Goal: Task Accomplishment & Management: Manage account settings

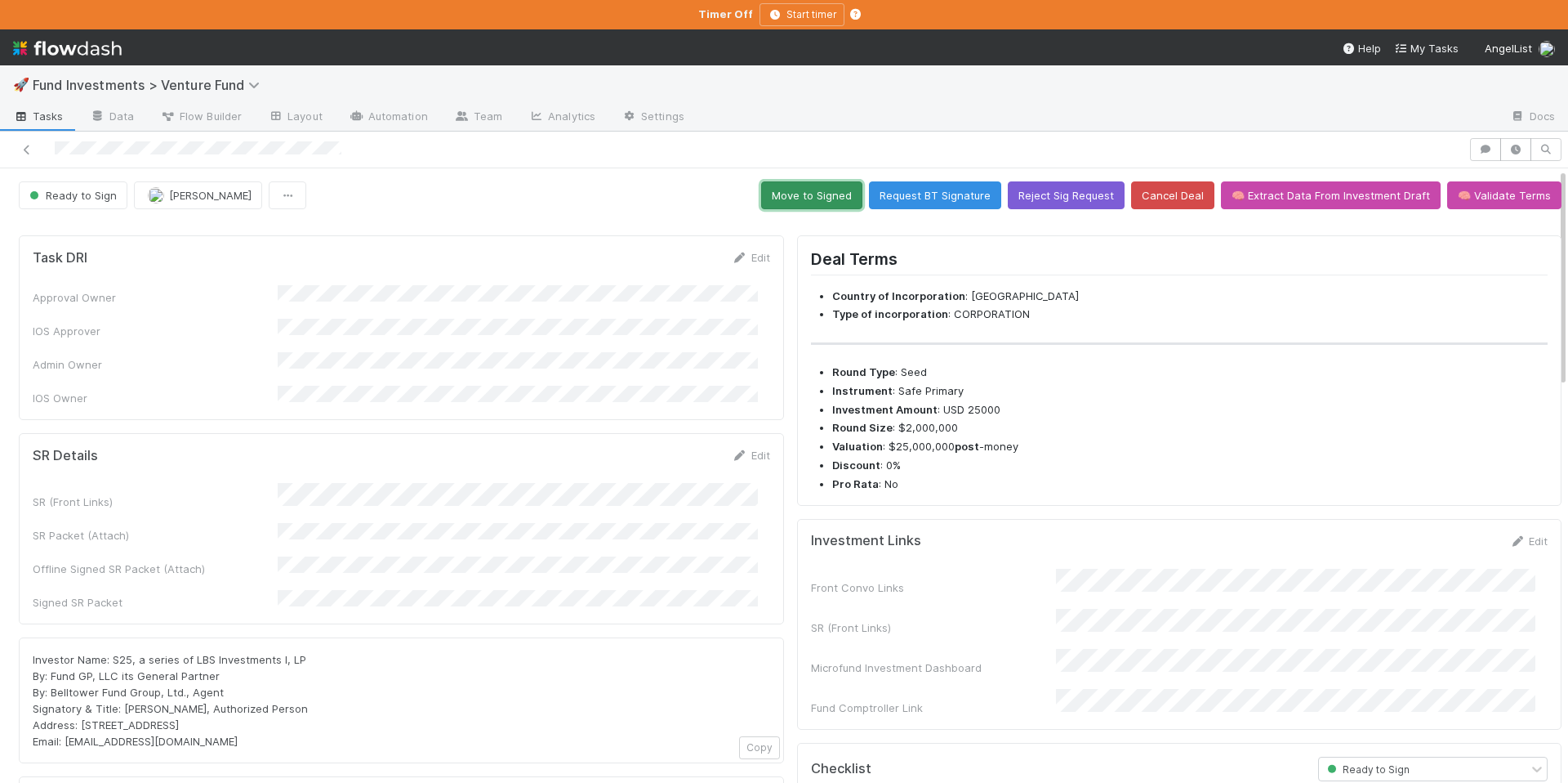
click at [809, 189] on button "Move to Signed" at bounding box center [812, 195] width 101 height 28
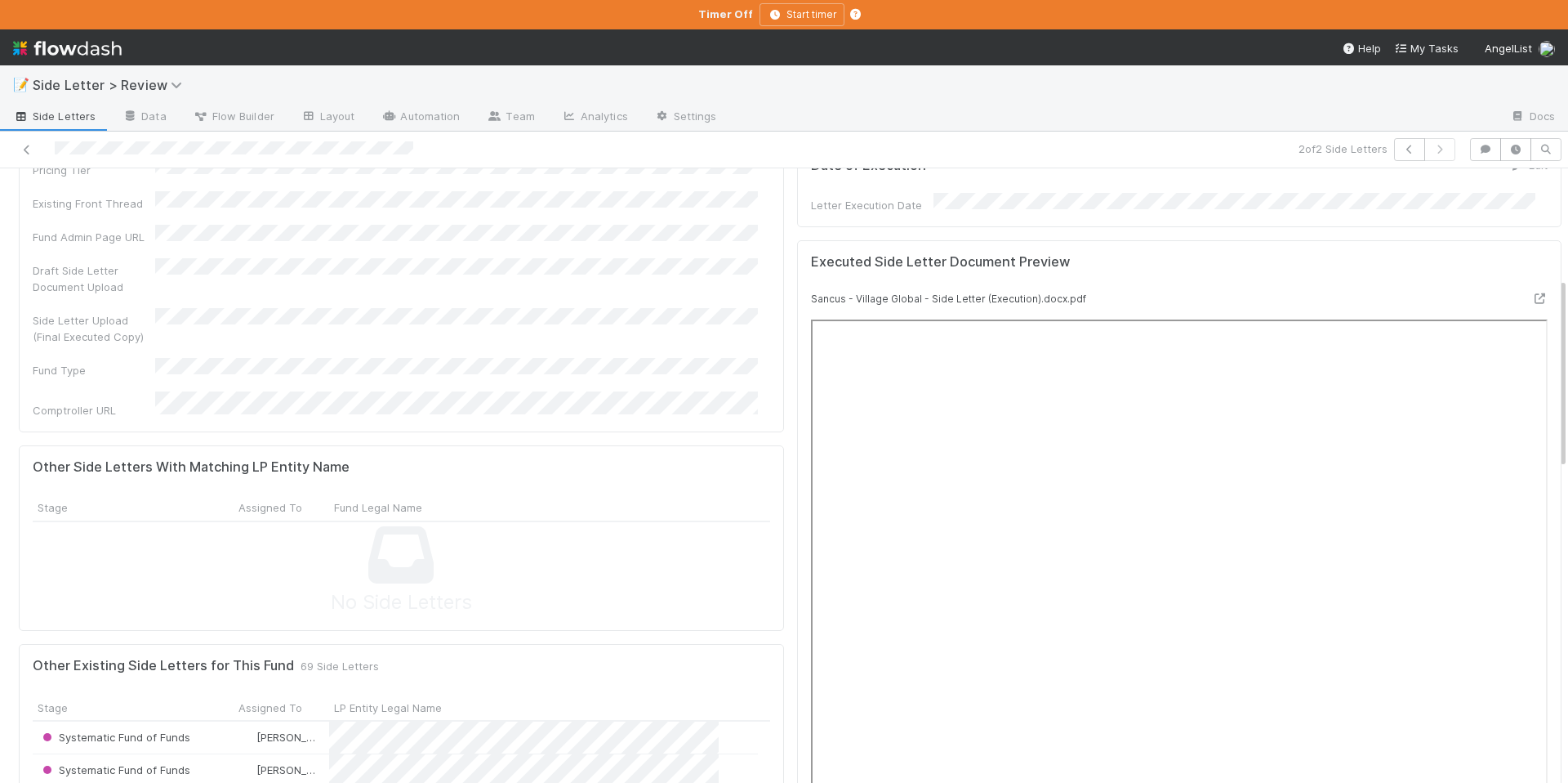
scroll to position [319, 712]
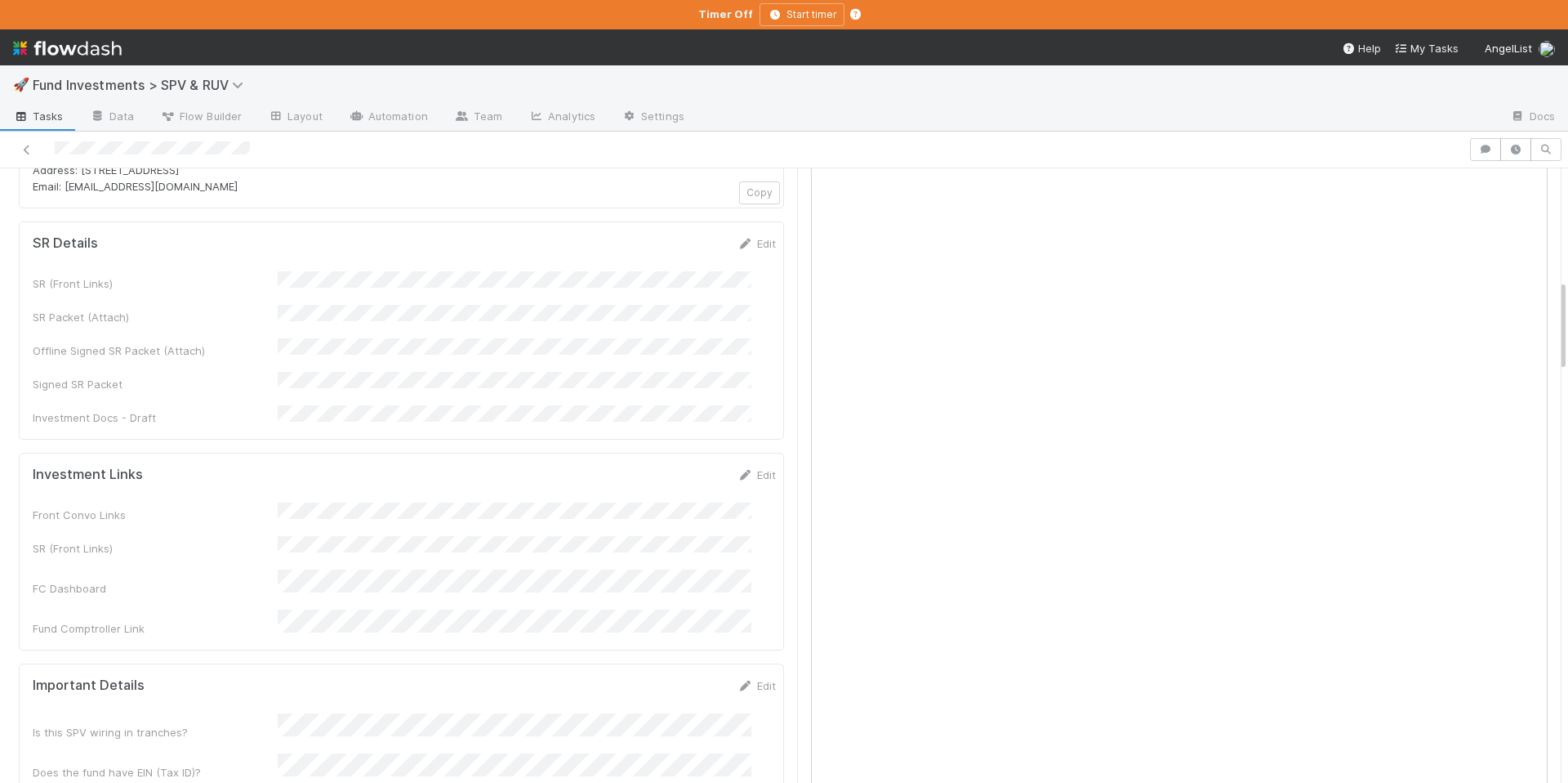
scroll to position [741, 0]
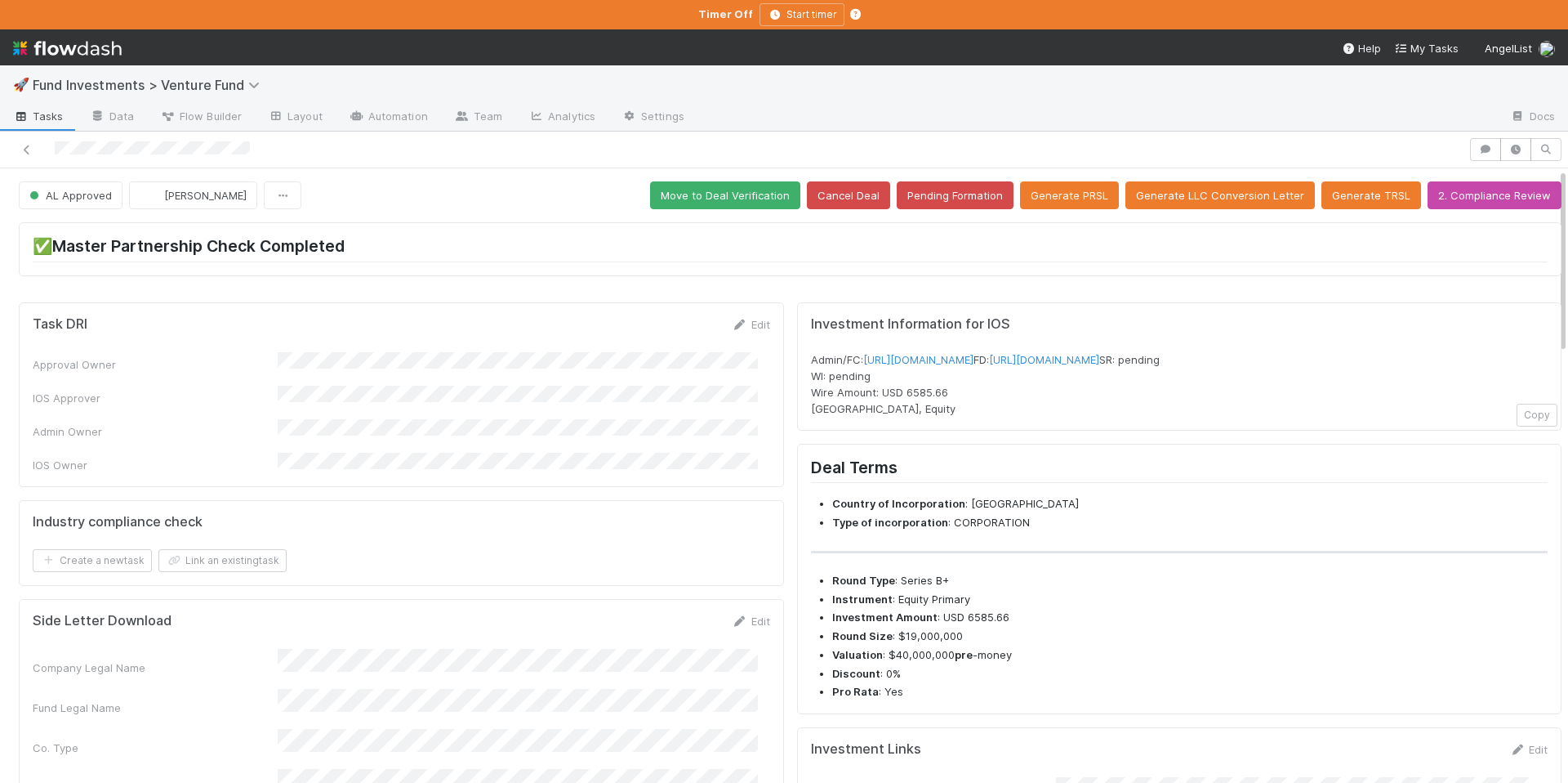
scroll to position [464, 0]
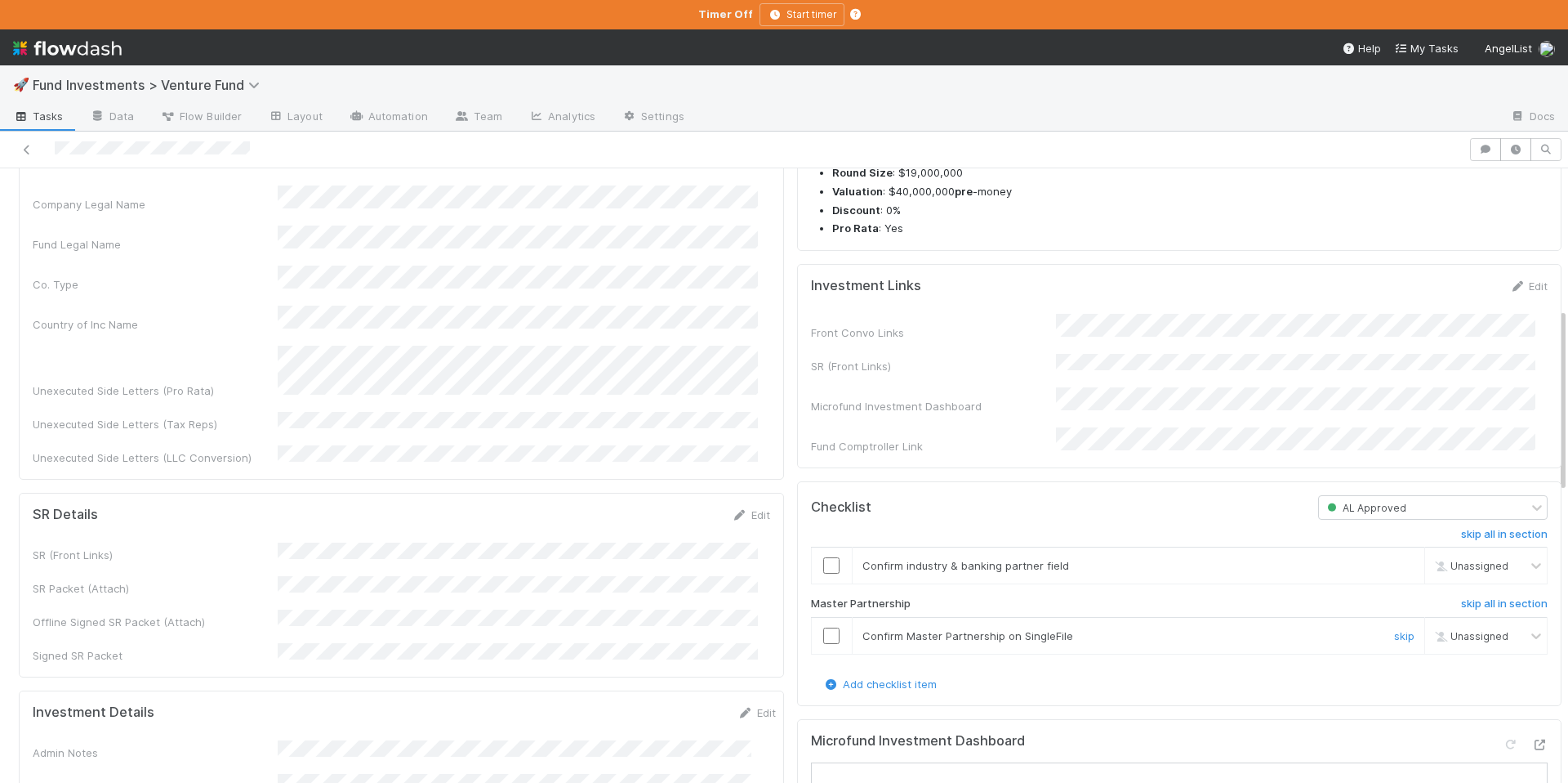
click at [823, 644] on input "checkbox" at bounding box center [831, 635] width 16 height 16
click at [823, 573] on input "checkbox" at bounding box center [831, 565] width 16 height 16
click at [823, 644] on input "checkbox" at bounding box center [831, 635] width 16 height 16
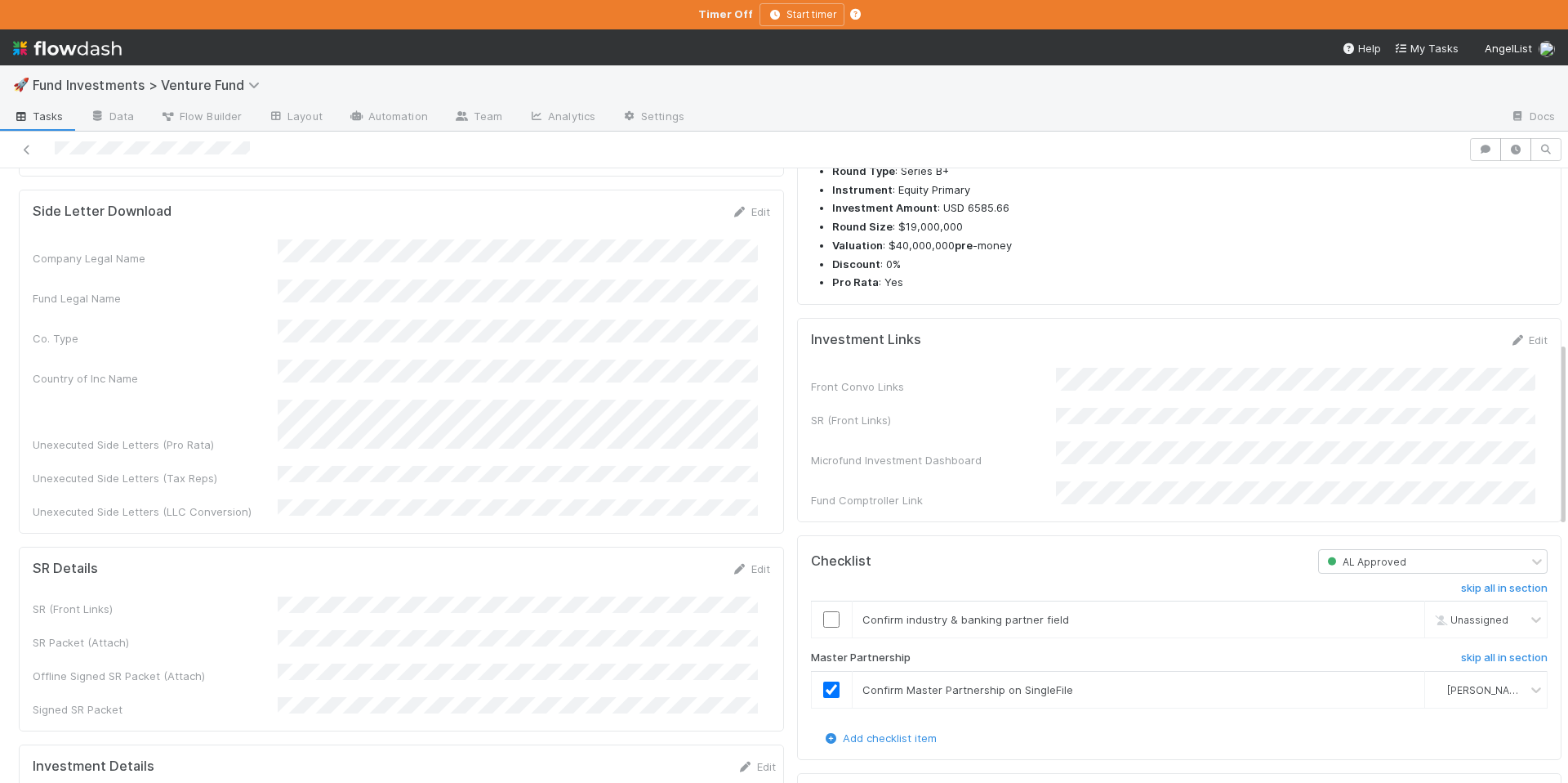
scroll to position [576, 0]
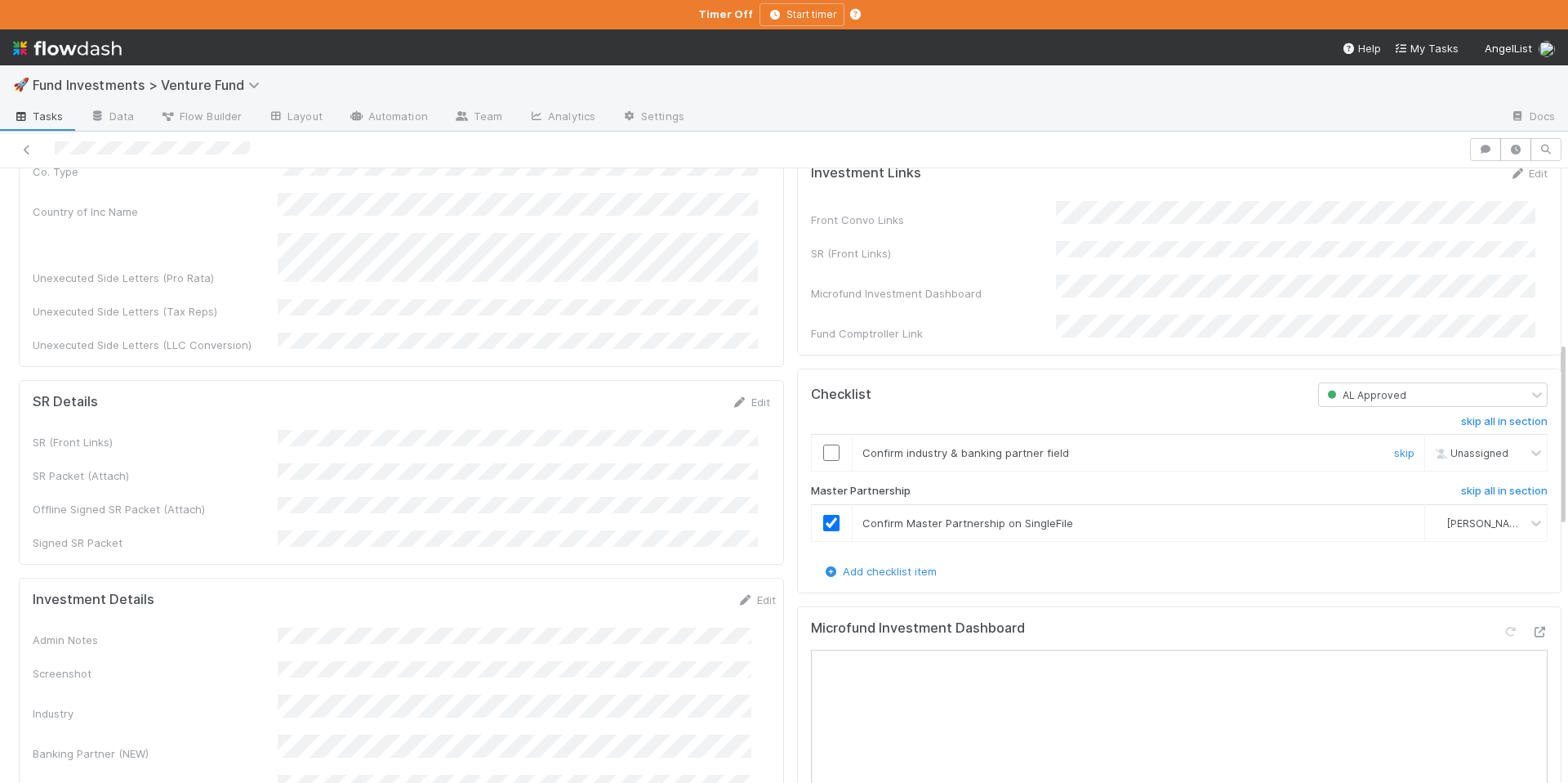
click at [826, 459] on td at bounding box center [831, 453] width 41 height 37
click at [825, 461] on input "checkbox" at bounding box center [831, 452] width 16 height 16
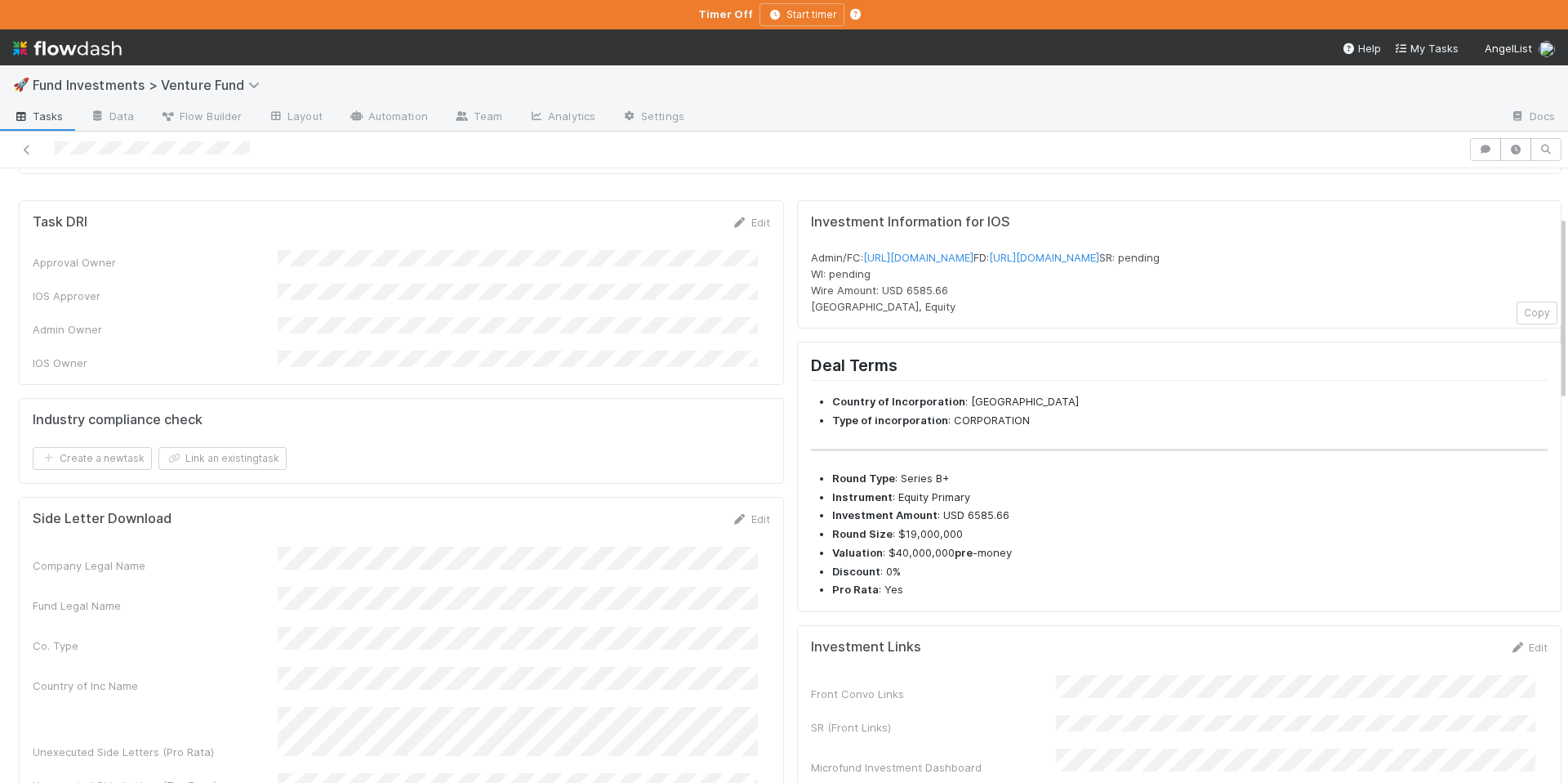
scroll to position [0, 0]
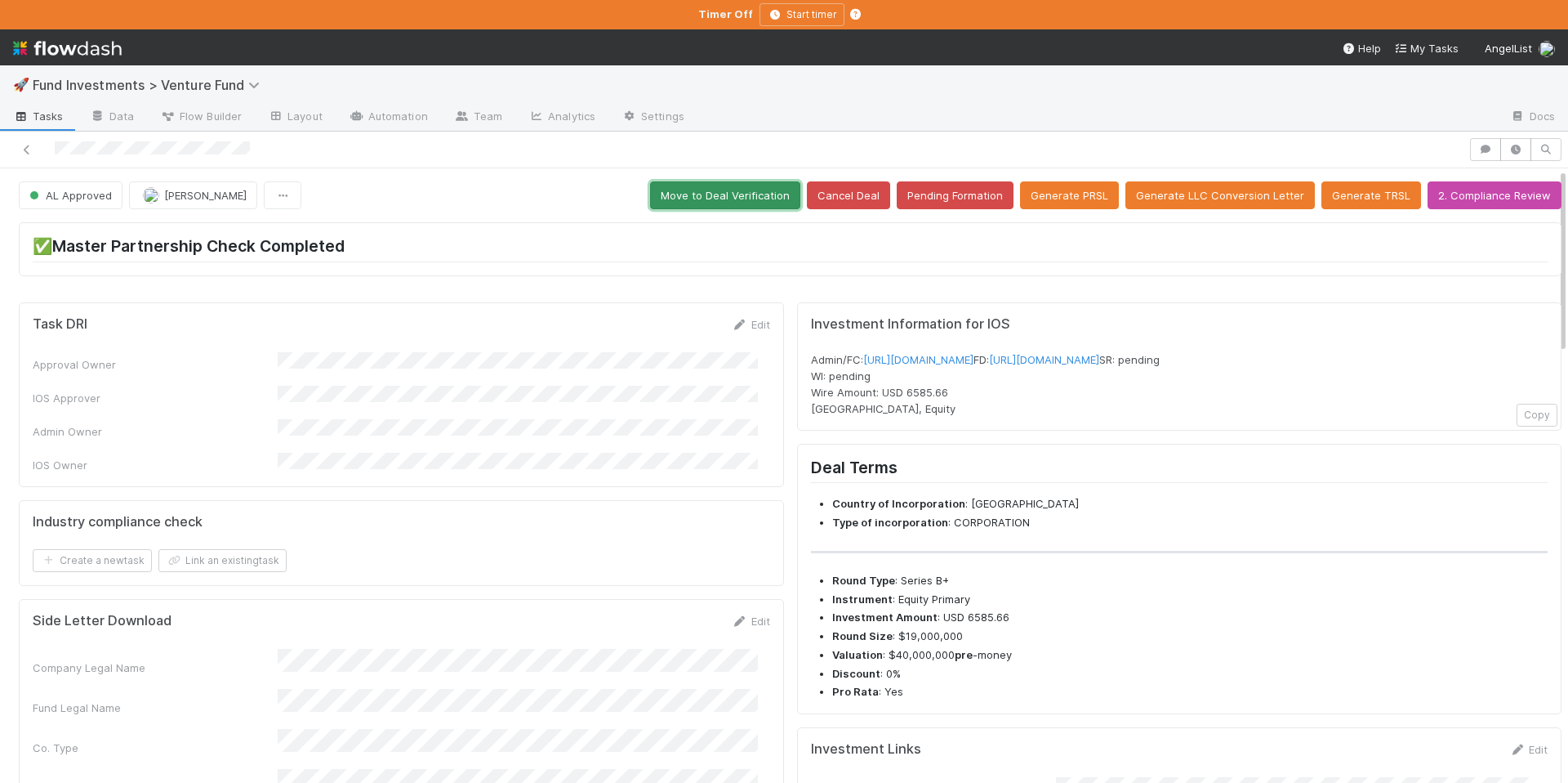
click at [712, 200] on button "Move to Deal Verification" at bounding box center [725, 195] width 150 height 28
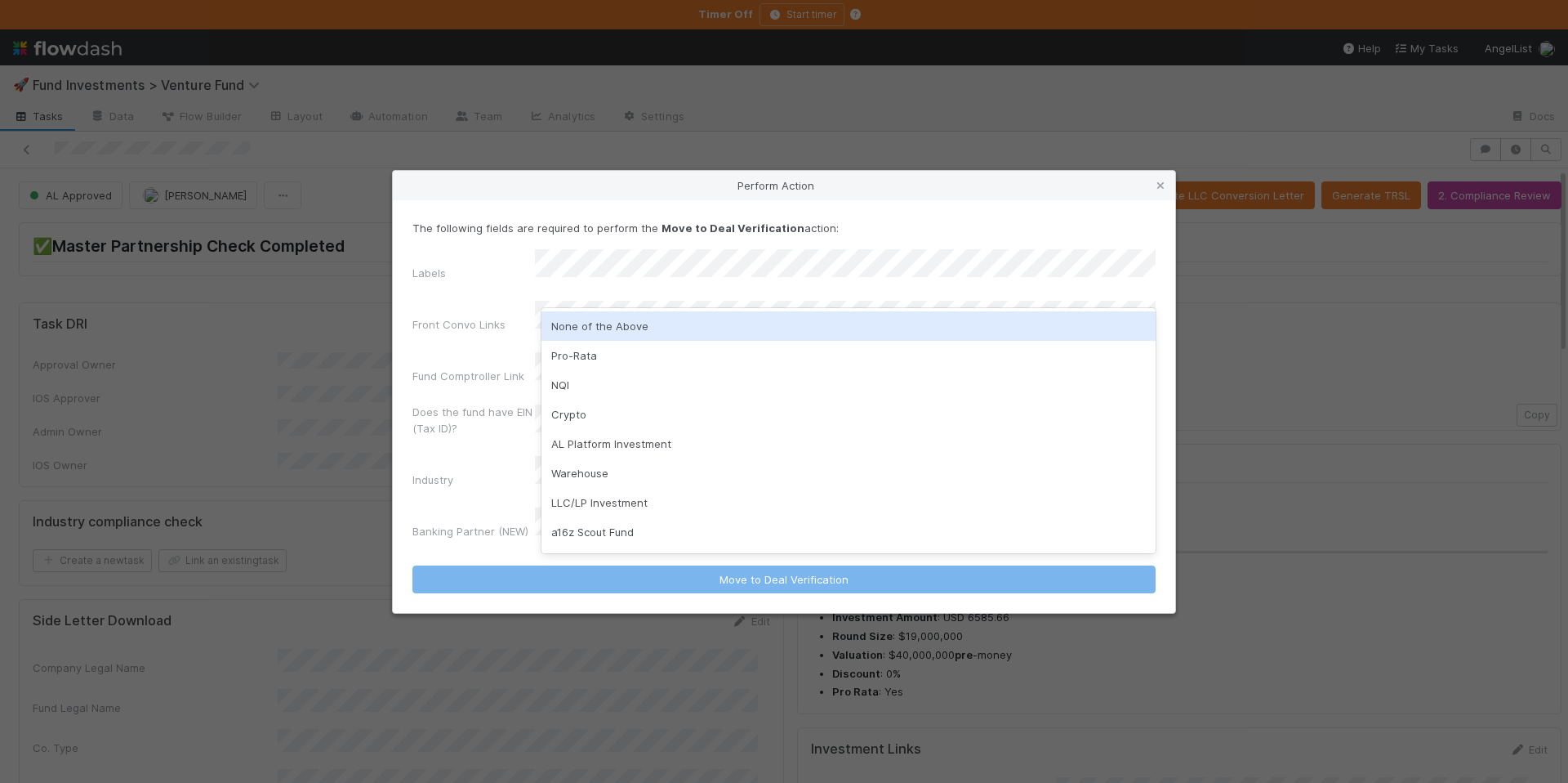
click at [595, 335] on div "None of the Above" at bounding box center [849, 326] width 615 height 30
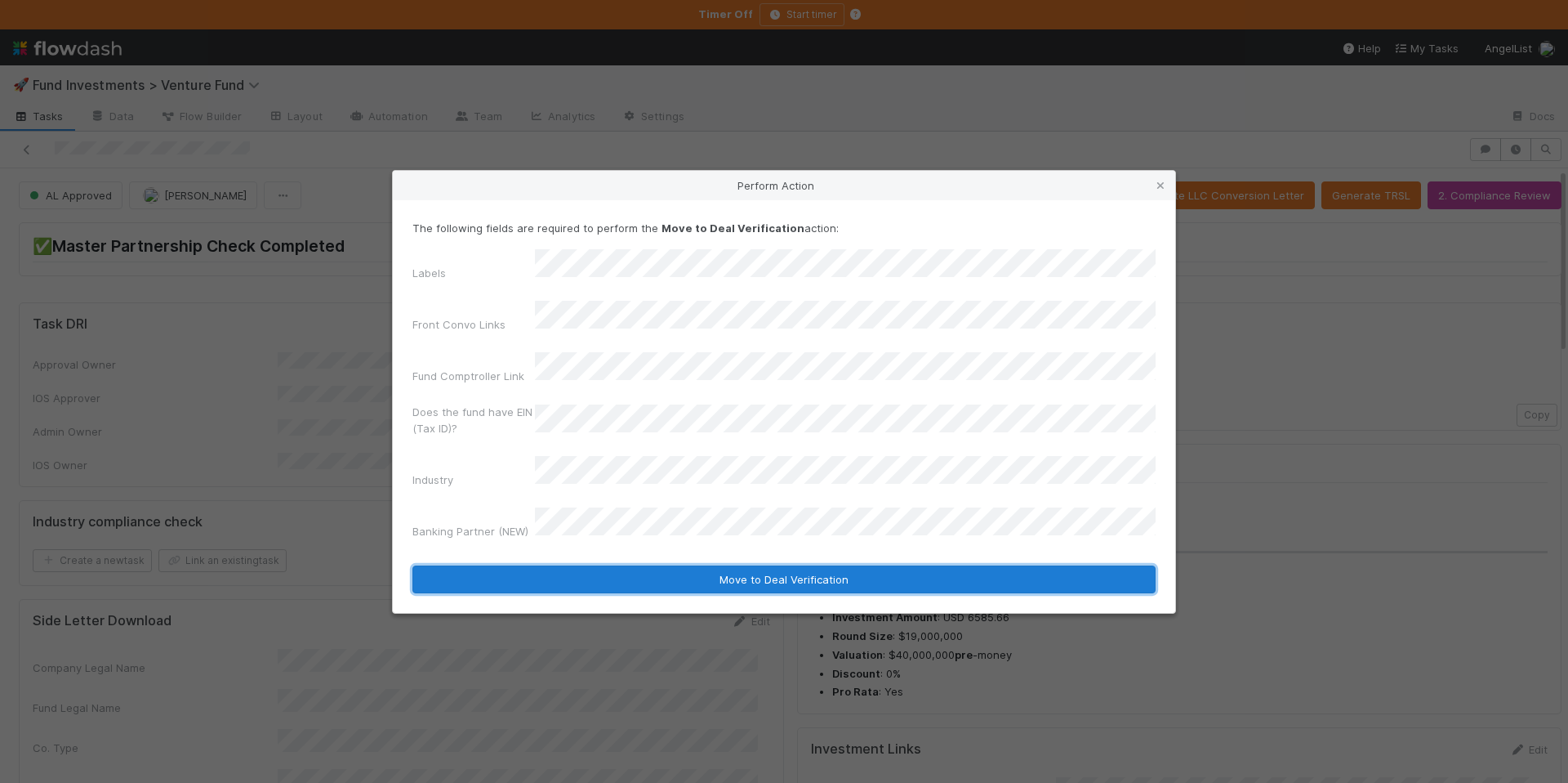
click at [693, 566] on button "Move to Deal Verification" at bounding box center [784, 579] width 744 height 28
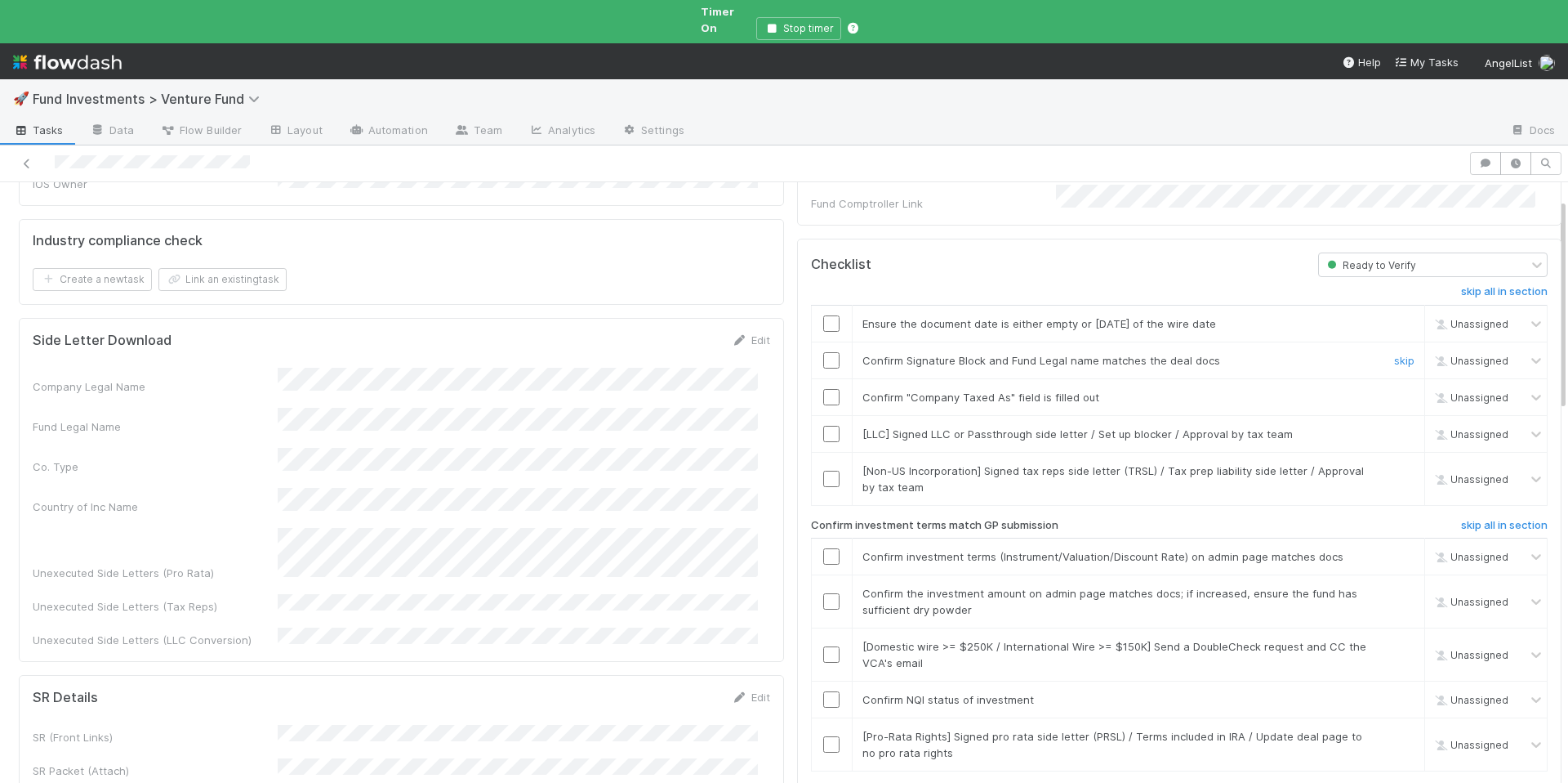
scroll to position [229, 0]
click at [823, 548] on input "checkbox" at bounding box center [831, 555] width 16 height 16
click at [823, 690] on input "checkbox" at bounding box center [831, 698] width 16 height 16
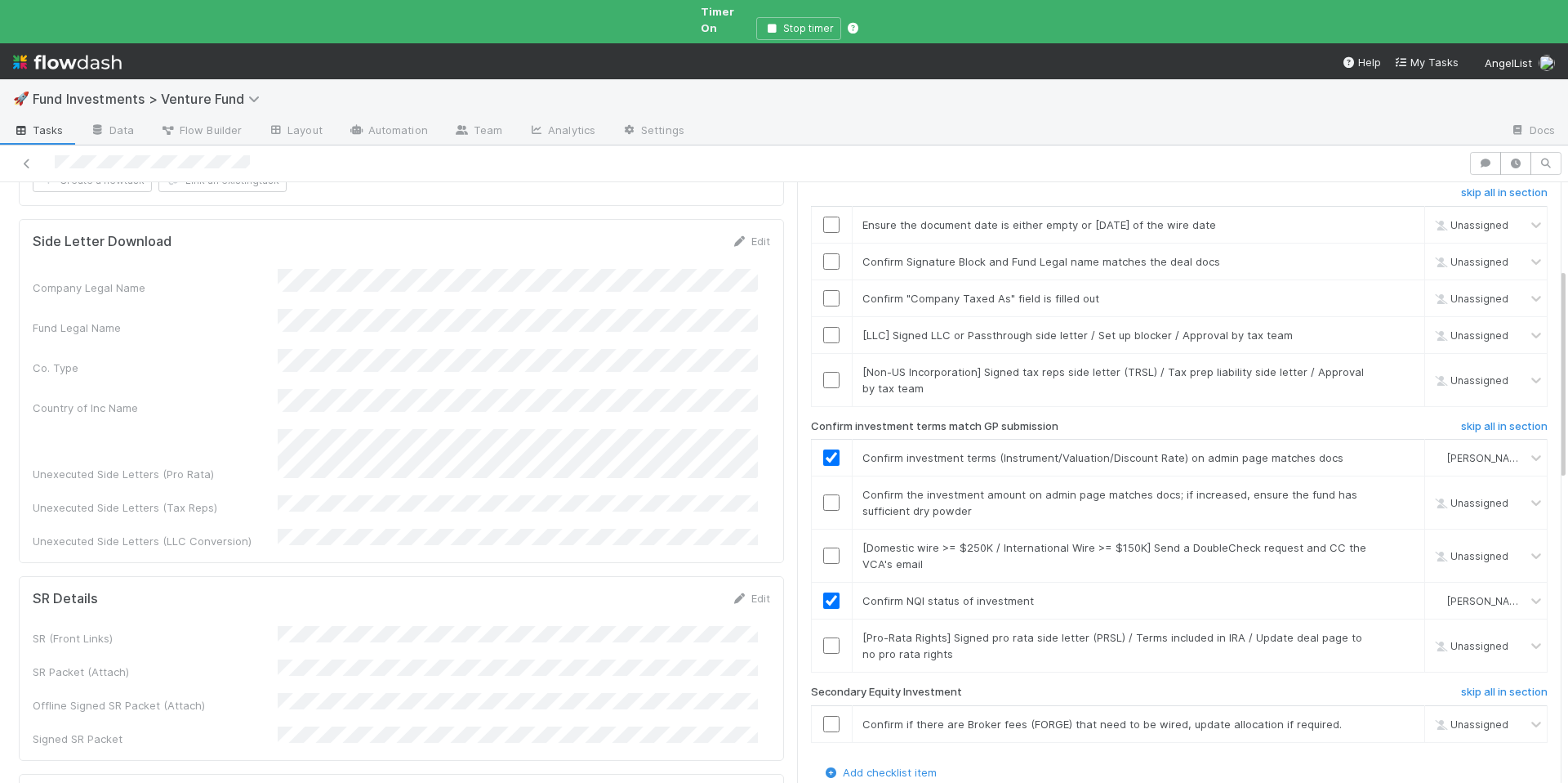
scroll to position [362, 0]
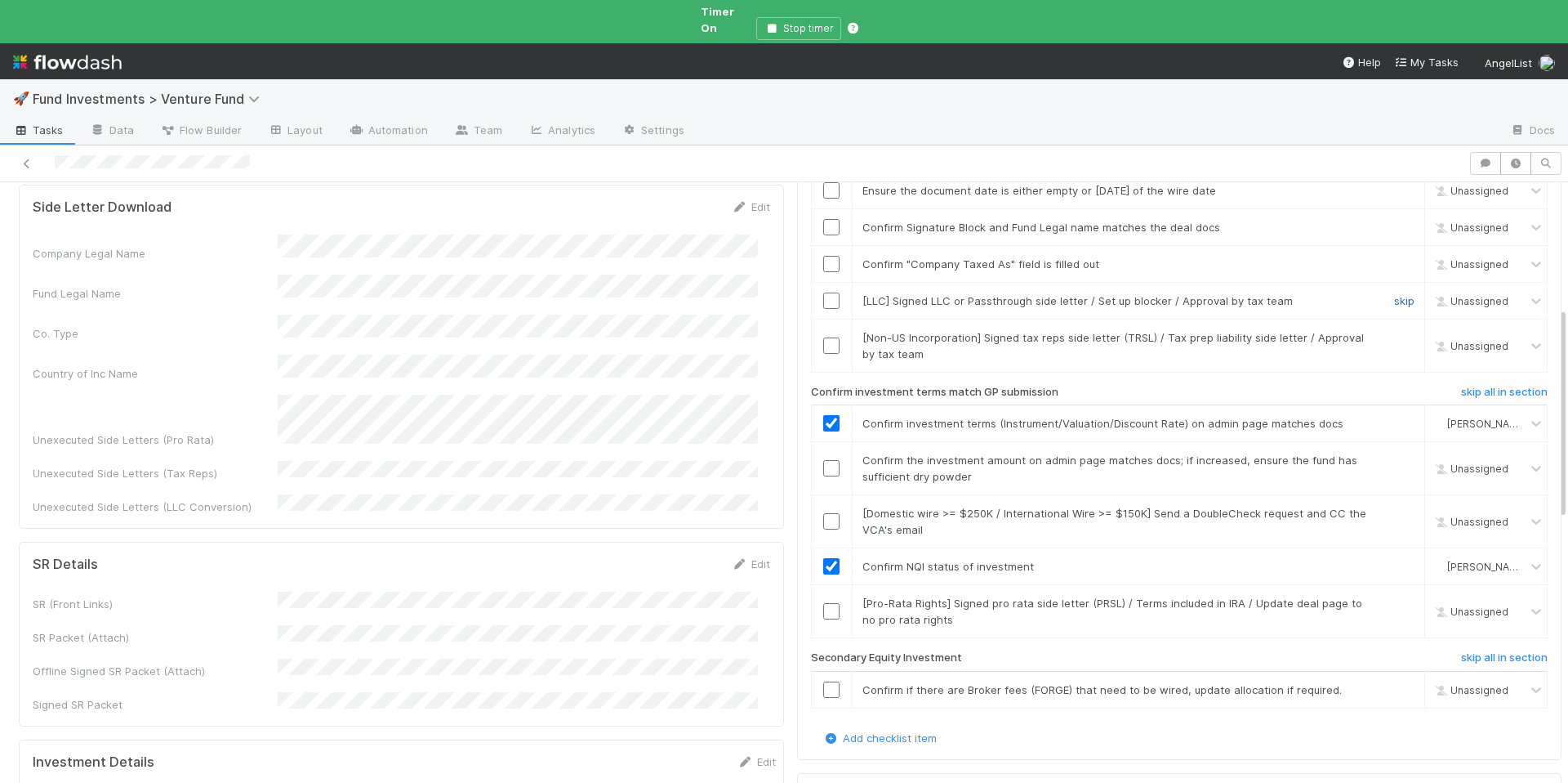
click at [1394, 294] on link "skip" at bounding box center [1404, 300] width 20 height 13
click at [1394, 331] on link "skip" at bounding box center [1404, 337] width 20 height 13
click at [825, 256] on input "checkbox" at bounding box center [831, 263] width 16 height 16
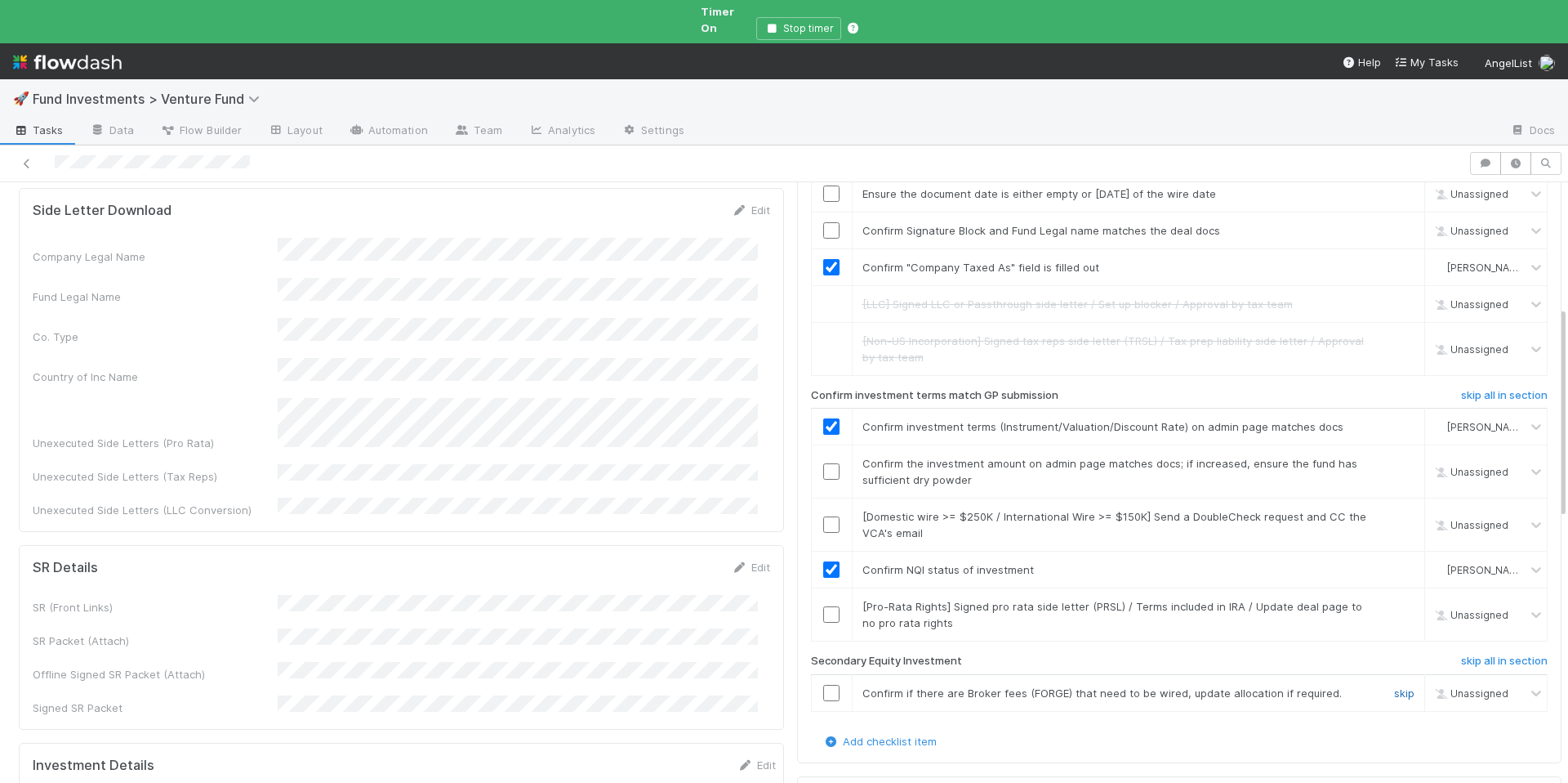
click at [1394, 686] on link "skip" at bounding box center [1404, 692] width 20 height 13
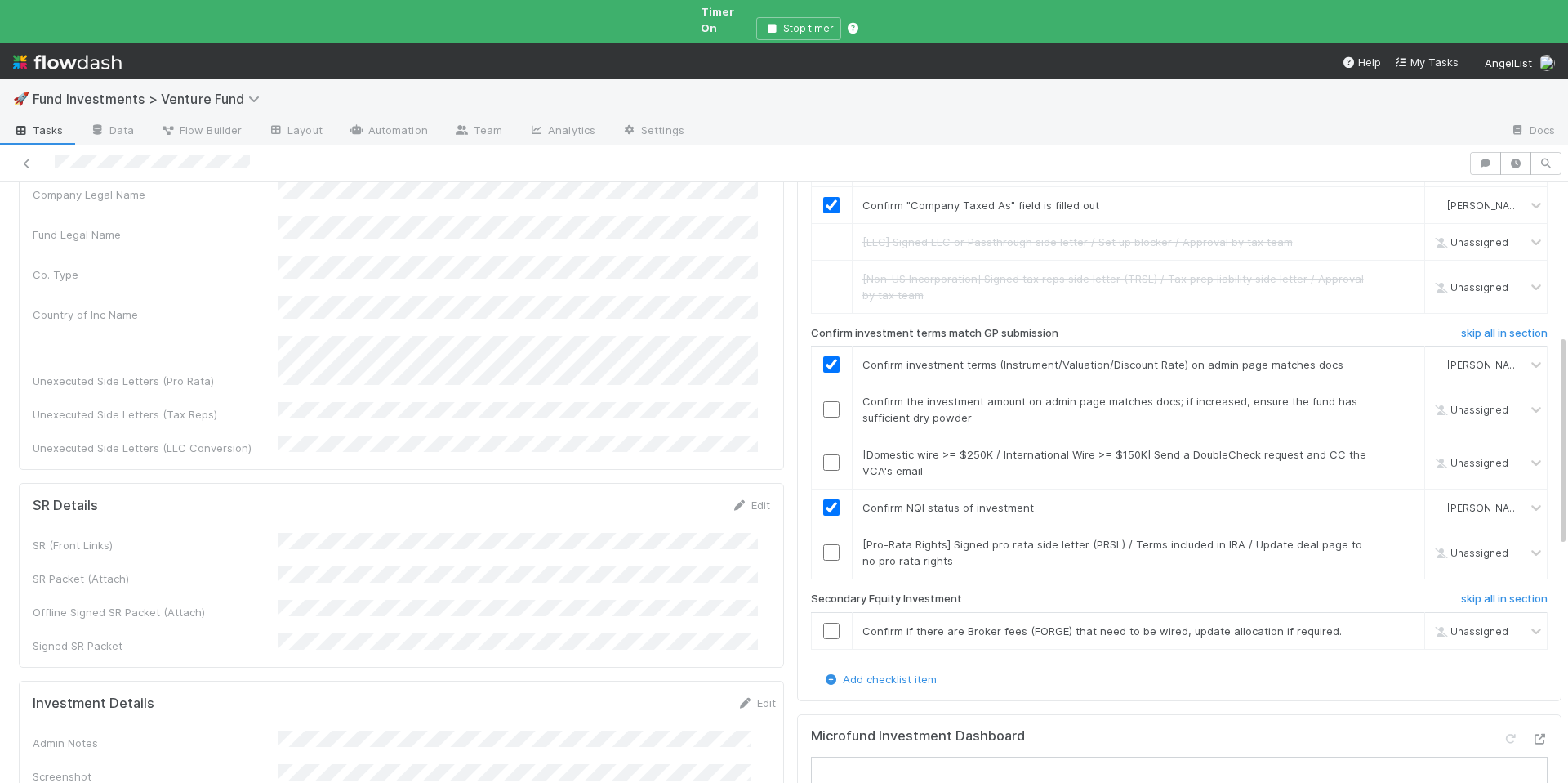
scroll to position [454, 0]
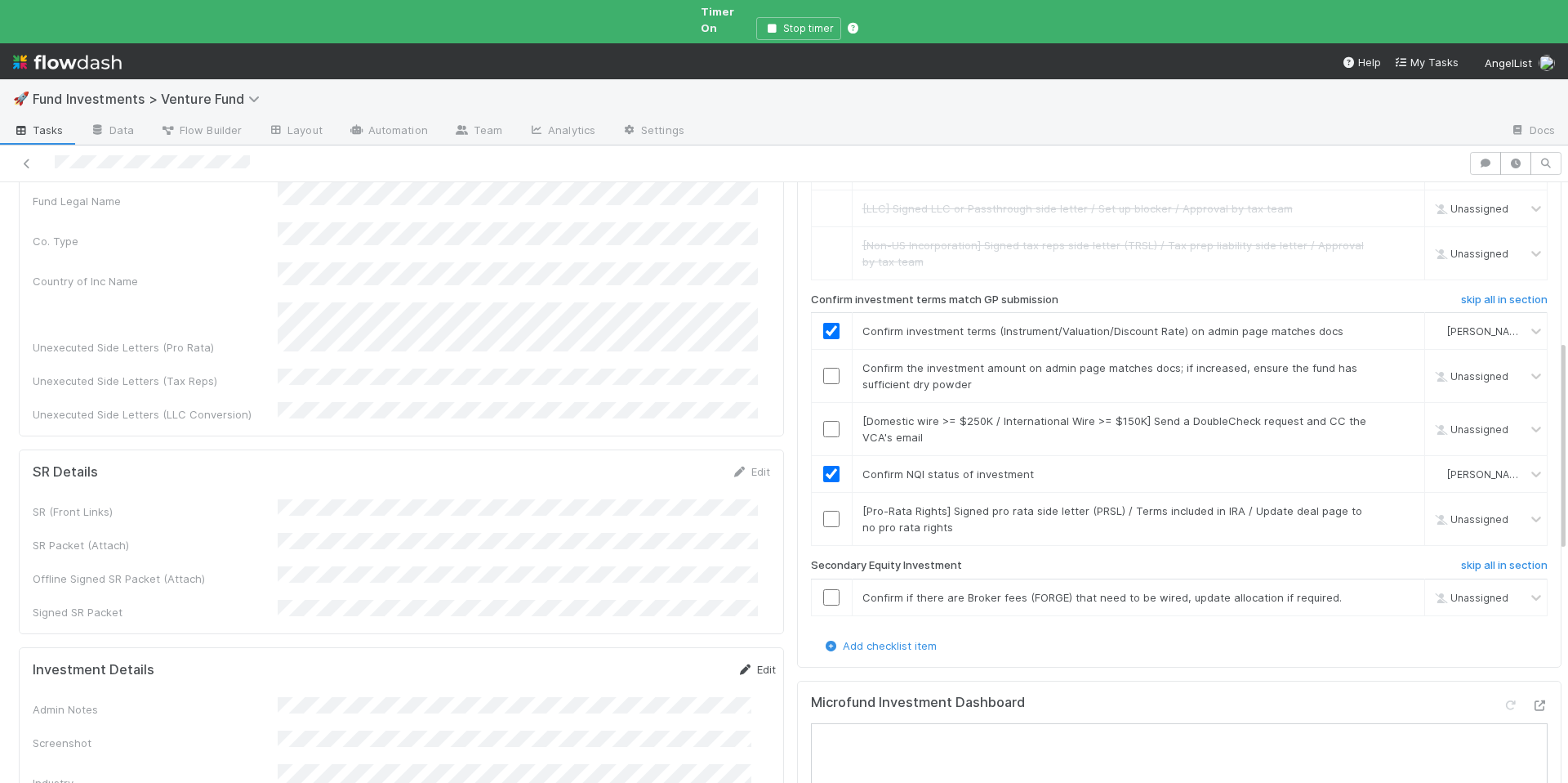
click at [738, 662] on link "Edit" at bounding box center [756, 668] width 38 height 13
click at [666, 661] on button "Save" at bounding box center [688, 674] width 47 height 28
click at [1394, 414] on link "skip" at bounding box center [1404, 420] width 20 height 13
click at [817, 350] on td at bounding box center [831, 376] width 41 height 54
click at [823, 368] on input "checkbox" at bounding box center [831, 375] width 16 height 16
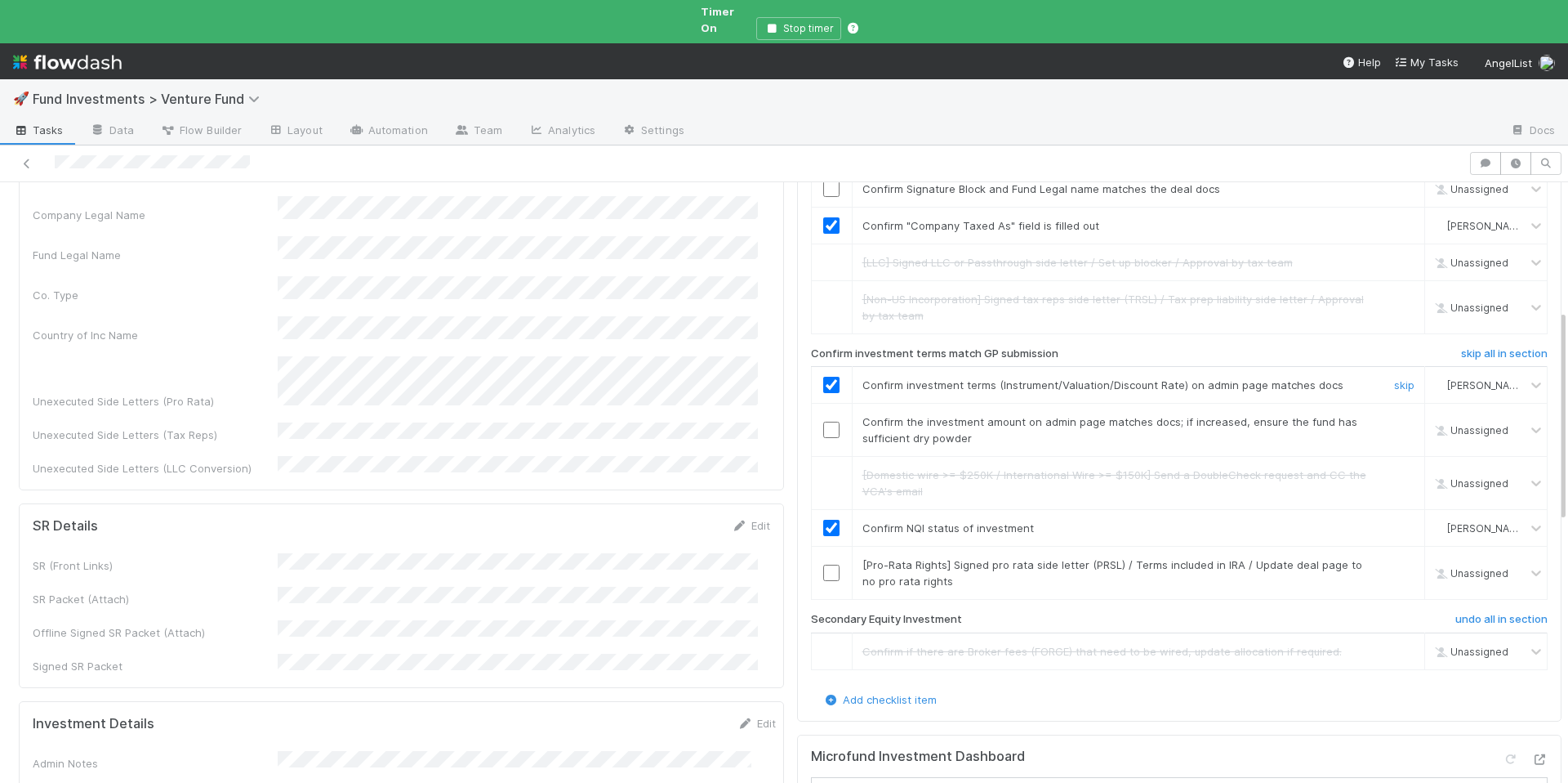
scroll to position [306, 0]
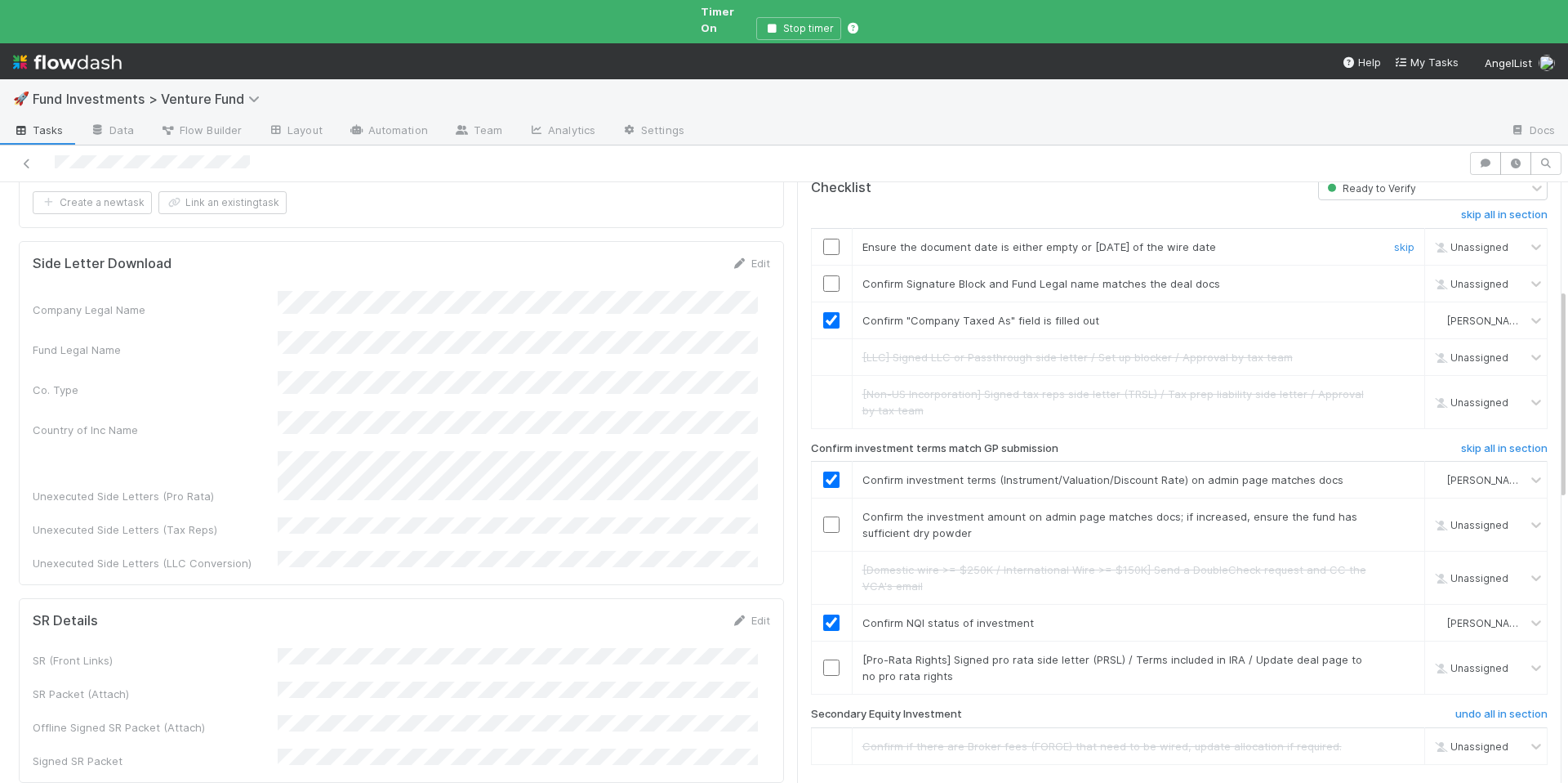
click at [823, 239] on input "checkbox" at bounding box center [831, 246] width 16 height 16
click at [823, 275] on input "checkbox" at bounding box center [831, 283] width 16 height 16
checkbox input "true"
click at [823, 275] on input "checkbox" at bounding box center [831, 283] width 16 height 16
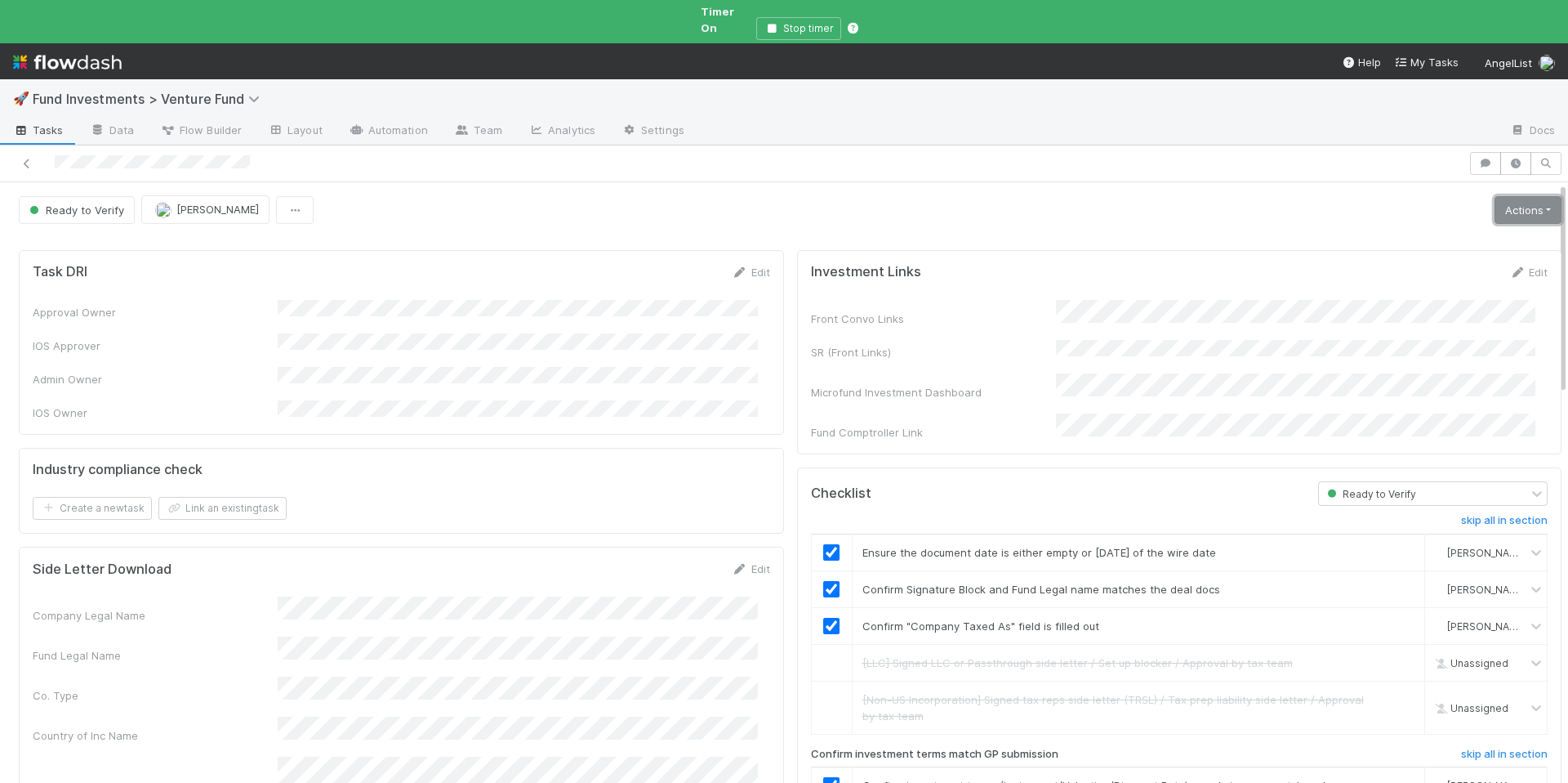
click at [1526, 196] on link "Actions" at bounding box center [1528, 210] width 67 height 28
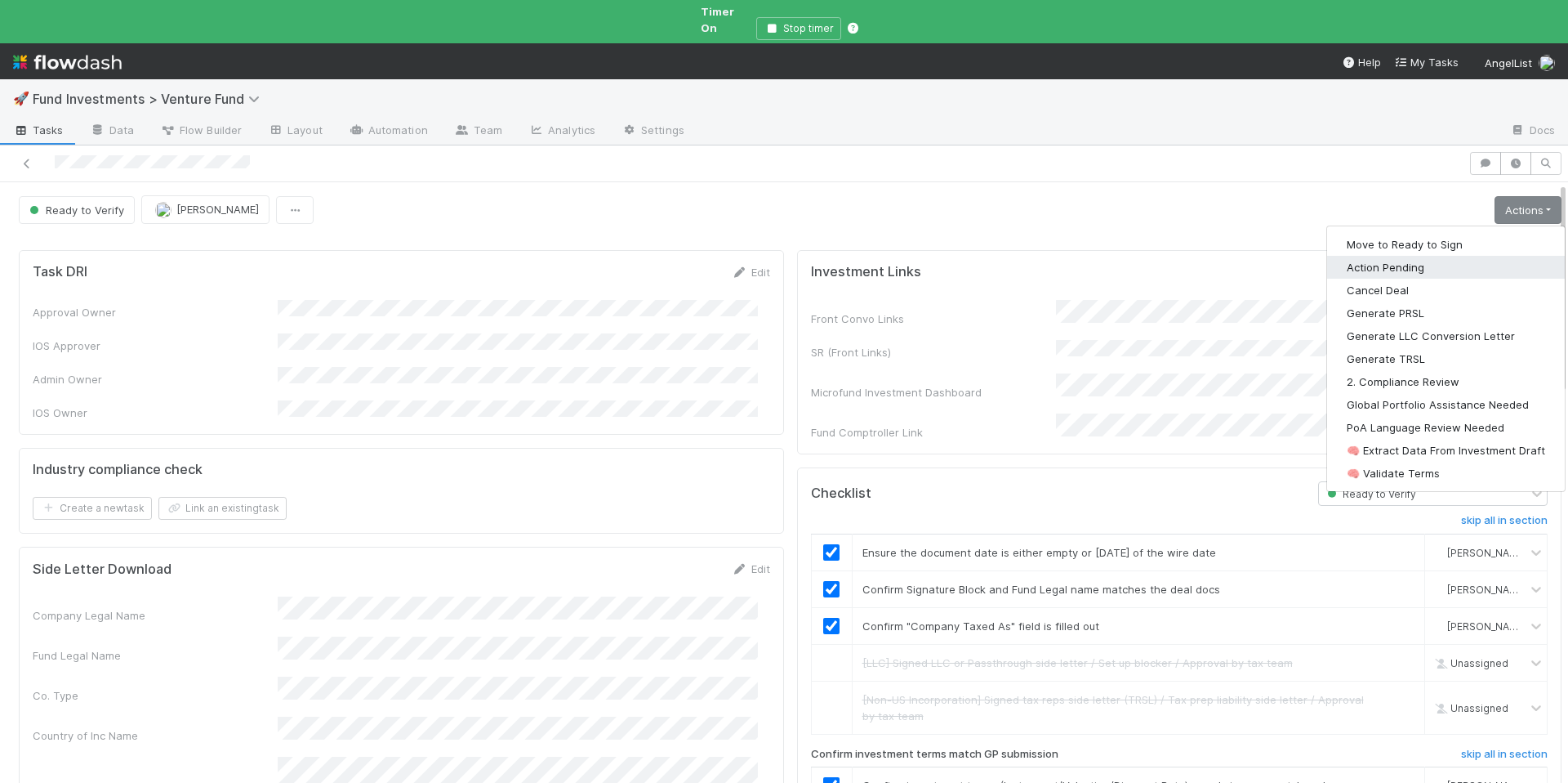
click at [1437, 256] on button "Action Pending" at bounding box center [1447, 267] width 238 height 23
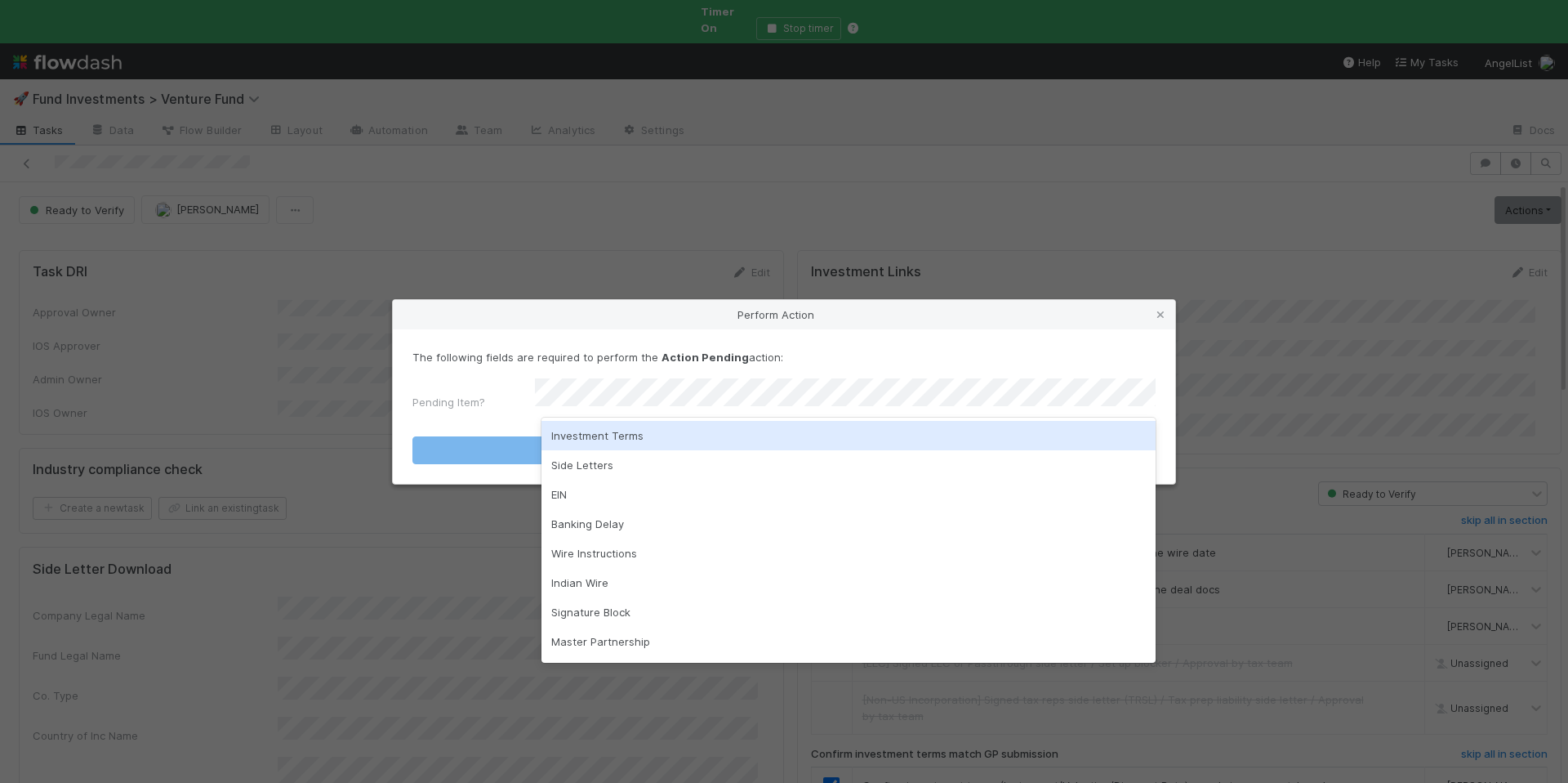
click at [717, 435] on div "Investment Terms" at bounding box center [849, 436] width 615 height 30
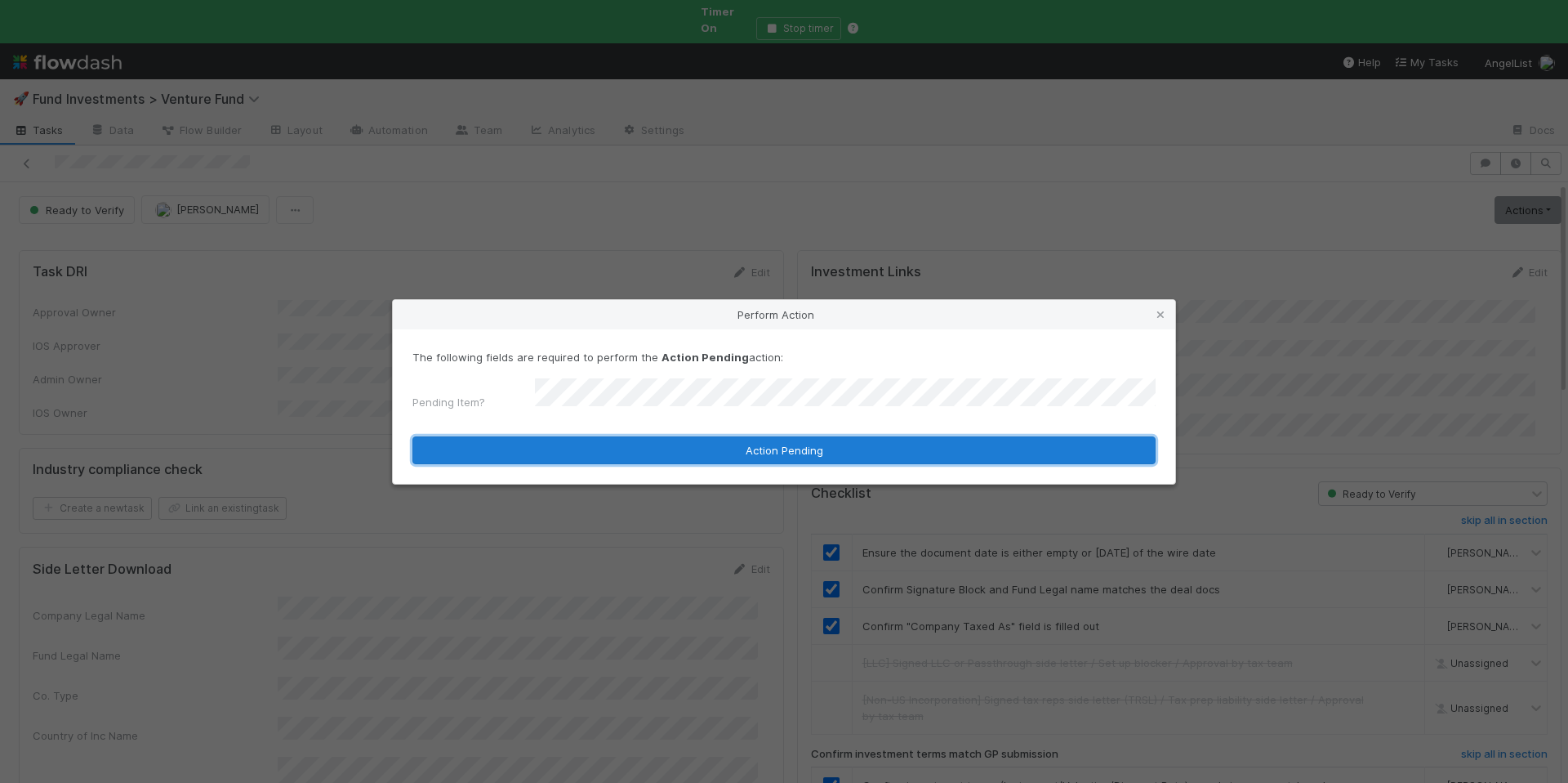
click at [722, 439] on button "Action Pending" at bounding box center [784, 450] width 744 height 28
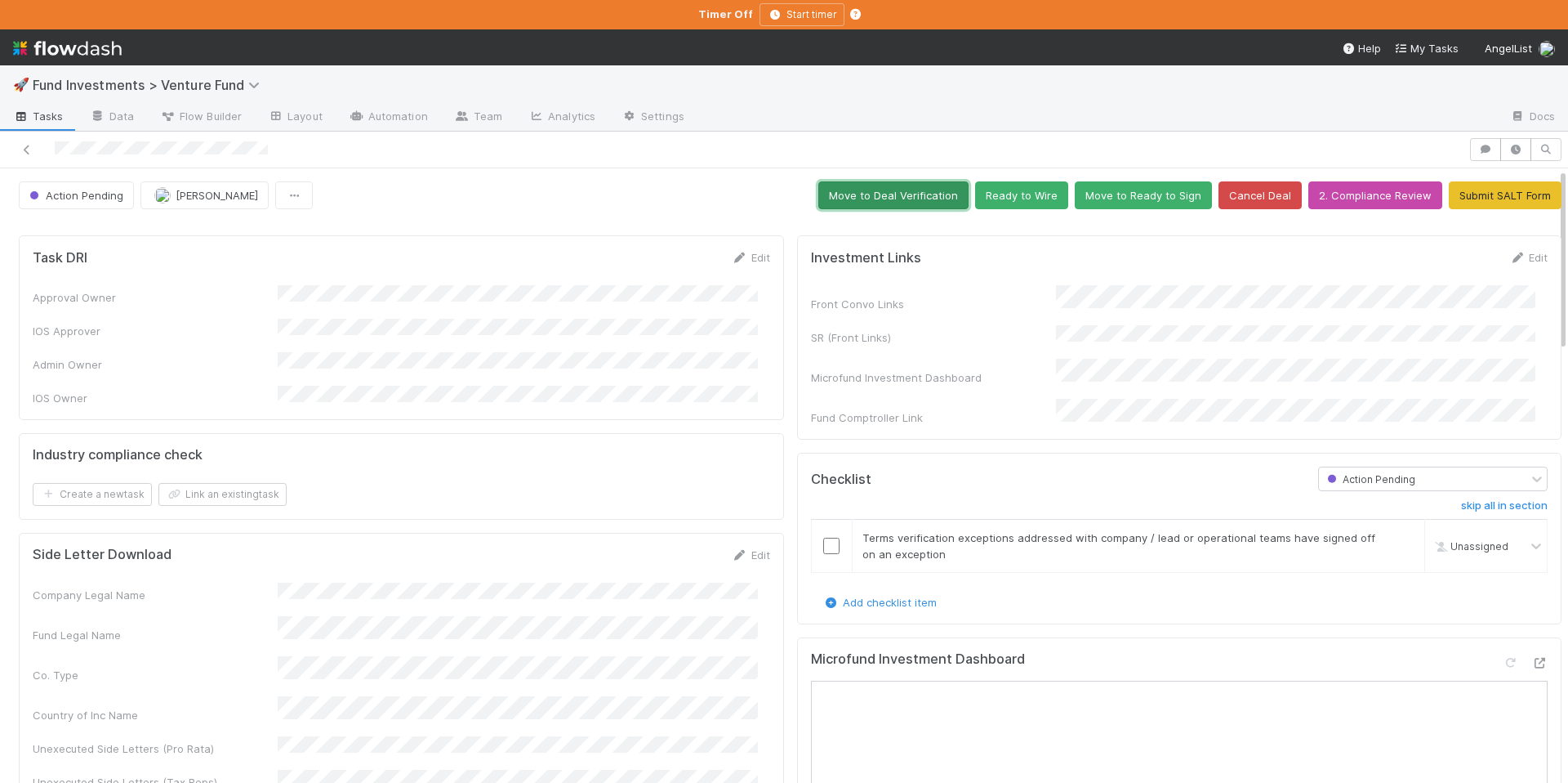
click at [901, 196] on button "Move to Deal Verification" at bounding box center [893, 195] width 150 height 28
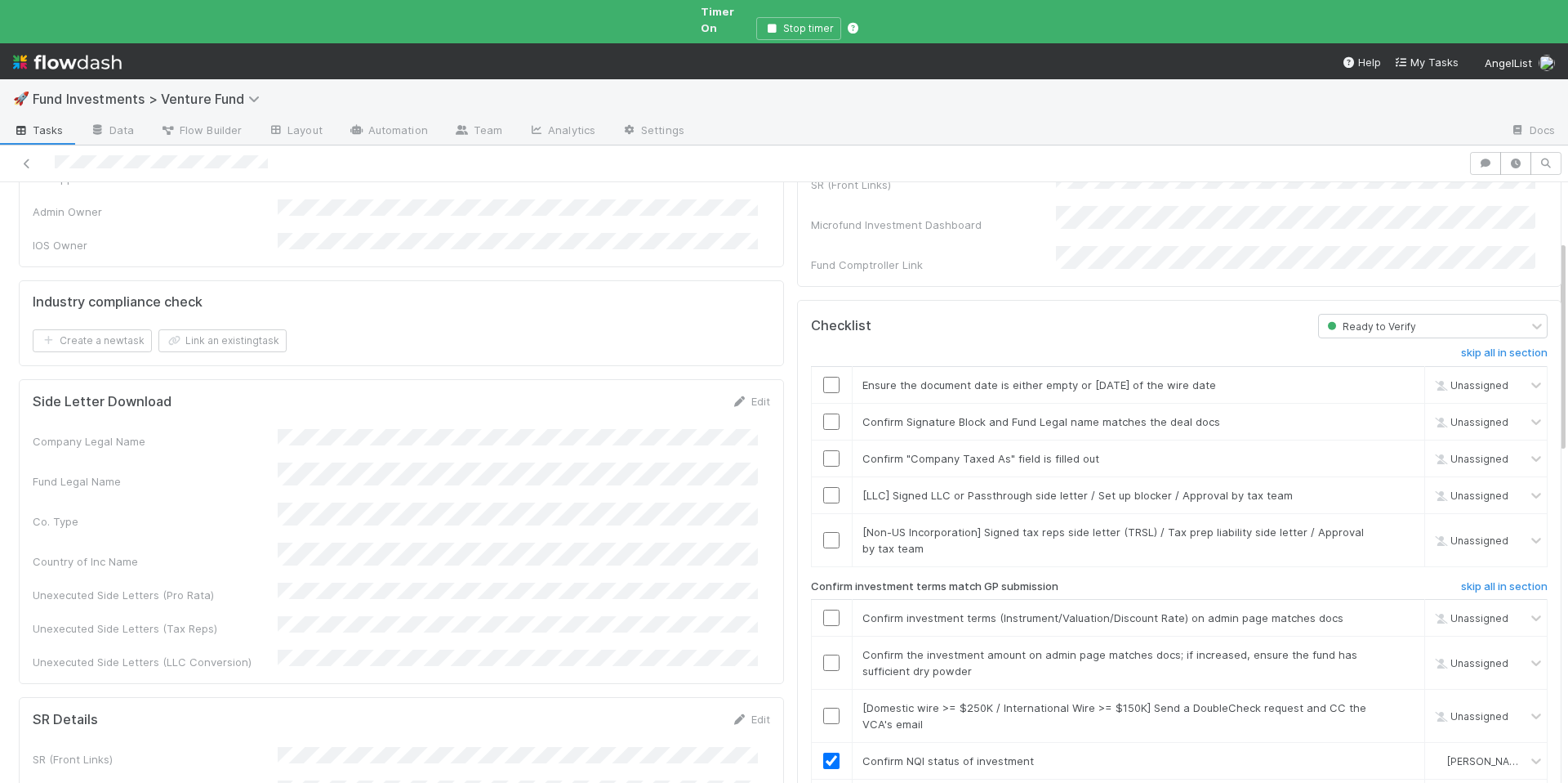
scroll to position [290, 0]
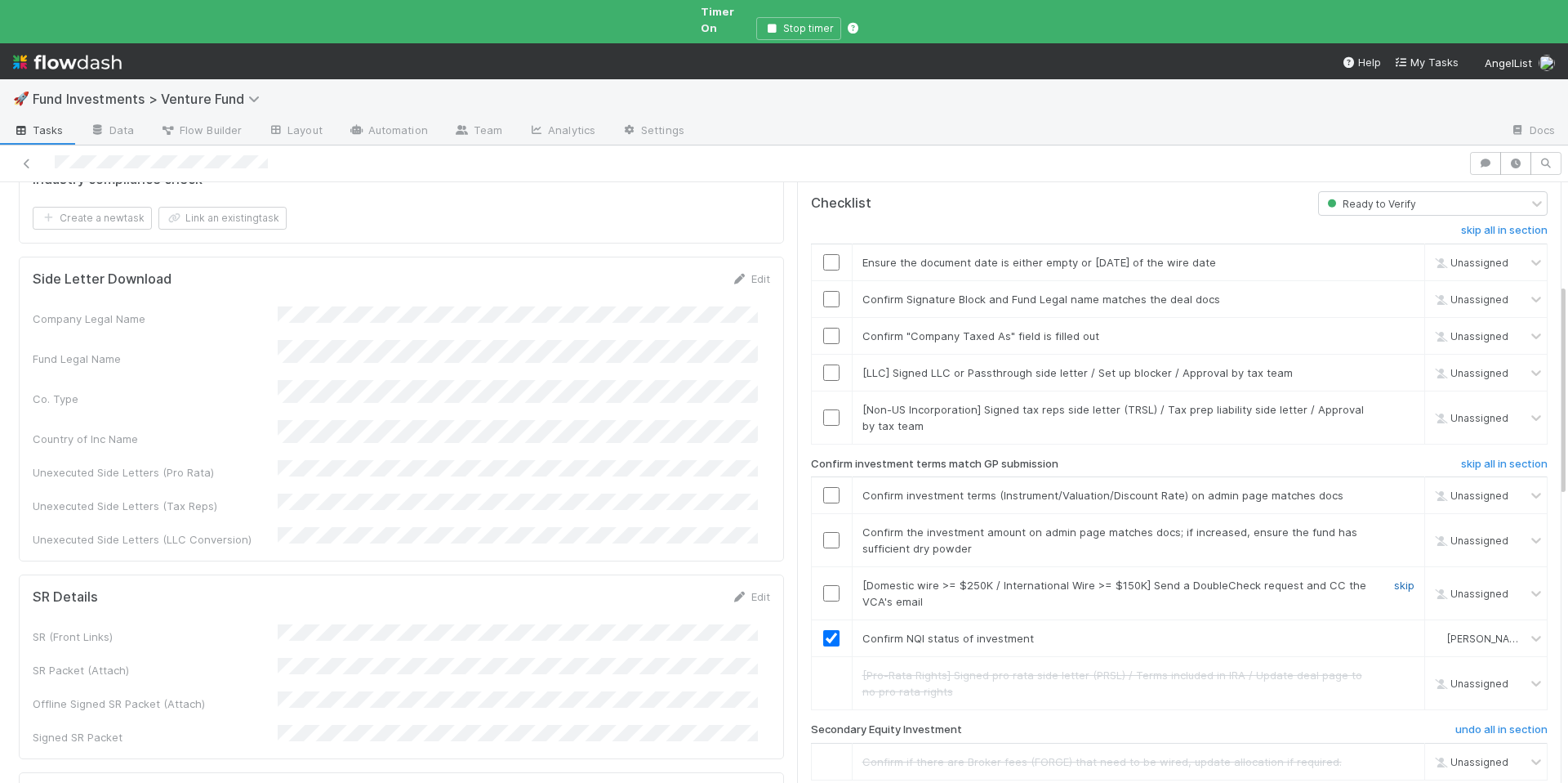
click at [1394, 578] on link "skip" at bounding box center [1404, 584] width 20 height 13
click at [825, 532] on input "checkbox" at bounding box center [831, 539] width 16 height 16
click at [1394, 578] on link "skip" at bounding box center [1404, 584] width 20 height 13
drag, startPoint x: 1374, startPoint y: 380, endPoint x: 1368, endPoint y: 360, distance: 20.9
click at [1394, 403] on link "skip" at bounding box center [1404, 408] width 20 height 13
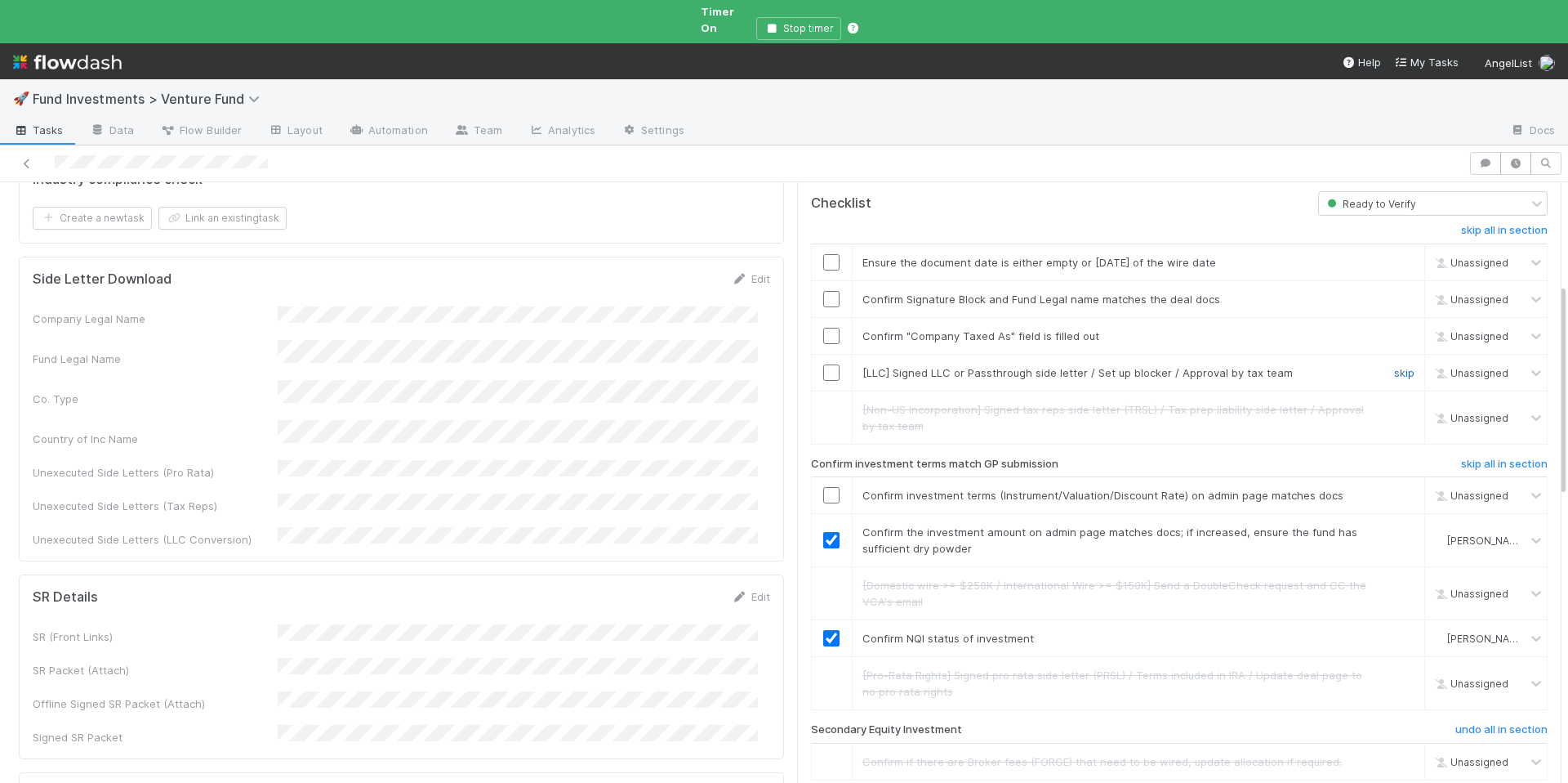
click at [1394, 366] on link "skip" at bounding box center [1404, 372] width 20 height 13
click at [823, 328] on input "checkbox" at bounding box center [831, 335] width 16 height 16
click at [823, 291] on input "checkbox" at bounding box center [831, 299] width 16 height 16
click at [823, 254] on input "checkbox" at bounding box center [831, 262] width 16 height 16
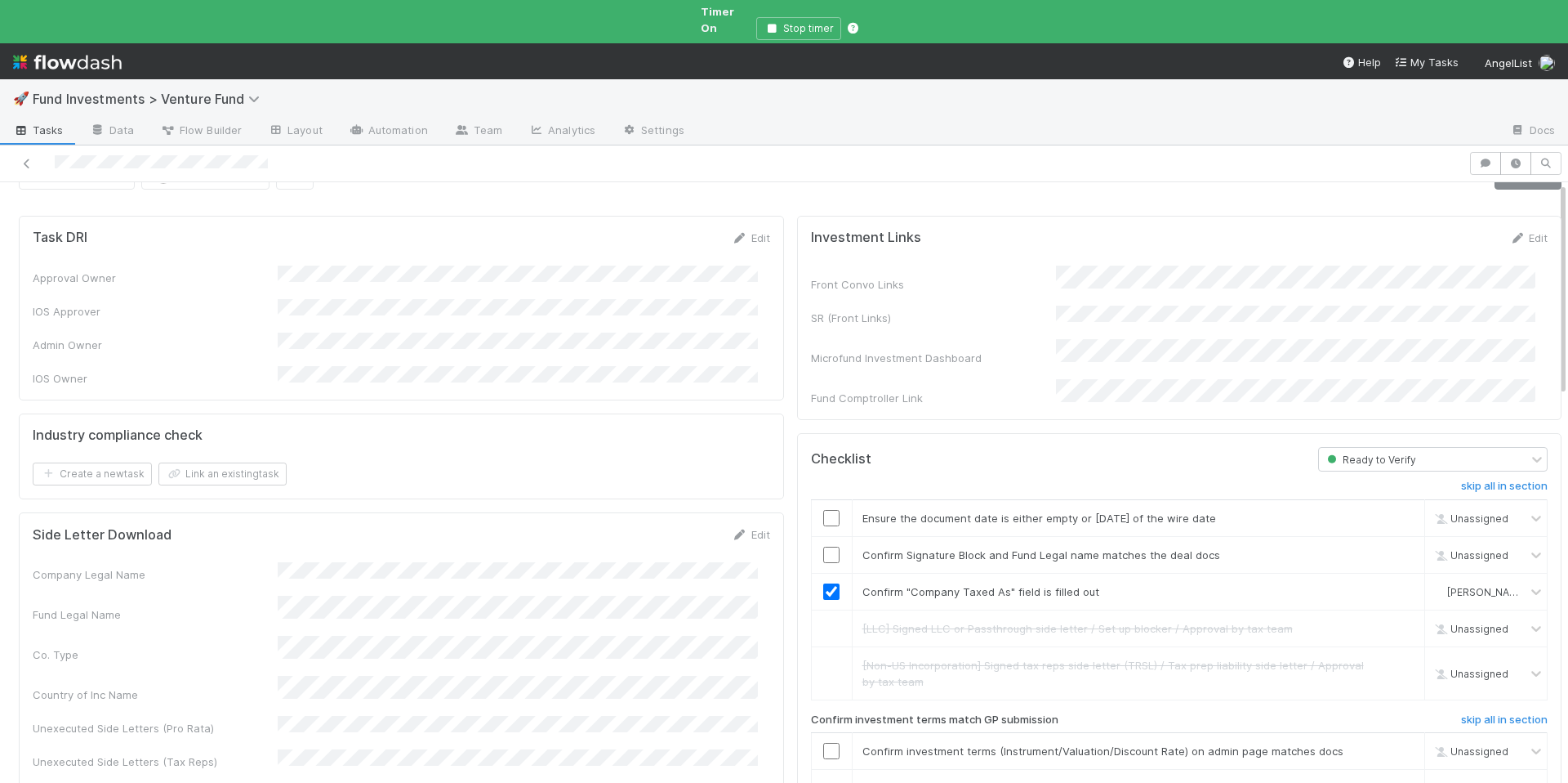
scroll to position [0, 0]
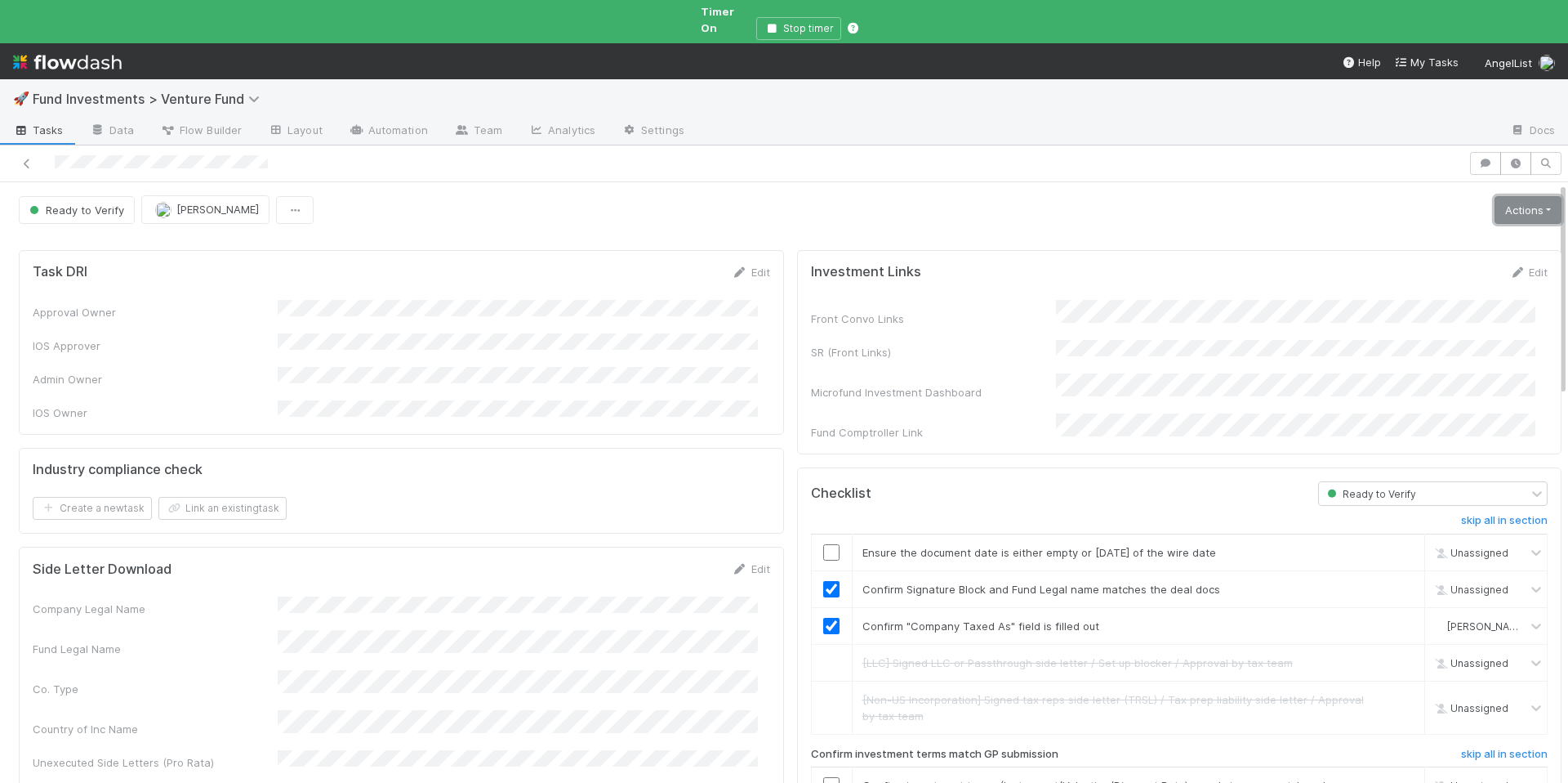
drag, startPoint x: 1491, startPoint y: 198, endPoint x: 1459, endPoint y: 213, distance: 35.3
click at [1495, 198] on link "Actions" at bounding box center [1528, 210] width 67 height 28
checkbox input "true"
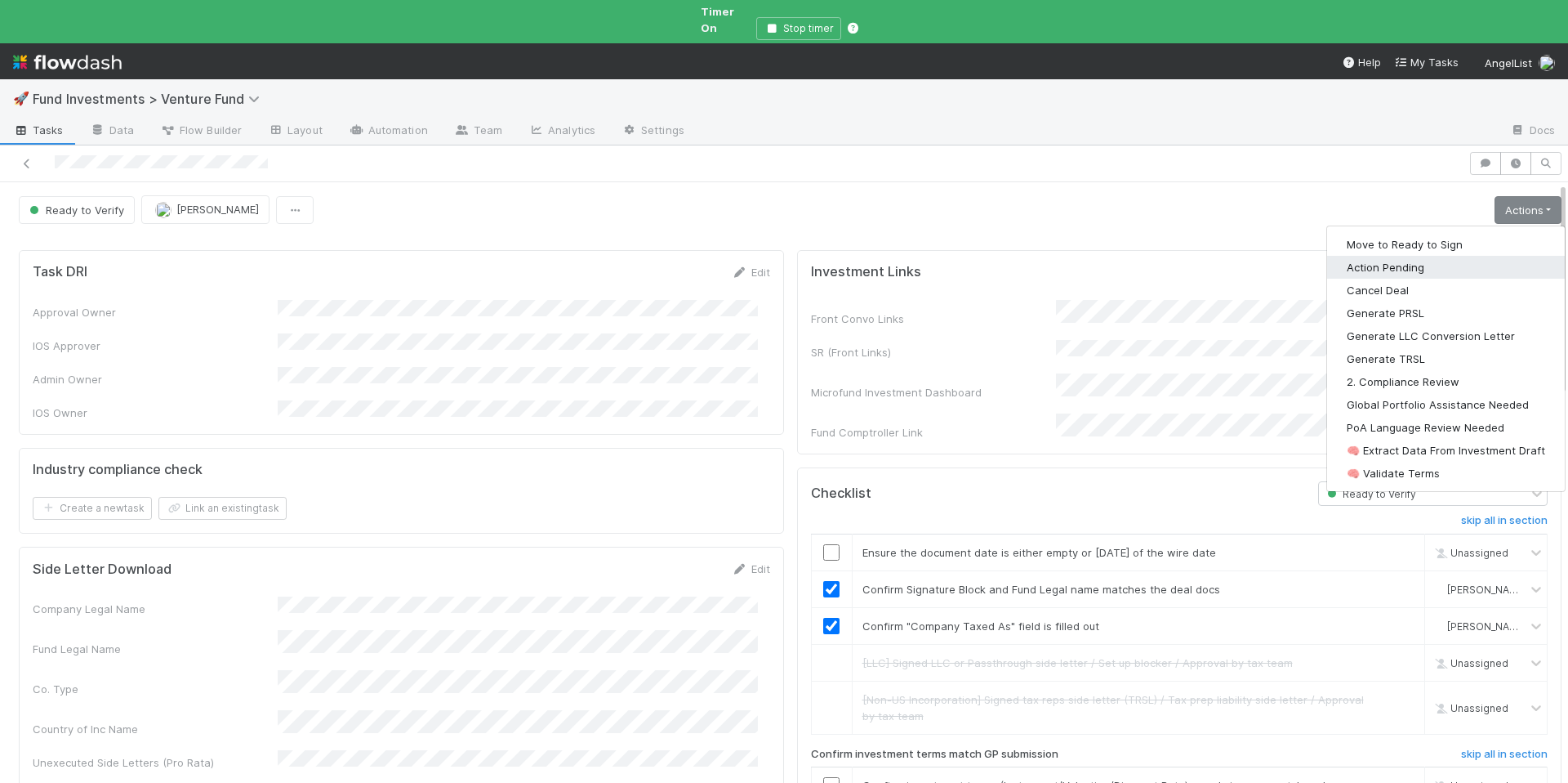
click at [1398, 259] on button "Action Pending" at bounding box center [1447, 267] width 238 height 23
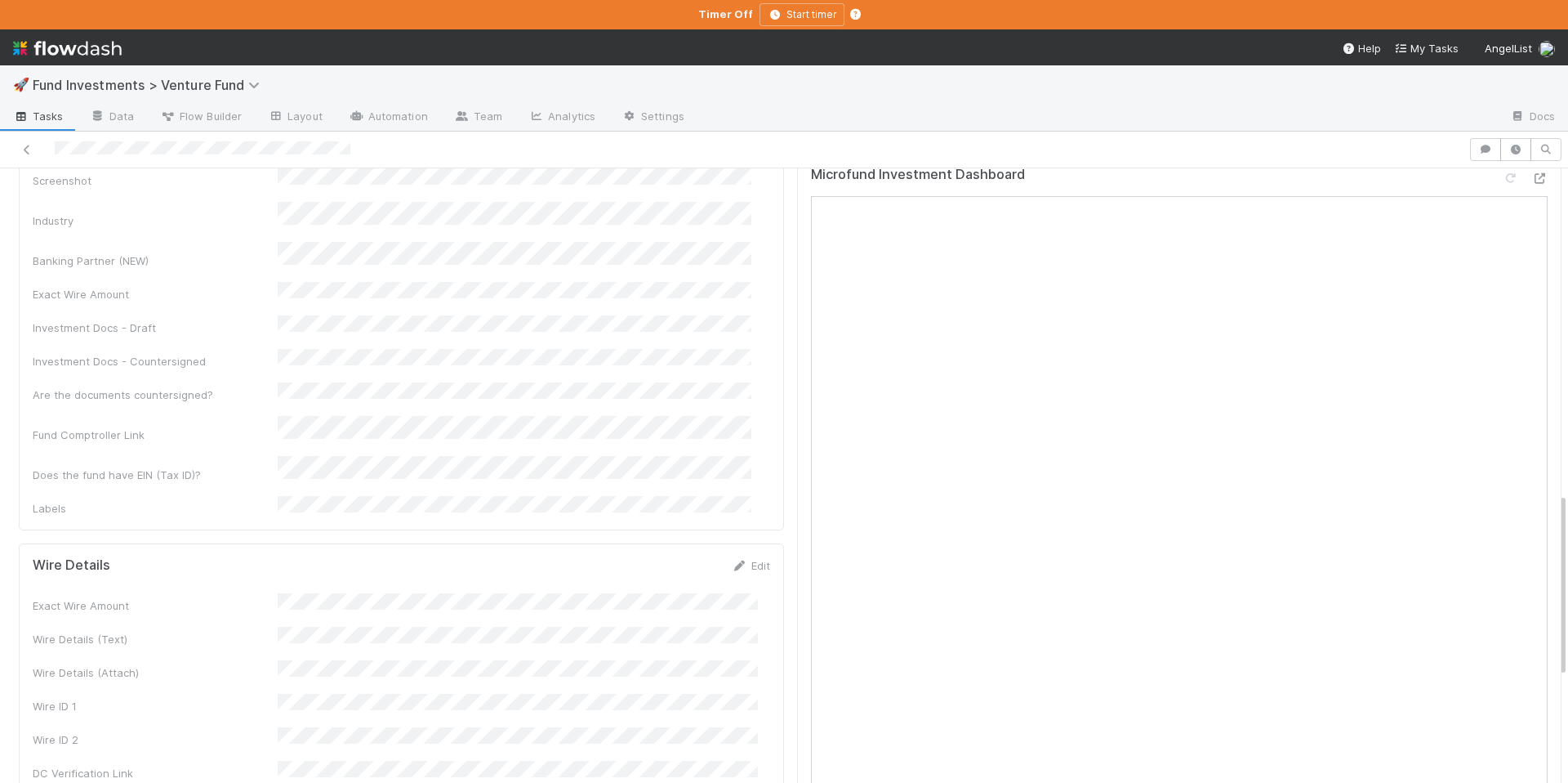
scroll to position [1403, 0]
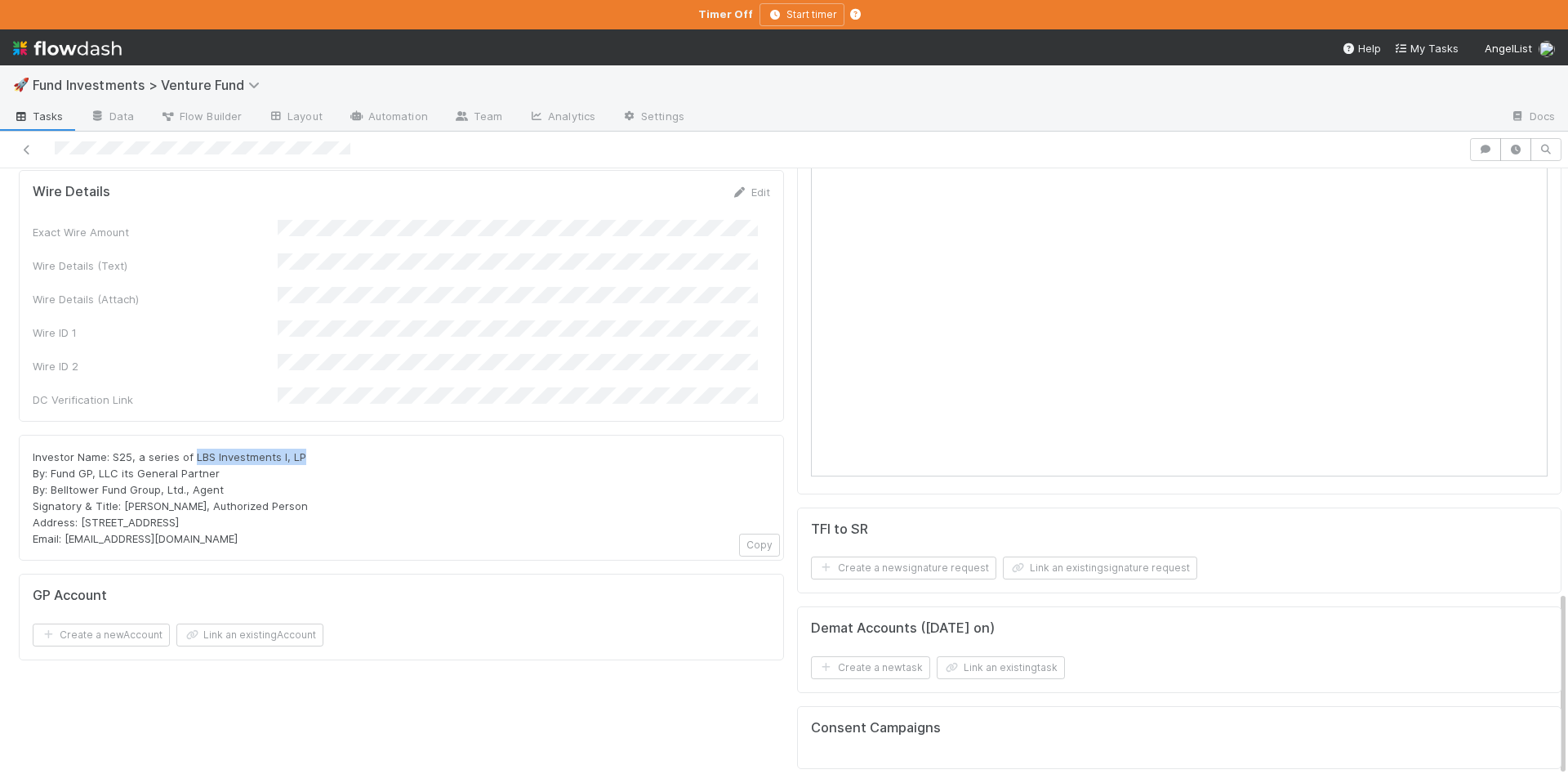
drag, startPoint x: 300, startPoint y: 324, endPoint x: 194, endPoint y: 320, distance: 106.1
click at [194, 448] on div "Investor Name: S25, a series of LBS Investments I, LP By: Fund GP, LLC its Gene…" at bounding box center [401, 497] width 738 height 98
copy span "LBS Investments I, LP"
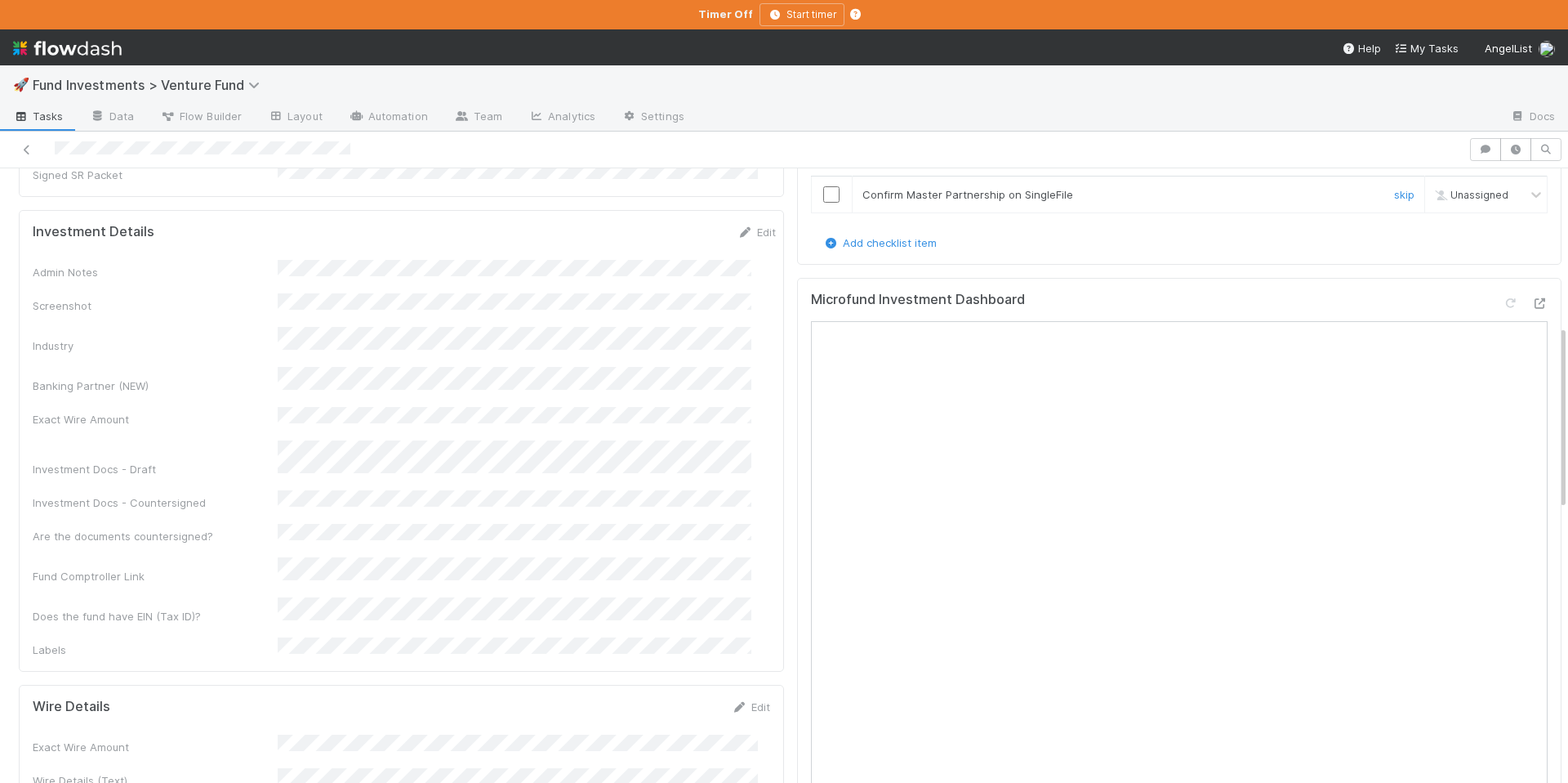
scroll to position [520, 0]
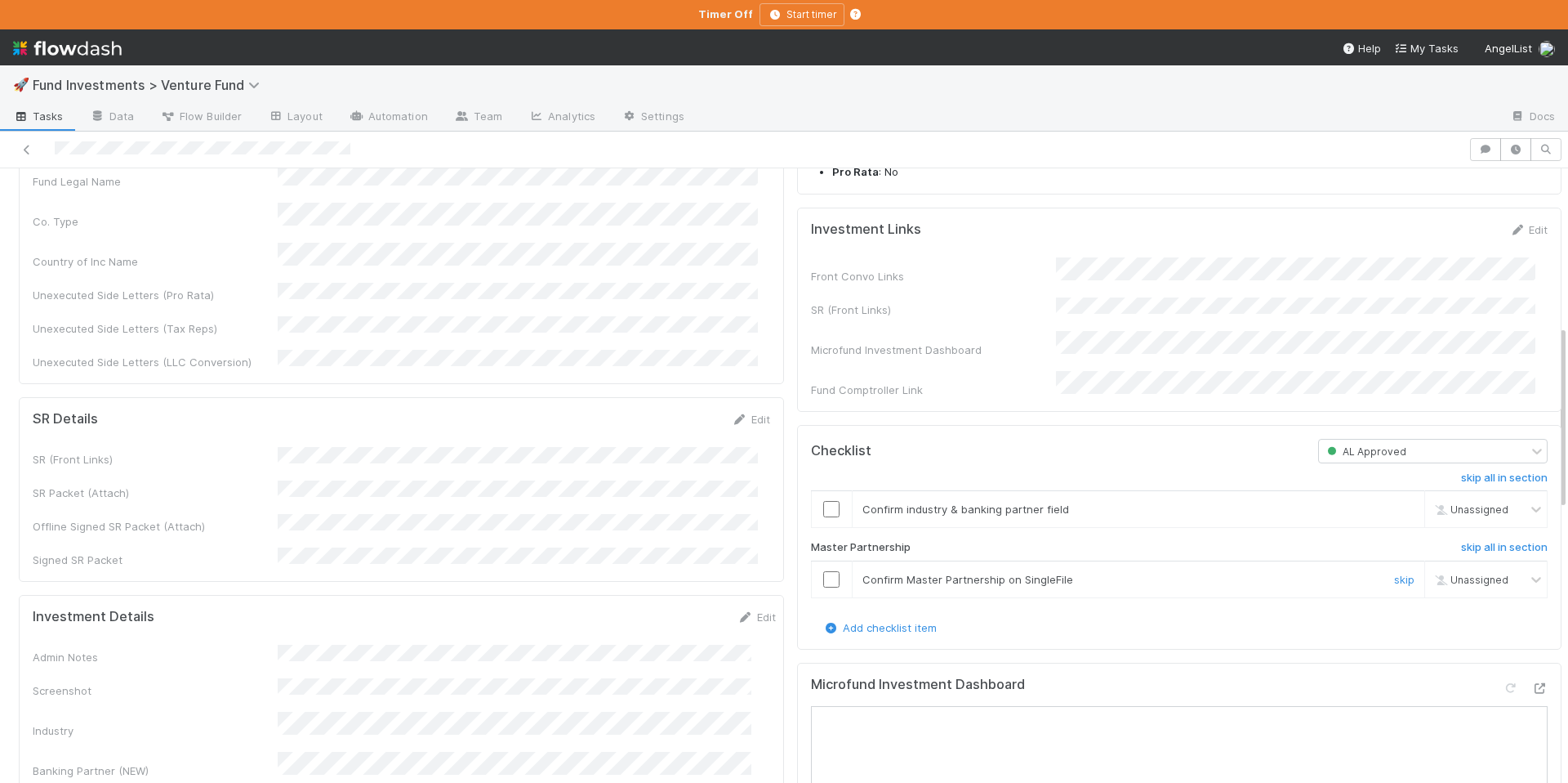
click at [823, 588] on input "checkbox" at bounding box center [831, 579] width 16 height 16
click at [823, 517] on input "checkbox" at bounding box center [831, 509] width 16 height 16
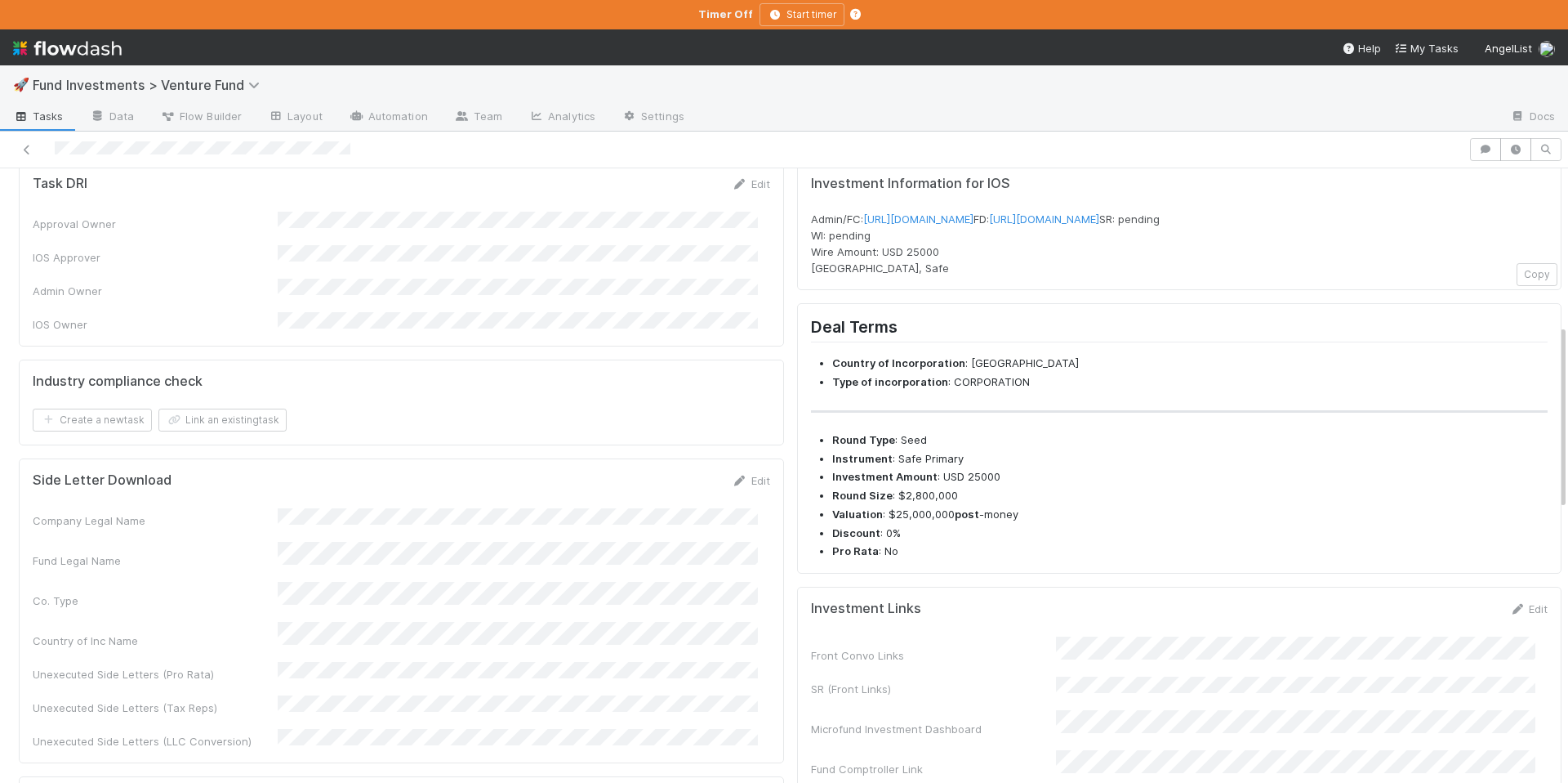
scroll to position [0, 0]
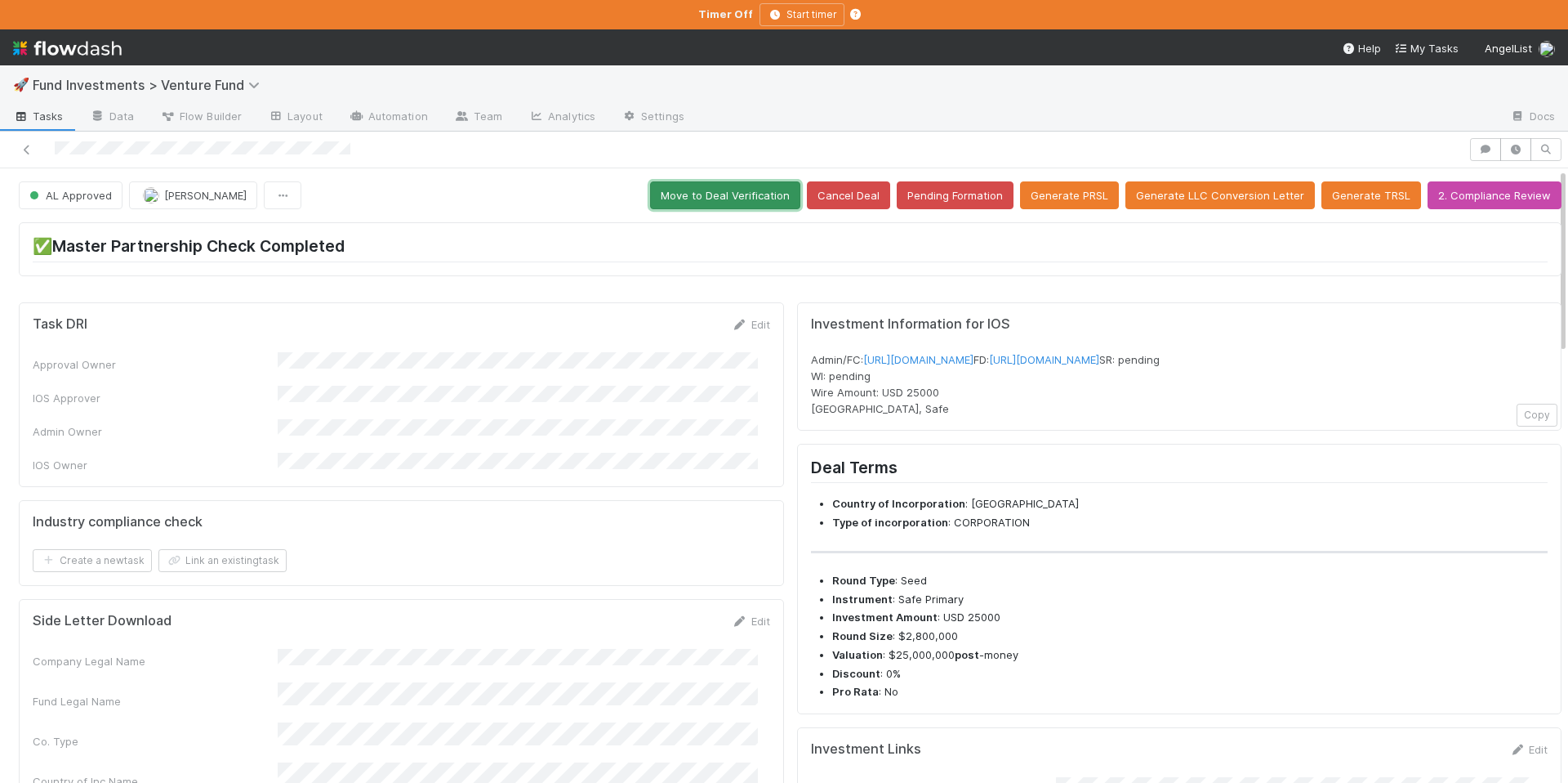
click at [740, 192] on button "Move to Deal Verification" at bounding box center [725, 195] width 150 height 28
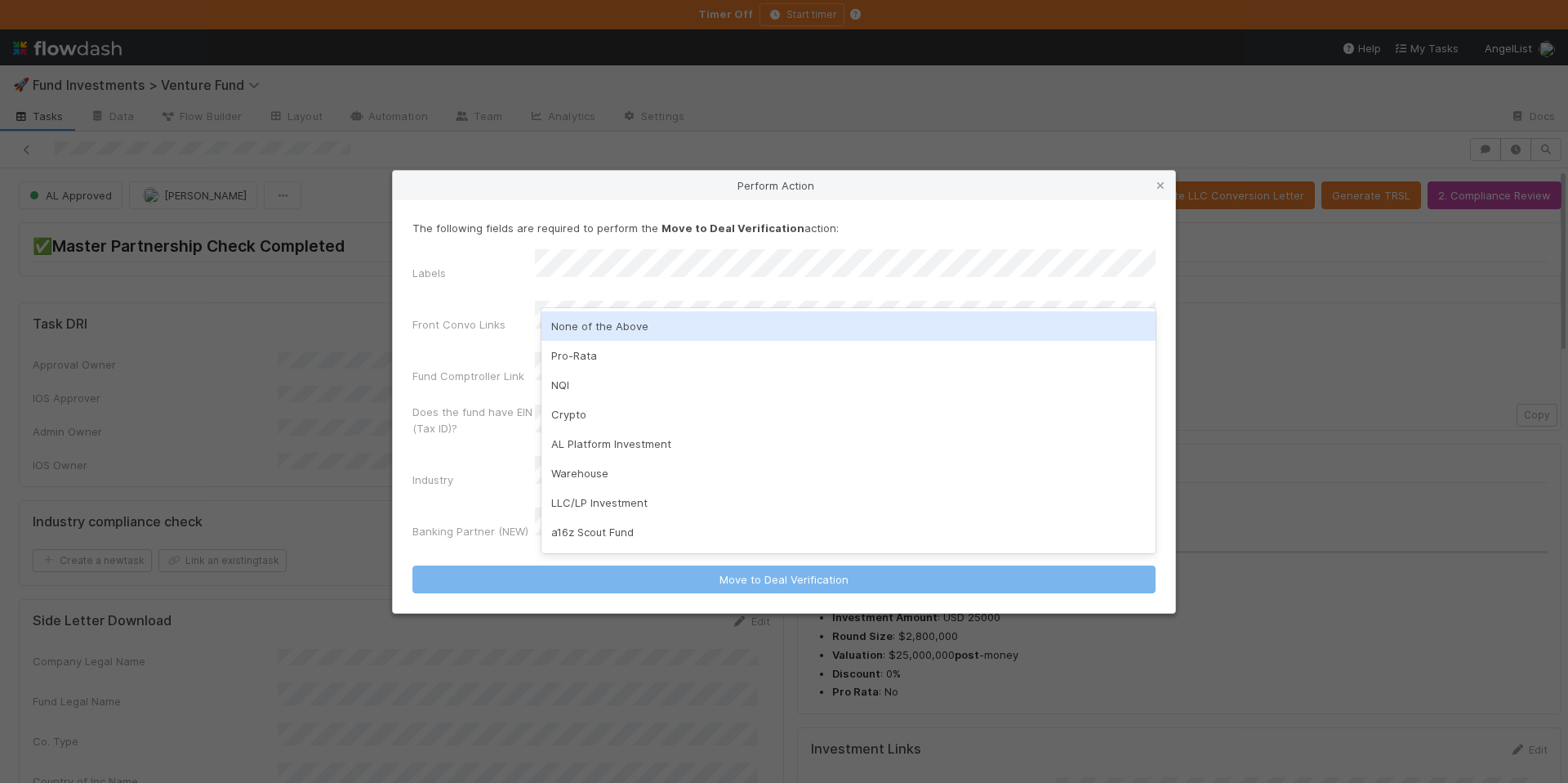
click at [649, 326] on div "None of the Above" at bounding box center [849, 326] width 615 height 30
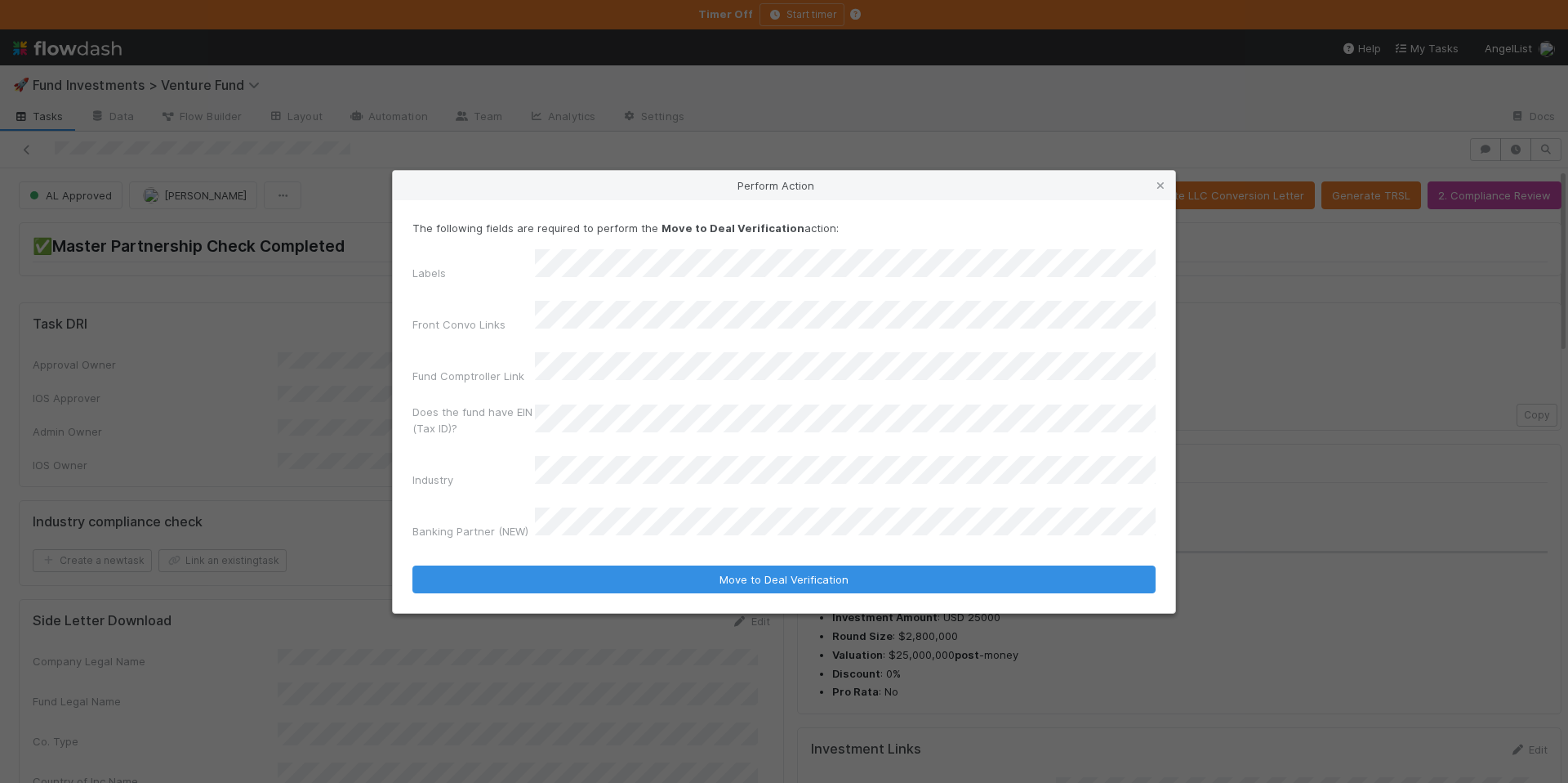
click at [781, 572] on div "The following fields are required to perform the Move to Deal Verification acti…" at bounding box center [784, 407] width 783 height 413
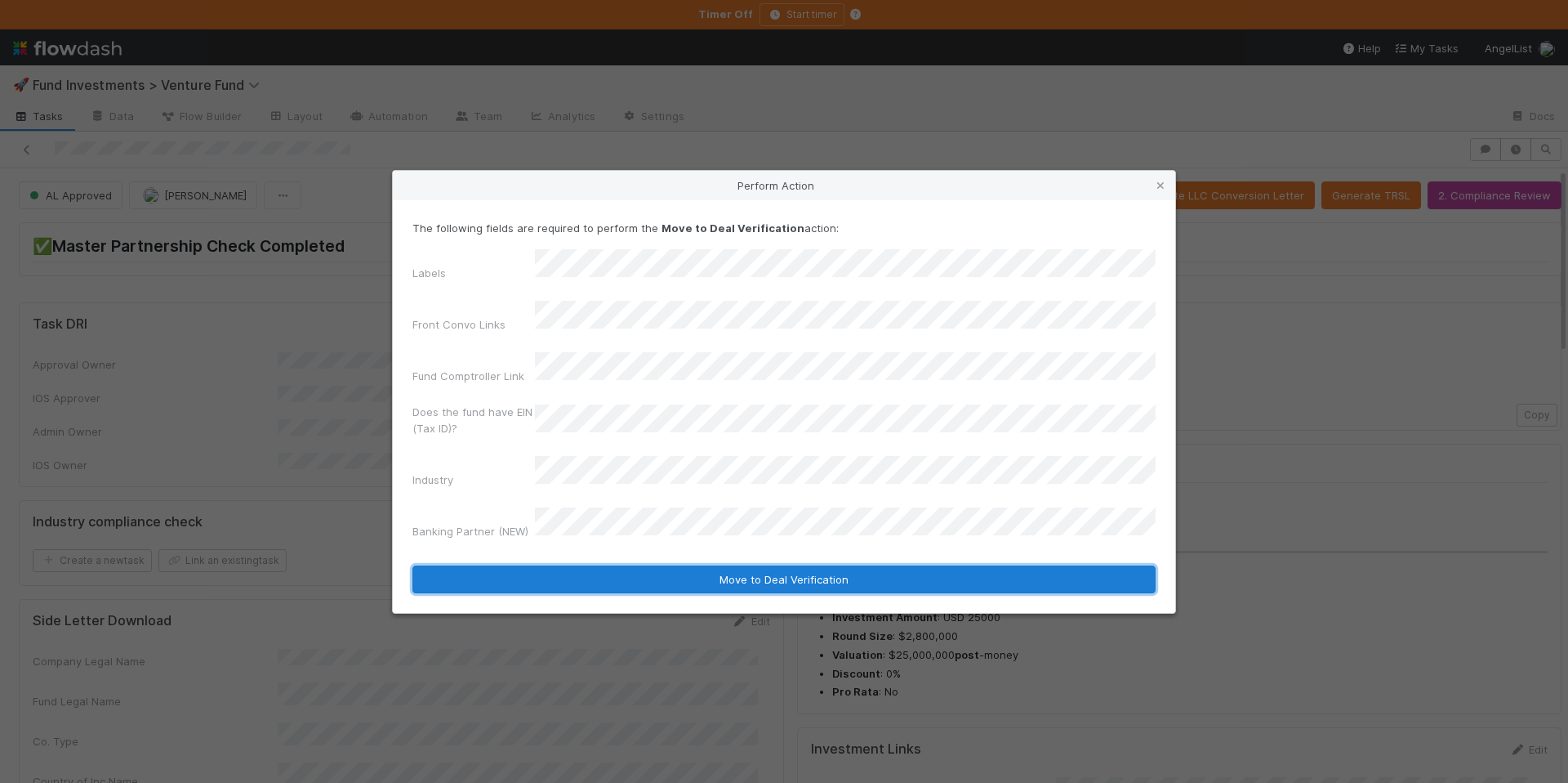
click at [786, 566] on button "Move to Deal Verification" at bounding box center [784, 579] width 744 height 28
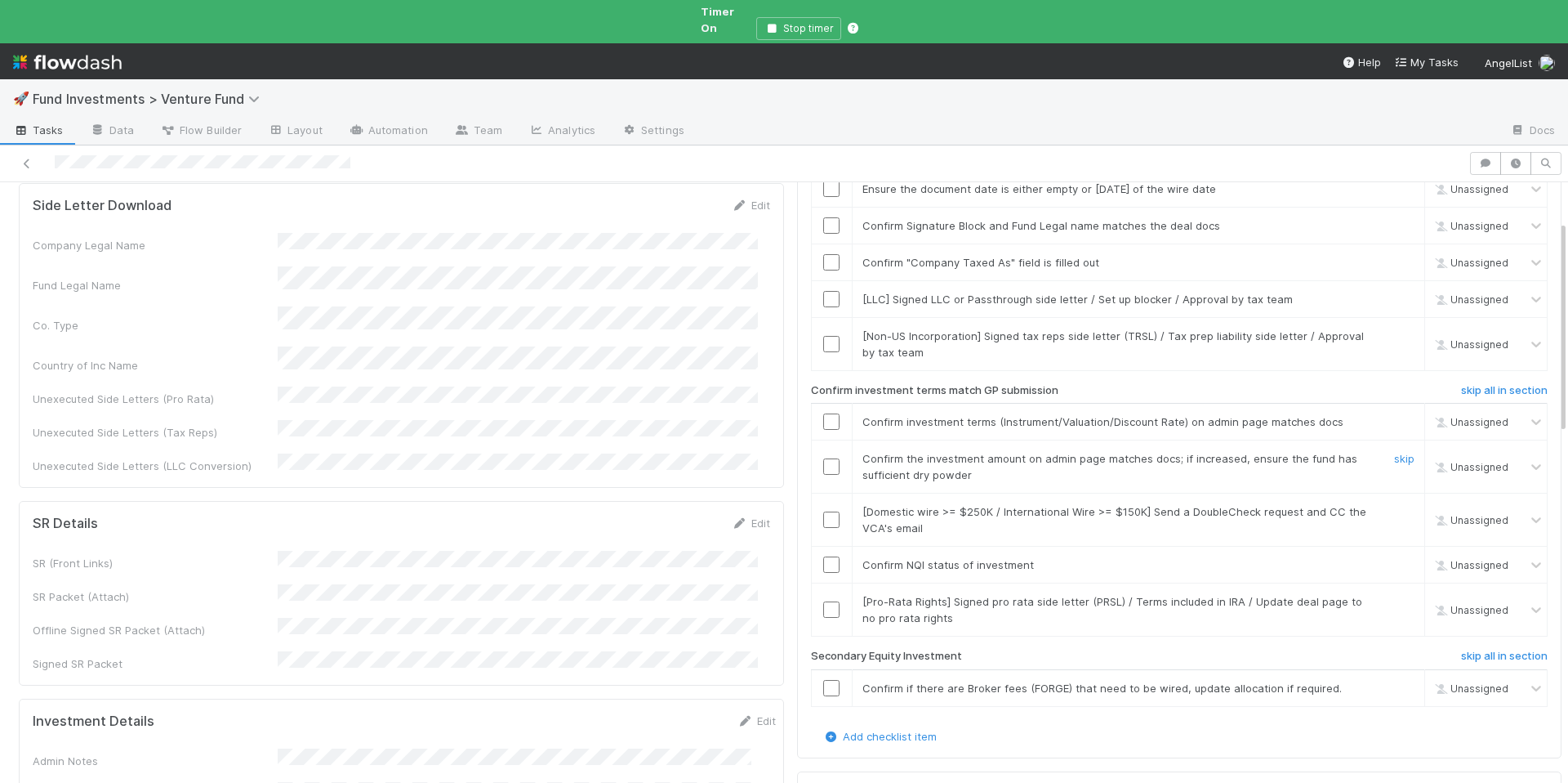
scroll to position [465, 0]
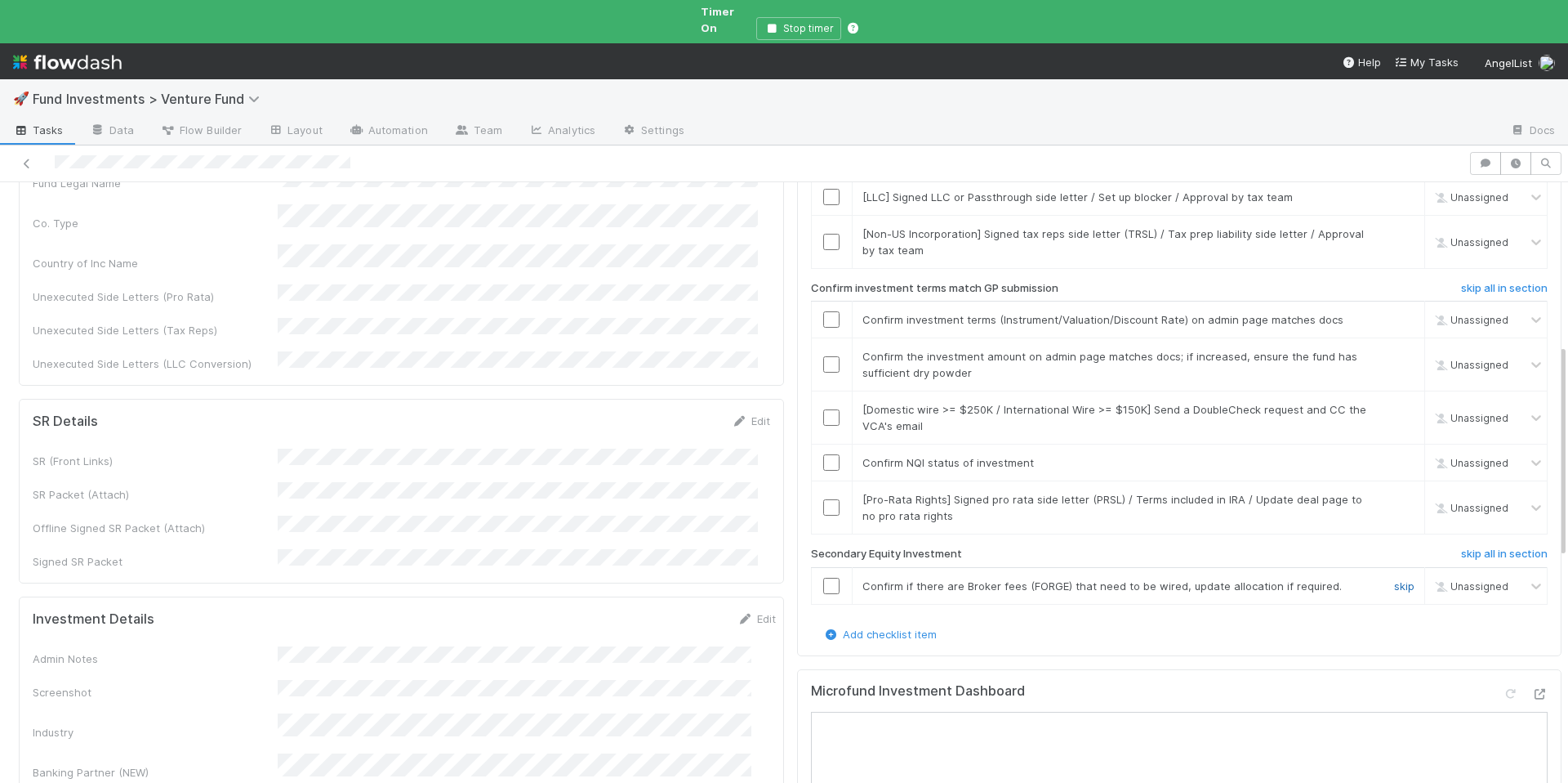
click at [1394, 579] on link "skip" at bounding box center [1404, 585] width 20 height 13
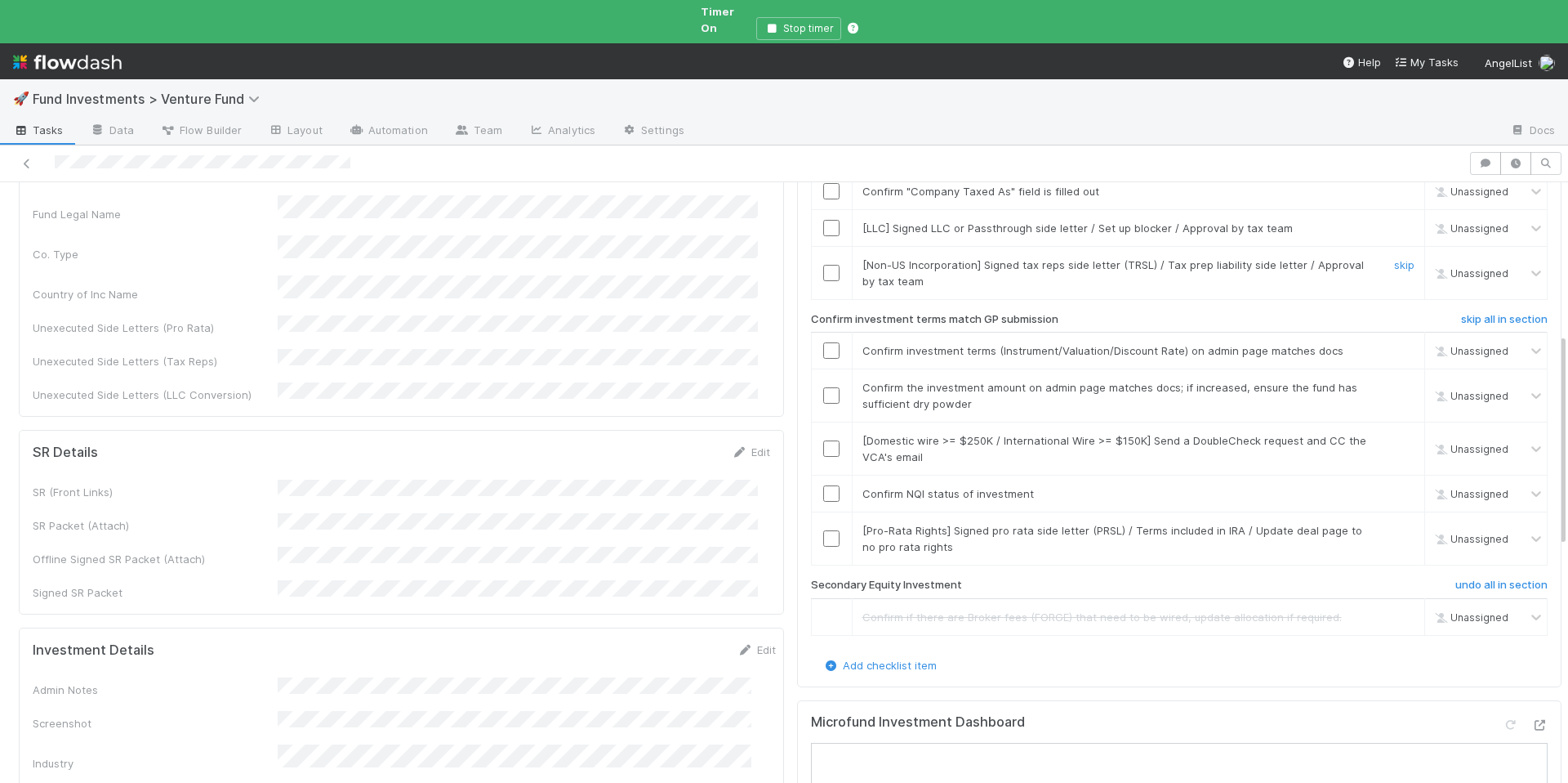
drag, startPoint x: 1377, startPoint y: 236, endPoint x: 1381, endPoint y: 205, distance: 31.3
click at [1394, 258] on link "skip" at bounding box center [1404, 264] width 20 height 13
click at [1394, 222] on link "skip" at bounding box center [1404, 228] width 20 height 13
click at [1383, 256] on div "skip" at bounding box center [1402, 273] width 49 height 32
click at [1394, 258] on link "skip" at bounding box center [1404, 264] width 20 height 13
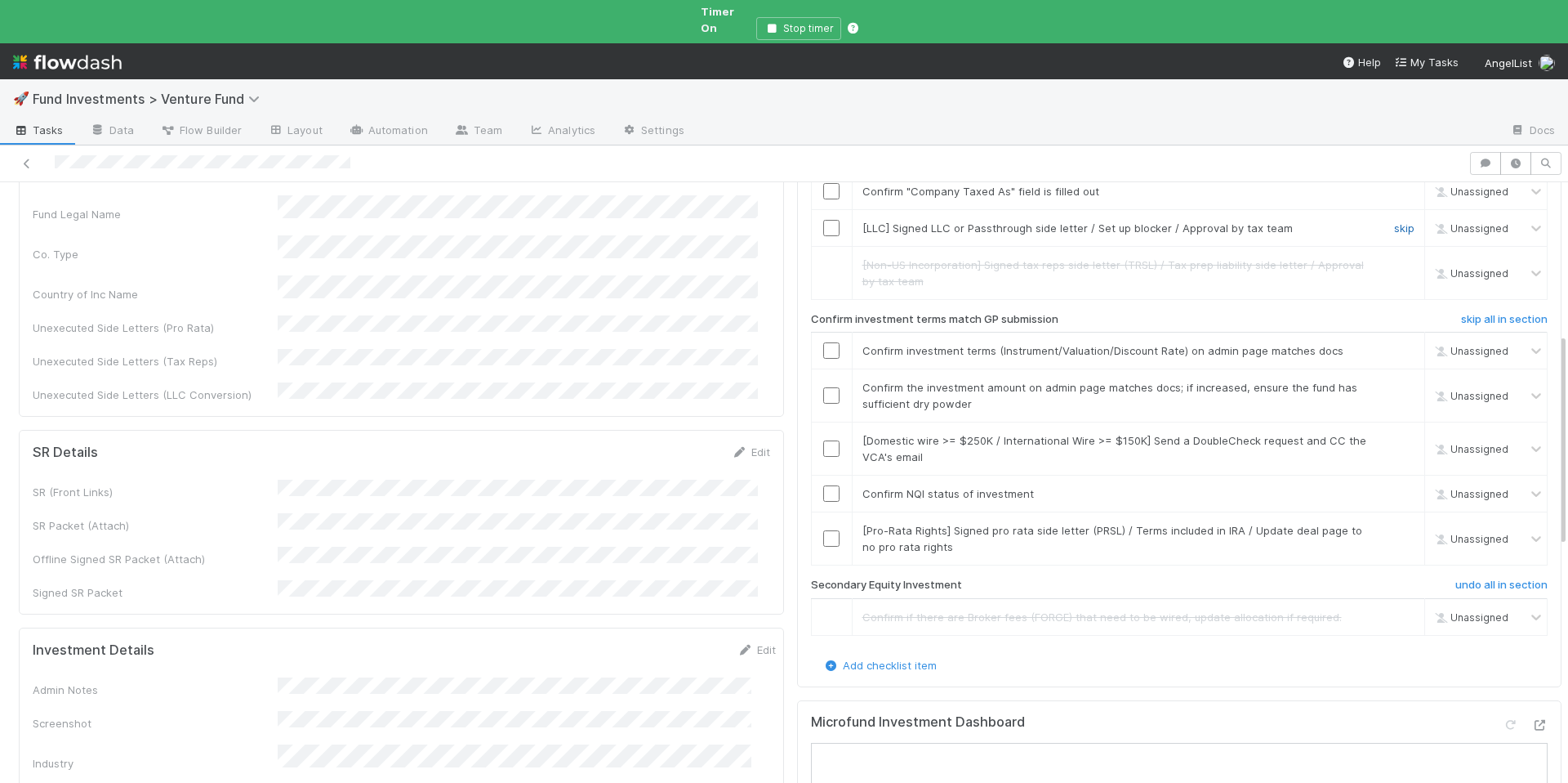
click at [1394, 222] on link "skip" at bounding box center [1404, 228] width 20 height 13
click at [823, 387] on input "checkbox" at bounding box center [831, 395] width 16 height 16
click at [1394, 434] on link "skip" at bounding box center [1404, 440] width 20 height 13
drag, startPoint x: 822, startPoint y: 468, endPoint x: 829, endPoint y: 286, distance: 182.1
click at [823, 486] on input "checkbox" at bounding box center [831, 493] width 16 height 16
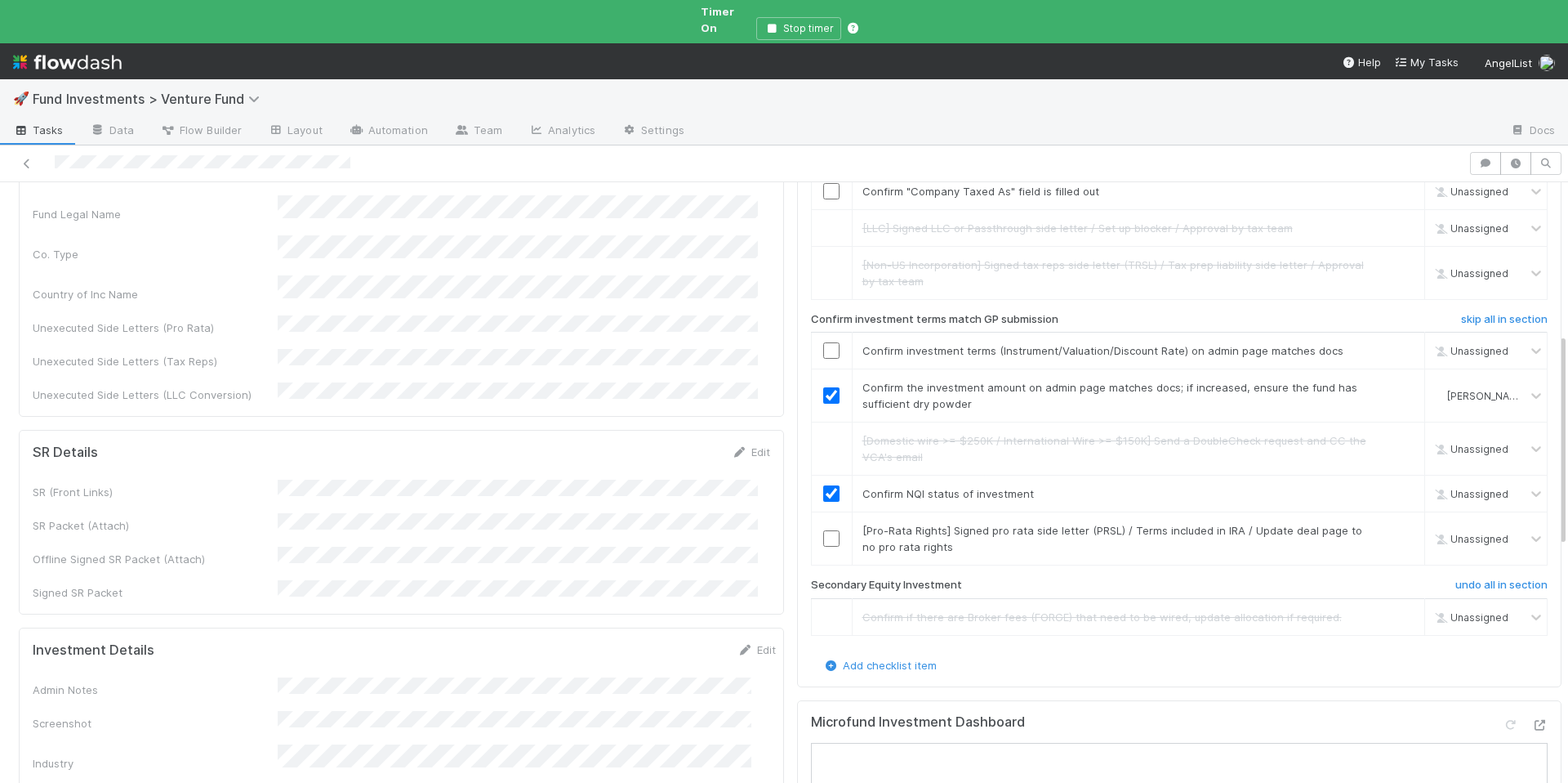
checkbox input "true"
click at [1394, 524] on link "skip" at bounding box center [1404, 530] width 20 height 13
click at [823, 342] on input "checkbox" at bounding box center [831, 350] width 16 height 16
checkbox input "true"
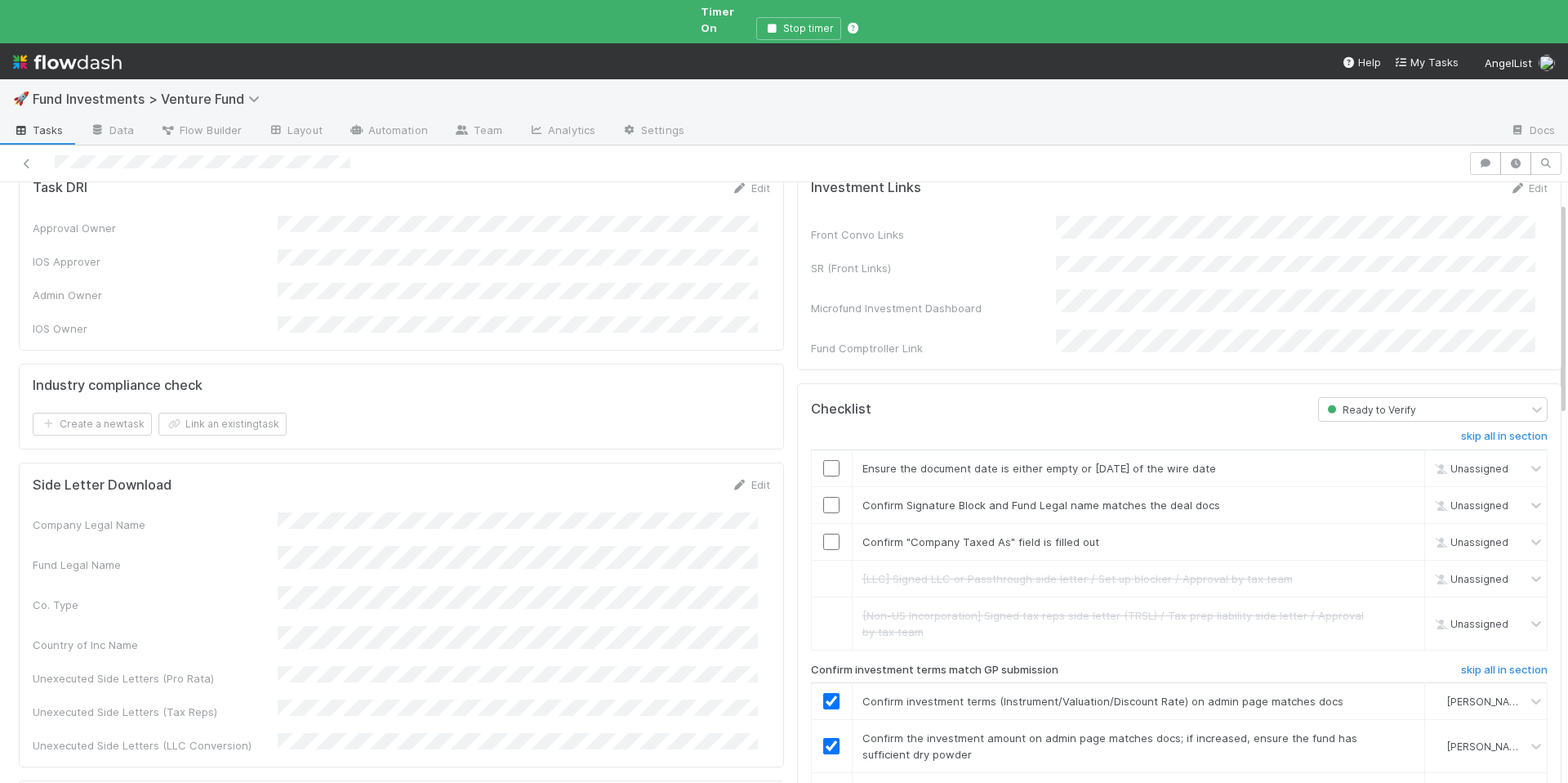
scroll to position [86, 0]
click at [824, 532] on input "checkbox" at bounding box center [831, 539] width 16 height 16
click at [823, 495] on input "checkbox" at bounding box center [831, 503] width 16 height 16
click at [826, 459] on input "checkbox" at bounding box center [831, 466] width 16 height 16
checkbox input "true"
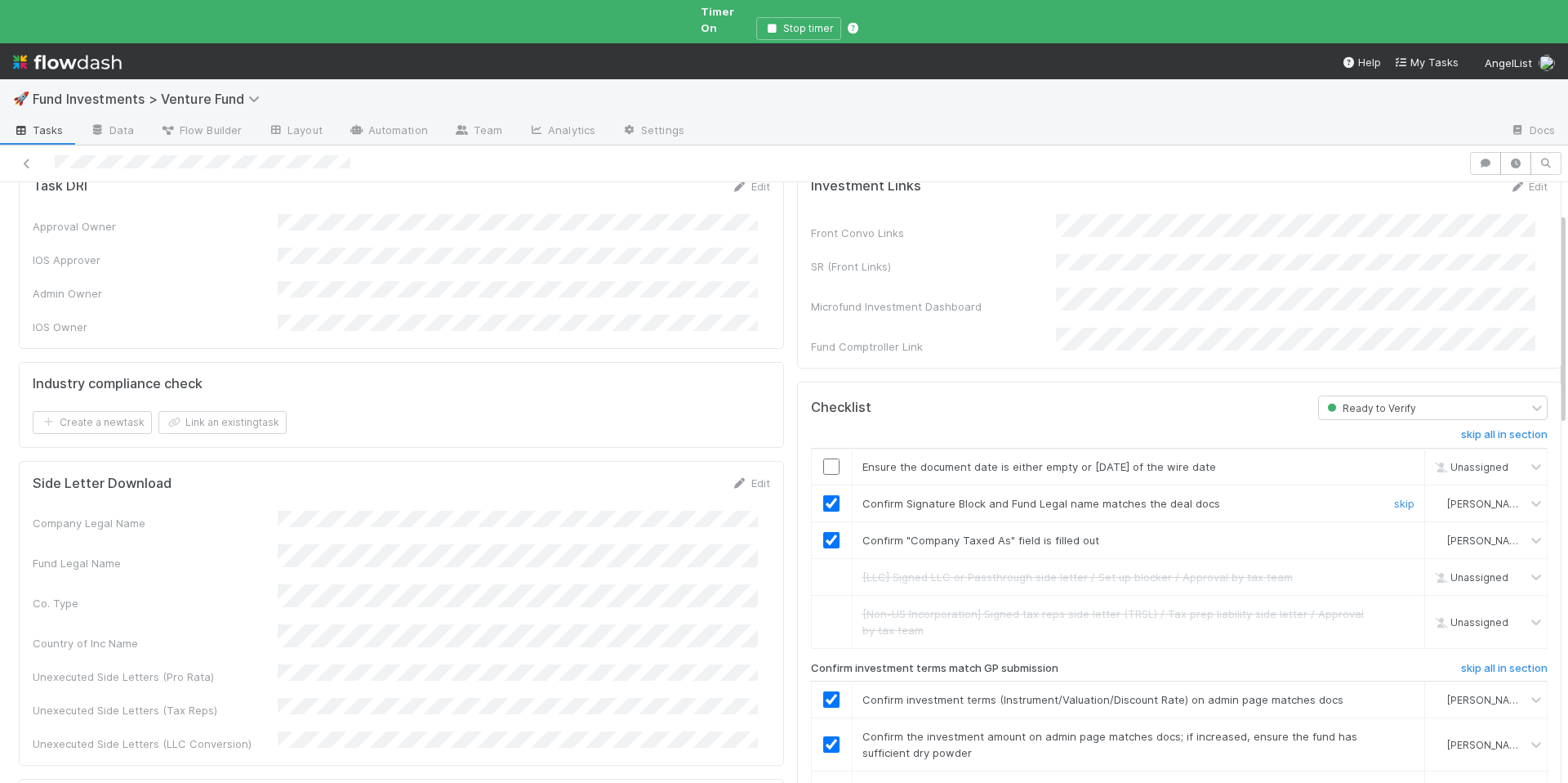
click at [823, 495] on input "checkbox" at bounding box center [831, 503] width 16 height 16
click at [823, 459] on input "checkbox" at bounding box center [831, 466] width 16 height 16
click at [823, 495] on input "checkbox" at bounding box center [831, 503] width 16 height 16
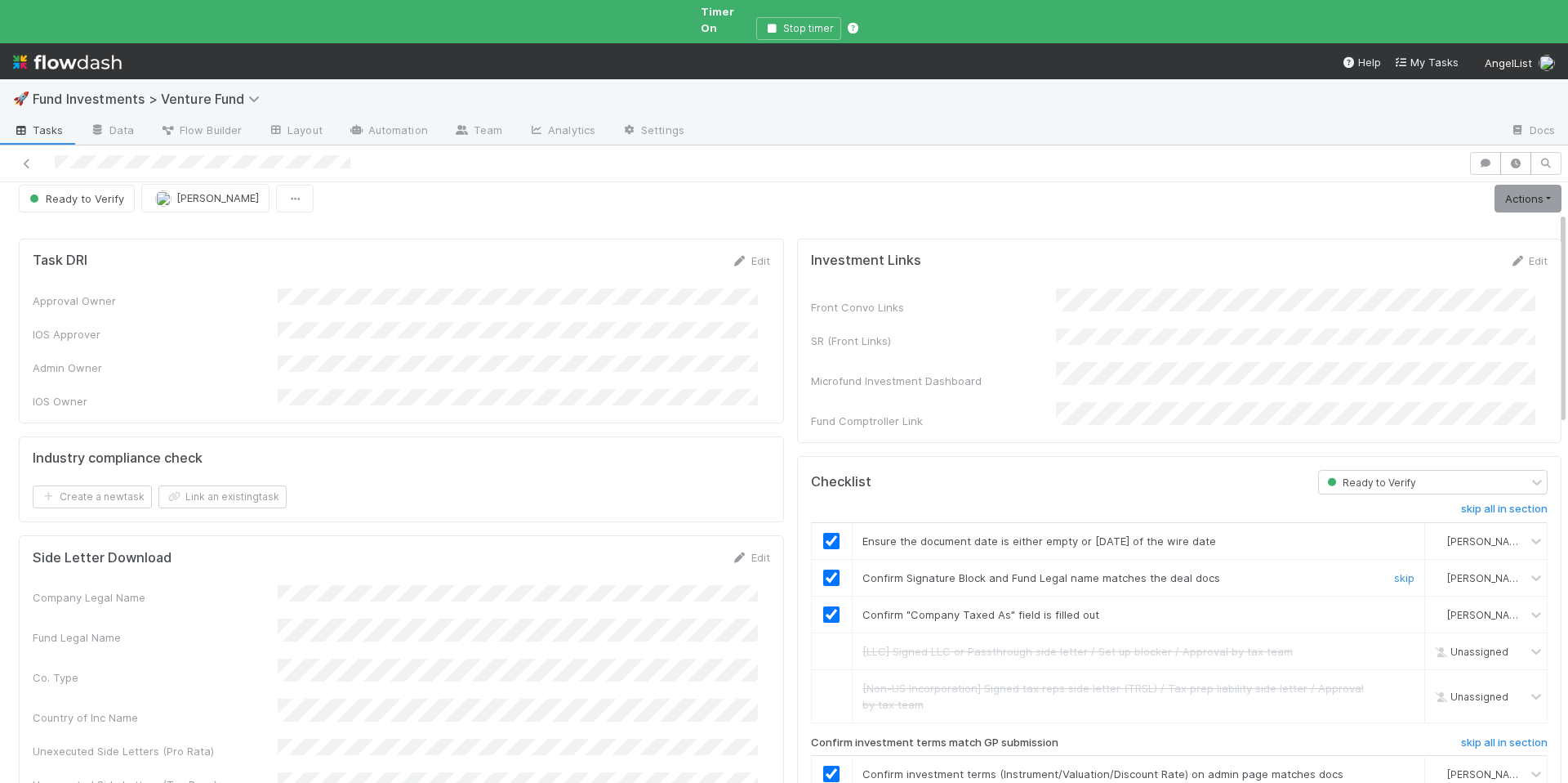
scroll to position [0, 0]
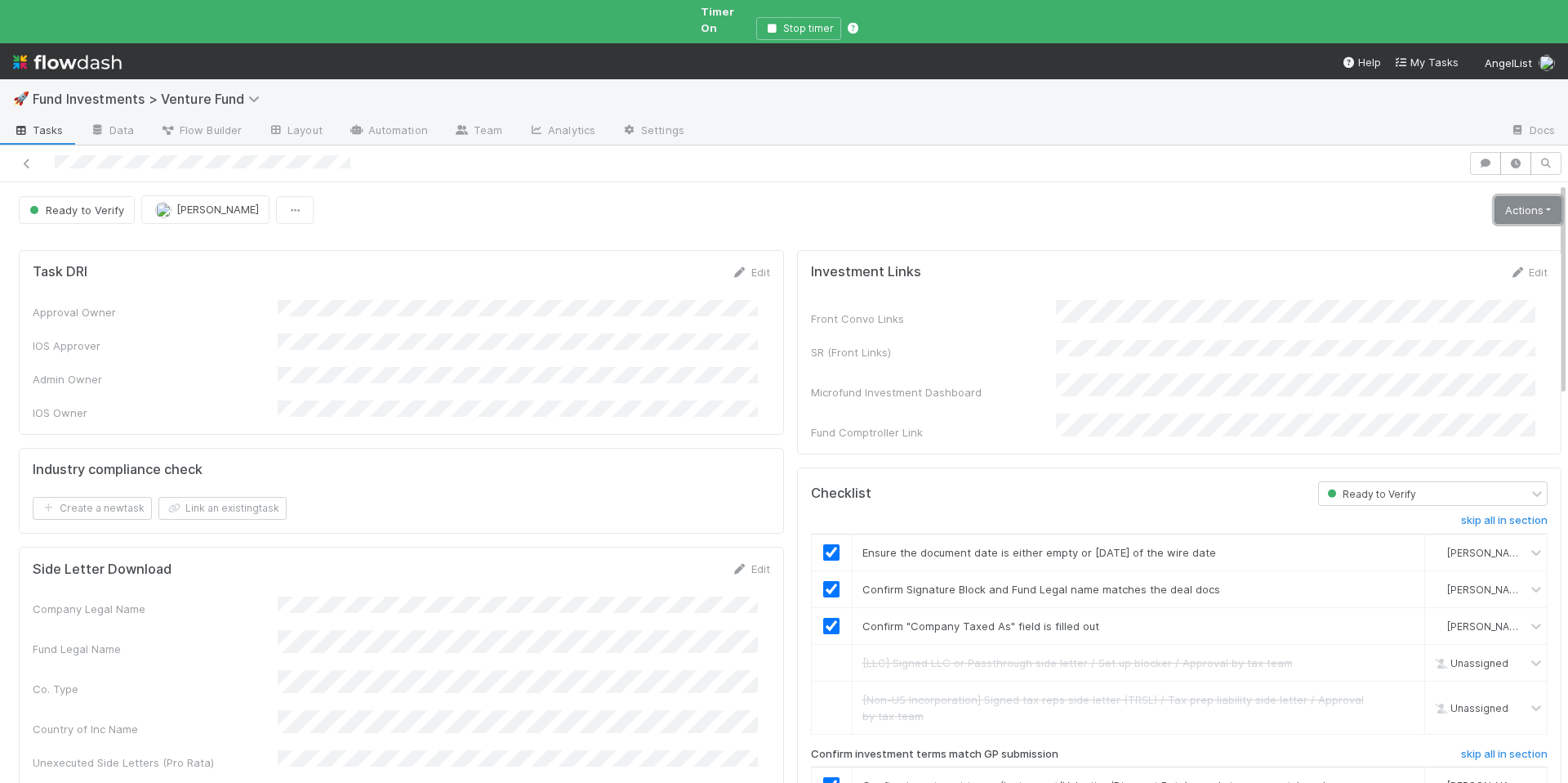
click at [1525, 198] on link "Actions" at bounding box center [1528, 210] width 67 height 28
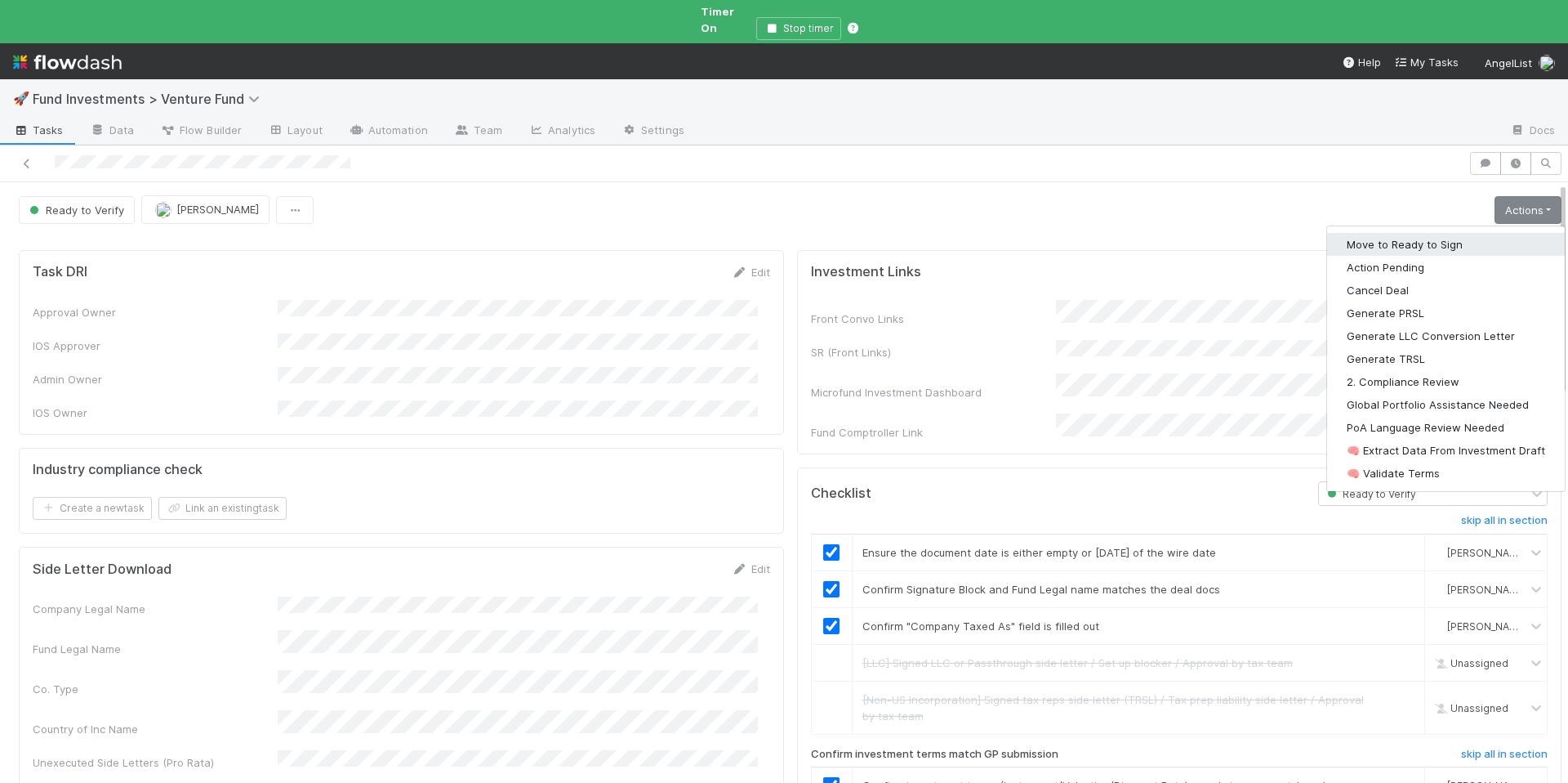
click at [1439, 233] on button "Move to Ready to Sign" at bounding box center [1447, 244] width 238 height 23
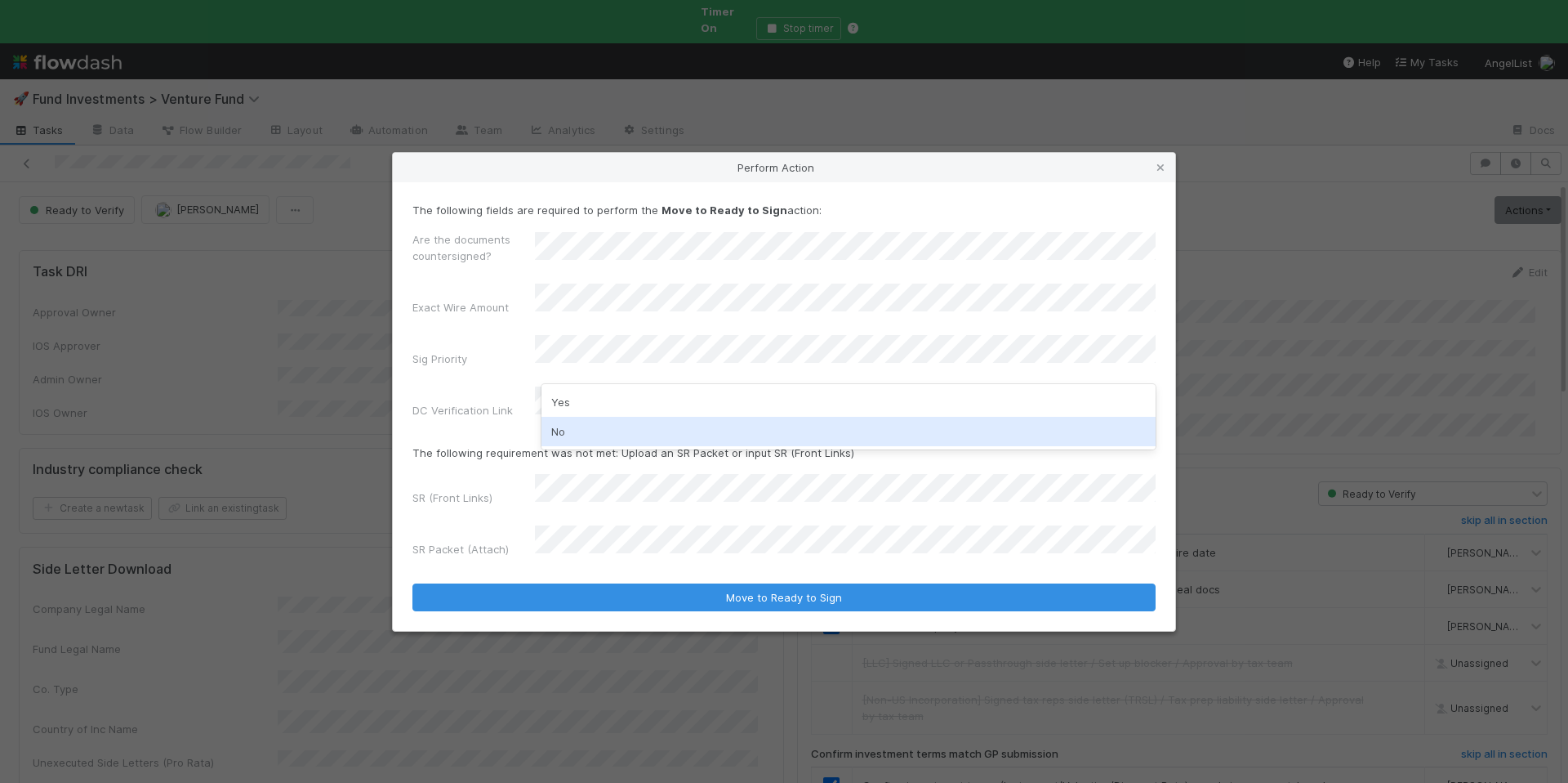
click at [598, 422] on div "No" at bounding box center [849, 431] width 615 height 30
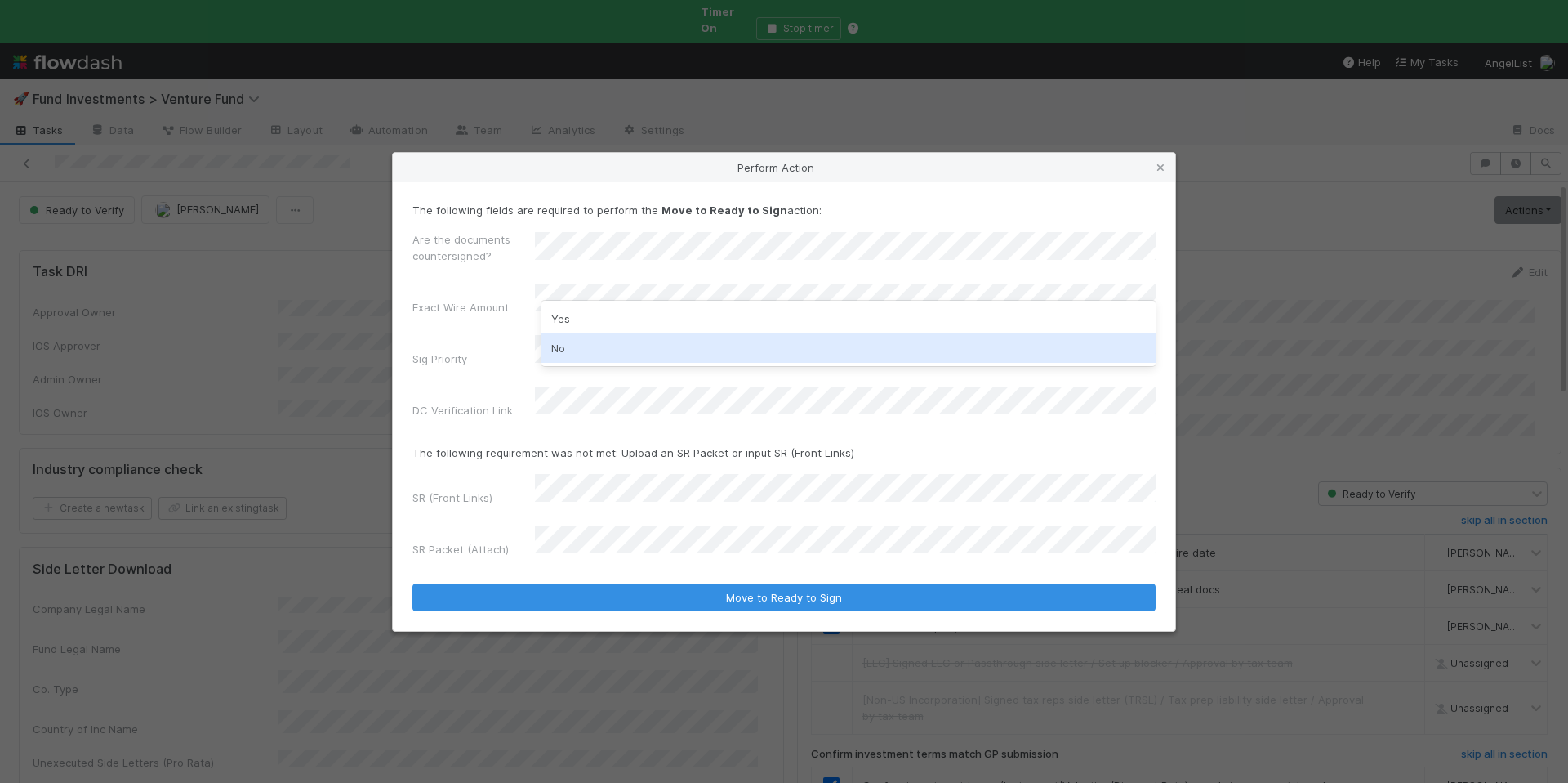
drag, startPoint x: 591, startPoint y: 342, endPoint x: 582, endPoint y: 388, distance: 46.9
click at [590, 342] on div "No" at bounding box center [849, 348] width 615 height 30
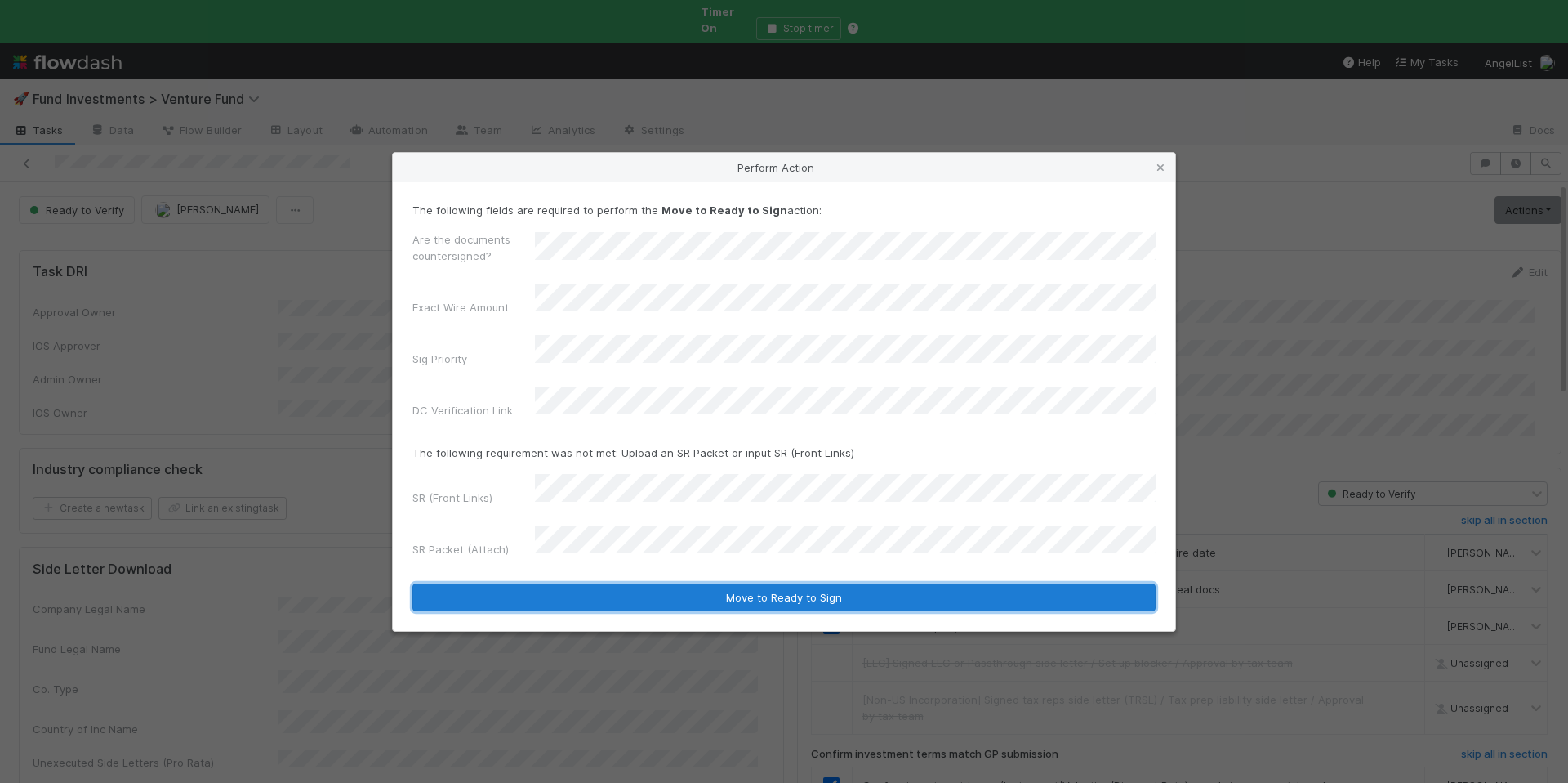
click at [880, 583] on button "Move to Ready to Sign" at bounding box center [784, 597] width 744 height 28
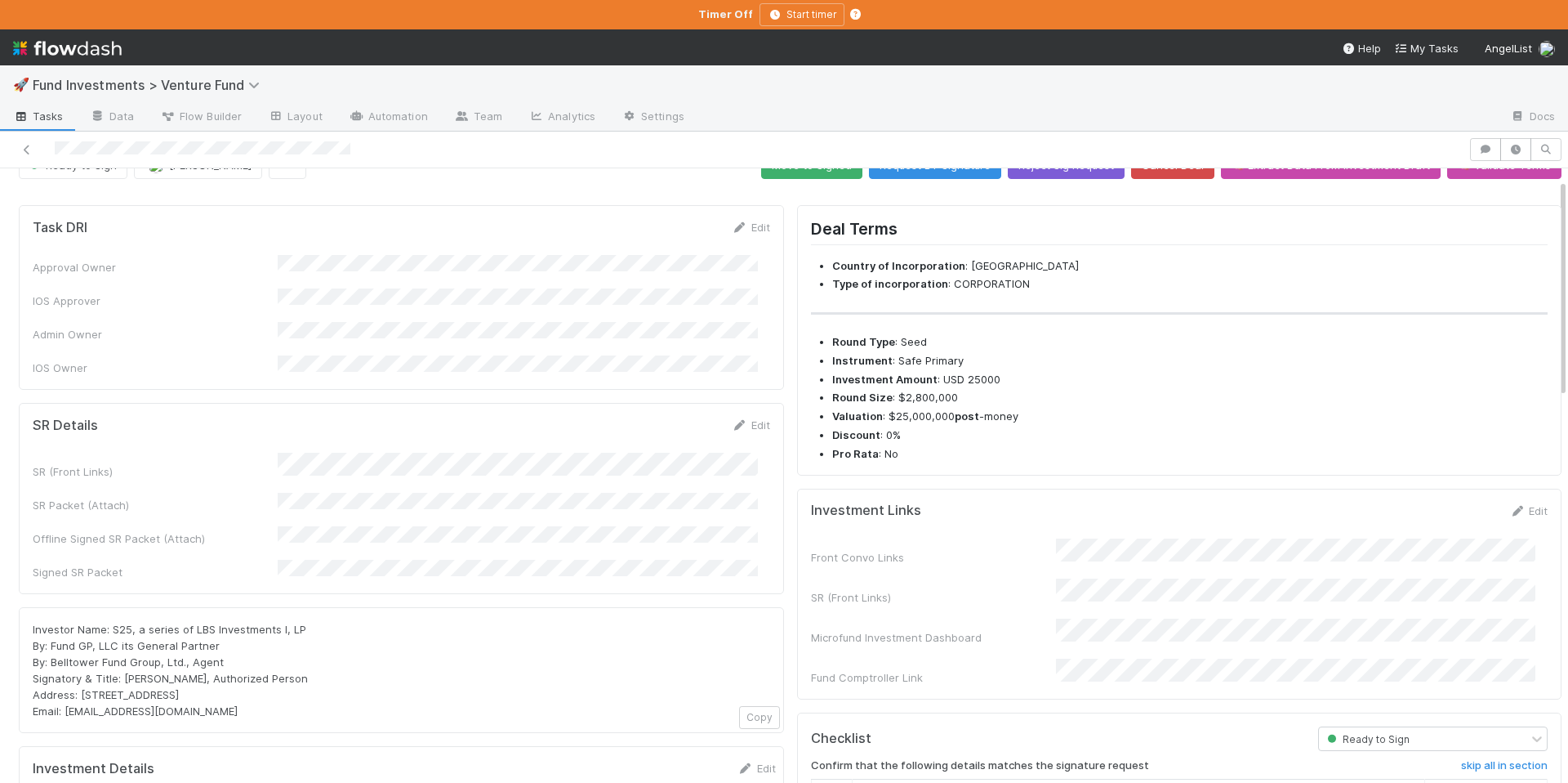
scroll to position [66, 0]
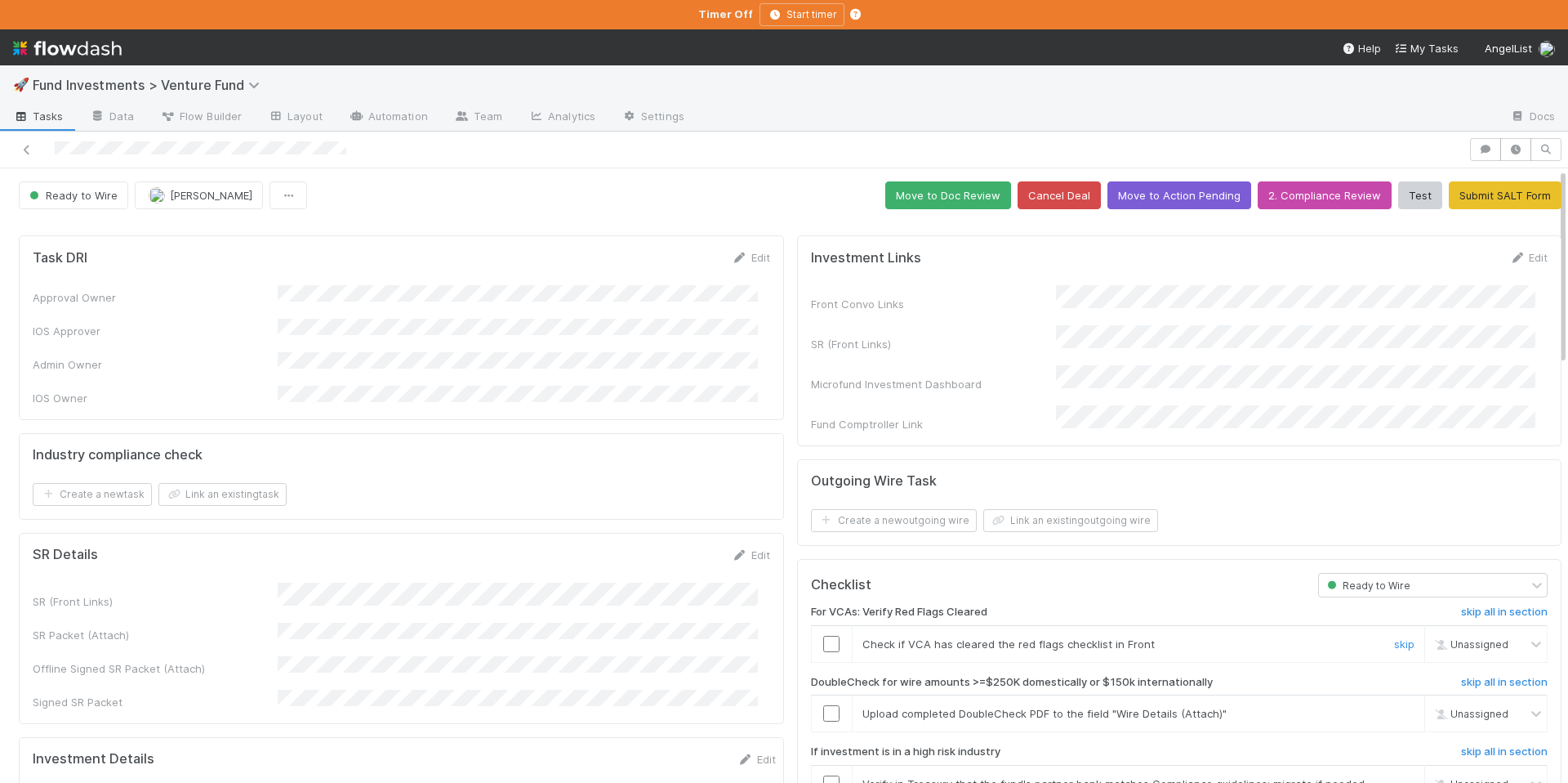
click at [823, 636] on input "checkbox" at bounding box center [831, 644] width 16 height 16
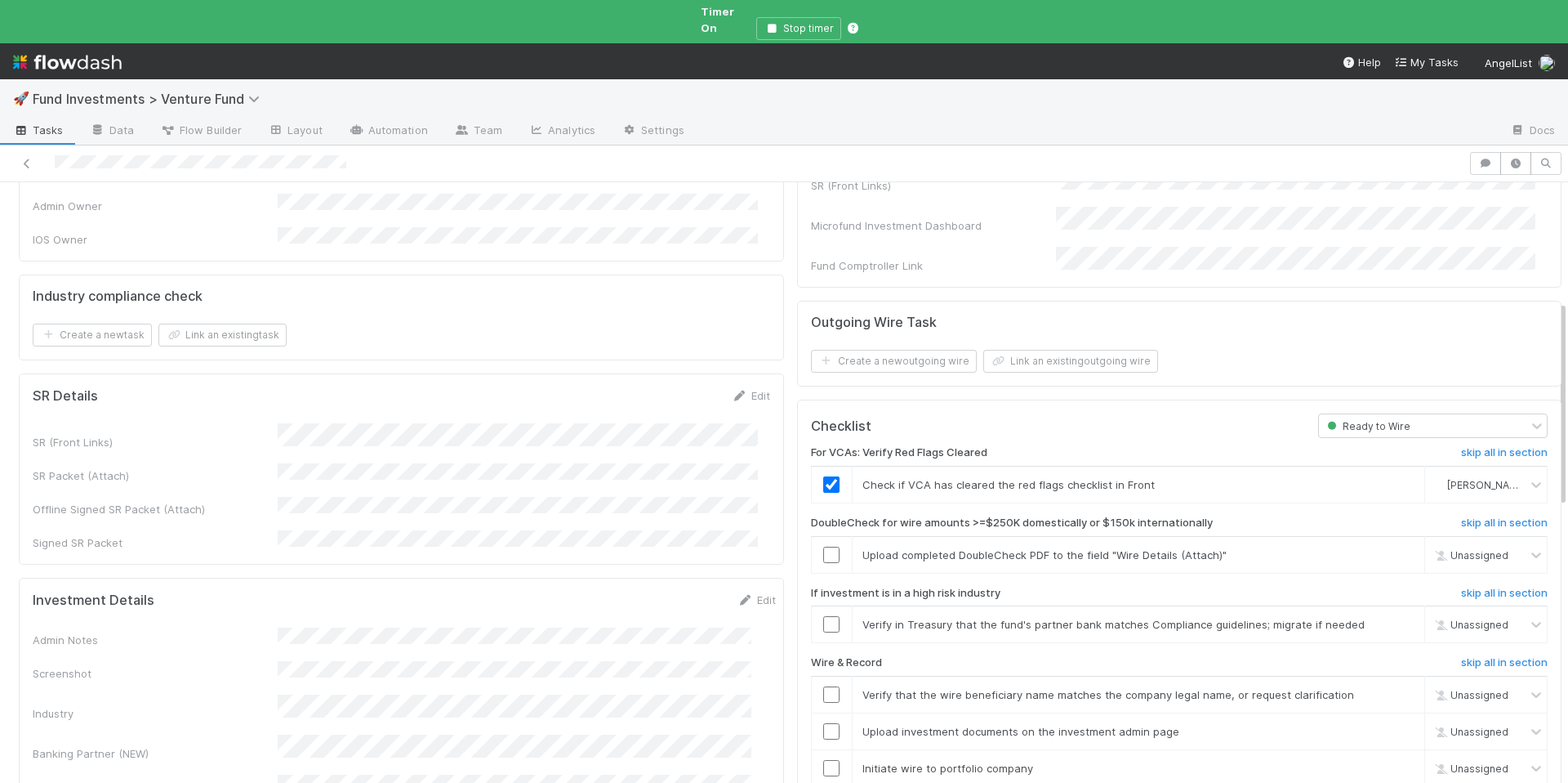
scroll to position [386, 0]
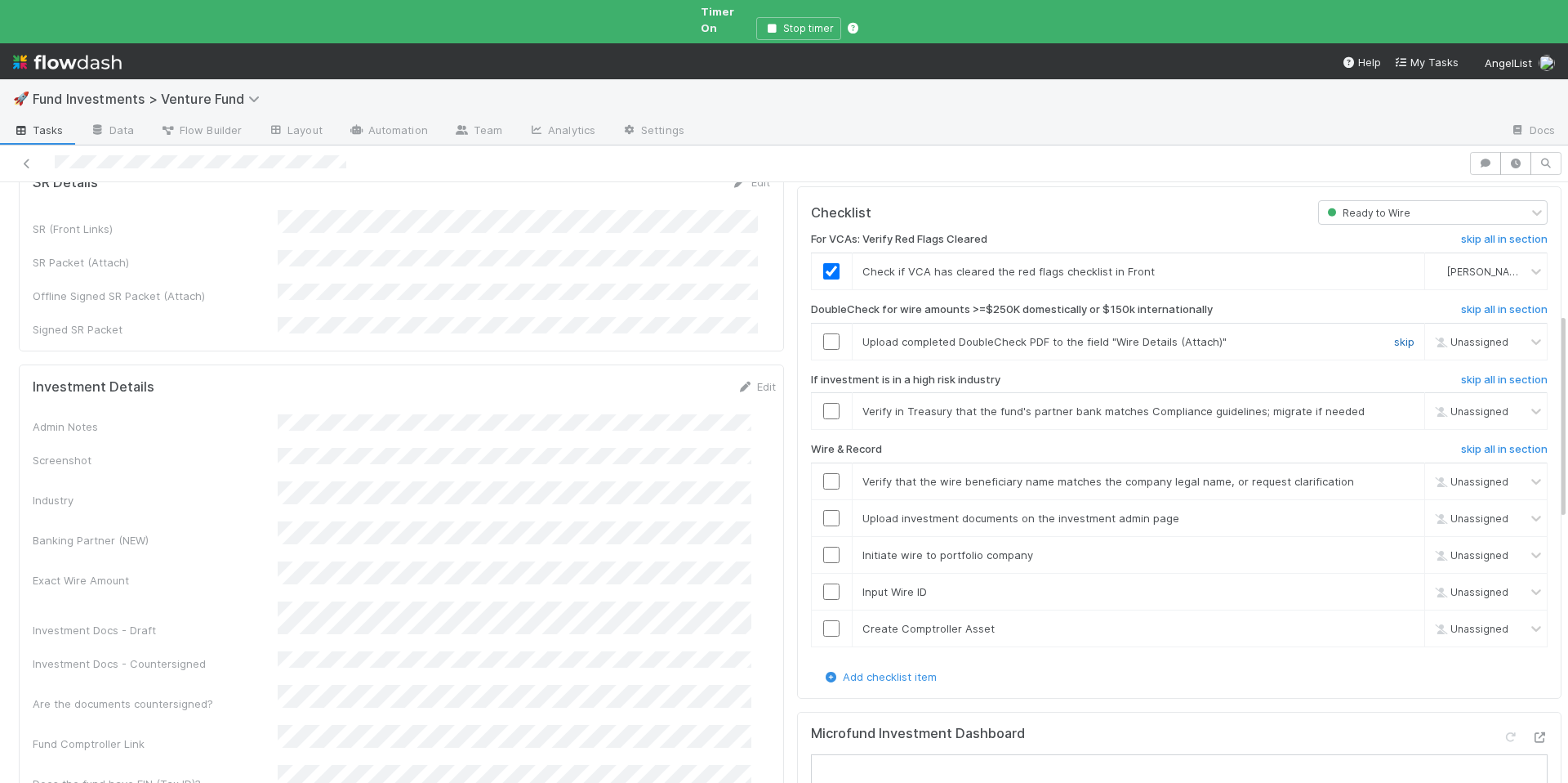
click at [1394, 335] on link "skip" at bounding box center [1404, 341] width 20 height 13
click at [823, 403] on input "checkbox" at bounding box center [831, 410] width 16 height 16
click at [823, 473] on input "checkbox" at bounding box center [831, 481] width 16 height 16
click at [823, 510] on input "checkbox" at bounding box center [831, 517] width 16 height 16
click at [823, 547] on input "checkbox" at bounding box center [831, 555] width 16 height 16
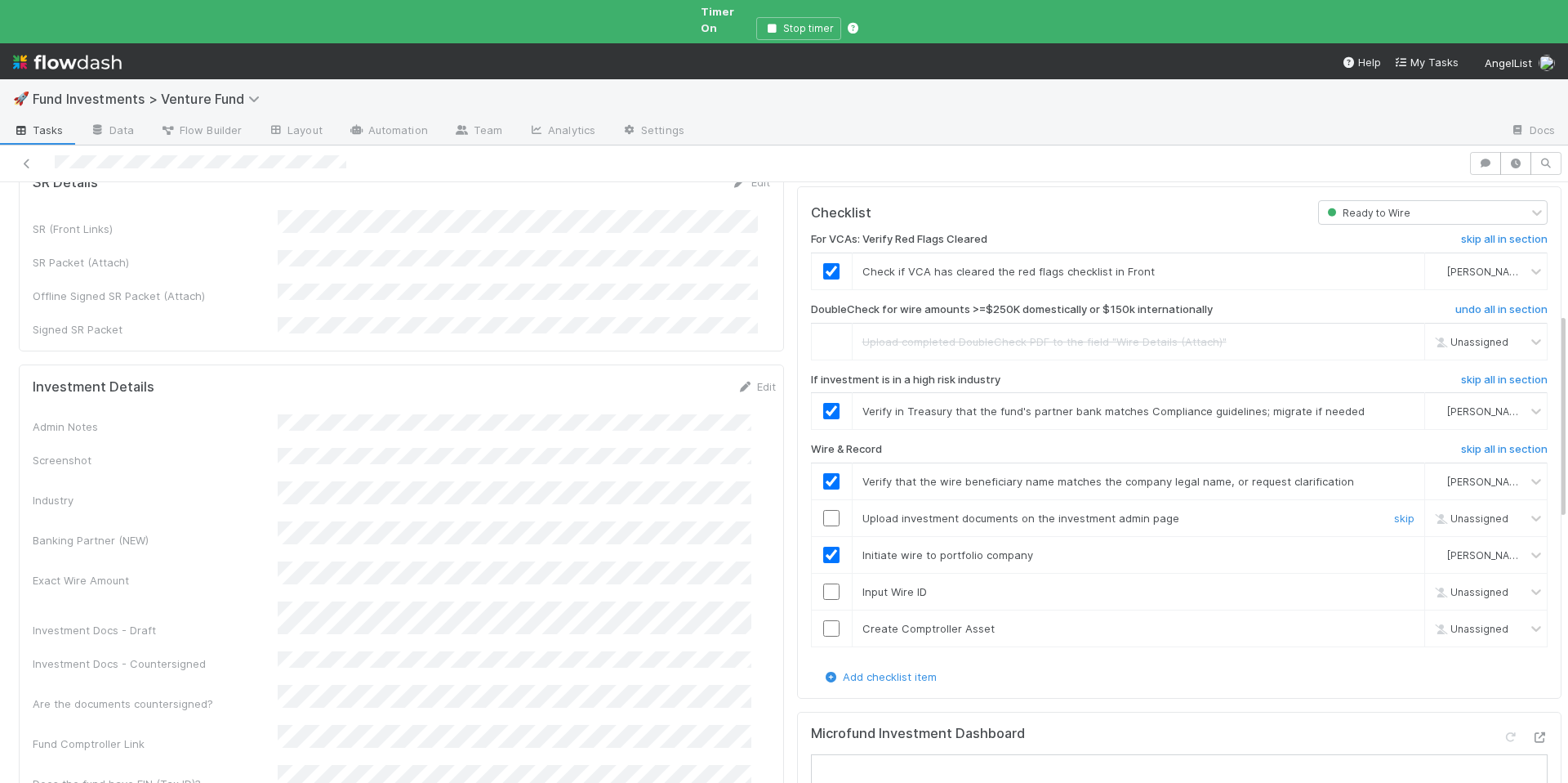
click at [812, 510] on div at bounding box center [831, 517] width 40 height 16
click at [823, 510] on input "checkbox" at bounding box center [831, 517] width 16 height 16
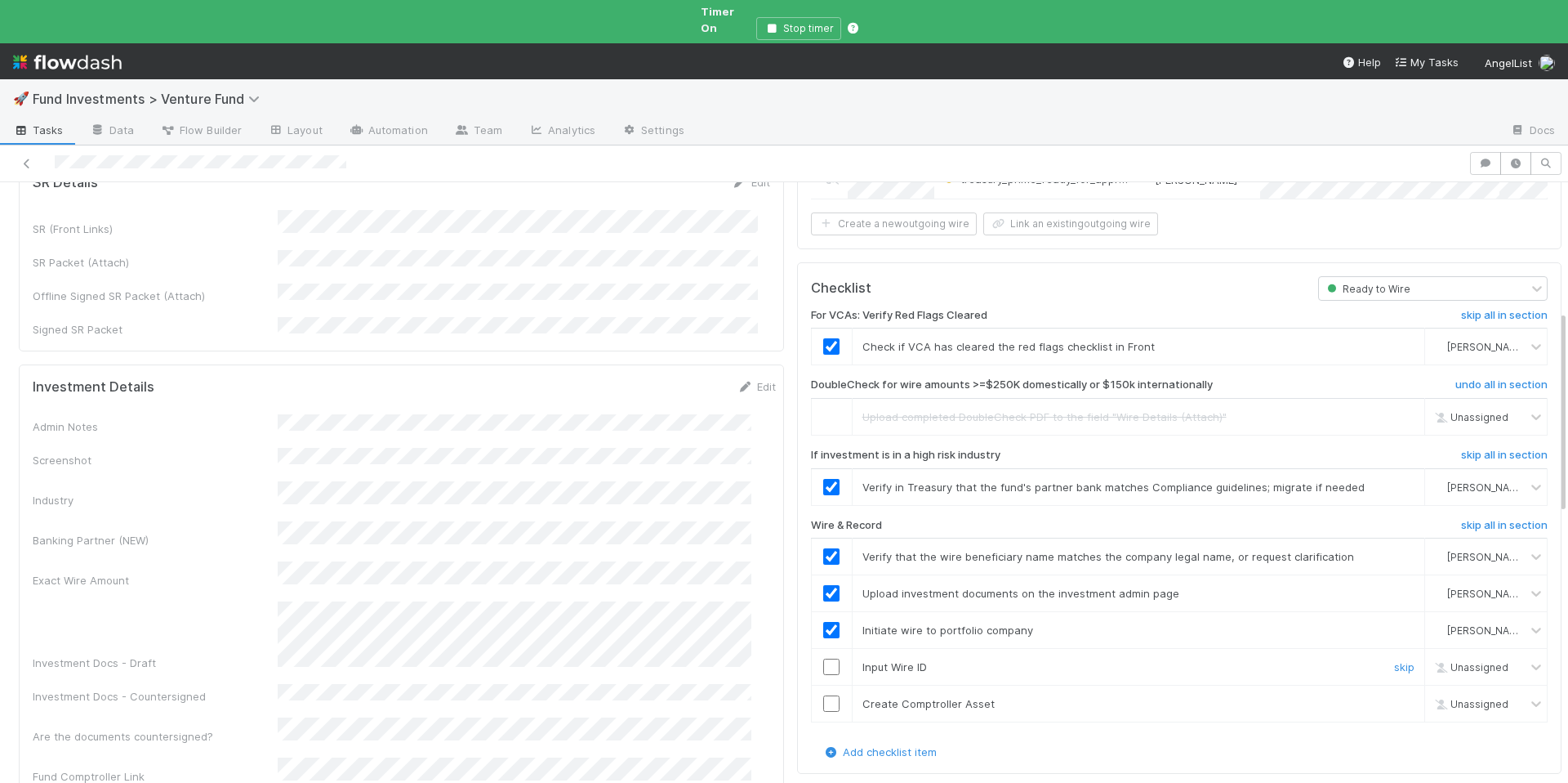
click at [823, 659] on input "checkbox" at bounding box center [831, 667] width 16 height 16
click at [823, 696] on input "checkbox" at bounding box center [831, 703] width 16 height 16
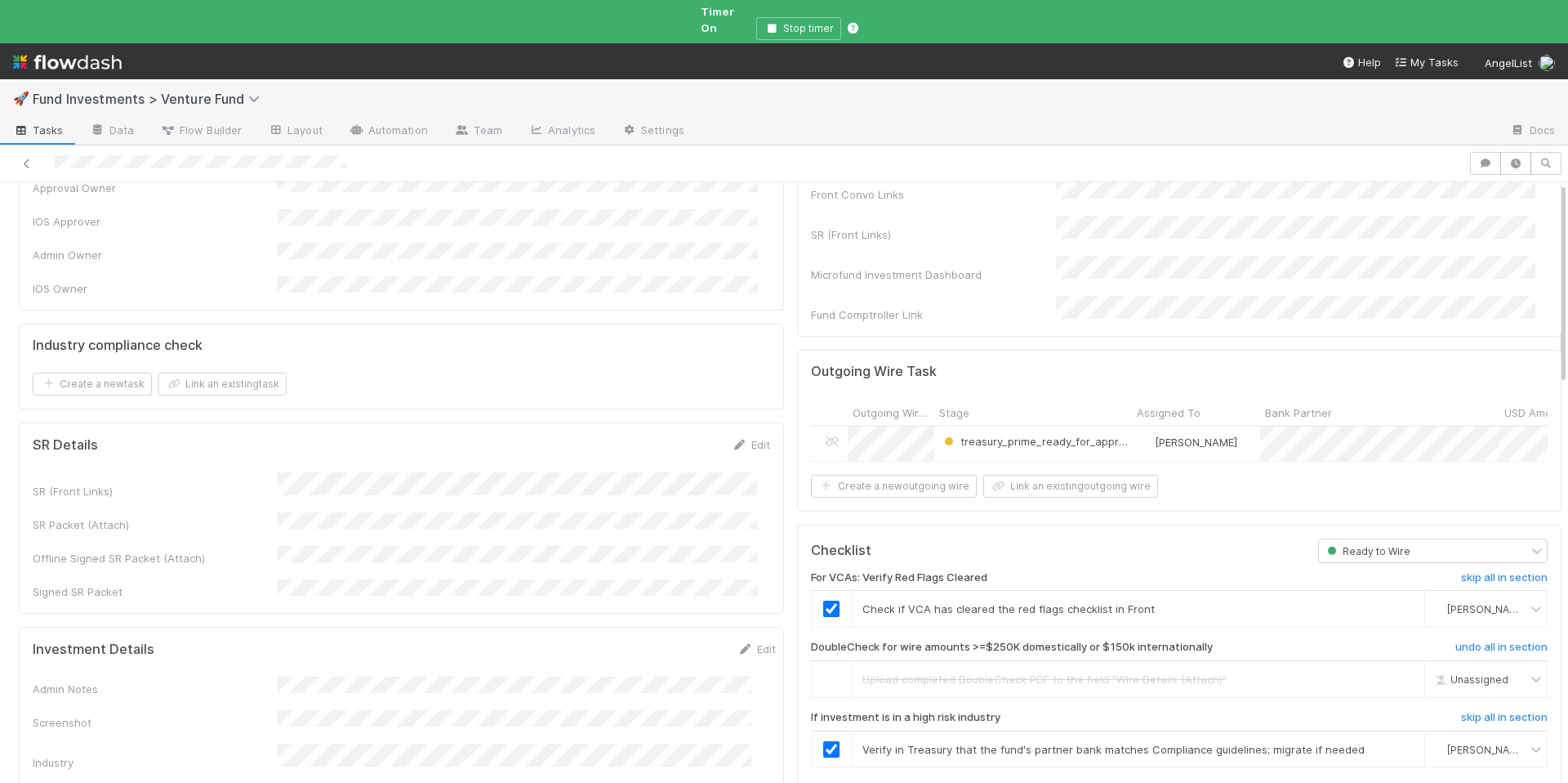
scroll to position [0, 0]
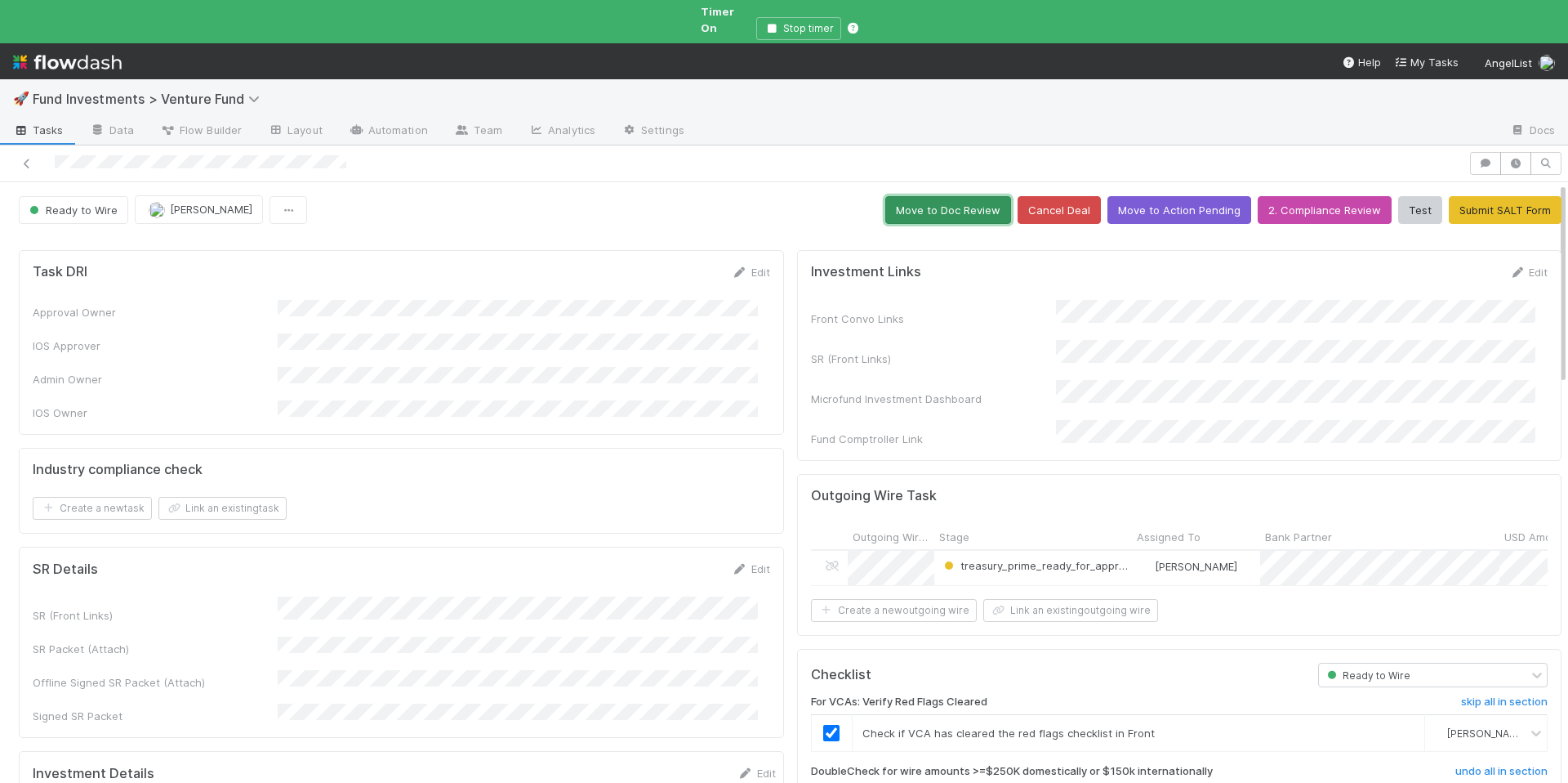
click at [920, 202] on button "Move to Doc Review" at bounding box center [948, 210] width 126 height 28
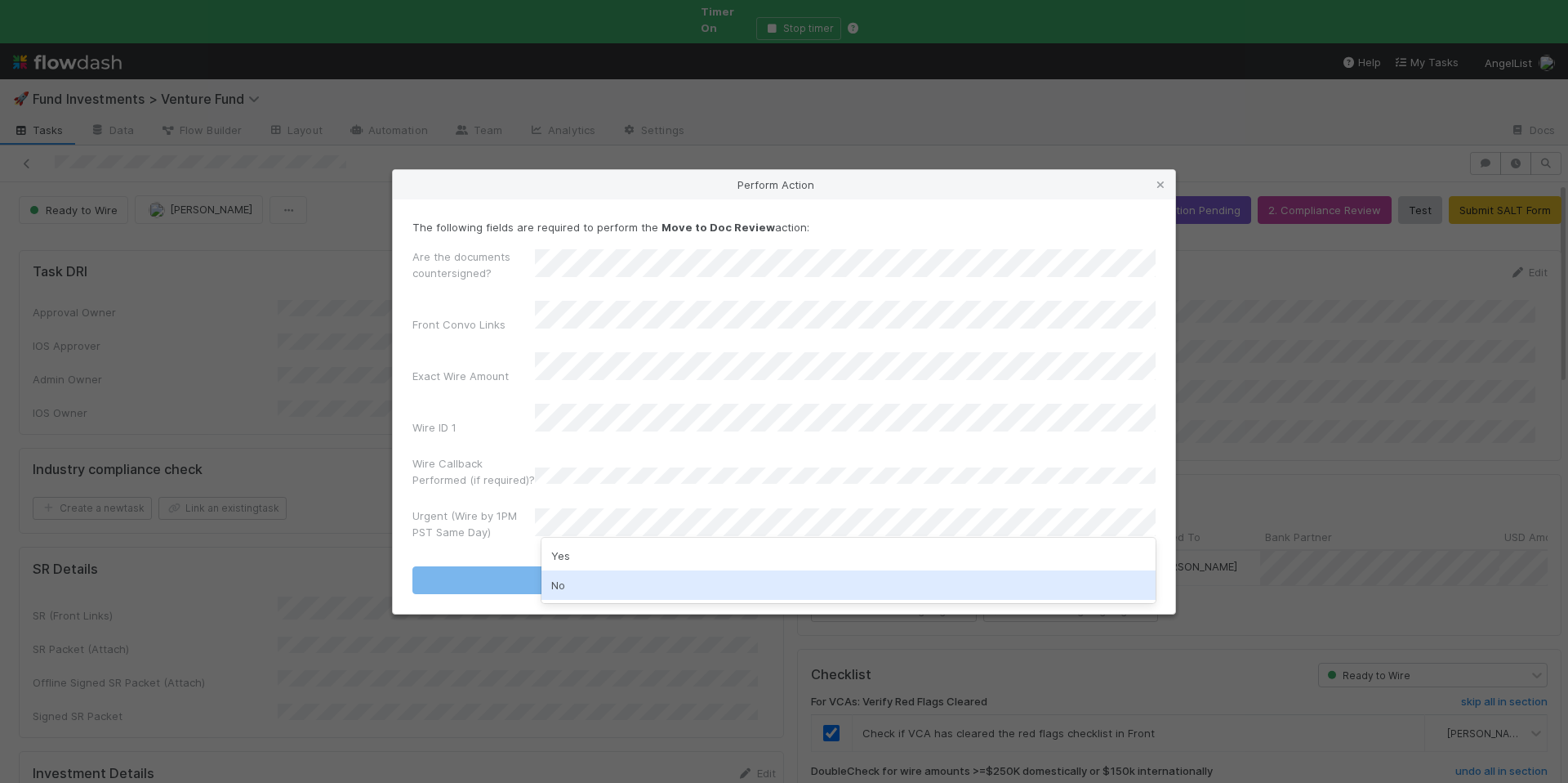
click at [645, 579] on div "No" at bounding box center [849, 585] width 615 height 30
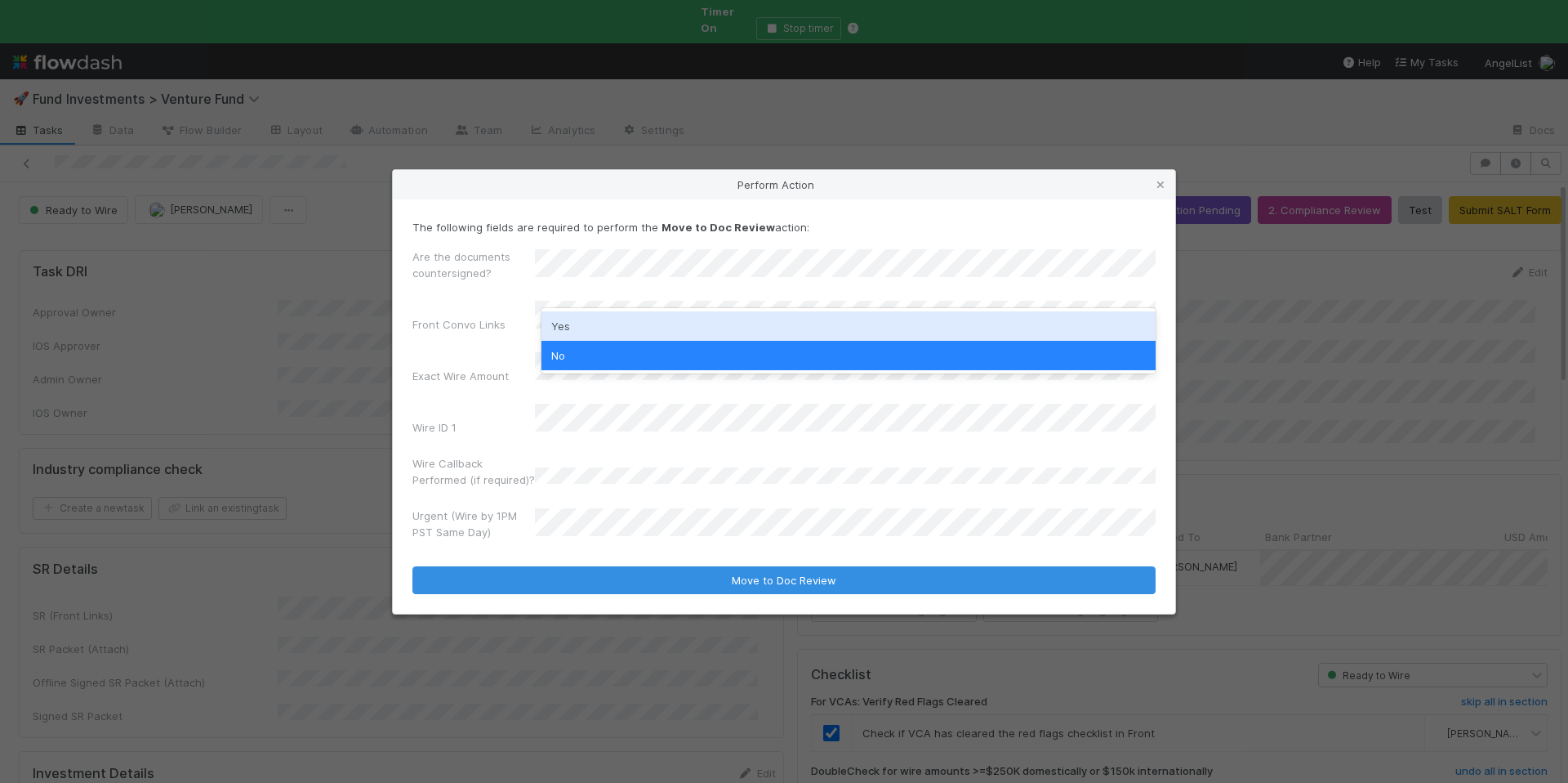
click at [590, 318] on div "Yes" at bounding box center [849, 326] width 615 height 30
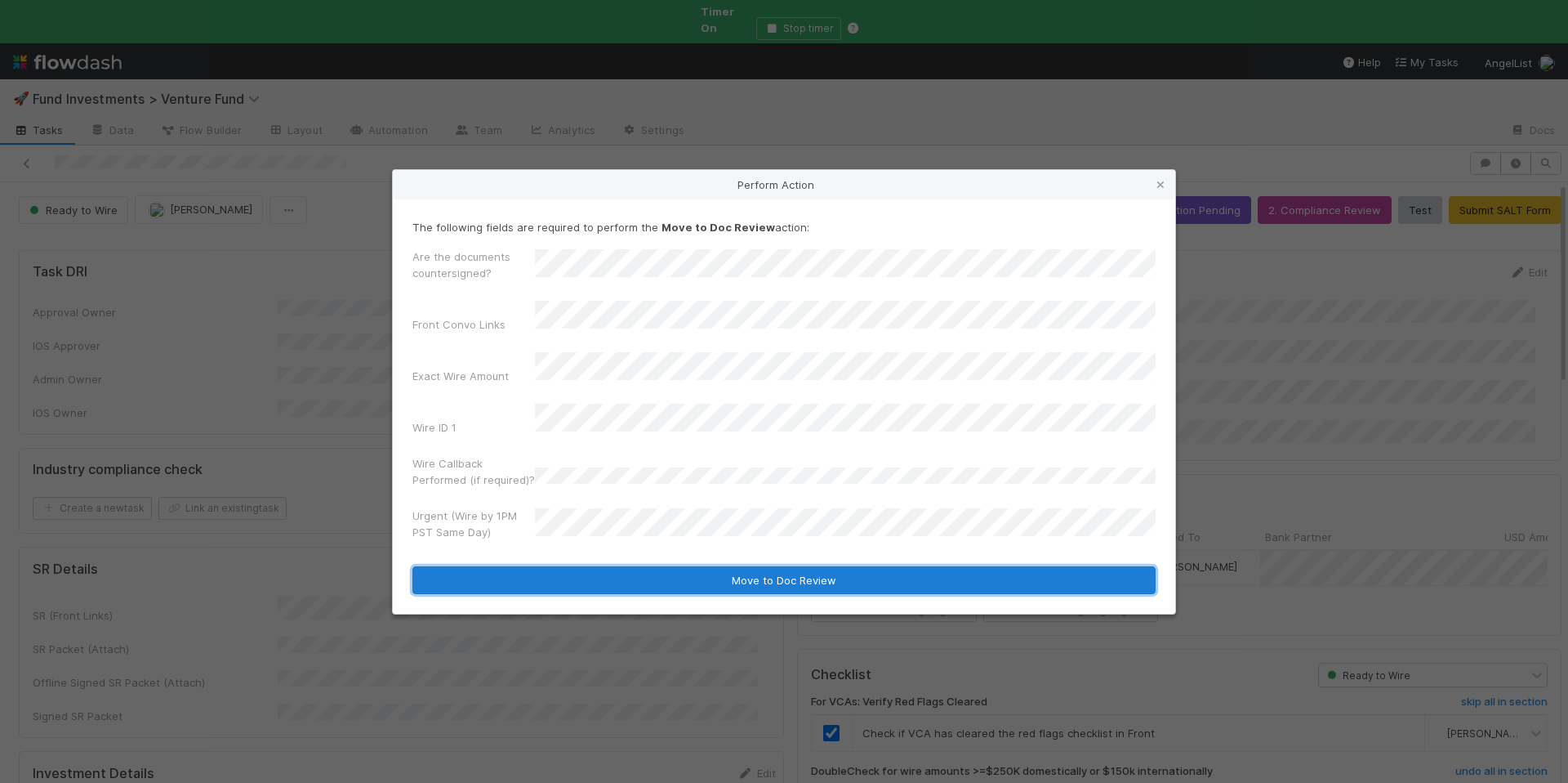
click at [756, 566] on button "Move to Doc Review" at bounding box center [784, 580] width 744 height 28
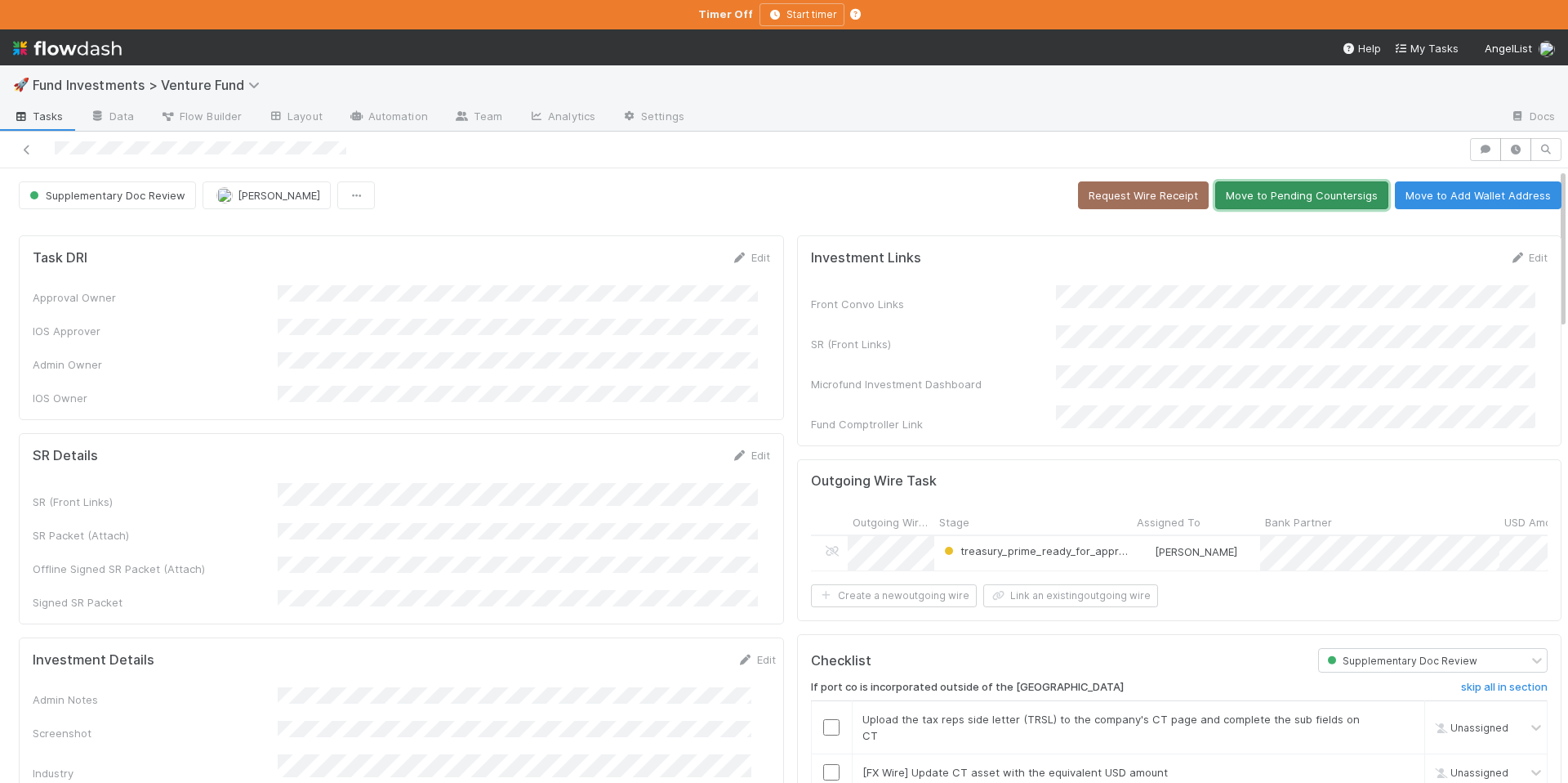
click at [1232, 193] on button "Move to Pending Countersigs" at bounding box center [1302, 195] width 173 height 28
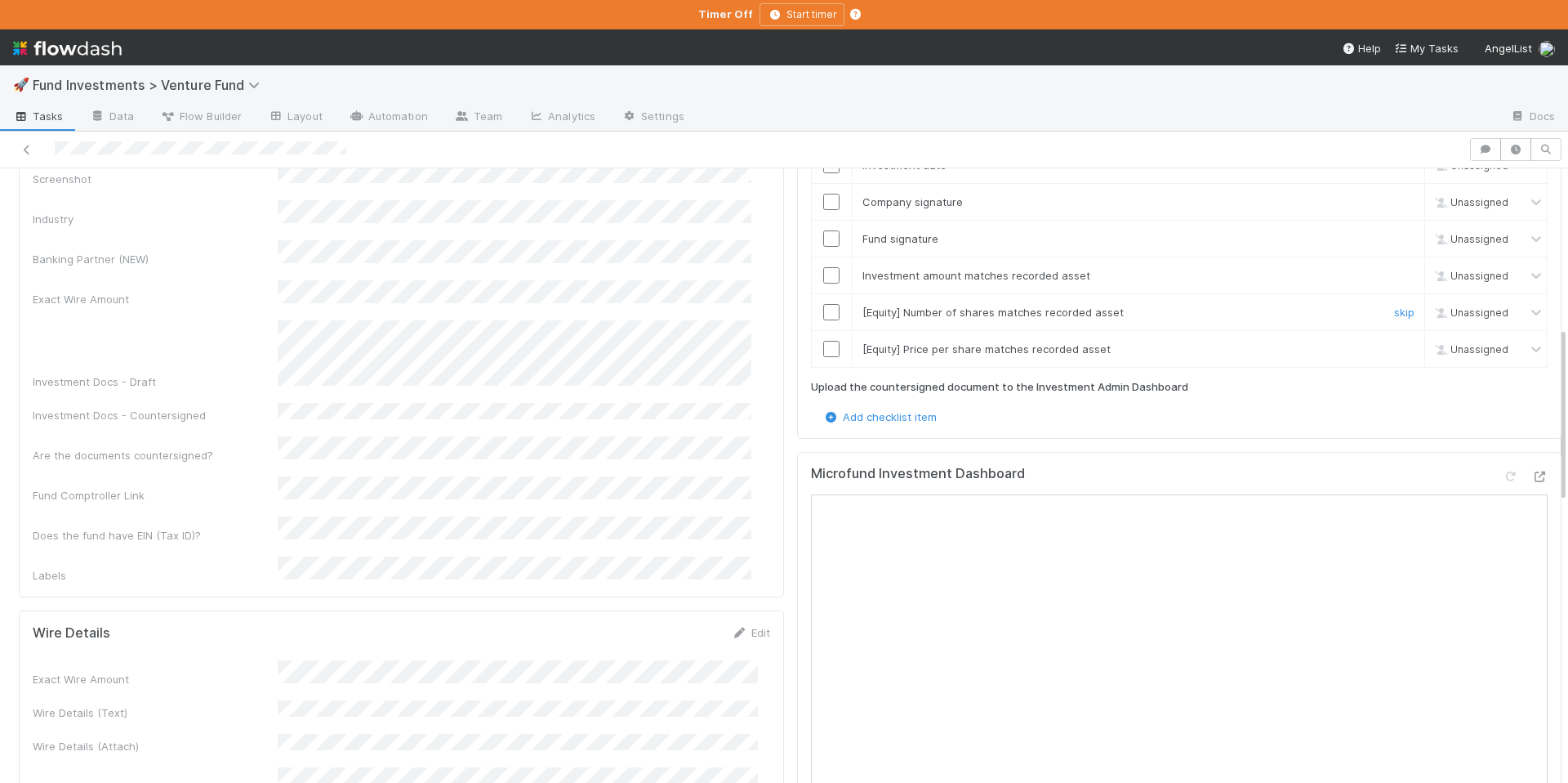
scroll to position [556, 0]
click at [1394, 305] on link "skip" at bounding box center [1404, 309] width 20 height 13
click at [1368, 330] on td "[Equity] Price per share matches recorded asset skip" at bounding box center [1138, 346] width 573 height 37
click at [1394, 340] on link "skip" at bounding box center [1404, 346] width 20 height 13
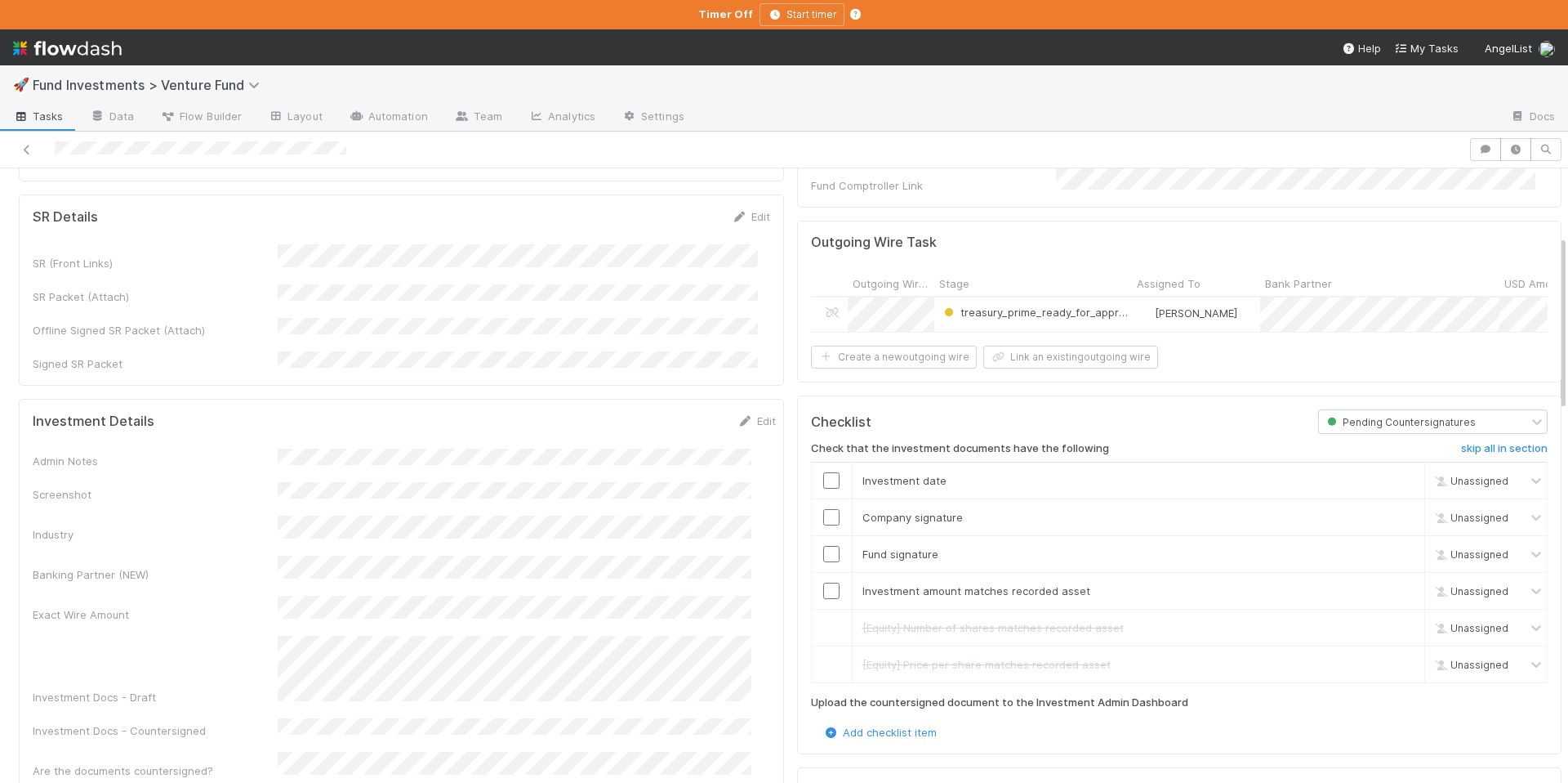
scroll to position [240, 0]
click at [823, 470] on input "checkbox" at bounding box center [831, 478] width 16 height 16
click at [823, 508] on input "checkbox" at bounding box center [831, 515] width 16 height 16
click at [823, 549] on input "checkbox" at bounding box center [831, 552] width 16 height 16
click at [823, 583] on input "checkbox" at bounding box center [831, 589] width 16 height 16
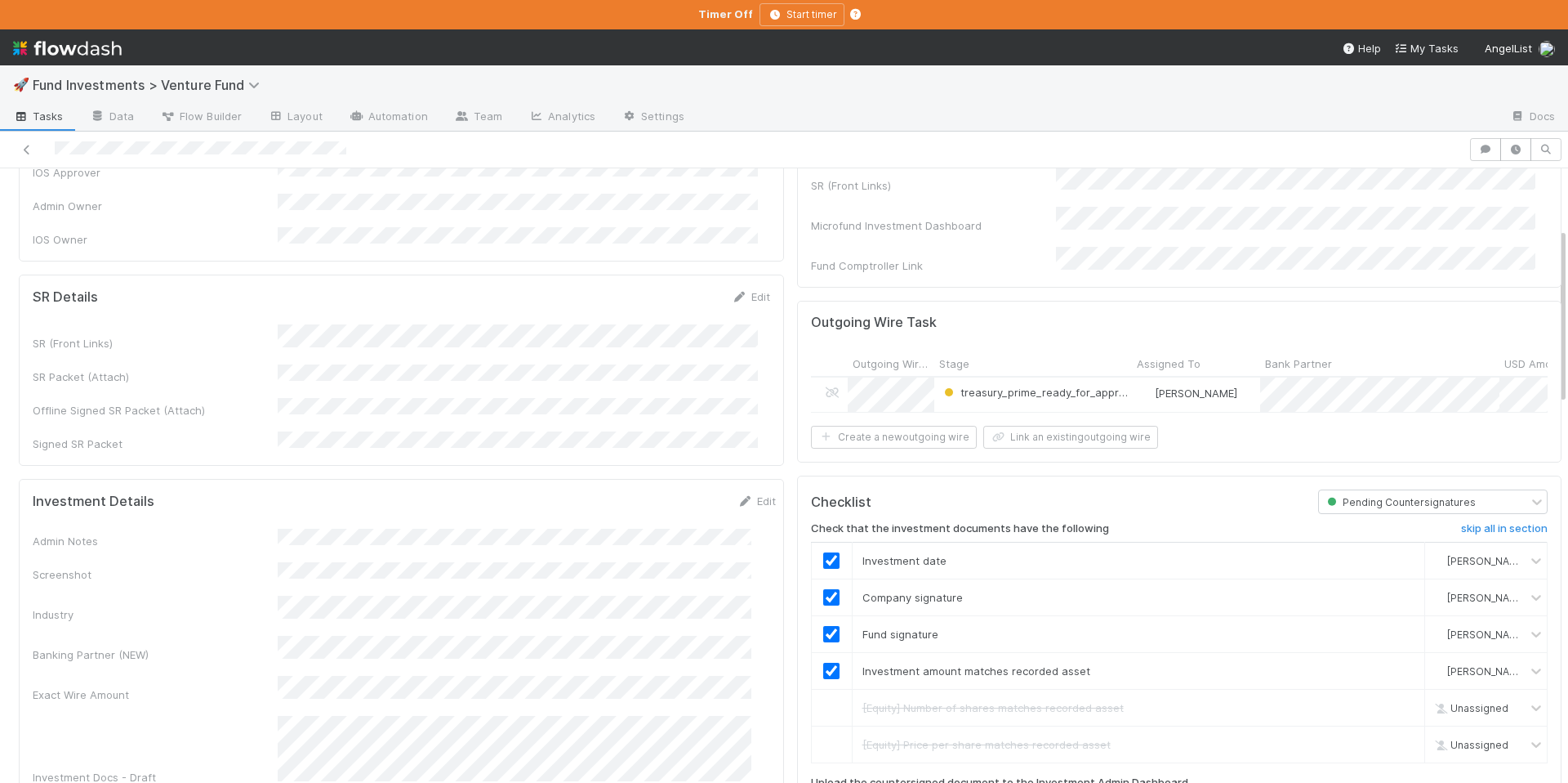
scroll to position [0, 0]
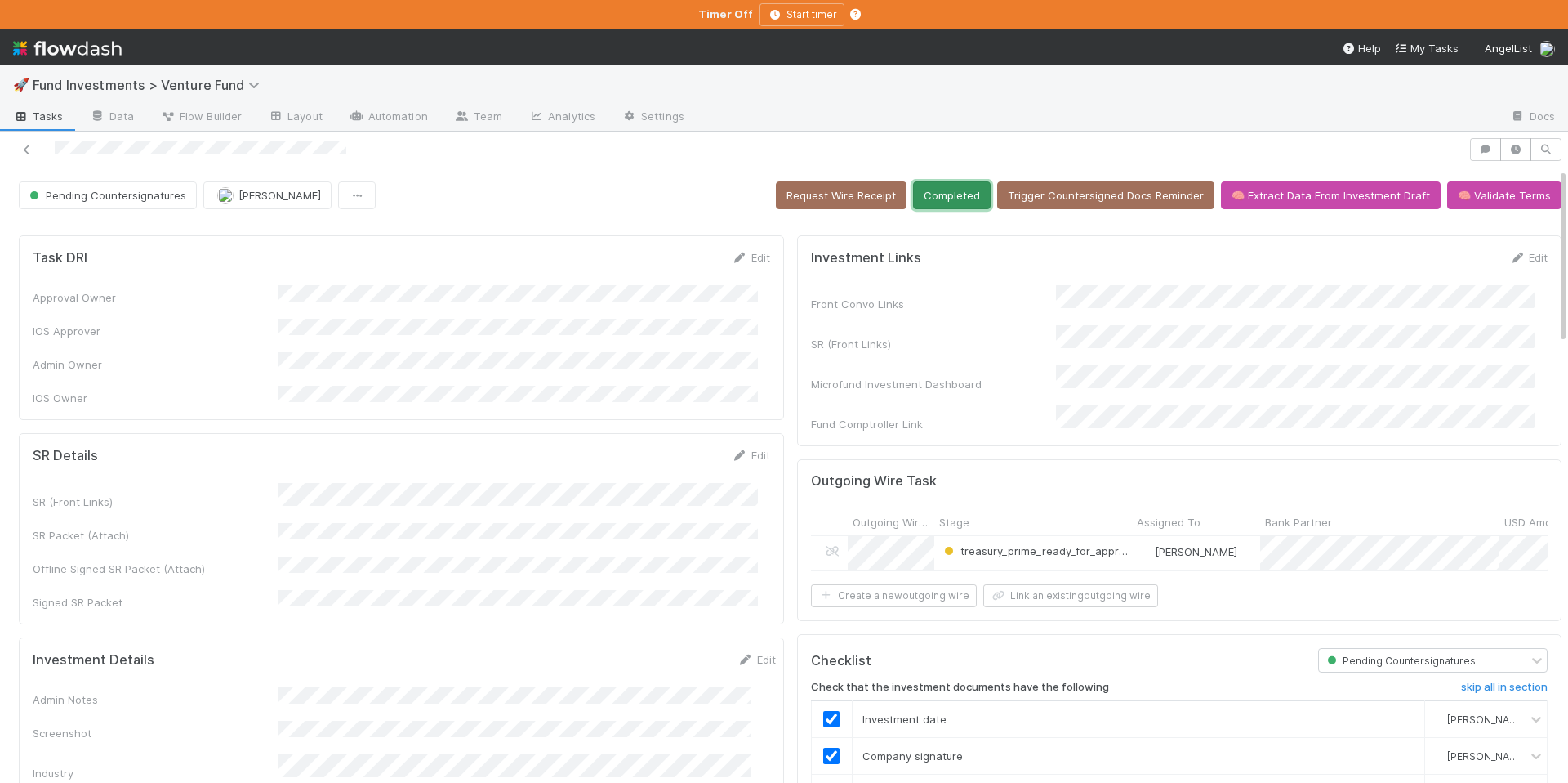
click at [951, 206] on button "Completed" at bounding box center [952, 195] width 77 height 28
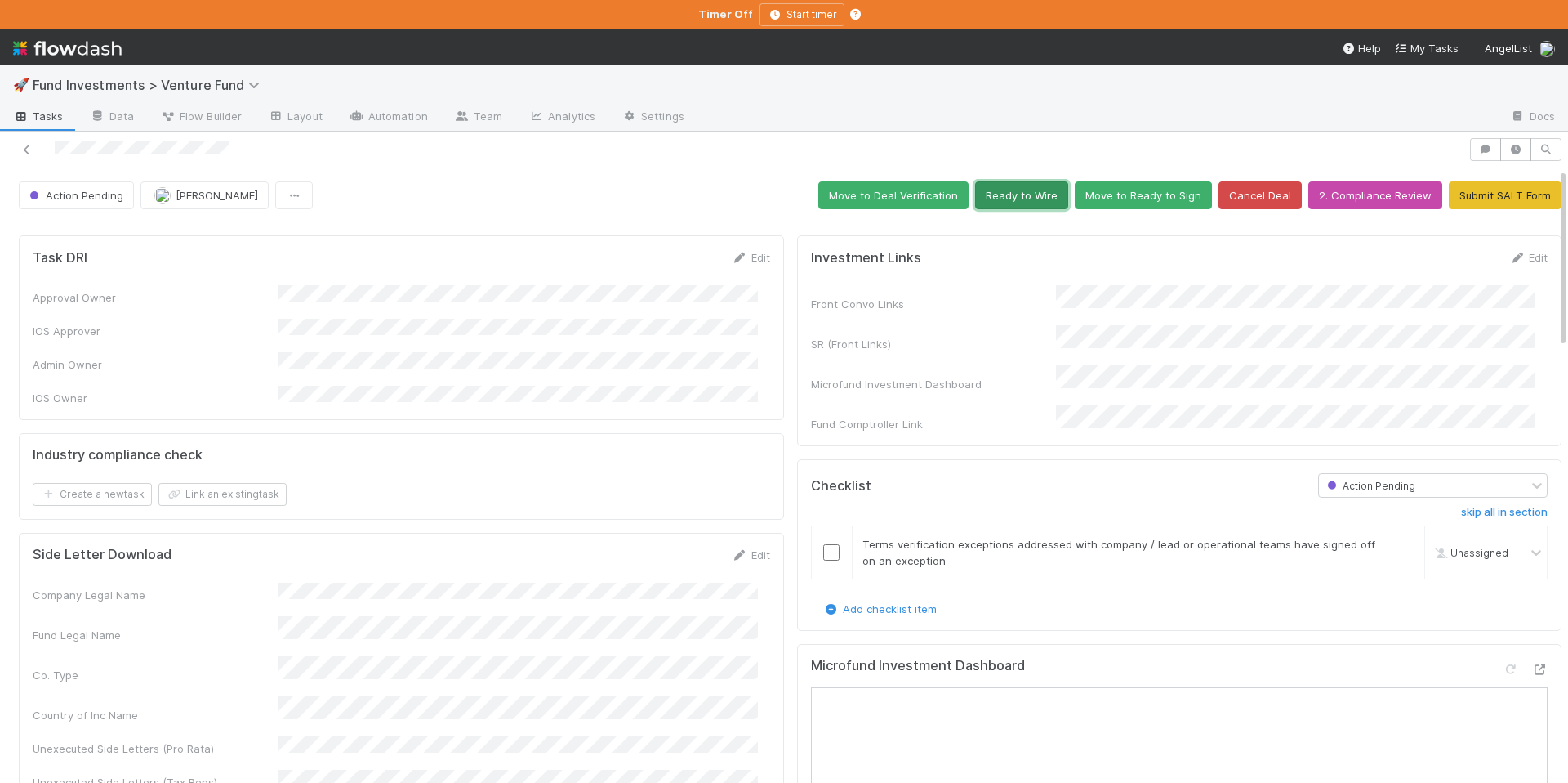
click at [987, 204] on button "Ready to Wire" at bounding box center [1022, 195] width 93 height 28
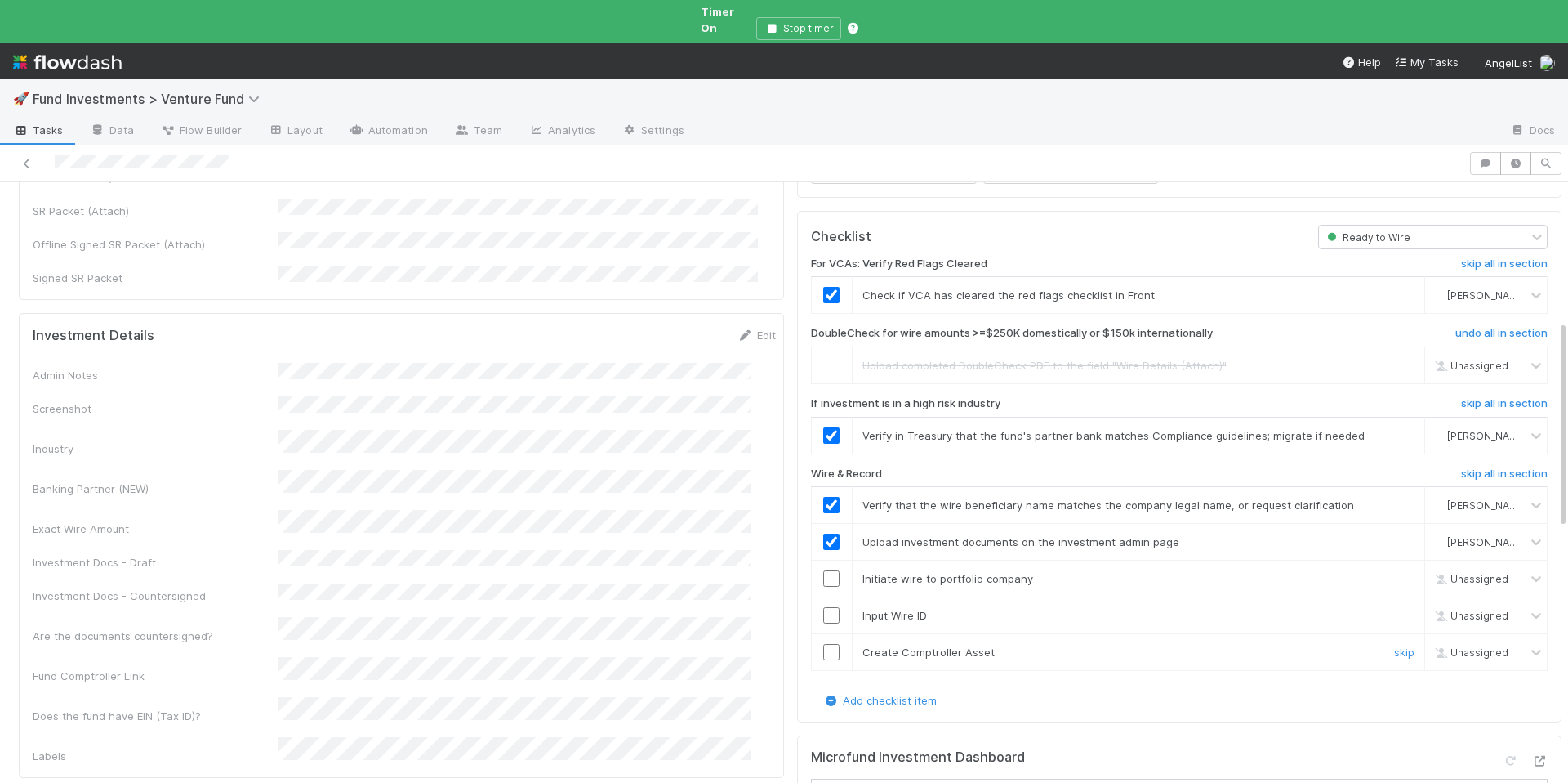
scroll to position [442, 0]
click at [824, 566] on input "checkbox" at bounding box center [831, 574] width 16 height 16
click at [823, 603] on input "checkbox" at bounding box center [831, 611] width 16 height 16
click at [823, 639] on input "checkbox" at bounding box center [831, 647] width 16 height 16
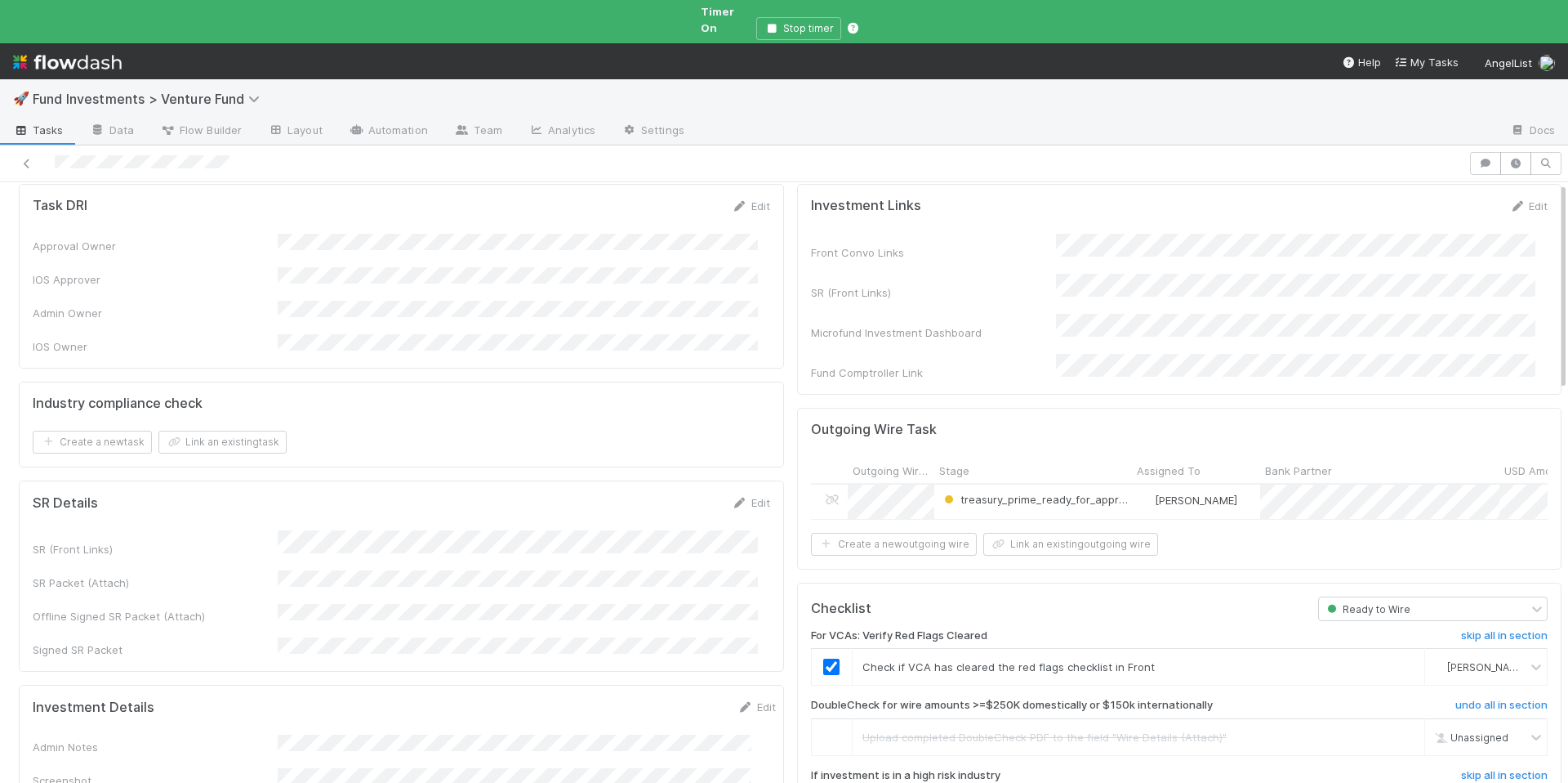
scroll to position [0, 0]
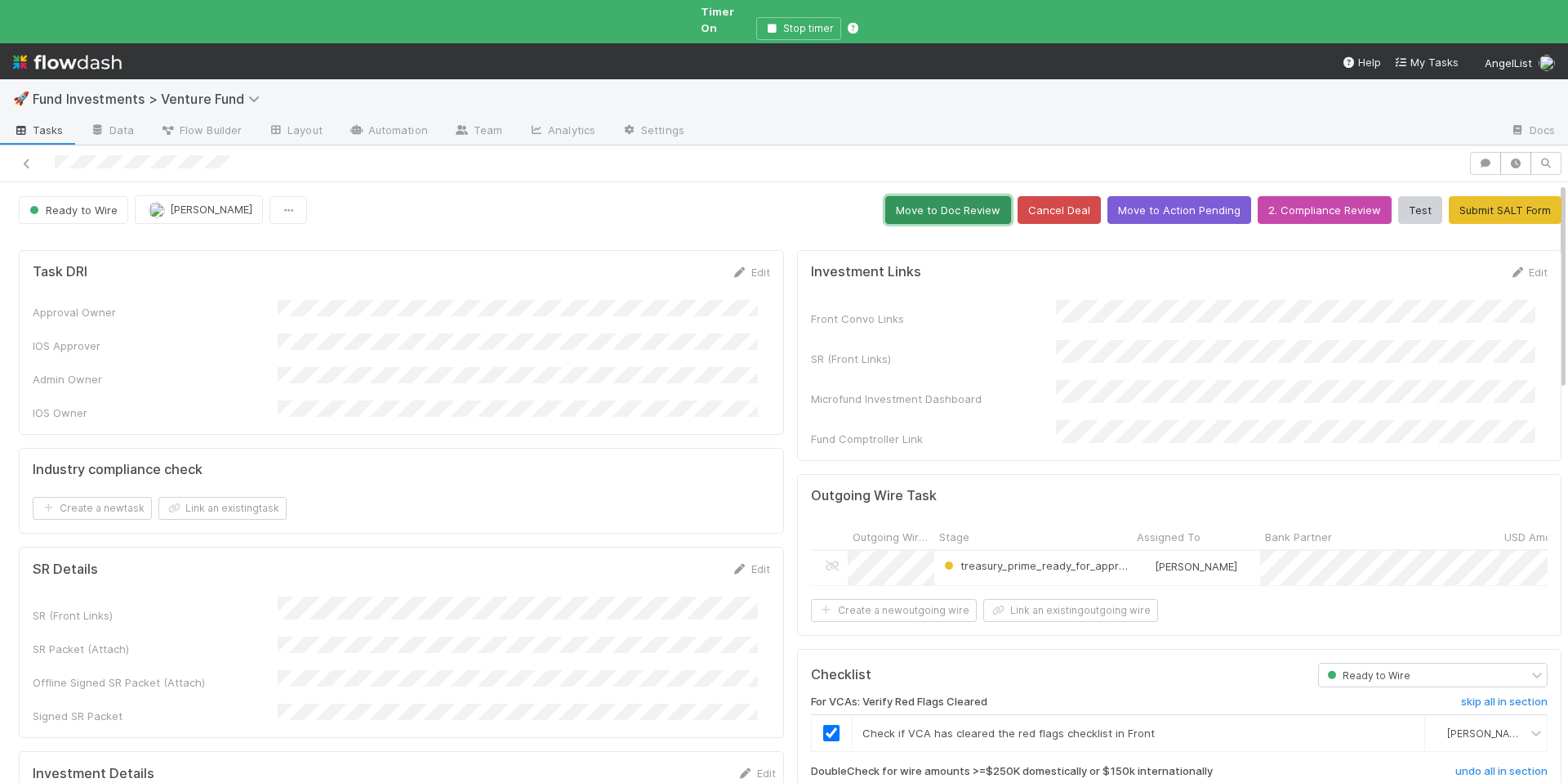
click at [901, 196] on button "Move to Doc Review" at bounding box center [948, 210] width 126 height 28
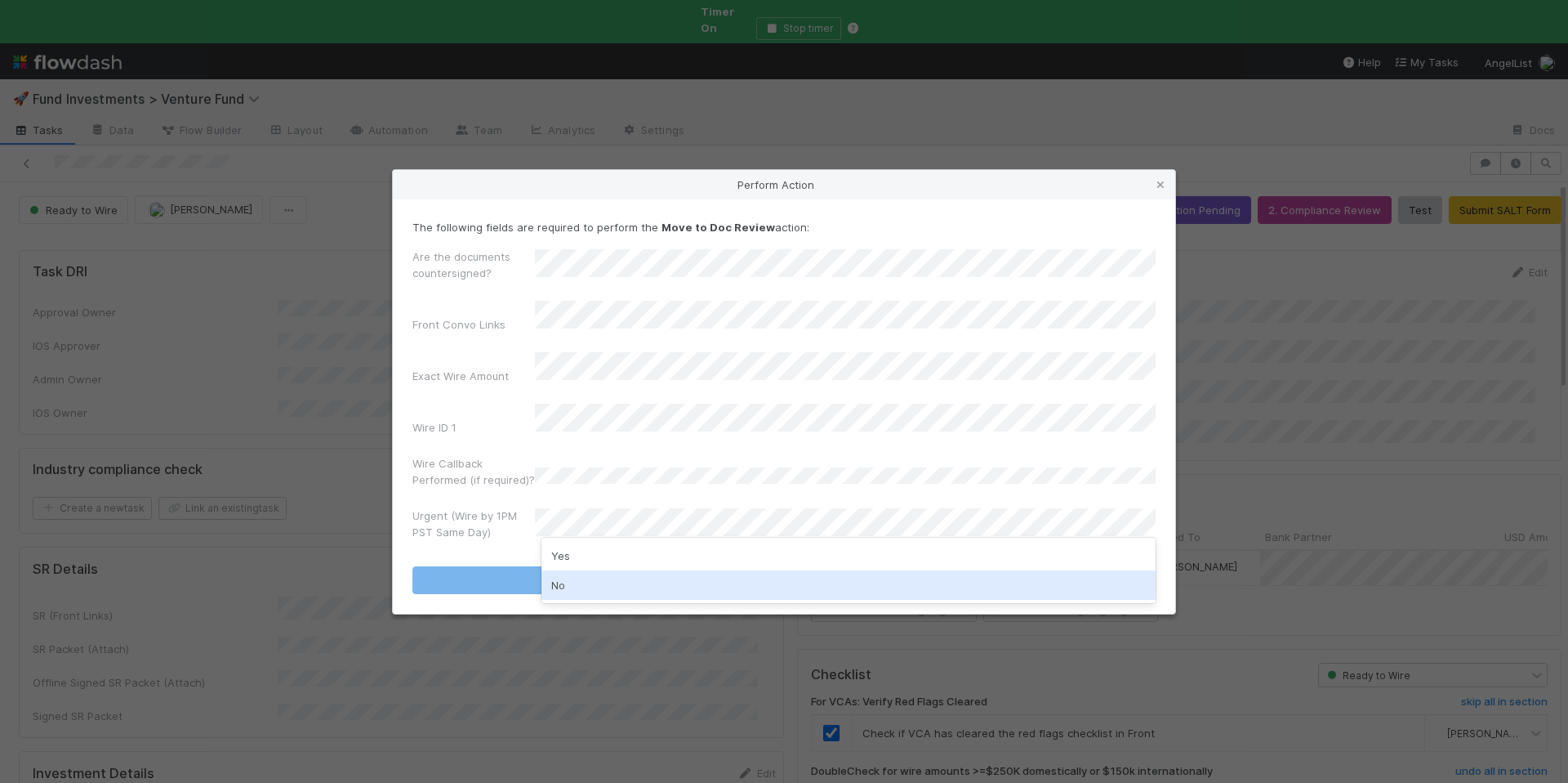
click at [580, 583] on div "No" at bounding box center [849, 585] width 615 height 30
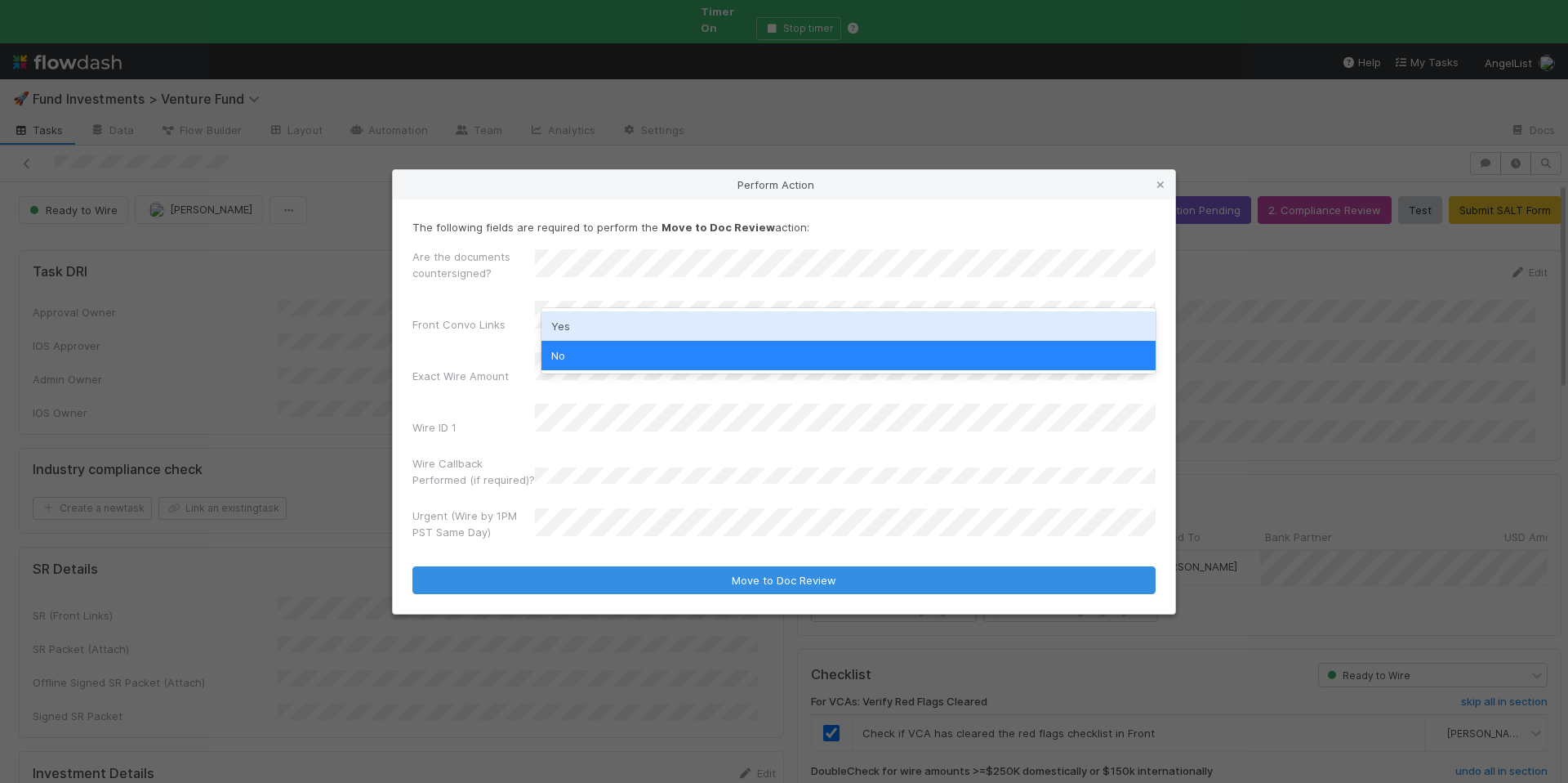
click at [593, 318] on div "Yes" at bounding box center [849, 326] width 615 height 30
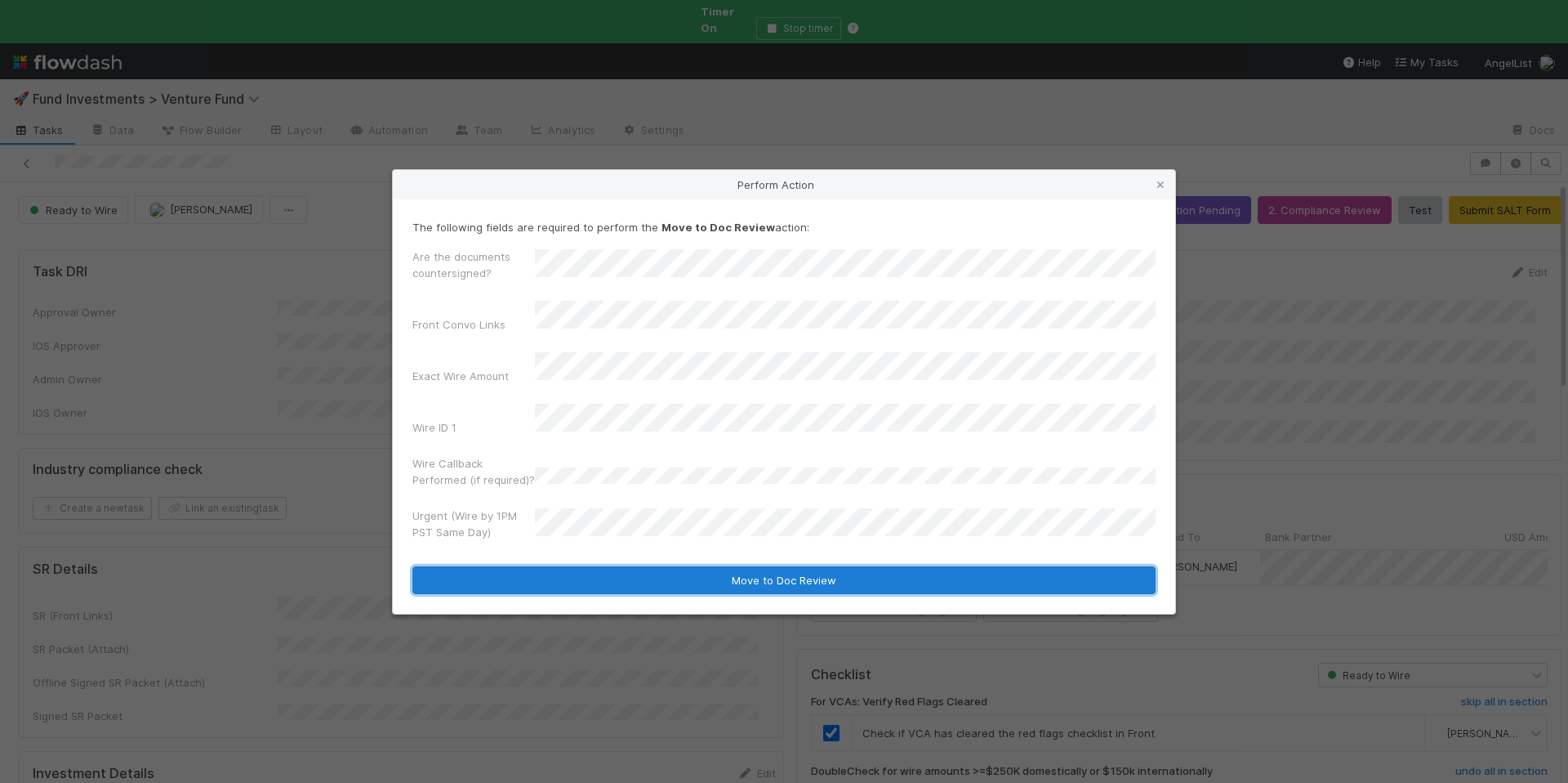
click at [809, 566] on button "Move to Doc Review" at bounding box center [784, 580] width 744 height 28
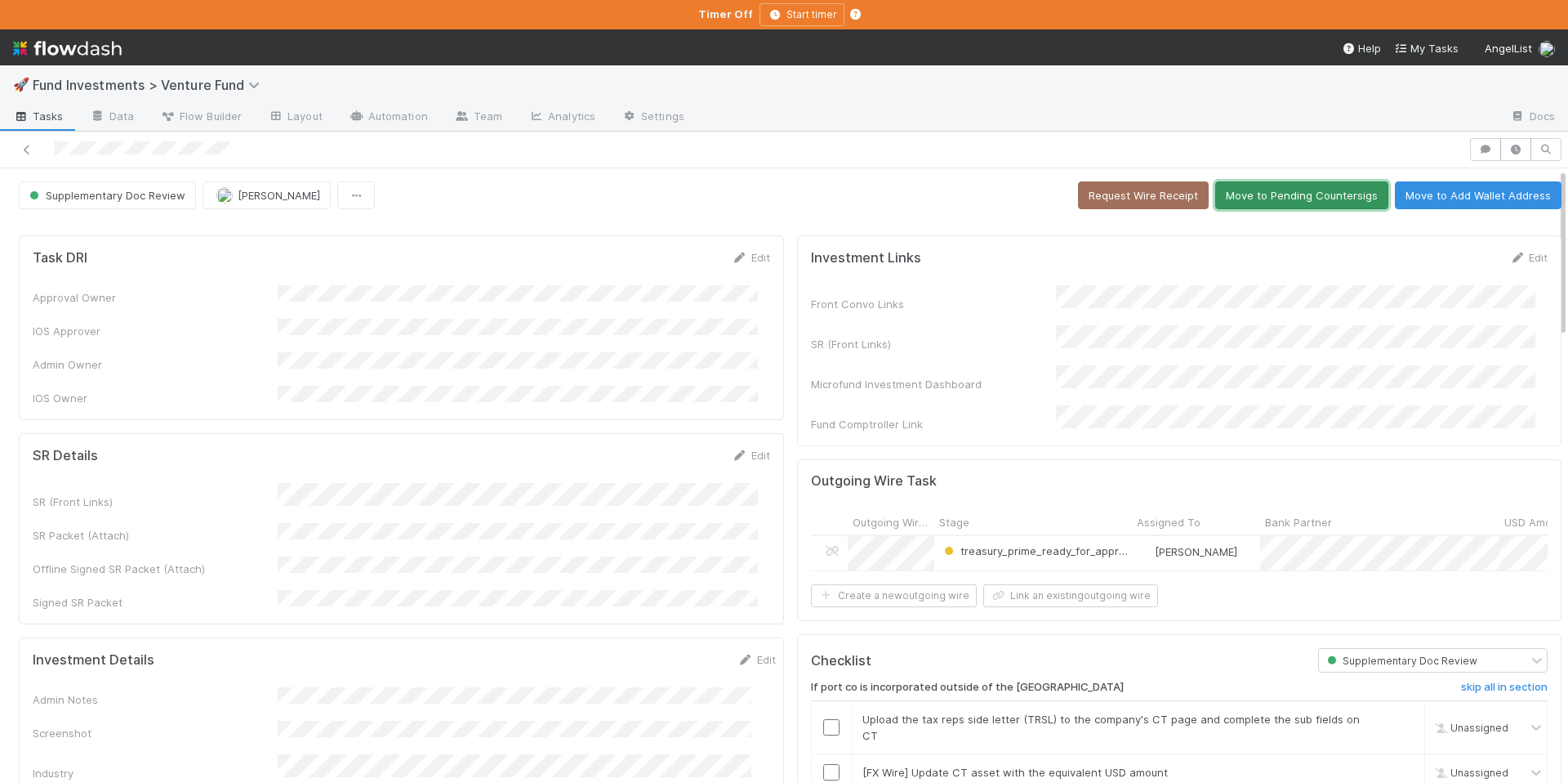
click at [1305, 199] on button "Move to Pending Countersigs" at bounding box center [1302, 195] width 173 height 28
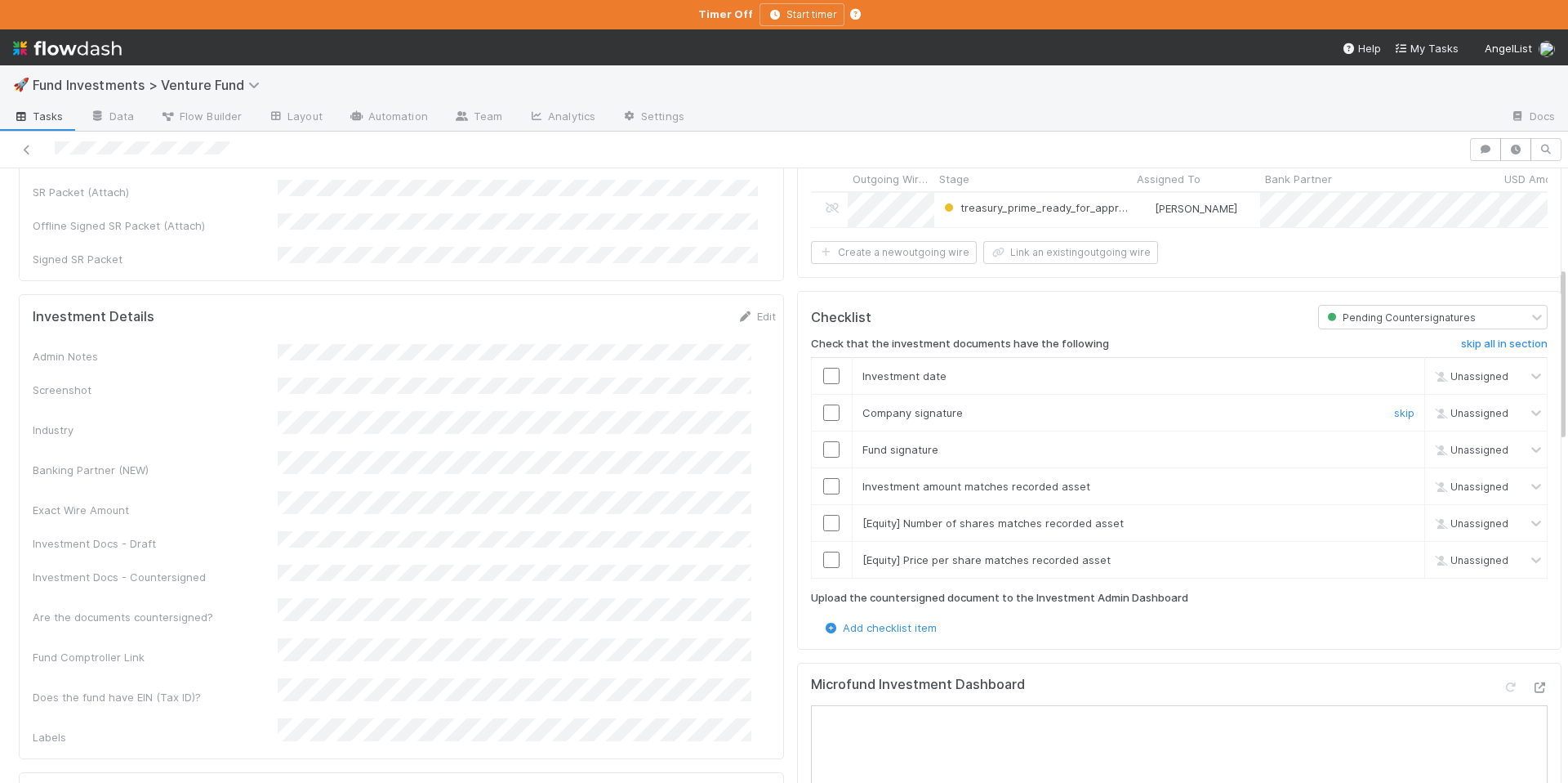
scroll to position [344, 0]
click at [1394, 521] on link "skip" at bounding box center [1404, 521] width 20 height 13
click at [1394, 553] on link "skip" at bounding box center [1404, 558] width 20 height 13
click at [1394, 552] on link "skip" at bounding box center [1404, 558] width 20 height 13
click at [823, 375] on input "checkbox" at bounding box center [831, 375] width 16 height 16
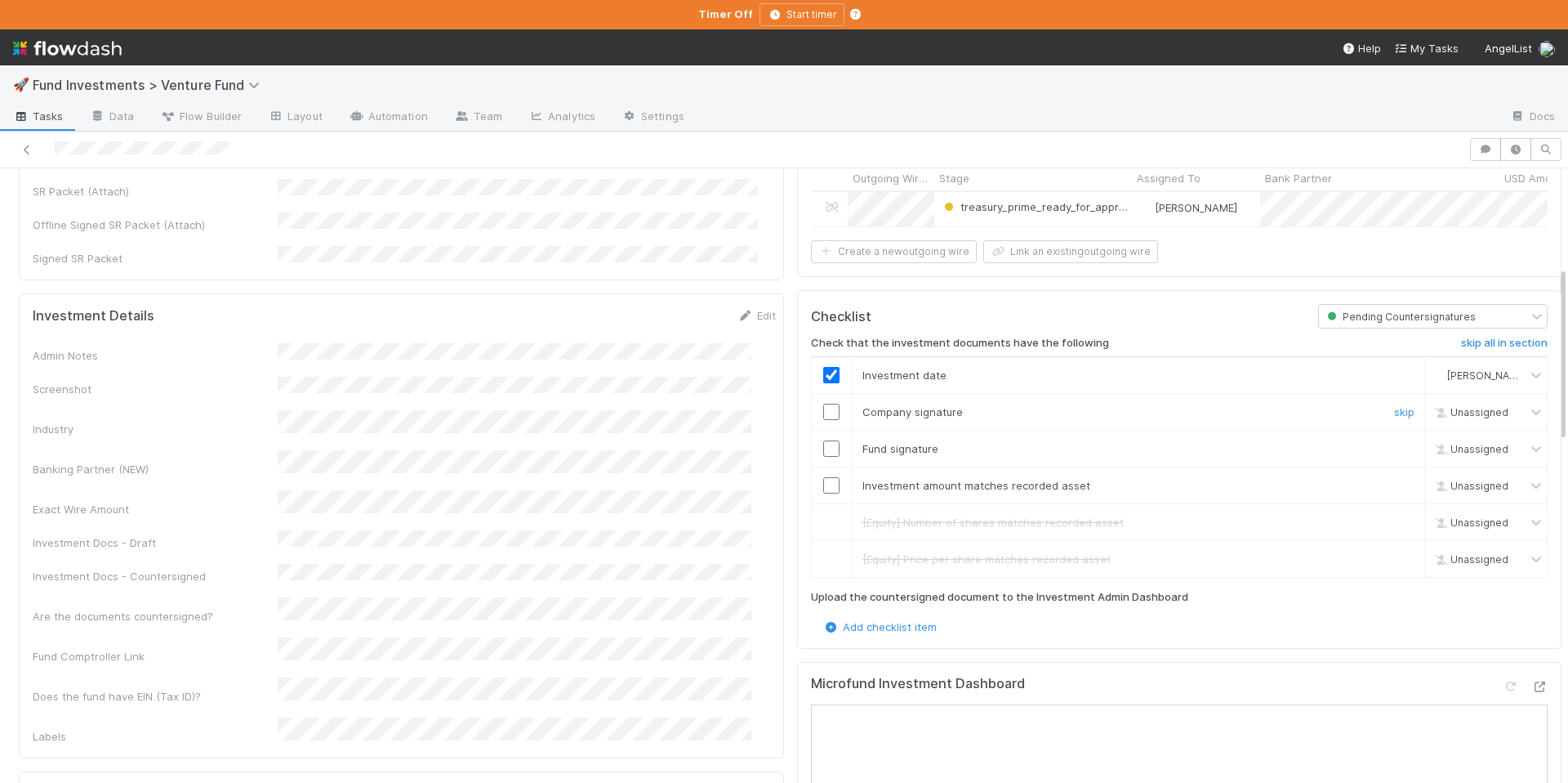
click at [825, 408] on input "checkbox" at bounding box center [831, 411] width 16 height 16
click at [823, 443] on input "checkbox" at bounding box center [831, 448] width 16 height 16
click at [823, 487] on input "checkbox" at bounding box center [831, 485] width 16 height 16
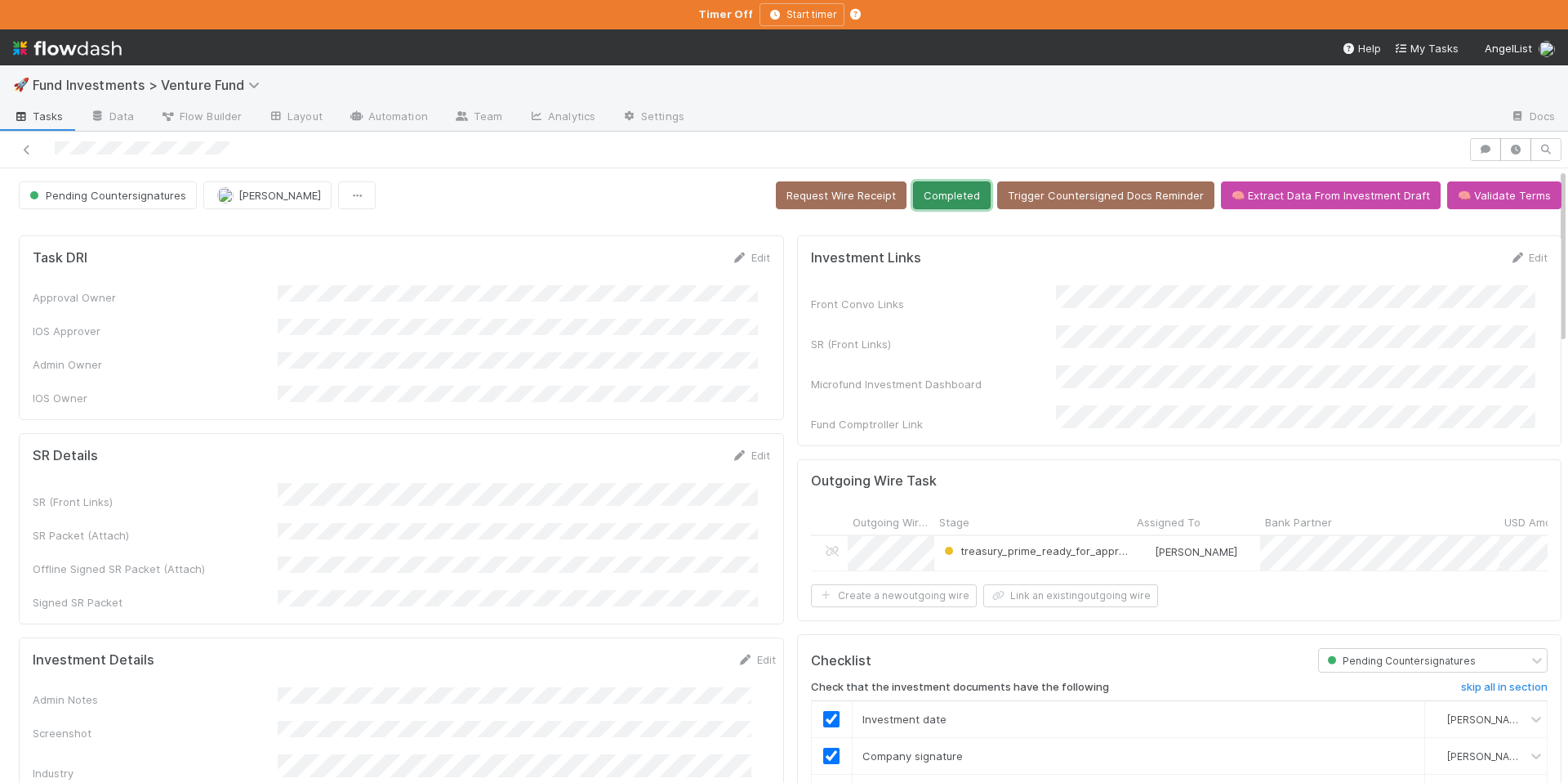
click at [969, 198] on button "Completed" at bounding box center [952, 195] width 77 height 28
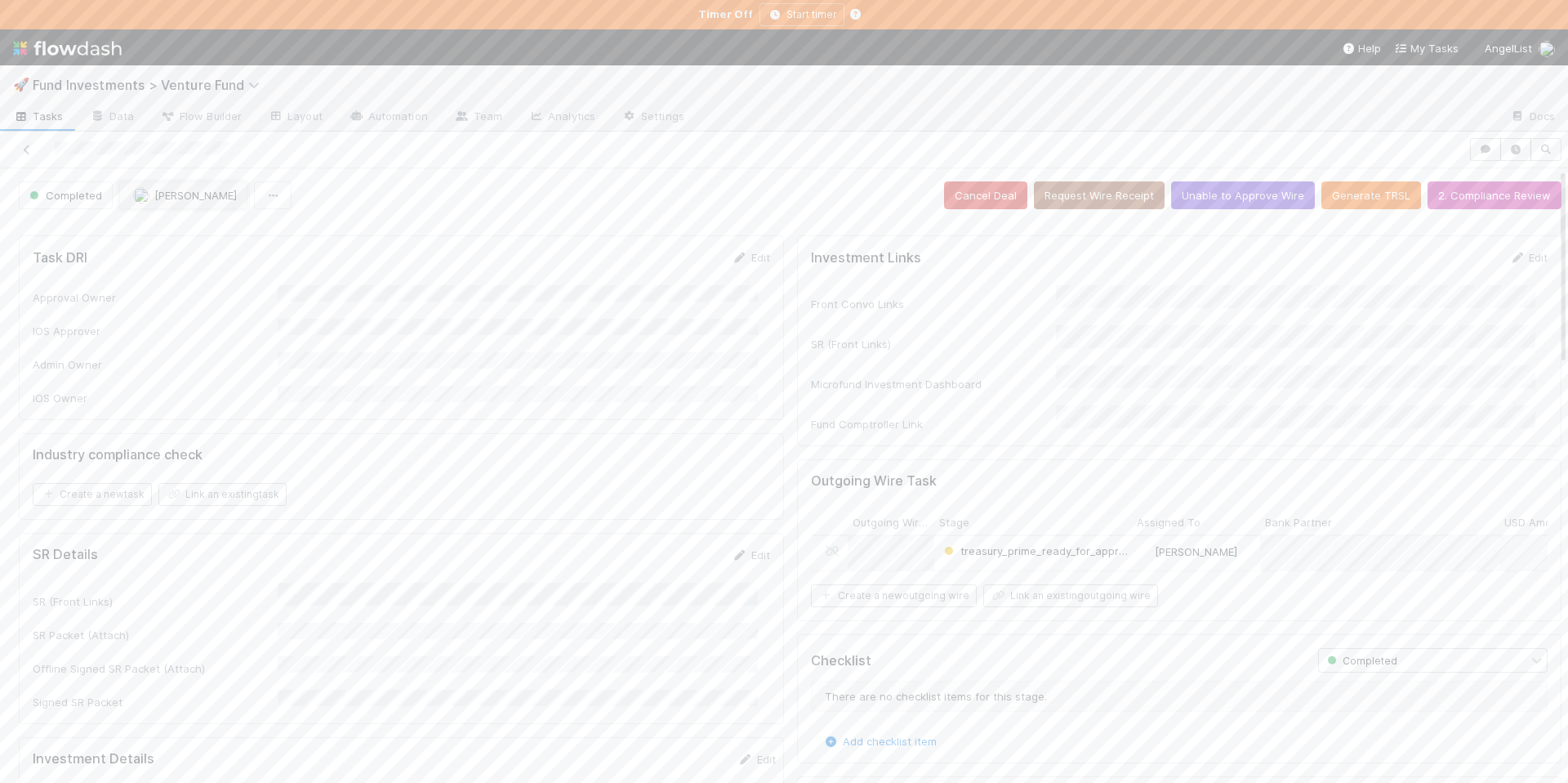
click at [145, 194] on img "button" at bounding box center [141, 194] width 16 height 16
click at [423, 223] on div at bounding box center [784, 392] width 1568 height 783
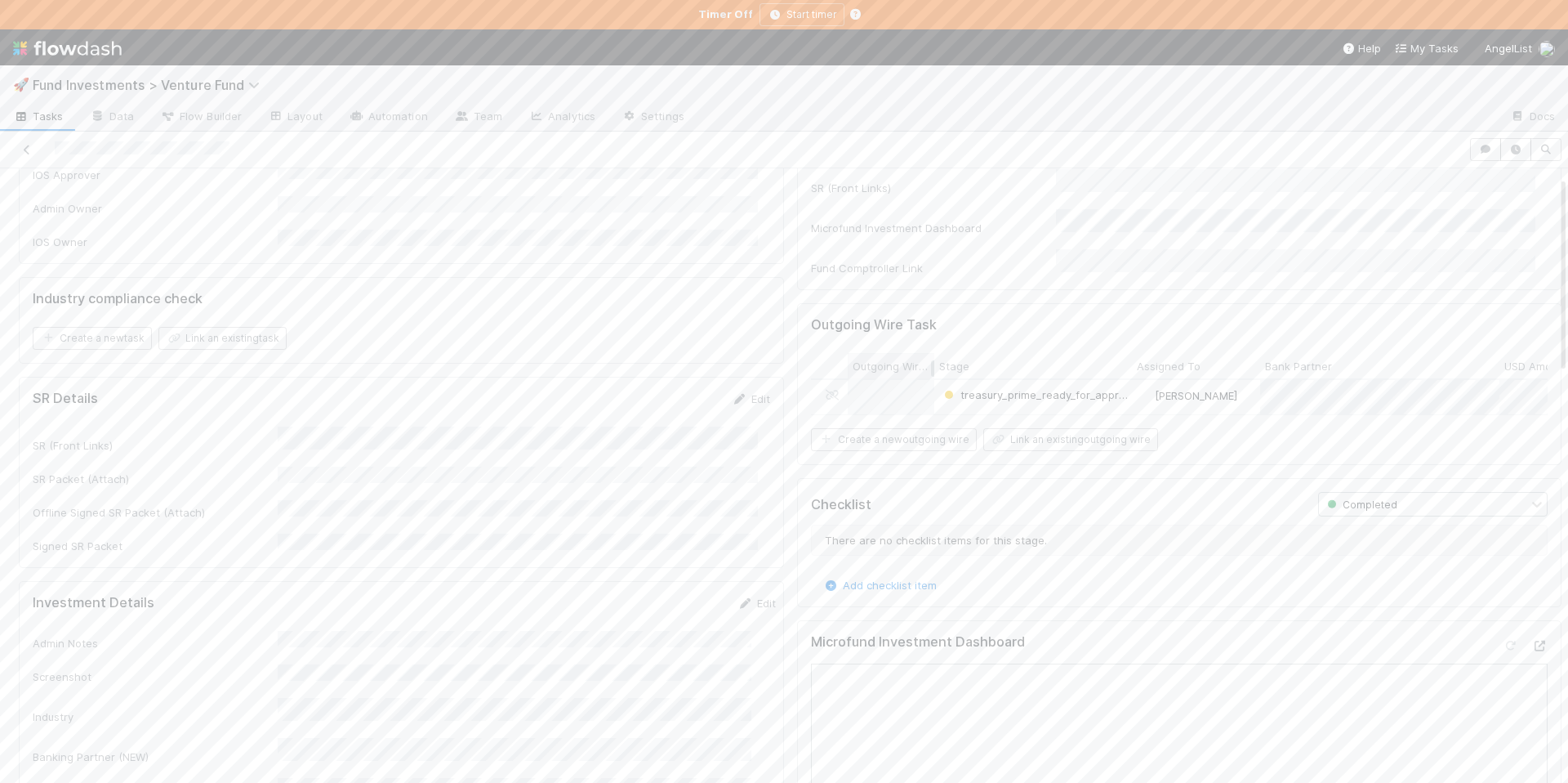
scroll to position [159, 0]
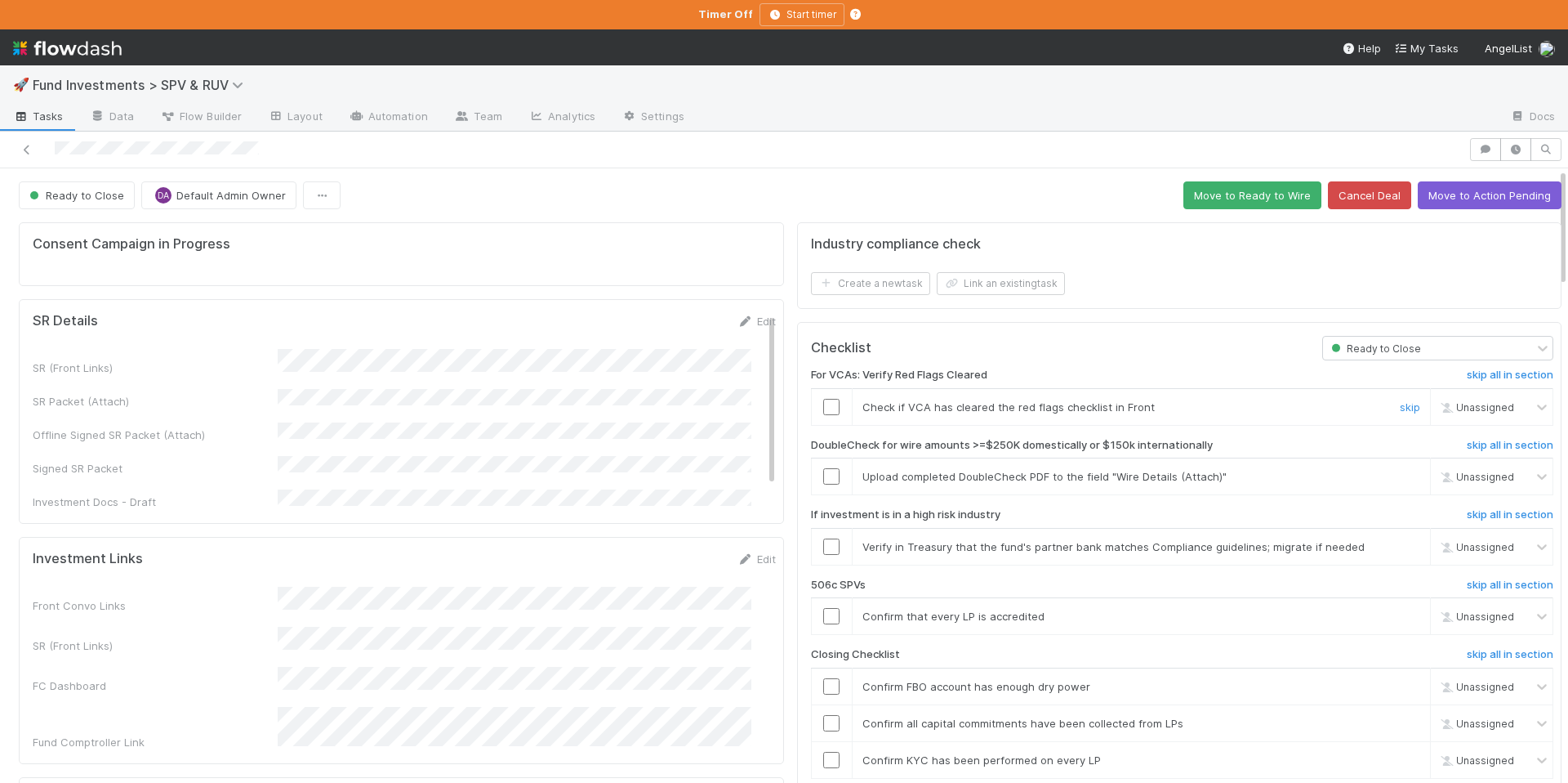
click at [823, 411] on input "checkbox" at bounding box center [831, 407] width 16 height 16
click at [1400, 476] on link "skip" at bounding box center [1410, 476] width 20 height 13
click at [823, 549] on input "checkbox" at bounding box center [831, 546] width 16 height 16
click at [1400, 617] on link "skip" at bounding box center [1410, 616] width 20 height 13
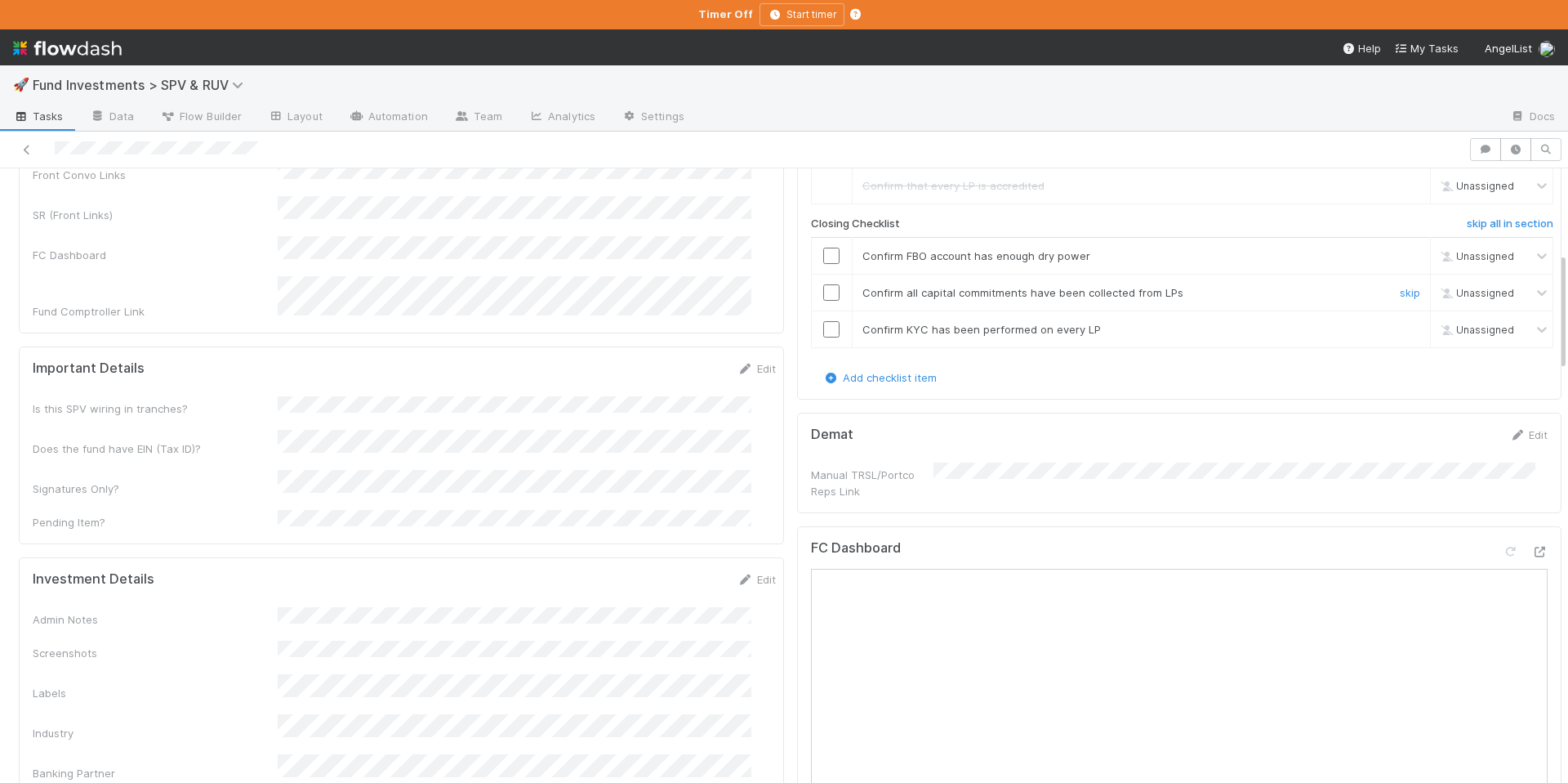
scroll to position [419, 0]
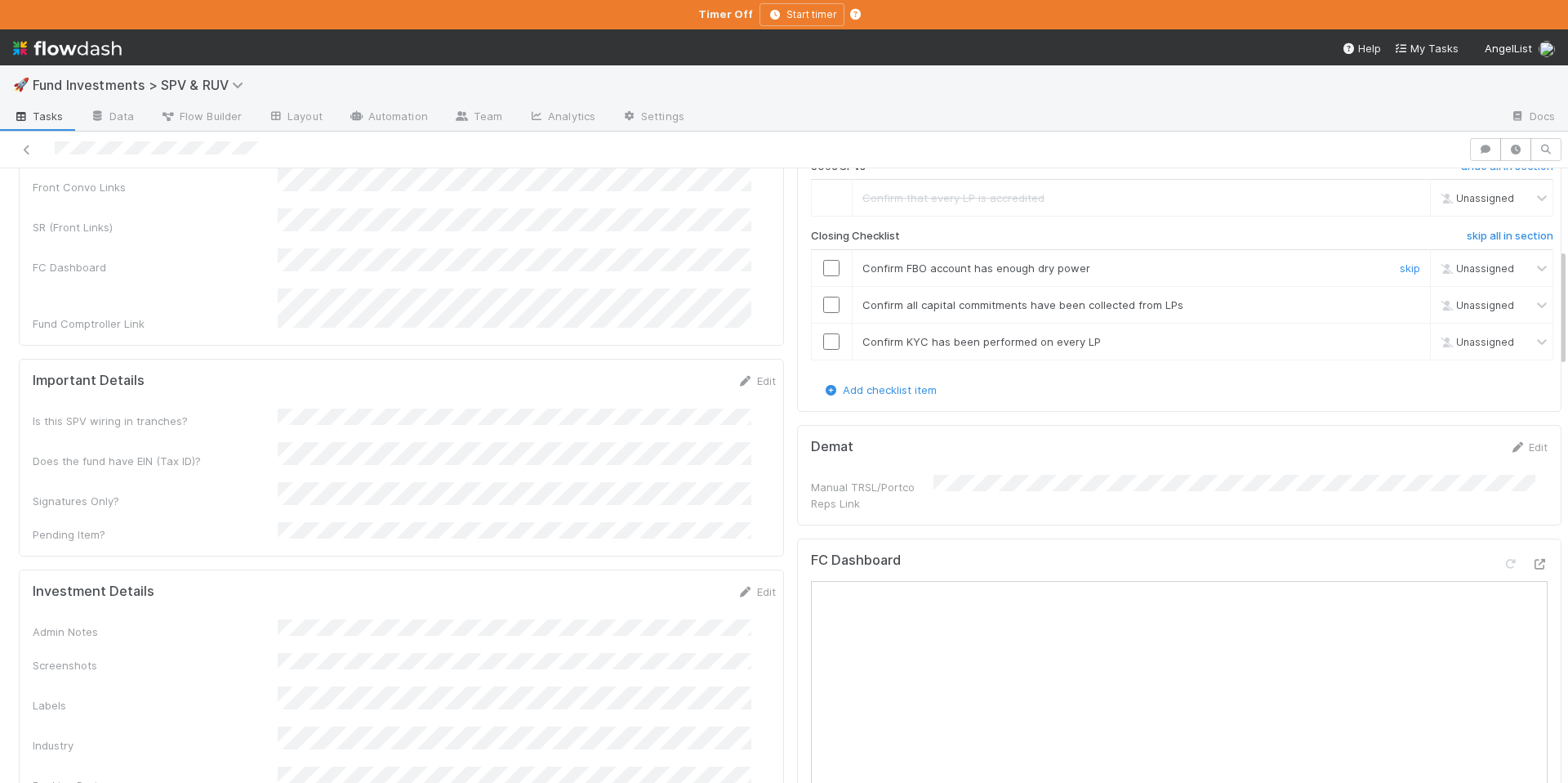
click at [823, 272] on input "checkbox" at bounding box center [831, 268] width 16 height 16
click at [823, 301] on input "checkbox" at bounding box center [831, 304] width 16 height 16
checkbox input "true"
click at [823, 270] on input "checkbox" at bounding box center [831, 268] width 16 height 16
drag, startPoint x: 821, startPoint y: 307, endPoint x: 817, endPoint y: 262, distance: 45.2
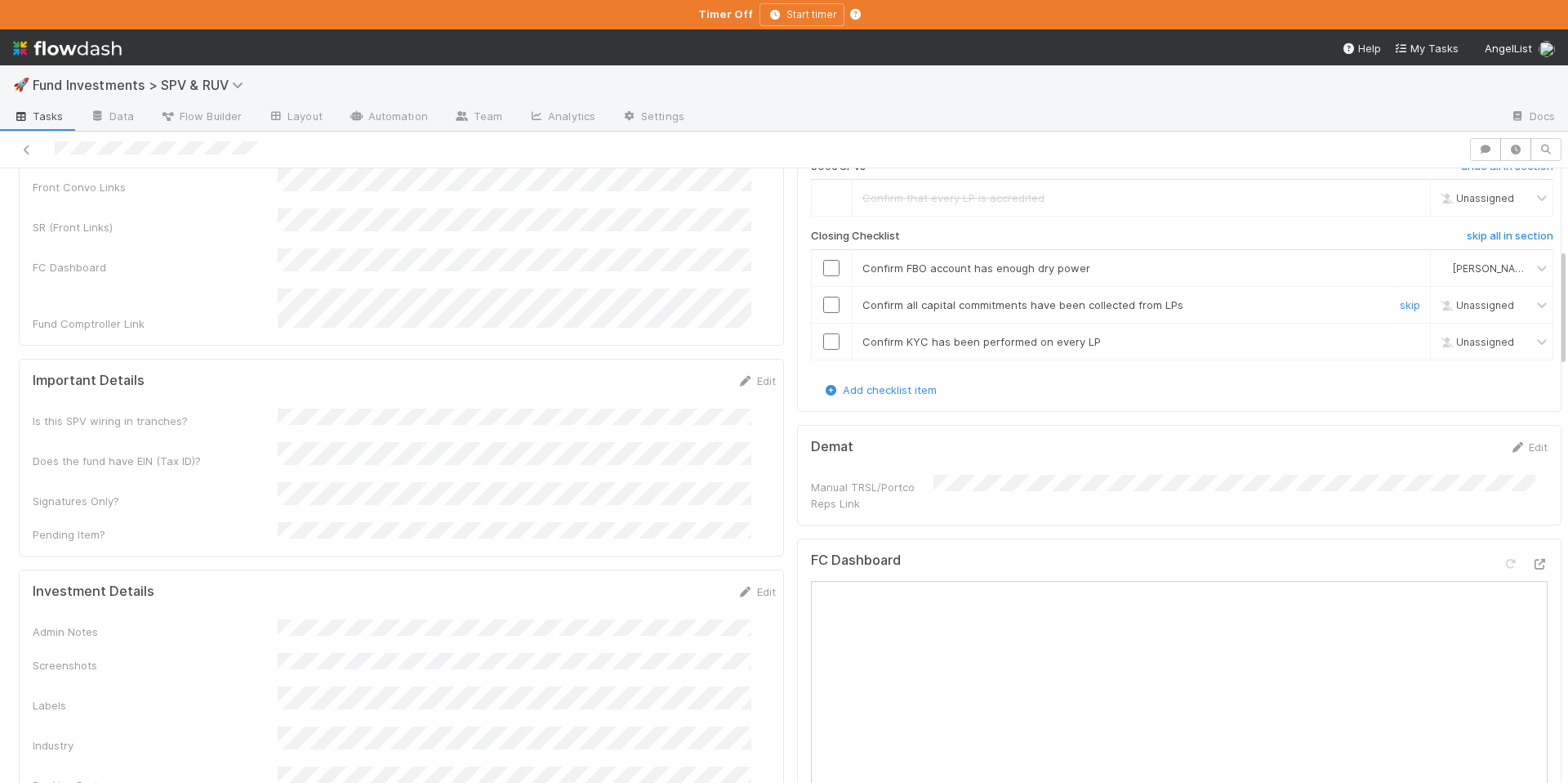
click at [823, 307] on input "checkbox" at bounding box center [831, 304] width 16 height 16
click at [823, 261] on input "checkbox" at bounding box center [831, 268] width 16 height 16
click at [823, 344] on input "checkbox" at bounding box center [831, 341] width 16 height 16
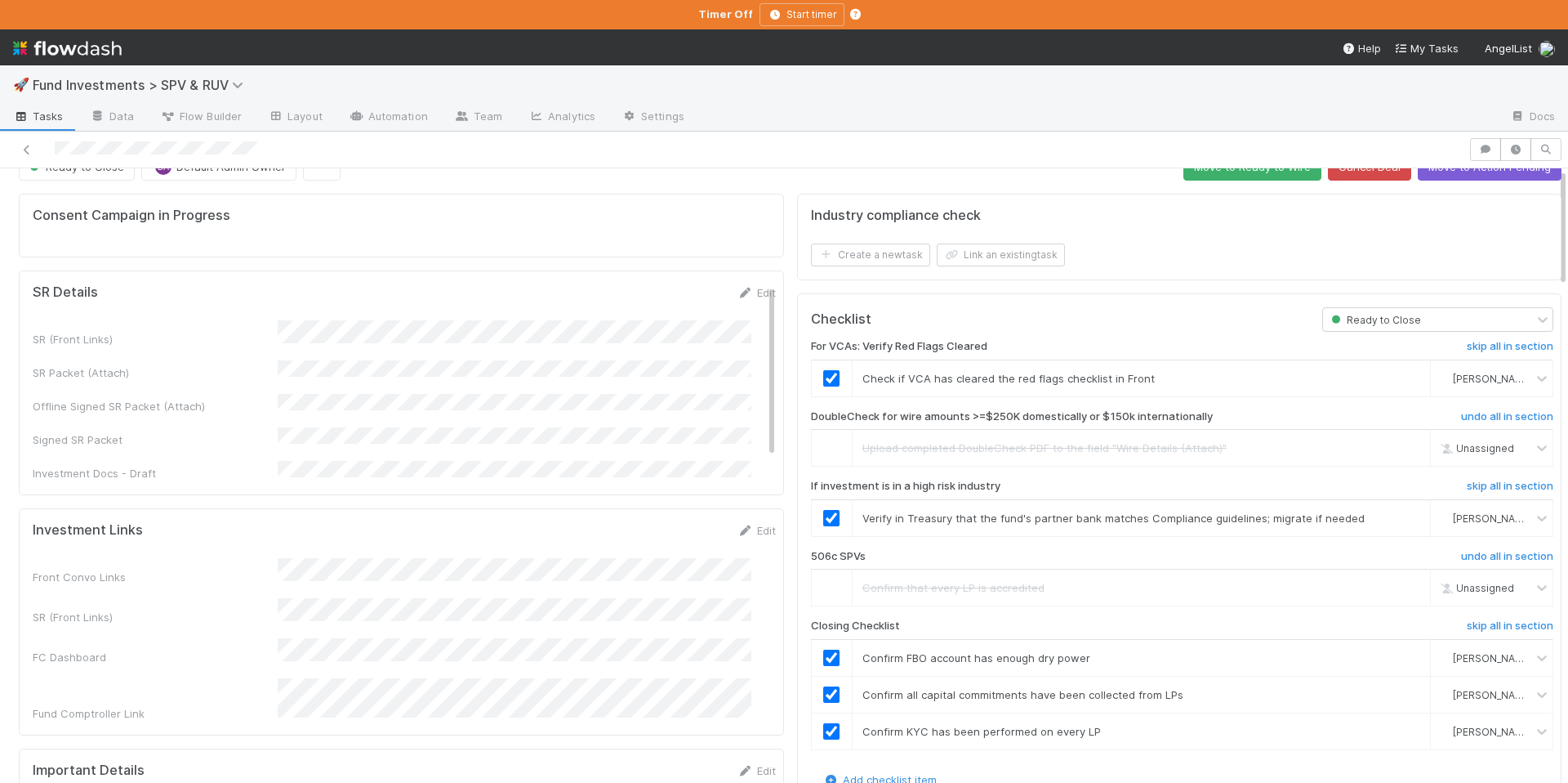
scroll to position [0, 0]
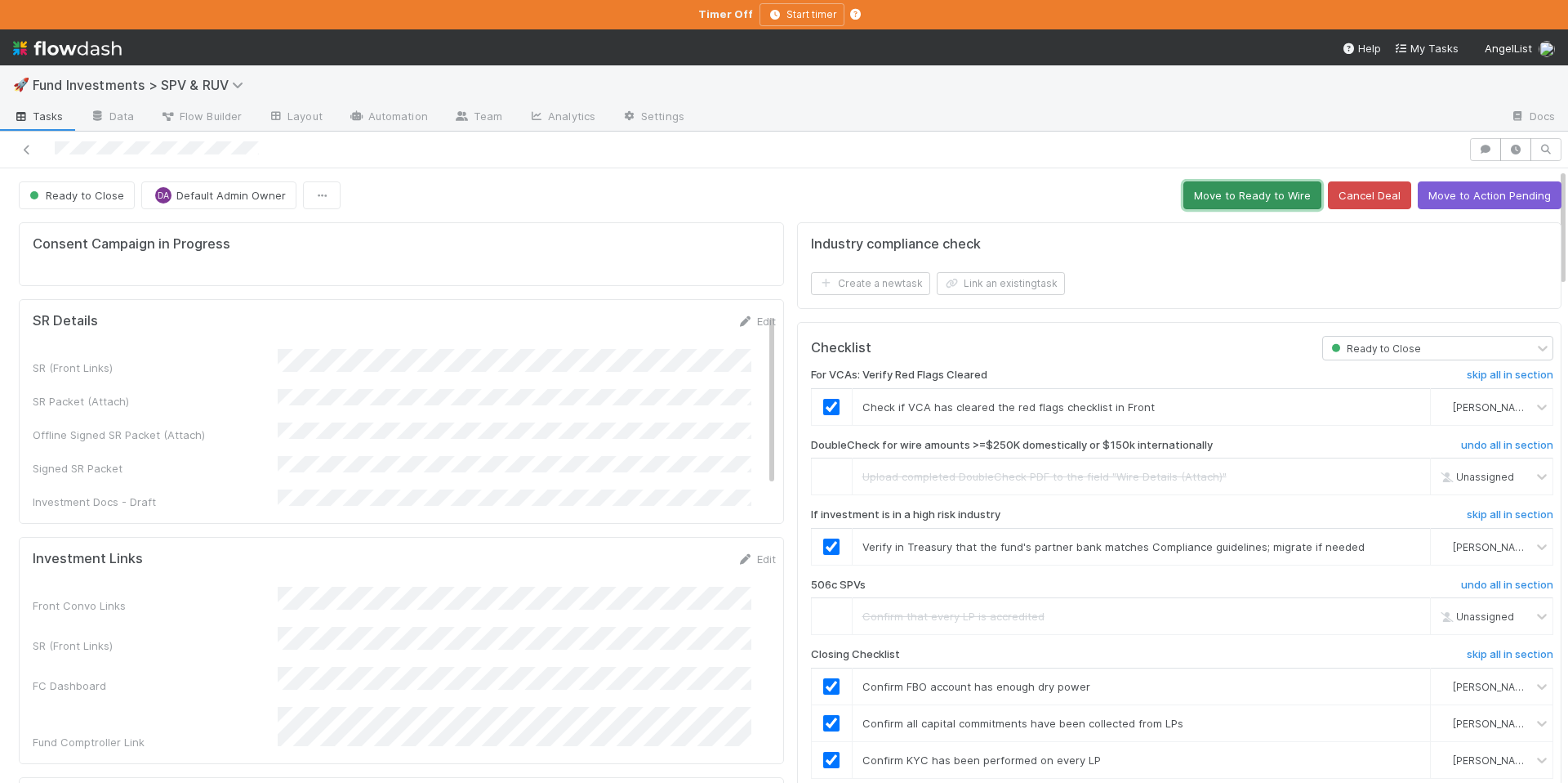
click at [1243, 198] on button "Move to Ready to Wire" at bounding box center [1252, 195] width 138 height 28
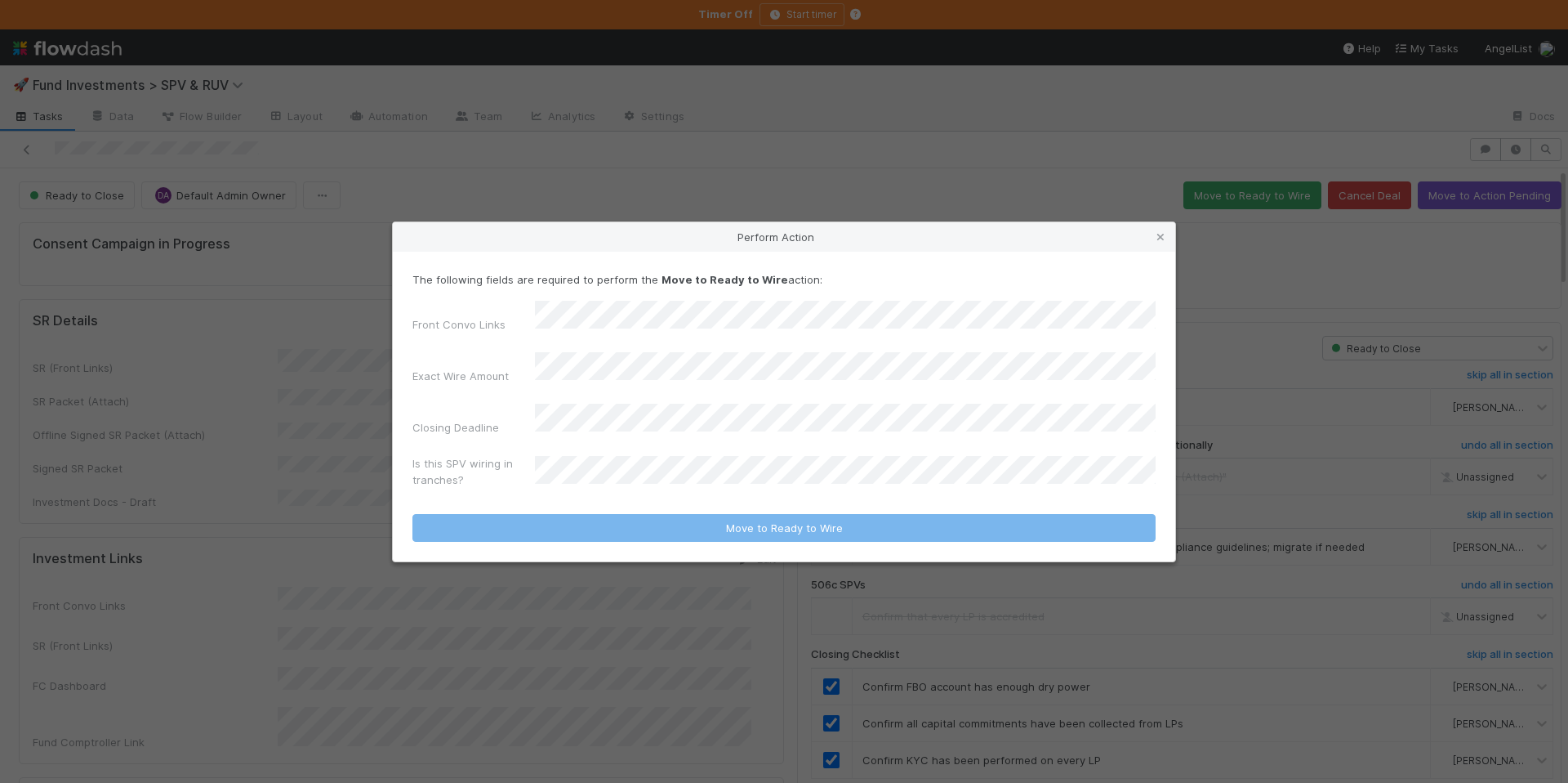
click at [633, 478] on div "Is this SPV wiring in tranches?" at bounding box center [784, 475] width 744 height 39
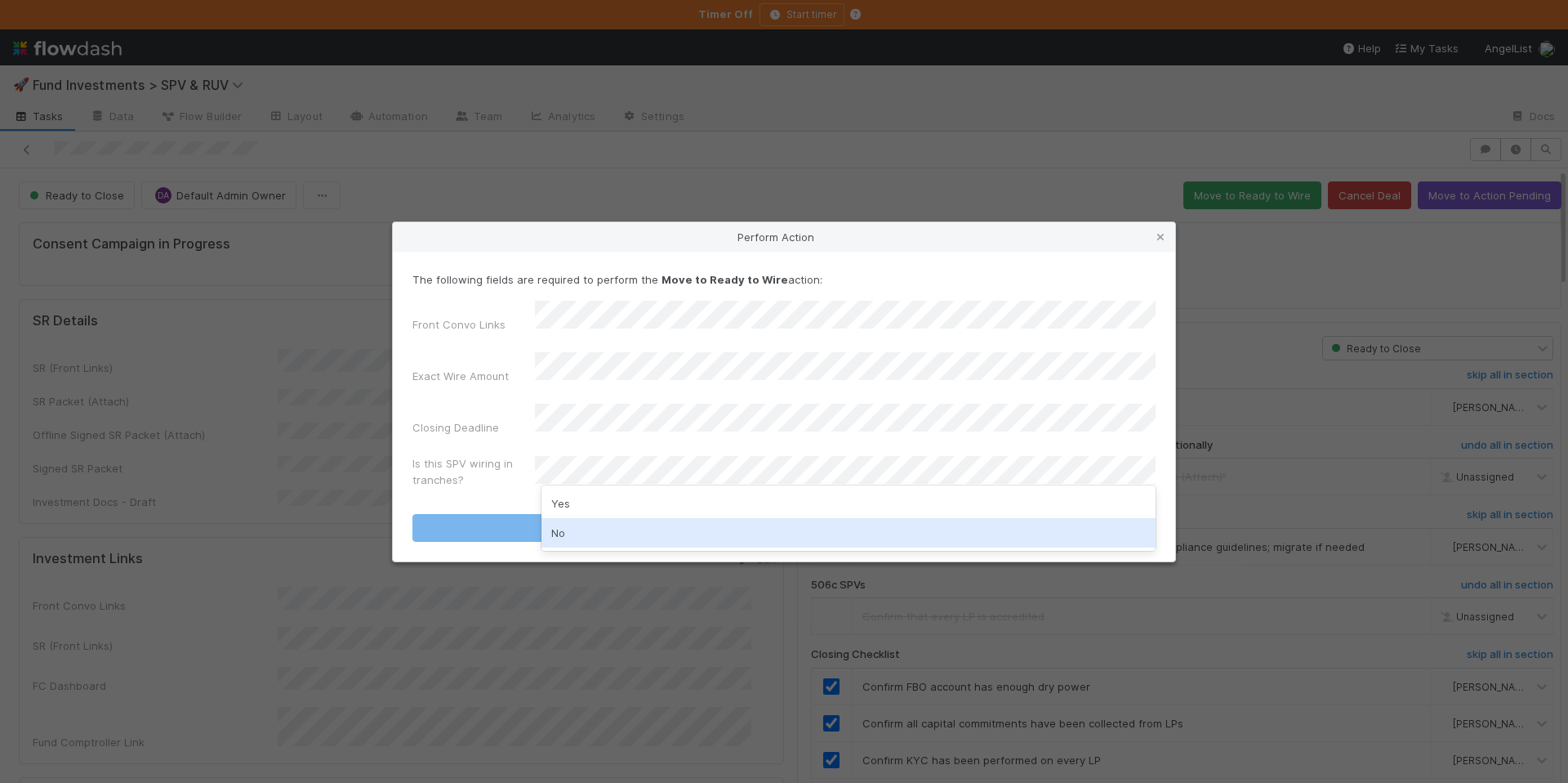
click at [613, 529] on div "No" at bounding box center [849, 532] width 615 height 30
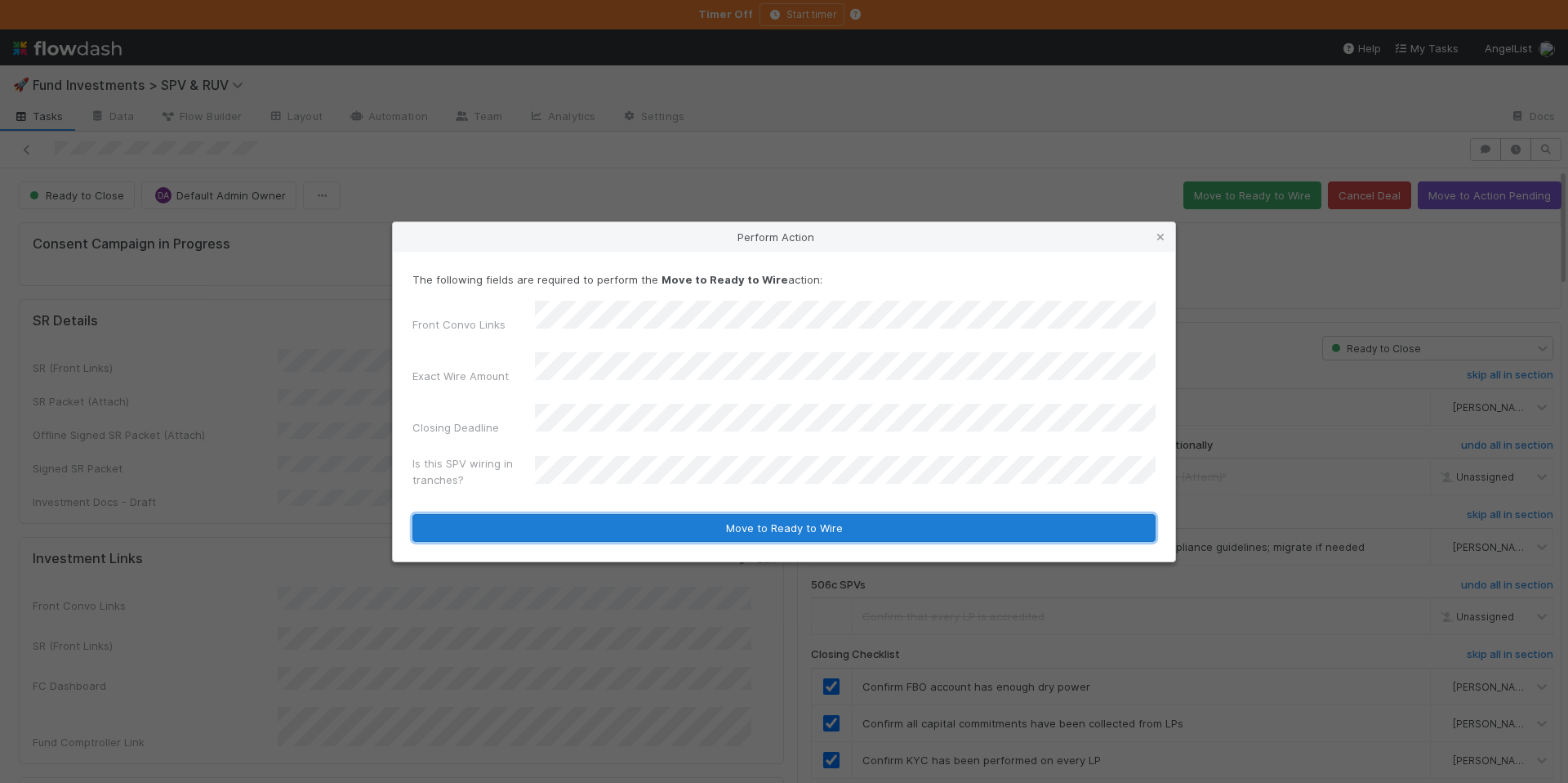
click at [678, 518] on button "Move to Ready to Wire" at bounding box center [784, 527] width 744 height 28
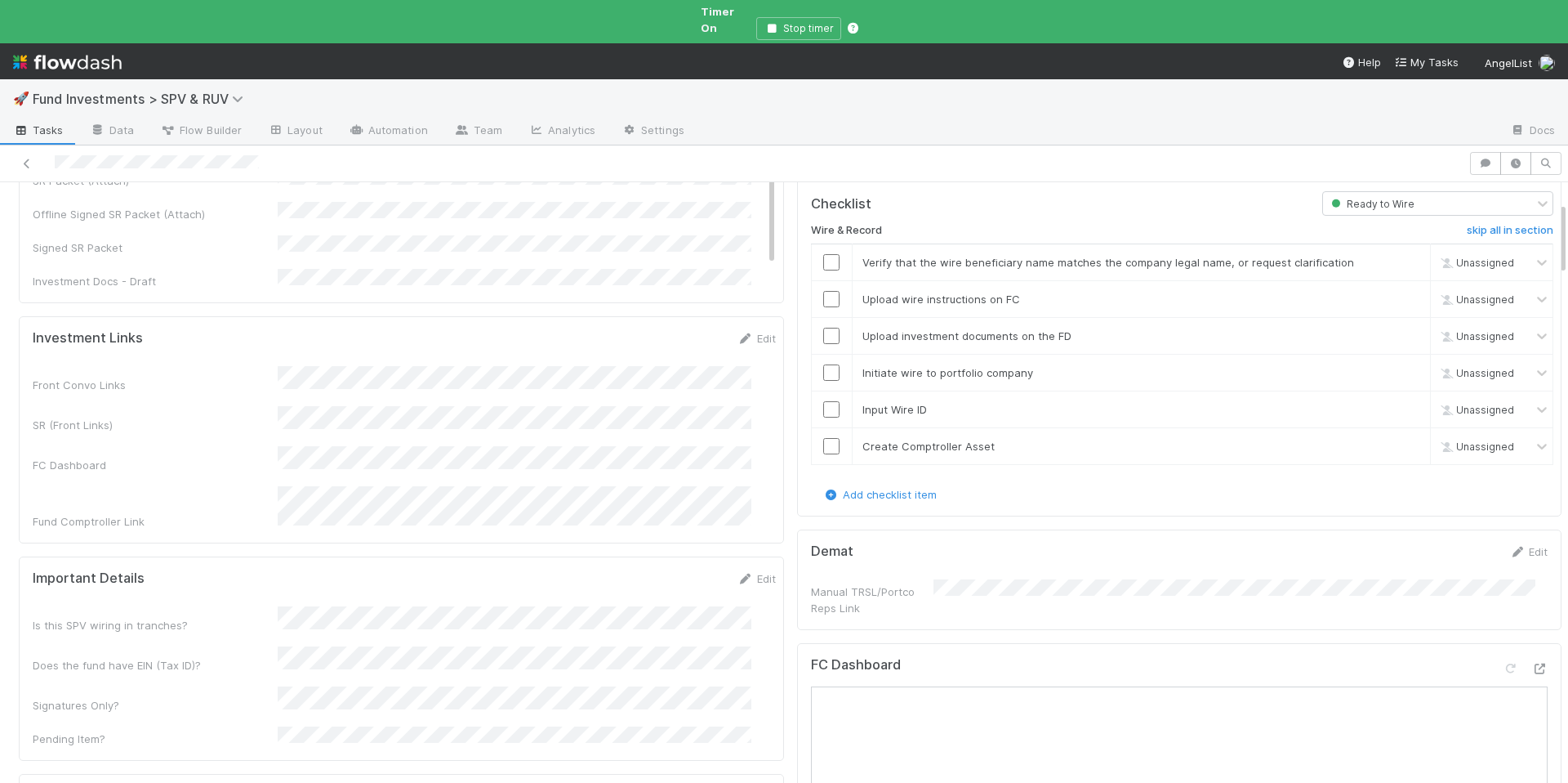
scroll to position [82, 0]
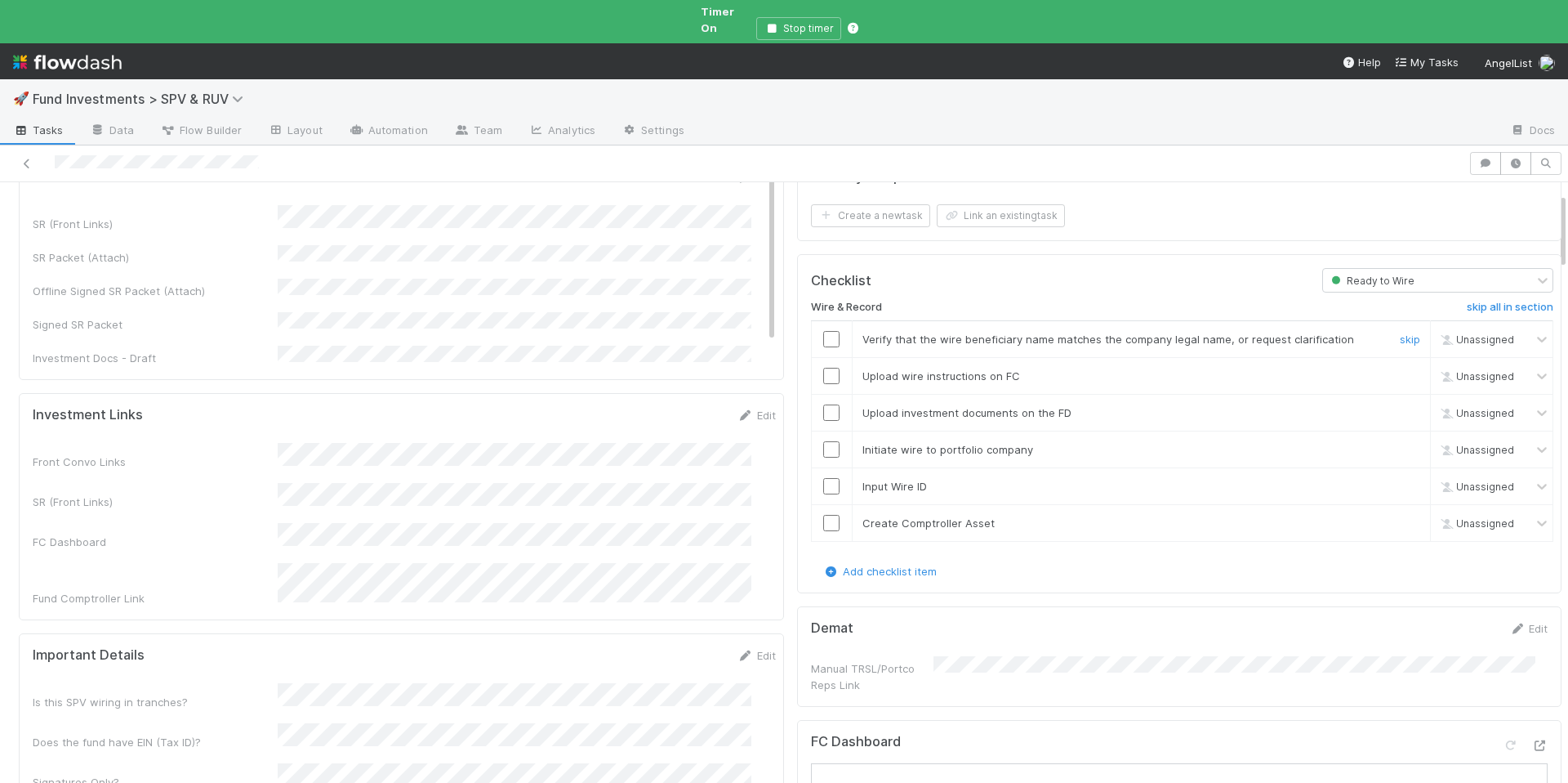
click at [823, 331] on input "checkbox" at bounding box center [831, 339] width 16 height 16
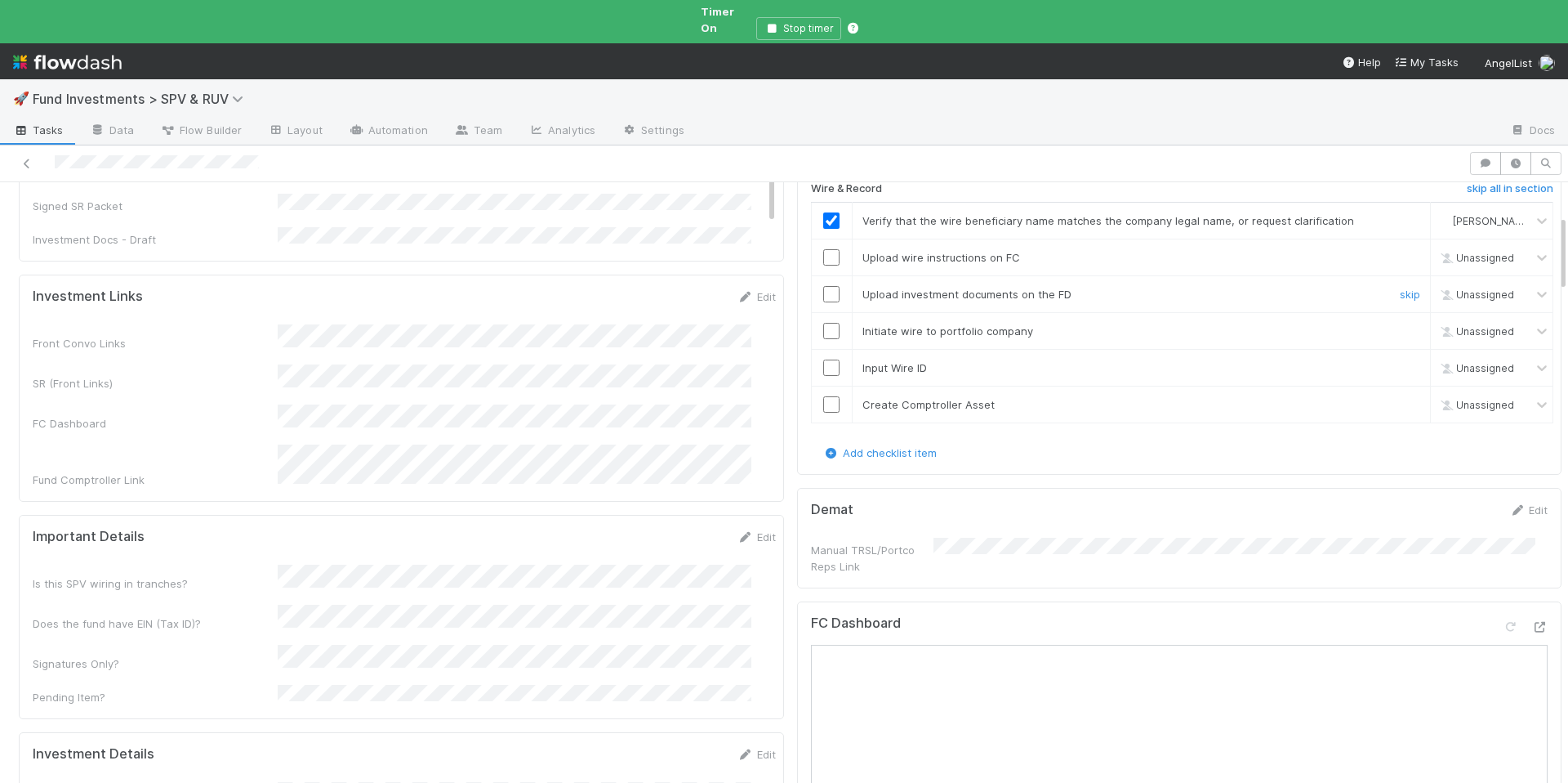
scroll to position [132, 0]
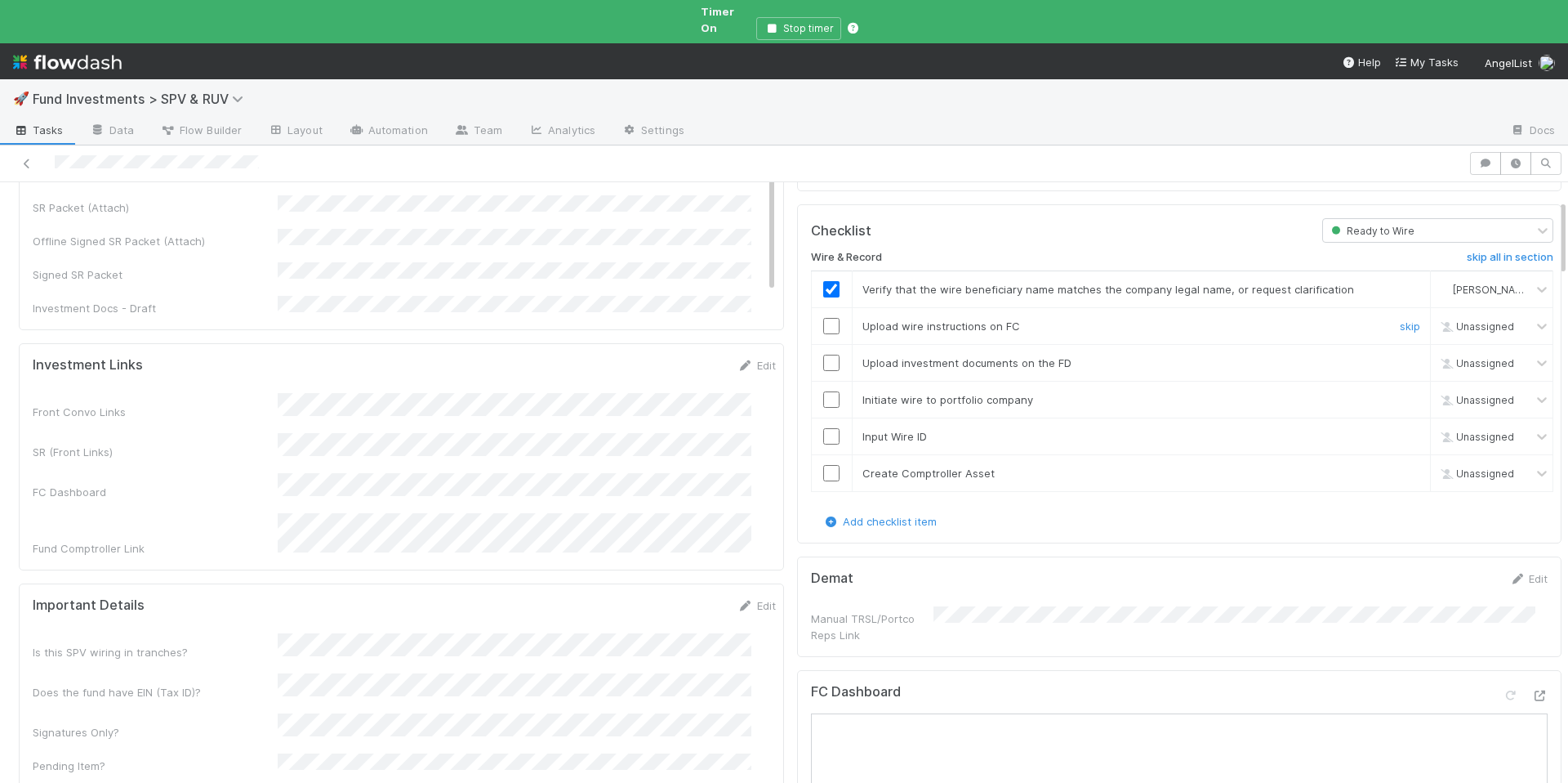
click at [823, 318] on input "checkbox" at bounding box center [831, 325] width 16 height 16
click at [823, 355] on input "checkbox" at bounding box center [831, 363] width 16 height 16
click at [823, 381] on td at bounding box center [831, 399] width 41 height 37
click at [823, 392] on input "checkbox" at bounding box center [831, 399] width 16 height 16
click at [823, 428] on input "checkbox" at bounding box center [831, 436] width 16 height 16
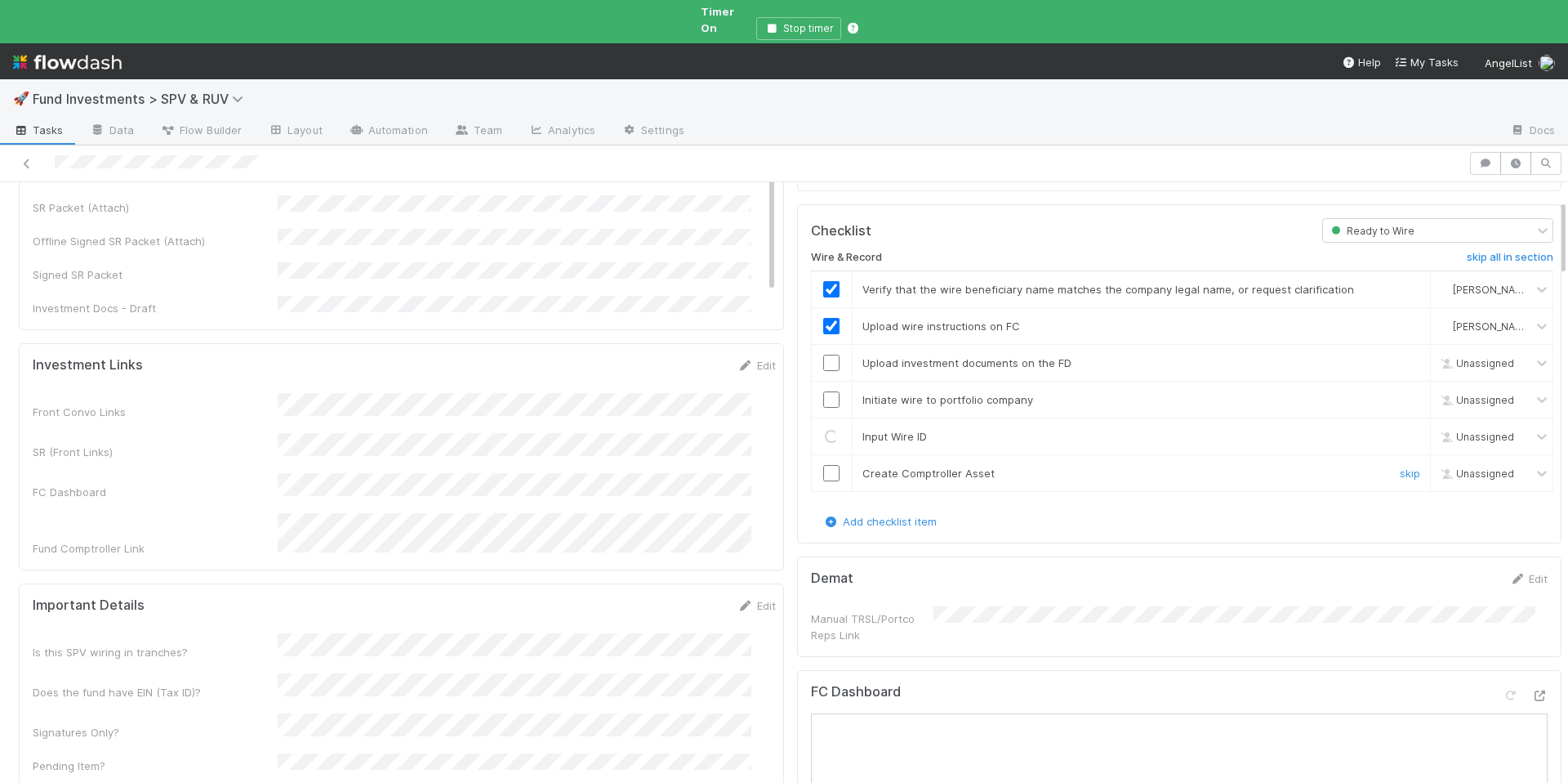
click at [823, 465] on input "checkbox" at bounding box center [831, 472] width 16 height 16
checkbox input "true"
click at [823, 392] on input "checkbox" at bounding box center [831, 399] width 16 height 16
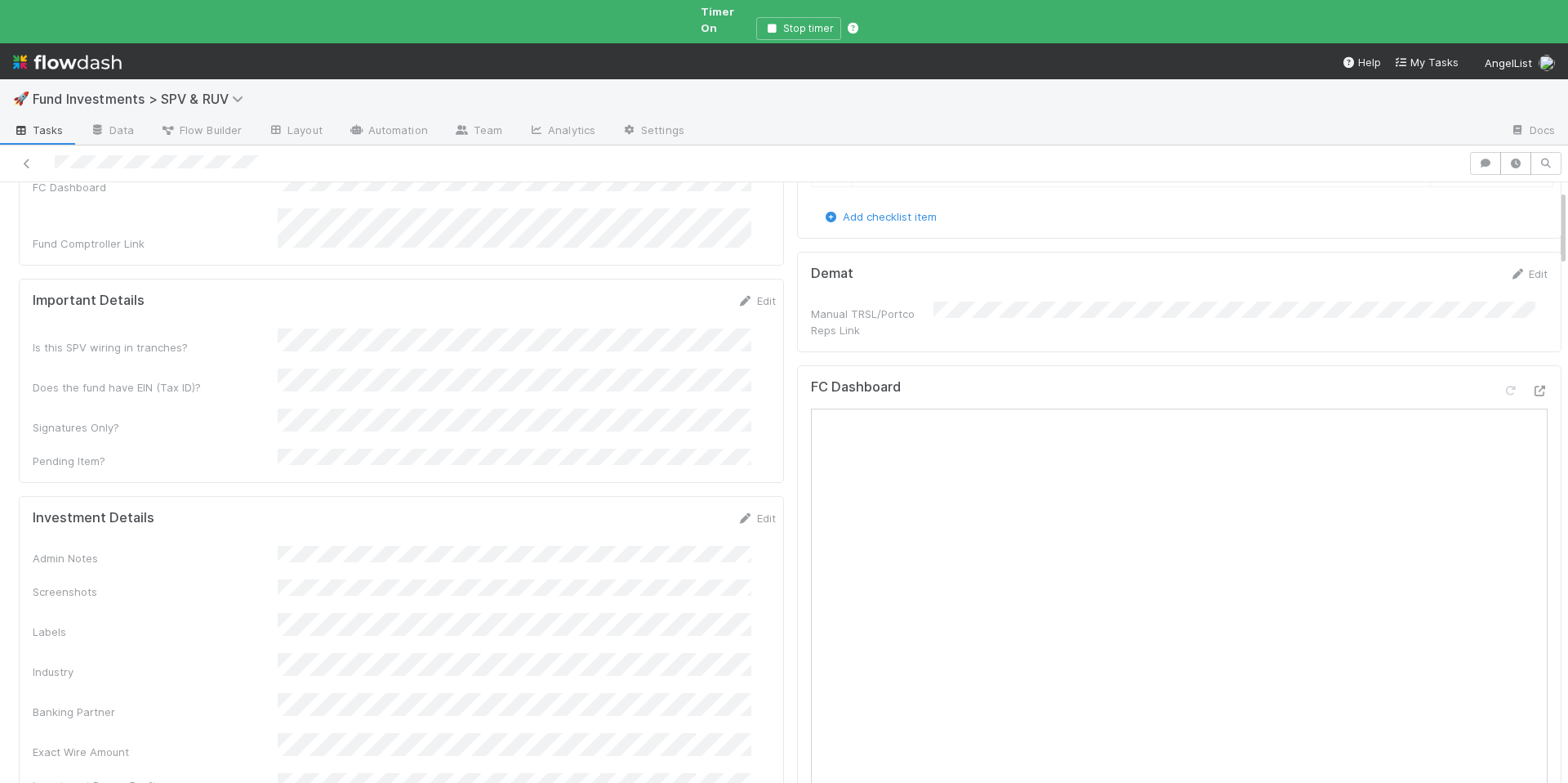
scroll to position [0, 0]
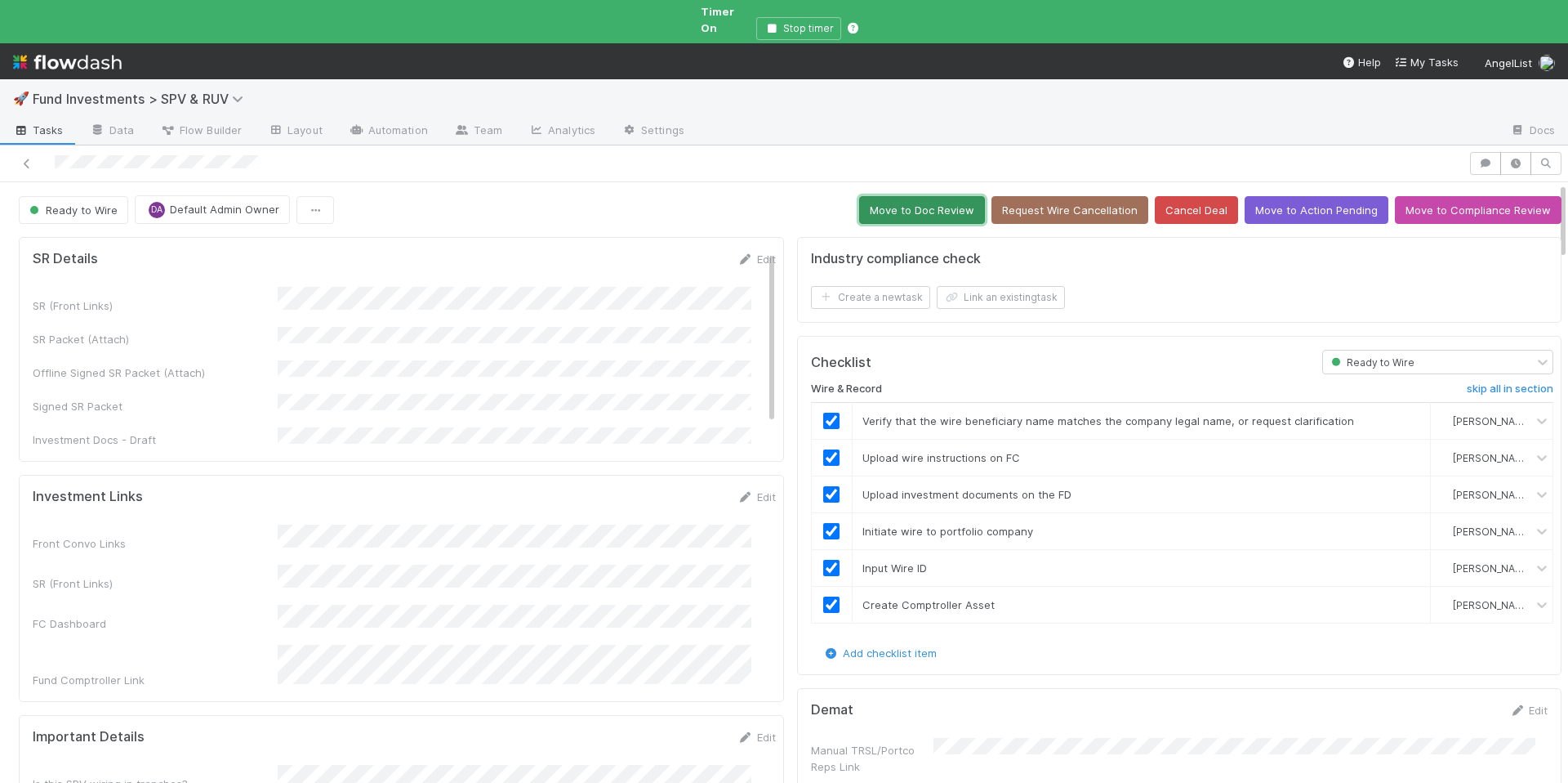
click at [944, 196] on button "Move to Doc Review" at bounding box center [922, 210] width 126 height 28
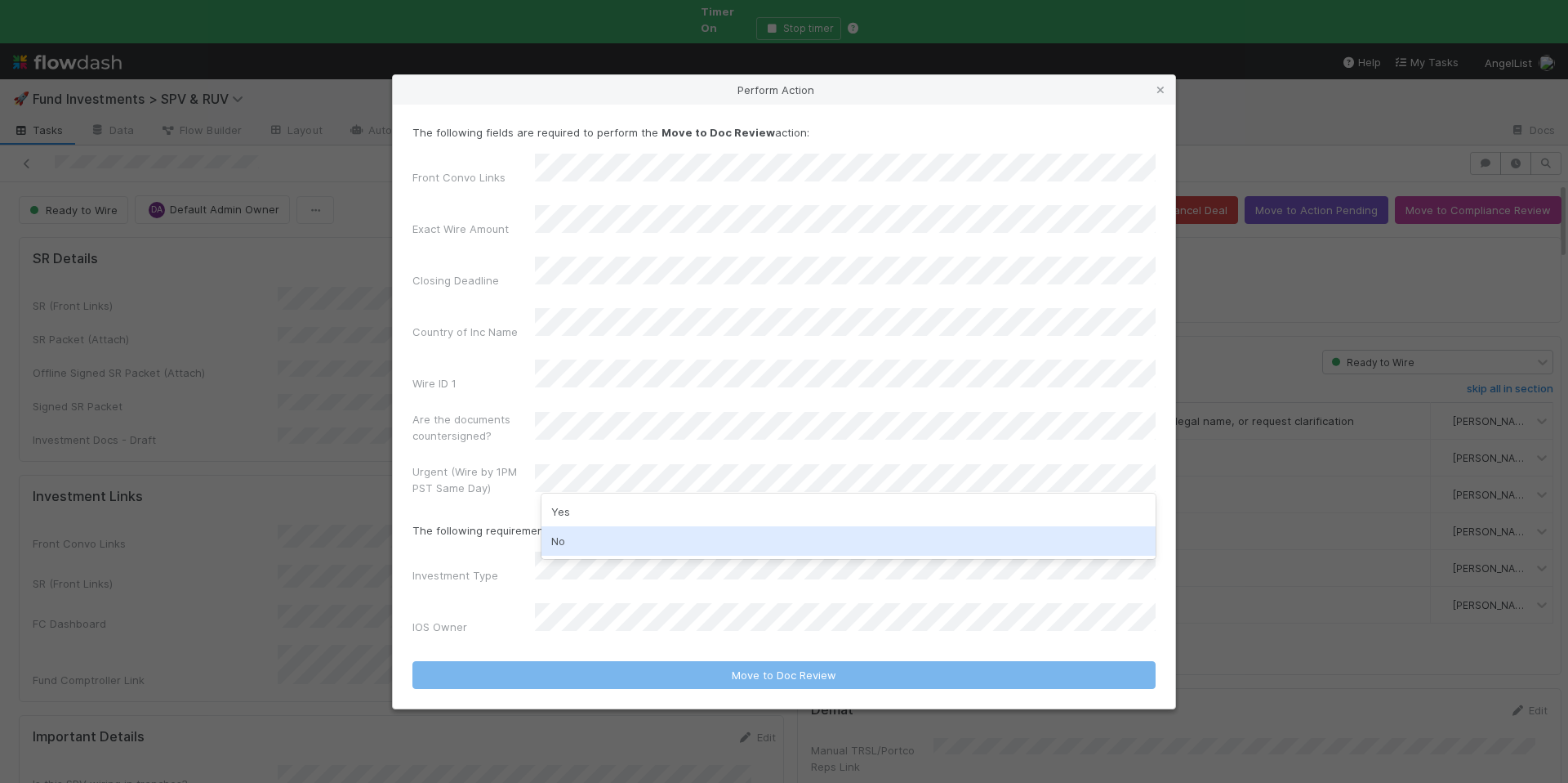
click at [586, 538] on div "No" at bounding box center [849, 541] width 615 height 30
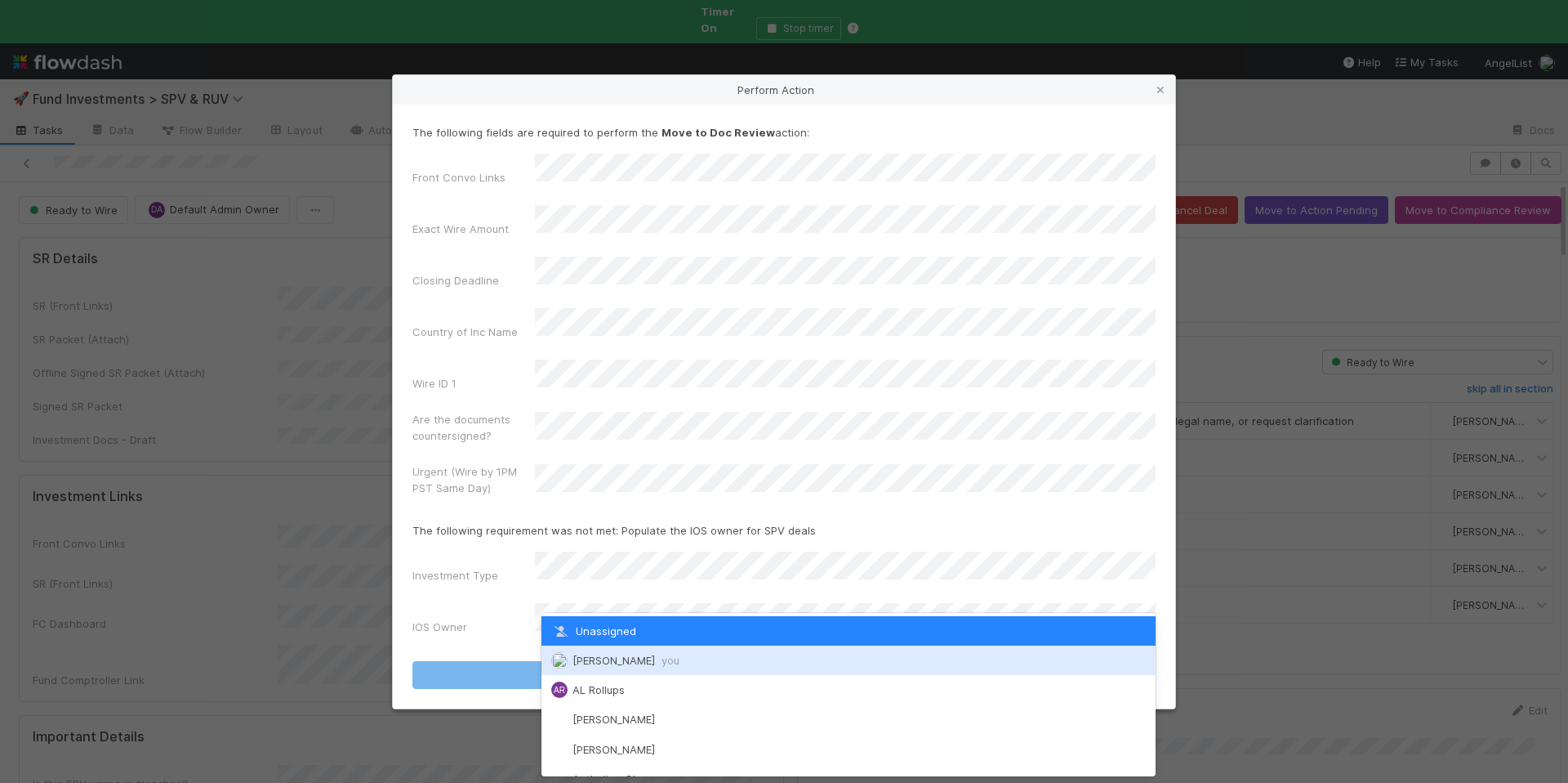
click at [607, 651] on div "Chloe Hammett you" at bounding box center [849, 660] width 615 height 30
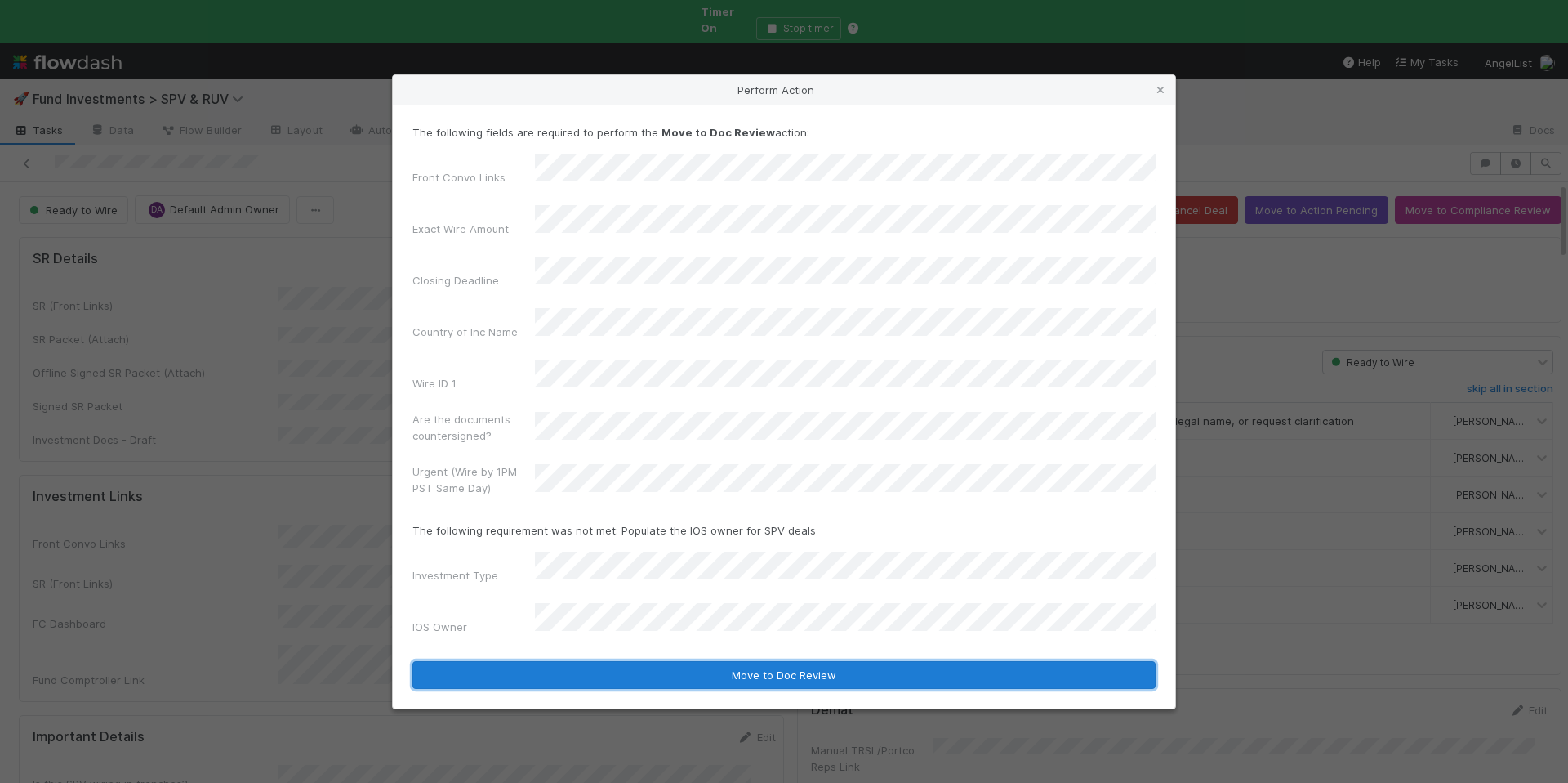
drag, startPoint x: 714, startPoint y: 642, endPoint x: 727, endPoint y: 642, distance: 13.0
click at [714, 661] on button "Move to Doc Review" at bounding box center [784, 674] width 744 height 28
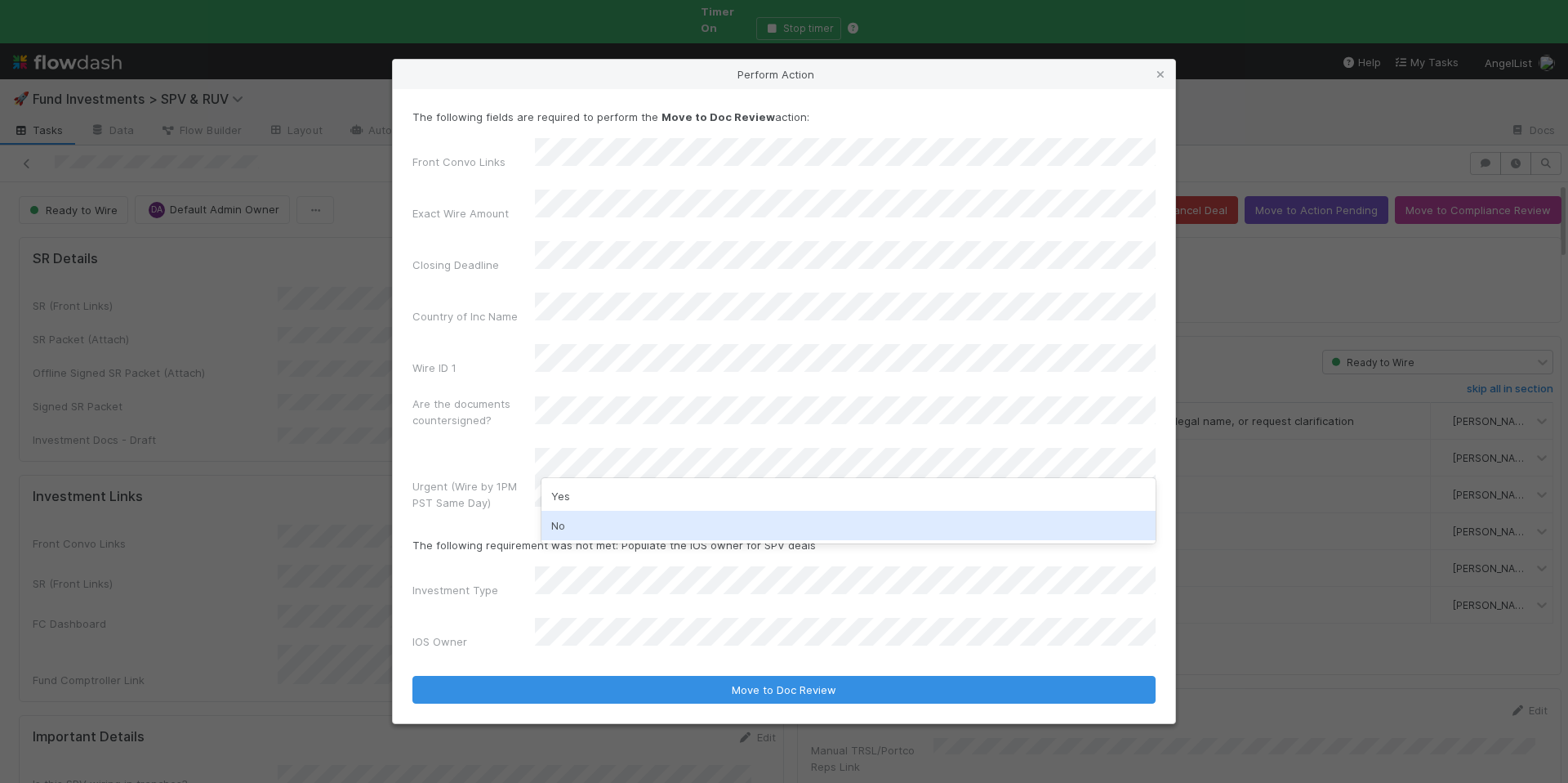
click at [567, 540] on div "Yes No" at bounding box center [849, 510] width 615 height 65
click at [638, 518] on div "No" at bounding box center [849, 525] width 615 height 30
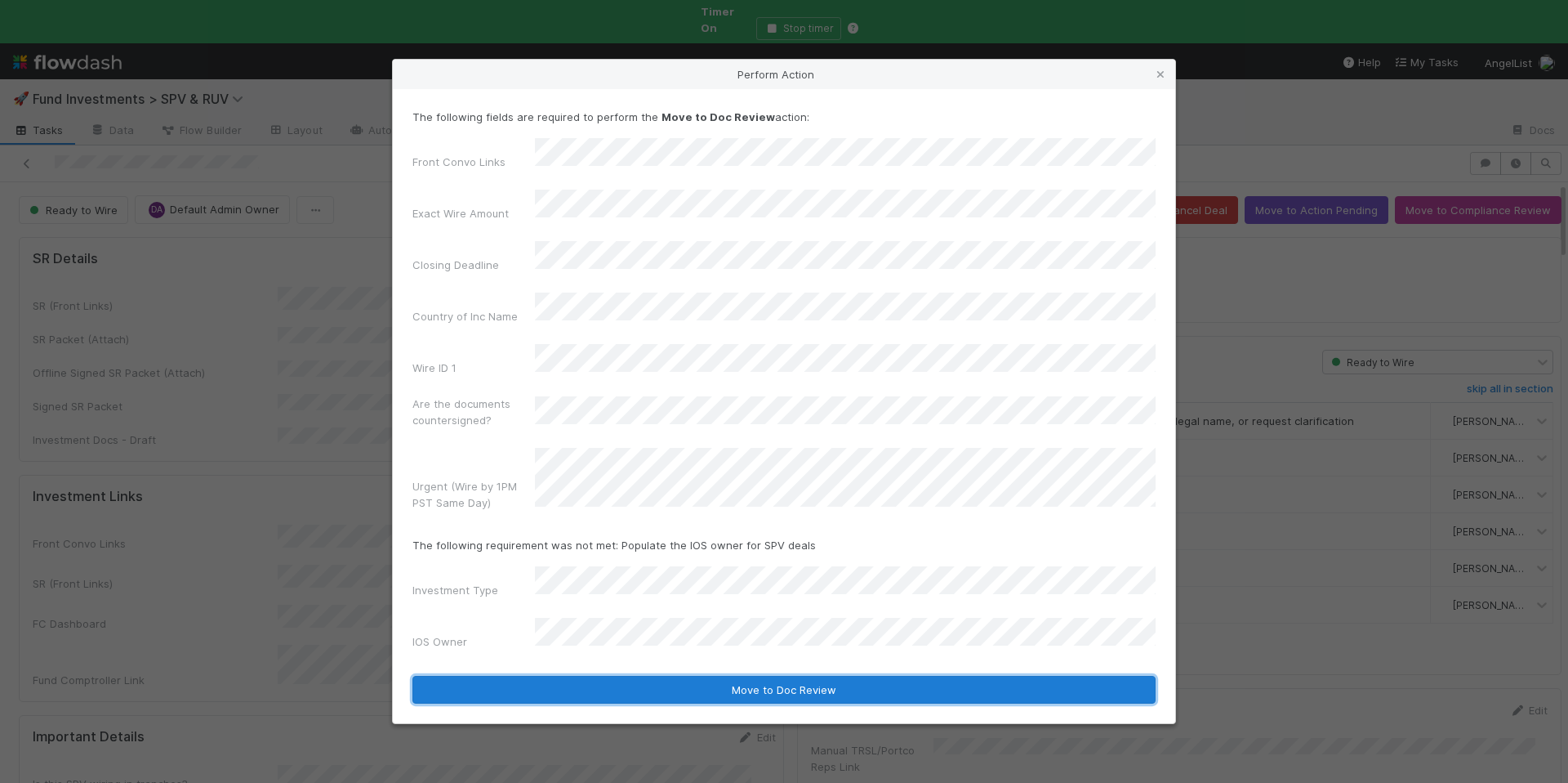
drag, startPoint x: 734, startPoint y: 659, endPoint x: 768, endPoint y: 623, distance: 49.5
click at [734, 676] on button "Move to Doc Review" at bounding box center [784, 690] width 744 height 28
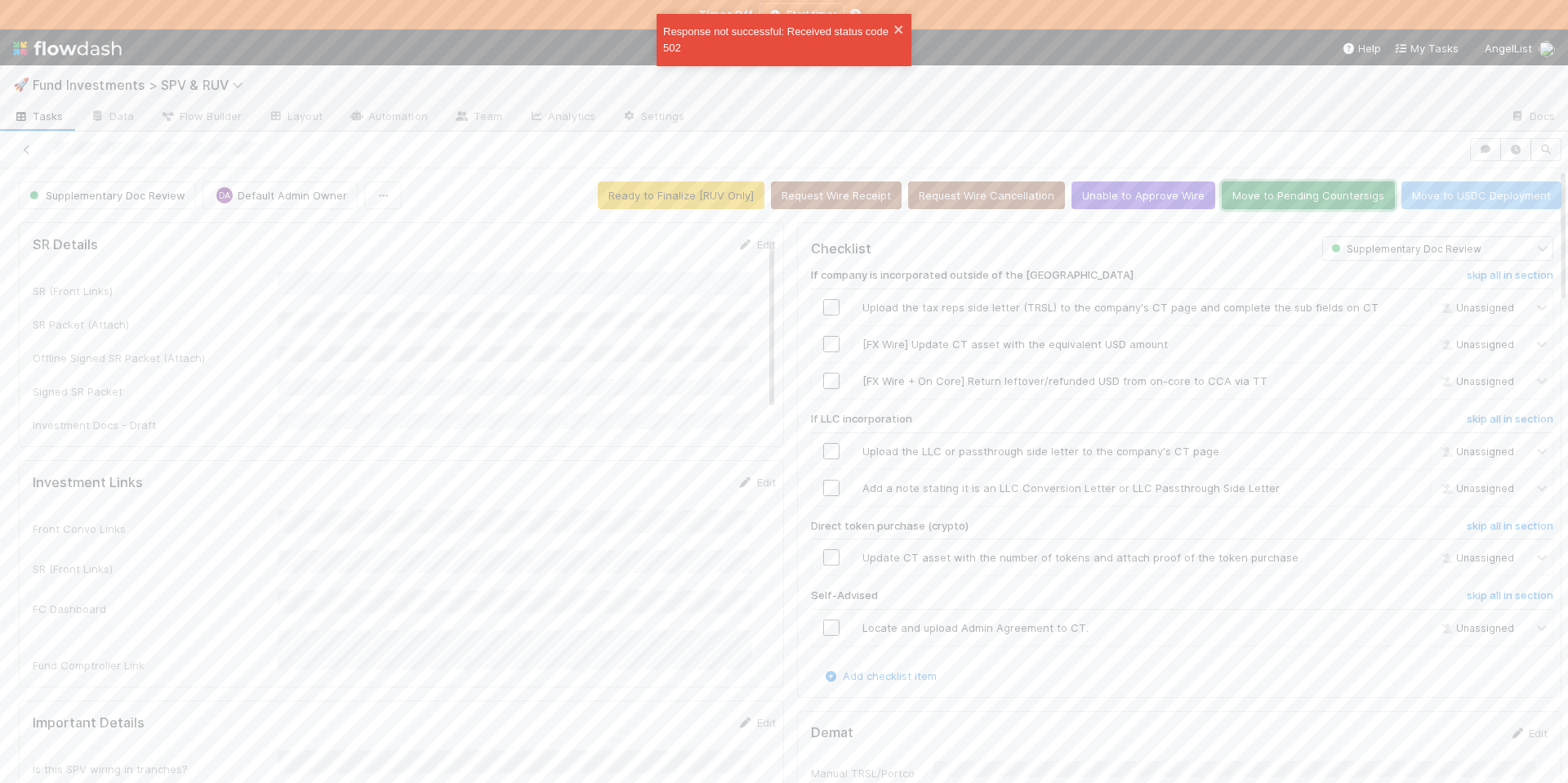
click at [1260, 192] on button "Move to Pending Countersigs" at bounding box center [1308, 195] width 173 height 28
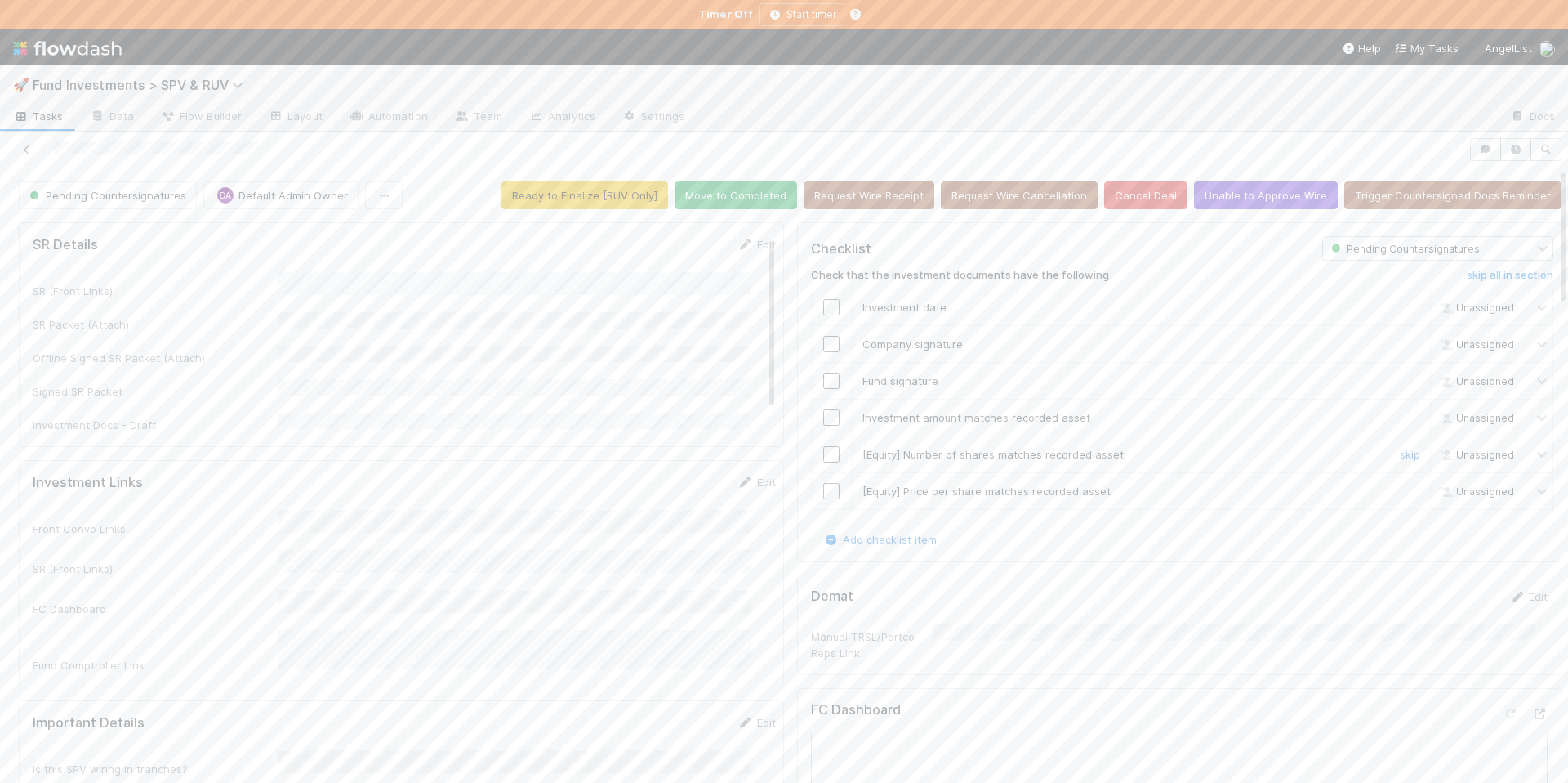
click at [1384, 454] on div "skip" at bounding box center [1408, 453] width 49 height 16
click at [1400, 491] on link "skip" at bounding box center [1410, 491] width 20 height 13
click at [1400, 449] on link "skip" at bounding box center [1410, 453] width 20 height 13
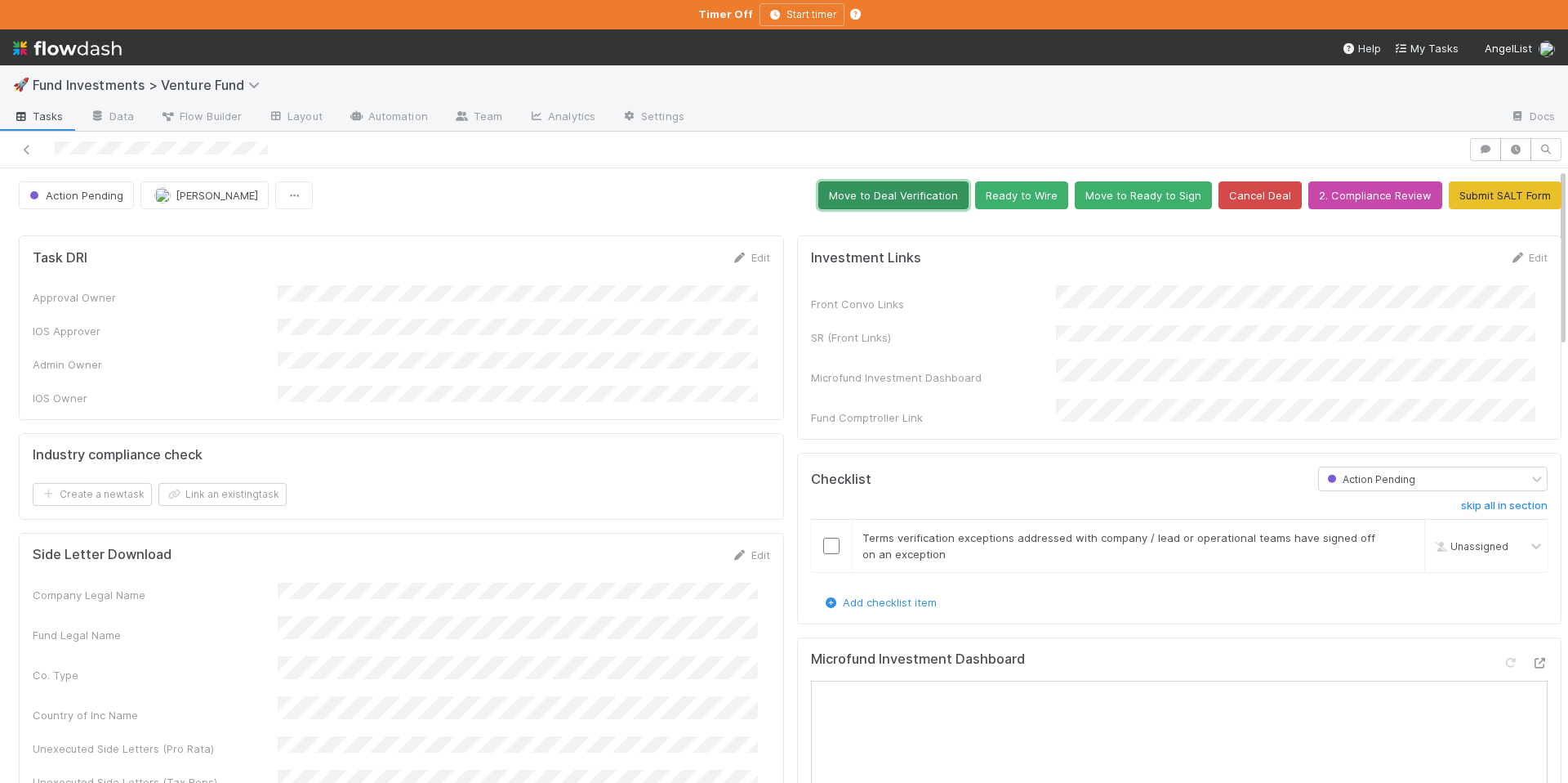
click at [875, 194] on button "Move to Deal Verification" at bounding box center [893, 195] width 150 height 28
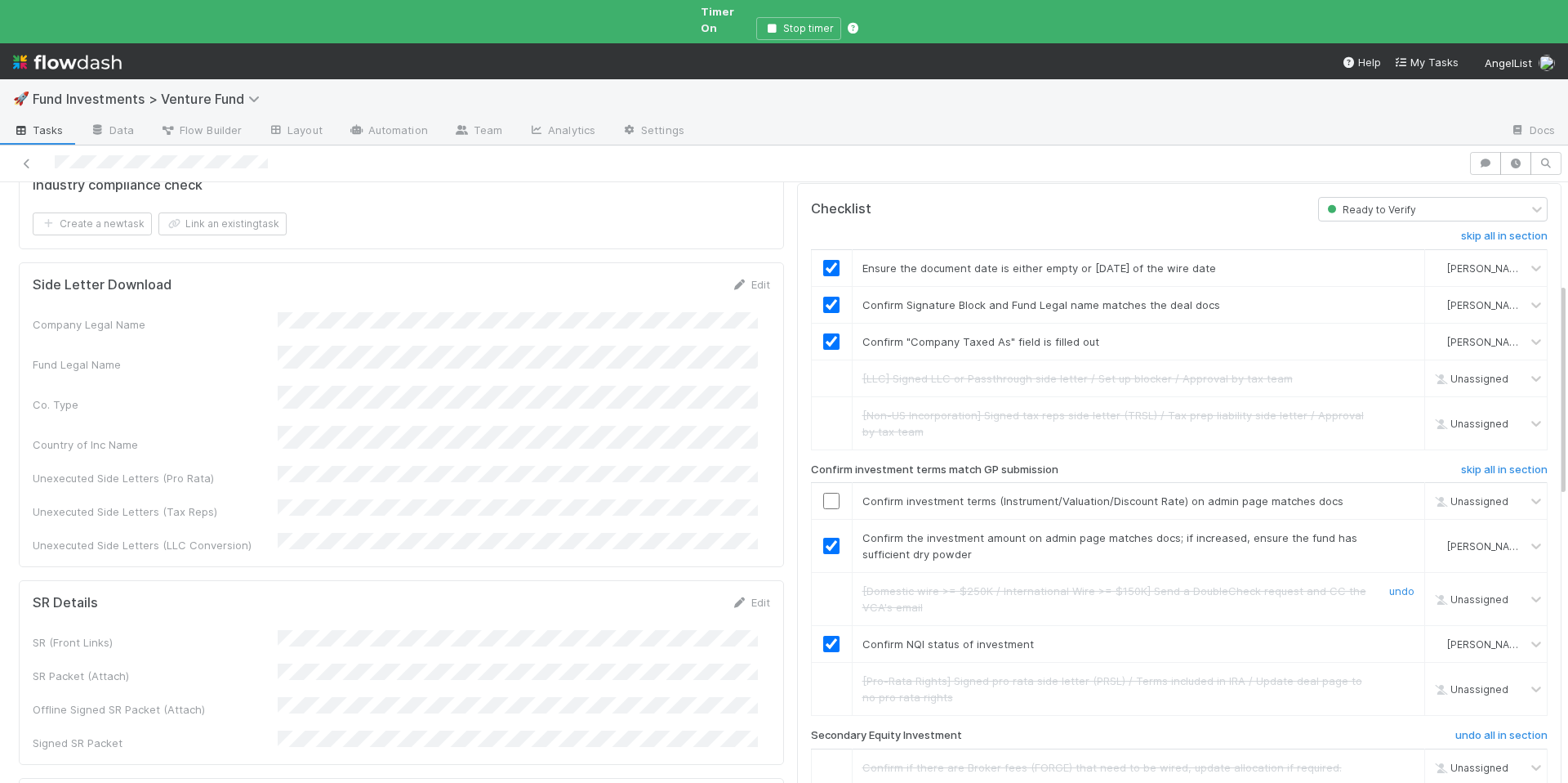
scroll to position [292, 0]
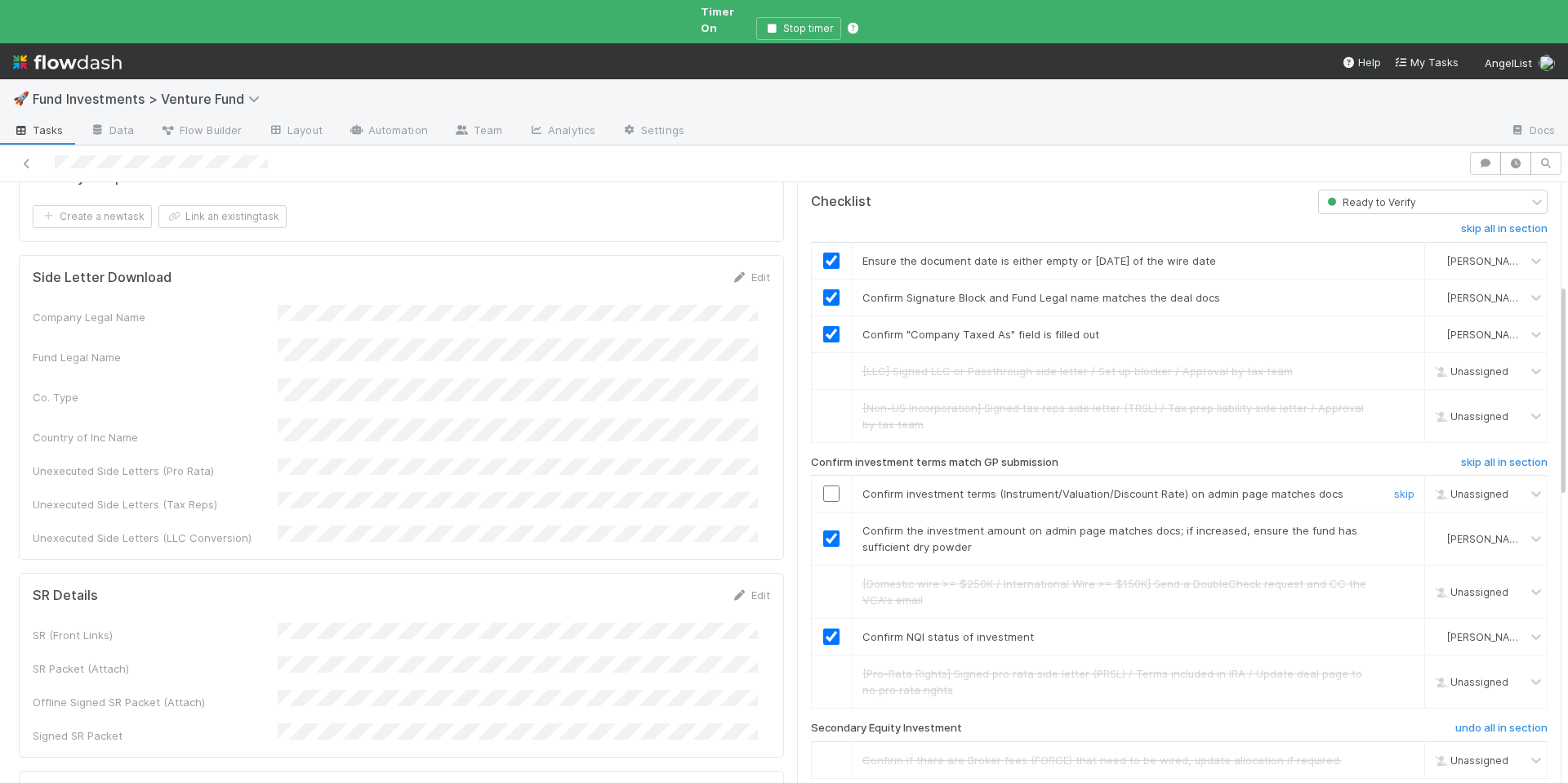
click at [823, 486] on input "checkbox" at bounding box center [831, 493] width 16 height 16
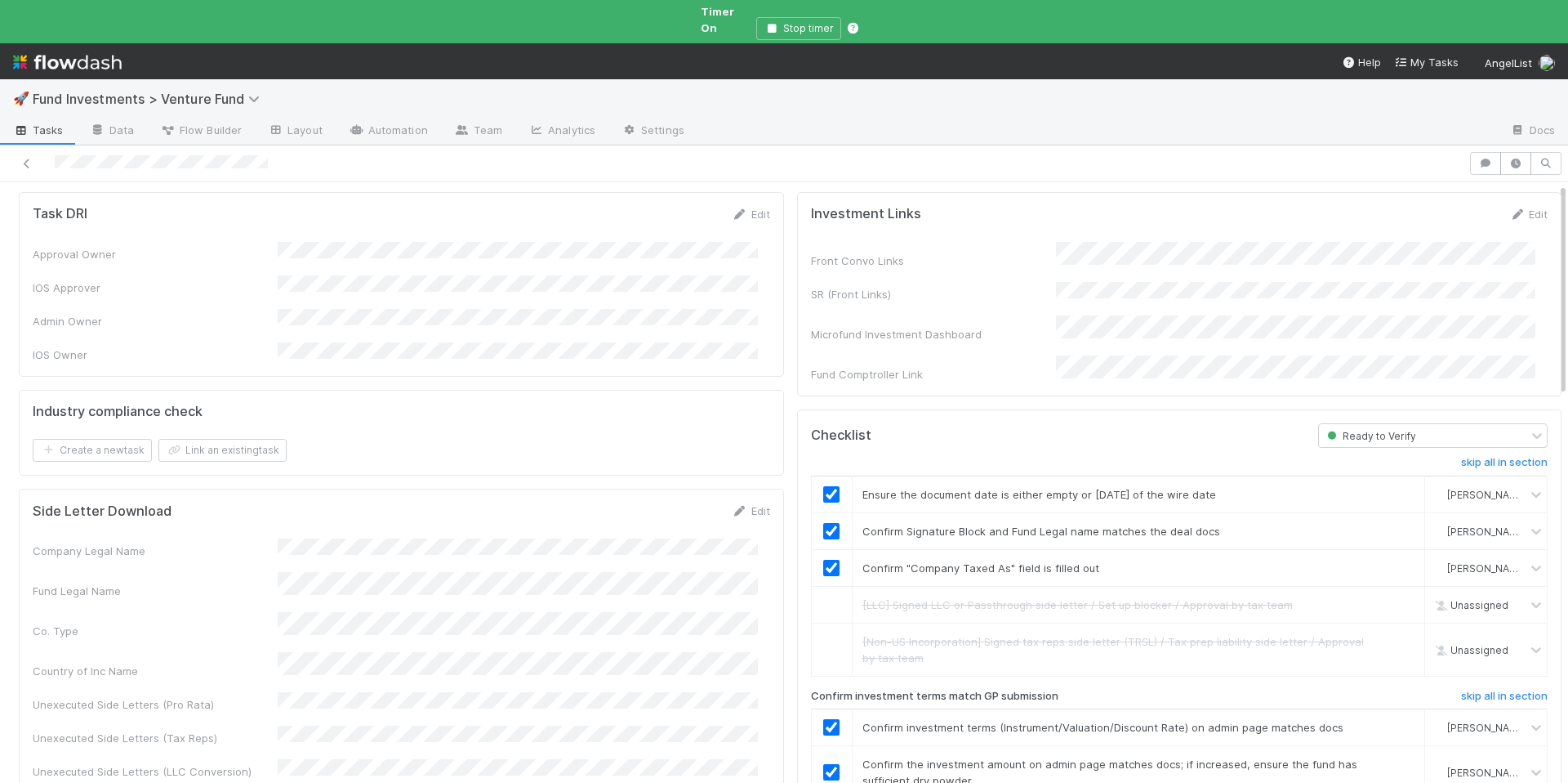
scroll to position [0, 0]
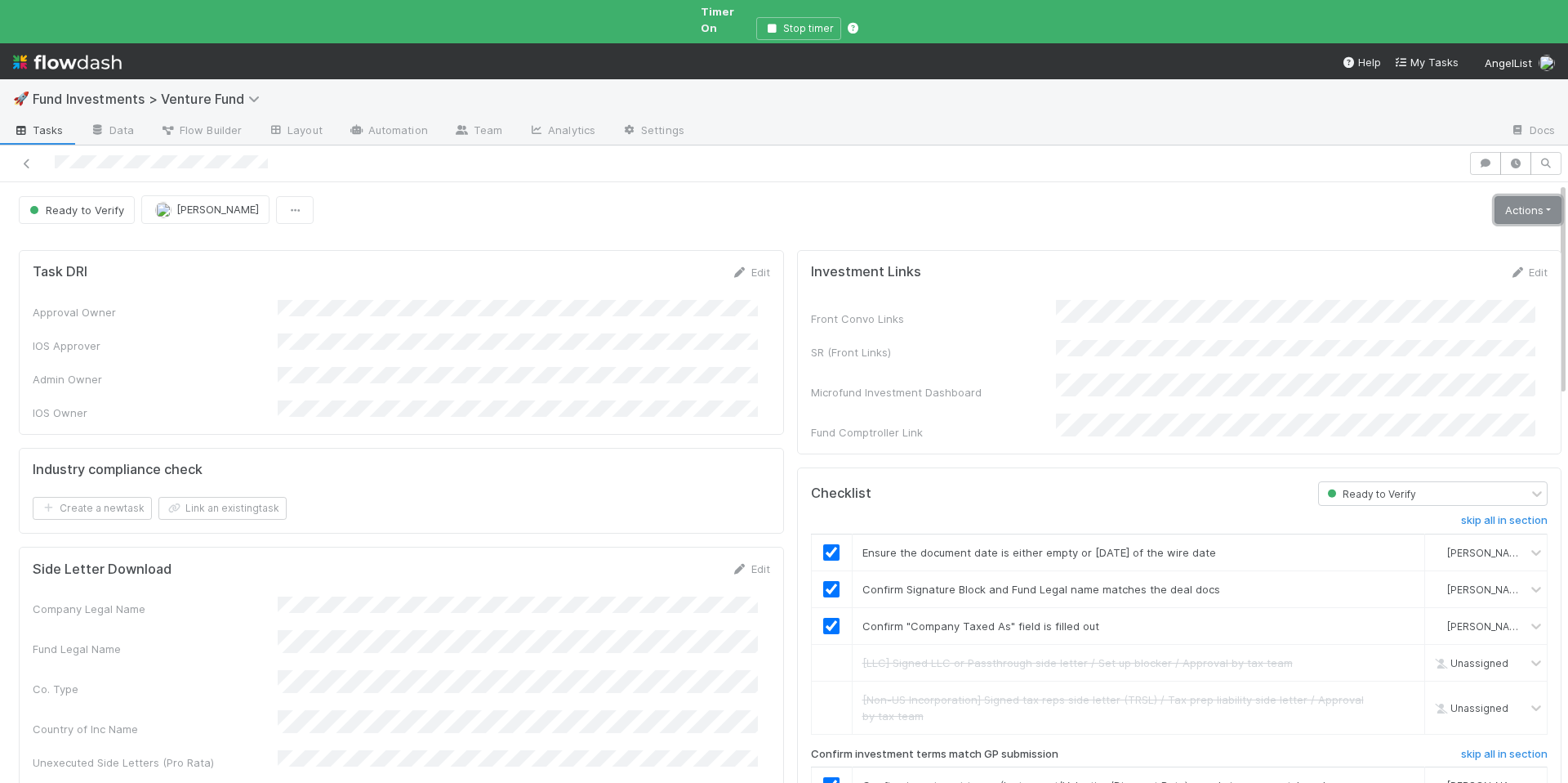
click at [1495, 198] on link "Actions" at bounding box center [1528, 210] width 67 height 28
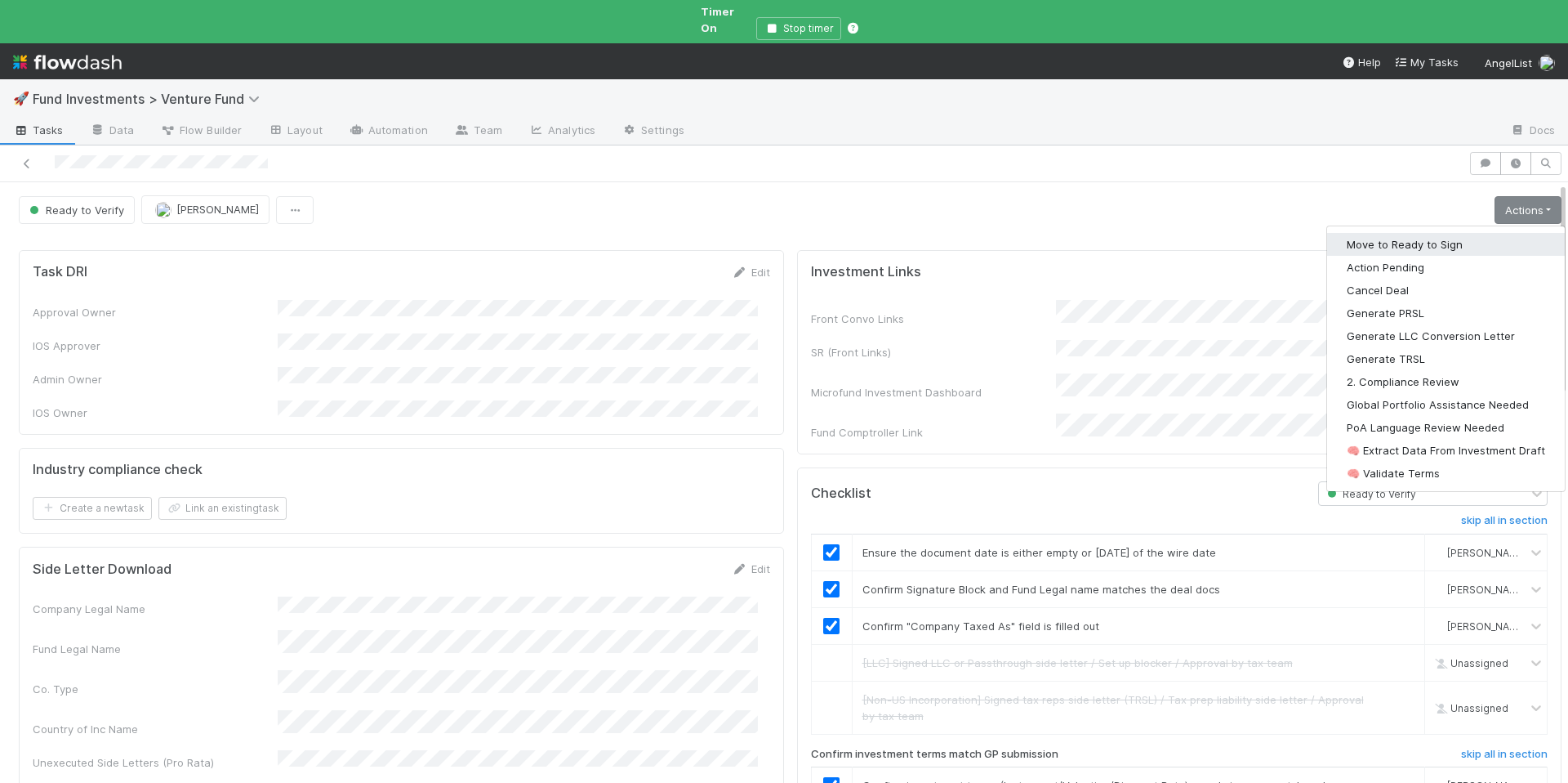
click at [1421, 233] on button "Move to Ready to Sign" at bounding box center [1447, 244] width 238 height 23
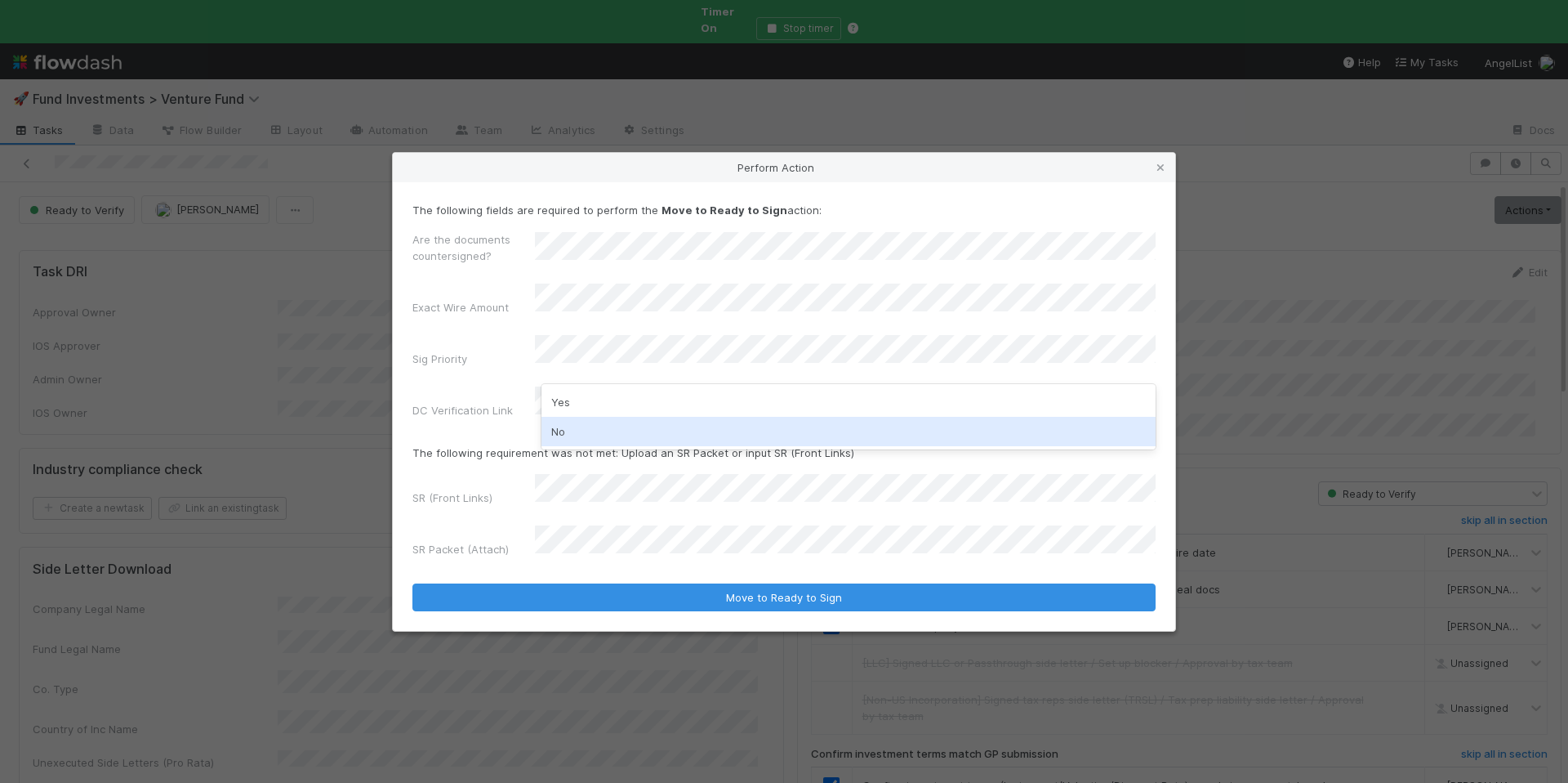
click at [578, 422] on div "No" at bounding box center [849, 431] width 615 height 30
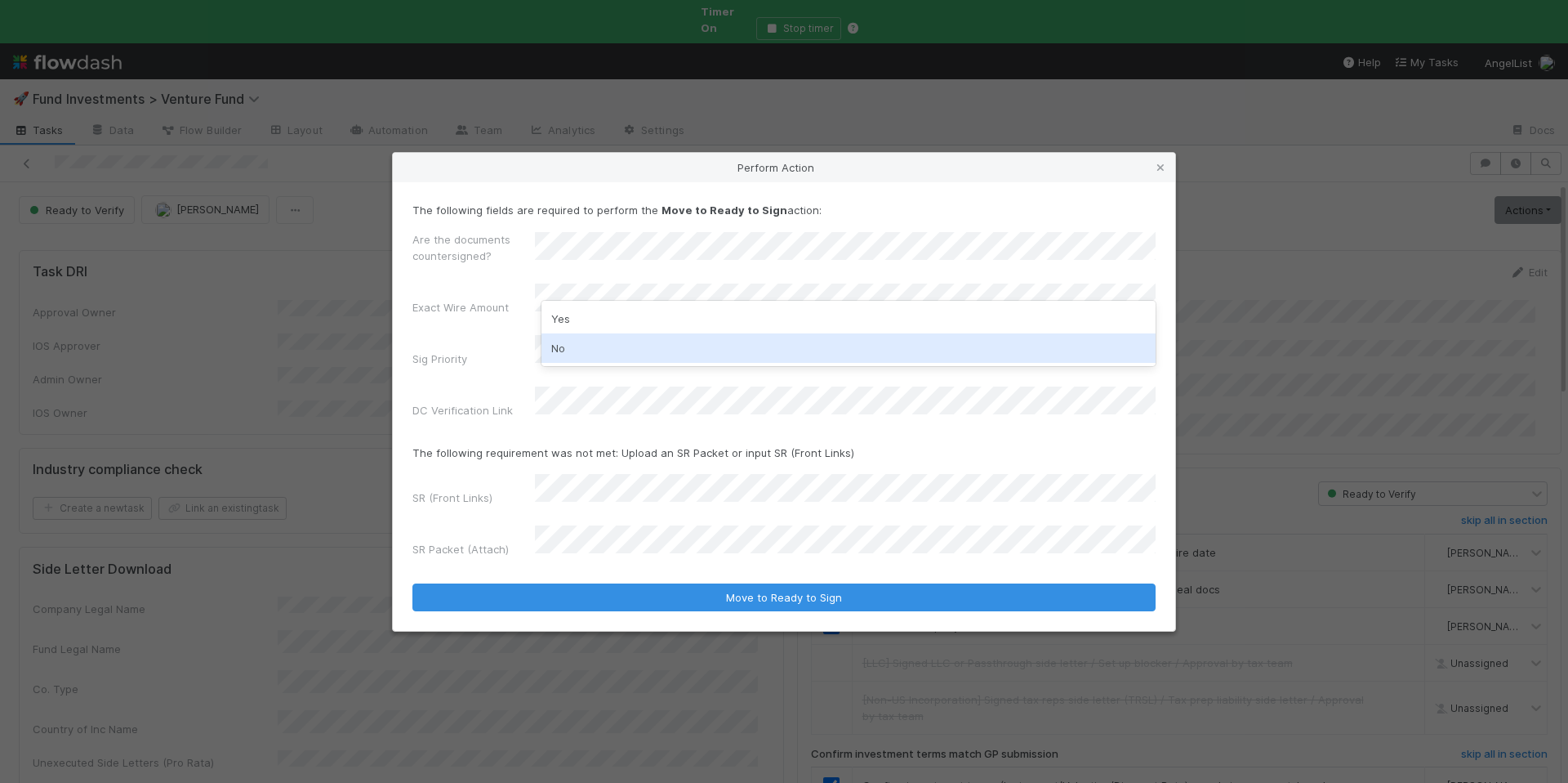
click at [598, 337] on div "No" at bounding box center [849, 348] width 615 height 30
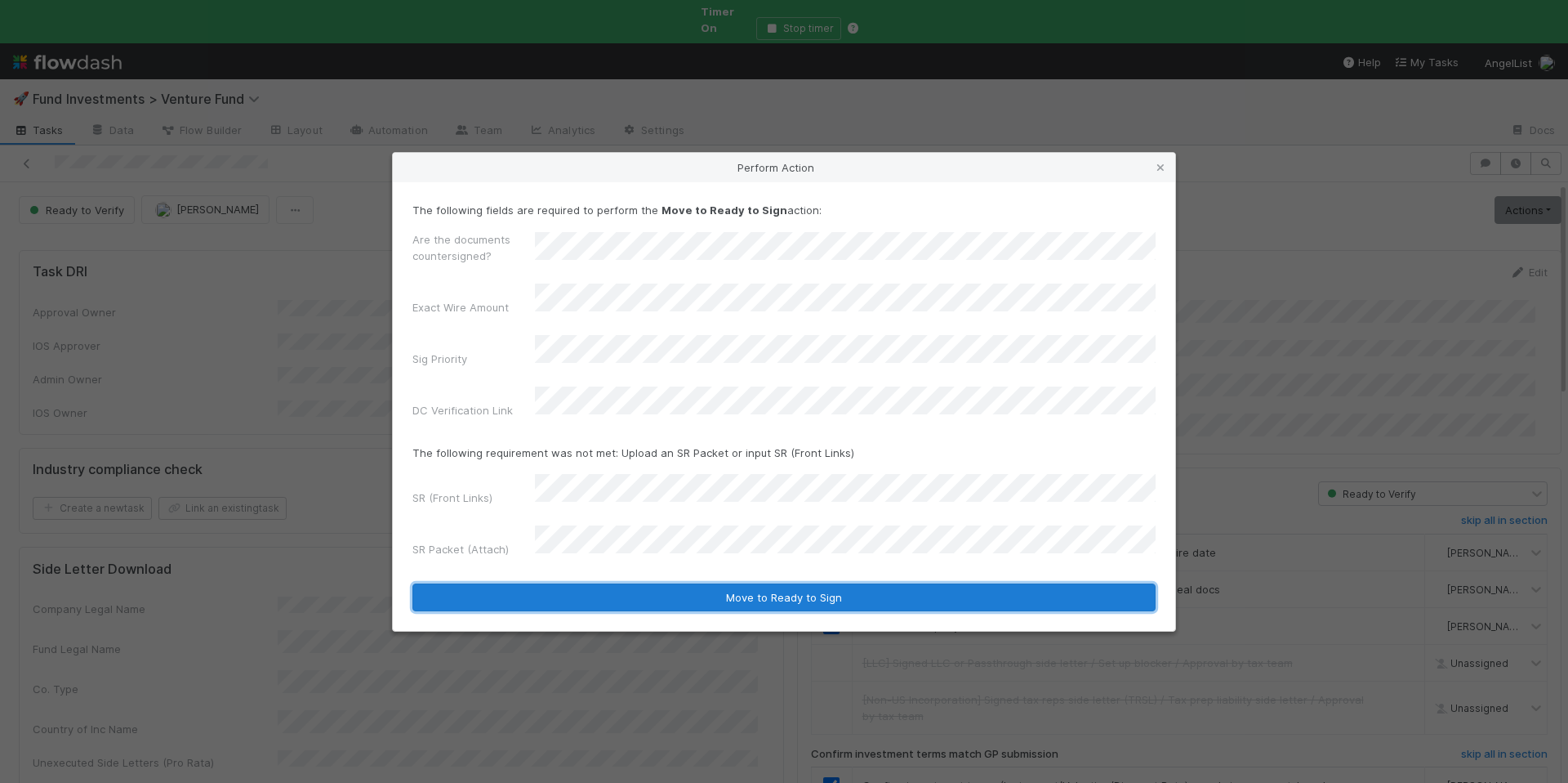
click at [705, 583] on button "Move to Ready to Sign" at bounding box center [784, 597] width 744 height 28
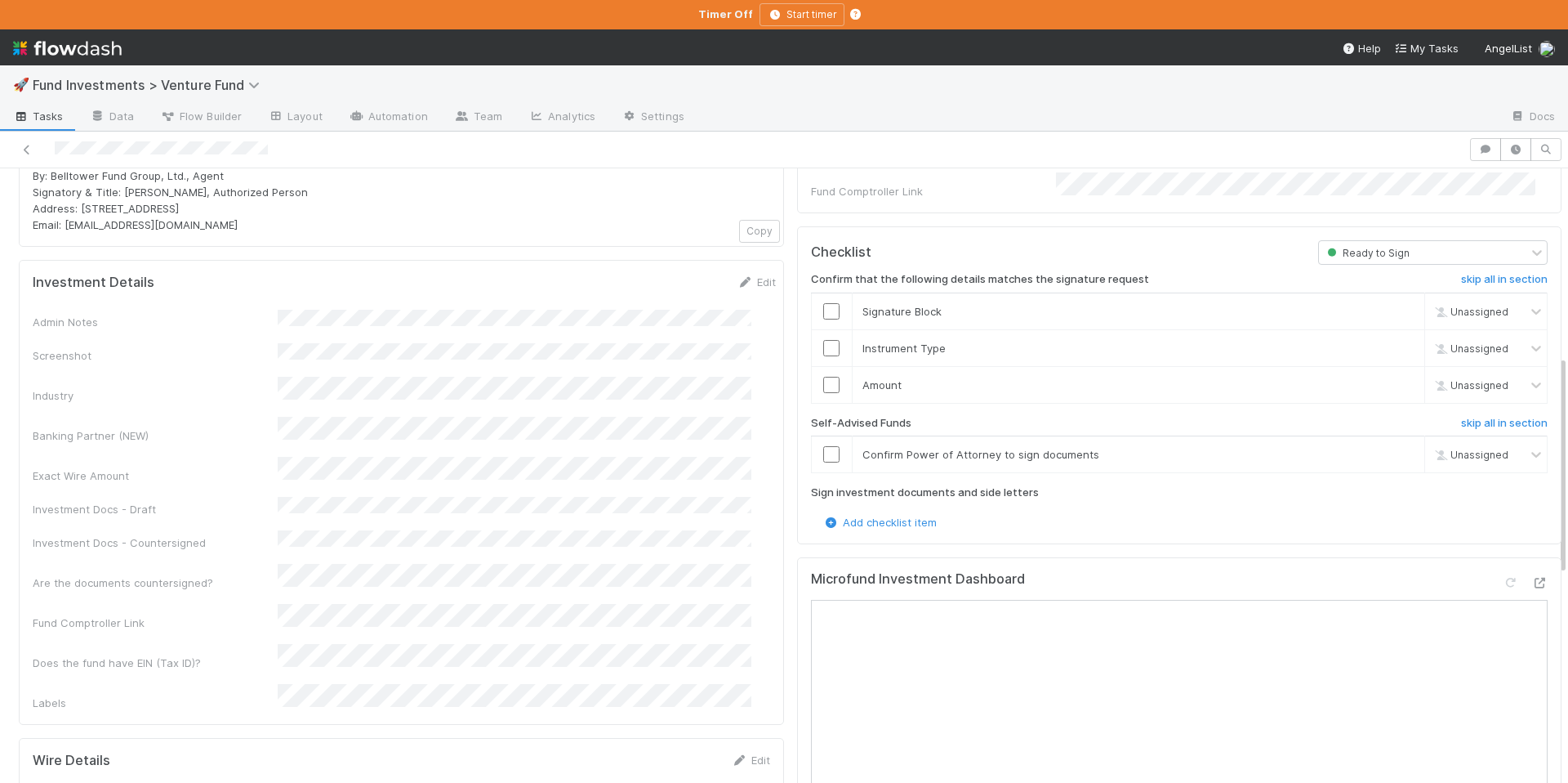
scroll to position [530, 0]
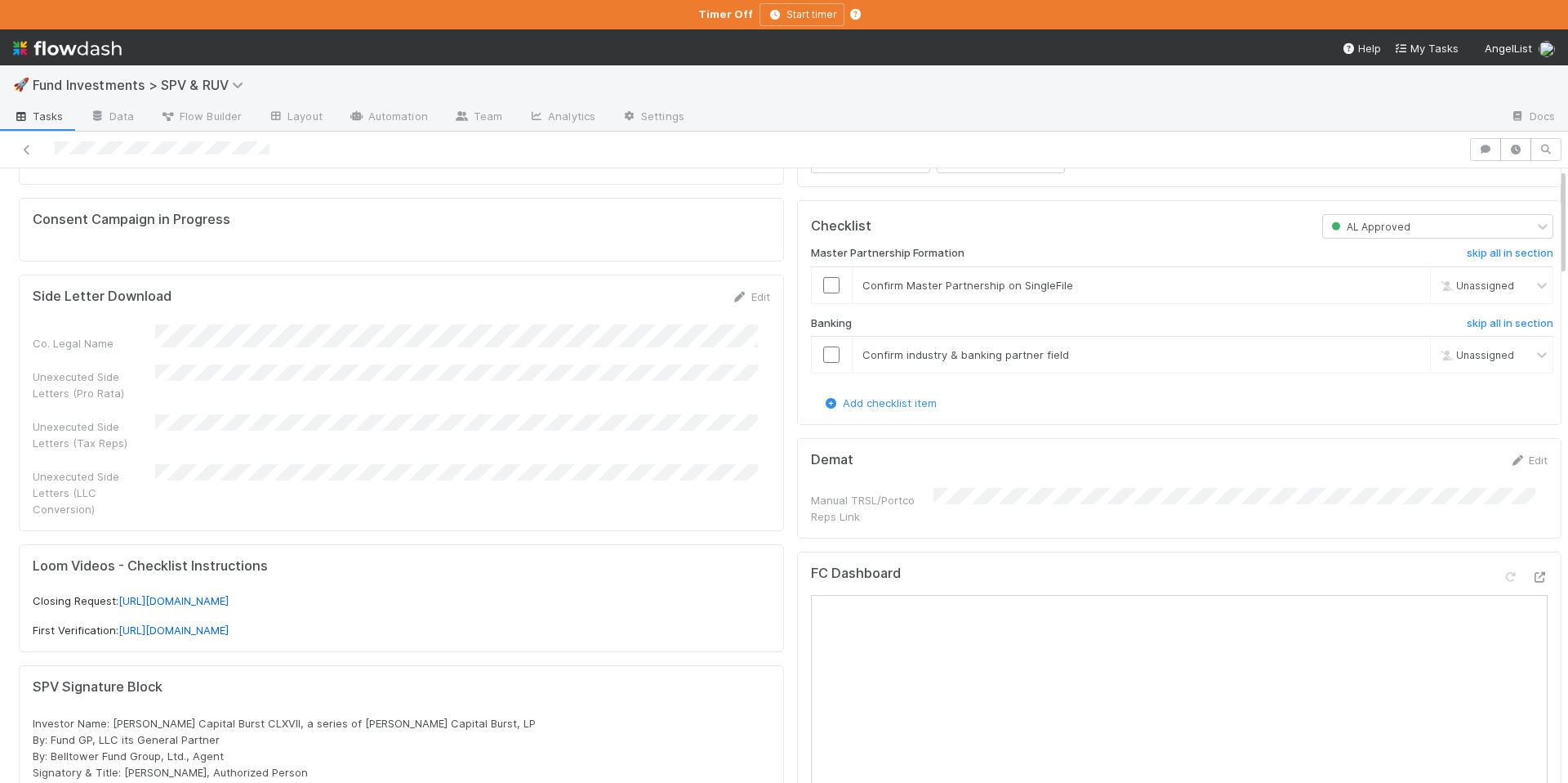
scroll to position [256, 0]
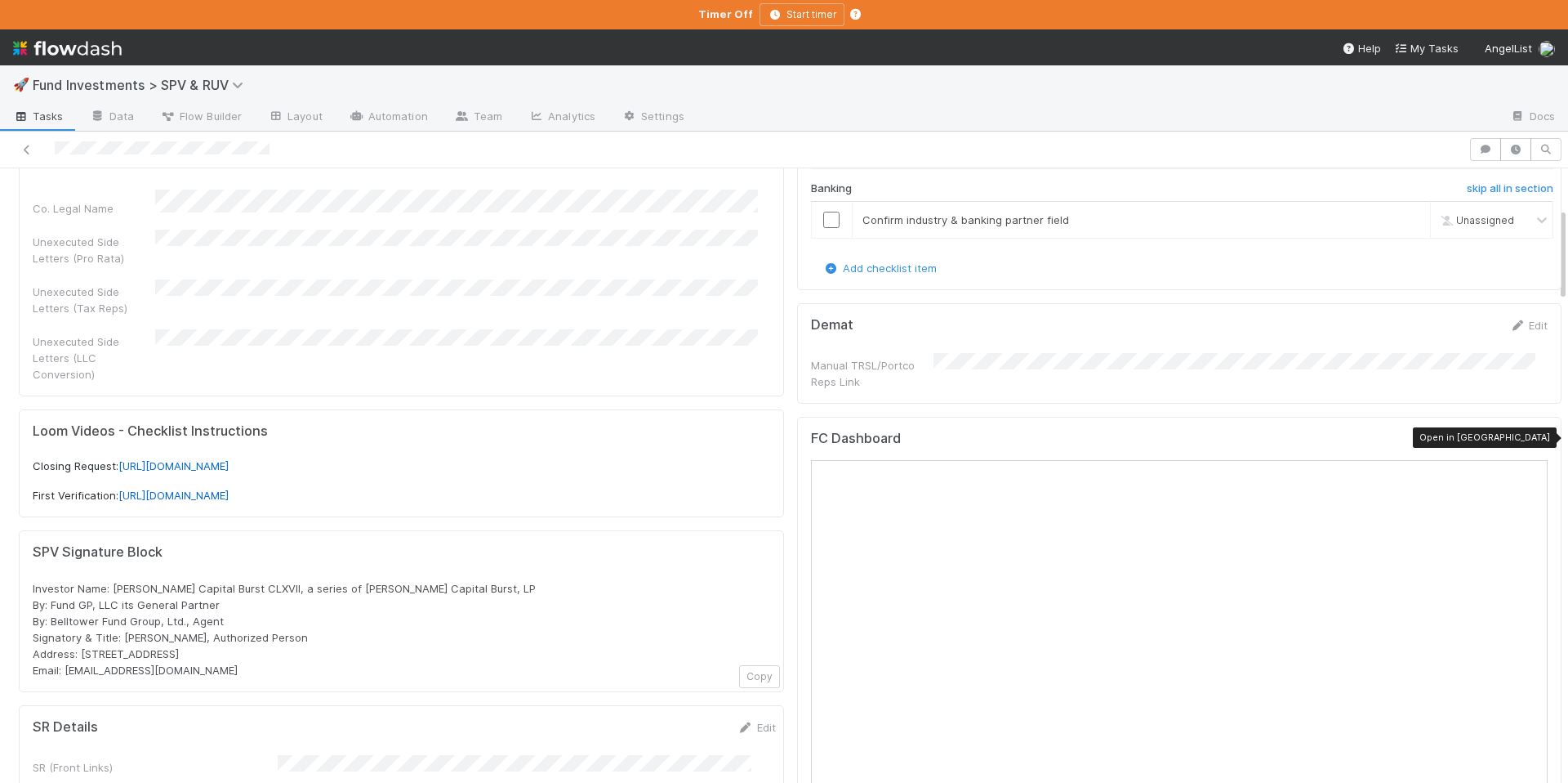
click at [1531, 442] on icon at bounding box center [1539, 442] width 16 height 11
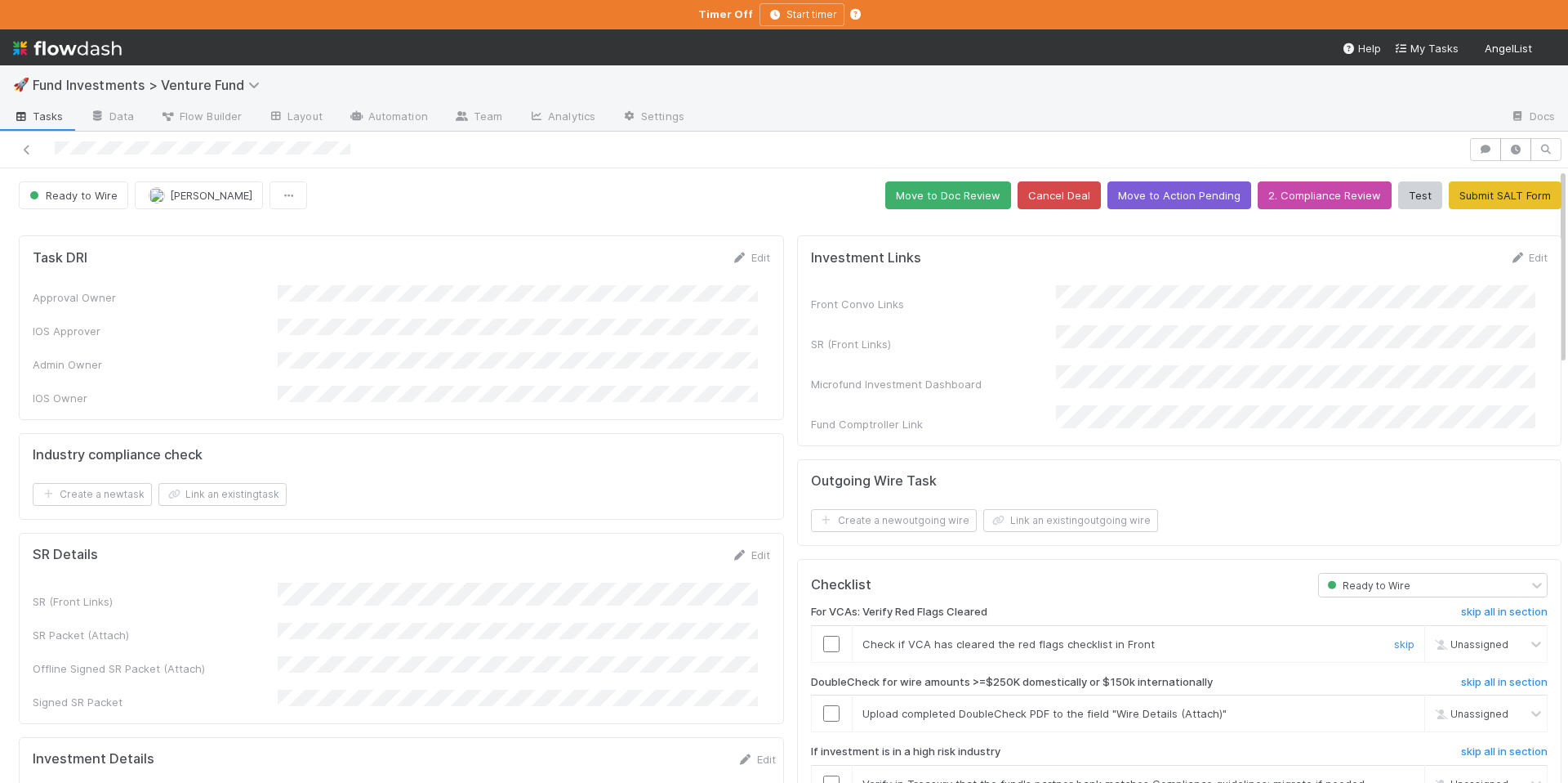
click at [823, 636] on input "checkbox" at bounding box center [831, 644] width 16 height 16
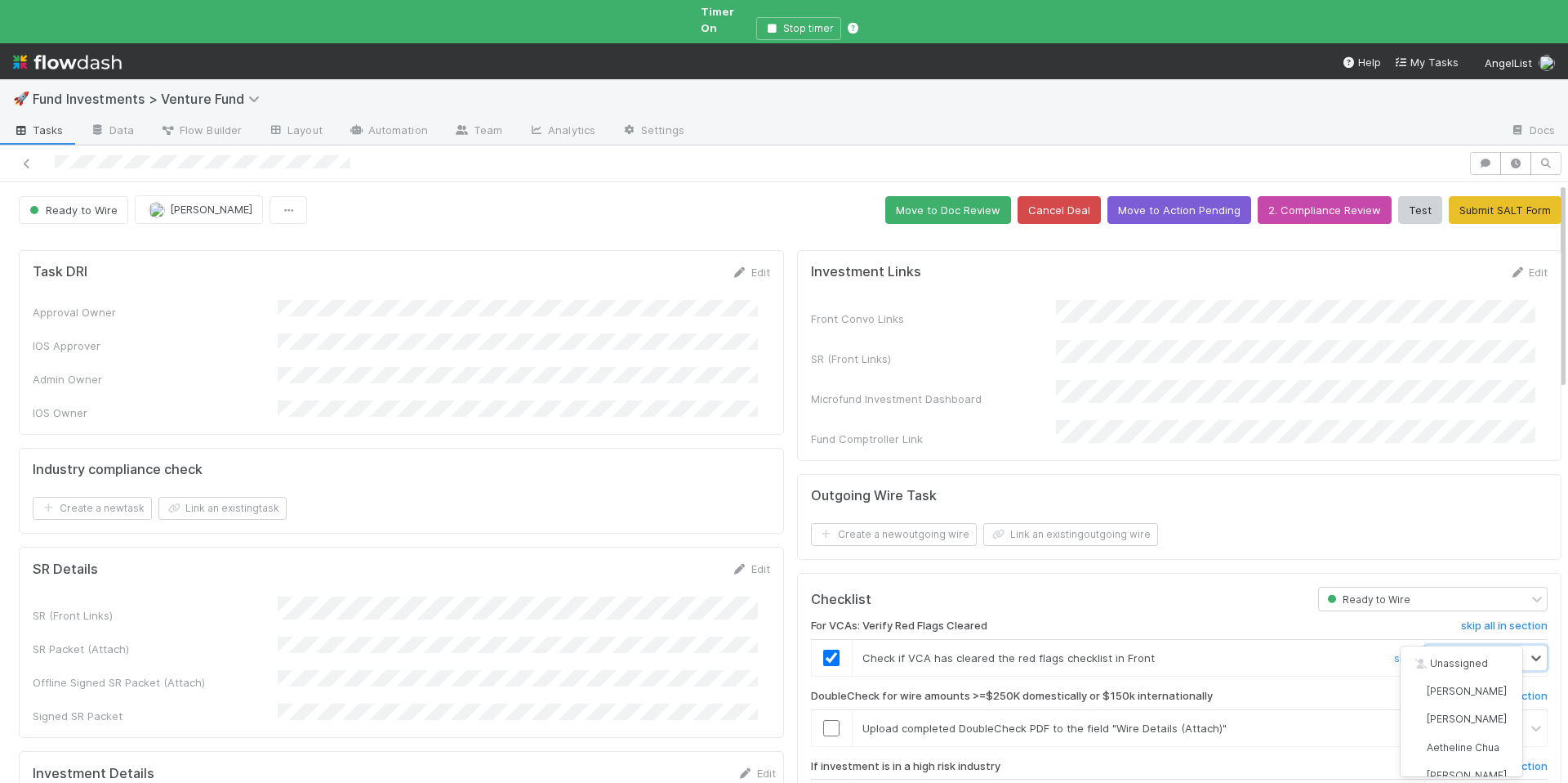
click at [1454, 652] on span "[PERSON_NAME]" at bounding box center [1487, 658] width 80 height 12
type input "tar"
click at [1465, 722] on span "Tarina Touret" at bounding box center [1467, 718] width 80 height 12
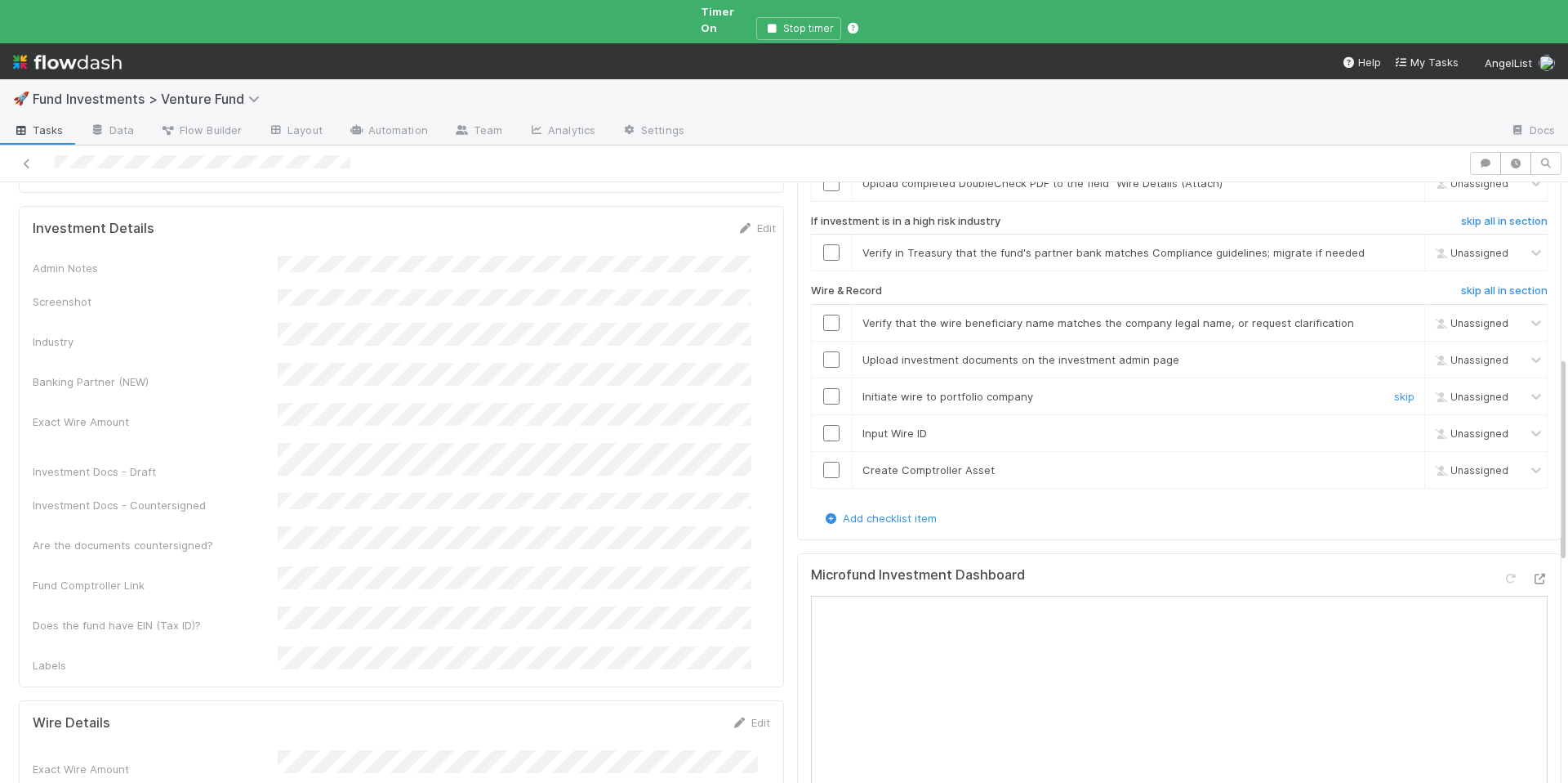
scroll to position [398, 0]
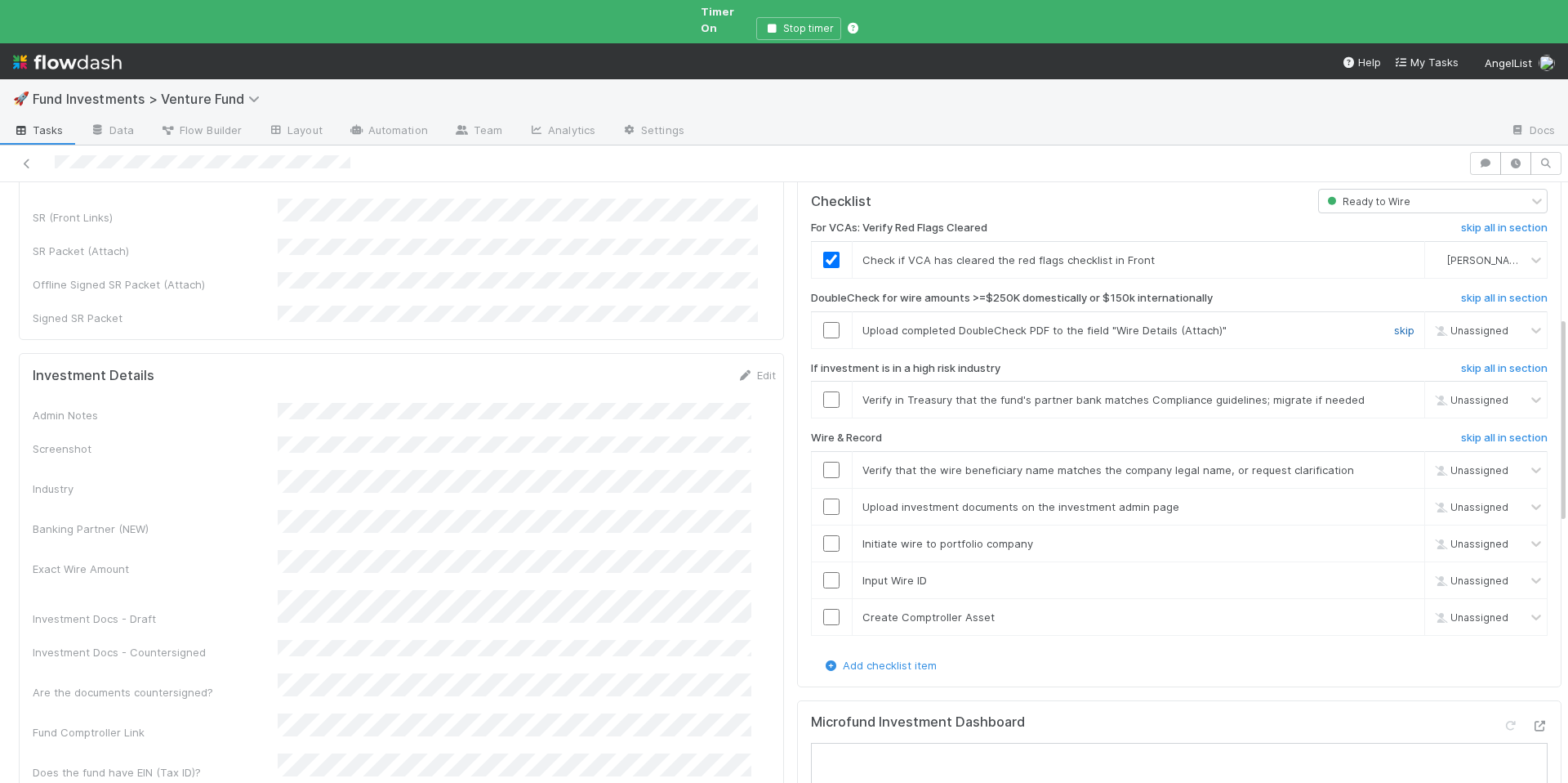
click at [1394, 324] on link "skip" at bounding box center [1404, 330] width 20 height 13
click at [823, 392] on input "checkbox" at bounding box center [831, 399] width 16 height 16
click at [823, 462] on input "checkbox" at bounding box center [831, 470] width 16 height 16
click at [823, 392] on input "checkbox" at bounding box center [831, 399] width 16 height 16
click at [823, 499] on input "checkbox" at bounding box center [831, 506] width 16 height 16
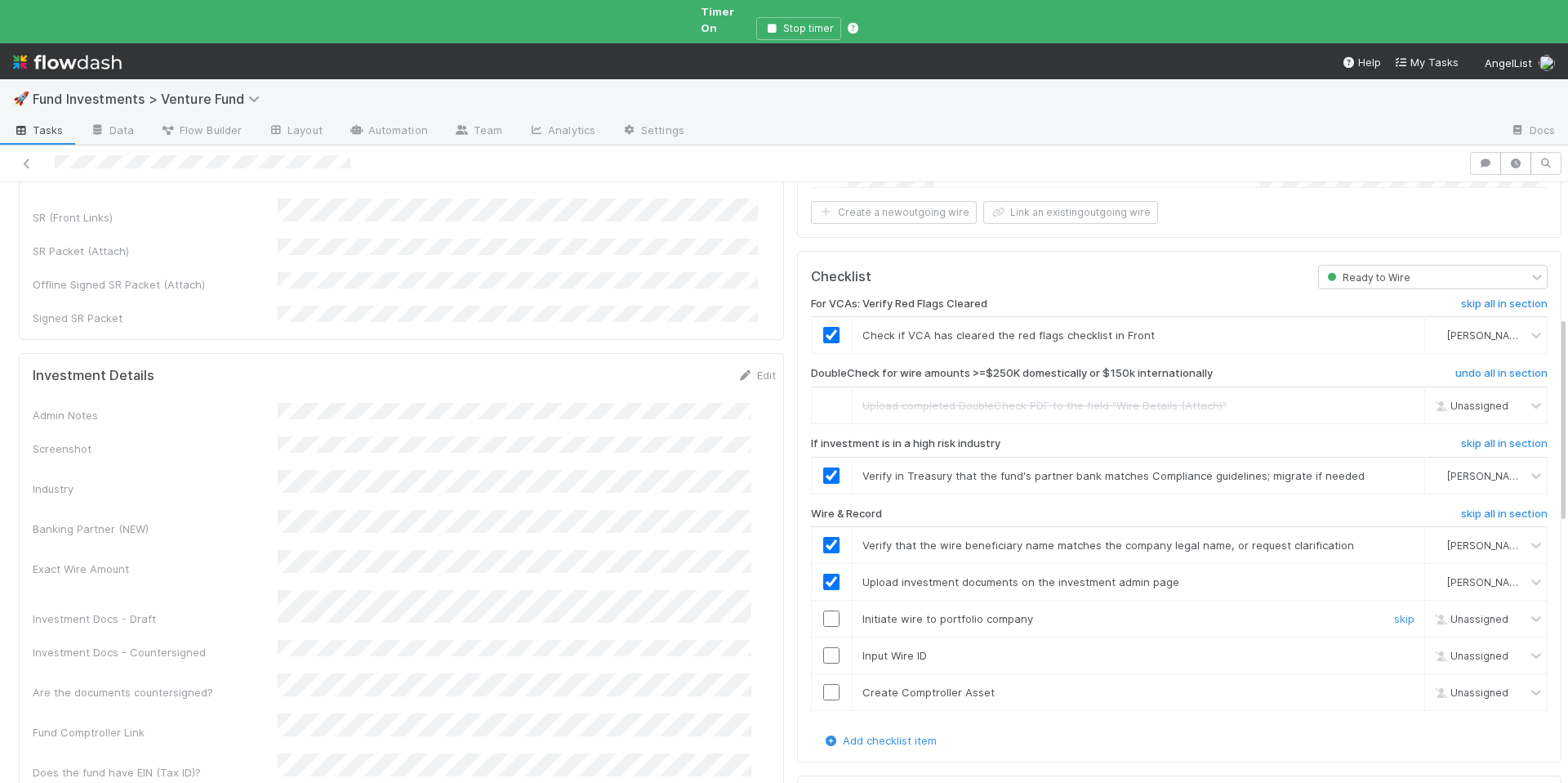
click at [823, 611] on input "checkbox" at bounding box center [831, 618] width 16 height 16
click at [823, 647] on input "checkbox" at bounding box center [831, 655] width 16 height 16
click at [823, 684] on input "checkbox" at bounding box center [831, 691] width 16 height 16
click at [823, 611] on input "checkbox" at bounding box center [831, 618] width 16 height 16
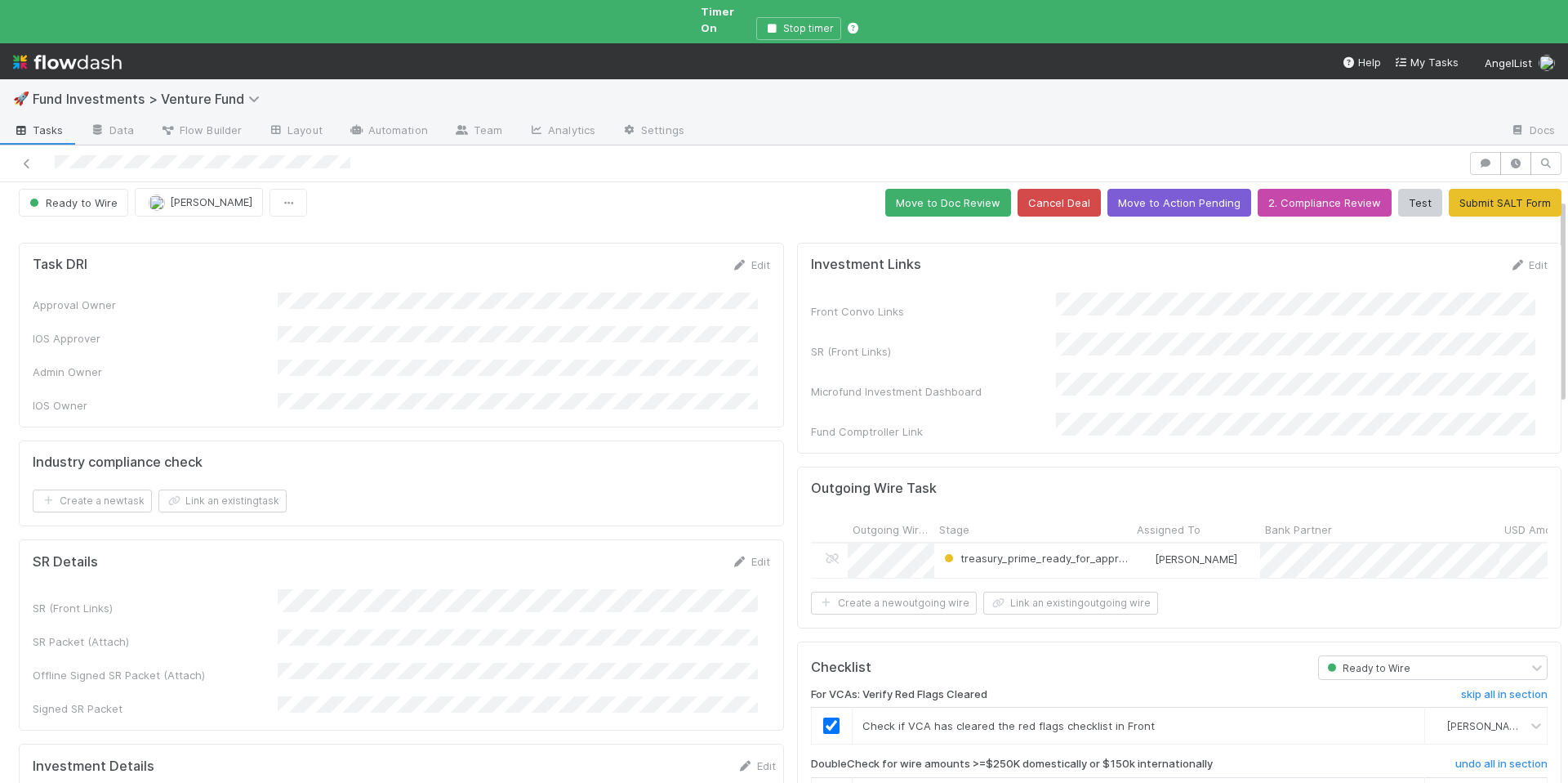
scroll to position [0, 0]
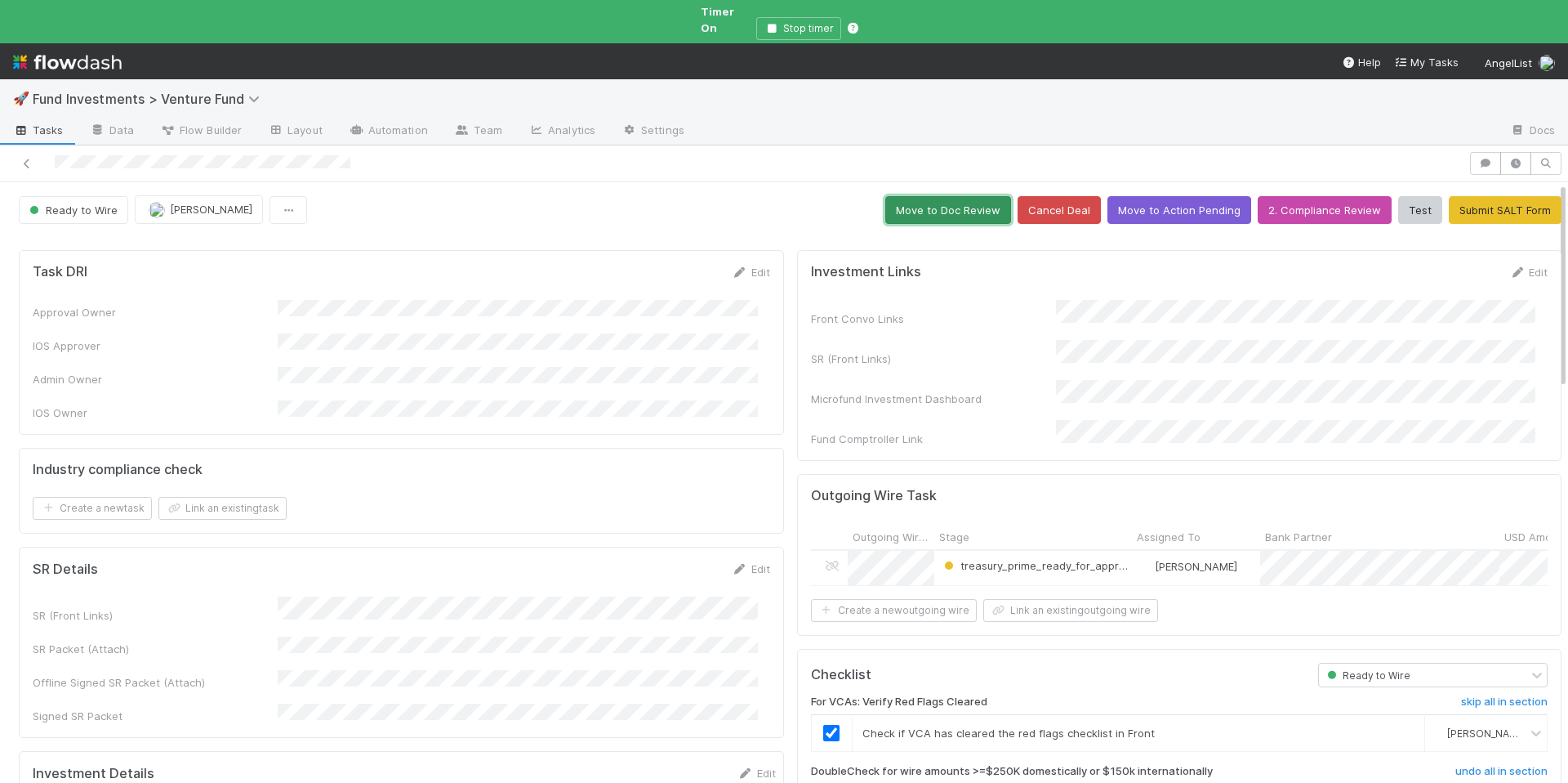
click at [943, 196] on button "Move to Doc Review" at bounding box center [948, 210] width 126 height 28
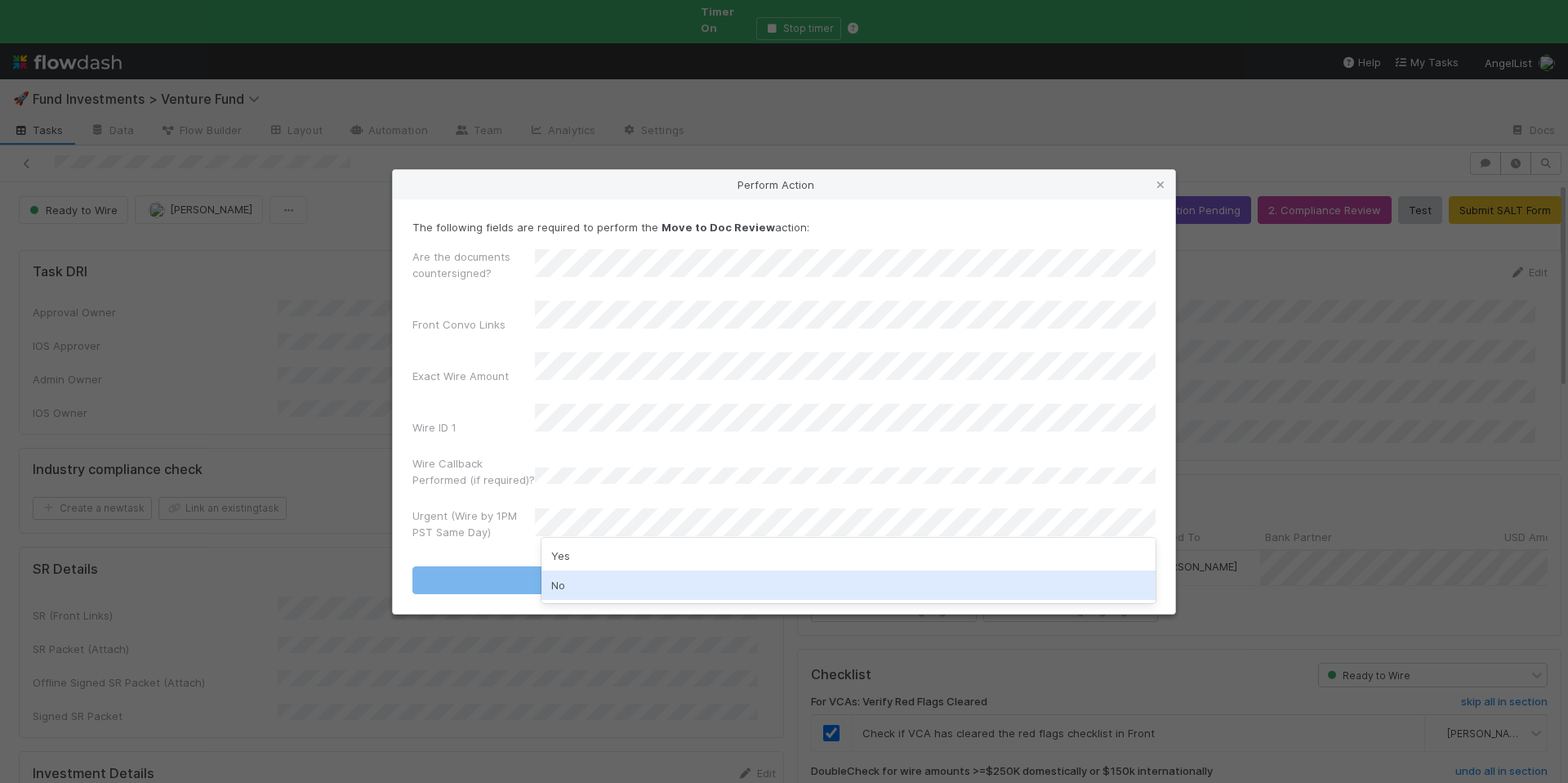
click at [600, 574] on div "No" at bounding box center [849, 585] width 615 height 30
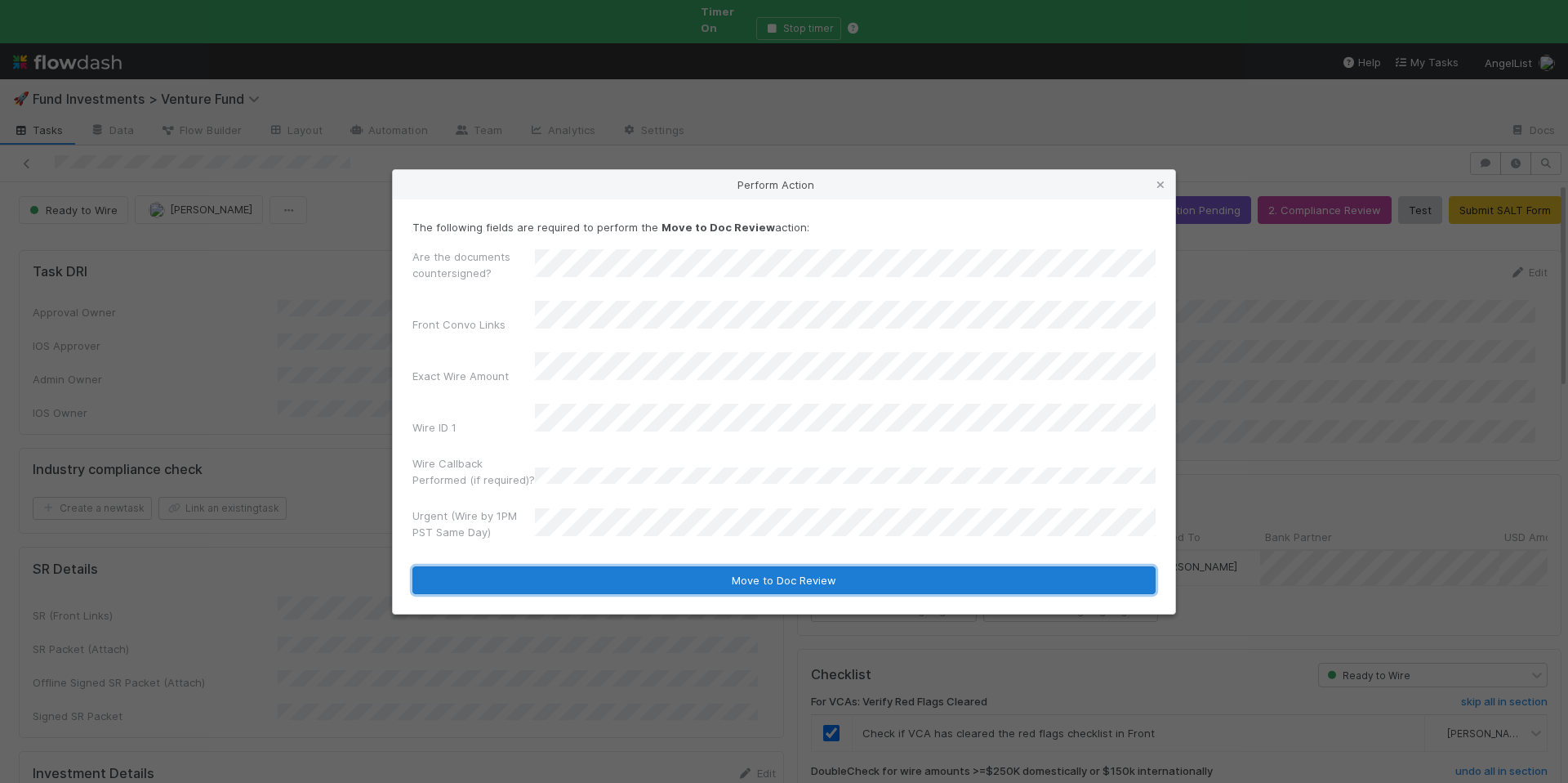
click at [688, 566] on button "Move to Doc Review" at bounding box center [784, 580] width 744 height 28
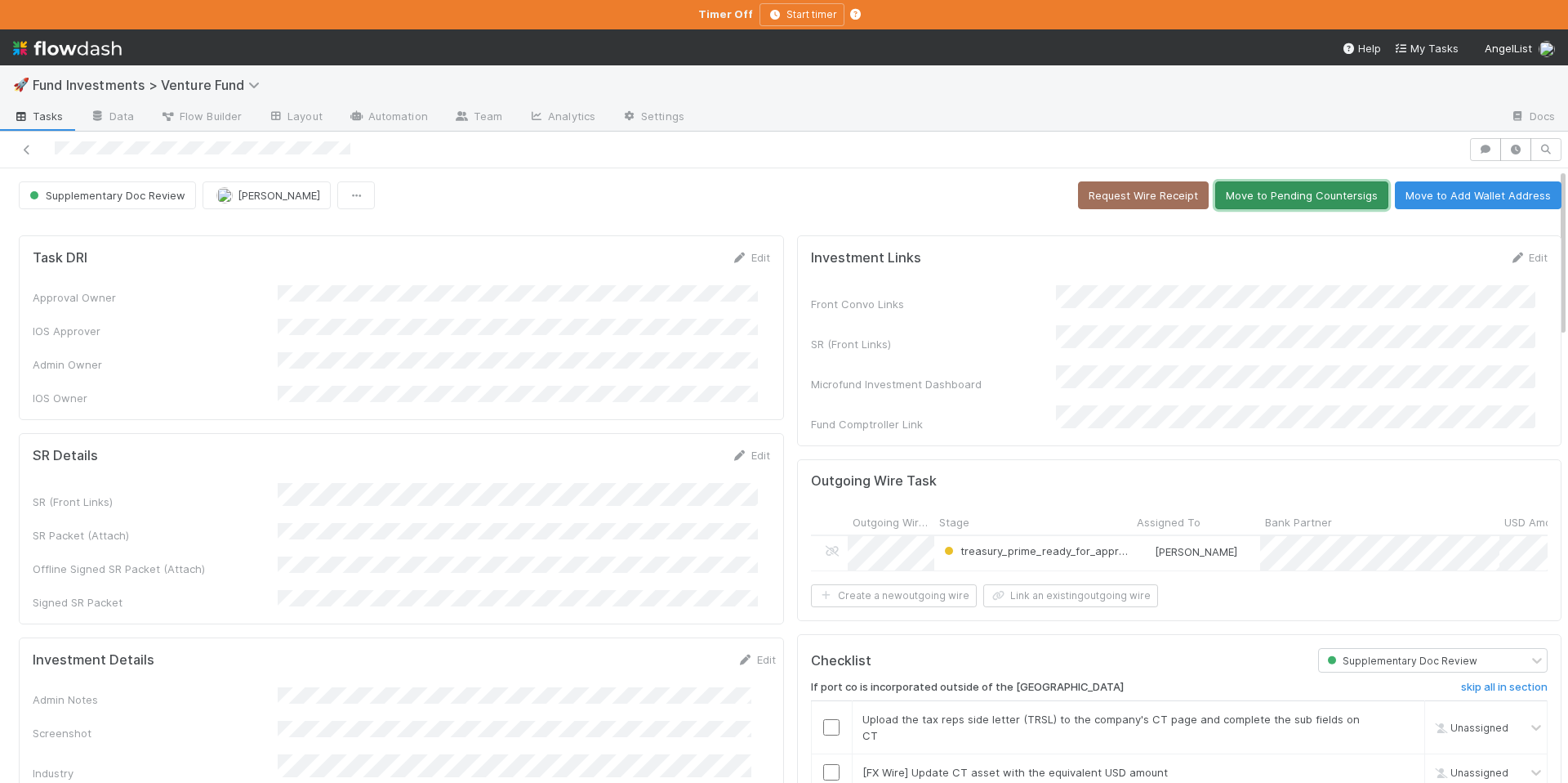
click at [1267, 201] on button "Move to Pending Countersigs" at bounding box center [1302, 195] width 173 height 28
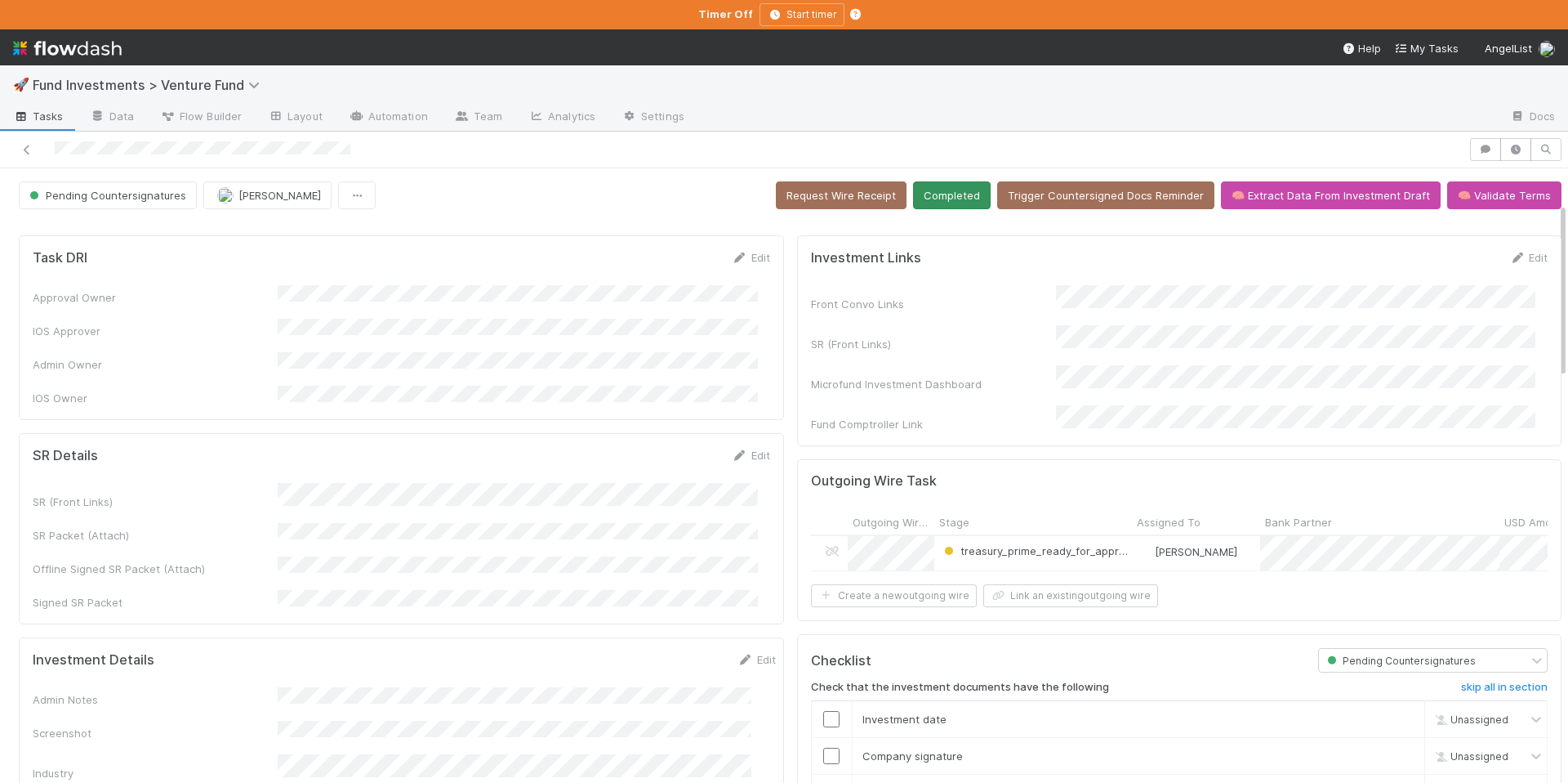
scroll to position [363, 0]
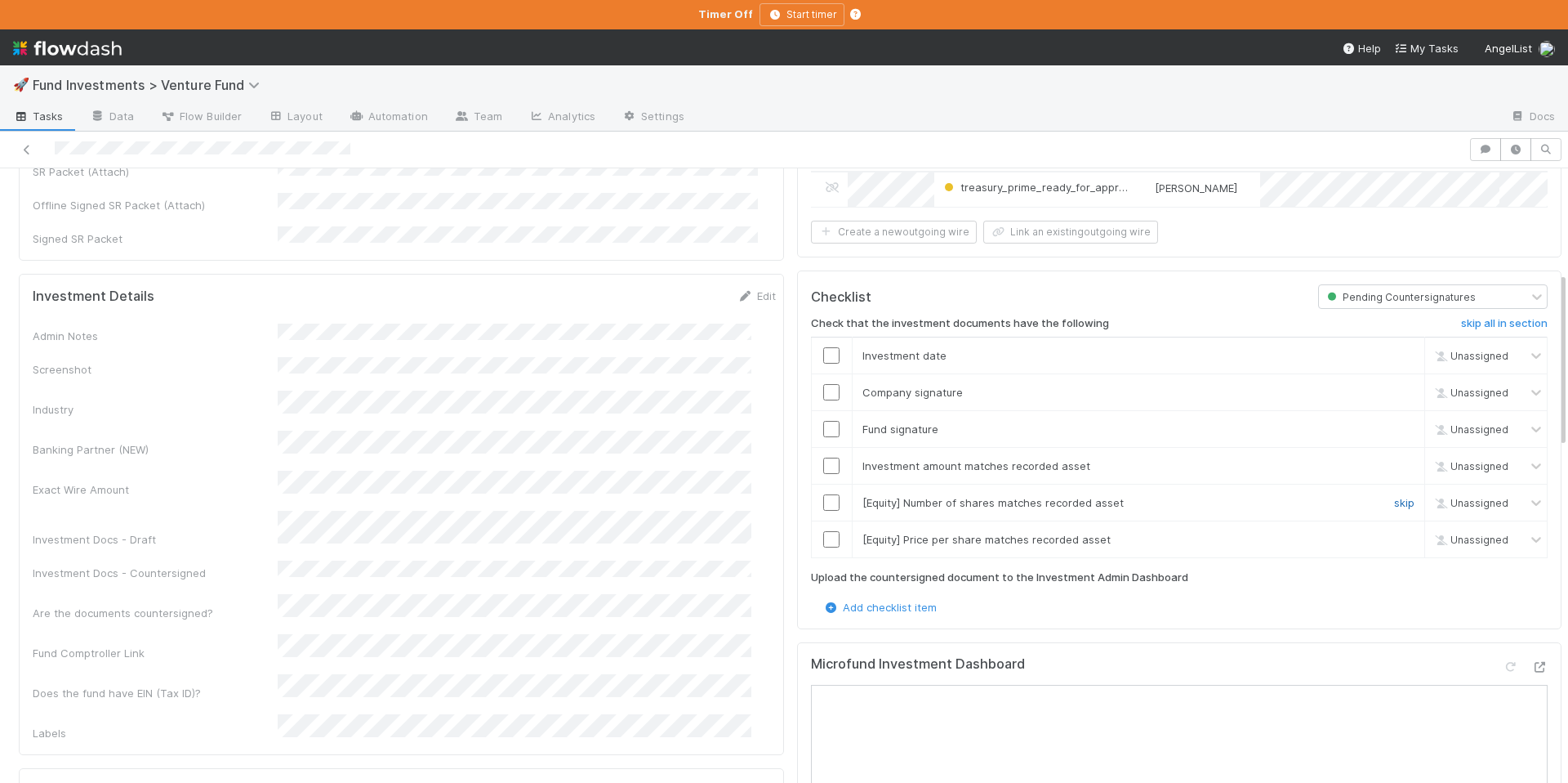
click at [1394, 499] on link "skip" at bounding box center [1404, 502] width 20 height 13
click at [1394, 535] on link "skip" at bounding box center [1404, 538] width 20 height 13
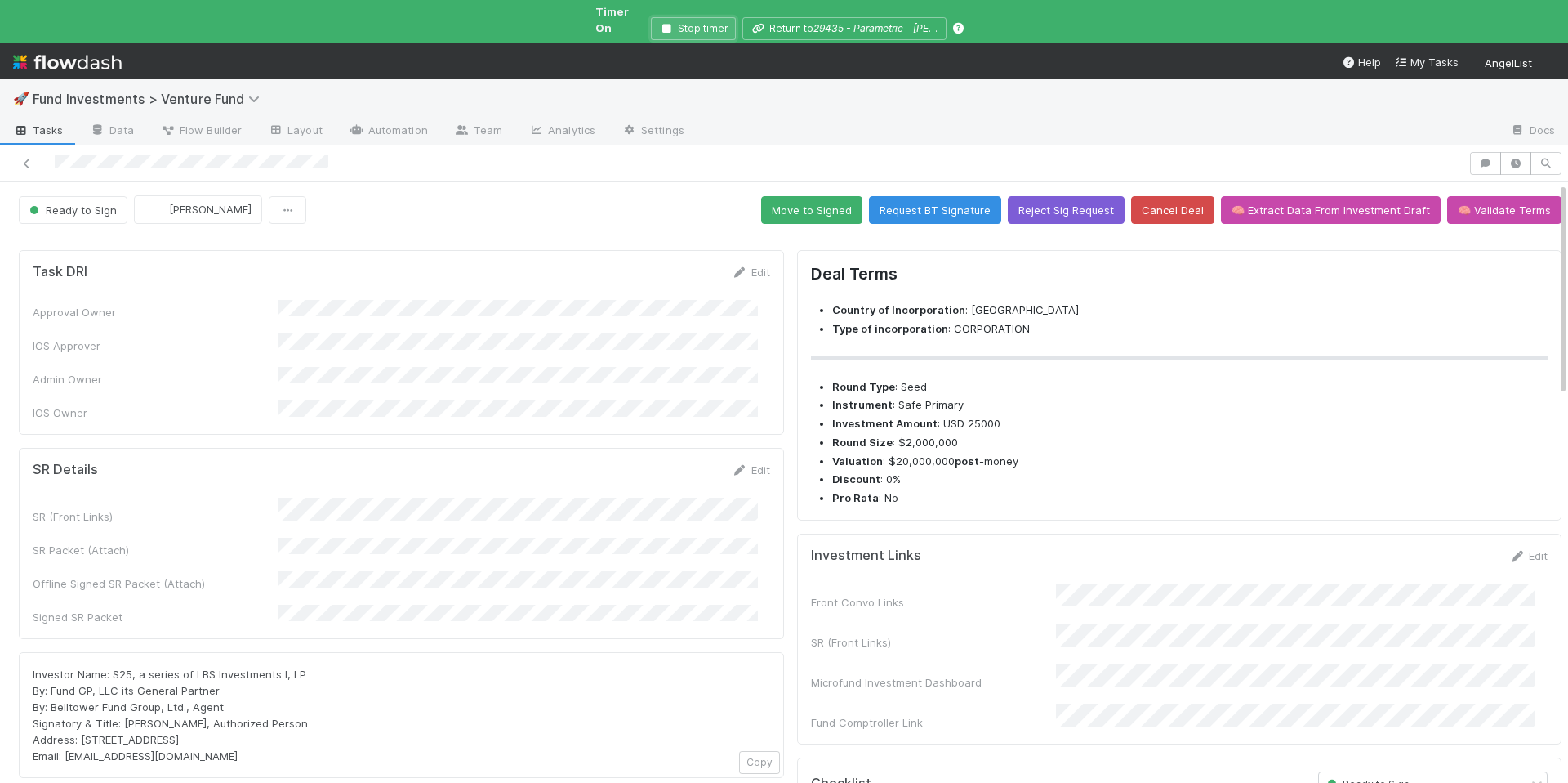
click at [688, 17] on button "Stop timer" at bounding box center [694, 28] width 85 height 23
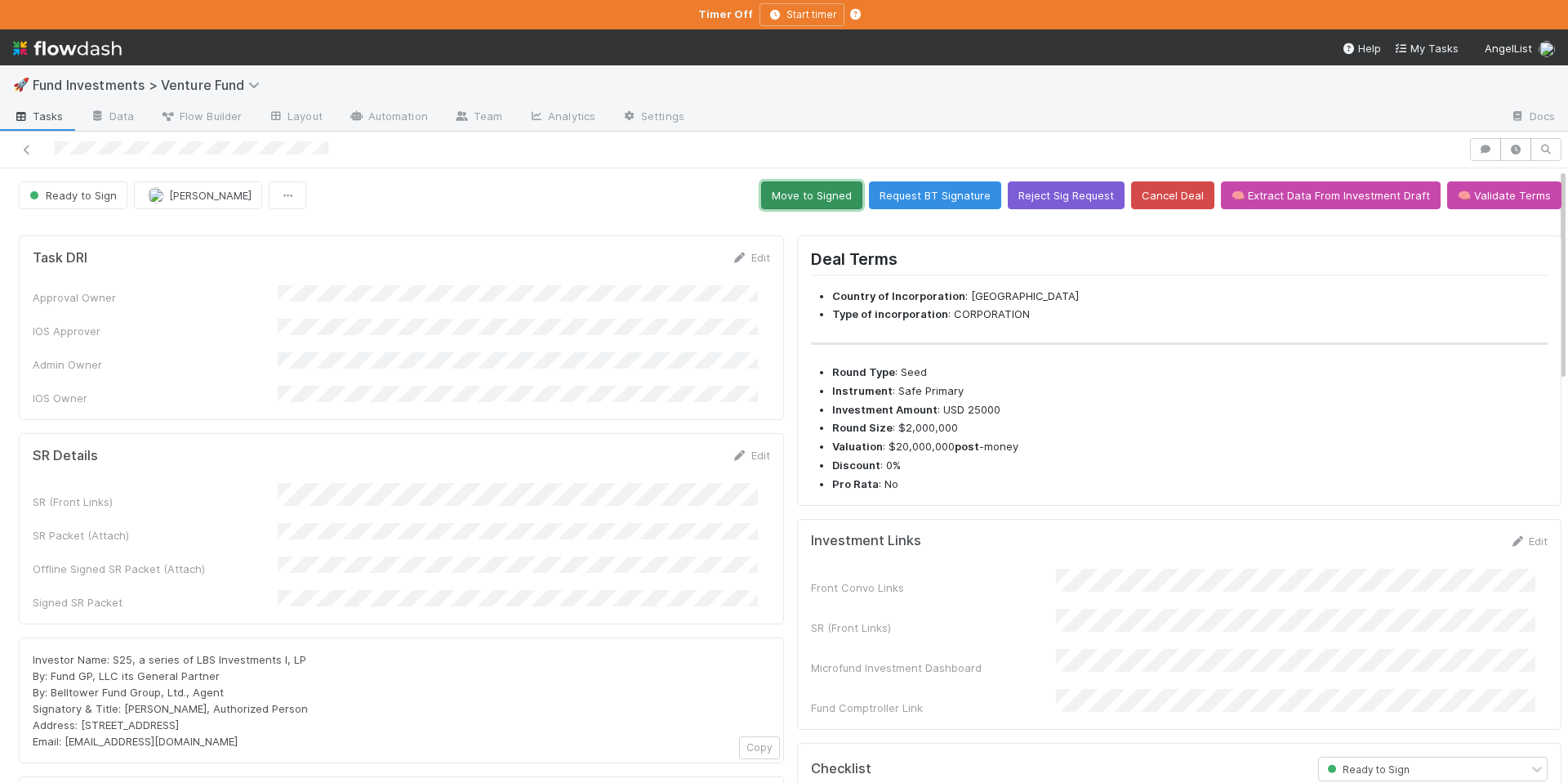
click at [818, 194] on button "Move to Signed" at bounding box center [812, 195] width 101 height 28
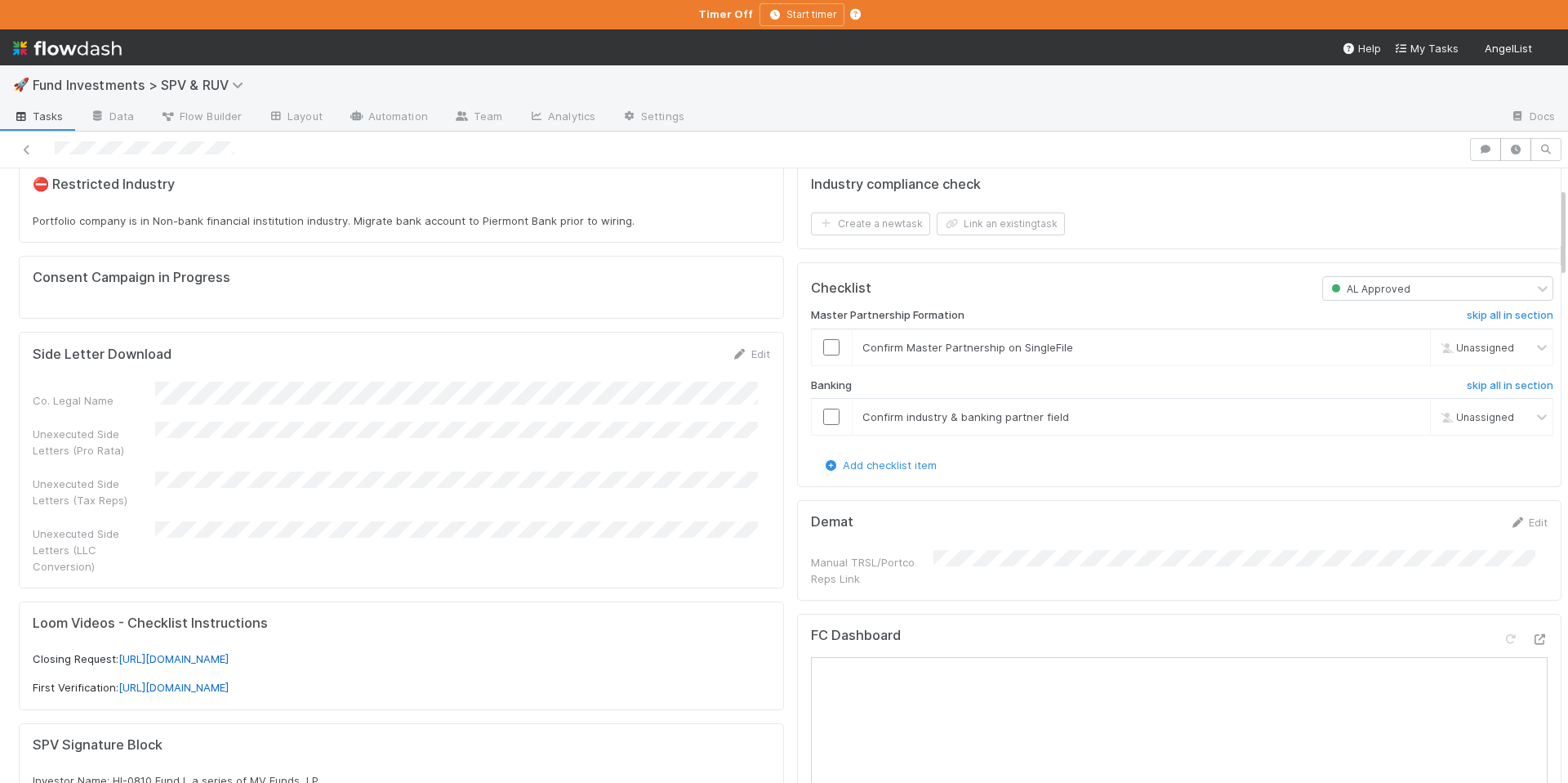
scroll to position [150, 0]
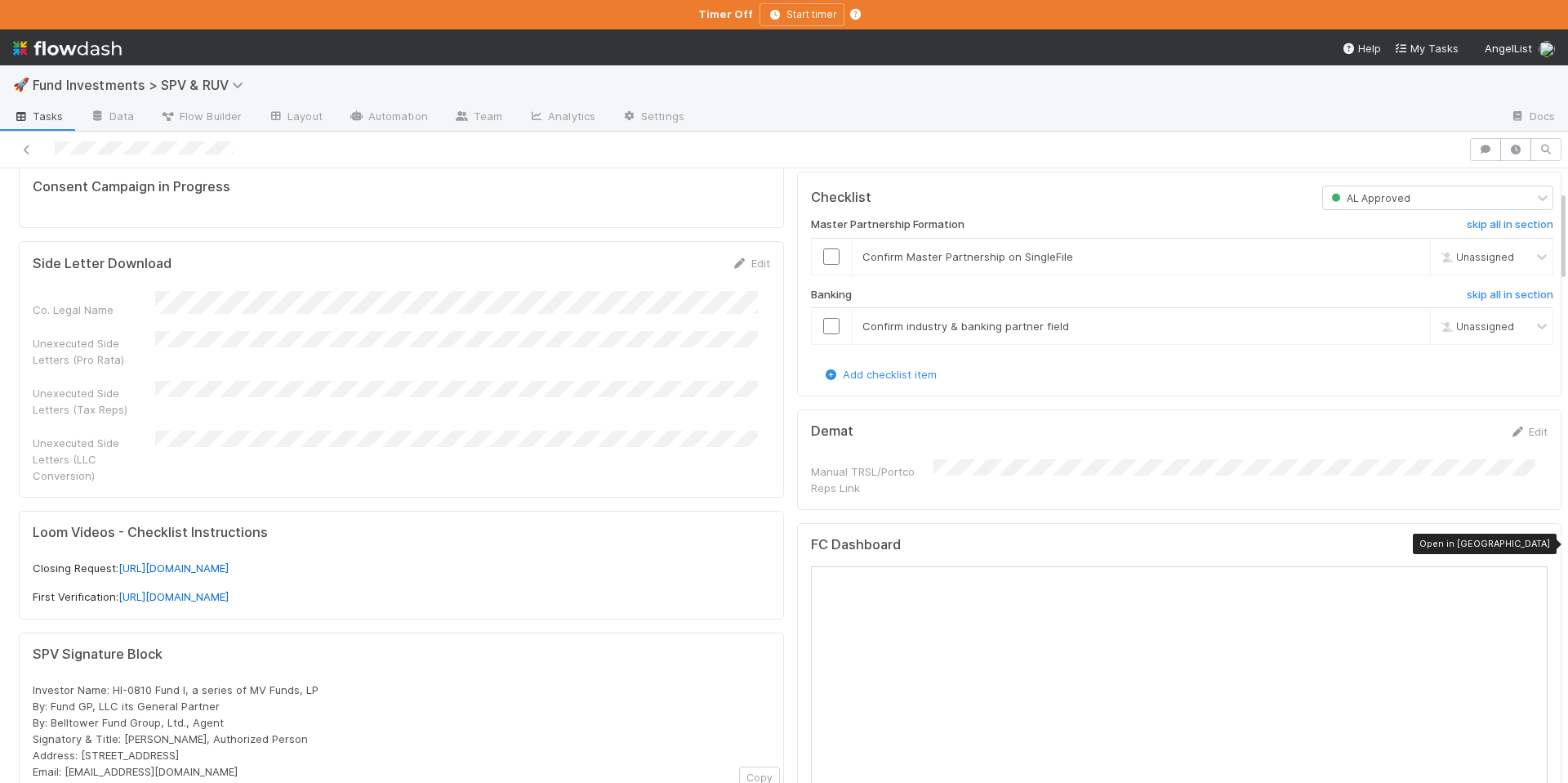
click at [1531, 549] on icon at bounding box center [1539, 549] width 16 height 11
click at [823, 260] on input "checkbox" at bounding box center [831, 256] width 16 height 16
click at [823, 318] on input "checkbox" at bounding box center [831, 325] width 16 height 16
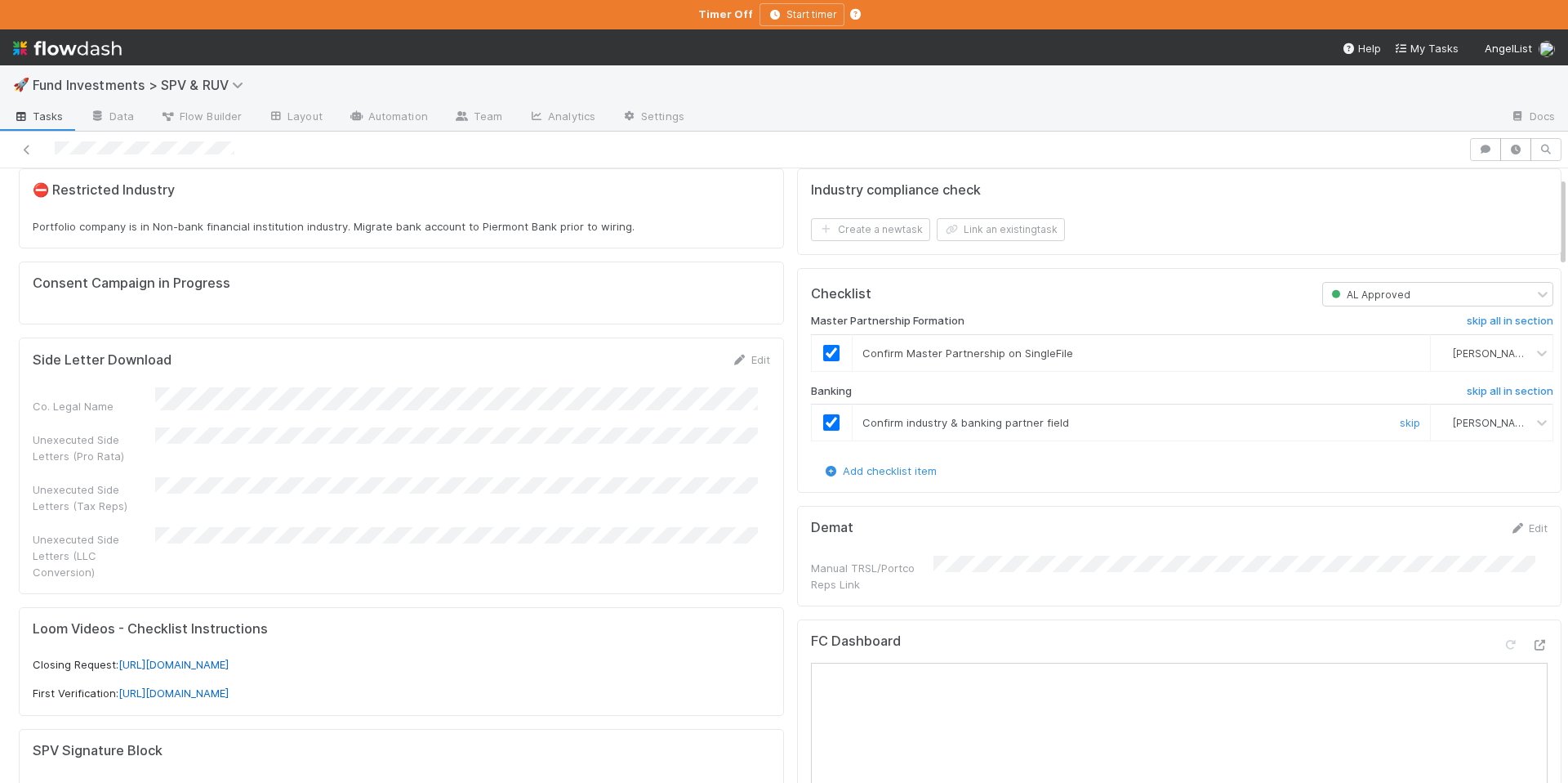
scroll to position [0, 0]
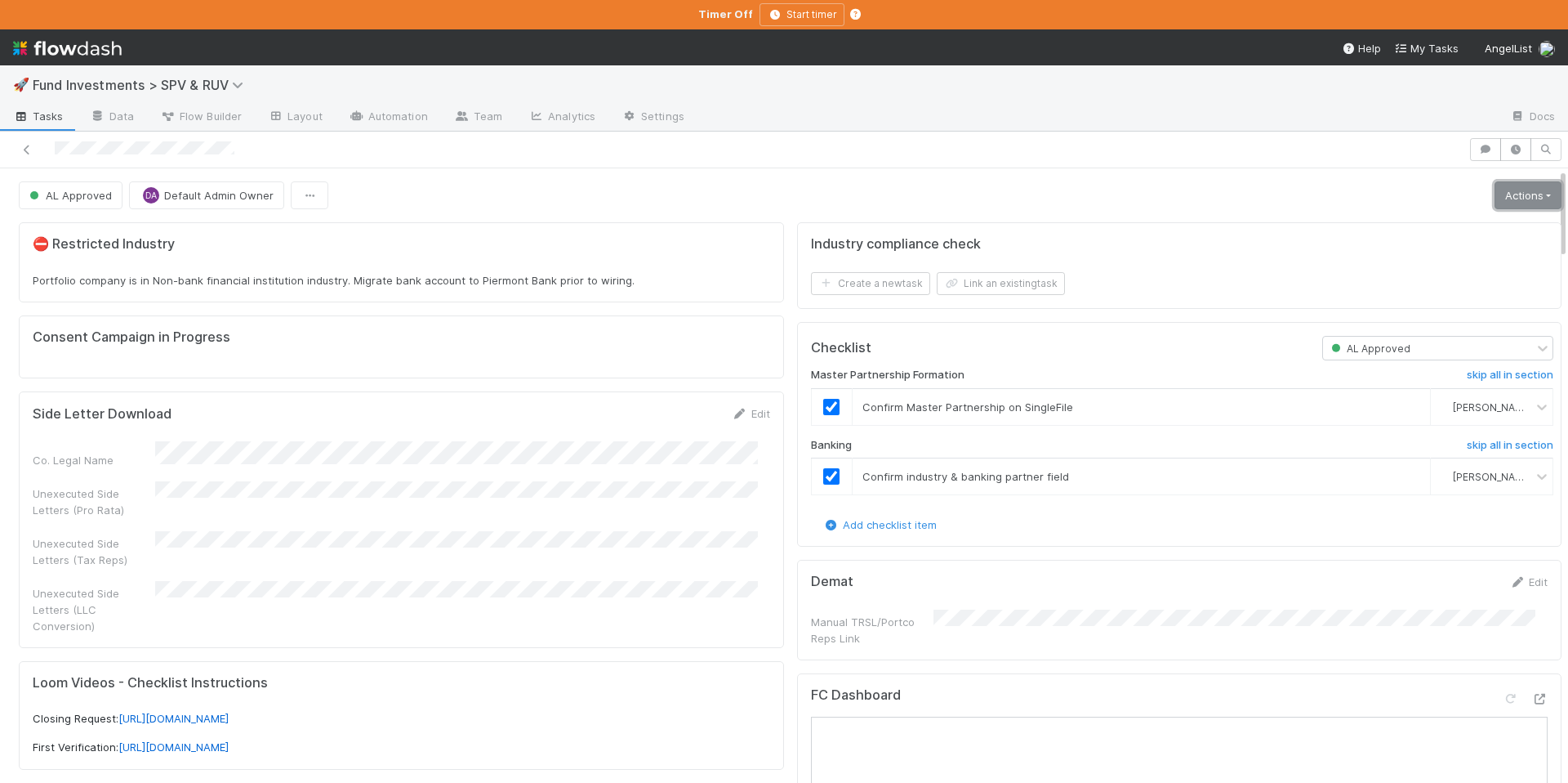
click at [1534, 201] on link "Actions" at bounding box center [1528, 195] width 67 height 28
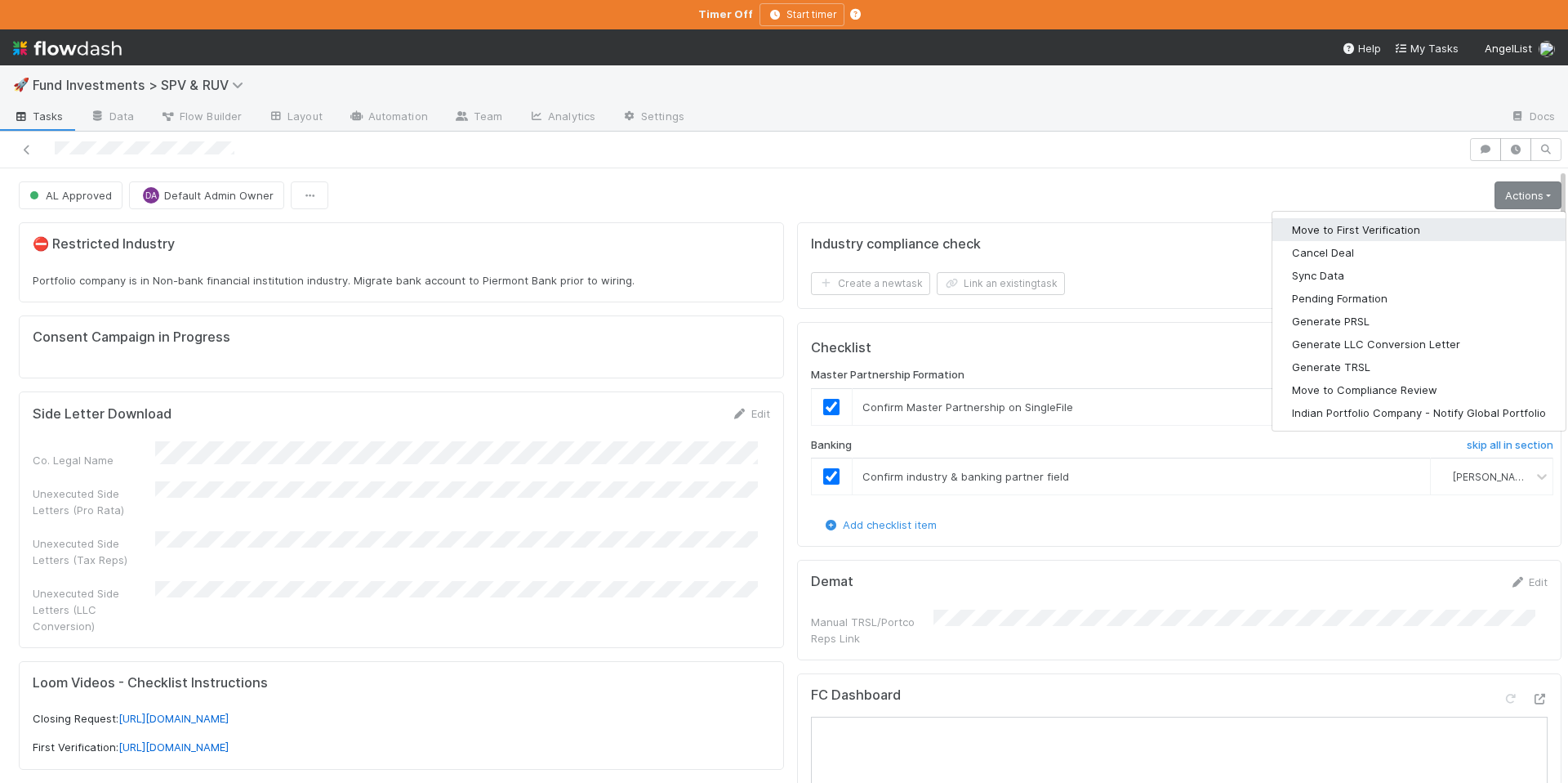
click at [1431, 223] on button "Move to First Verification" at bounding box center [1419, 229] width 293 height 23
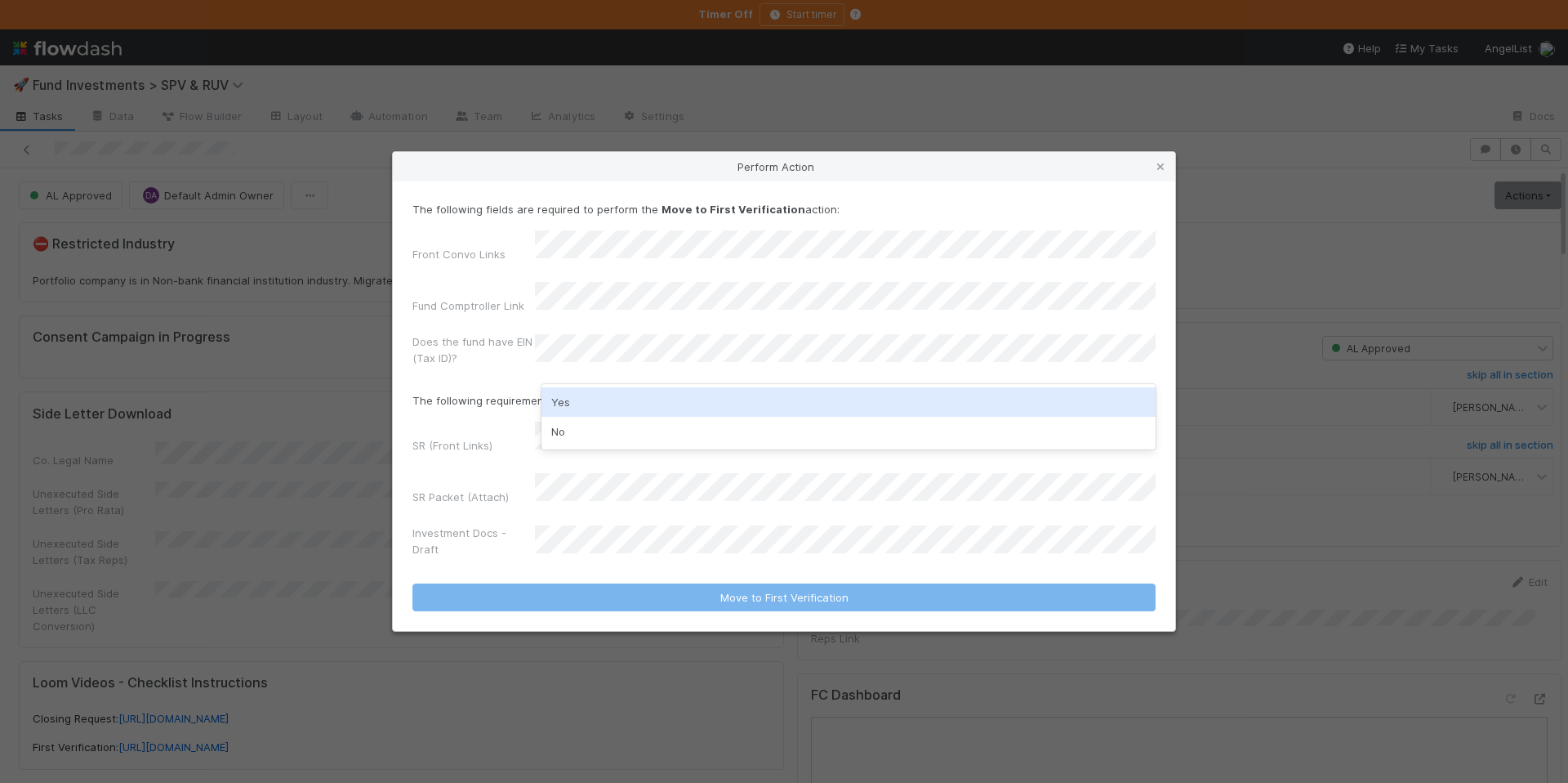
click at [577, 395] on div "Yes" at bounding box center [849, 402] width 615 height 30
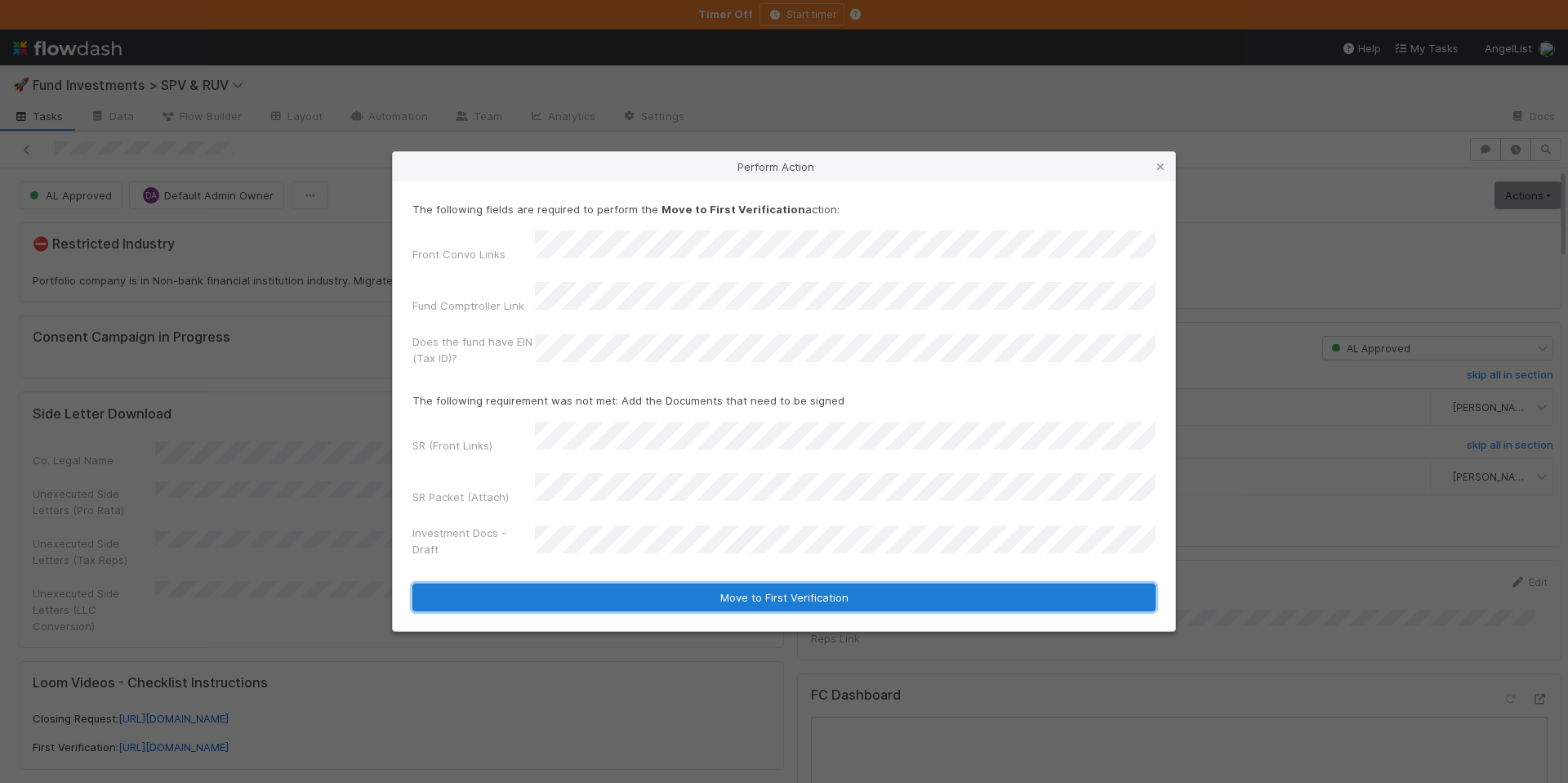
click at [776, 583] on button "Move to First Verification" at bounding box center [784, 597] width 744 height 28
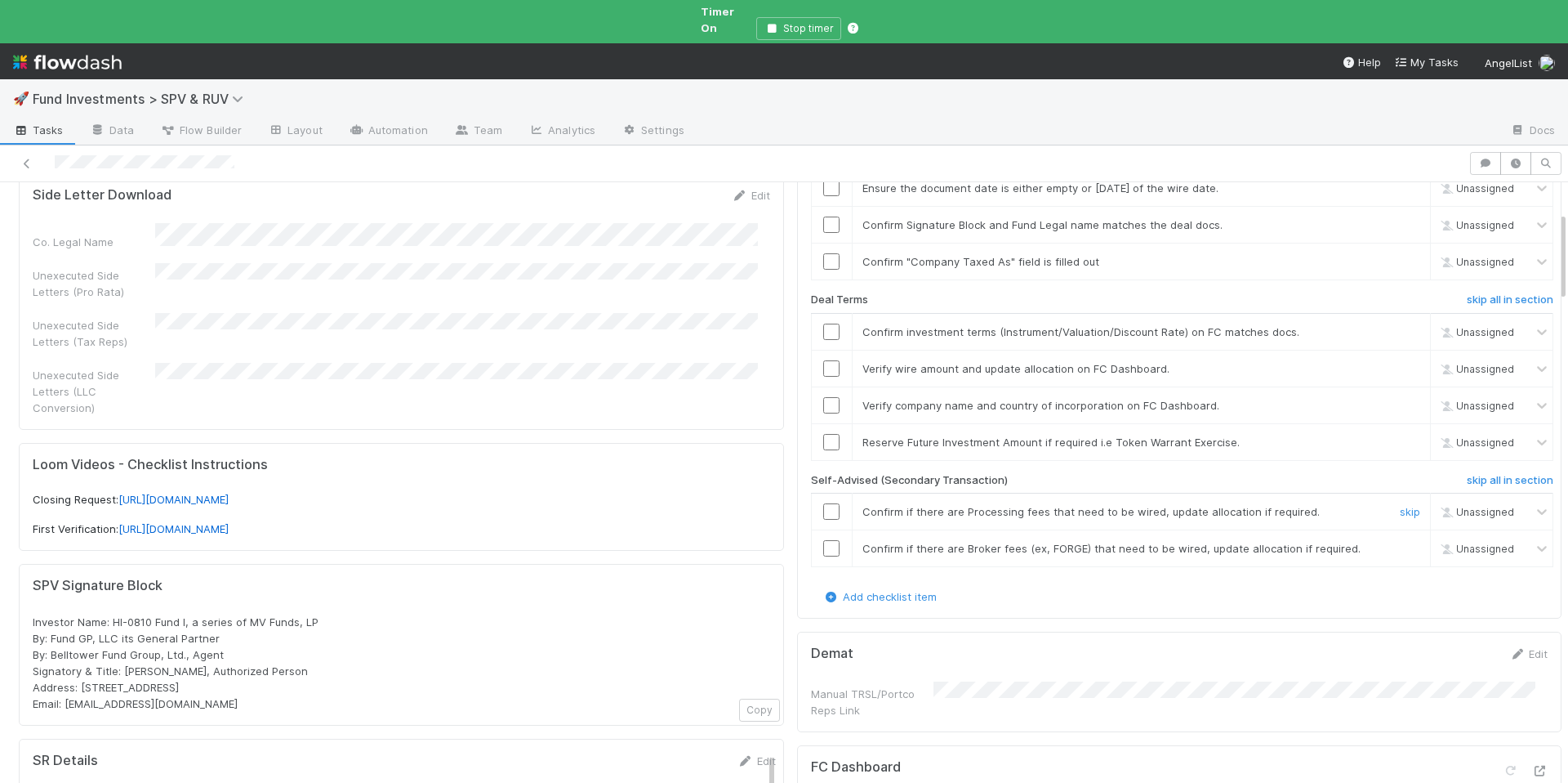
scroll to position [265, 0]
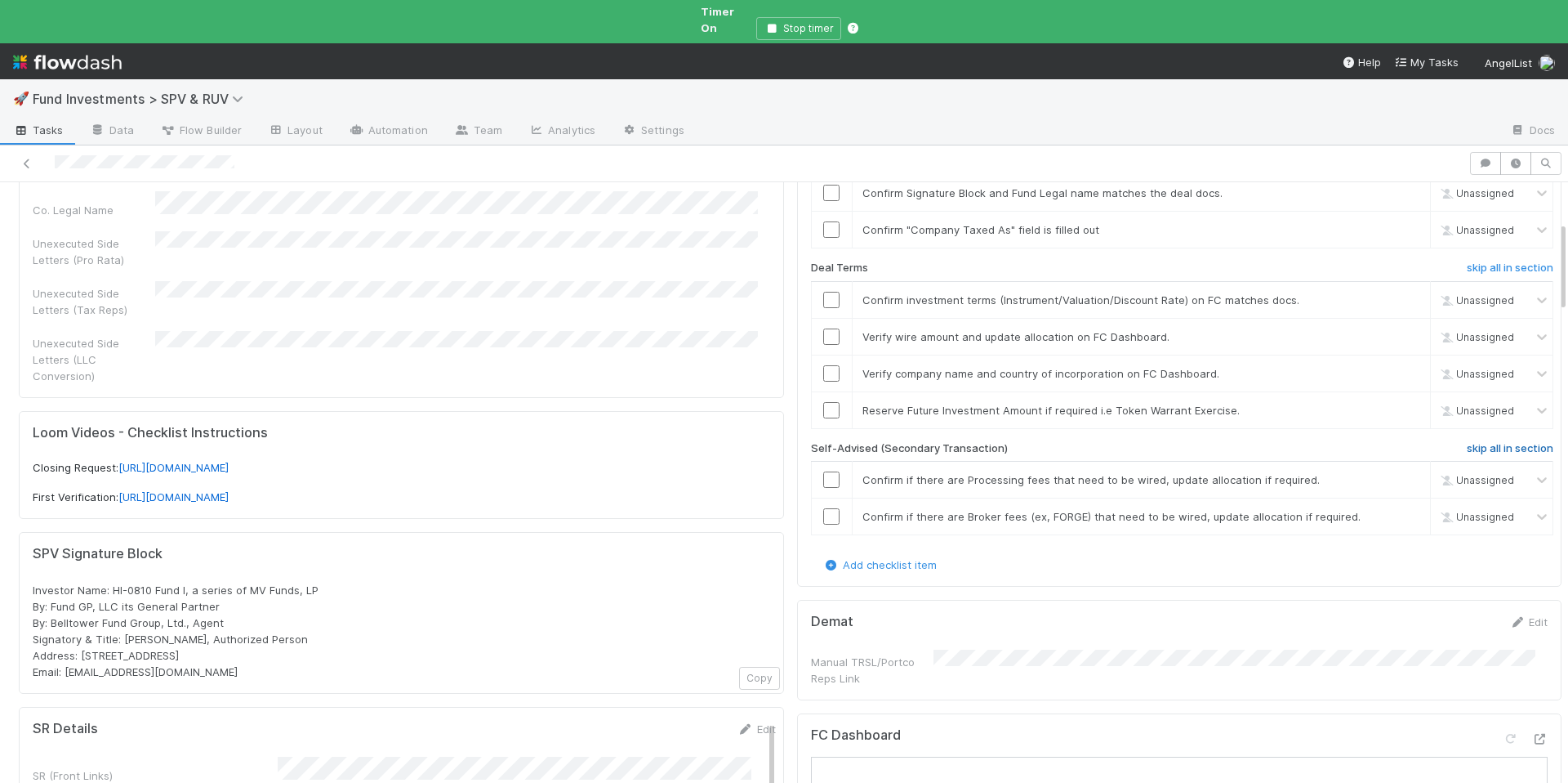
click at [1475, 442] on h6 "skip all in section" at bounding box center [1510, 448] width 87 height 13
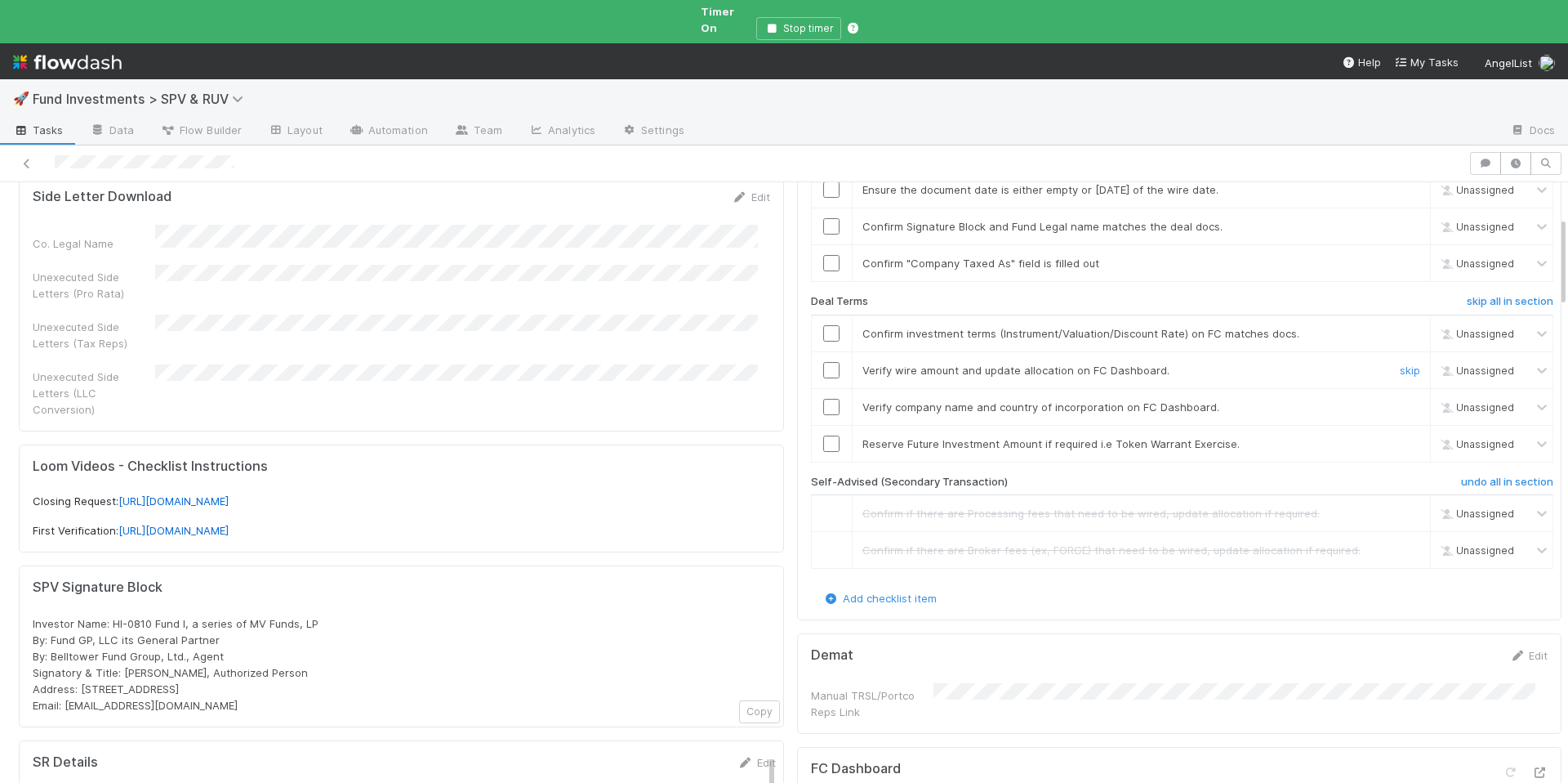
scroll to position [200, 0]
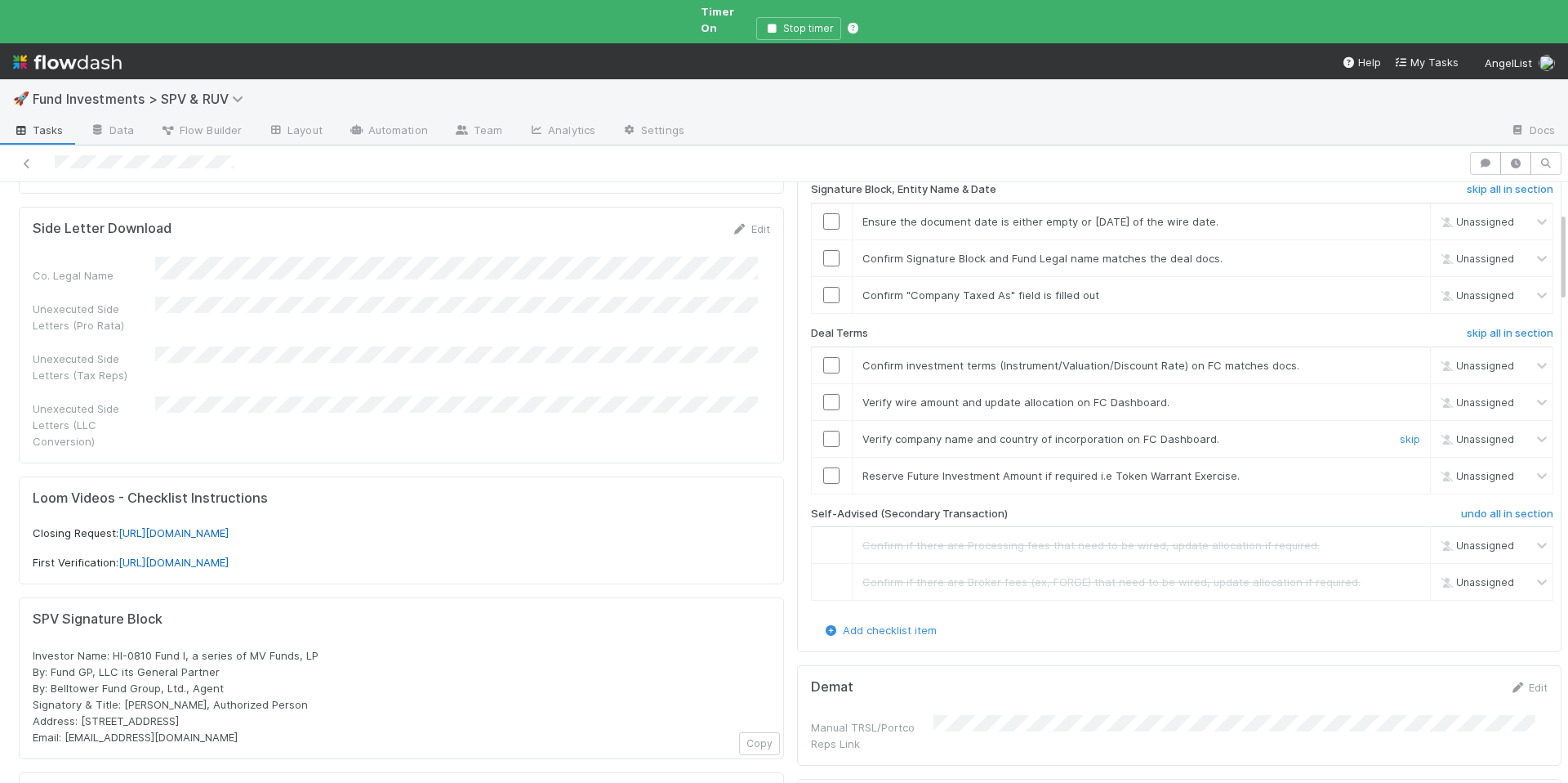
click at [823, 431] on input "checkbox" at bounding box center [831, 438] width 16 height 16
click at [823, 287] on input "checkbox" at bounding box center [831, 295] width 16 height 16
click at [823, 250] on input "checkbox" at bounding box center [831, 257] width 16 height 16
click at [824, 213] on input "checkbox" at bounding box center [831, 221] width 16 height 16
click at [825, 250] on input "checkbox" at bounding box center [831, 257] width 16 height 16
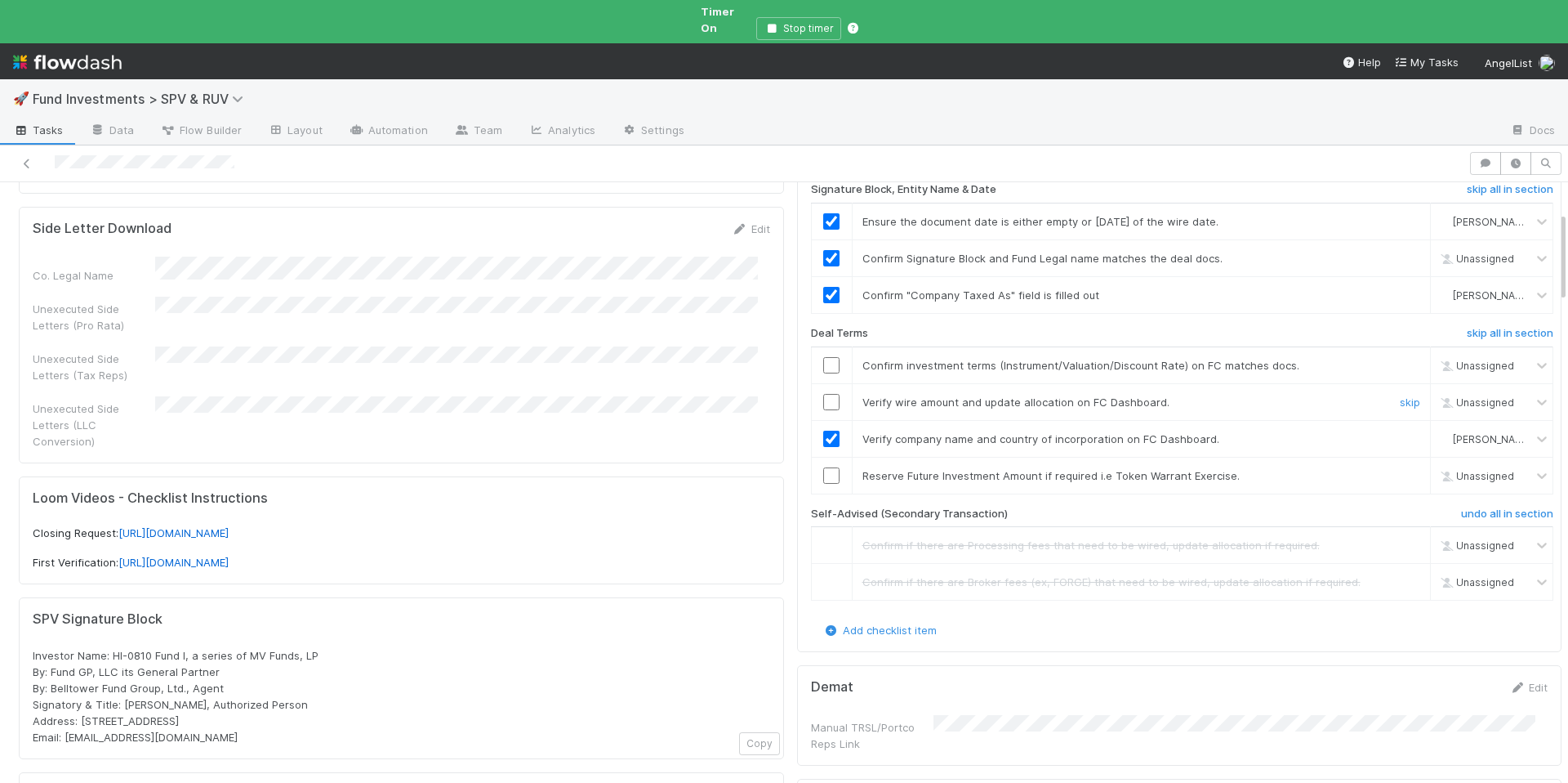
checkbox input "true"
click at [1400, 469] on link "skip" at bounding box center [1410, 475] width 20 height 13
click at [823, 354] on input "checkbox" at bounding box center [831, 362] width 16 height 16
click at [828, 354] on div at bounding box center [831, 362] width 40 height 16
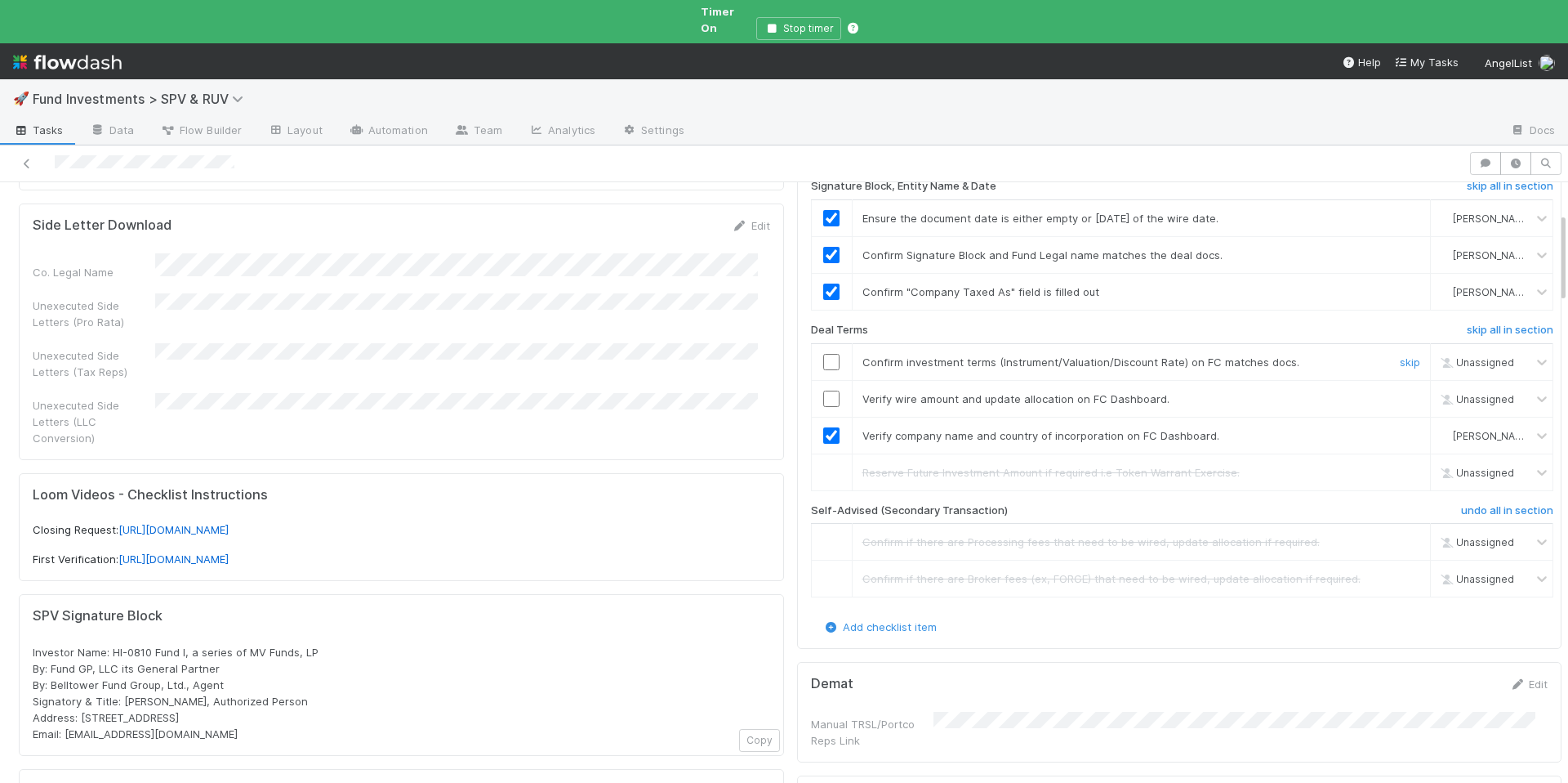
click at [823, 354] on input "checkbox" at bounding box center [831, 362] width 16 height 16
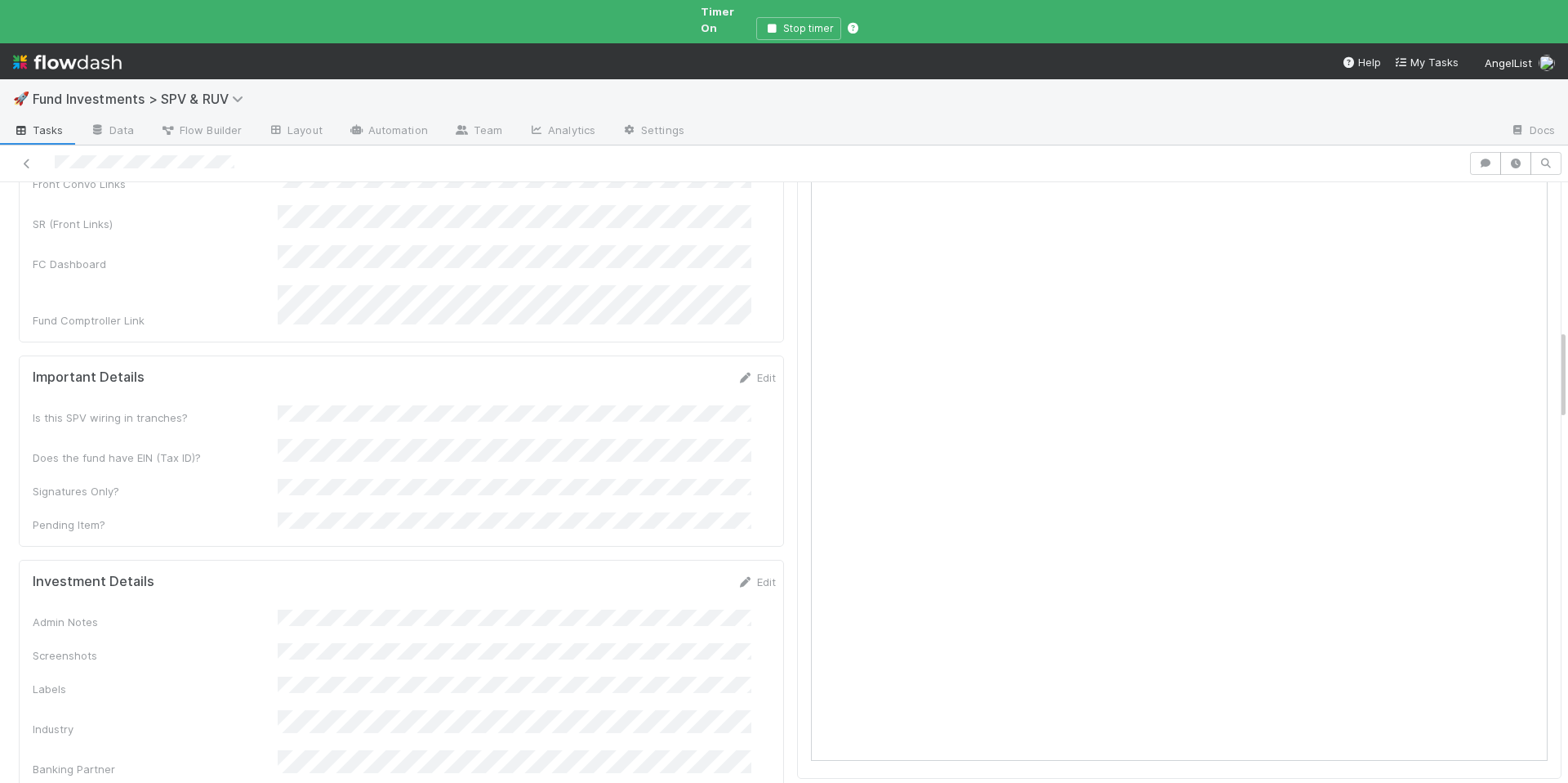
scroll to position [1099, 0]
click at [742, 571] on link "Edit" at bounding box center [756, 577] width 38 height 13
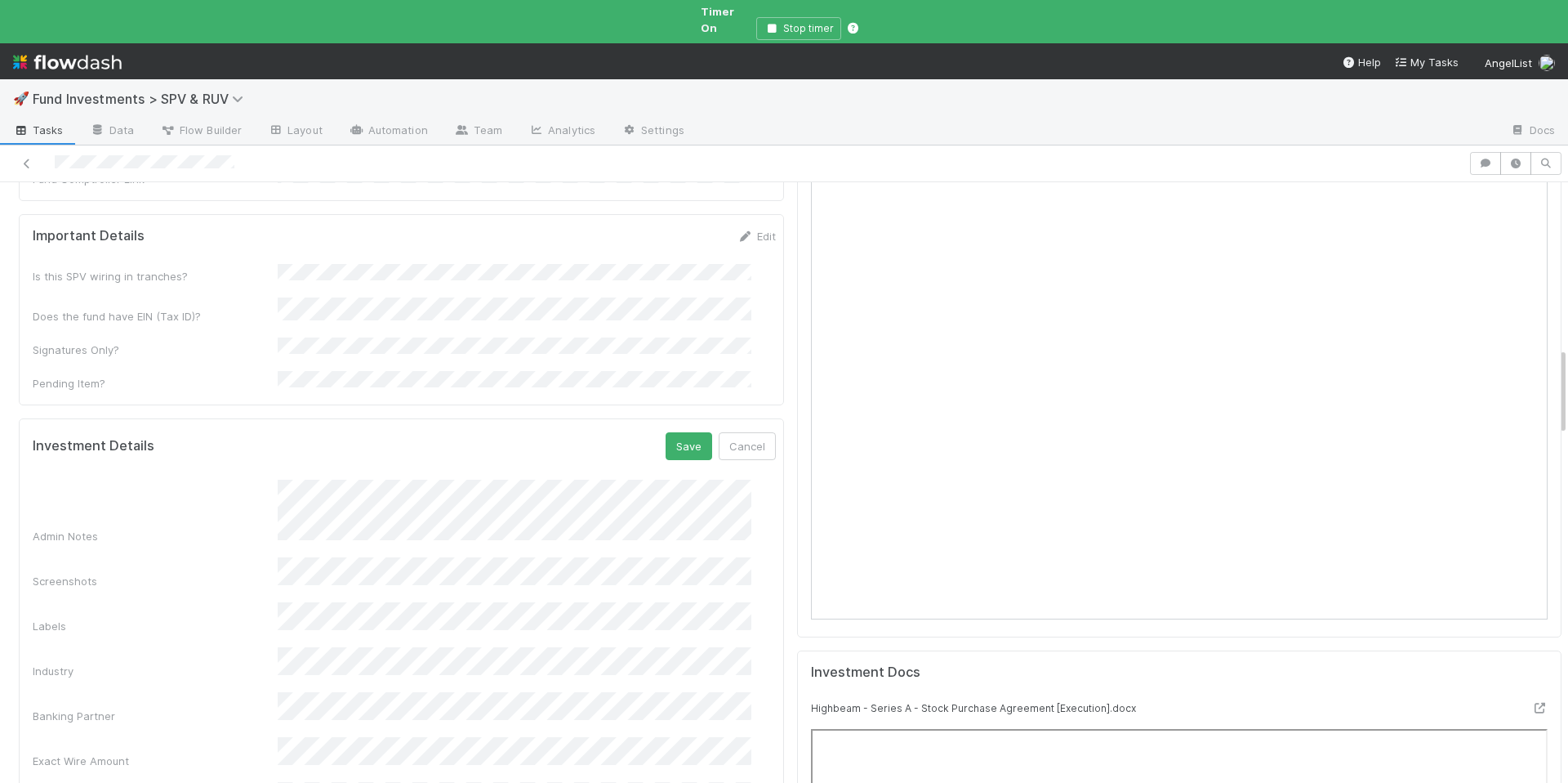
scroll to position [1244, 0]
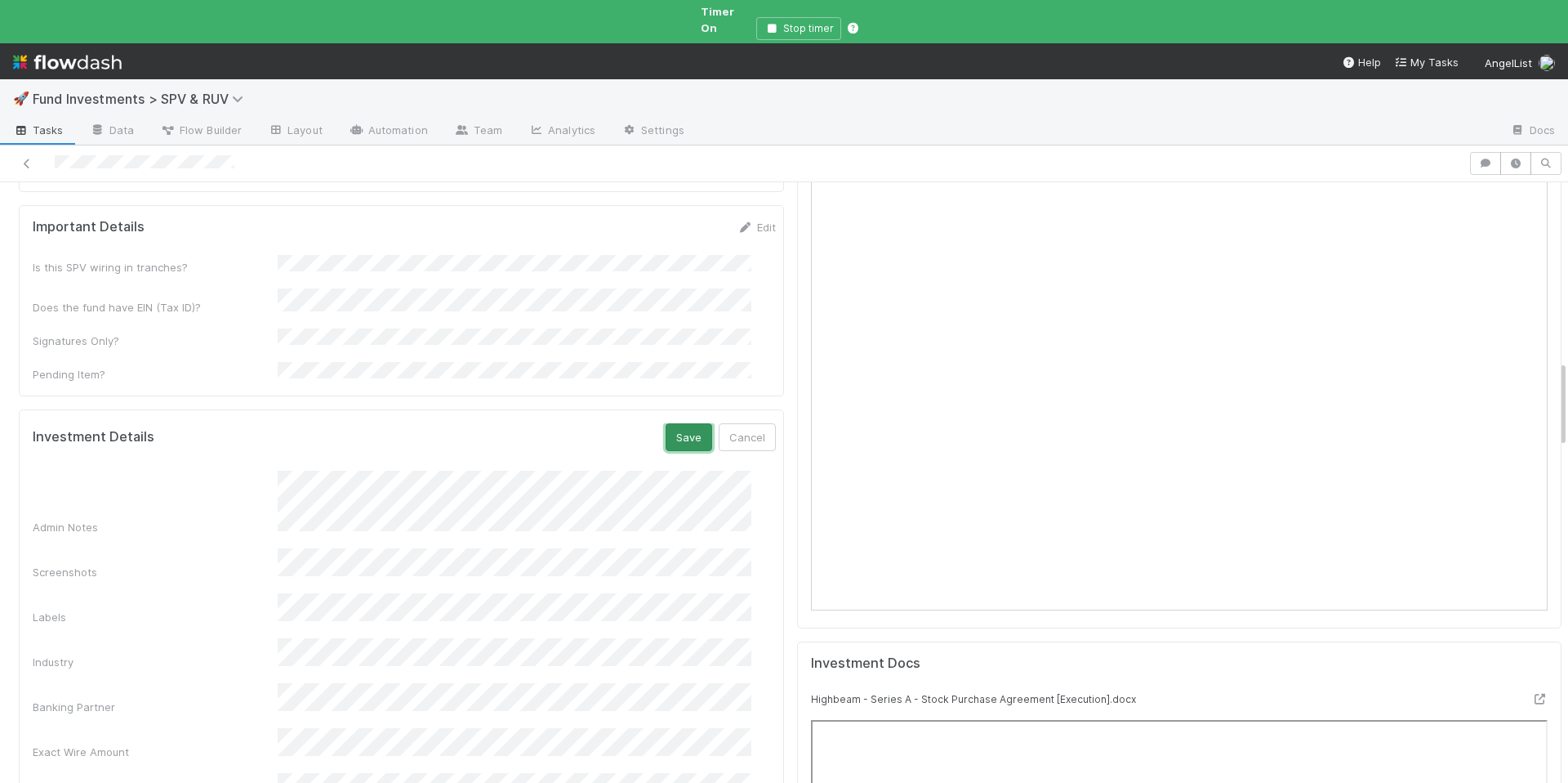
click at [666, 423] on button "Save" at bounding box center [688, 437] width 47 height 28
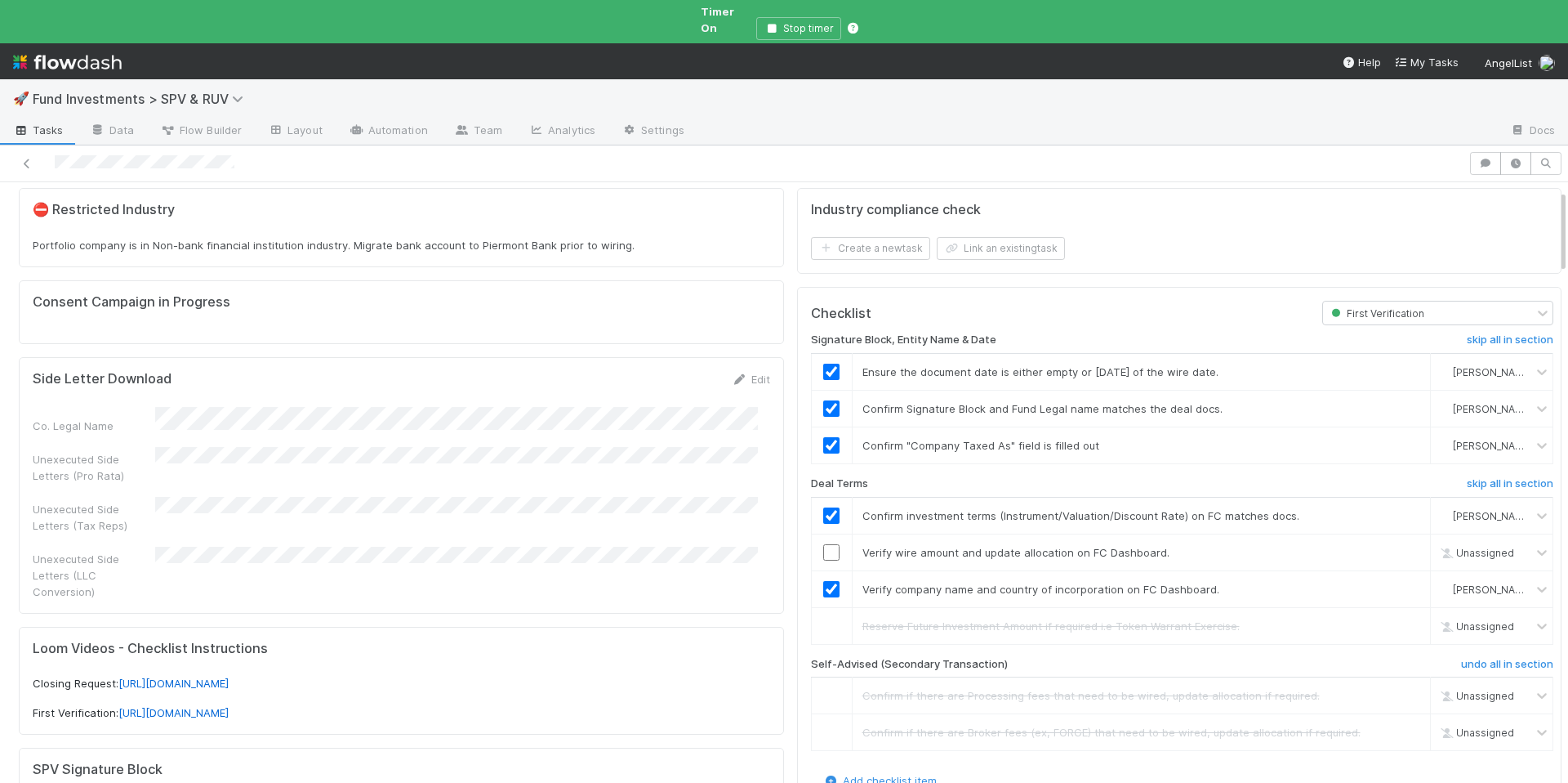
scroll to position [0, 0]
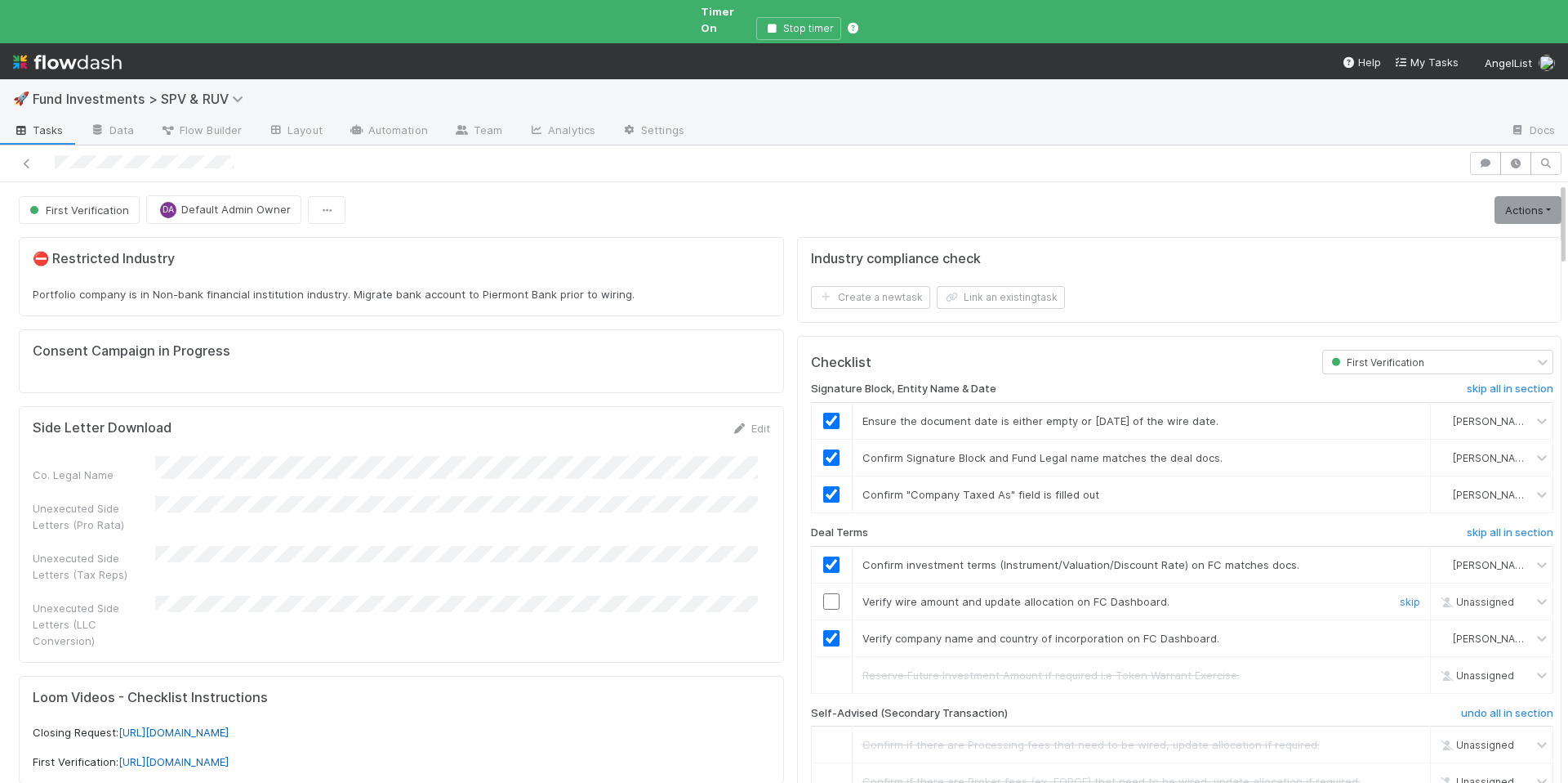
click at [823, 594] on input "checkbox" at bounding box center [831, 601] width 16 height 16
click at [1495, 196] on link "Actions" at bounding box center [1528, 210] width 67 height 28
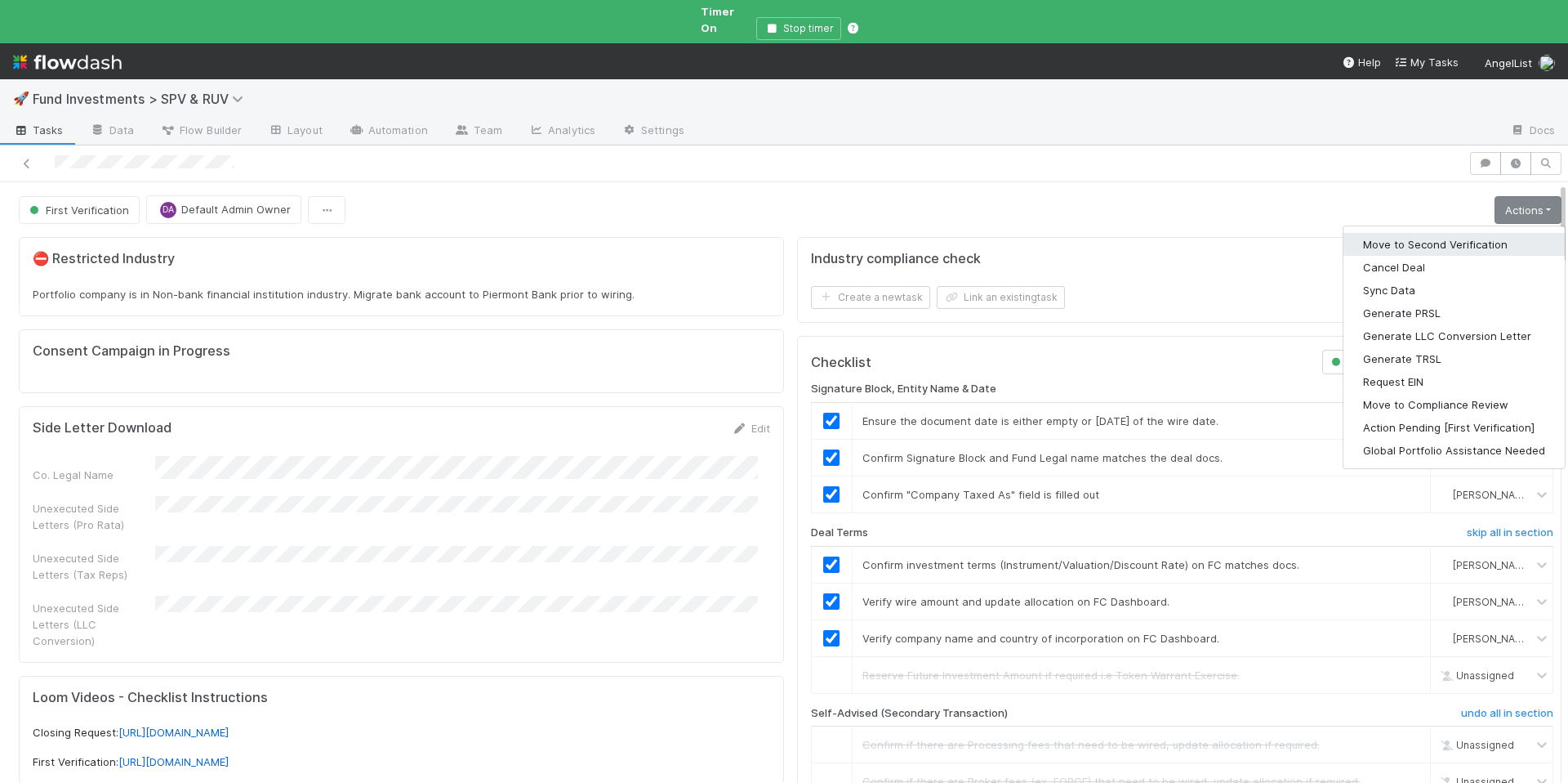
click at [1440, 233] on button "Move to Second Verification" at bounding box center [1454, 244] width 222 height 23
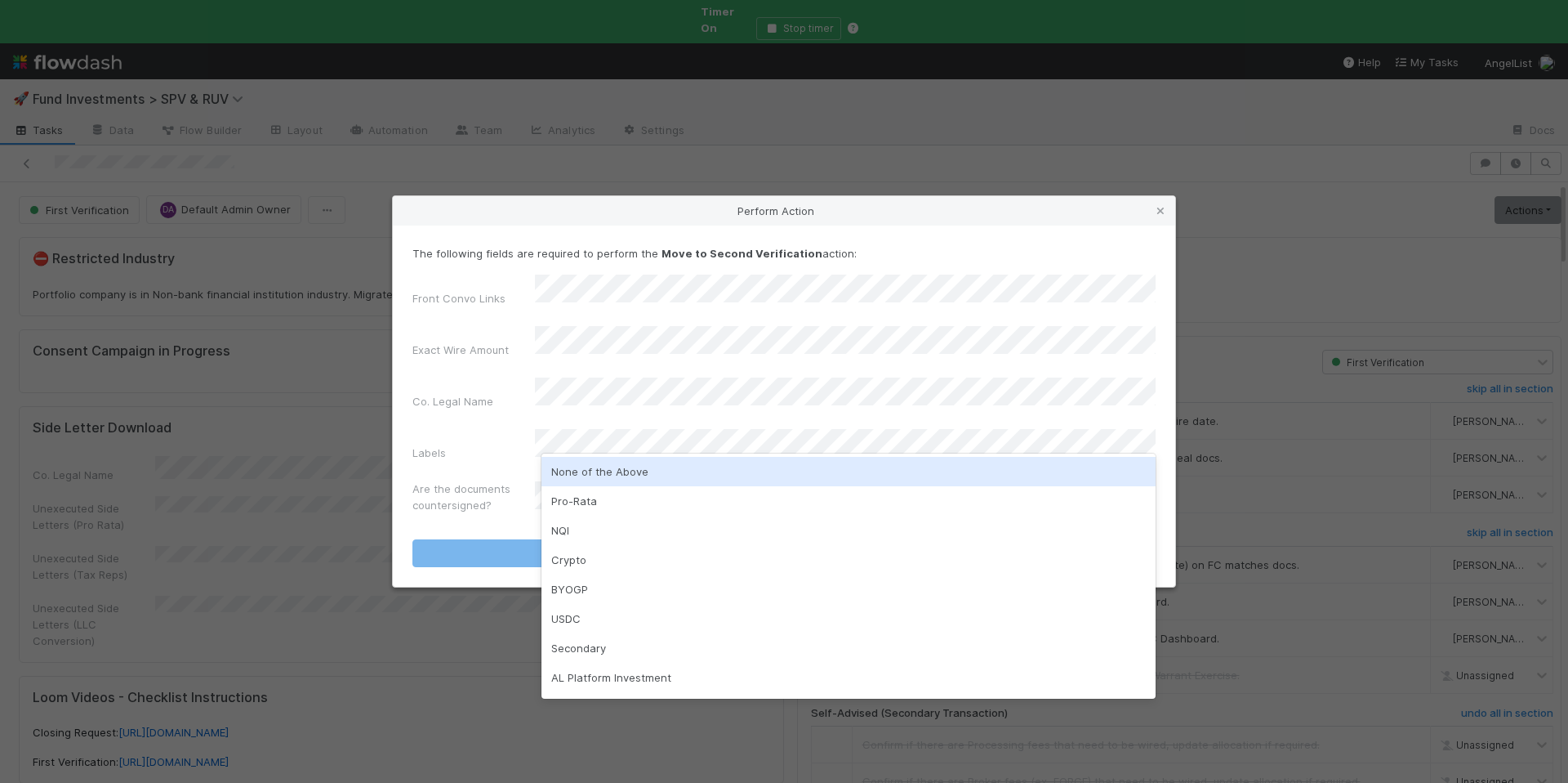
click at [596, 470] on div "None of the Above" at bounding box center [849, 471] width 615 height 30
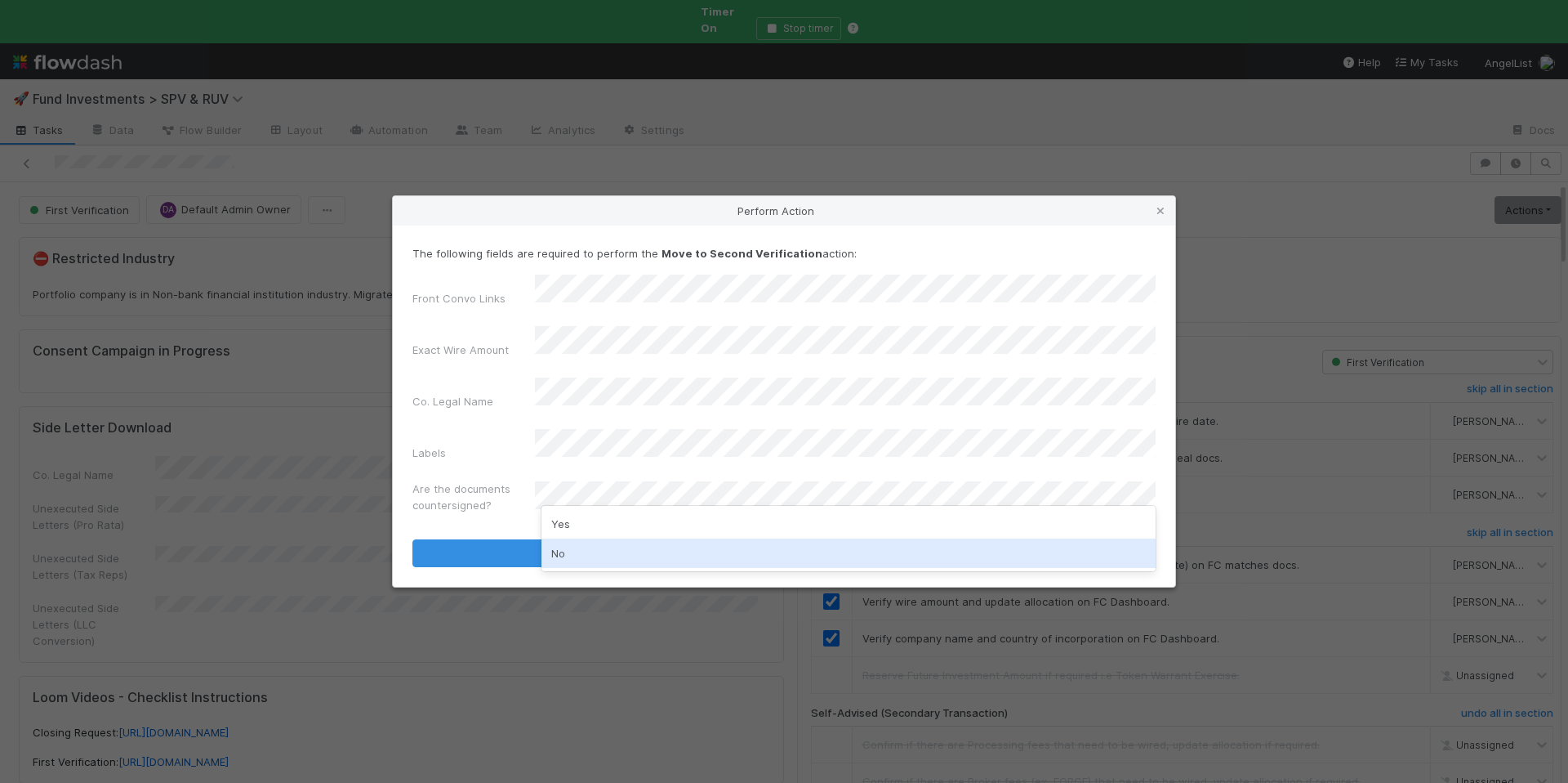
click at [593, 551] on div "No" at bounding box center [849, 553] width 615 height 30
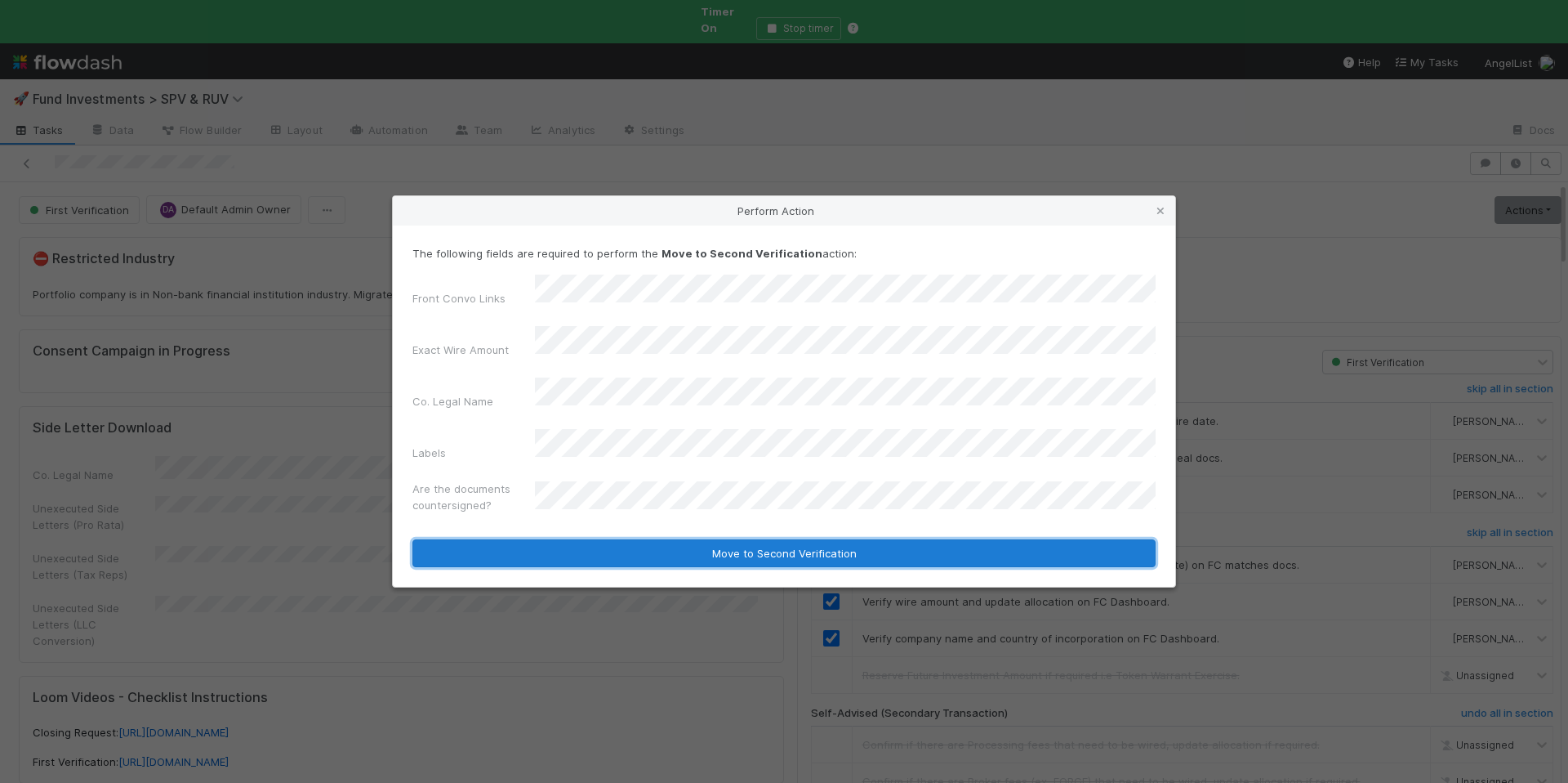
click at [656, 539] on button "Move to Second Verification" at bounding box center [784, 553] width 744 height 28
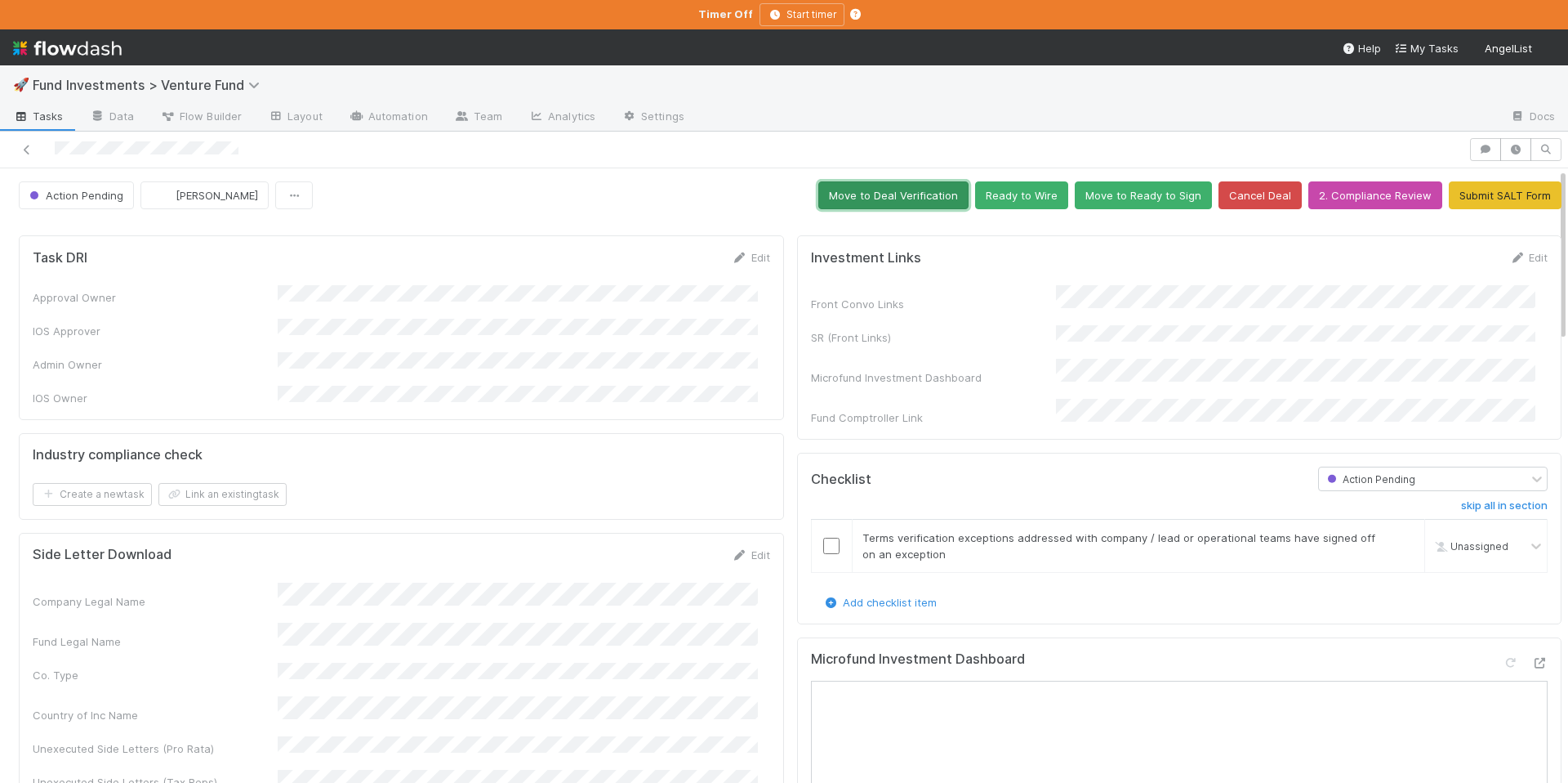
click at [904, 202] on button "Move to Deal Verification" at bounding box center [893, 195] width 150 height 28
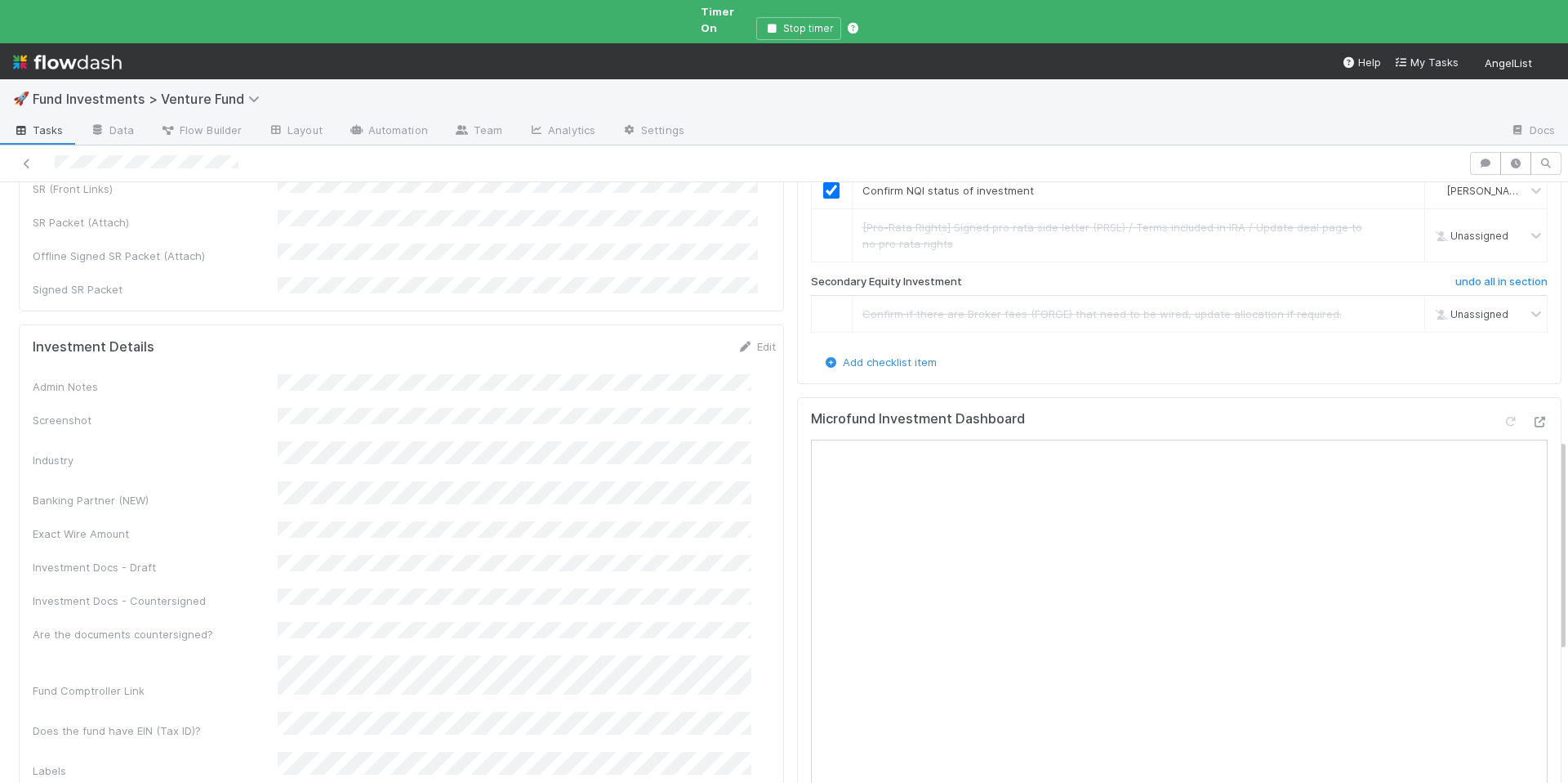
scroll to position [188, 0]
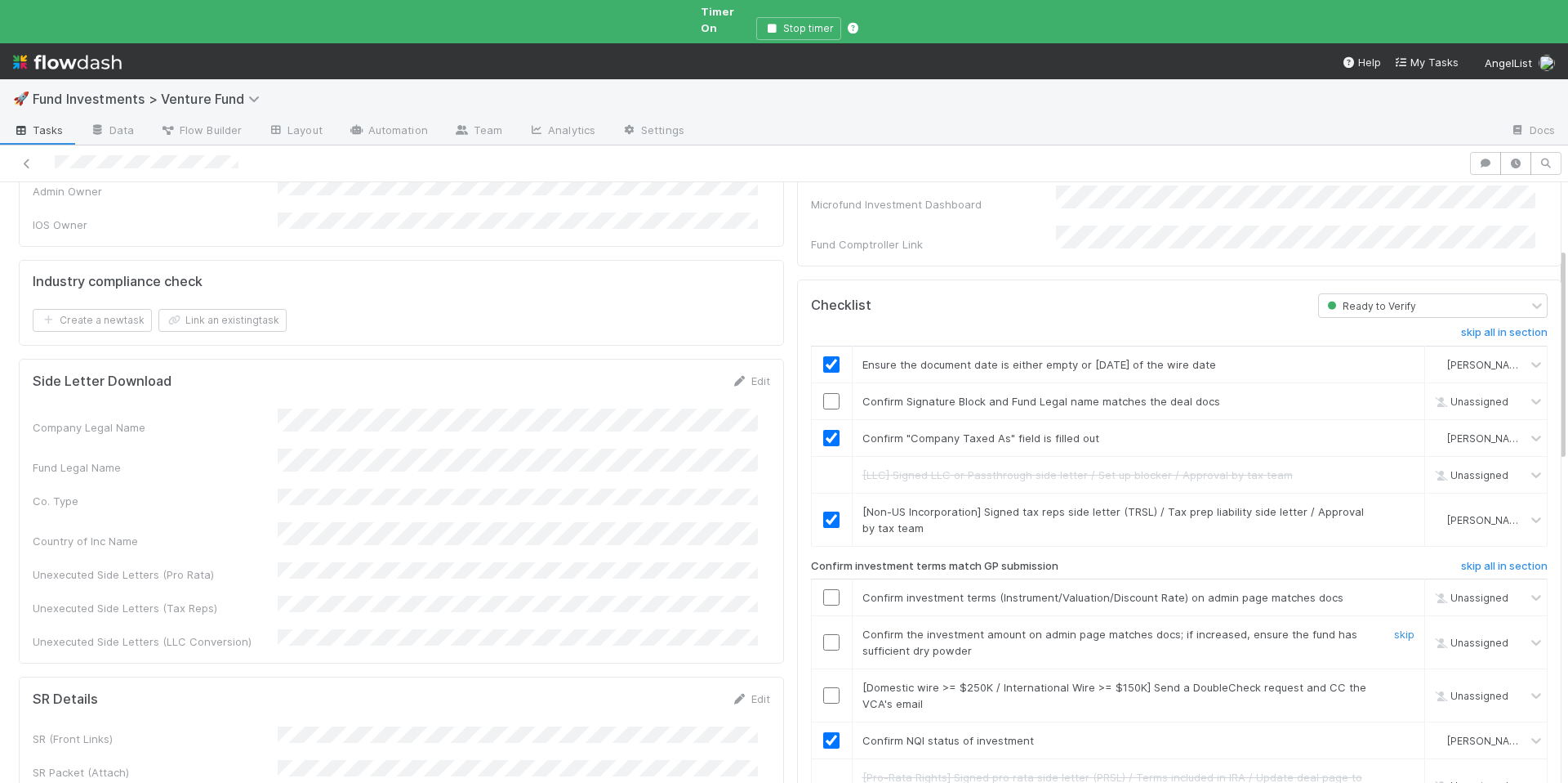
click at [823, 634] on input "checkbox" at bounding box center [831, 642] width 16 height 16
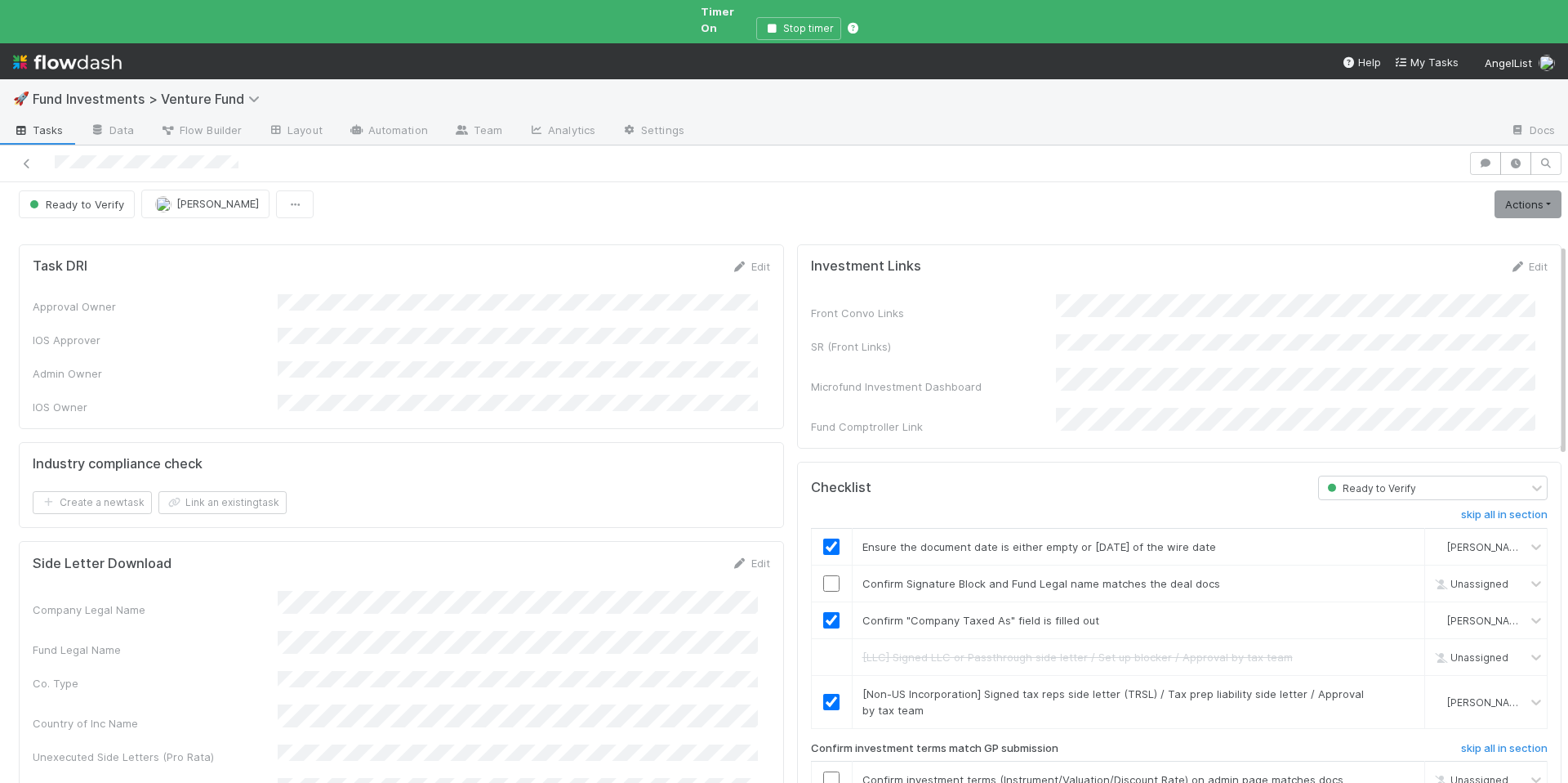
scroll to position [0, 0]
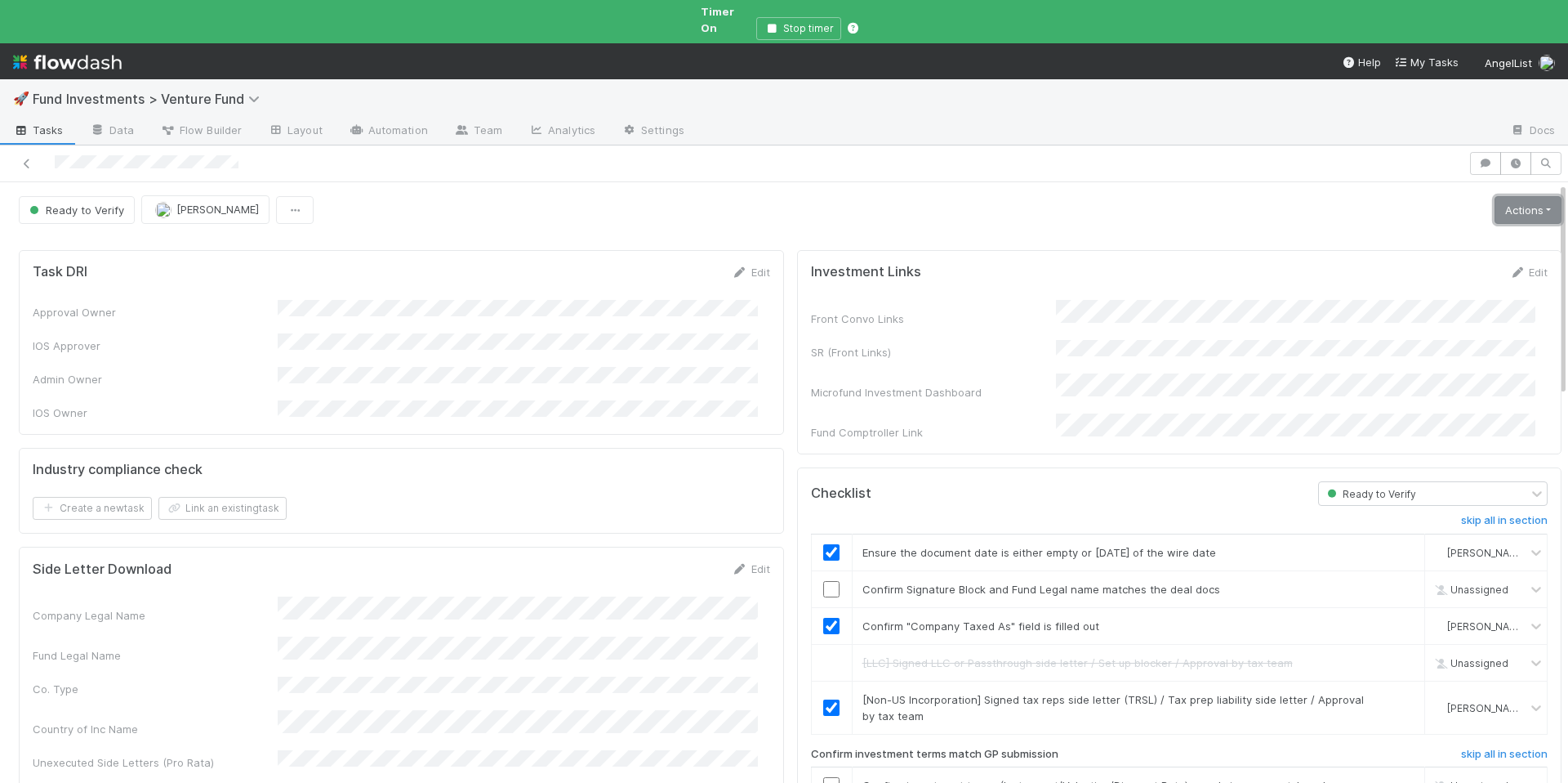
click at [1508, 196] on link "Actions" at bounding box center [1528, 210] width 67 height 28
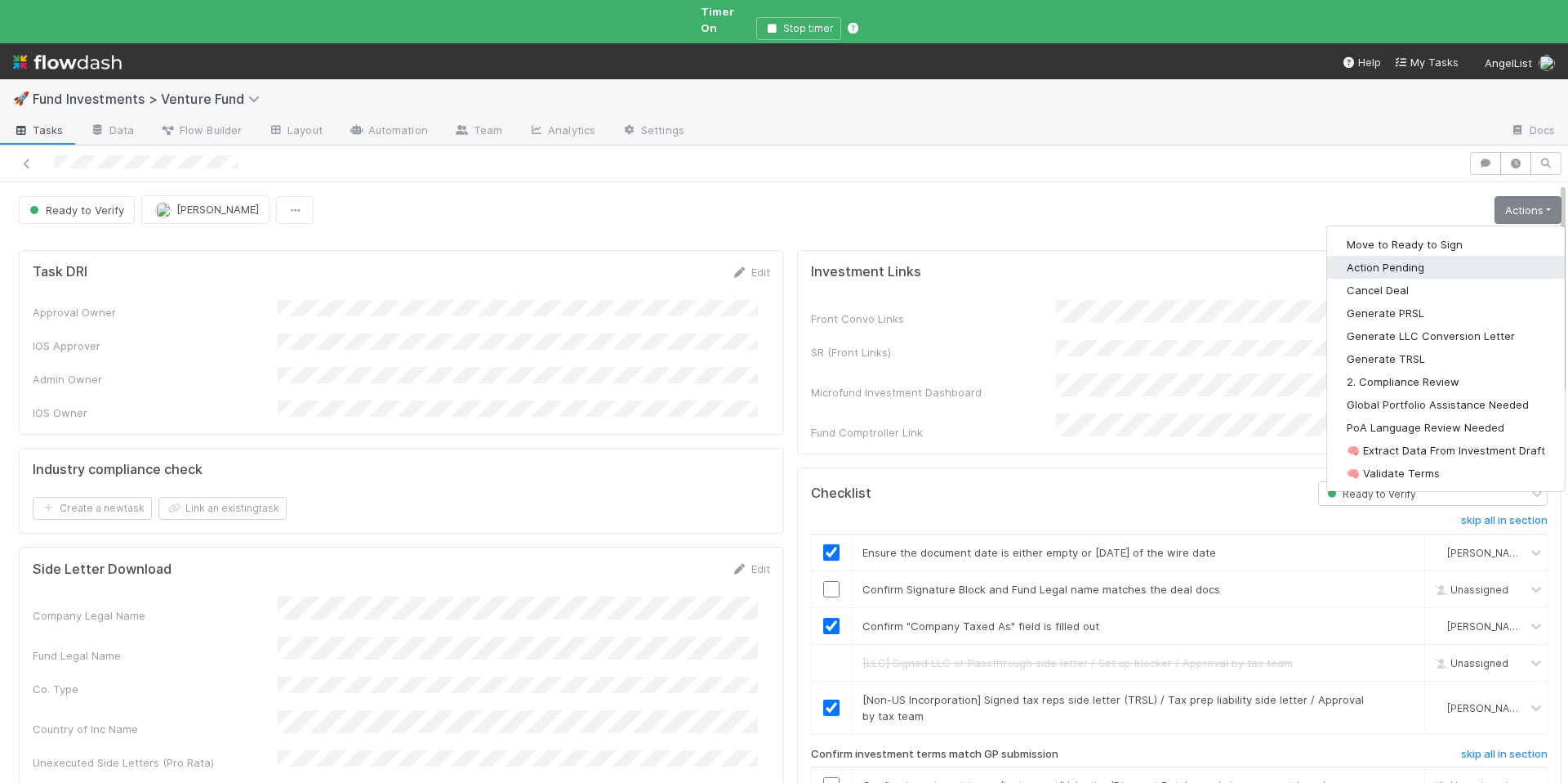
click at [1419, 260] on button "Action Pending" at bounding box center [1447, 267] width 238 height 23
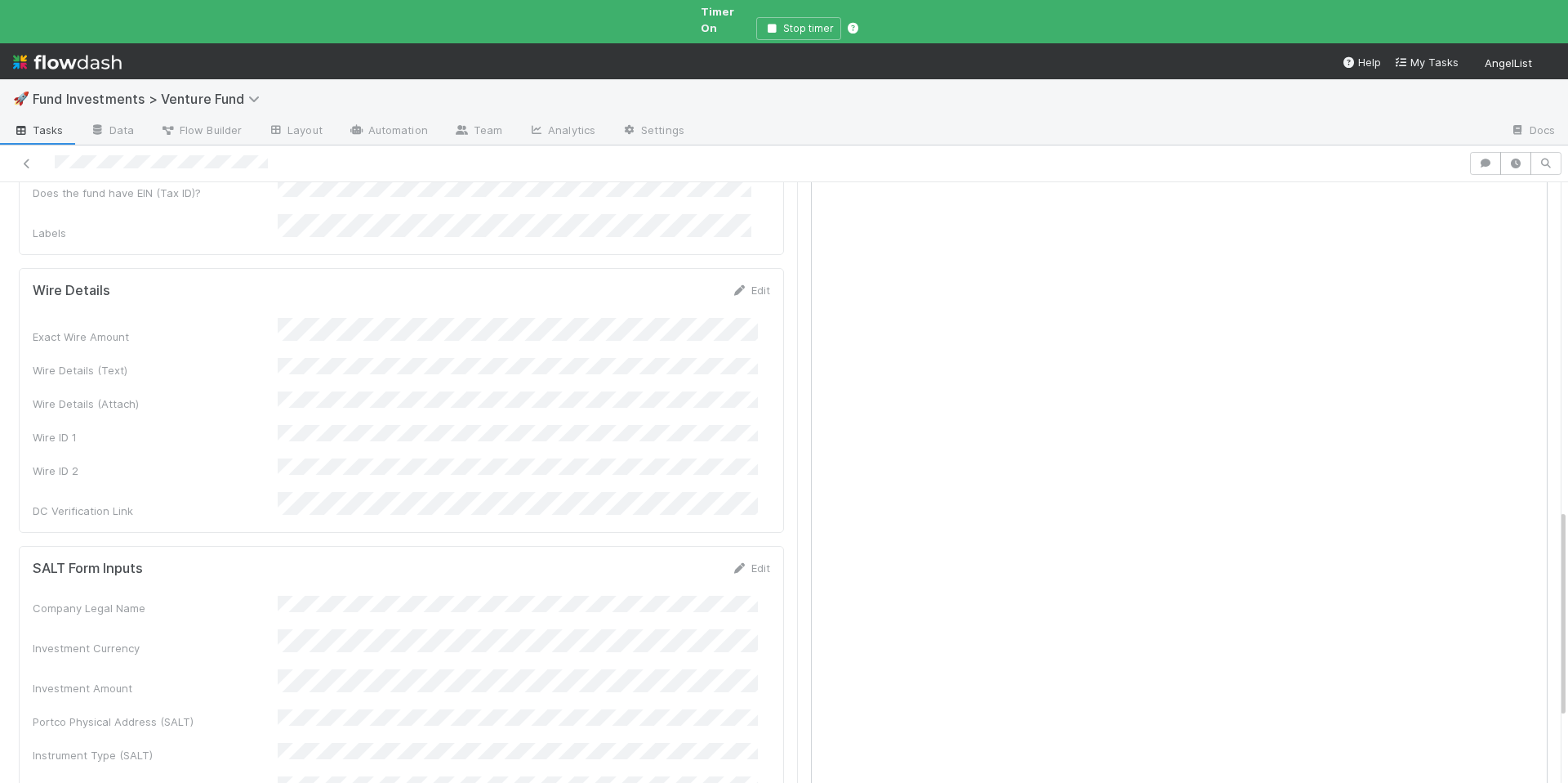
scroll to position [375, 0]
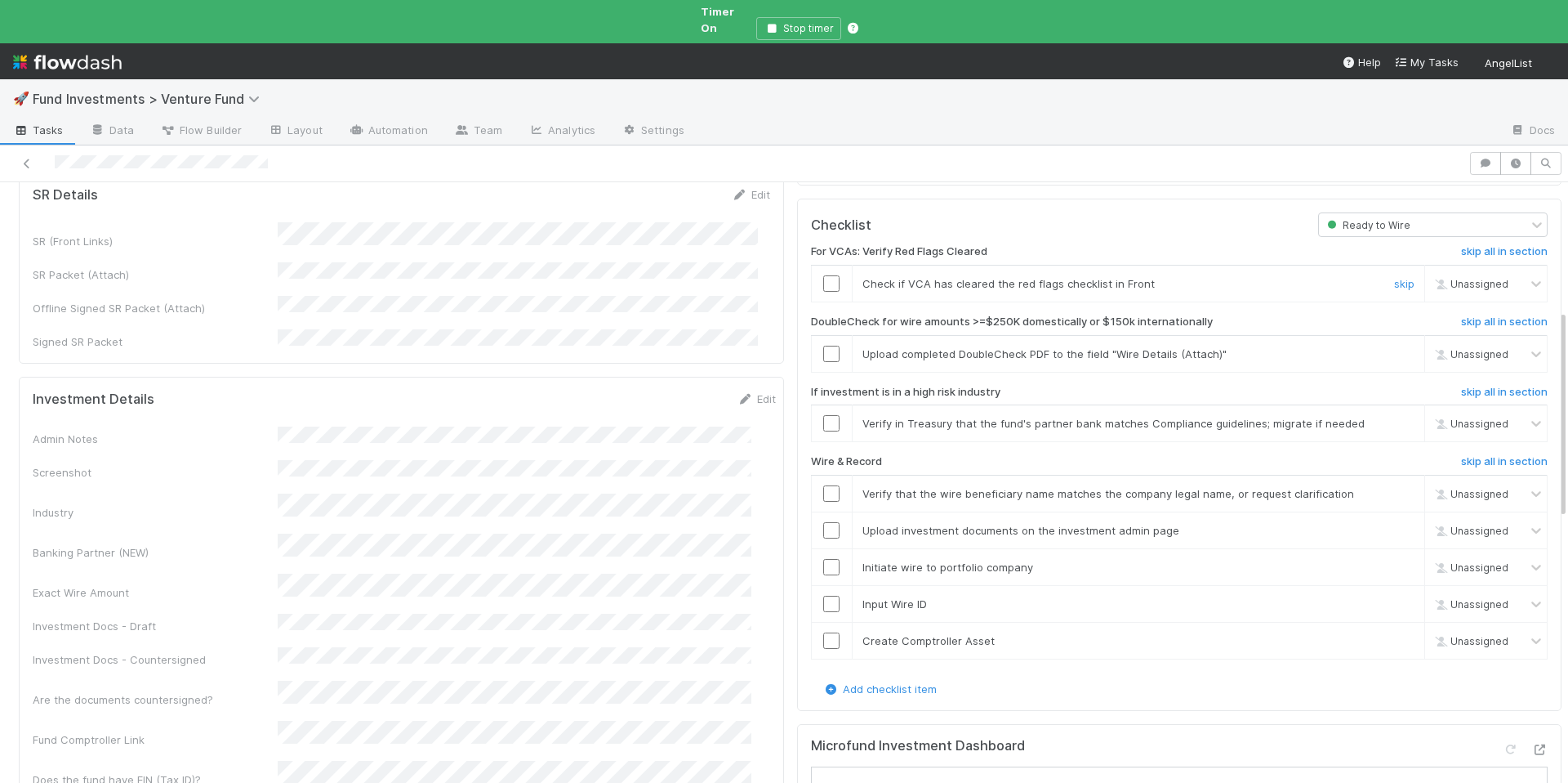
click at [823, 275] on input "checkbox" at bounding box center [831, 283] width 16 height 16
click at [1394, 347] on link "skip" at bounding box center [1404, 353] width 20 height 13
click at [823, 415] on input "checkbox" at bounding box center [831, 423] width 16 height 16
click at [823, 486] on input "checkbox" at bounding box center [831, 493] width 16 height 16
click at [823, 522] on input "checkbox" at bounding box center [831, 530] width 16 height 16
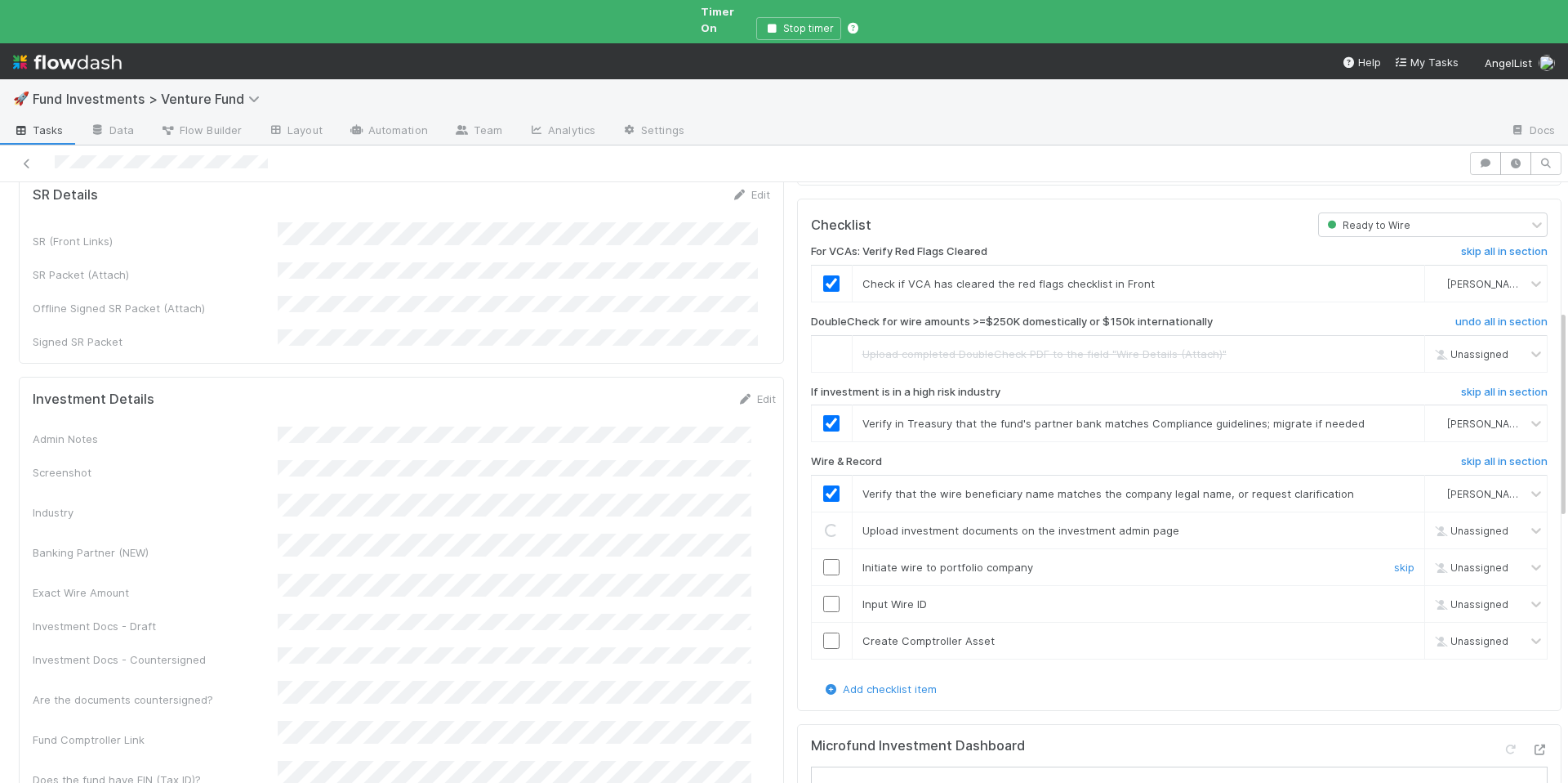
click at [823, 559] on input "checkbox" at bounding box center [831, 566] width 16 height 16
click at [816, 585] on td at bounding box center [831, 603] width 41 height 37
click at [823, 633] on input "checkbox" at bounding box center [831, 640] width 16 height 16
click at [823, 595] on input "checkbox" at bounding box center [831, 603] width 16 height 16
click at [823, 522] on input "checkbox" at bounding box center [831, 530] width 16 height 16
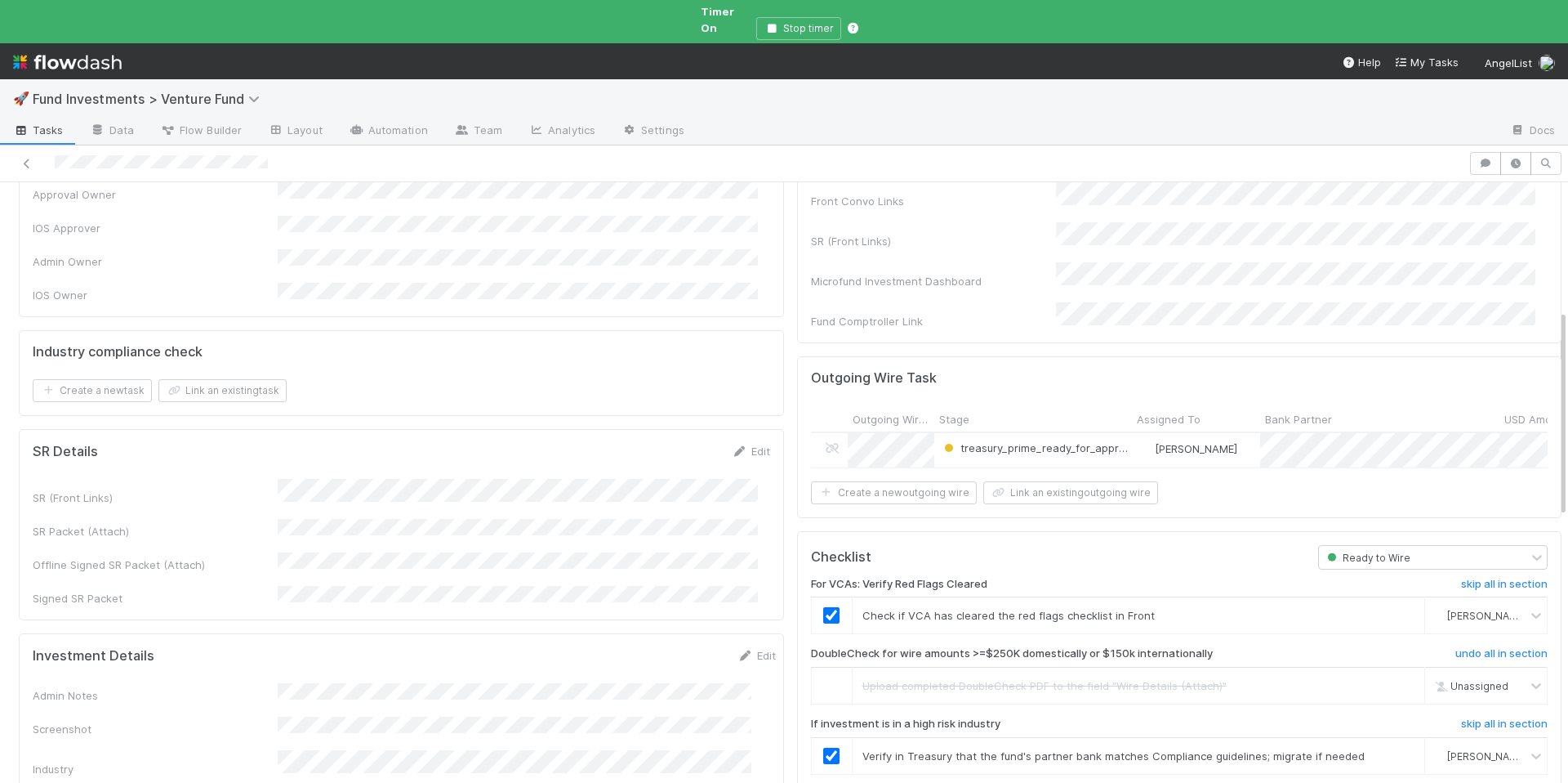
scroll to position [0, 0]
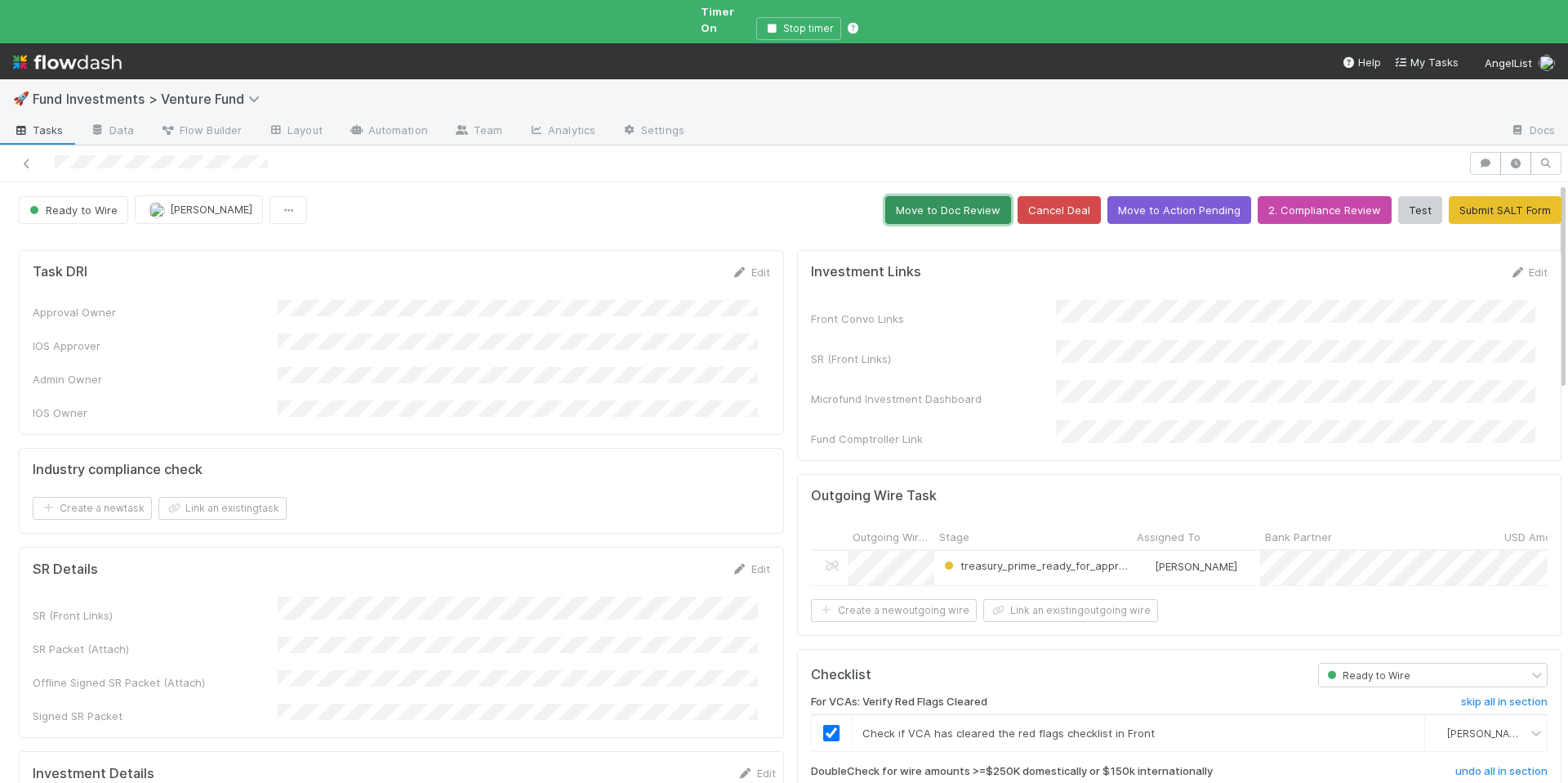
click at [900, 205] on button "Move to Doc Review" at bounding box center [948, 210] width 126 height 28
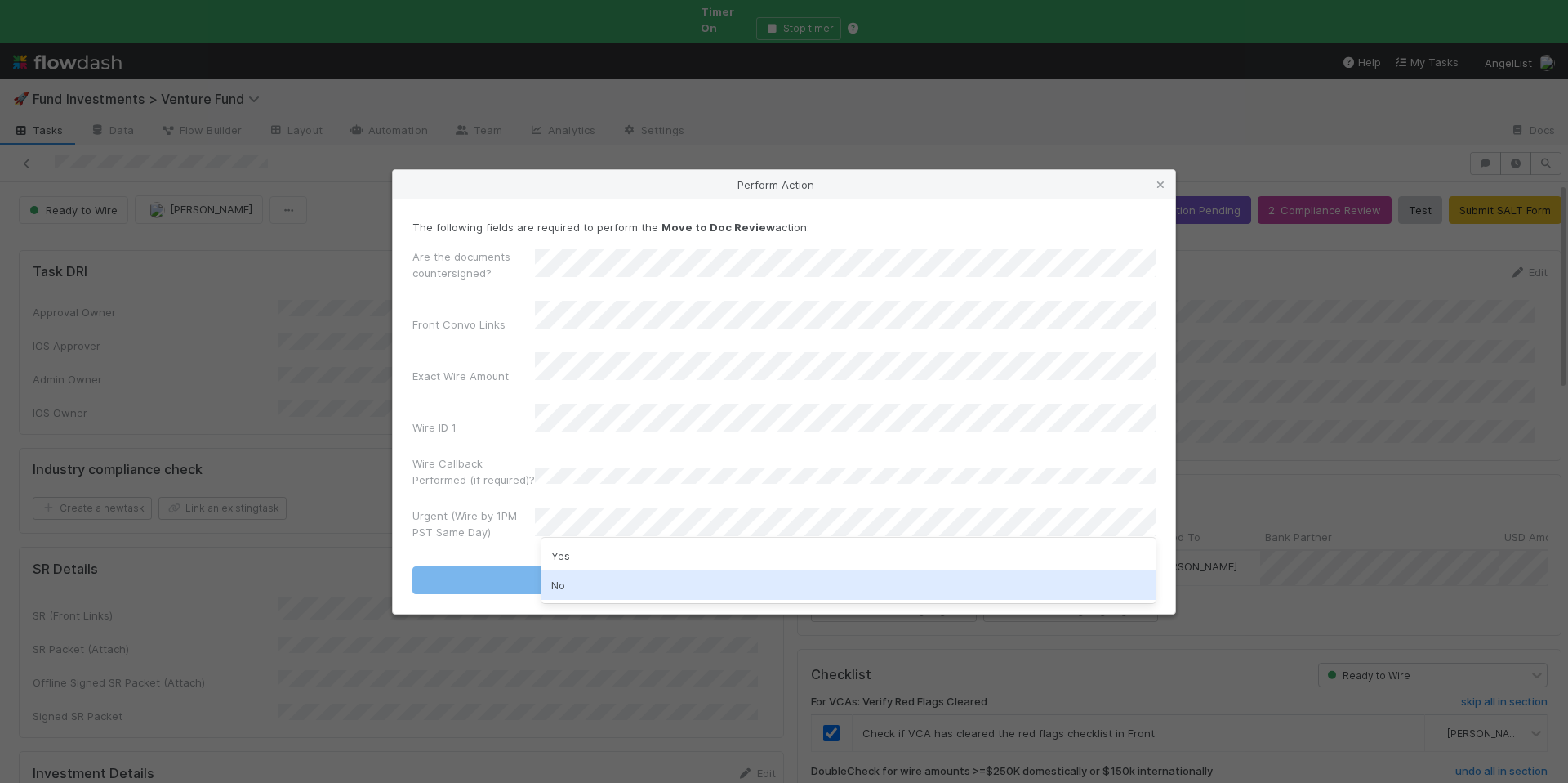
click at [602, 576] on div "No" at bounding box center [849, 585] width 615 height 30
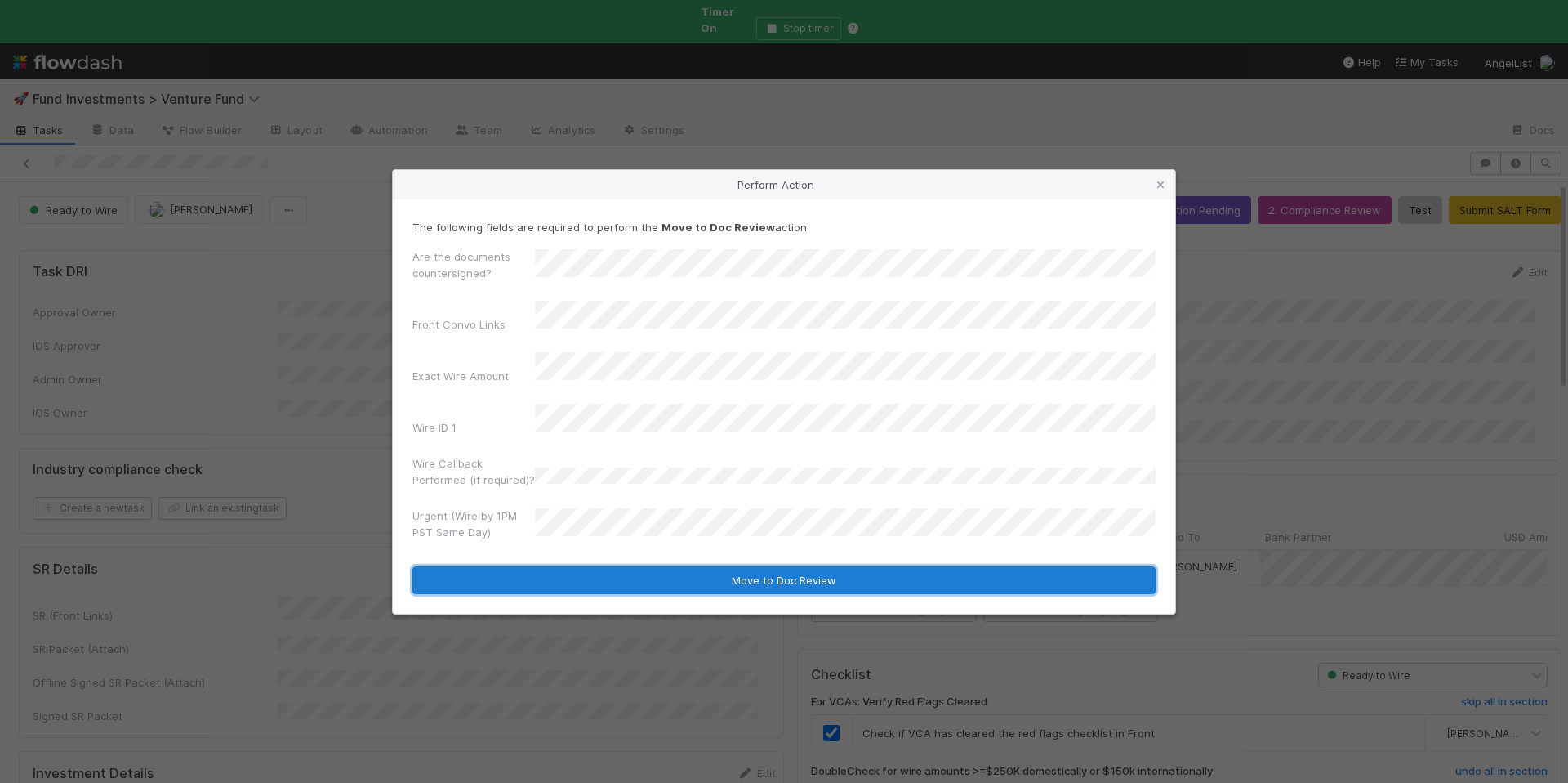
click at [618, 566] on button "Move to Doc Review" at bounding box center [784, 580] width 744 height 28
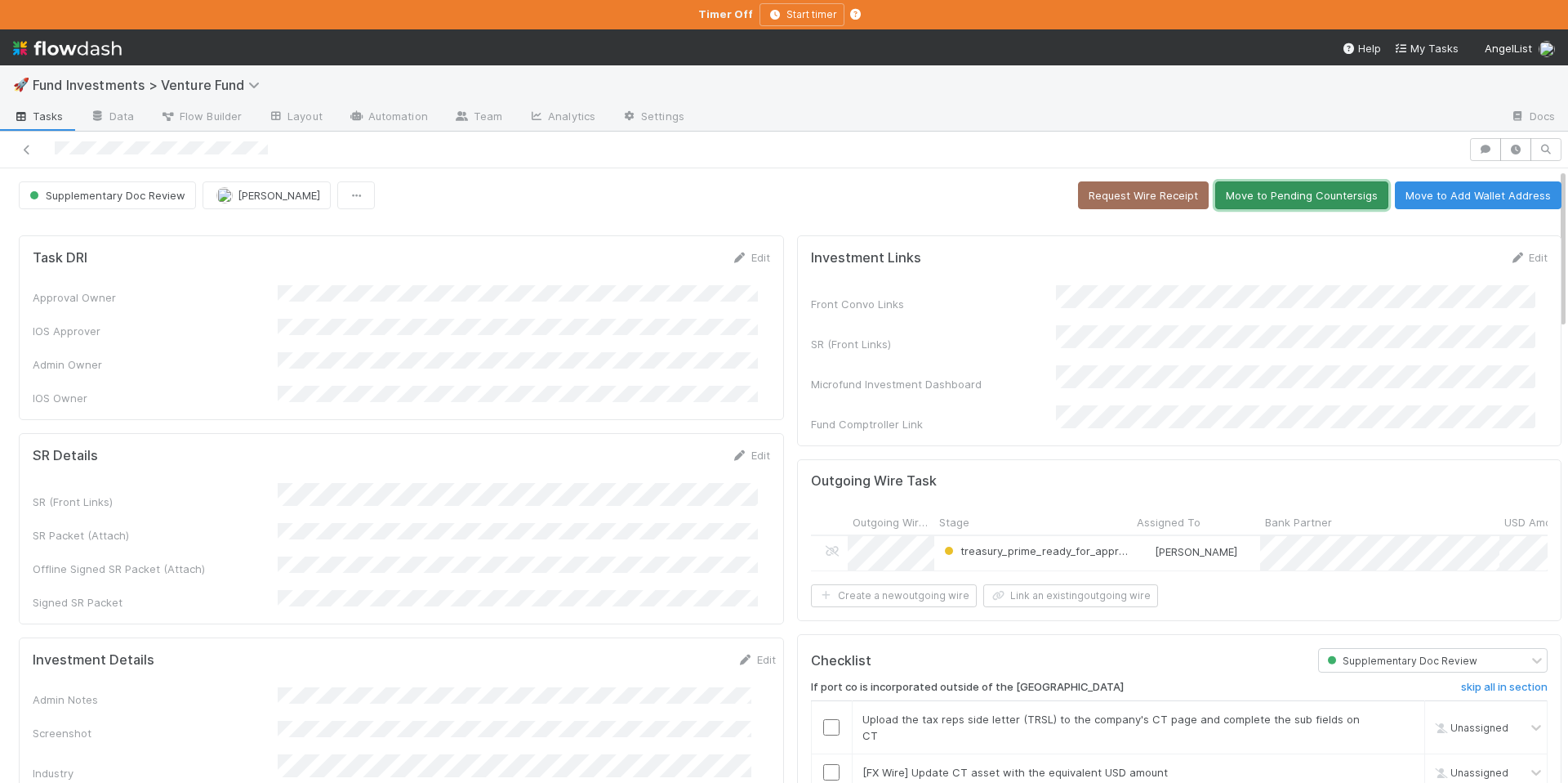
click at [1273, 197] on button "Move to Pending Countersigs" at bounding box center [1302, 195] width 173 height 28
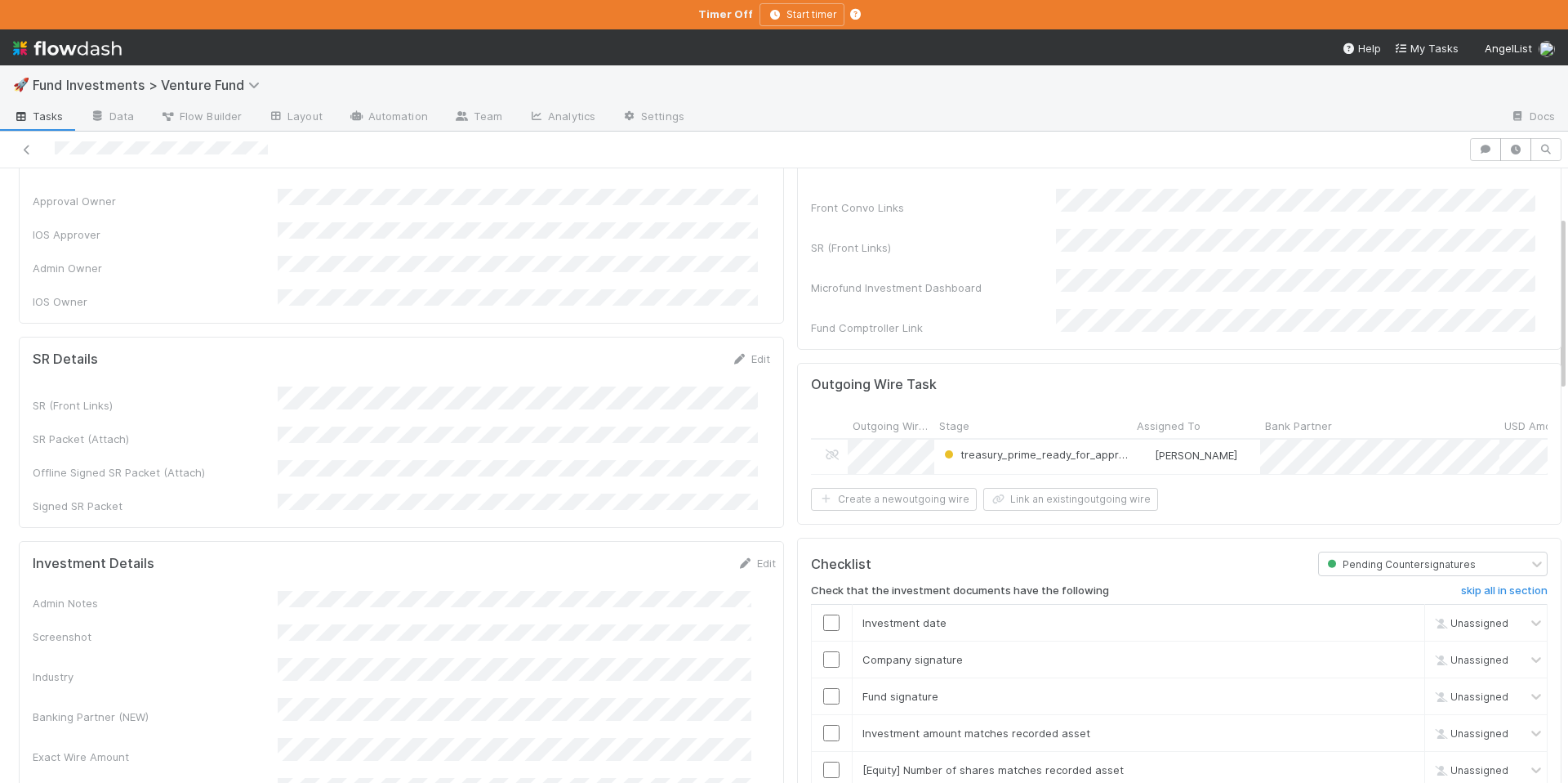
scroll to position [301, 0]
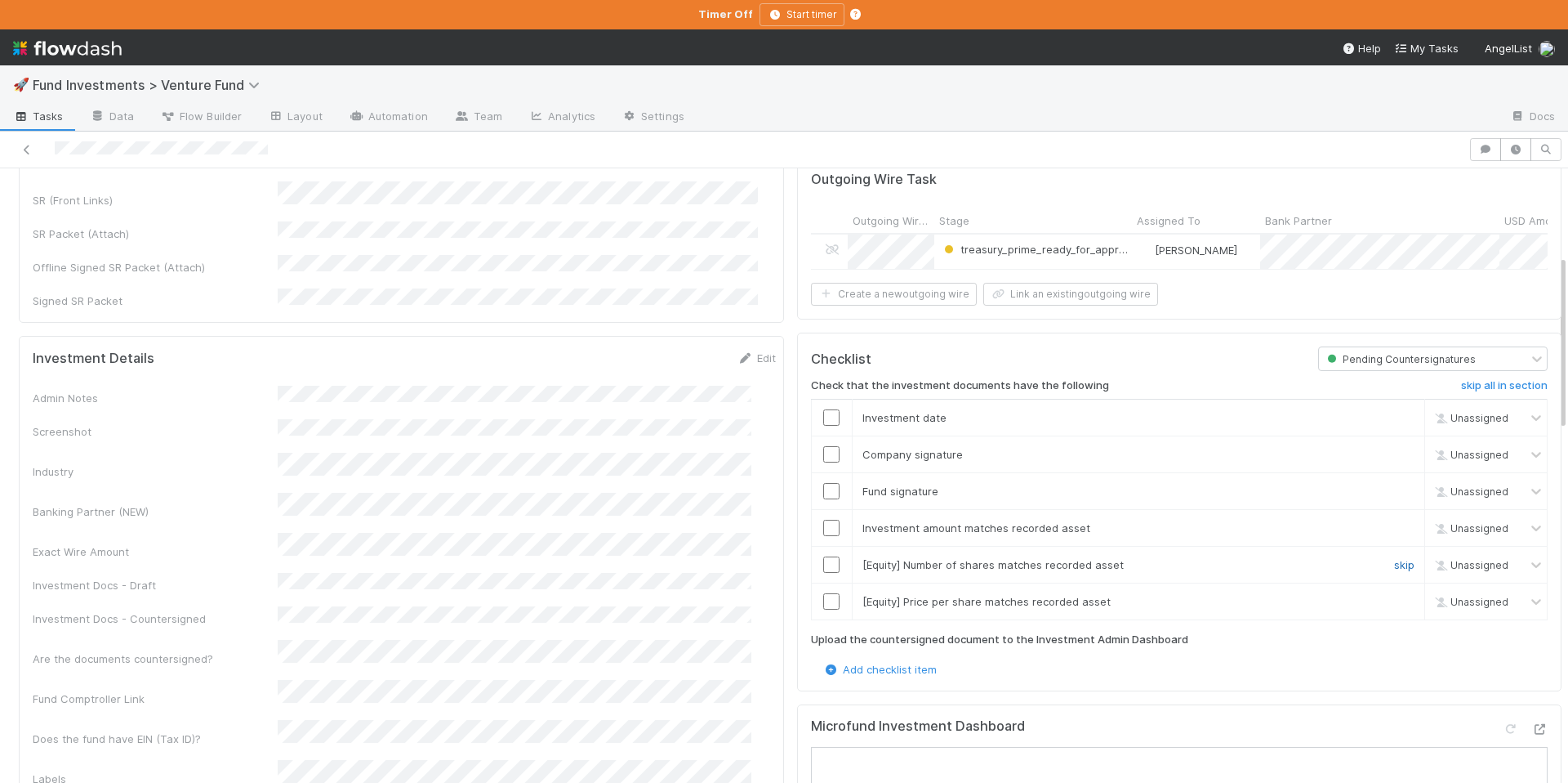
click at [1394, 560] on link "skip" at bounding box center [1404, 564] width 20 height 13
click at [1394, 594] on link "skip" at bounding box center [1404, 600] width 20 height 13
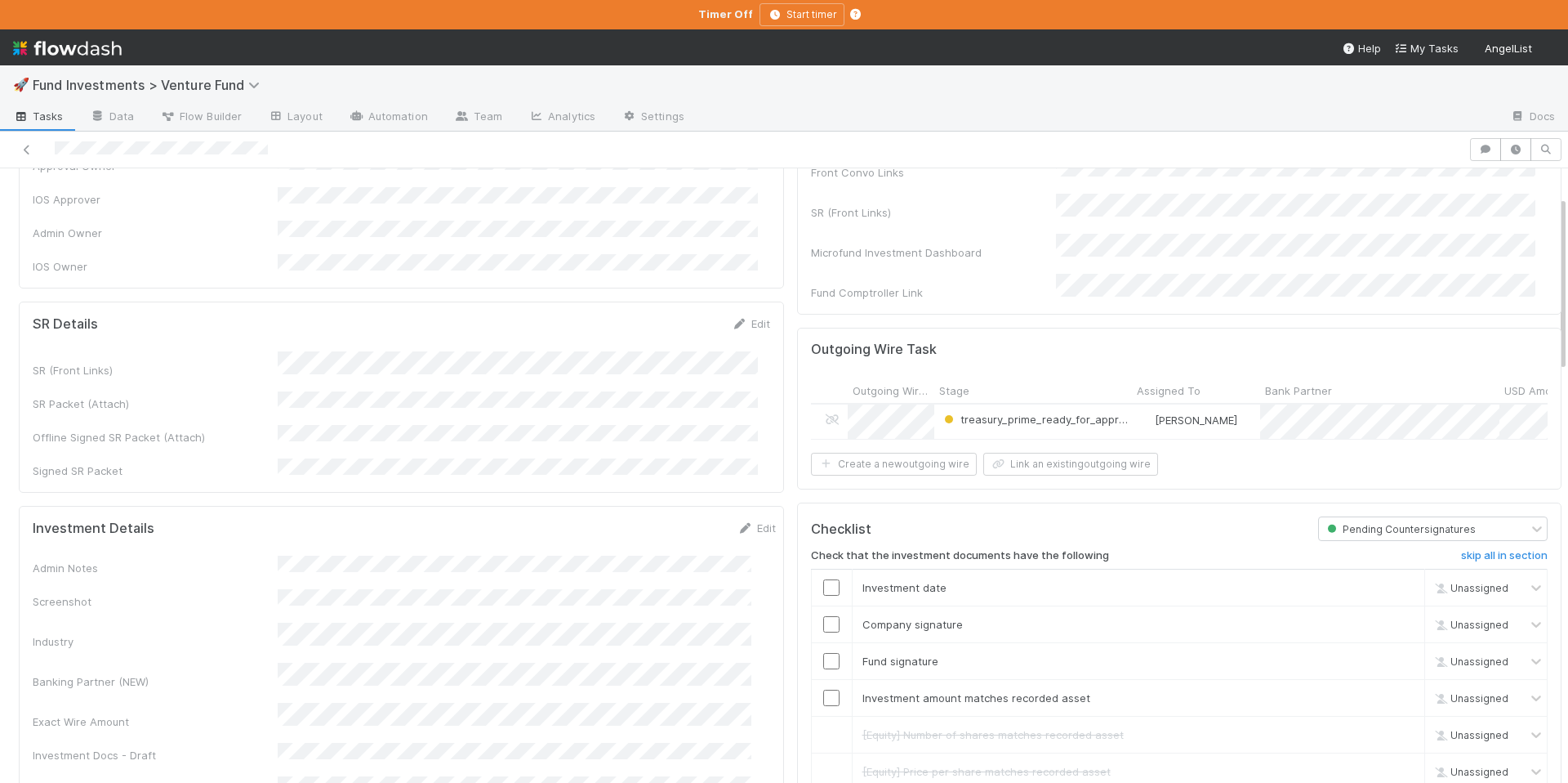
scroll to position [141, 0]
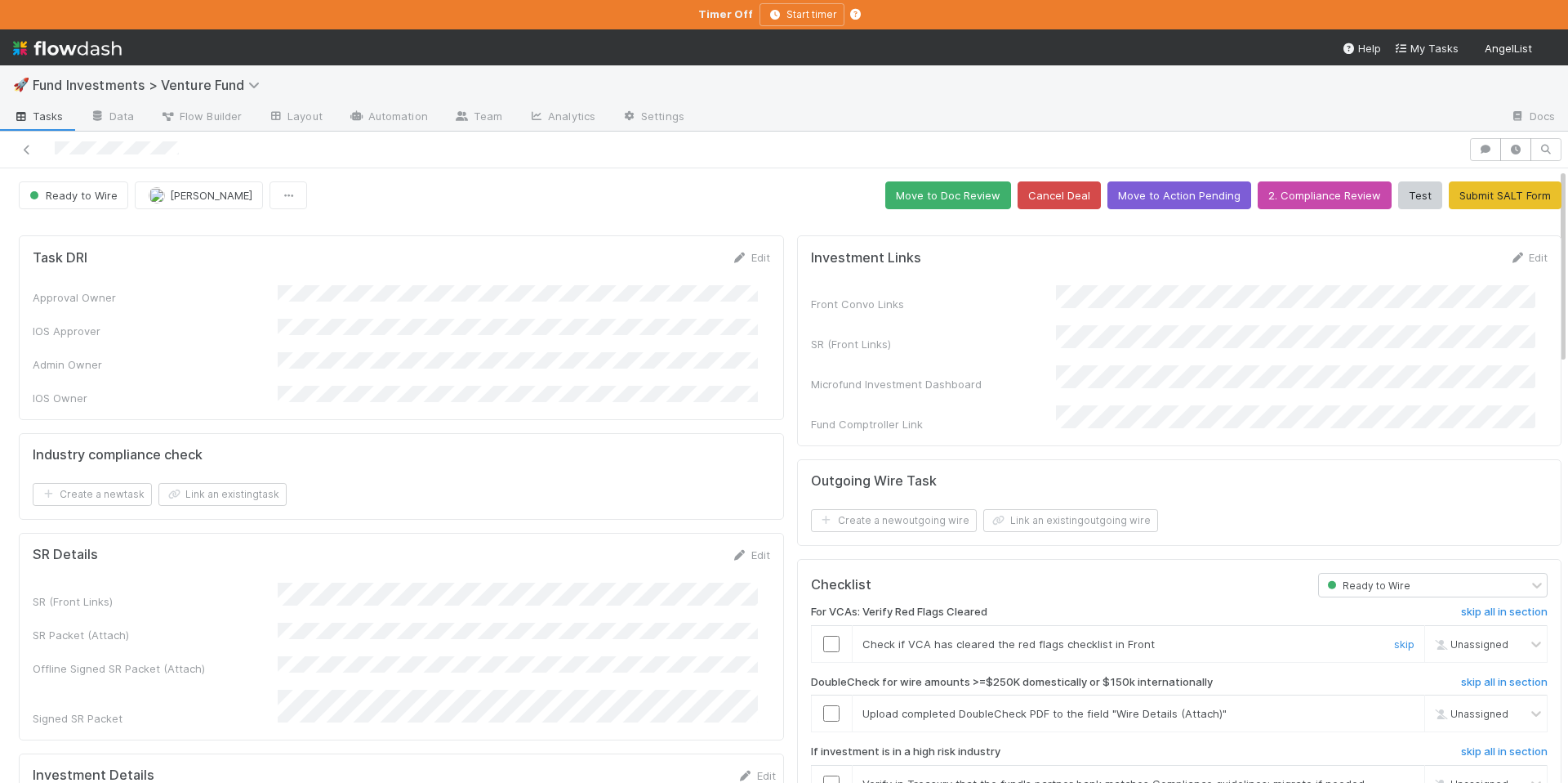
click at [824, 636] on input "checkbox" at bounding box center [831, 644] width 16 height 16
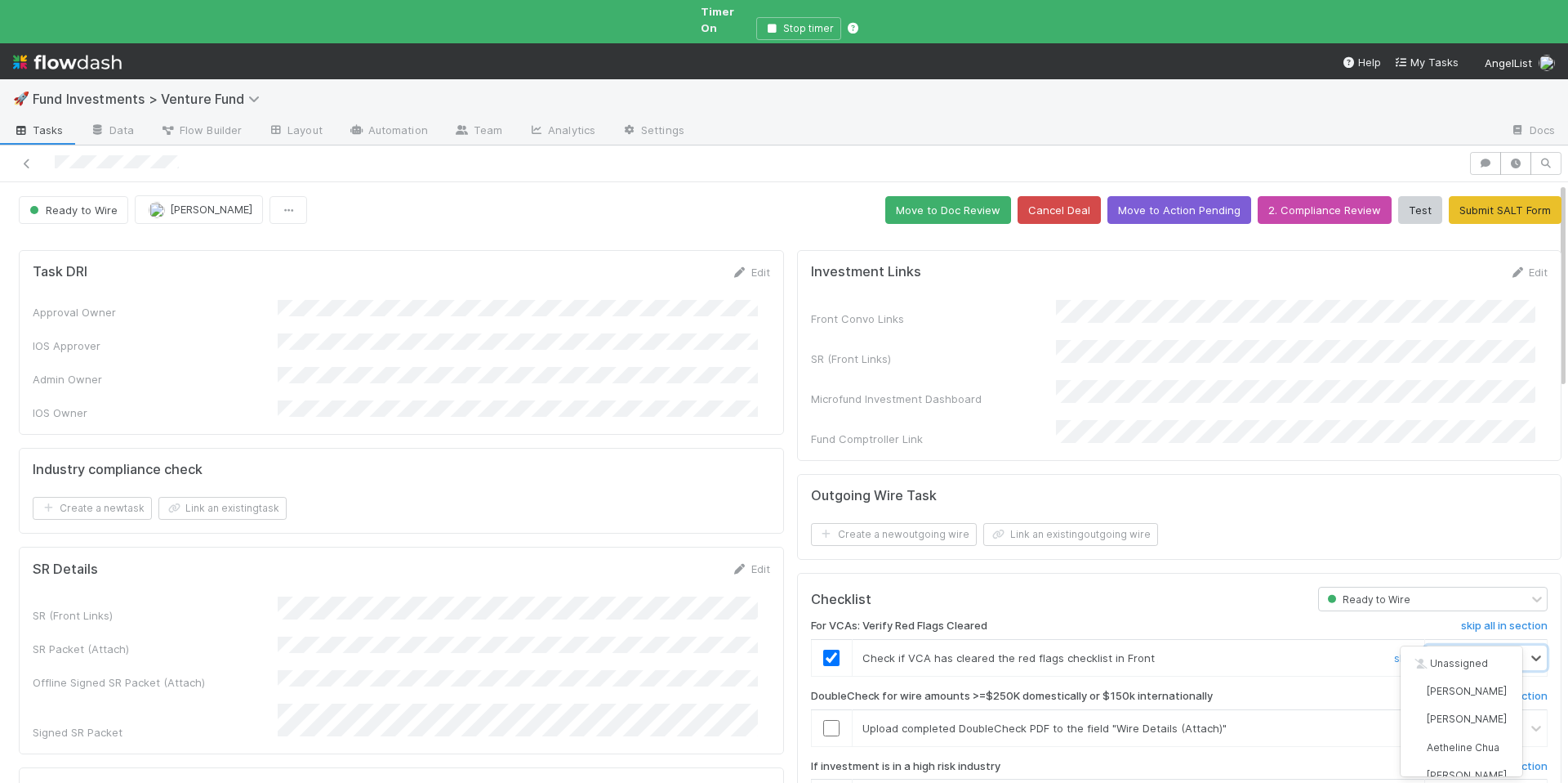
click at [1447, 652] on span "[PERSON_NAME]" at bounding box center [1487, 658] width 80 height 12
type input "[PERSON_NAME]"
click at [1452, 659] on span "[PERSON_NAME]" at bounding box center [1467, 663] width 80 height 12
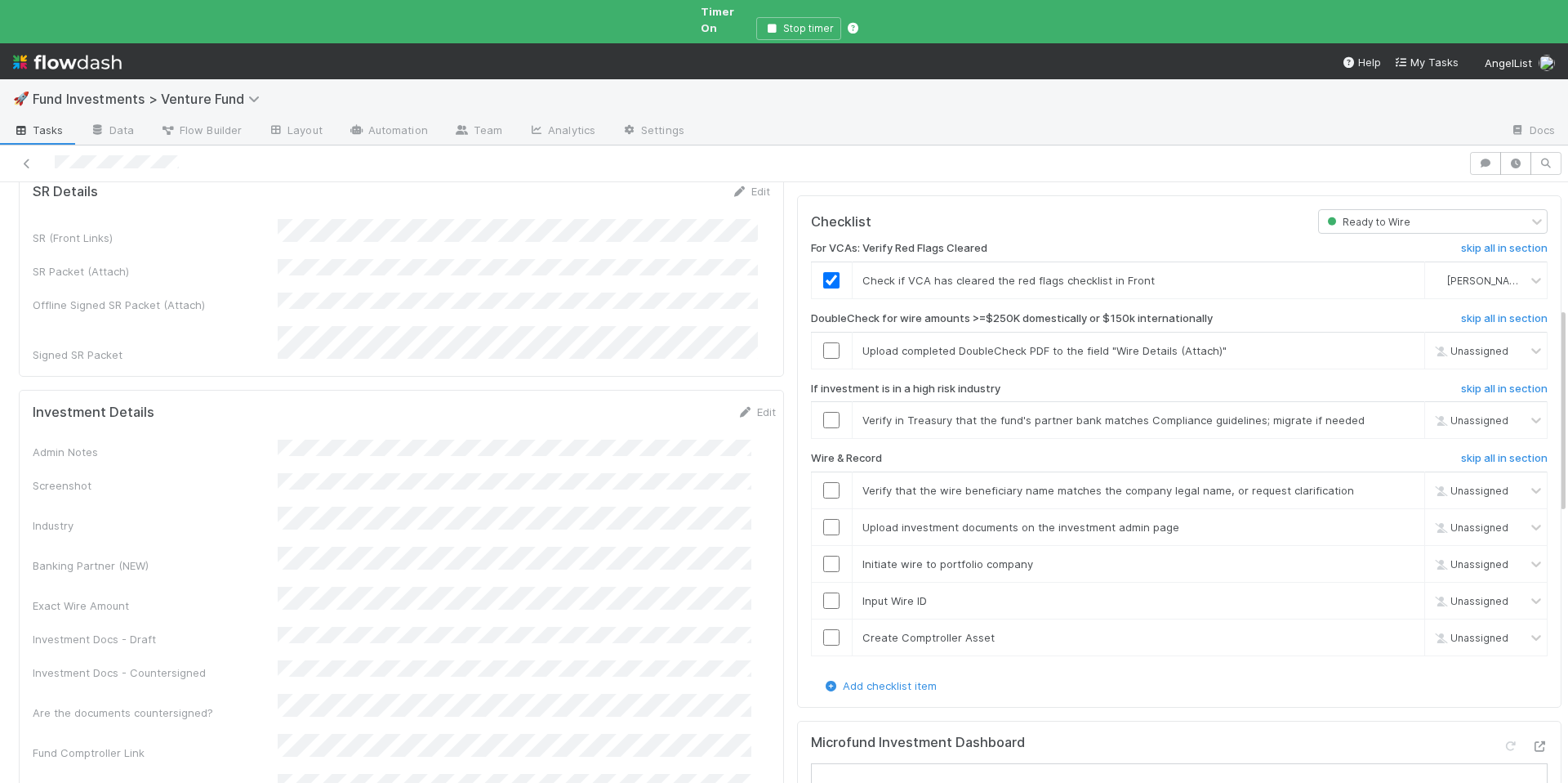
scroll to position [379, 0]
click at [823, 341] on input "checkbox" at bounding box center [831, 349] width 16 height 16
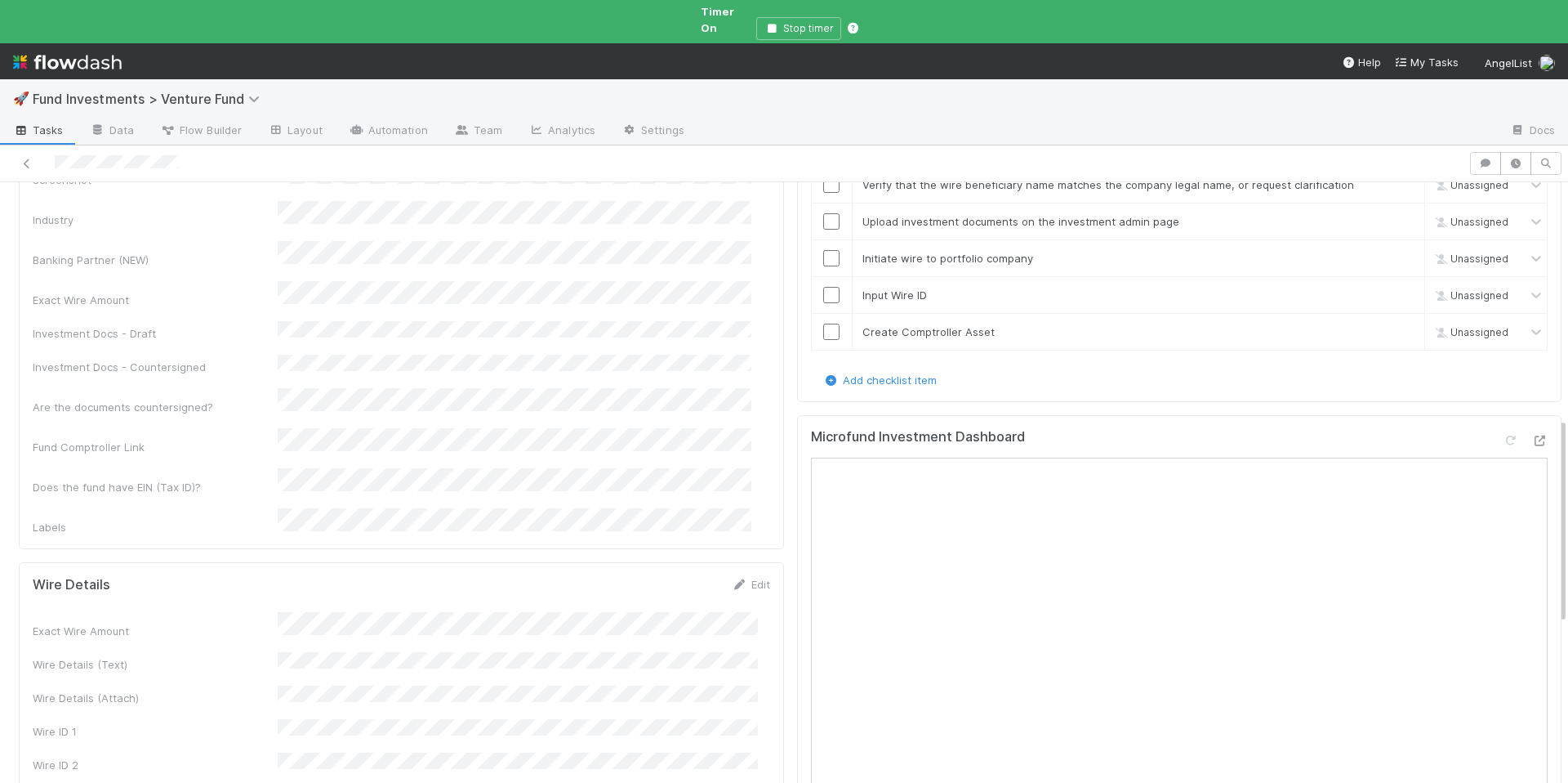
scroll to position [701, 0]
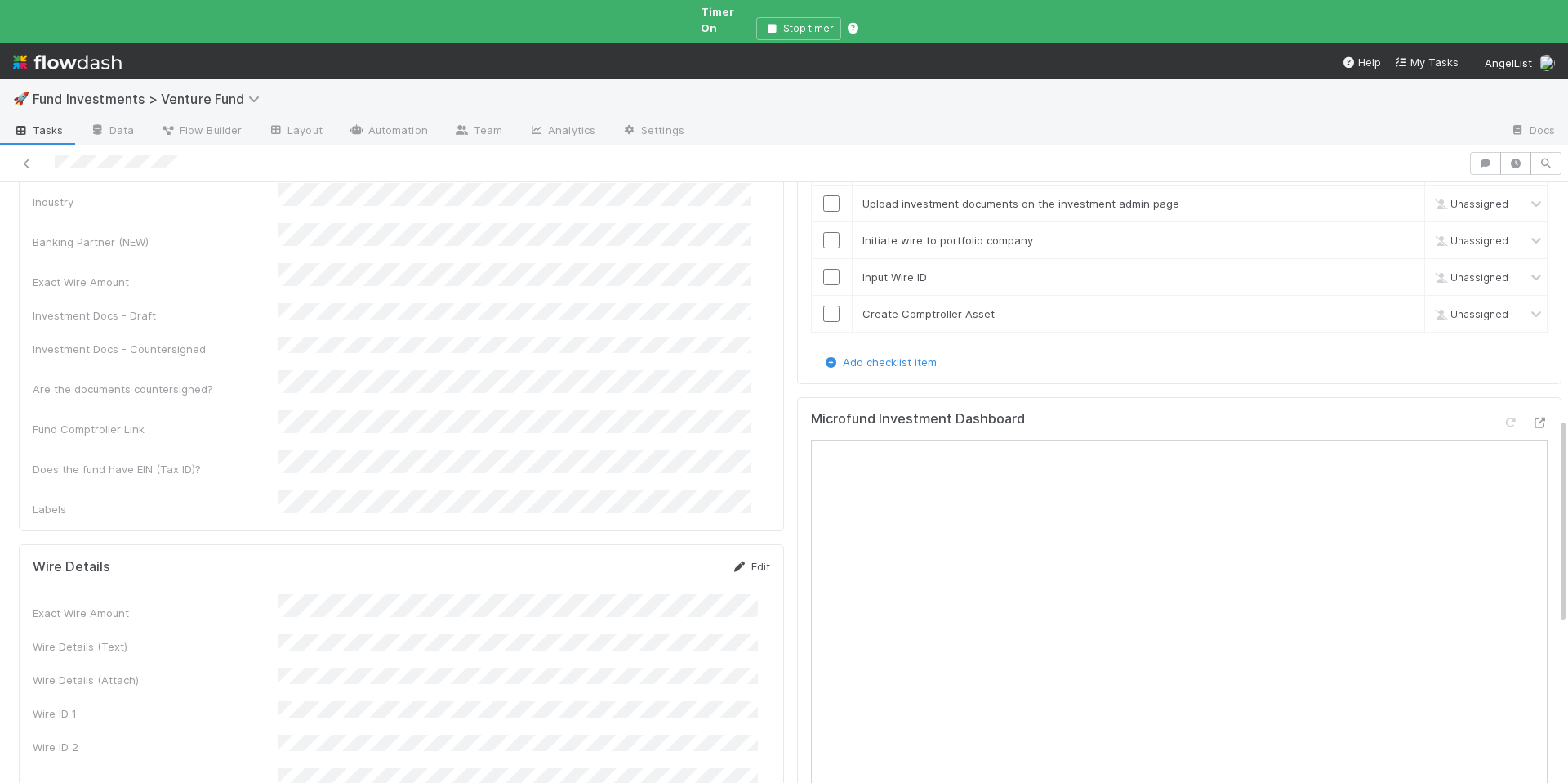
click at [732, 561] on icon at bounding box center [739, 566] width 16 height 11
click at [677, 558] on button "Save" at bounding box center [683, 572] width 47 height 28
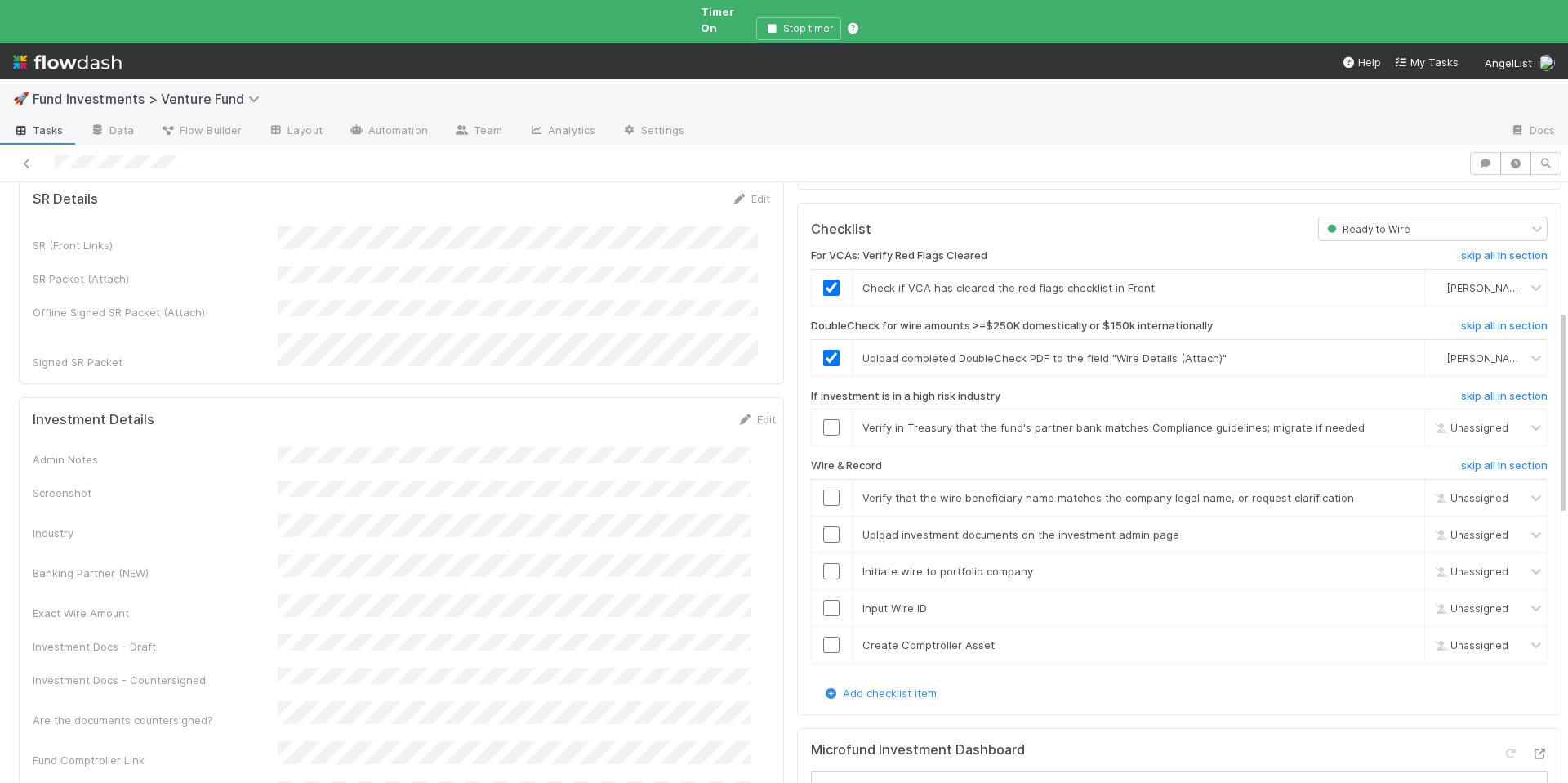
scroll to position [369, 0]
click at [823, 490] on input "checkbox" at bounding box center [831, 498] width 16 height 16
click at [823, 527] on input "checkbox" at bounding box center [831, 535] width 16 height 16
click at [823, 420] on input "checkbox" at bounding box center [831, 428] width 16 height 16
click at [823, 564] on input "checkbox" at bounding box center [831, 572] width 16 height 16
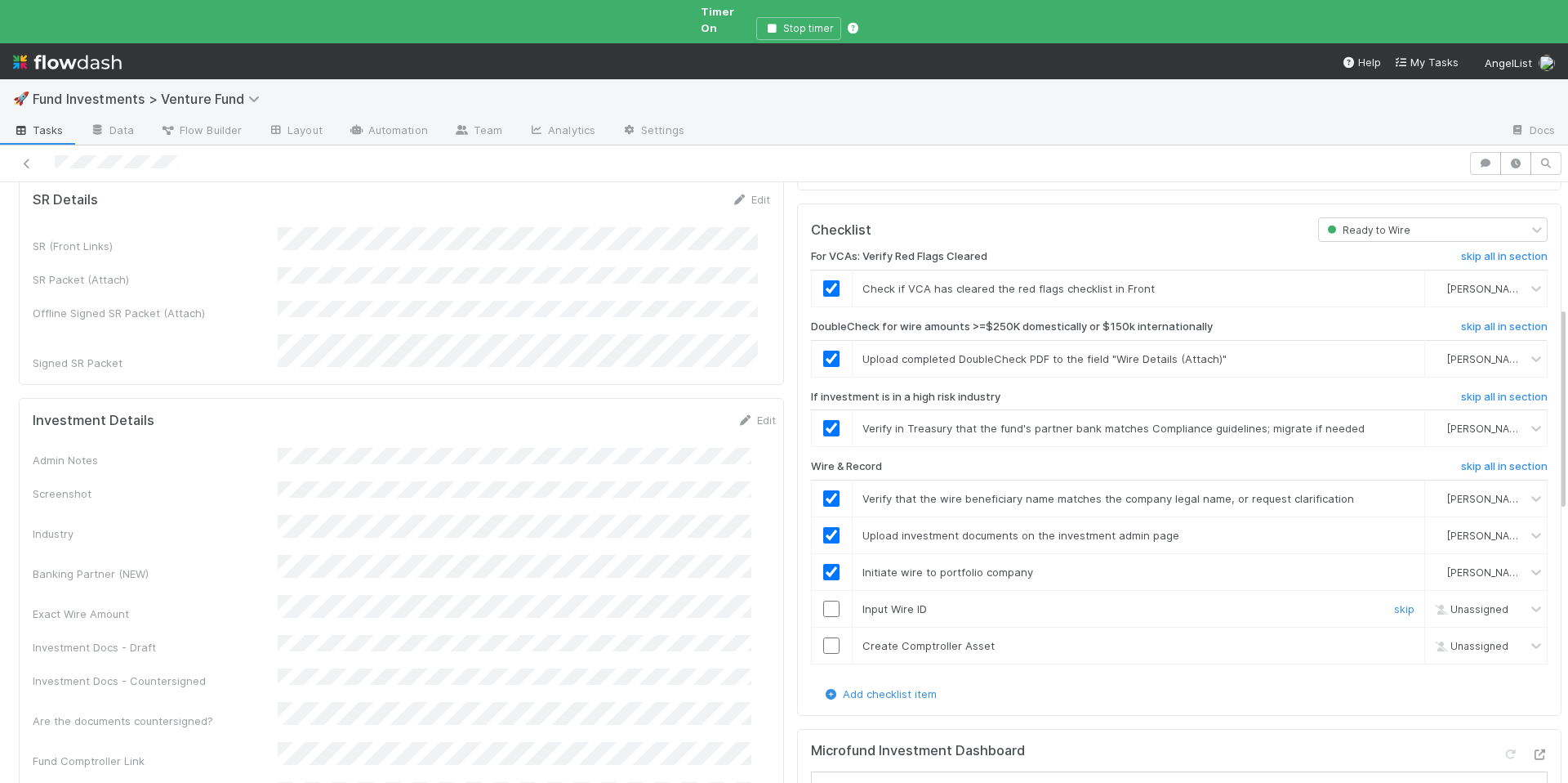
click at [823, 600] on input "checkbox" at bounding box center [831, 608] width 16 height 16
click at [823, 638] on input "checkbox" at bounding box center [831, 645] width 16 height 16
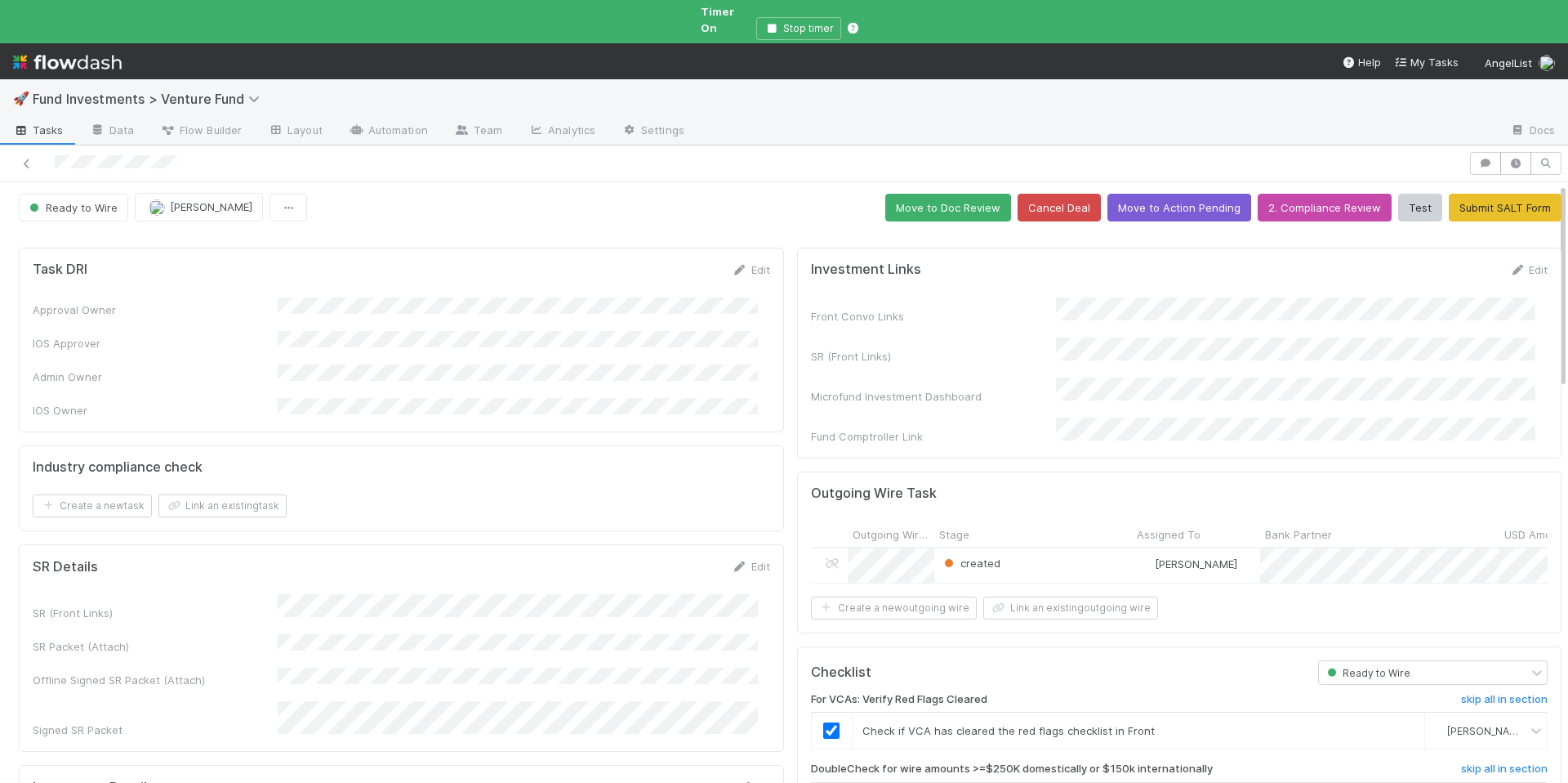
scroll to position [0, 0]
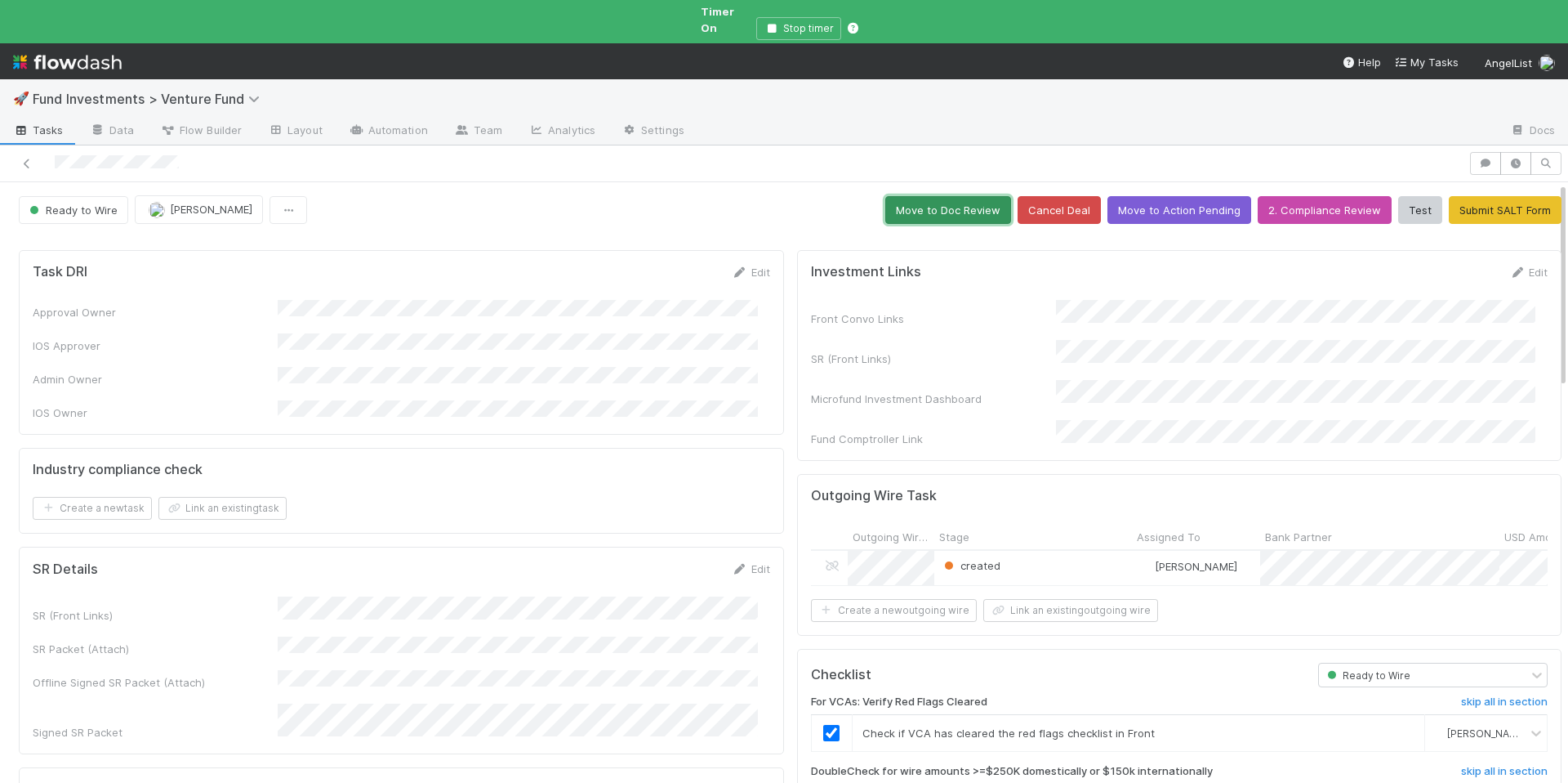
click at [913, 196] on button "Move to Doc Review" at bounding box center [948, 210] width 126 height 28
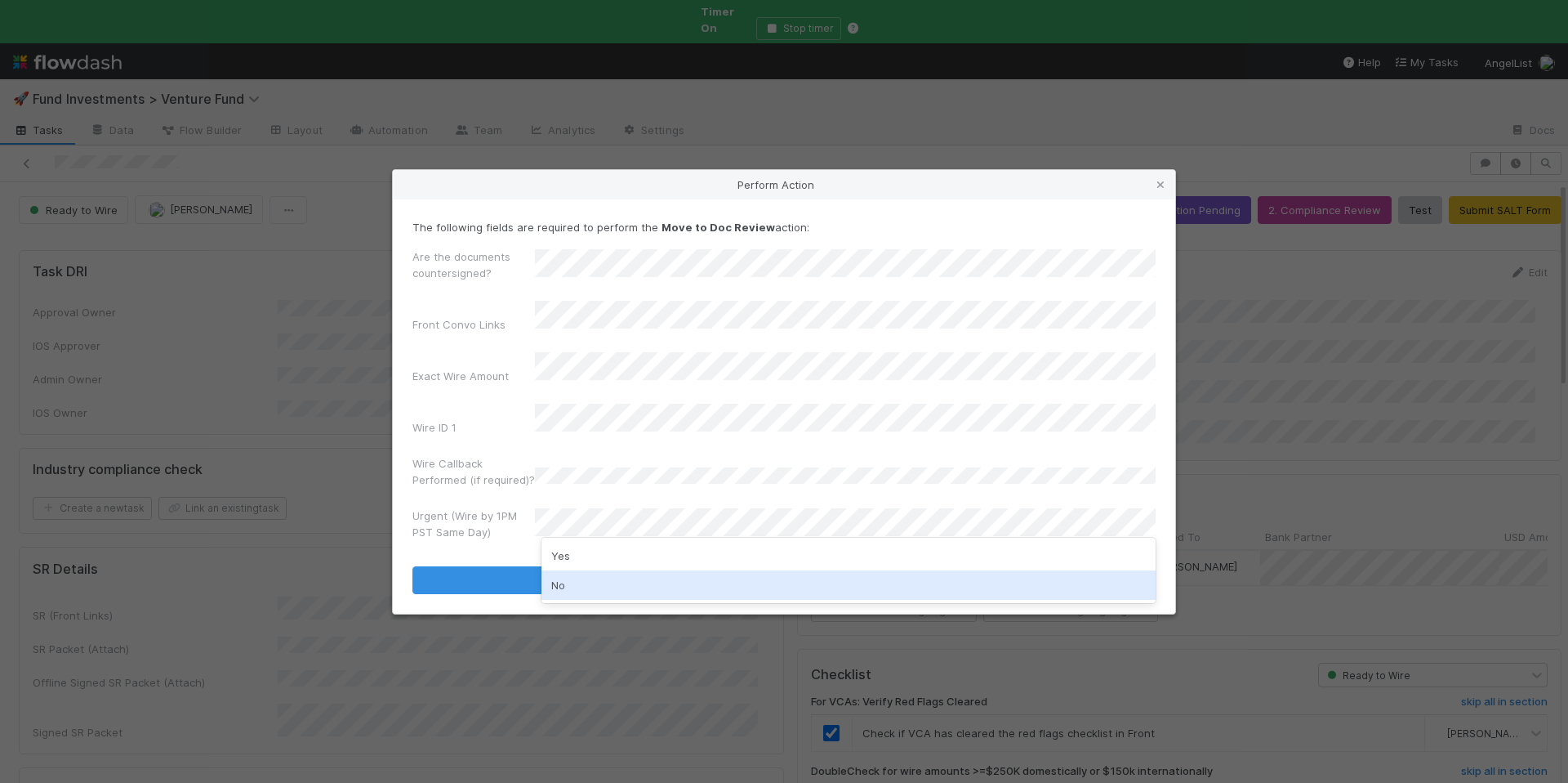
click at [594, 586] on div "No" at bounding box center [849, 585] width 615 height 30
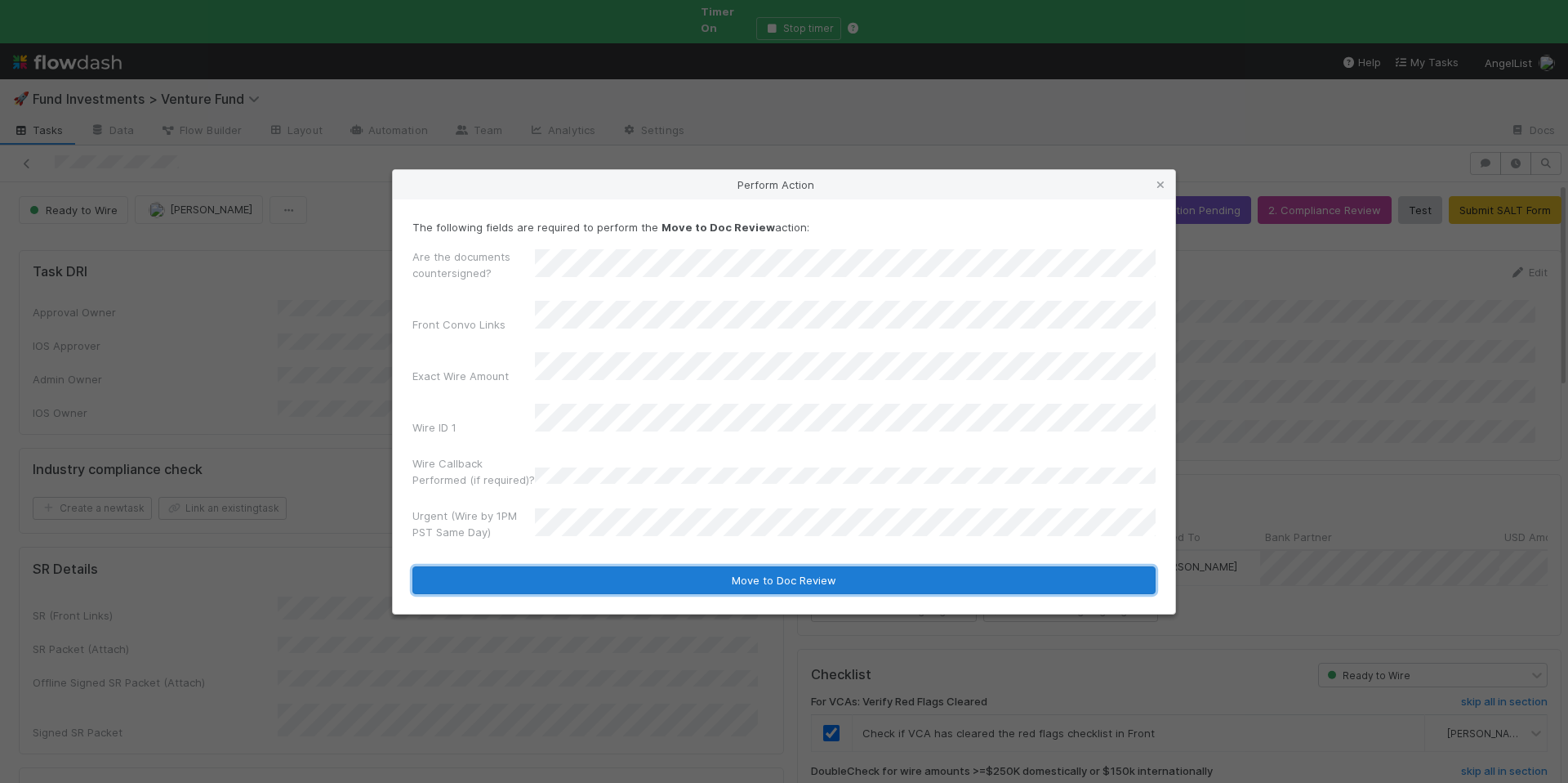
click at [718, 567] on button "Move to Doc Review" at bounding box center [784, 580] width 744 height 28
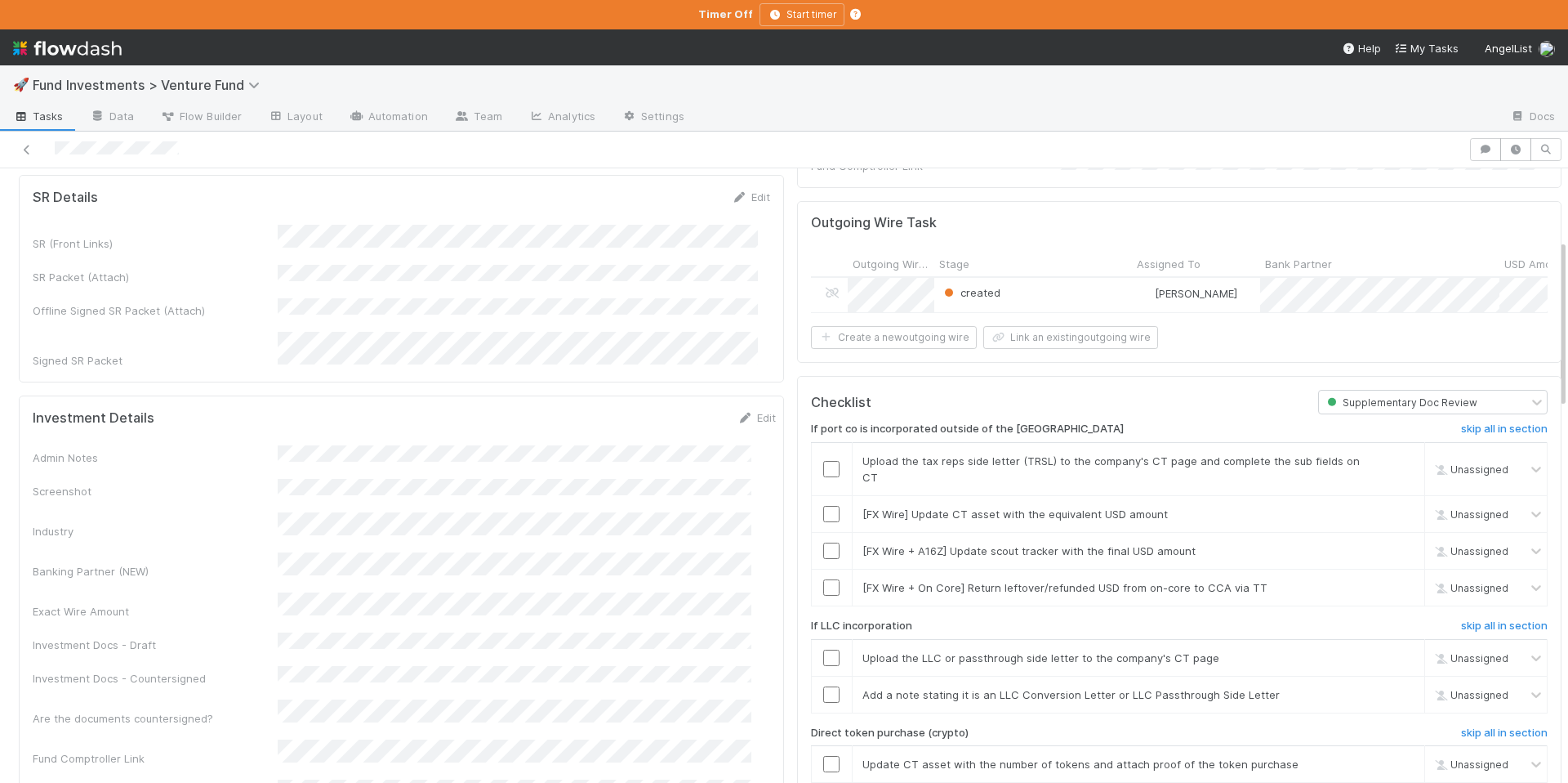
scroll to position [262, 0]
click at [1075, 279] on div "created" at bounding box center [1033, 291] width 198 height 34
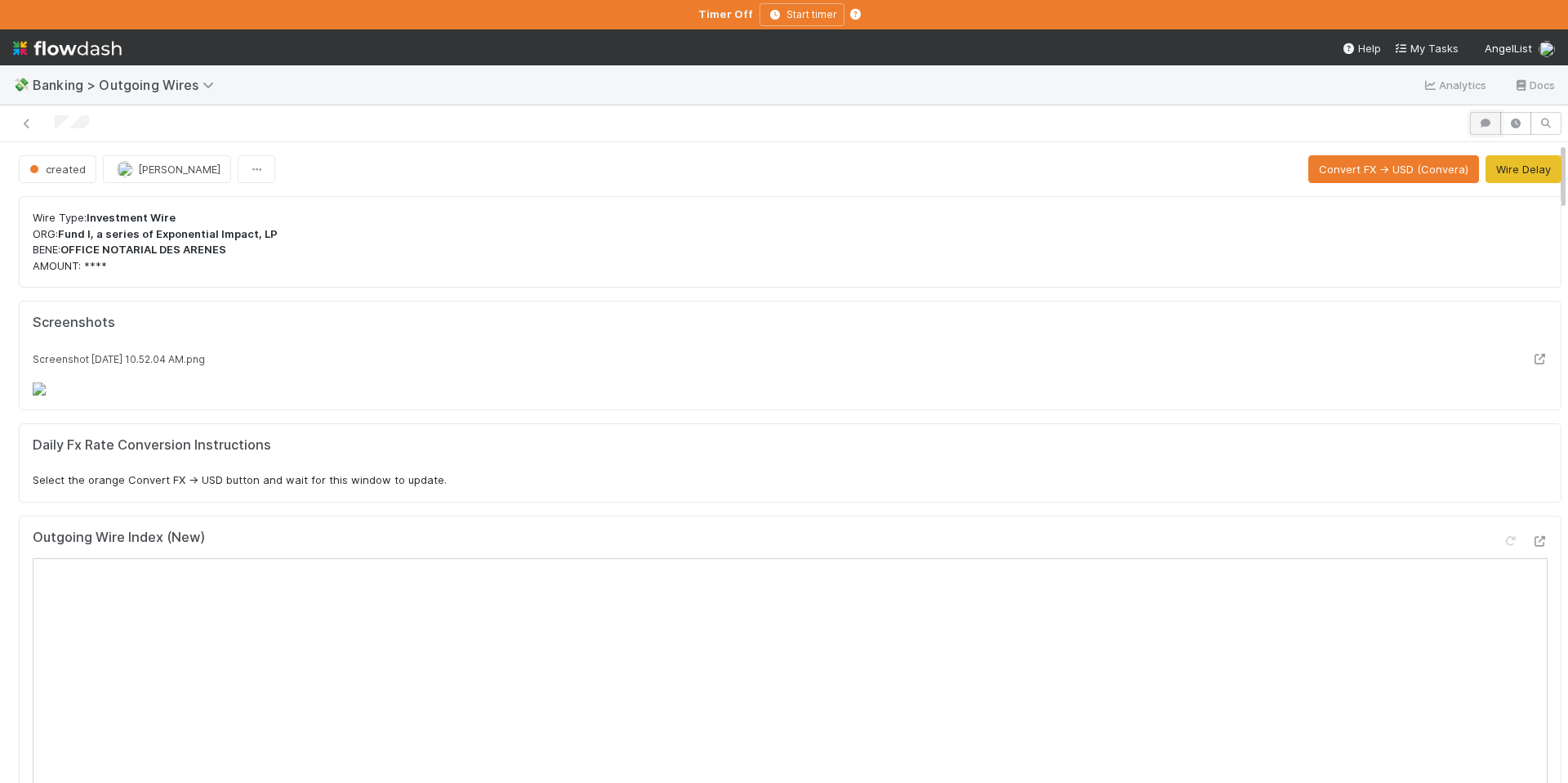
click at [1470, 125] on button "button" at bounding box center [1486, 123] width 31 height 23
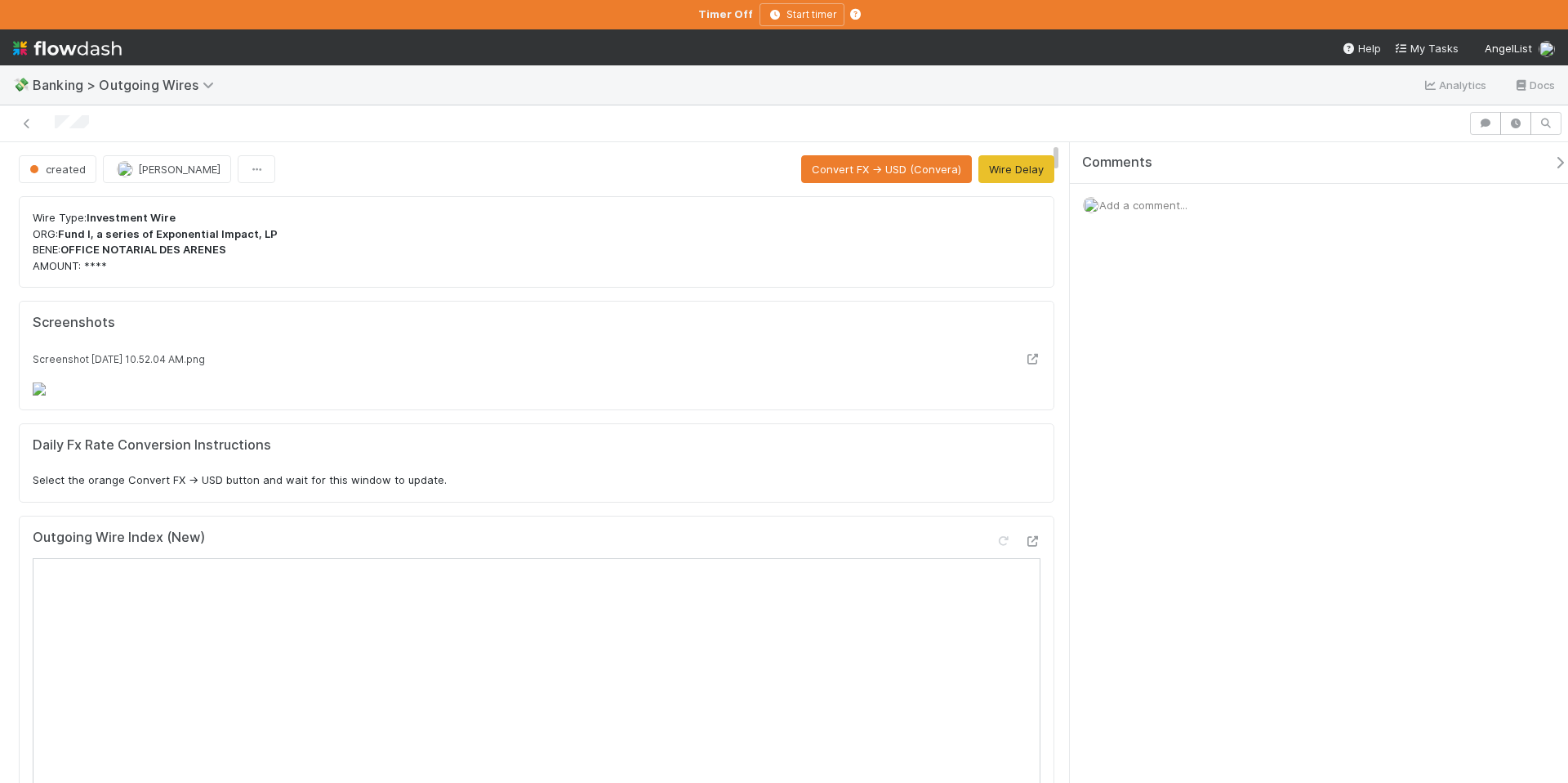
click at [1173, 205] on span "Add a comment..." at bounding box center [1144, 205] width 88 height 13
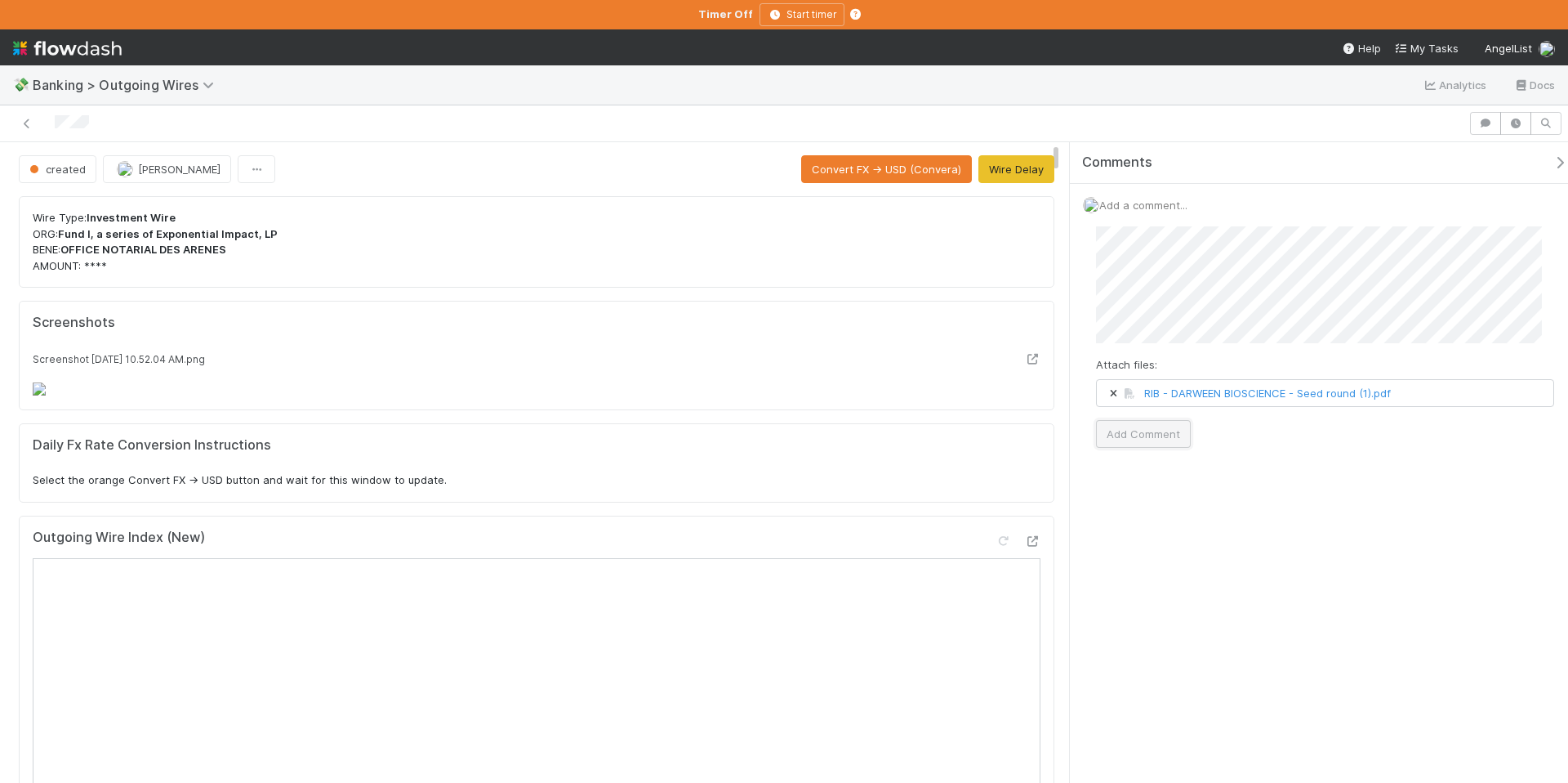
click at [1167, 443] on button "Add Comment" at bounding box center [1144, 434] width 95 height 28
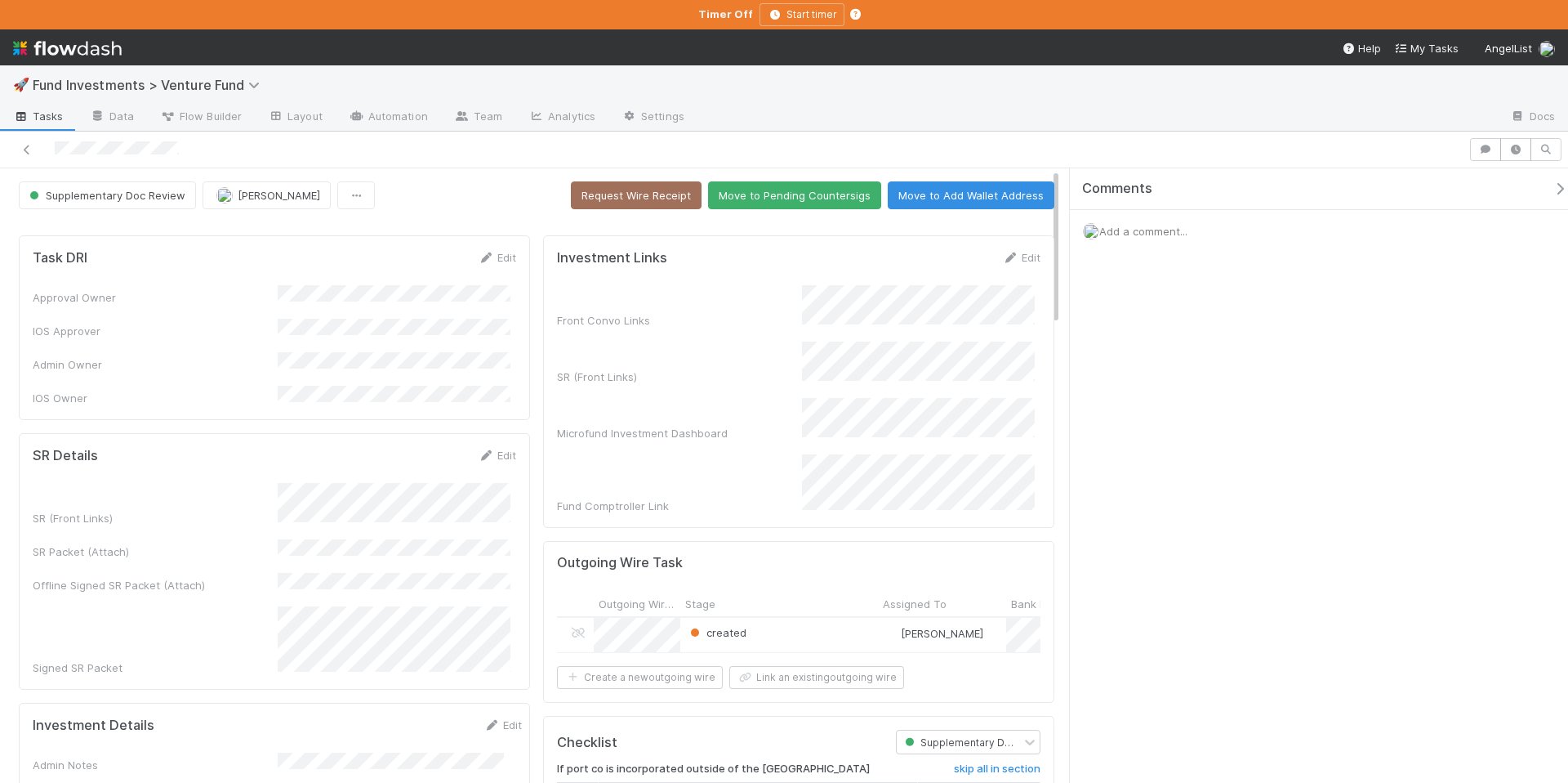
click at [1552, 189] on icon "button" at bounding box center [1560, 189] width 16 height 13
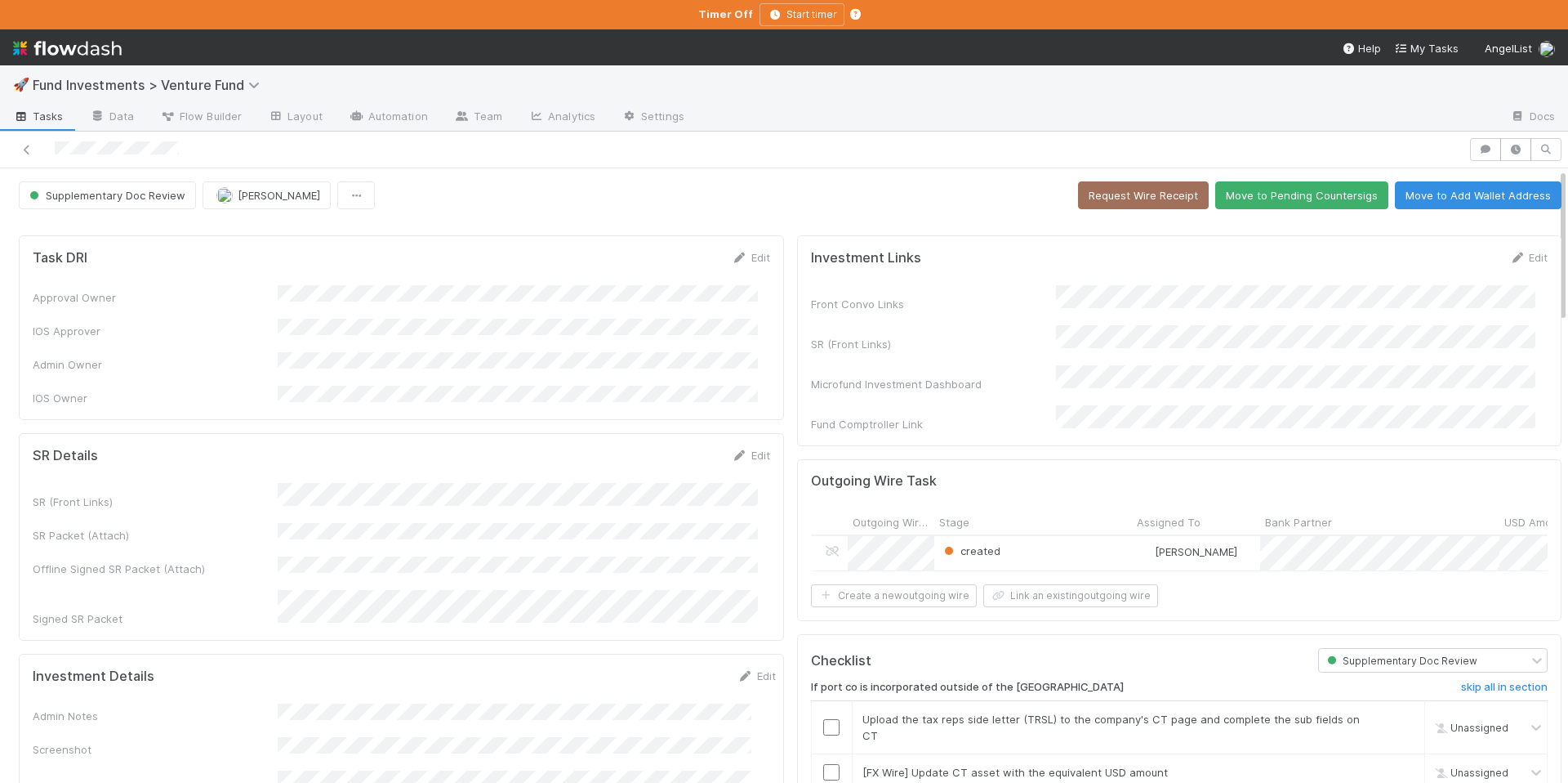
scroll to position [171, 0]
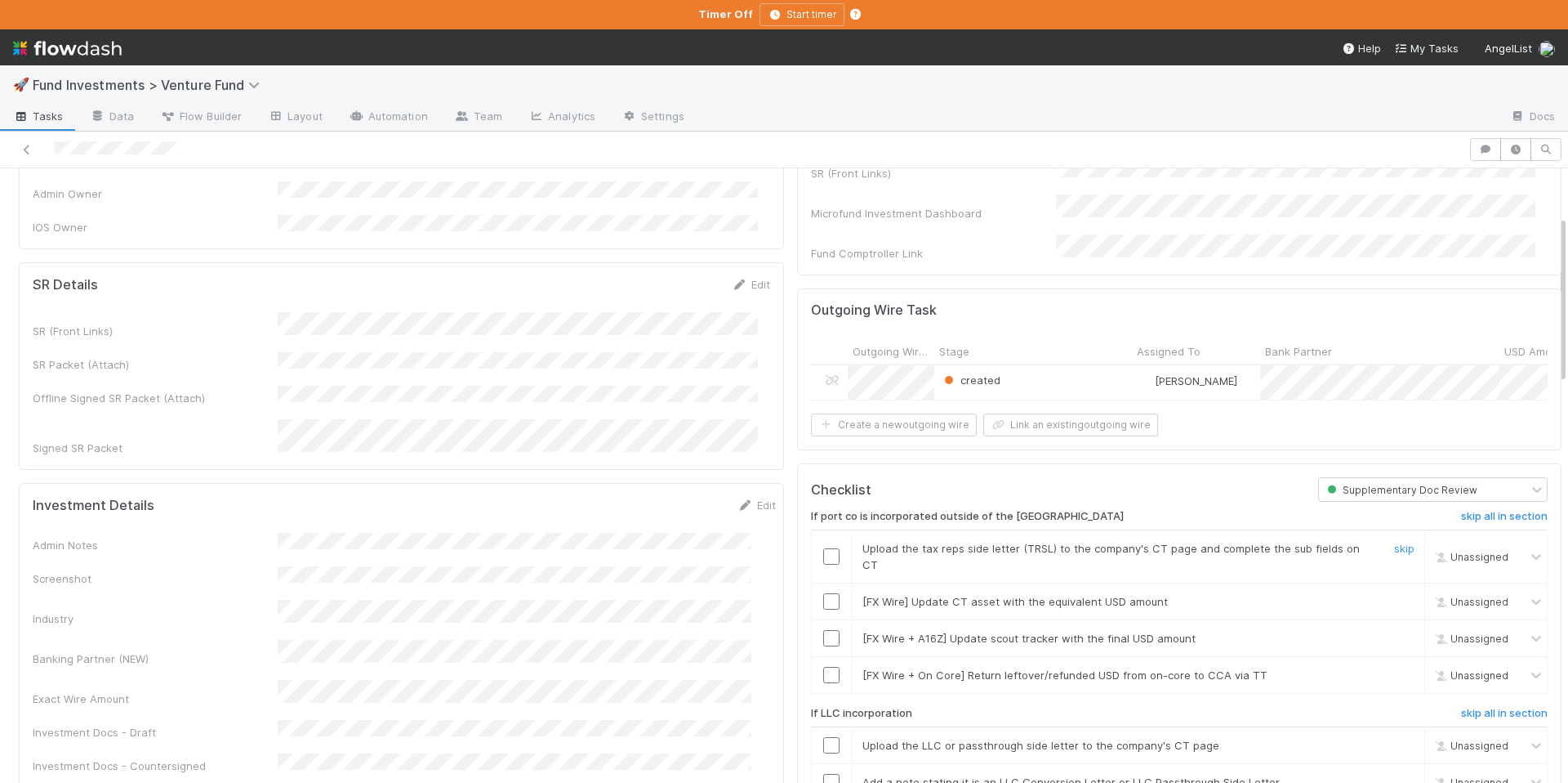
click at [823, 549] on input "checkbox" at bounding box center [831, 556] width 16 height 16
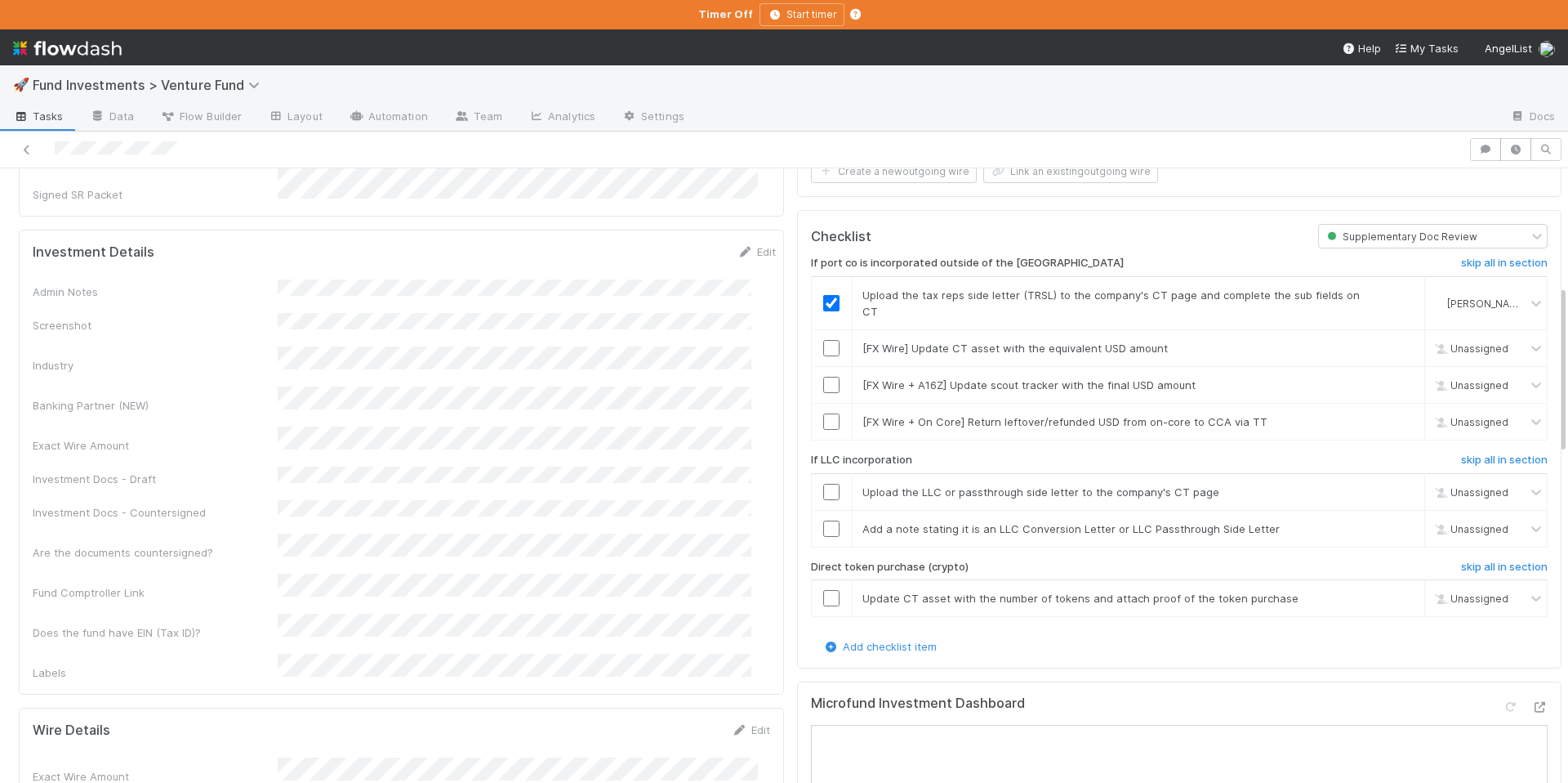
scroll to position [0, 0]
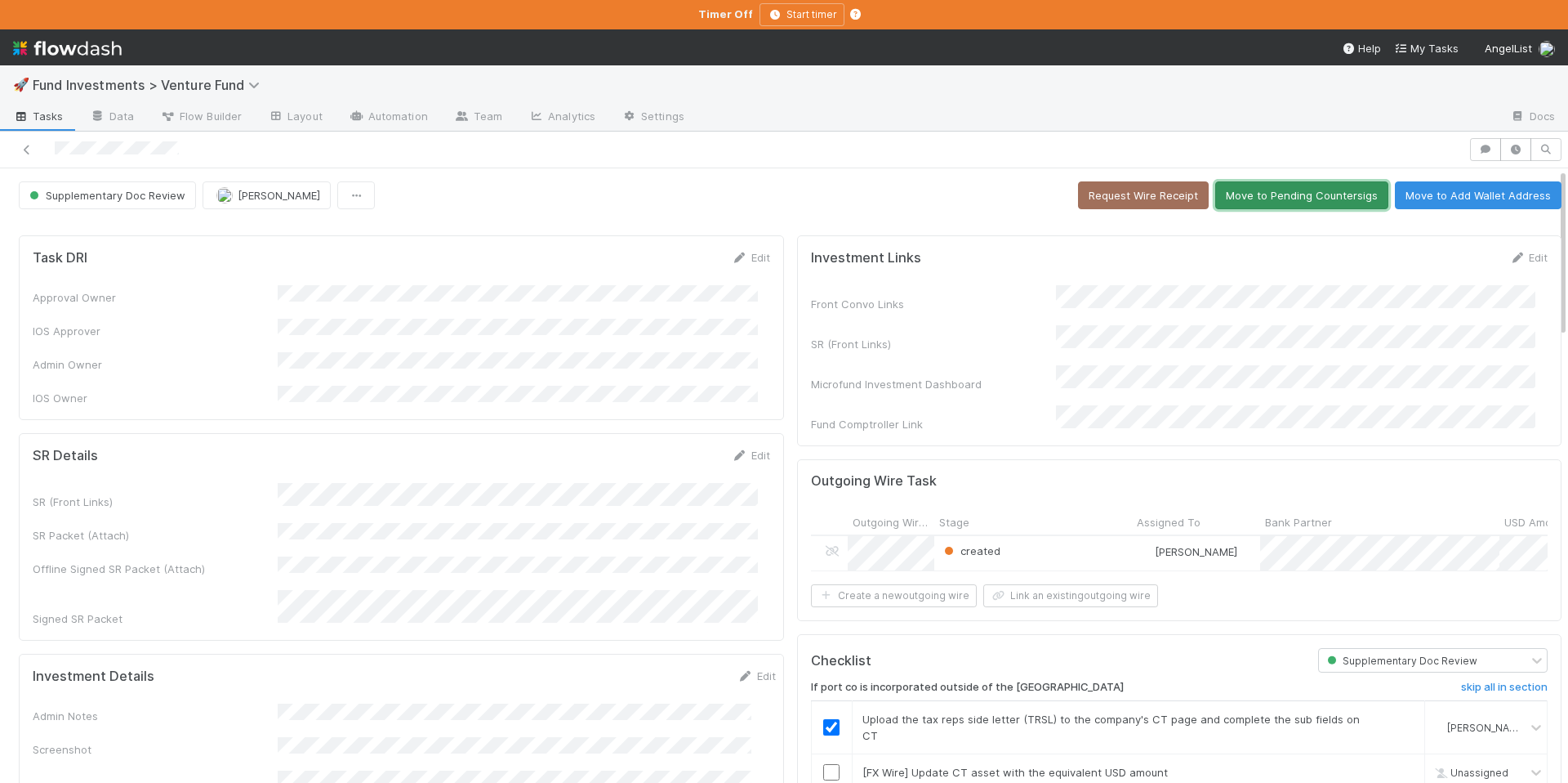
click at [1290, 189] on button "Move to Pending Countersigs" at bounding box center [1302, 195] width 173 height 28
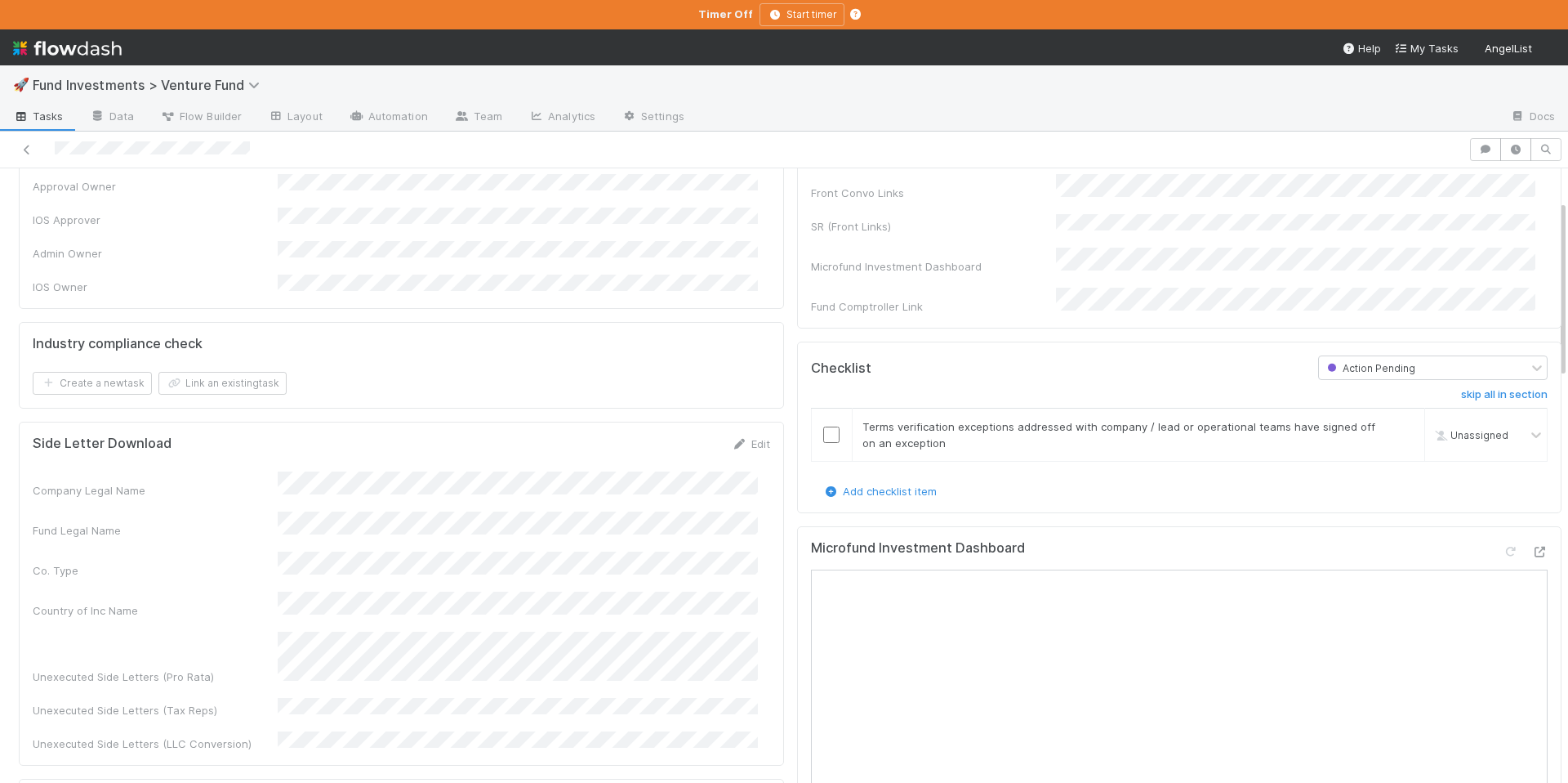
scroll to position [111, 0]
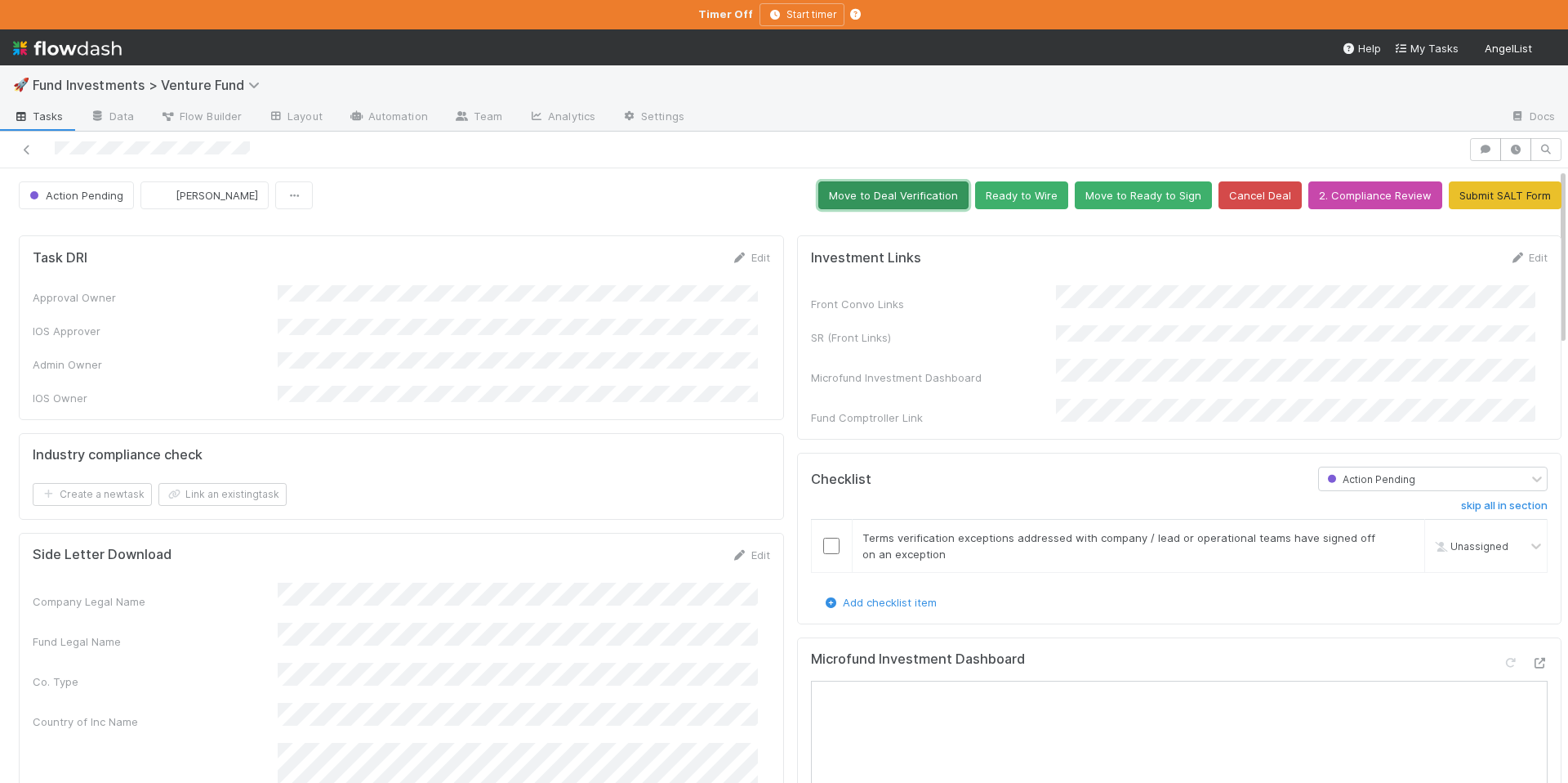
click at [885, 191] on button "Move to Deal Verification" at bounding box center [893, 195] width 150 height 28
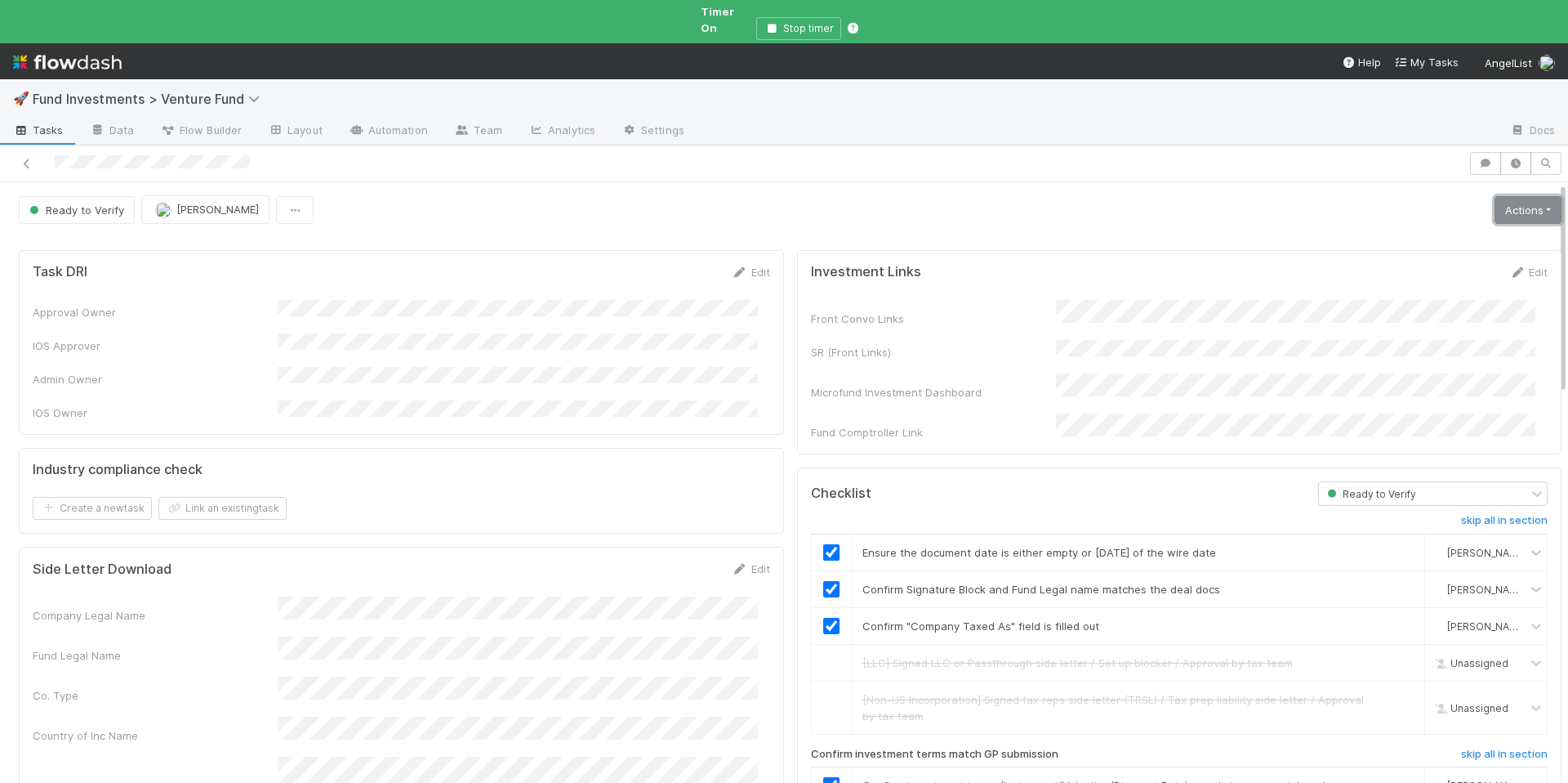
drag, startPoint x: 1490, startPoint y: 205, endPoint x: 1470, endPoint y: 206, distance: 20.0
click at [1495, 204] on link "Actions" at bounding box center [1528, 210] width 67 height 28
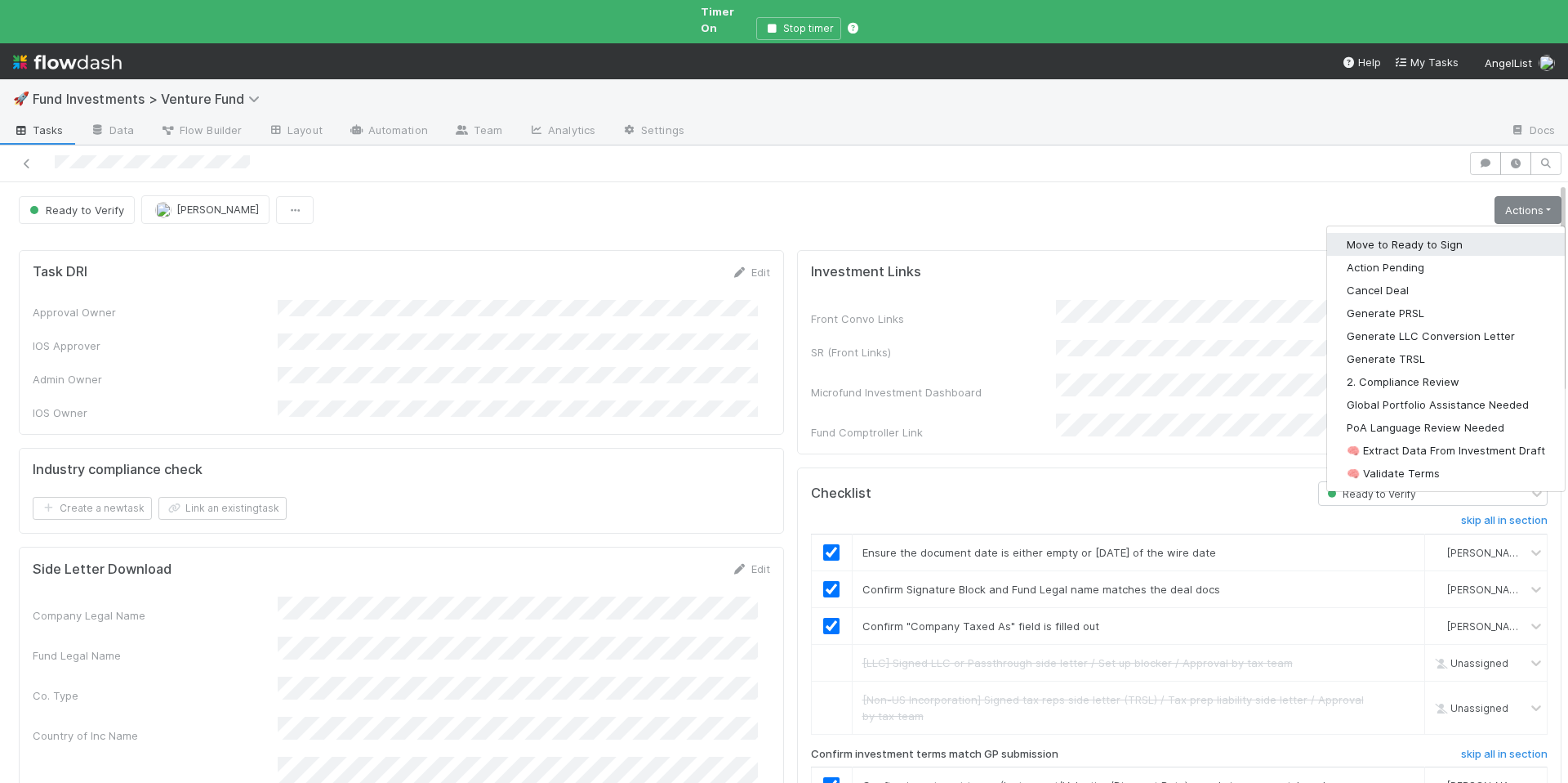
click at [1428, 238] on button "Move to Ready to Sign" at bounding box center [1447, 244] width 238 height 23
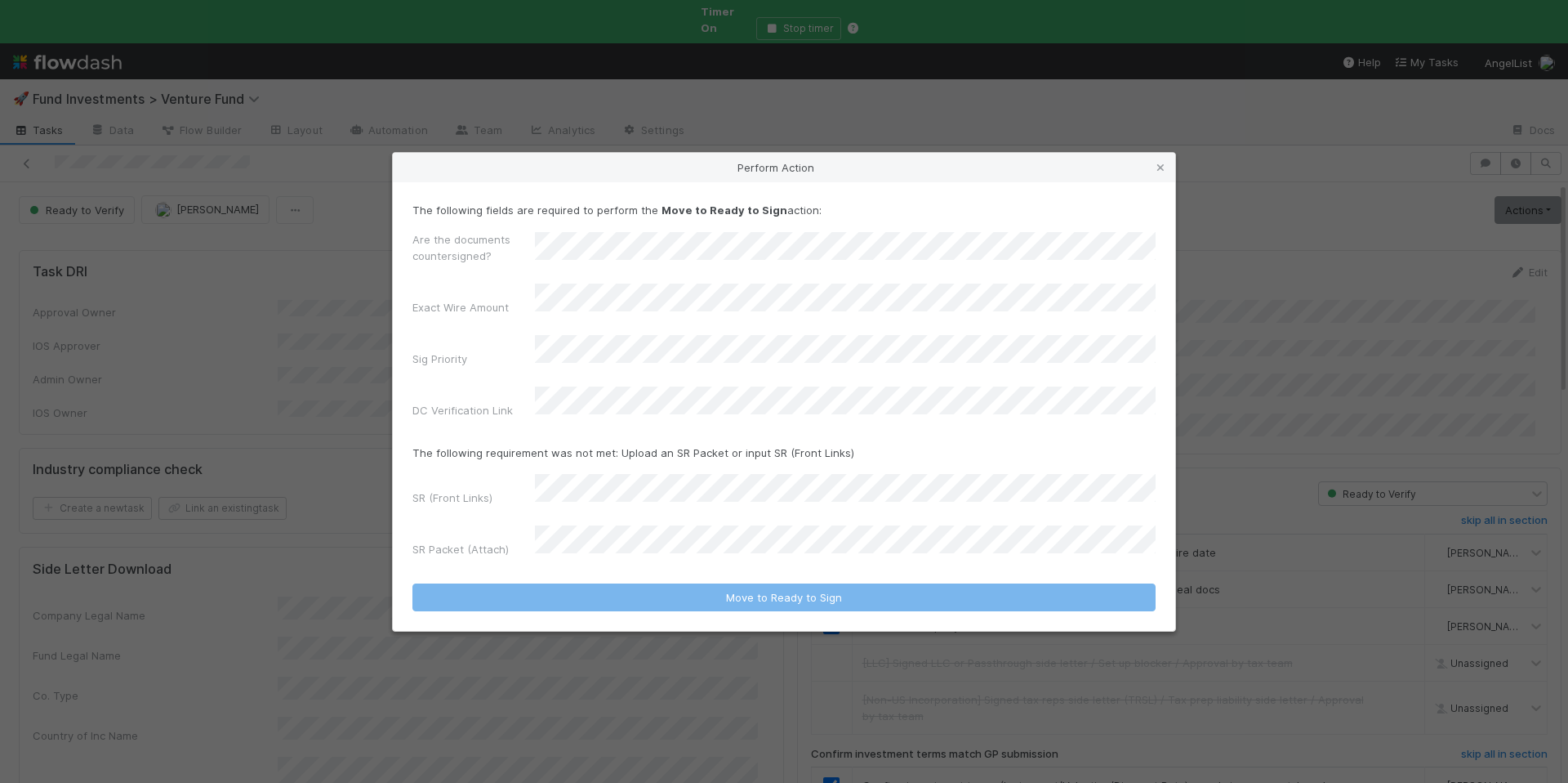
click at [581, 339] on div "Are the documents countersigned? Exact Wire Amount Sig Priority DC Verification…" at bounding box center [784, 328] width 744 height 194
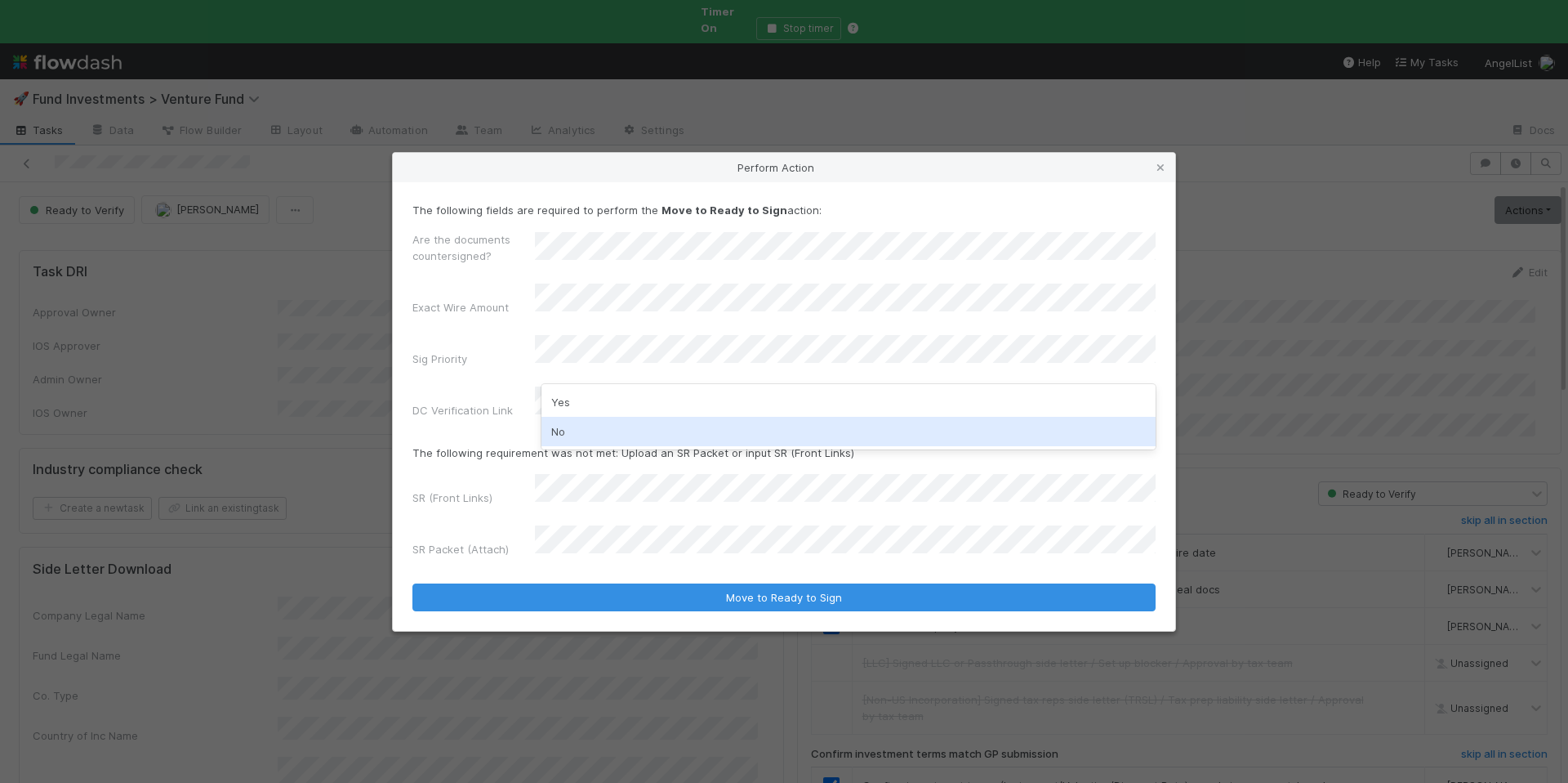
click at [601, 422] on div "No" at bounding box center [849, 431] width 615 height 30
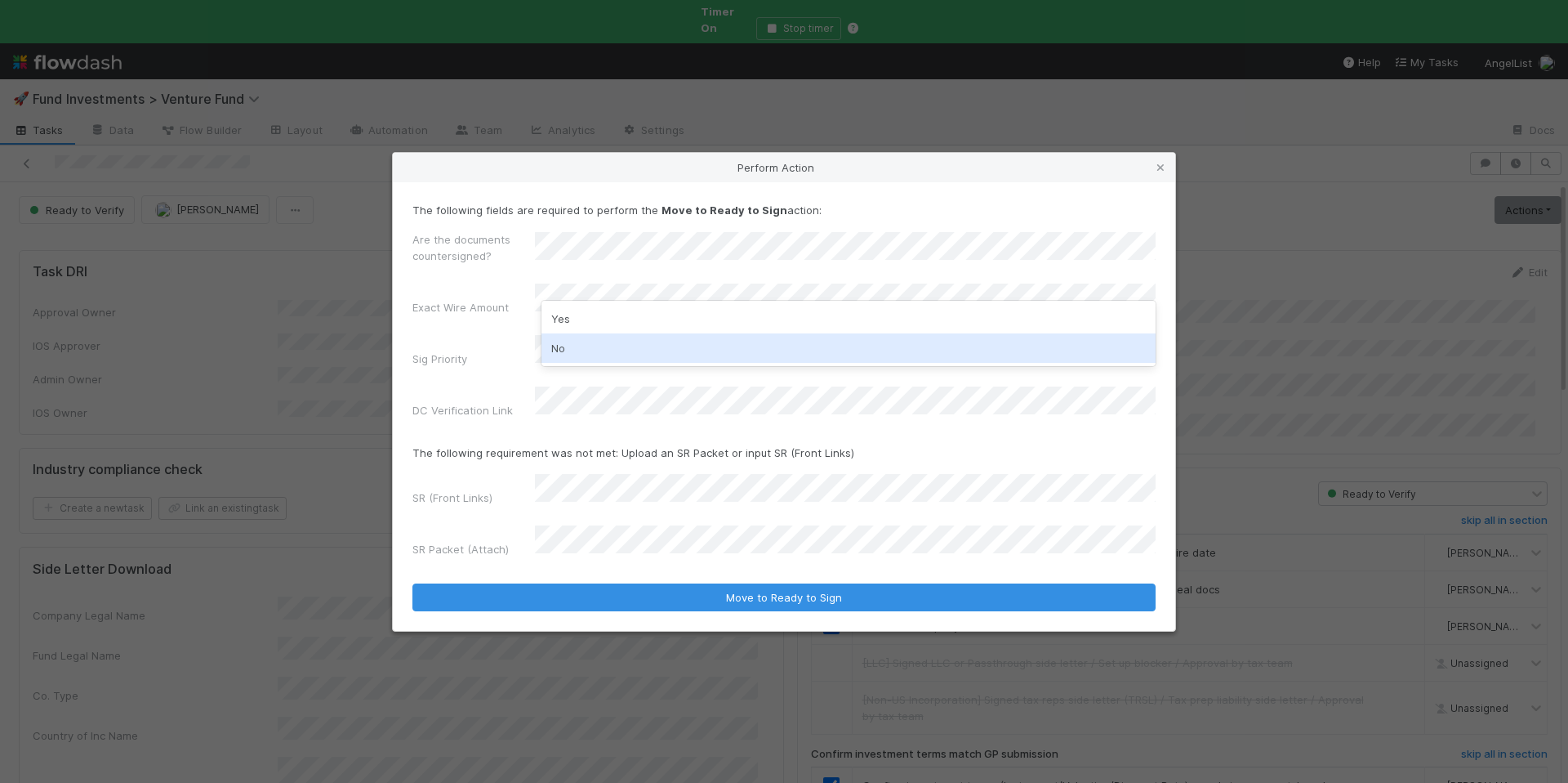
click at [589, 341] on div "No" at bounding box center [849, 348] width 615 height 30
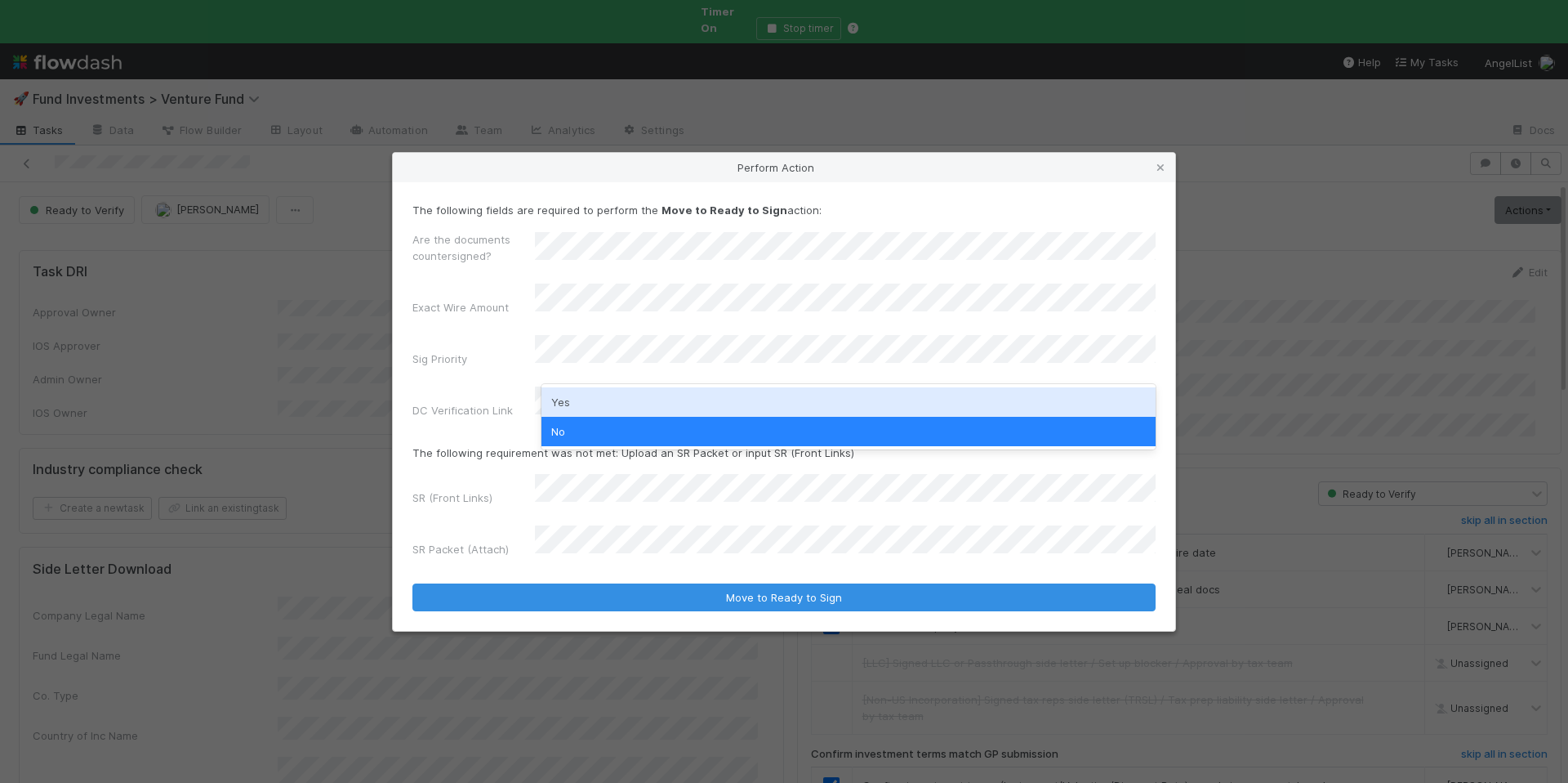
click at [581, 396] on div "Yes" at bounding box center [849, 402] width 615 height 30
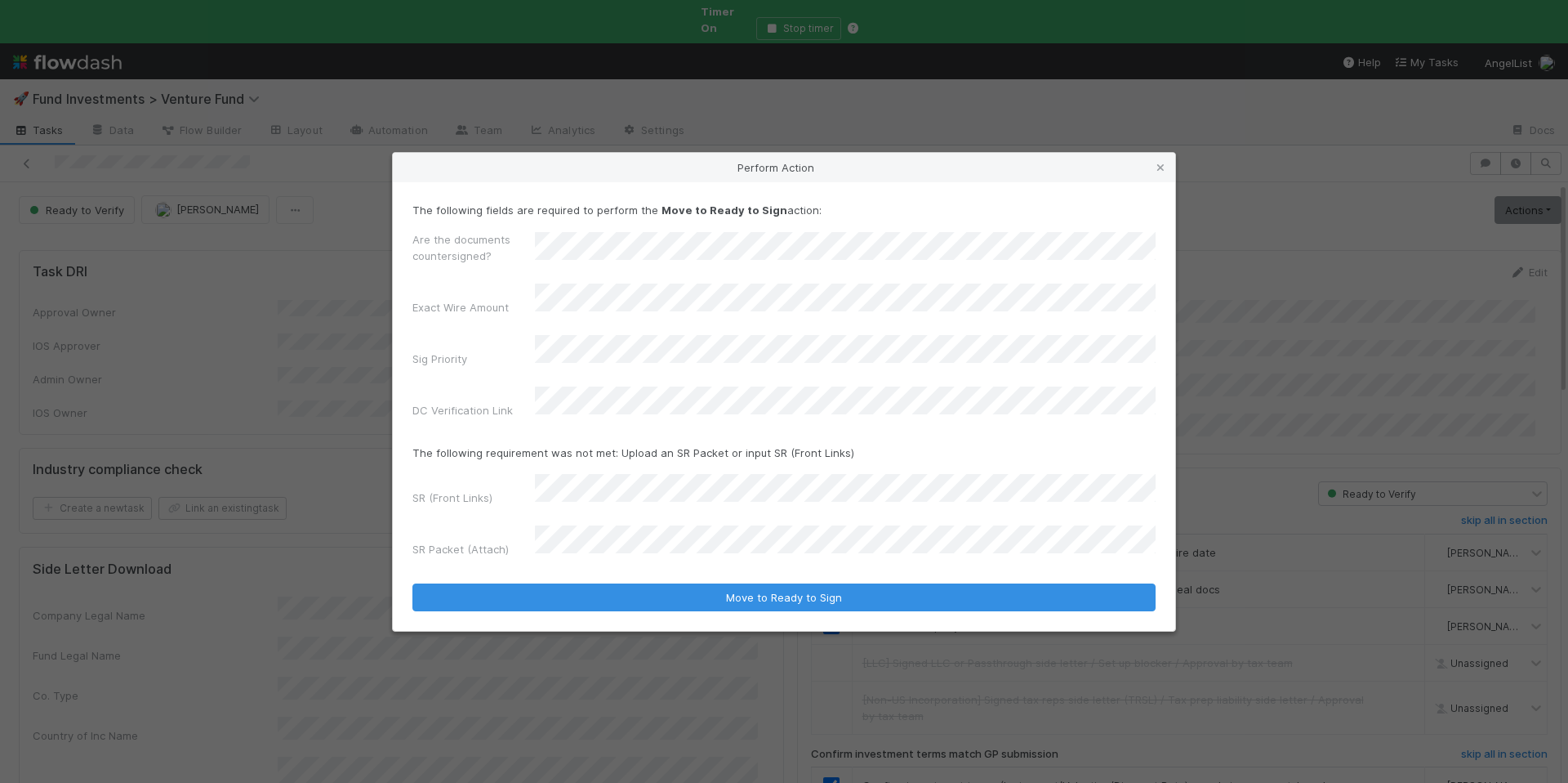
click at [711, 594] on div "The following fields are required to perform the Move to Ready to Sign action: …" at bounding box center [784, 407] width 783 height 448
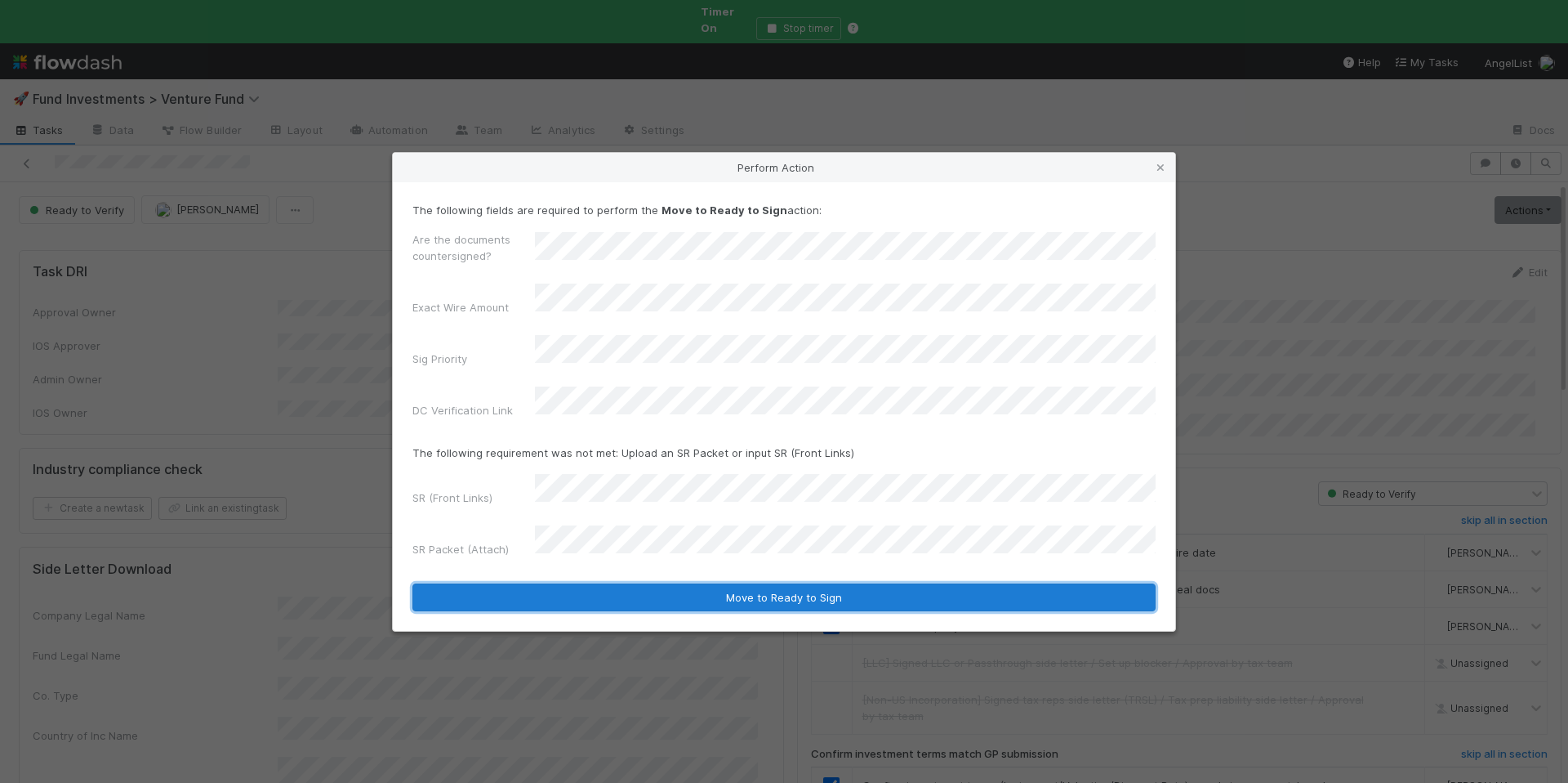
click at [717, 583] on button "Move to Ready to Sign" at bounding box center [784, 597] width 744 height 28
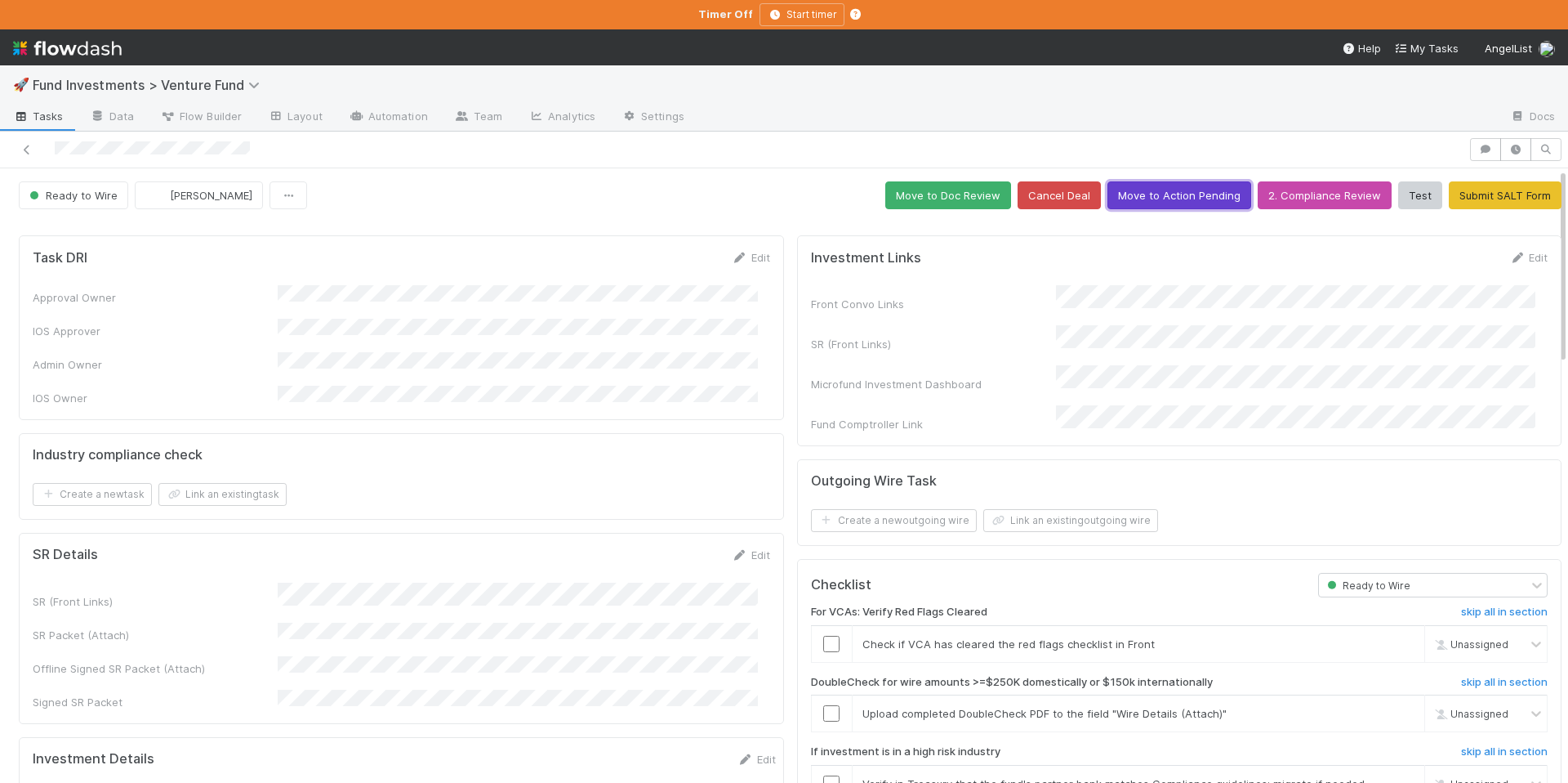
click at [1130, 188] on button "Move to Action Pending" at bounding box center [1179, 195] width 143 height 28
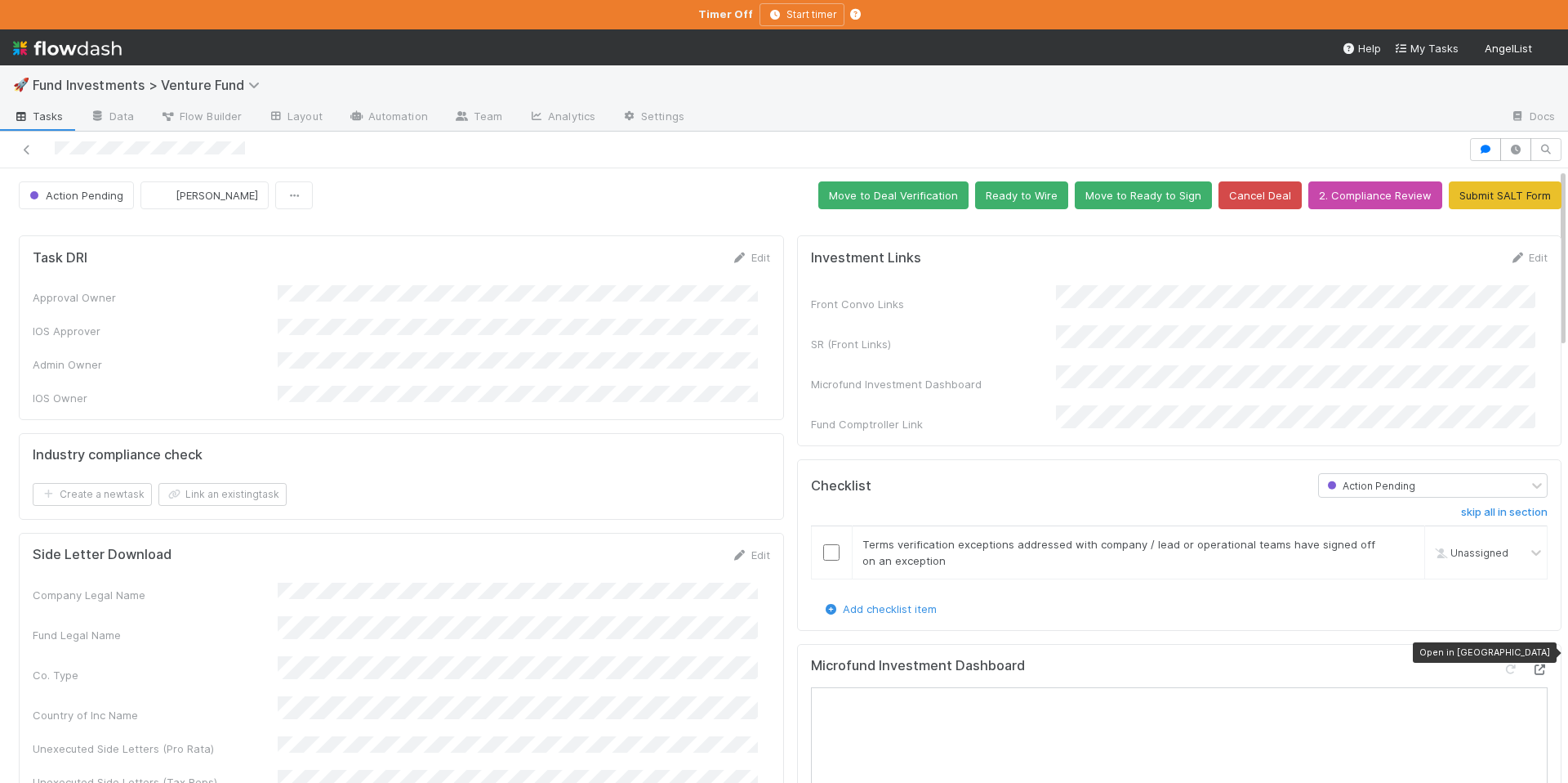
click at [1531, 664] on icon at bounding box center [1539, 669] width 16 height 11
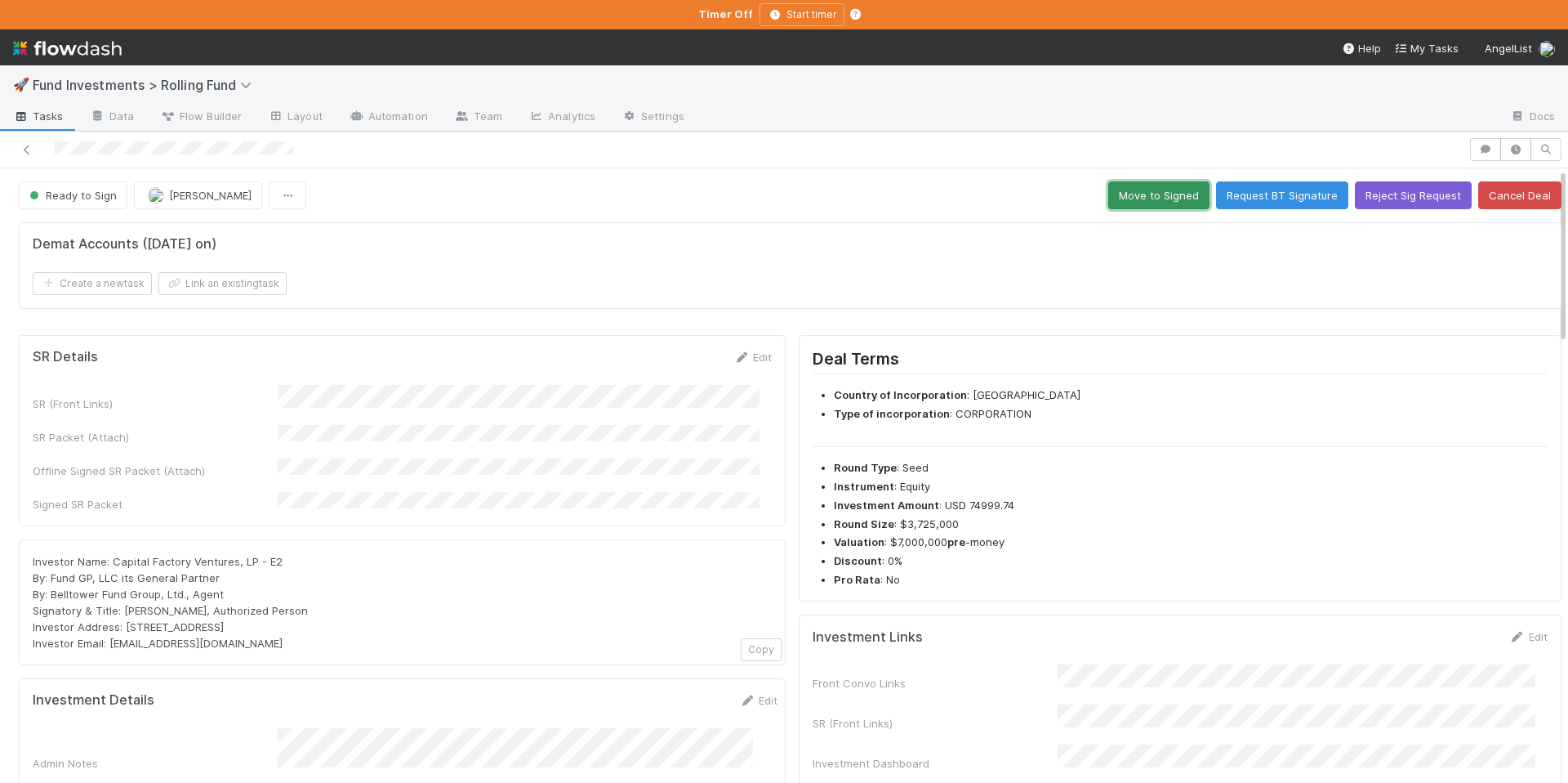
click at [1143, 203] on button "Move to Signed" at bounding box center [1159, 195] width 101 height 28
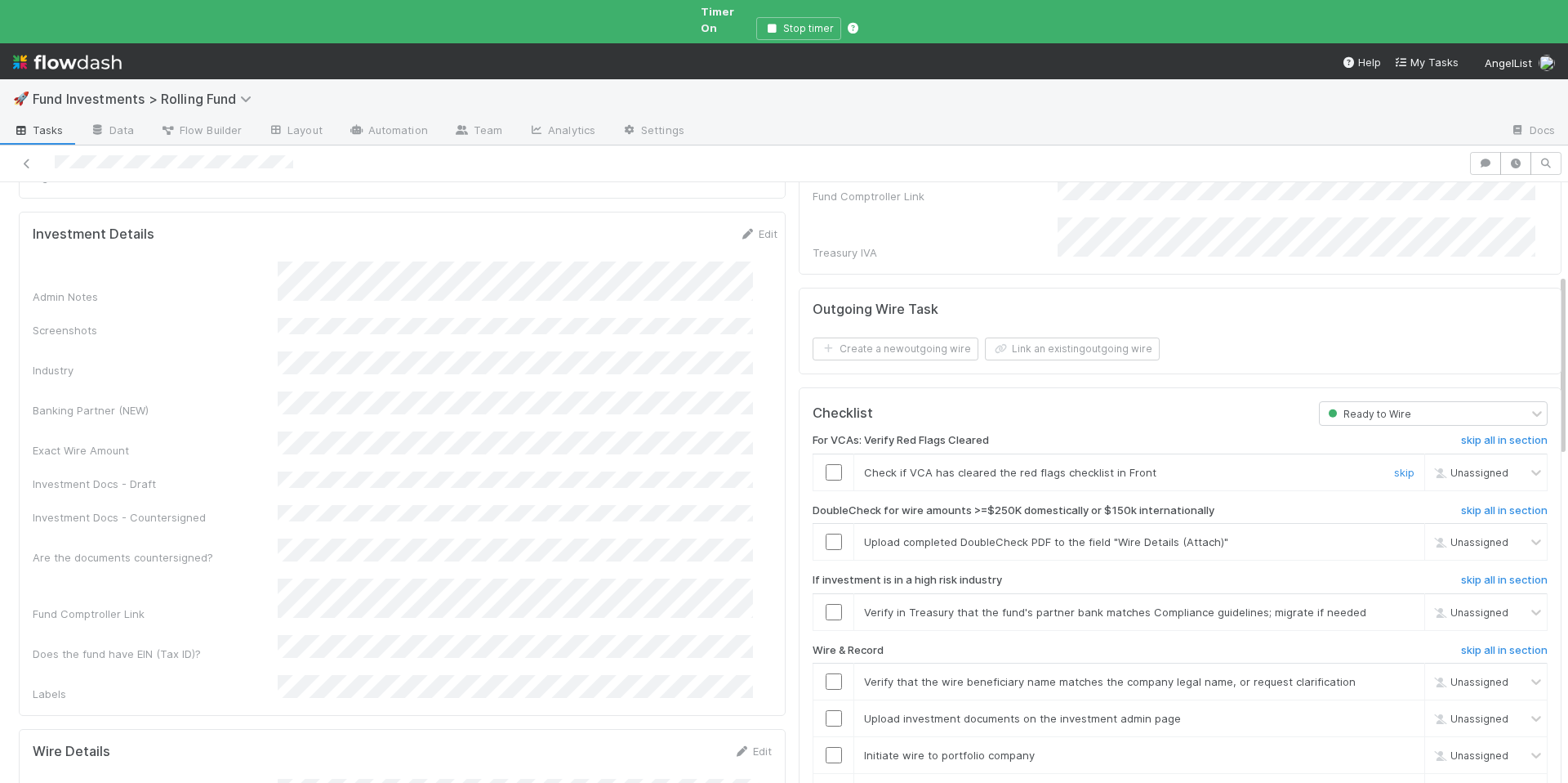
scroll to position [373, 0]
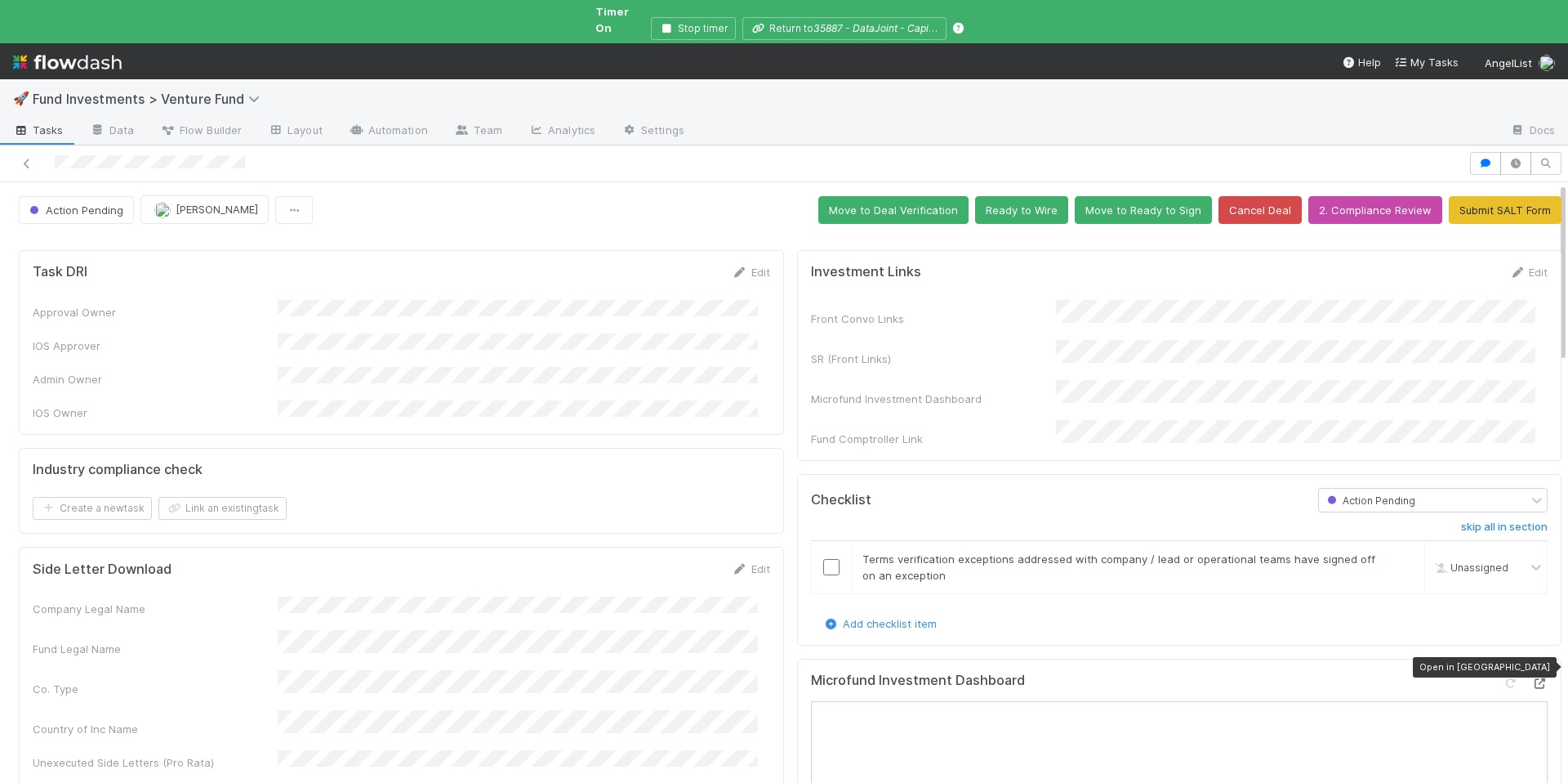
click at [1531, 675] on div at bounding box center [1539, 683] width 16 height 16
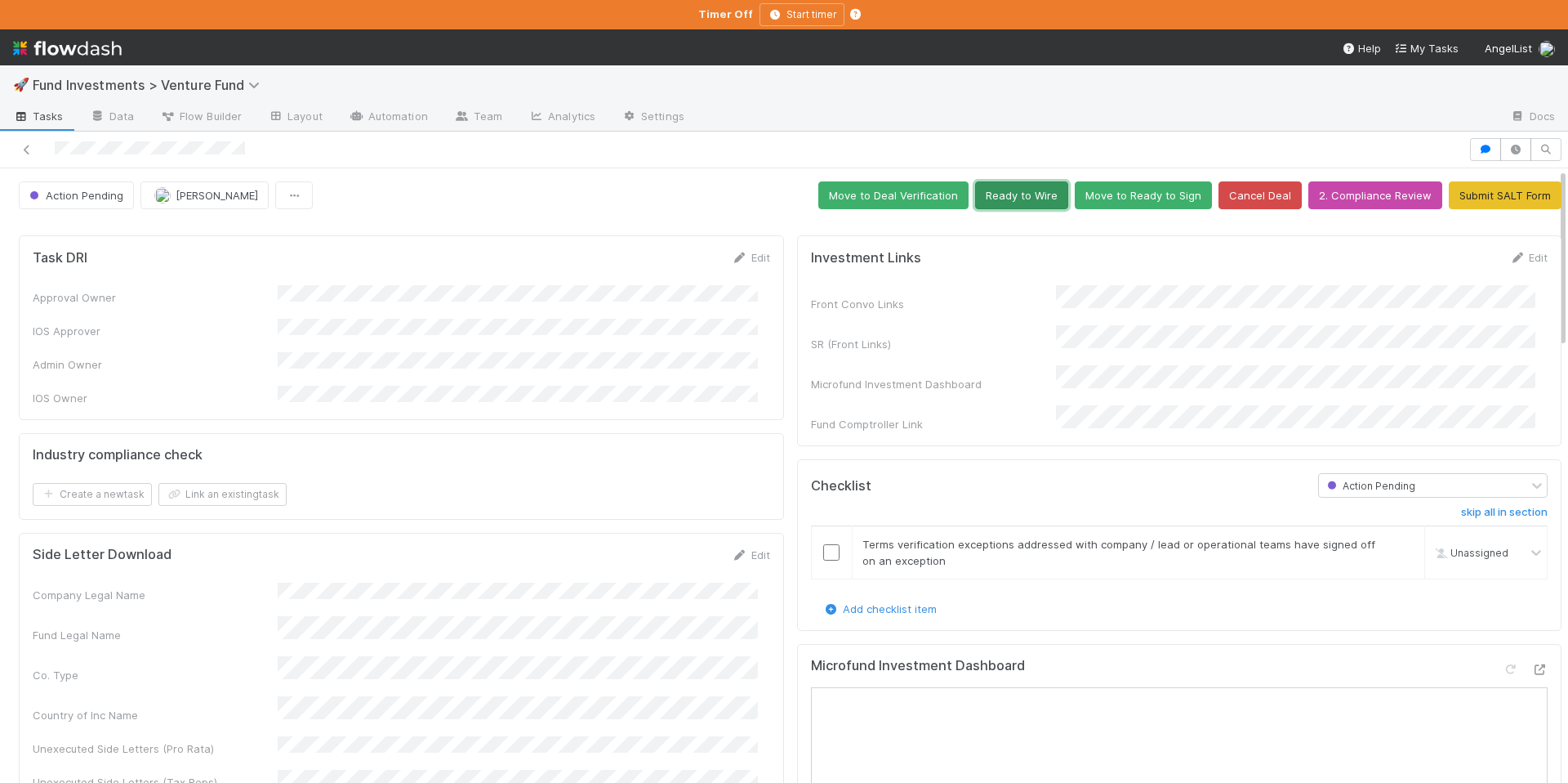
click at [1000, 190] on button "Ready to Wire" at bounding box center [1022, 195] width 93 height 28
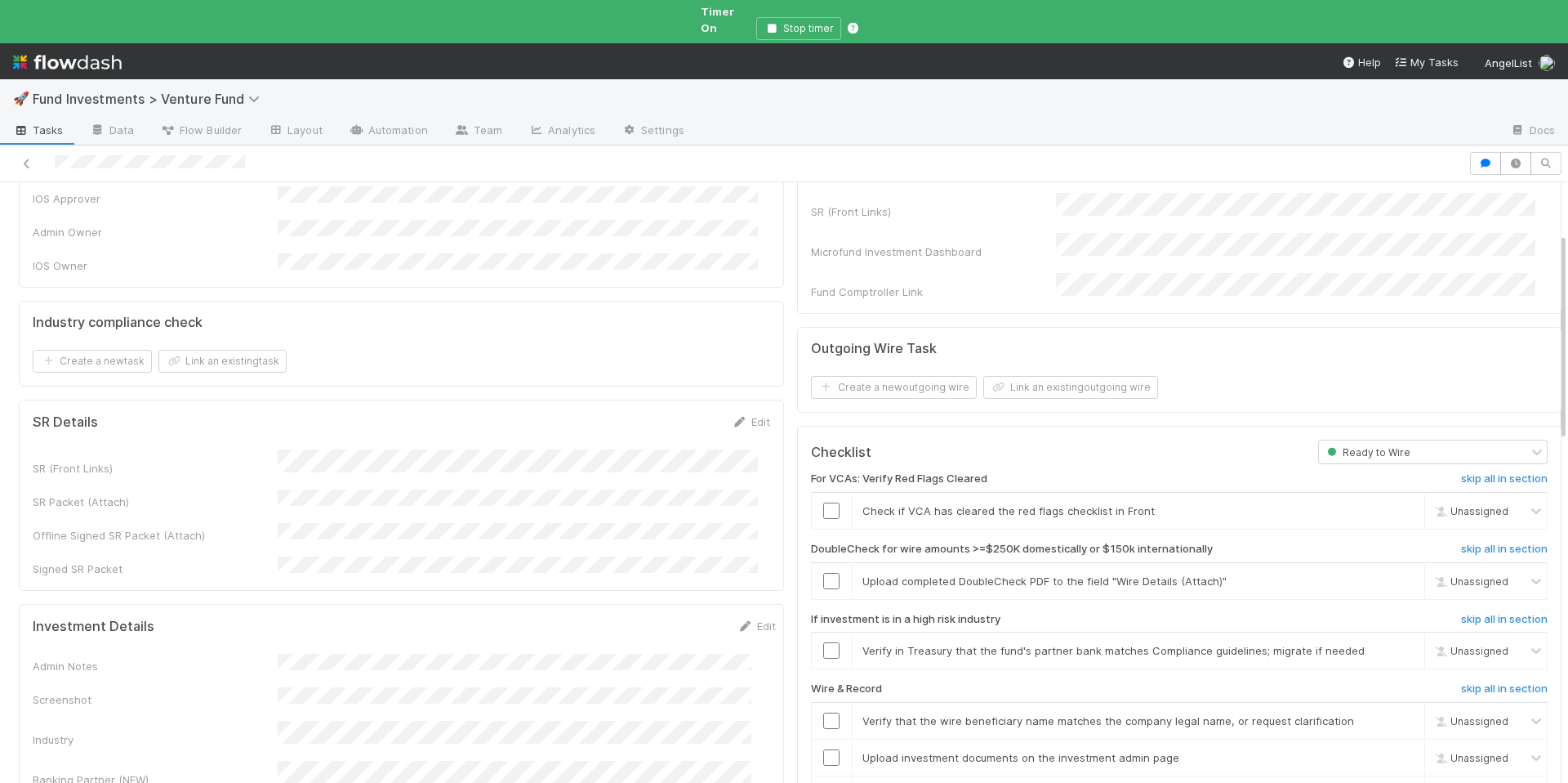
scroll to position [153, 0]
click at [823, 497] on input "checkbox" at bounding box center [831, 504] width 16 height 16
click at [1447, 499] on span "Chloe Hammett" at bounding box center [1487, 505] width 80 height 12
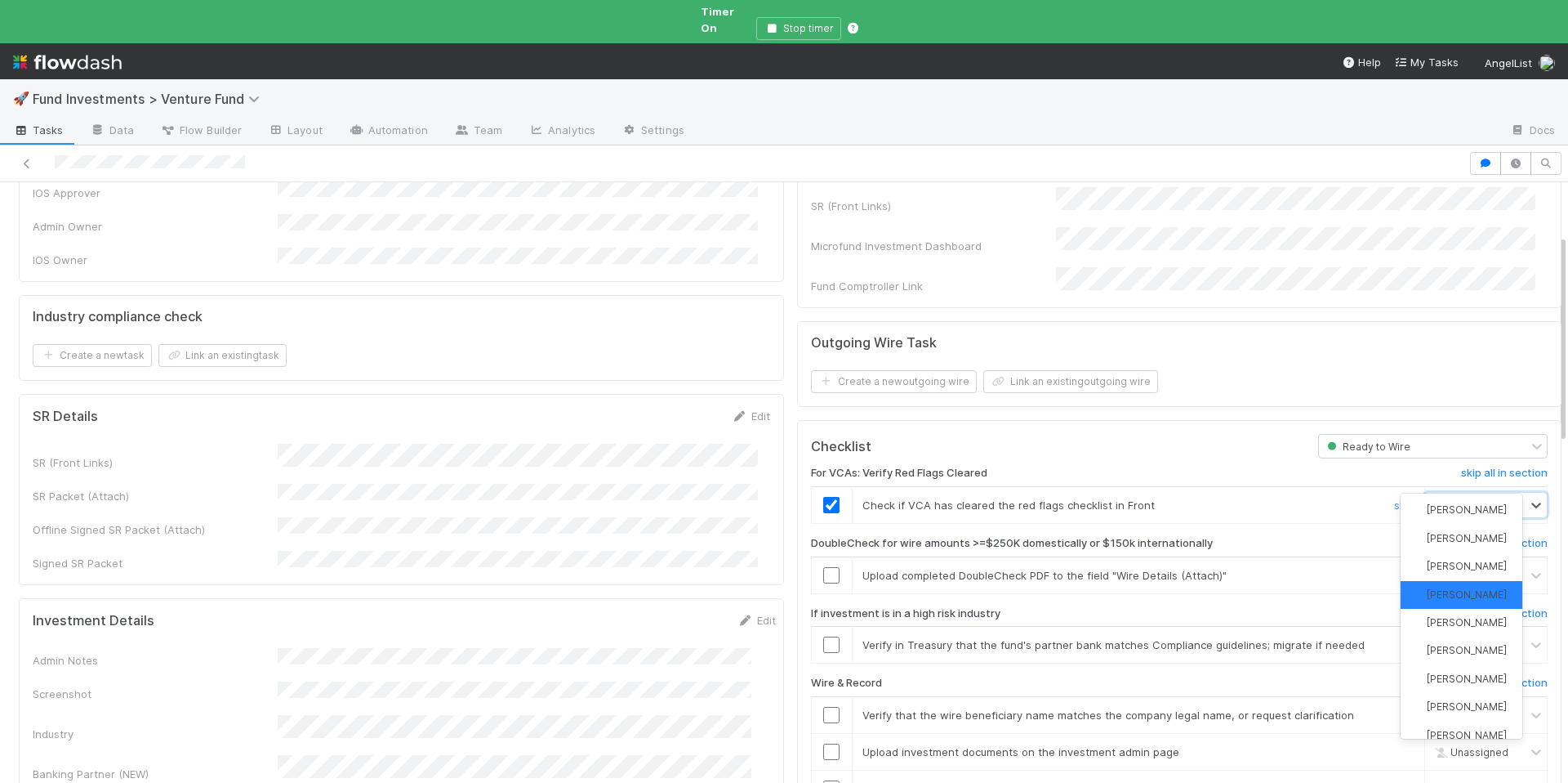
scroll to position [0, 0]
type input "tar"
click at [1458, 560] on span "Tarina Touret" at bounding box center [1467, 566] width 80 height 12
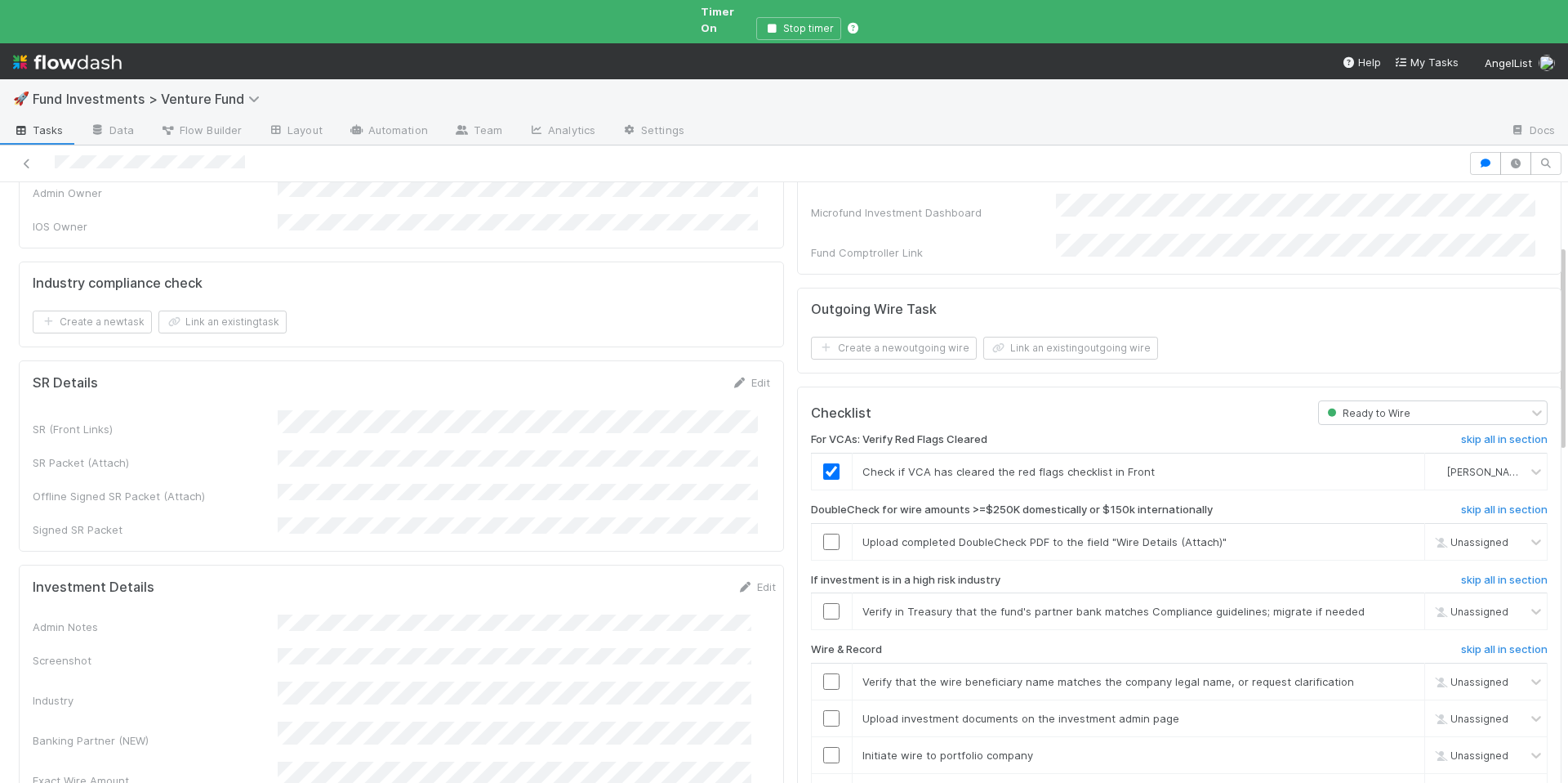
scroll to position [189, 0]
click at [1394, 532] on link "skip" at bounding box center [1404, 538] width 20 height 13
click at [823, 600] on input "checkbox" at bounding box center [831, 608] width 16 height 16
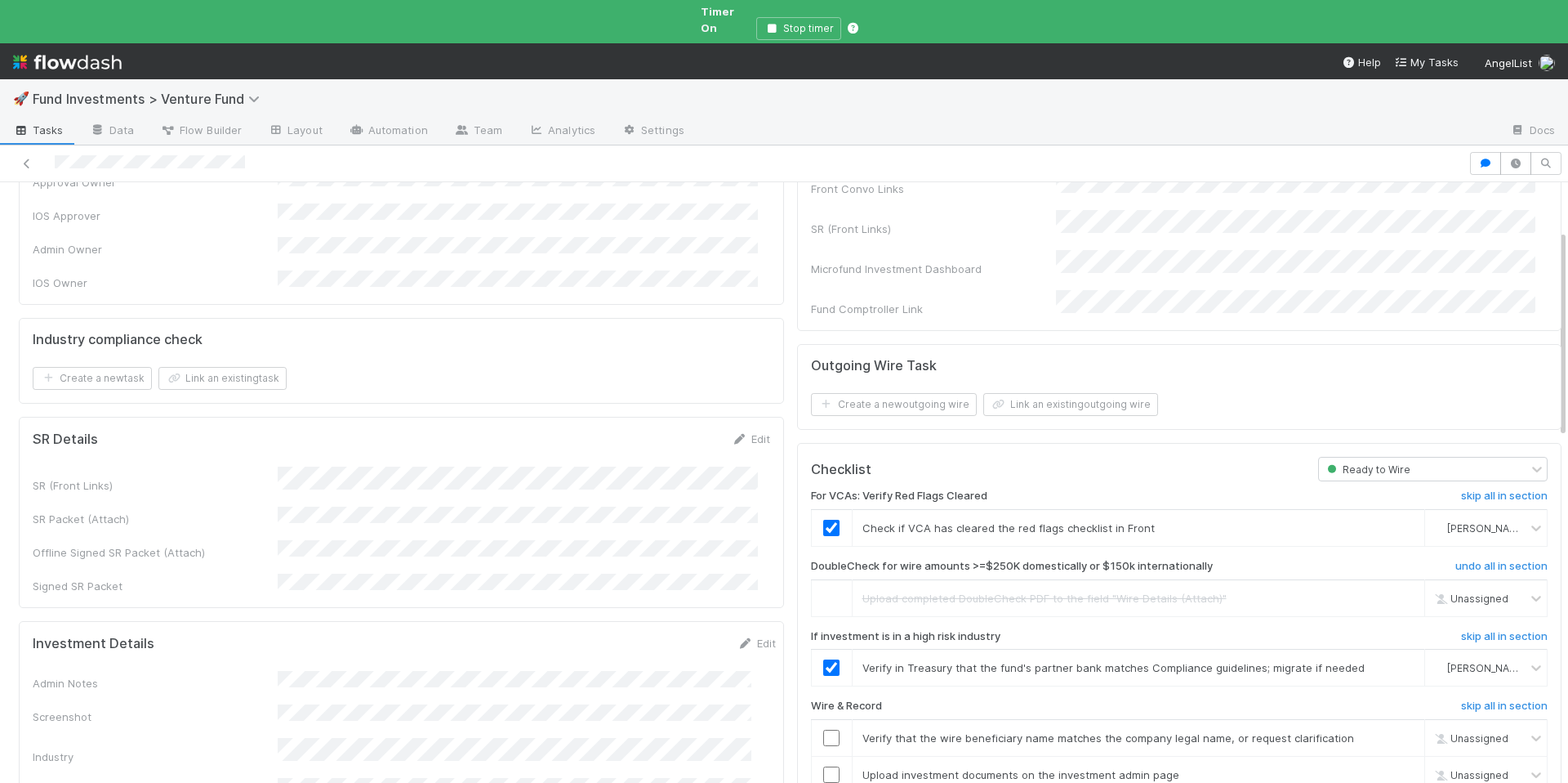
scroll to position [357, 0]
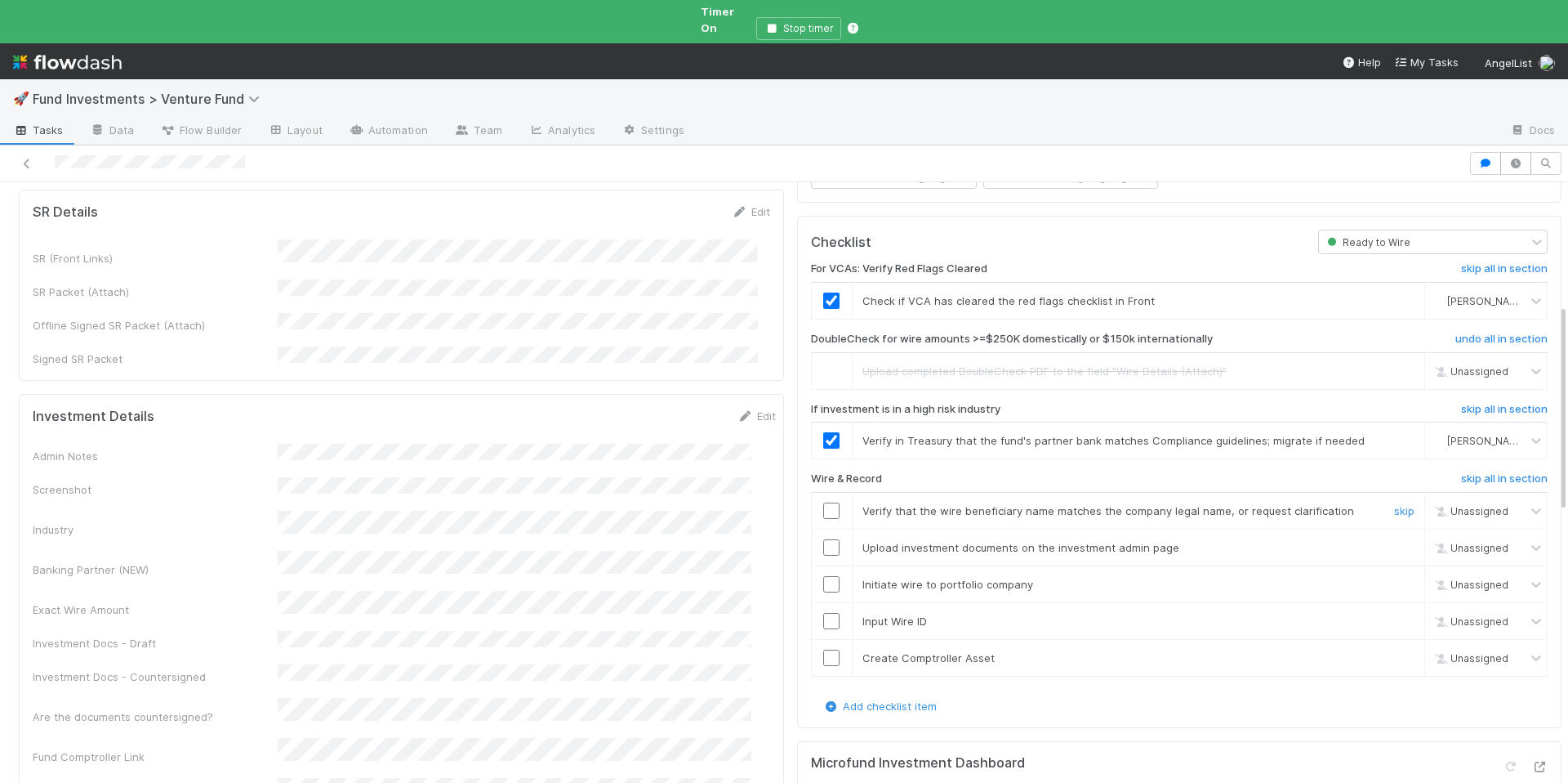
click at [823, 503] on input "checkbox" at bounding box center [831, 510] width 16 height 16
click at [824, 539] on input "checkbox" at bounding box center [831, 547] width 16 height 16
click at [823, 576] on input "checkbox" at bounding box center [831, 583] width 16 height 16
click at [823, 613] on input "checkbox" at bounding box center [831, 621] width 16 height 16
click at [823, 650] on input "checkbox" at bounding box center [831, 657] width 16 height 16
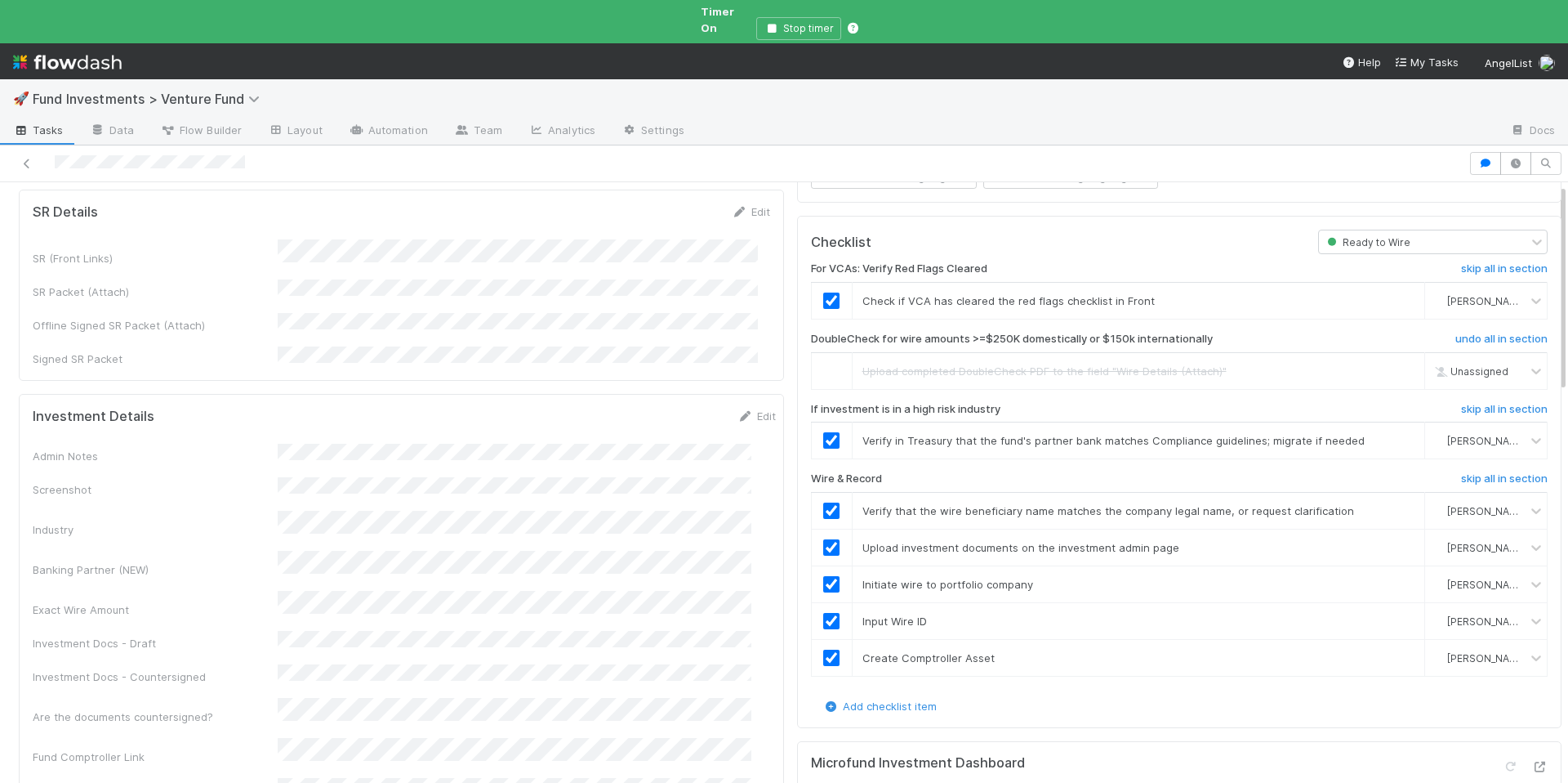
scroll to position [4, 0]
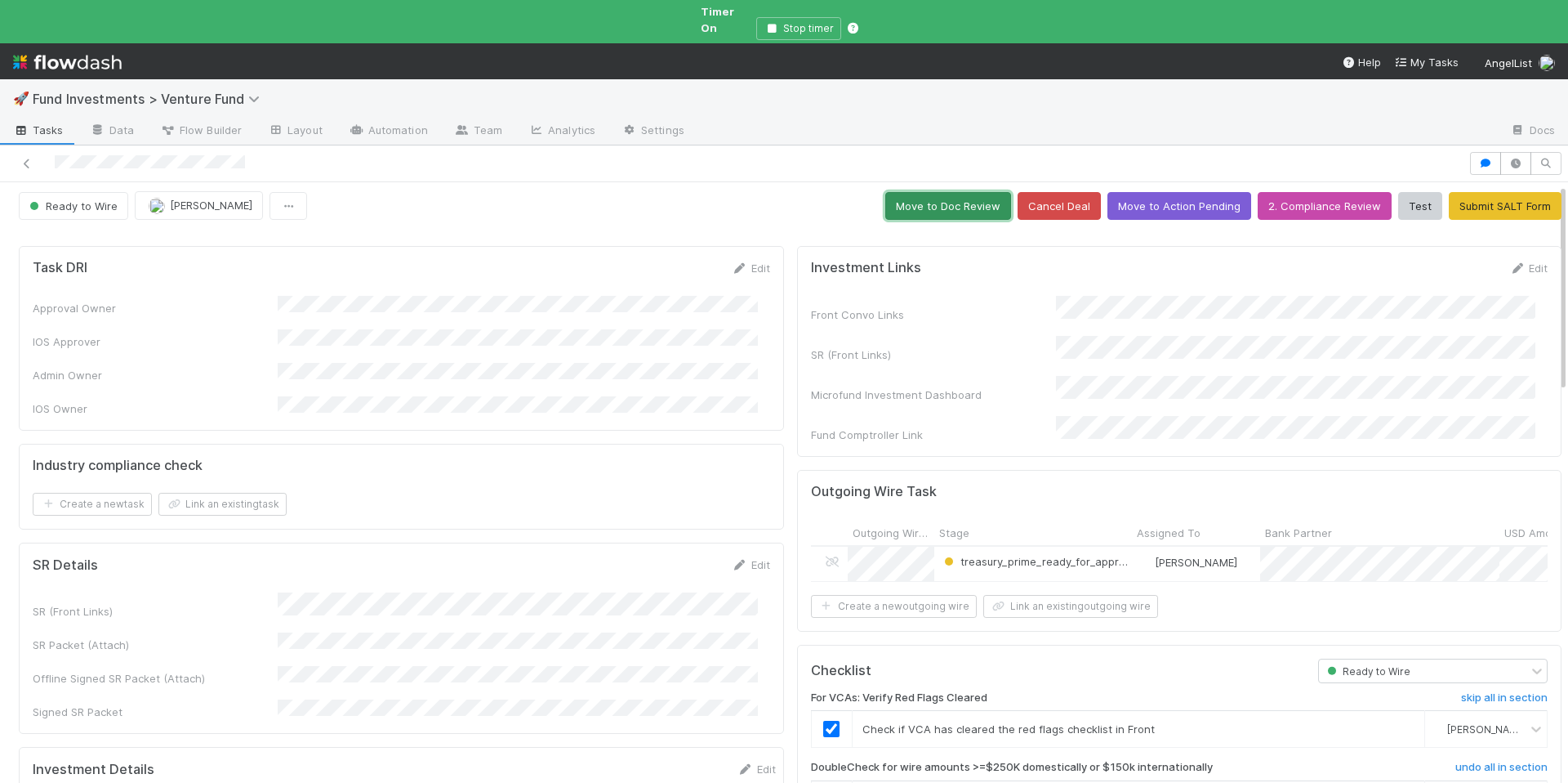
click at [923, 192] on button "Move to Doc Review" at bounding box center [948, 206] width 126 height 28
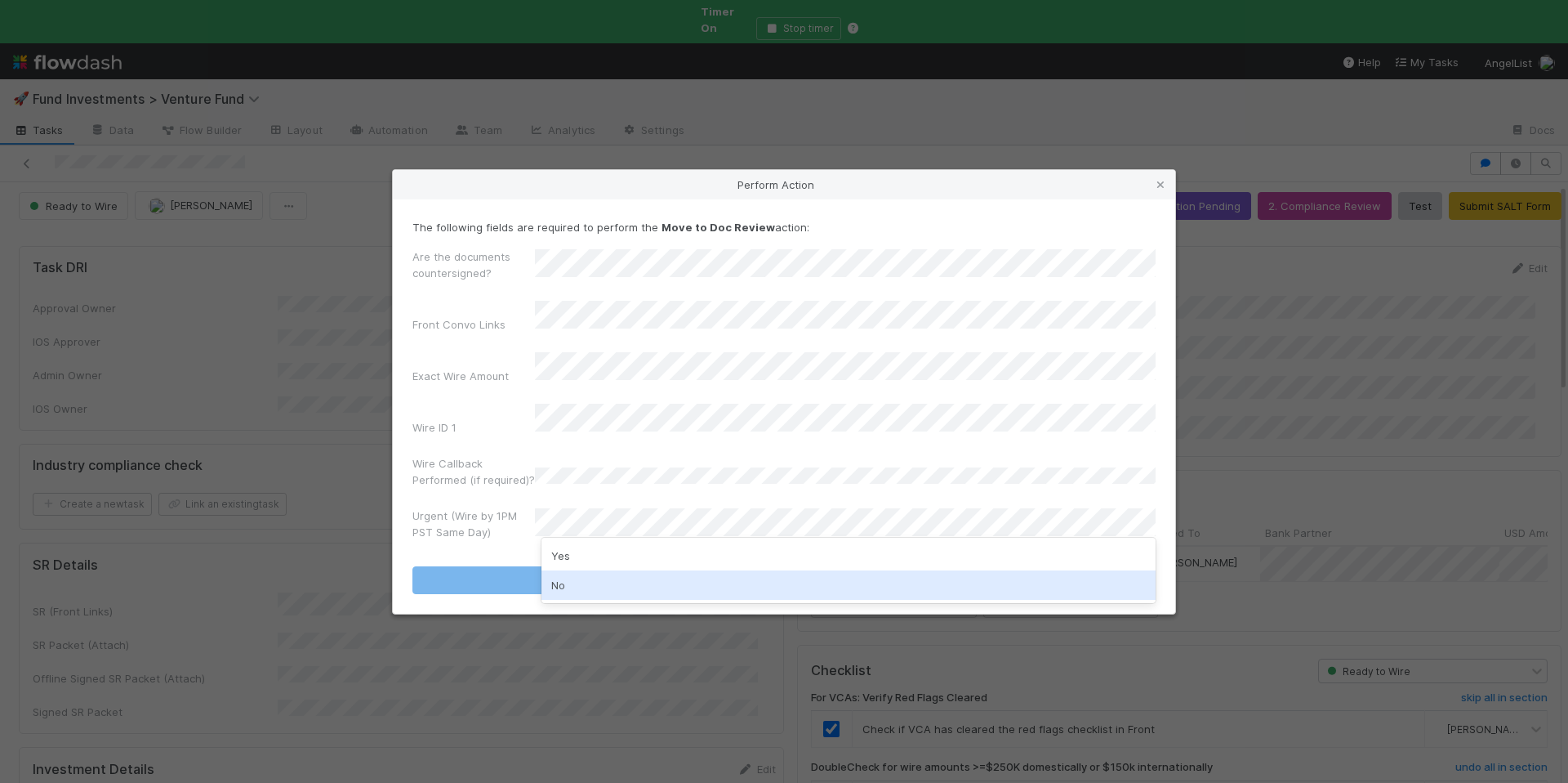
click at [582, 576] on div "No" at bounding box center [849, 585] width 615 height 30
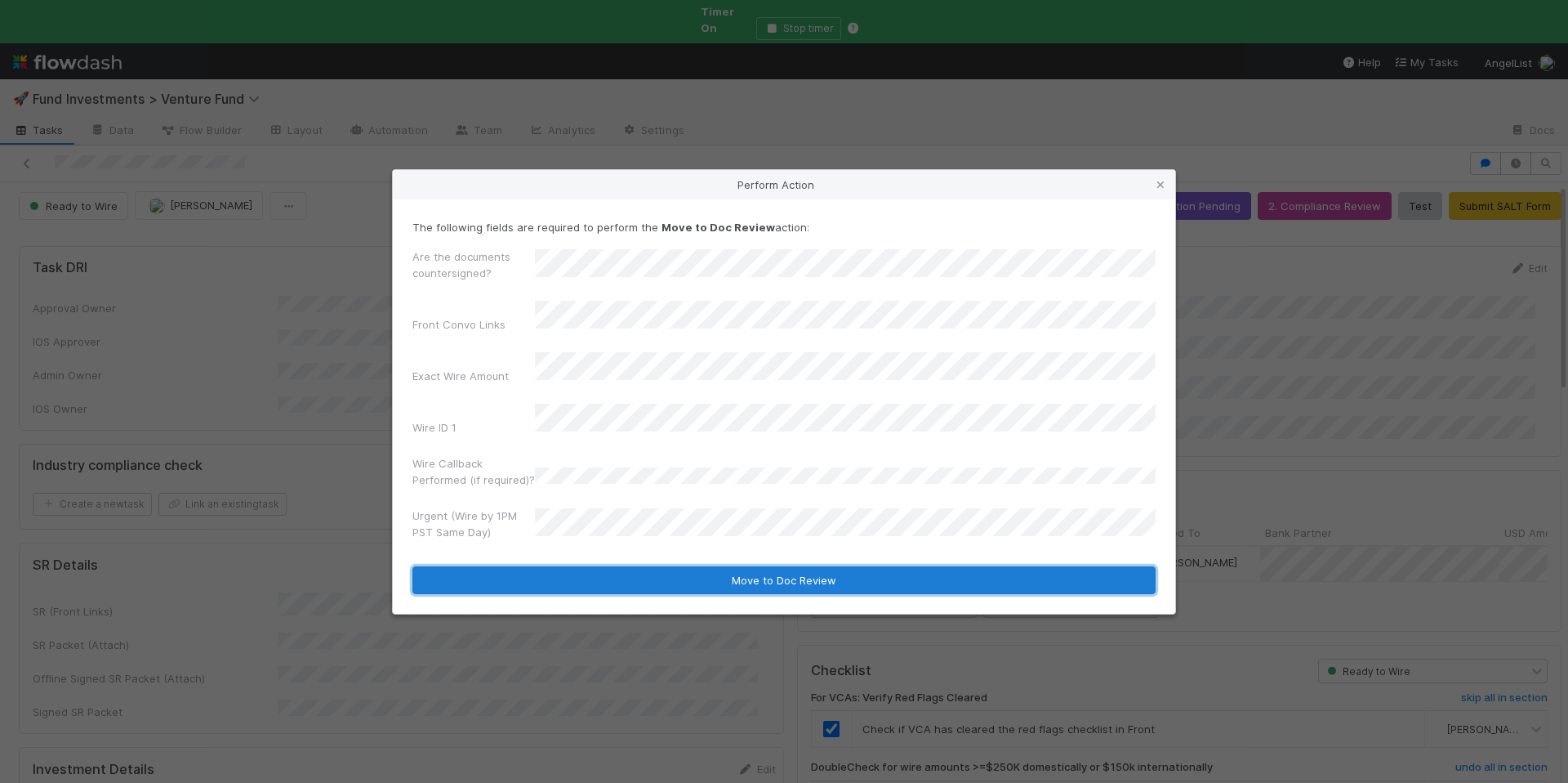
click at [582, 567] on button "Move to Doc Review" at bounding box center [784, 580] width 744 height 28
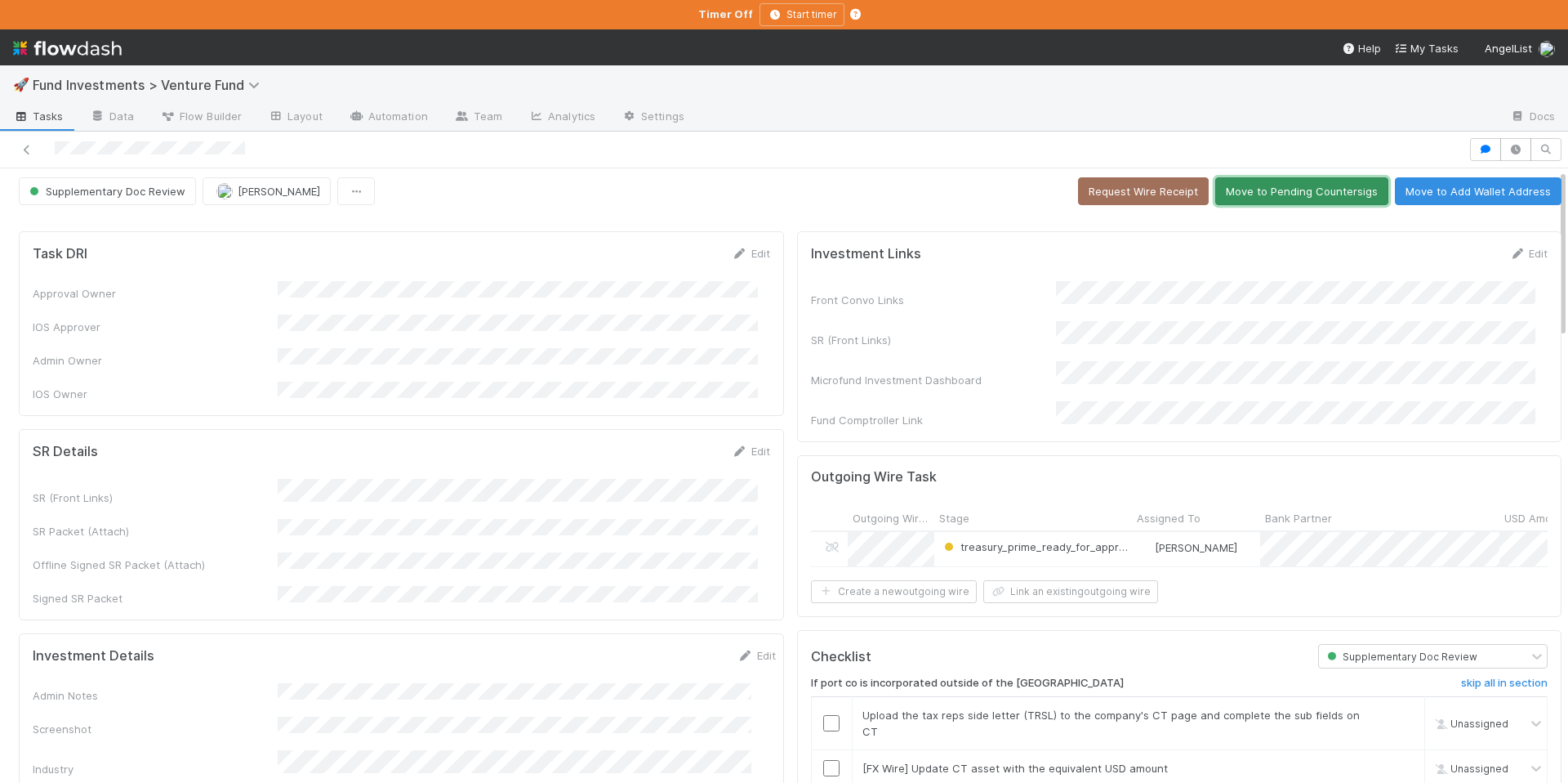
click at [1283, 193] on button "Move to Pending Countersigs" at bounding box center [1302, 191] width 173 height 28
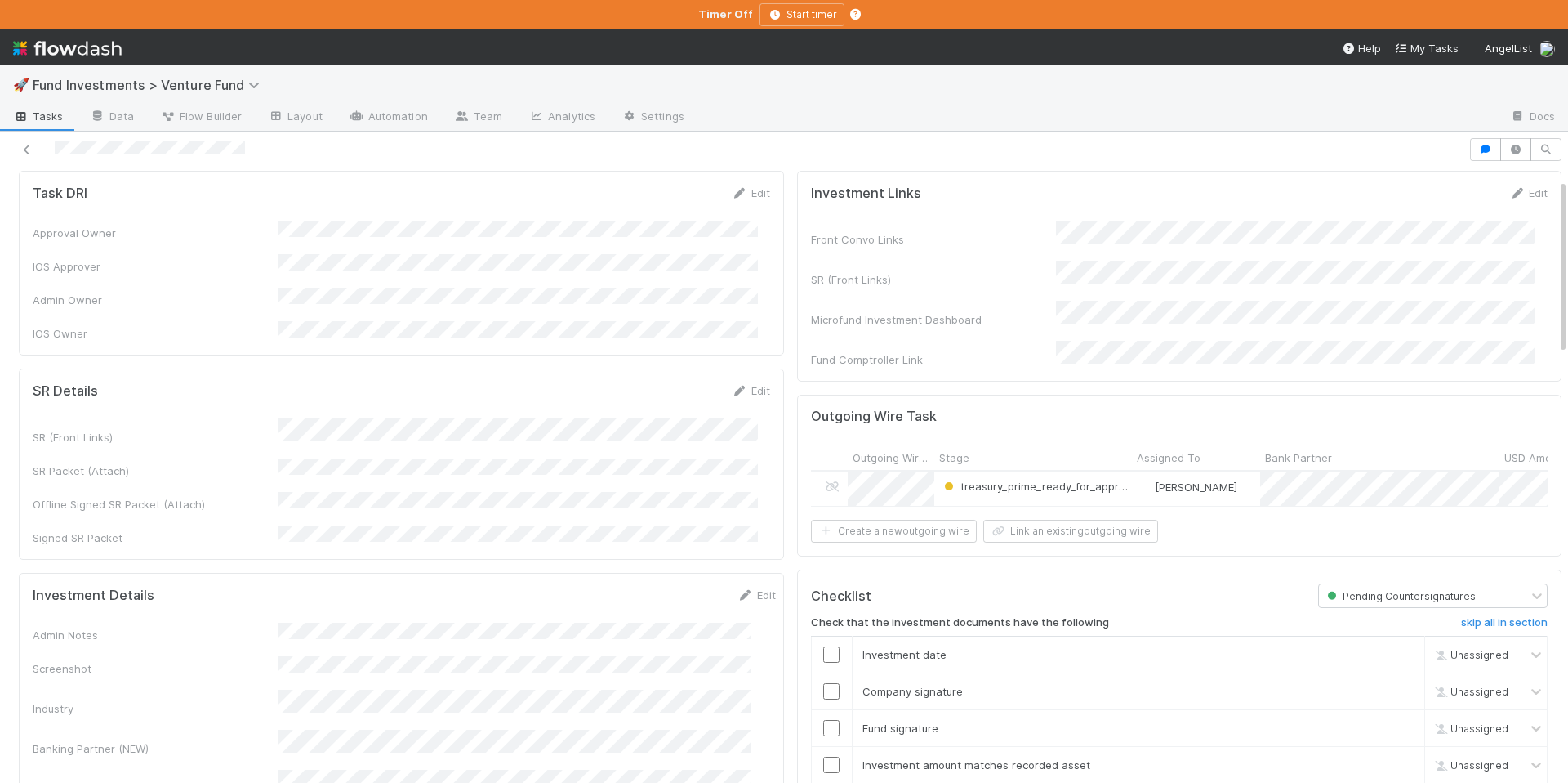
scroll to position [251, 0]
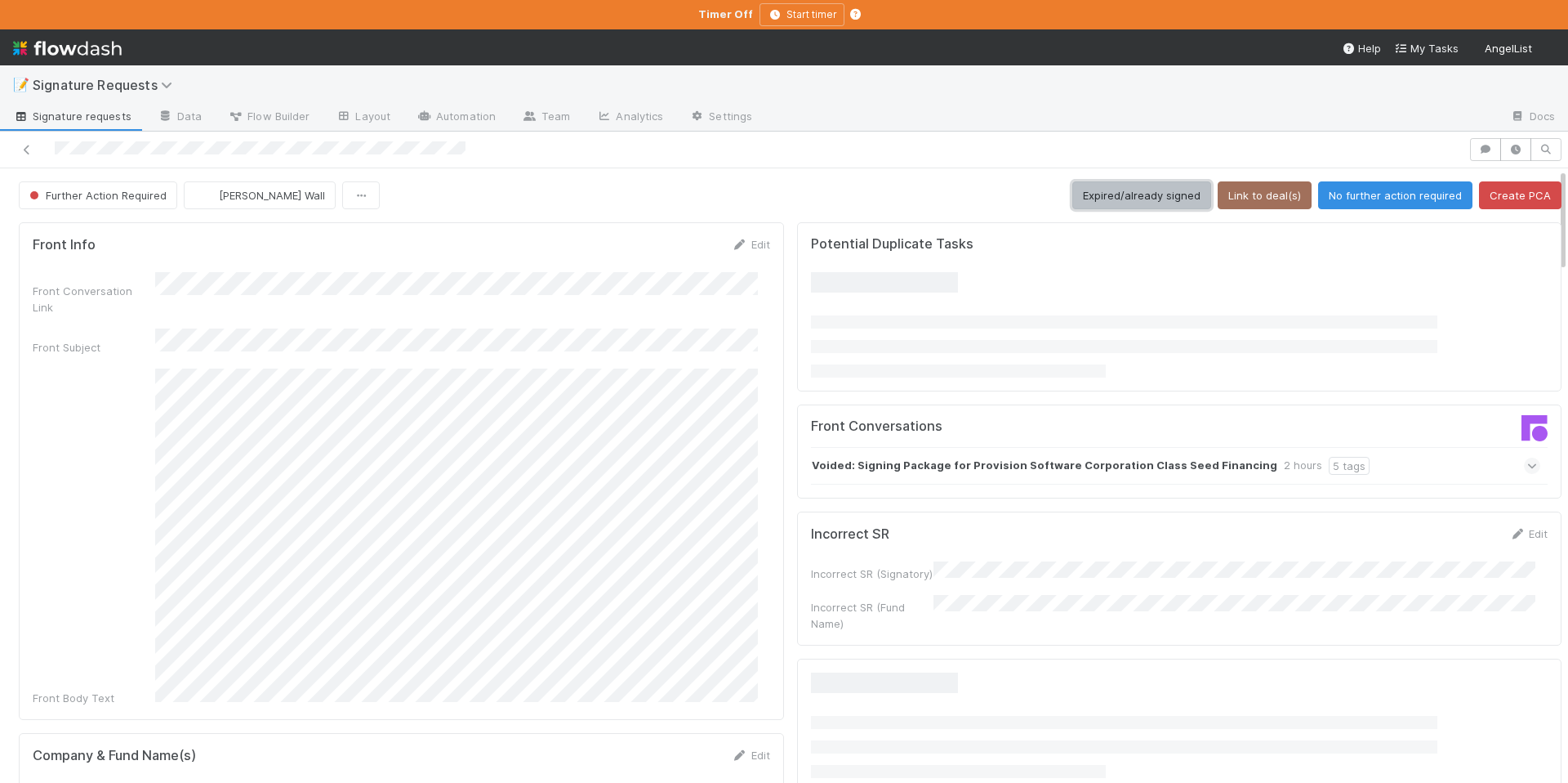
click at [1091, 194] on button "Expired/already signed" at bounding box center [1142, 195] width 139 height 28
click at [1141, 203] on button "Expired/already signed" at bounding box center [1142, 195] width 139 height 28
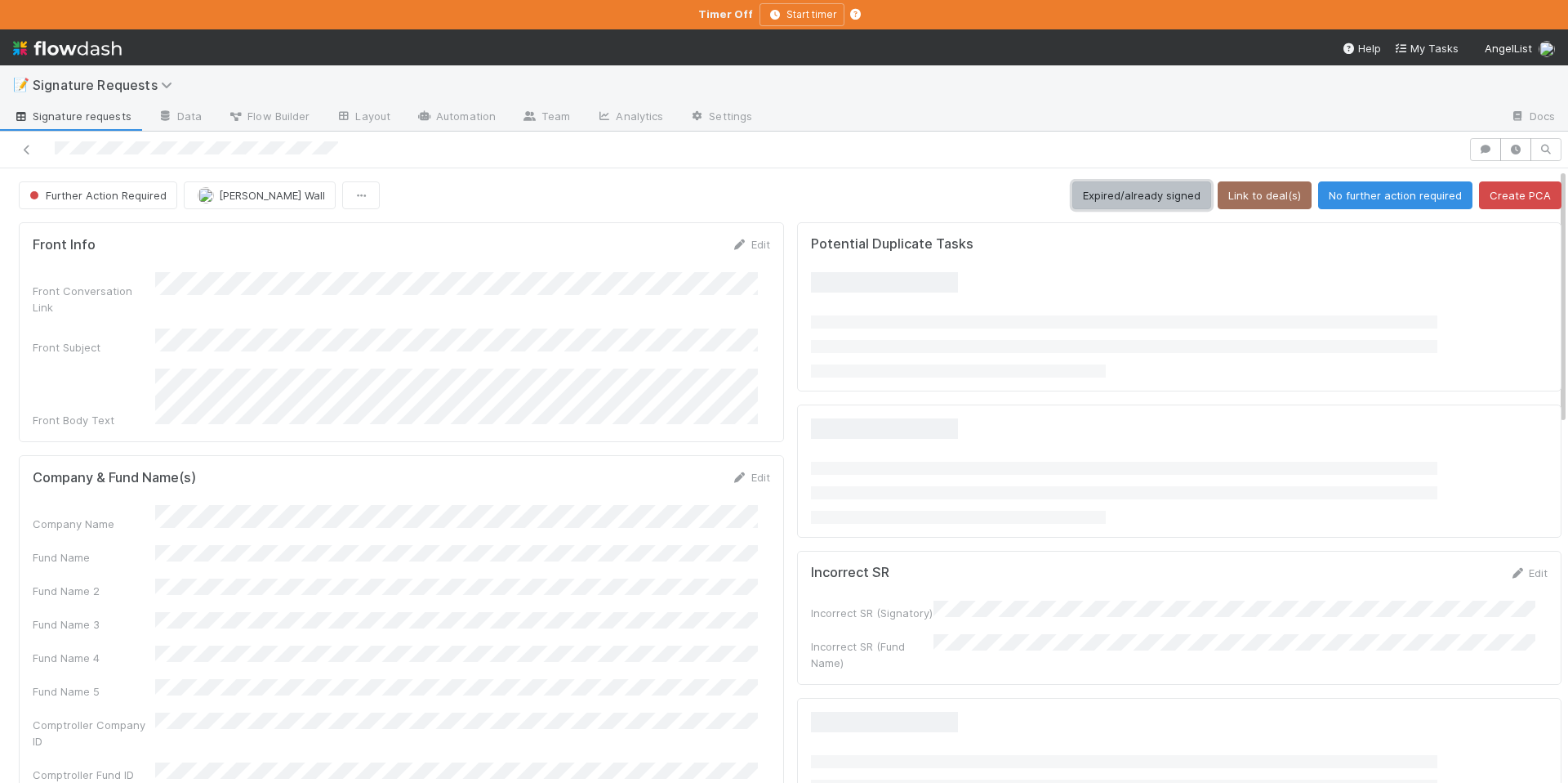
drag, startPoint x: 1128, startPoint y: 202, endPoint x: 1056, endPoint y: 136, distance: 97.7
click at [1128, 201] on button "Expired/already signed" at bounding box center [1142, 195] width 139 height 28
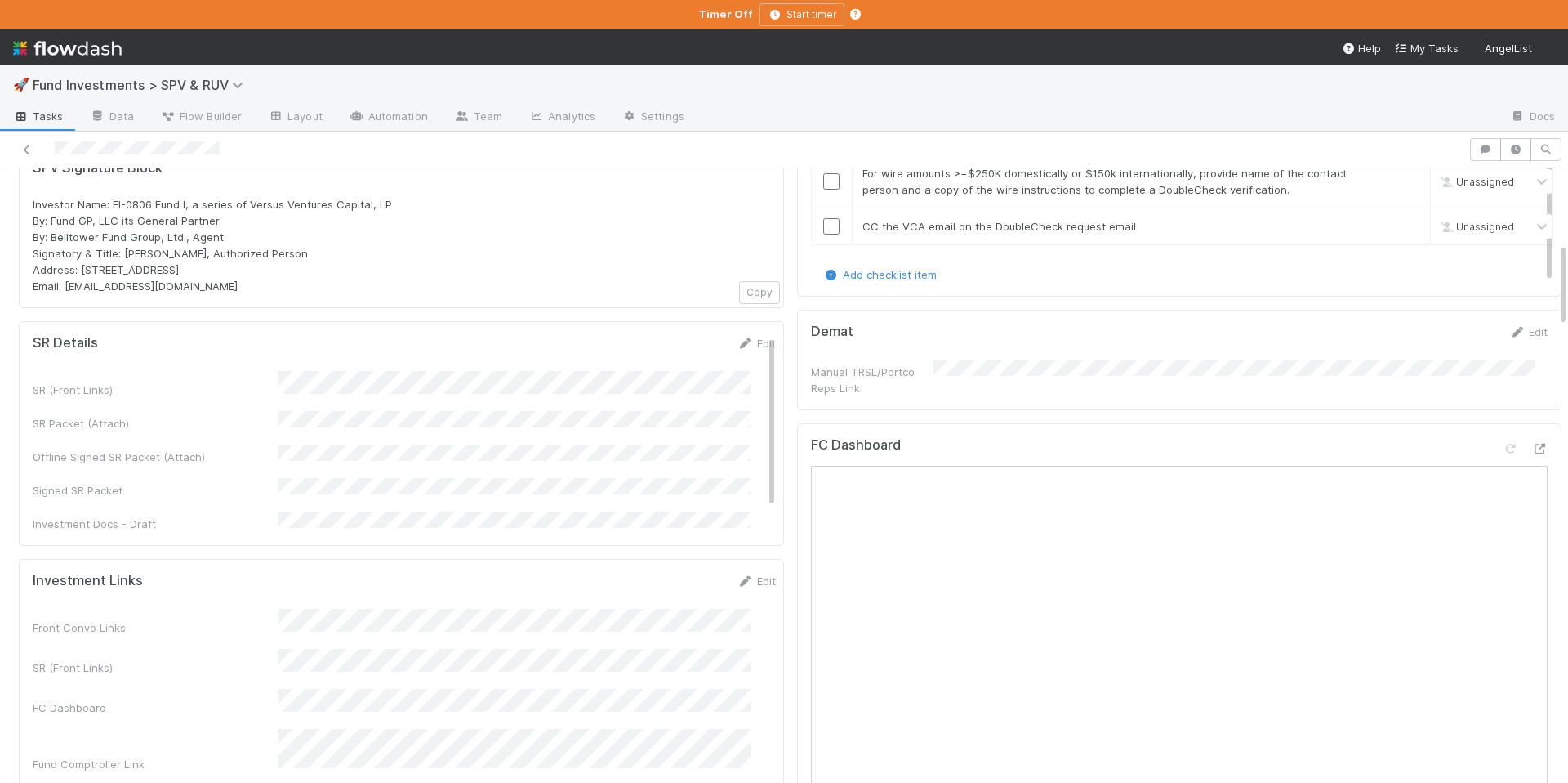
scroll to position [260, 0]
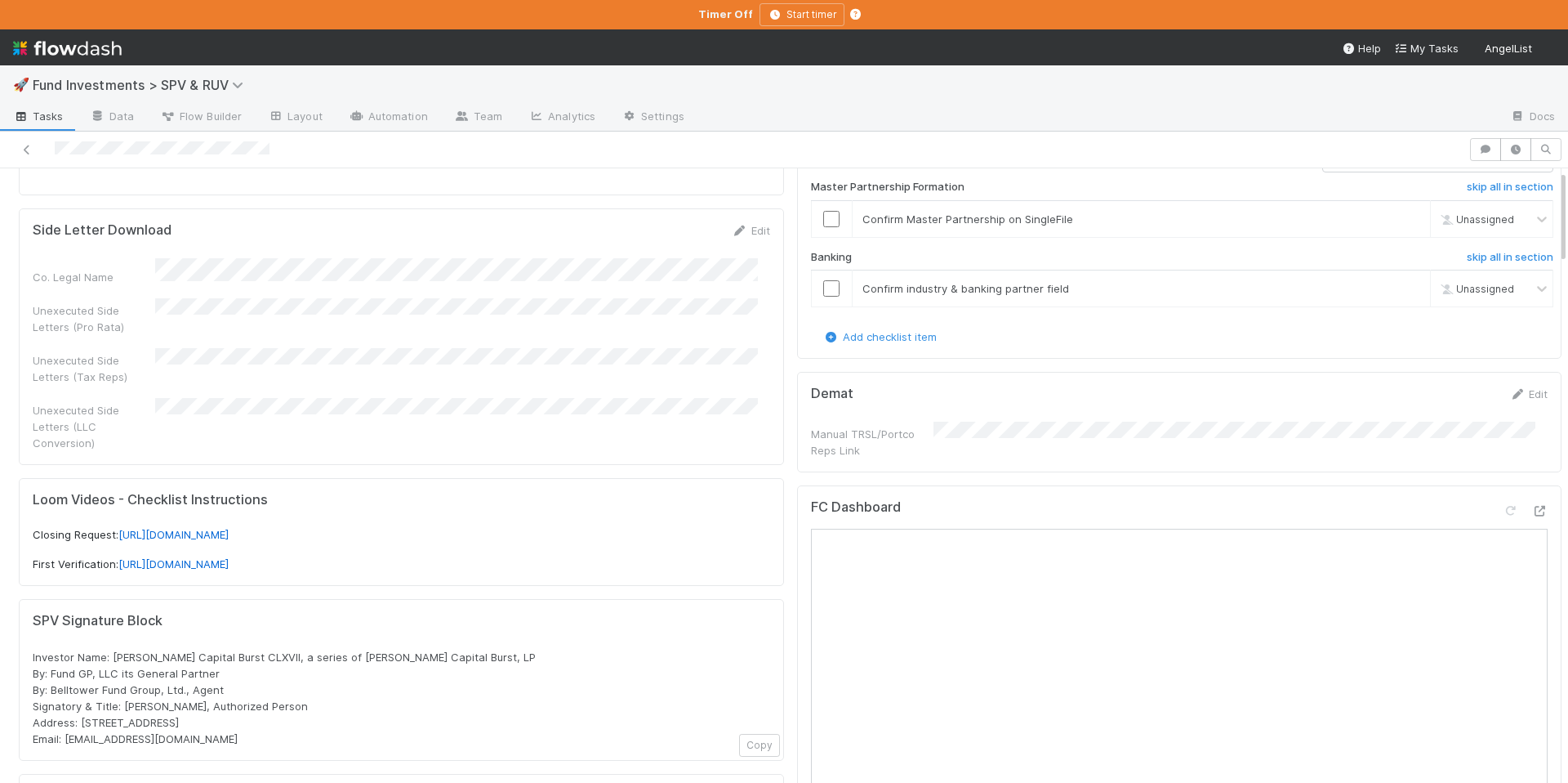
scroll to position [200, 0]
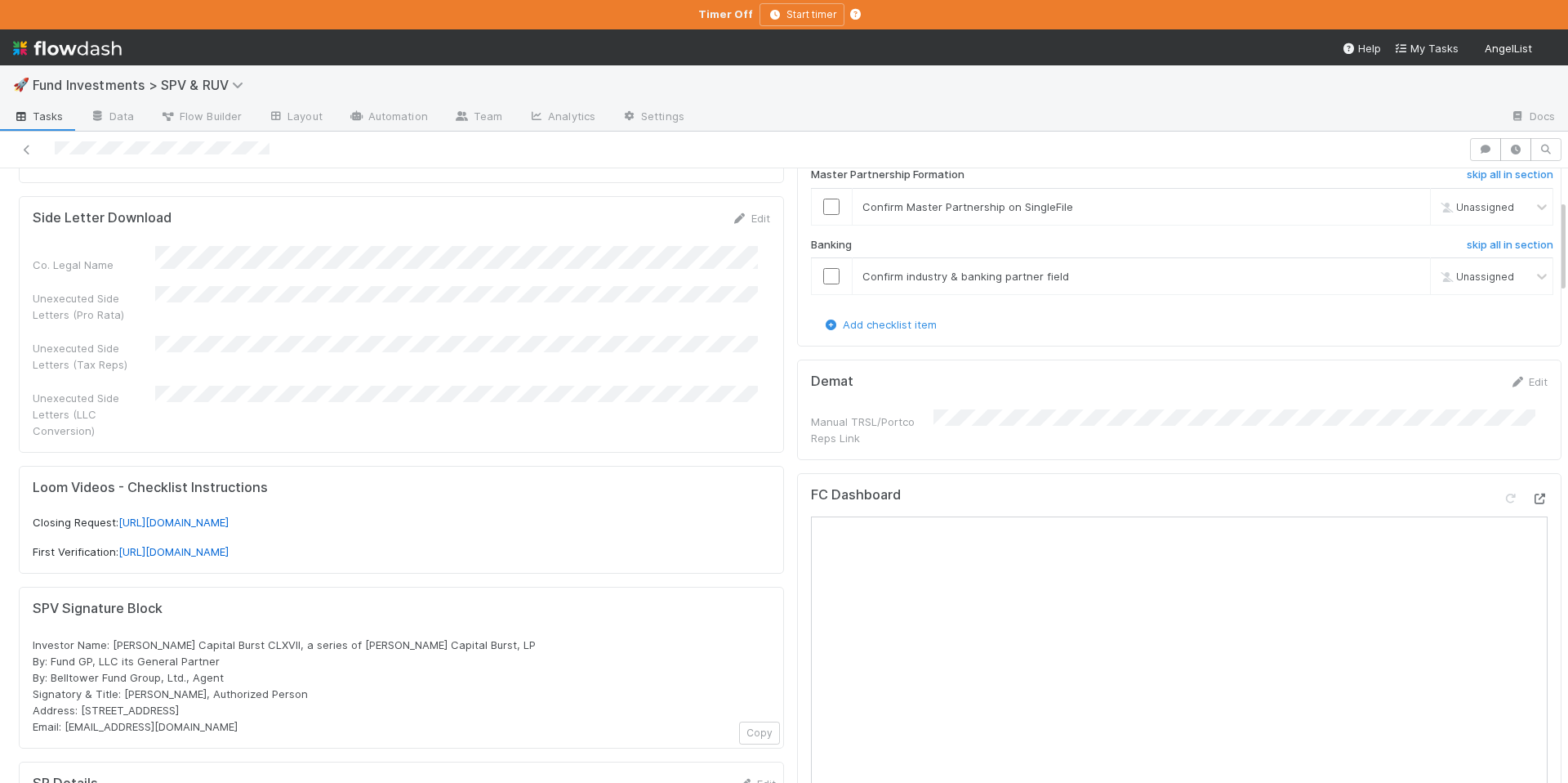
click at [1531, 493] on icon at bounding box center [1539, 499] width 16 height 11
click at [0, 0] on div "🚀 Fund Investments > SPV & RUV Tasks Data Flow Builder Layout Automation Team A…" at bounding box center [784, 392] width 1568 height 783
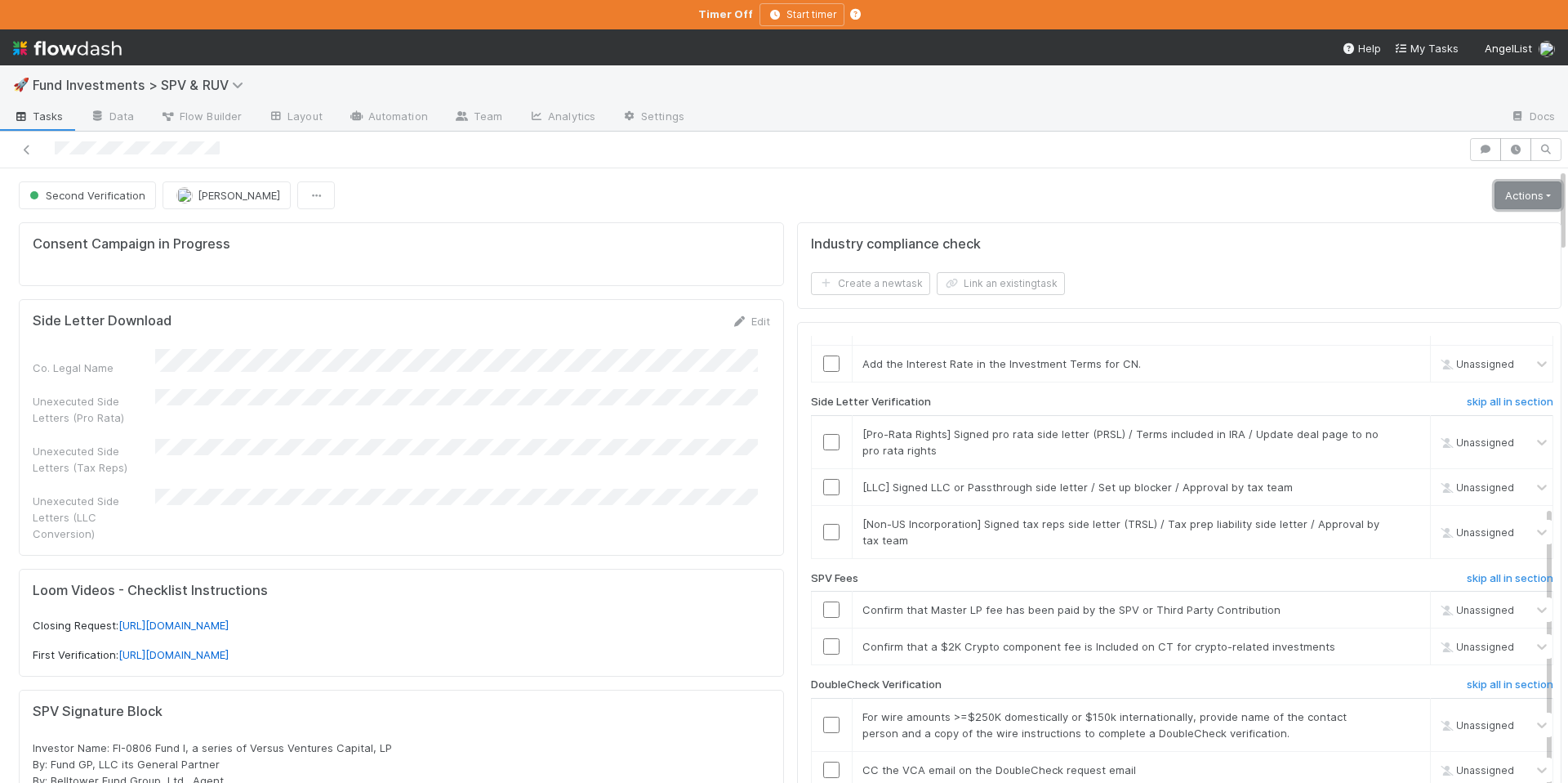
click at [1509, 201] on link "Actions" at bounding box center [1528, 195] width 67 height 28
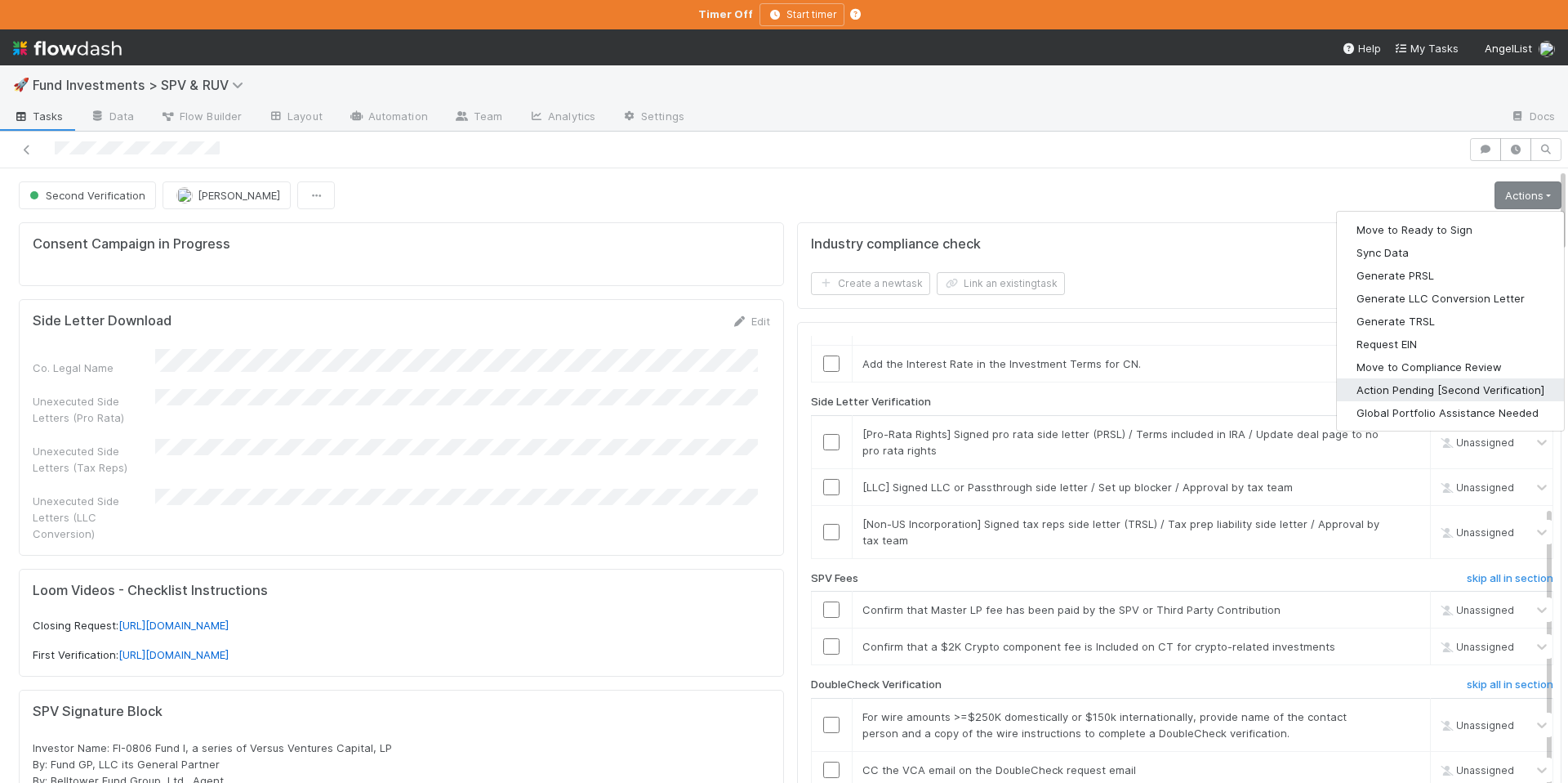
click at [1413, 383] on button "Action Pending [Second Verification]" at bounding box center [1450, 390] width 227 height 23
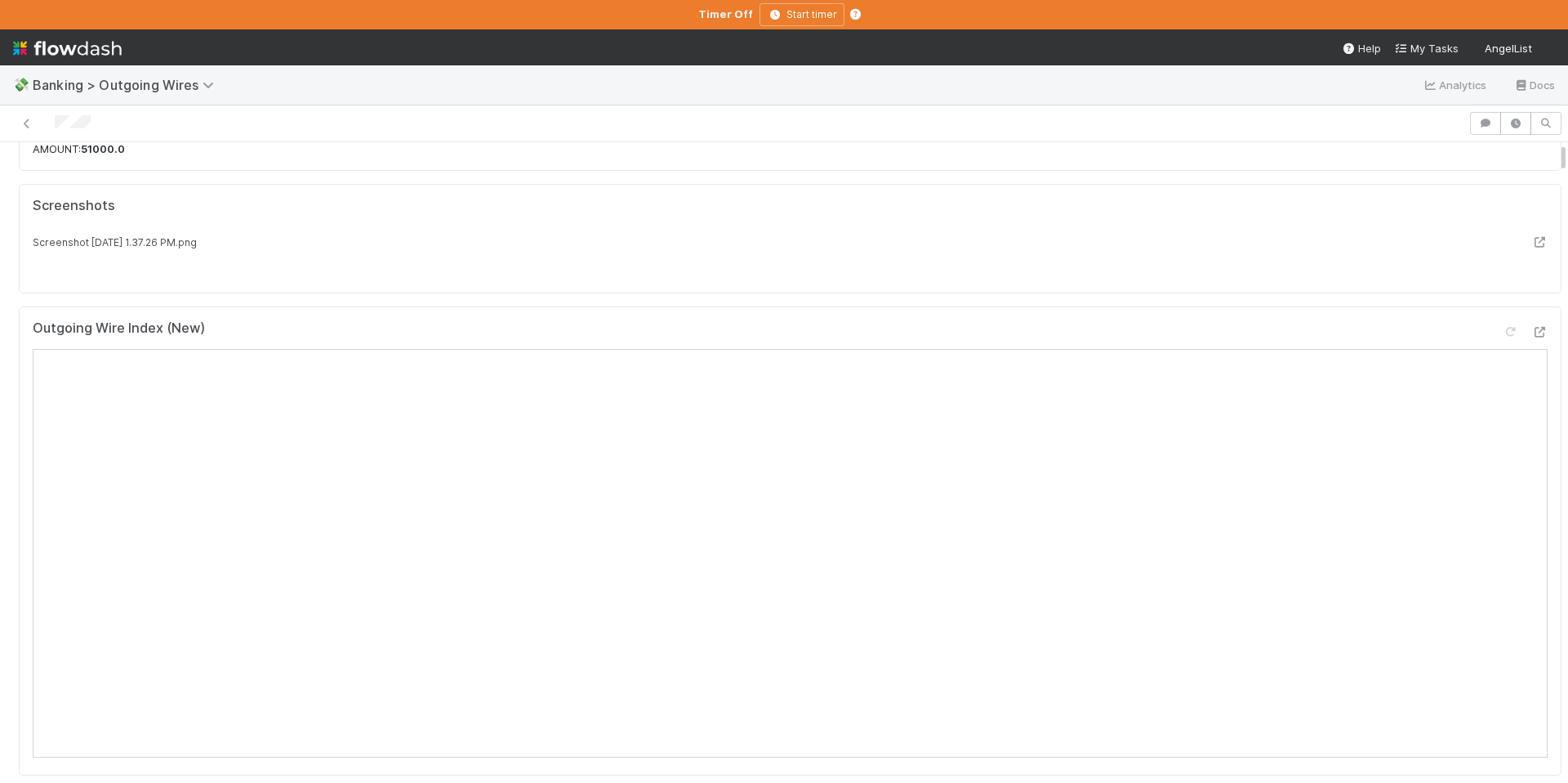
scroll to position [141, 0]
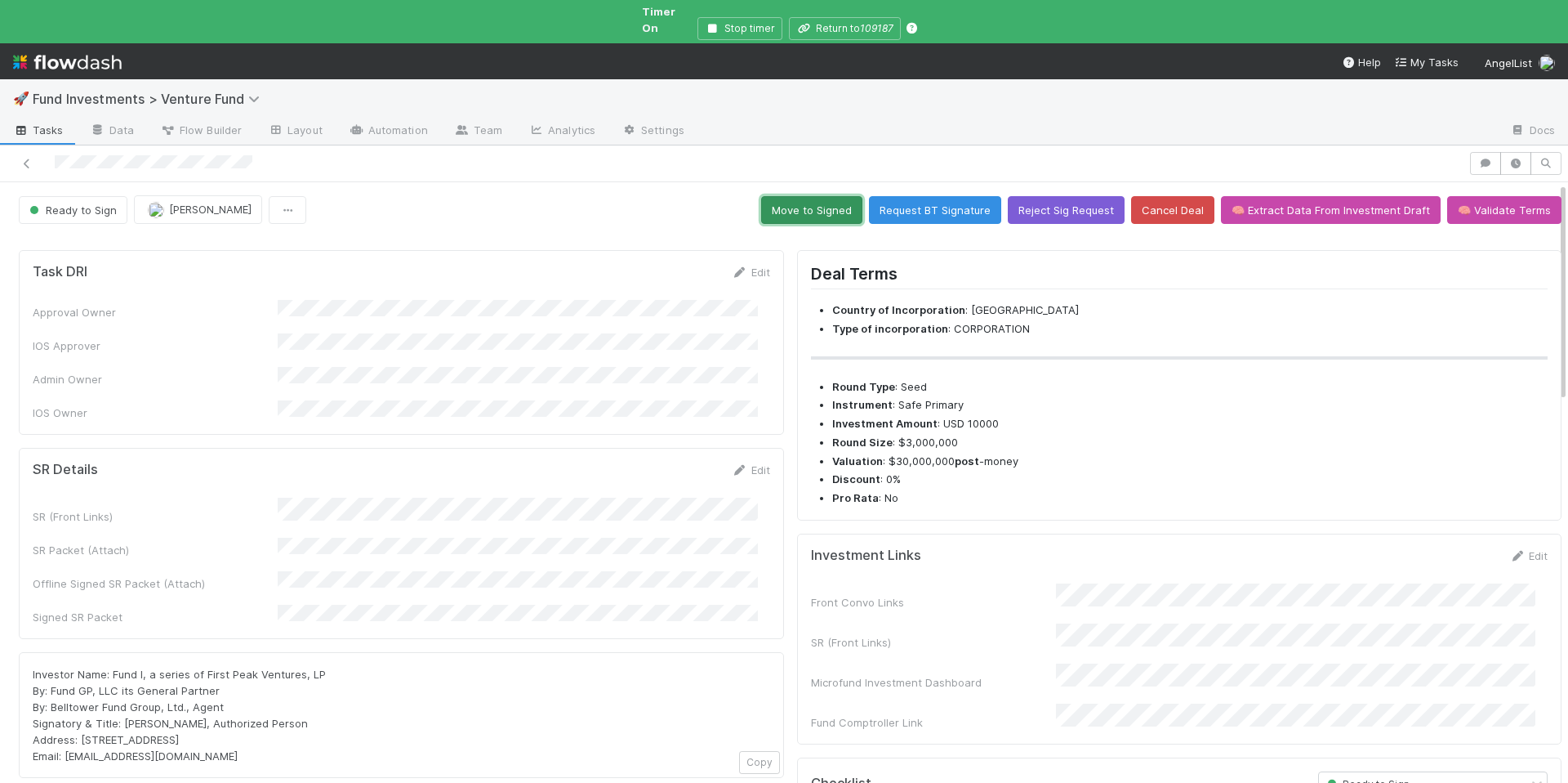
click at [824, 199] on button "Move to Signed" at bounding box center [812, 210] width 101 height 28
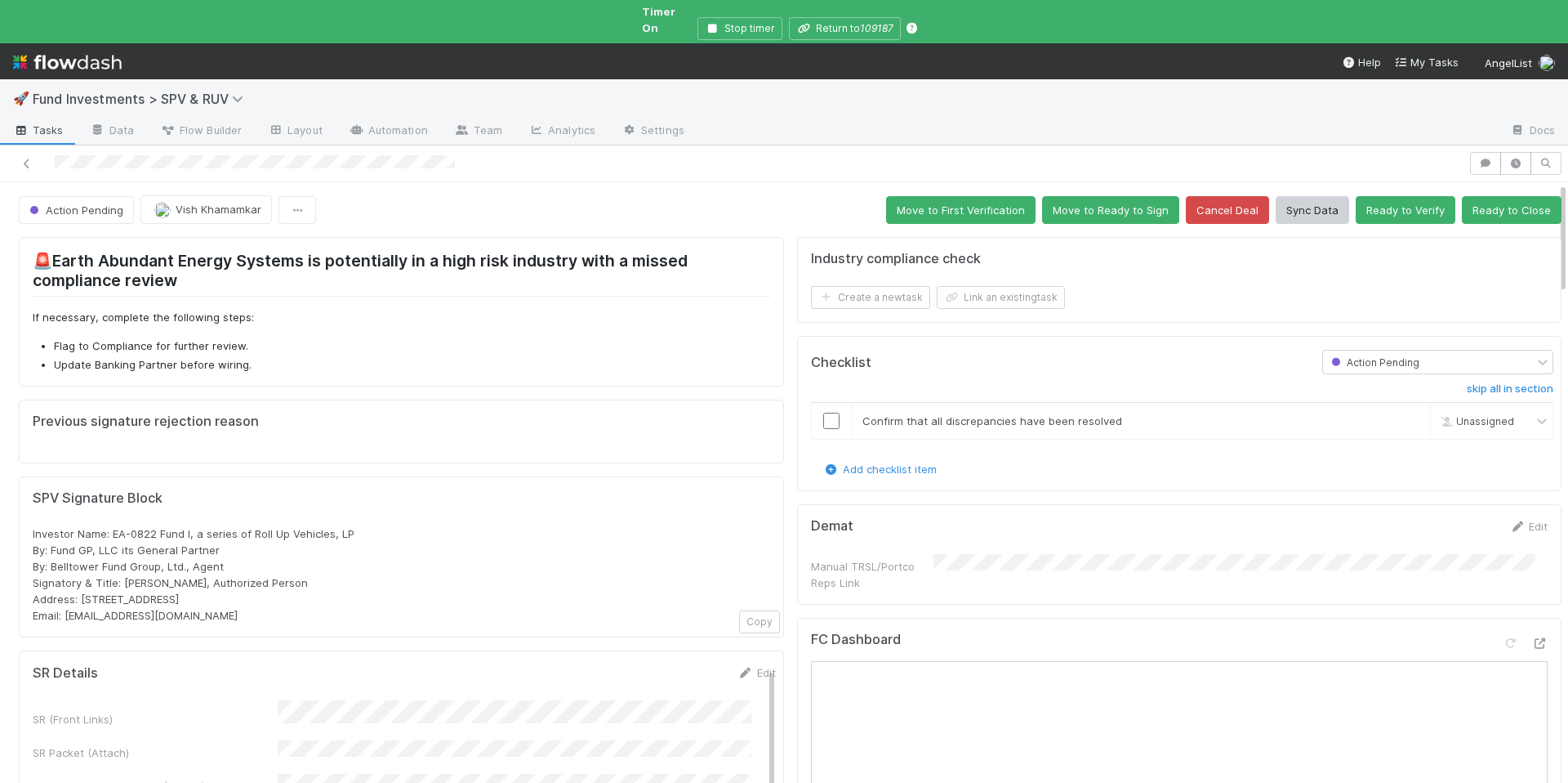
scroll to position [3, 0]
click at [198, 91] on span "Fund Investments > SPV & RUV" at bounding box center [142, 99] width 219 height 16
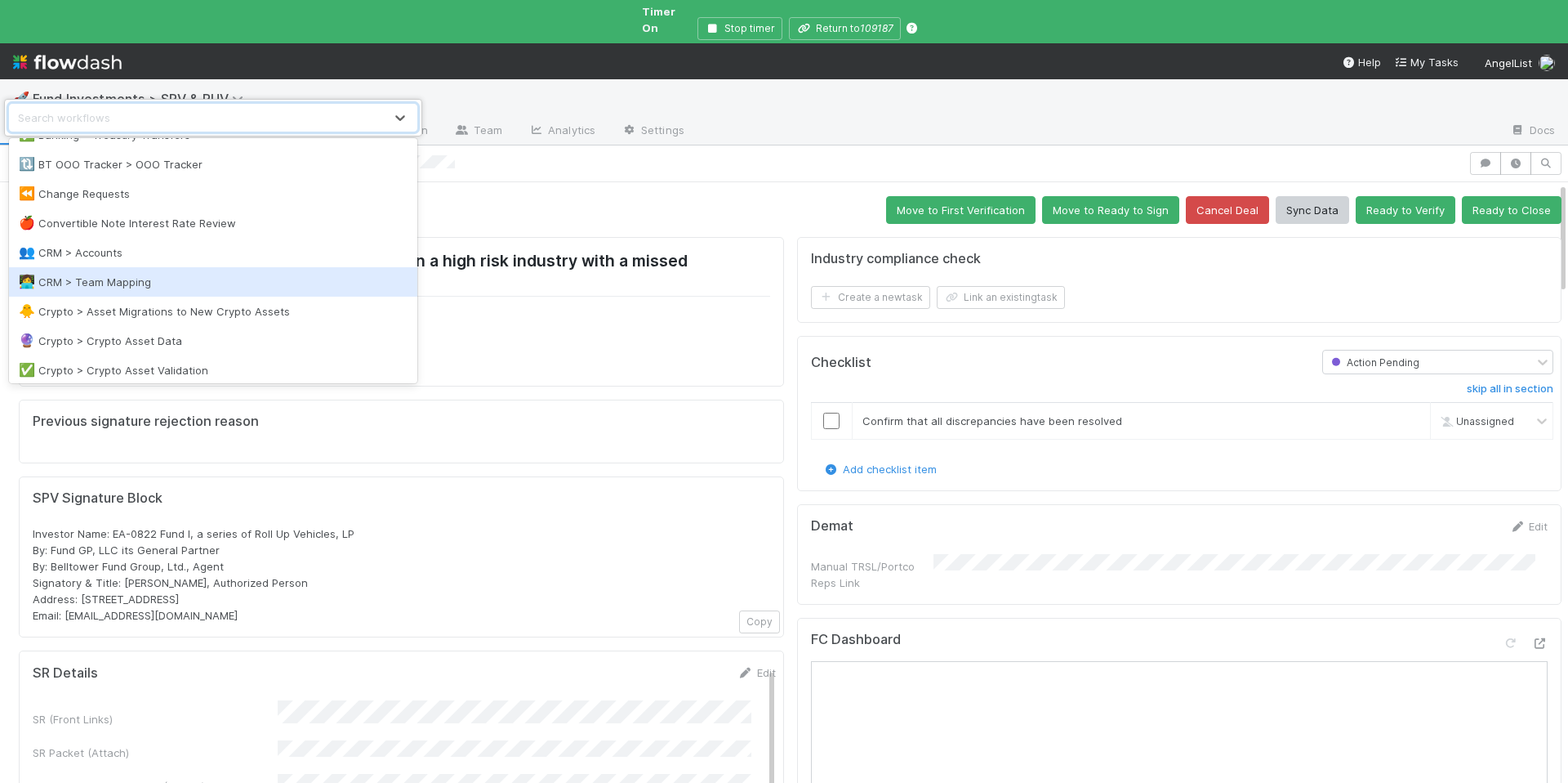
scroll to position [872, 0]
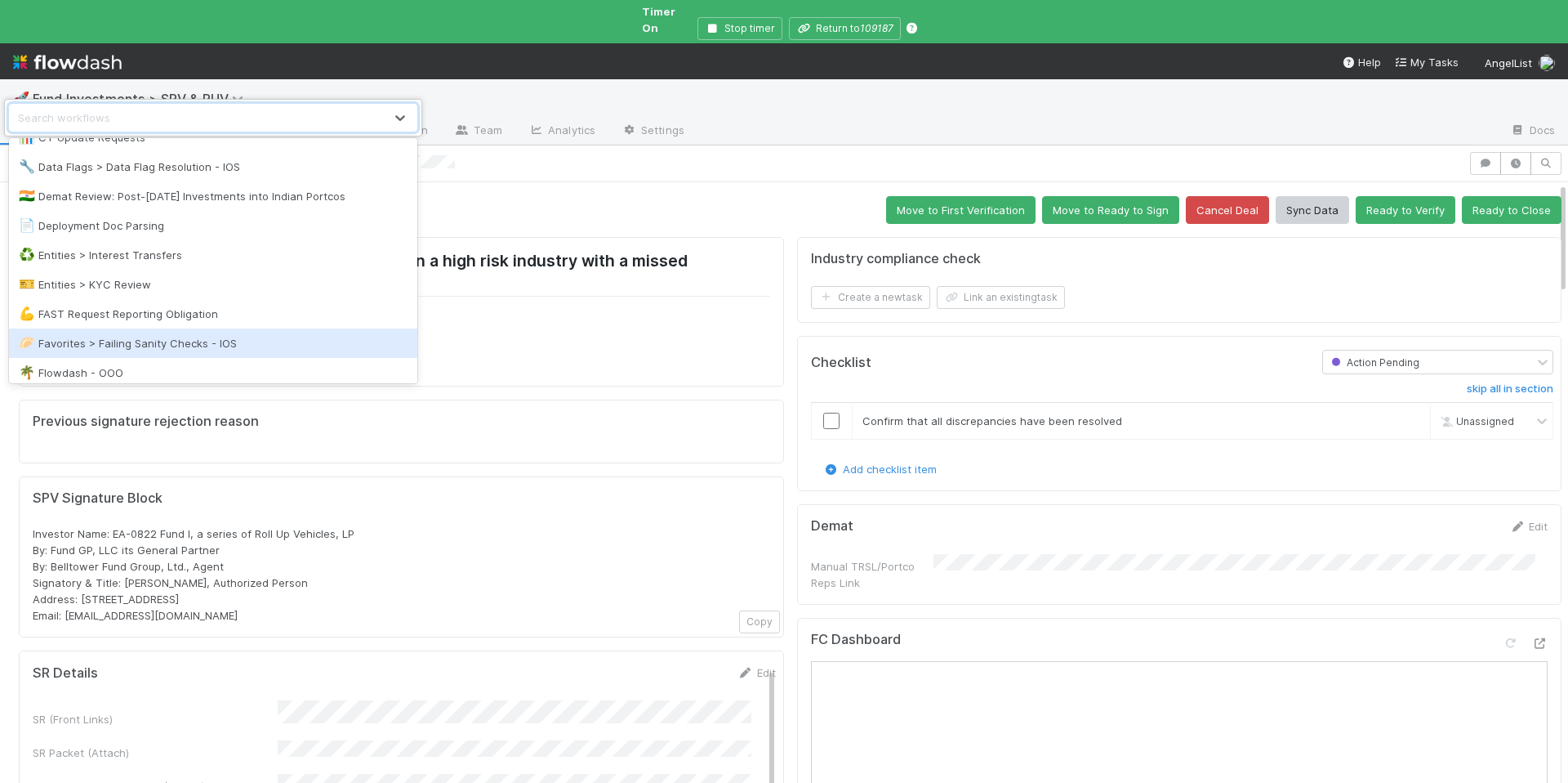
click at [269, 336] on div "🥟 Favorites > Failing Sanity Checks - IOS" at bounding box center [213, 343] width 389 height 16
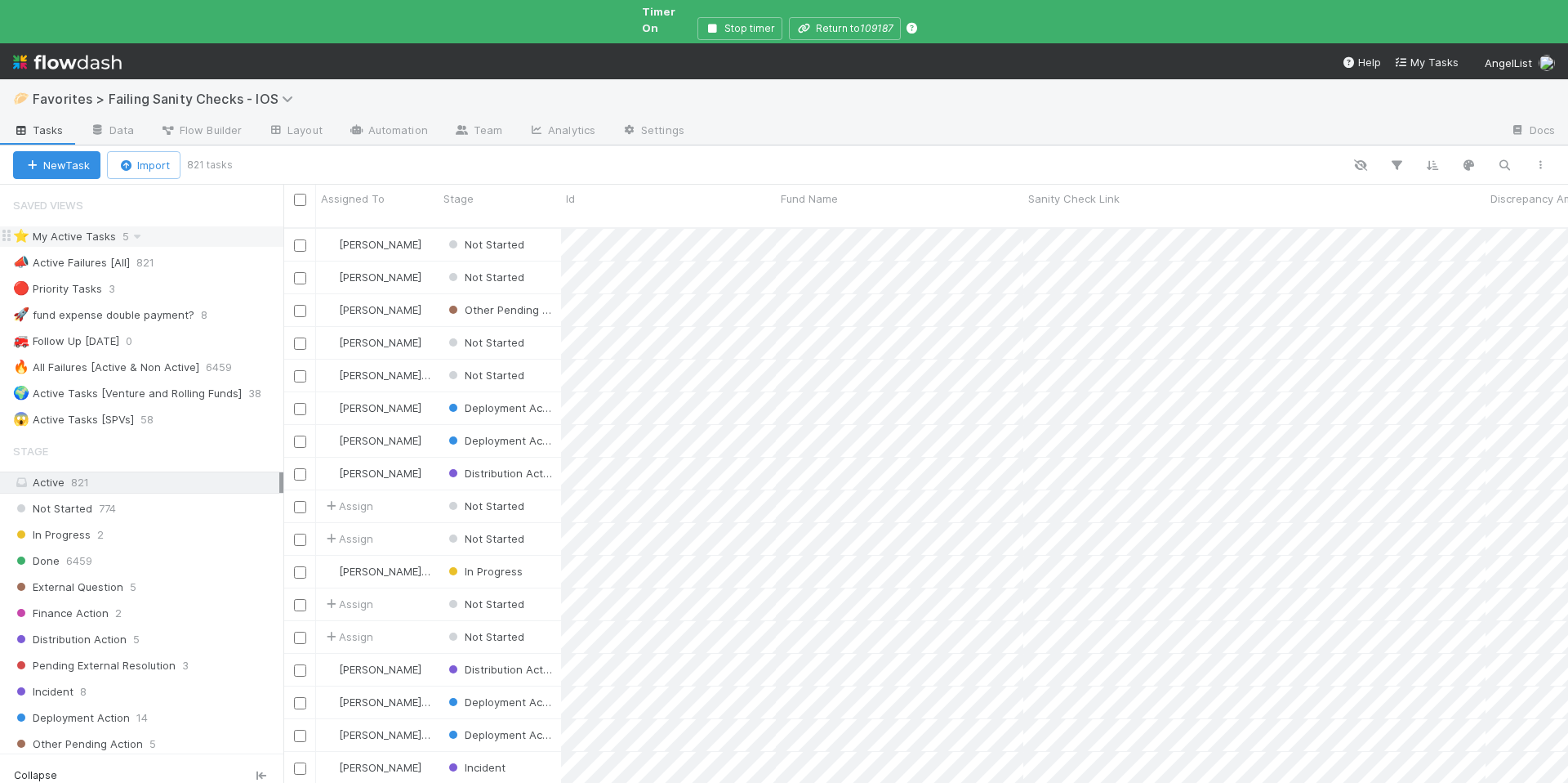
click at [200, 227] on div "⭐ My Active Tasks 5" at bounding box center [148, 237] width 270 height 20
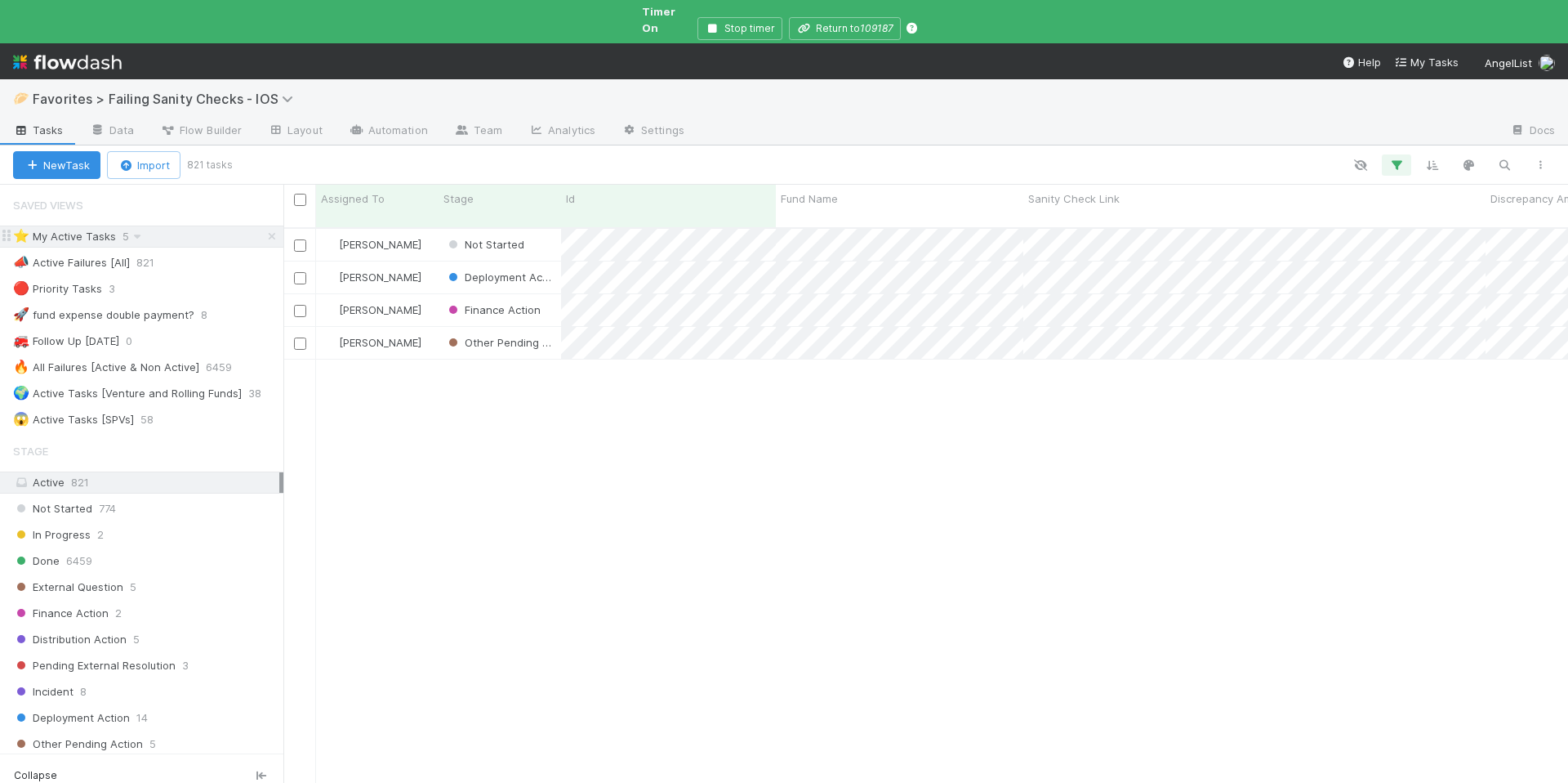
scroll to position [572, 1273]
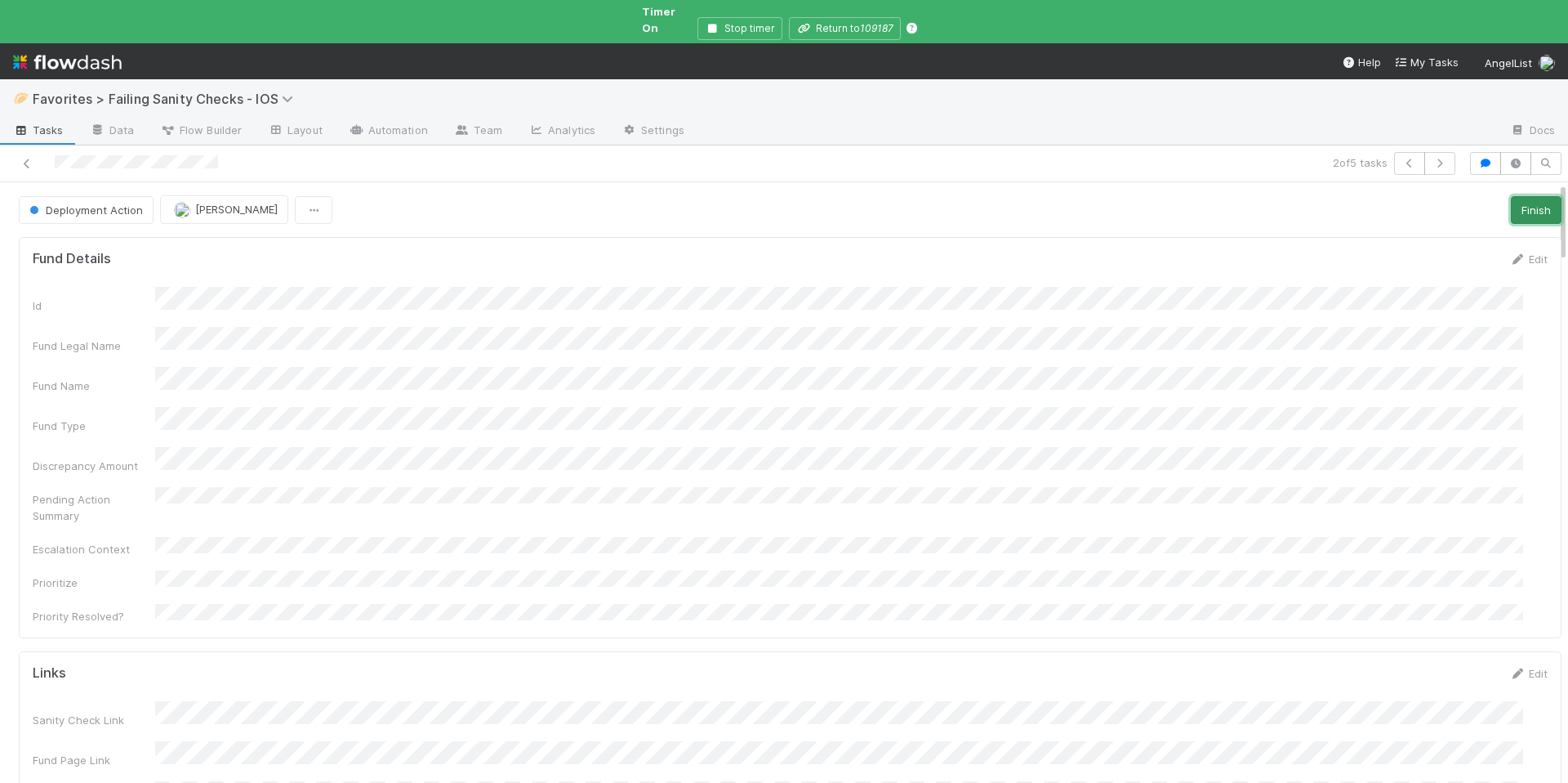
click at [1523, 196] on button "Finish" at bounding box center [1537, 210] width 51 height 28
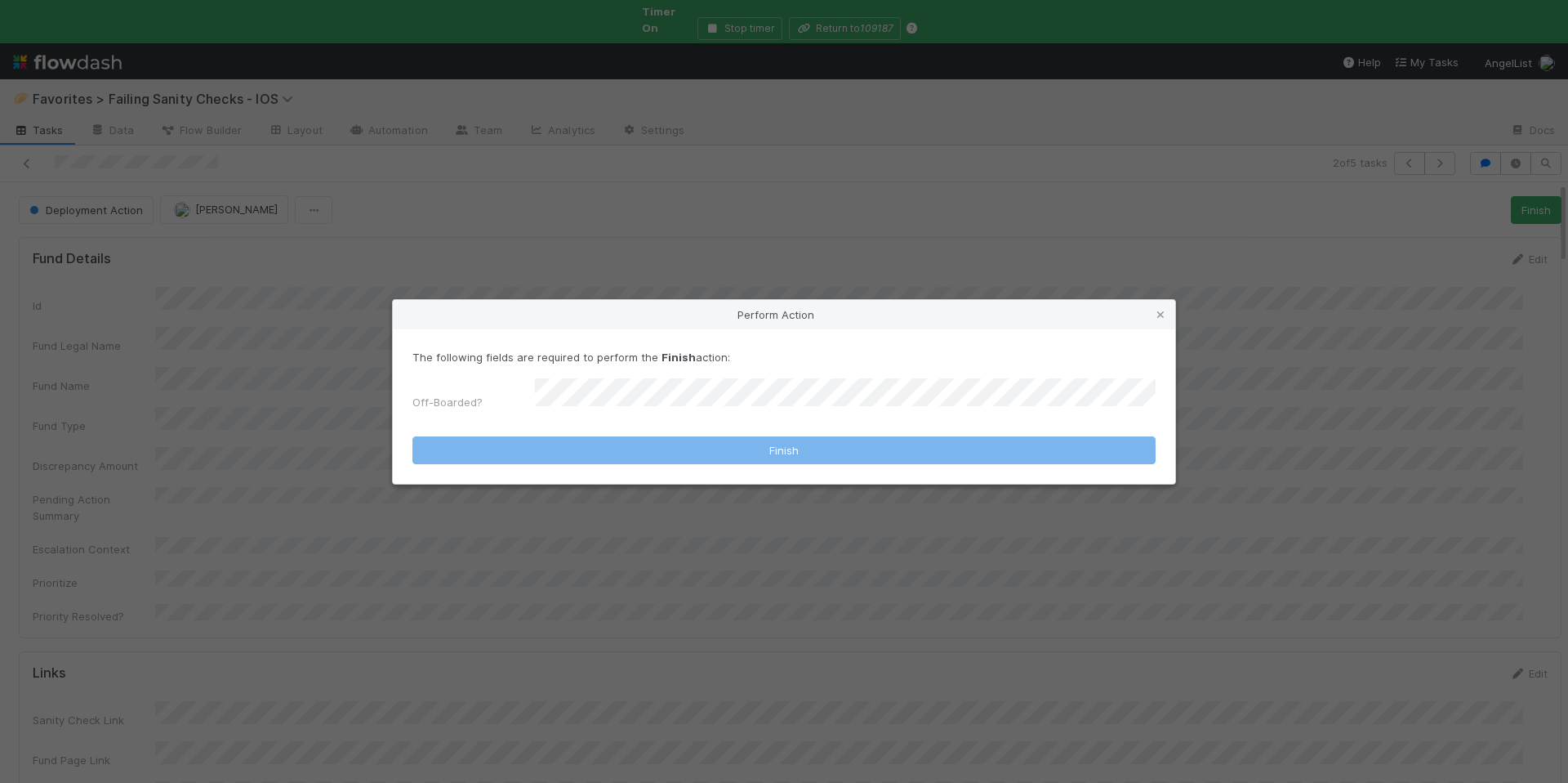
click at [767, 422] on form "The following fields are required to perform the Finish action: Off-Boarded? Fi…" at bounding box center [784, 407] width 744 height 115
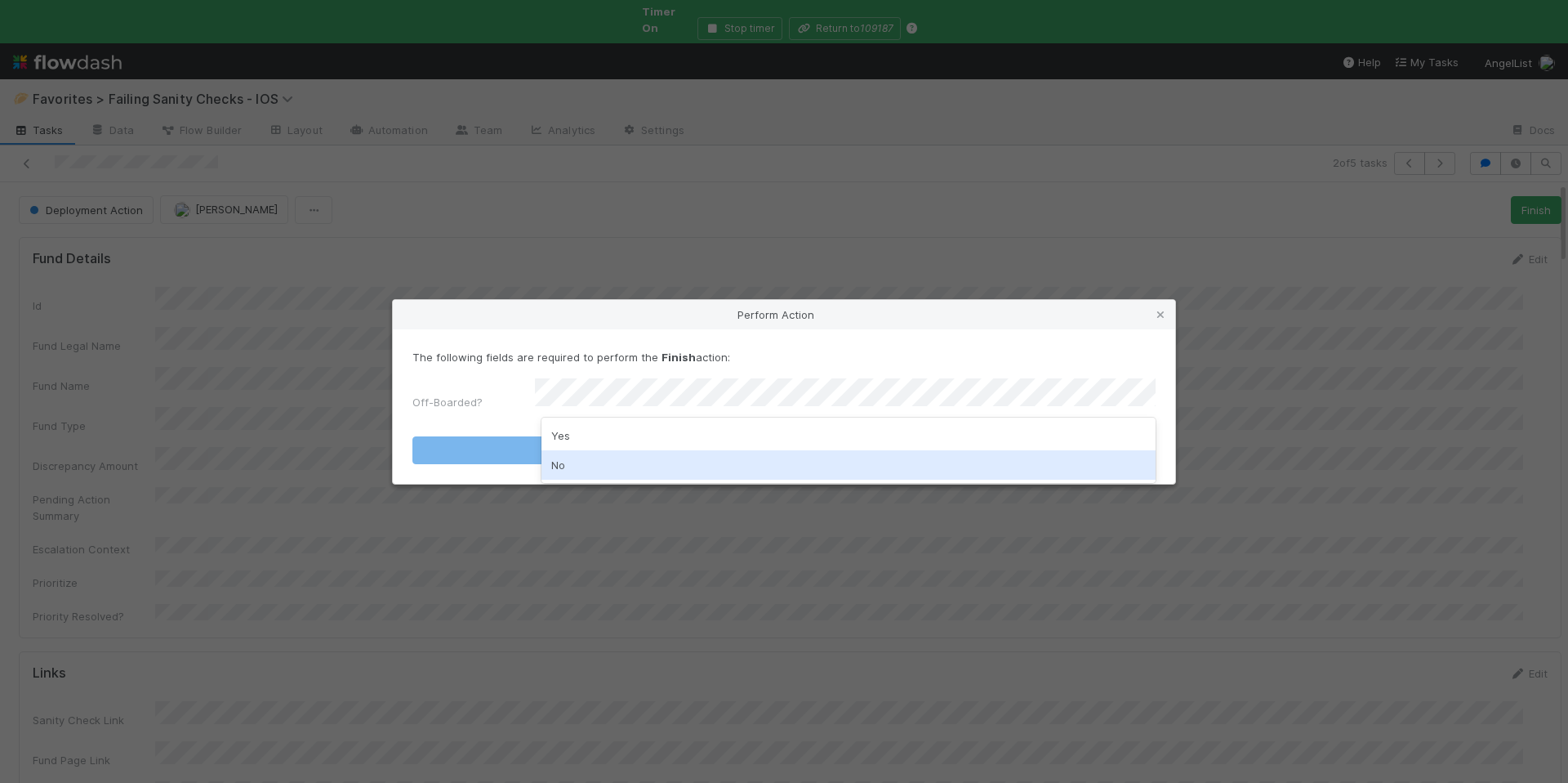
click at [662, 474] on div "No" at bounding box center [849, 465] width 615 height 30
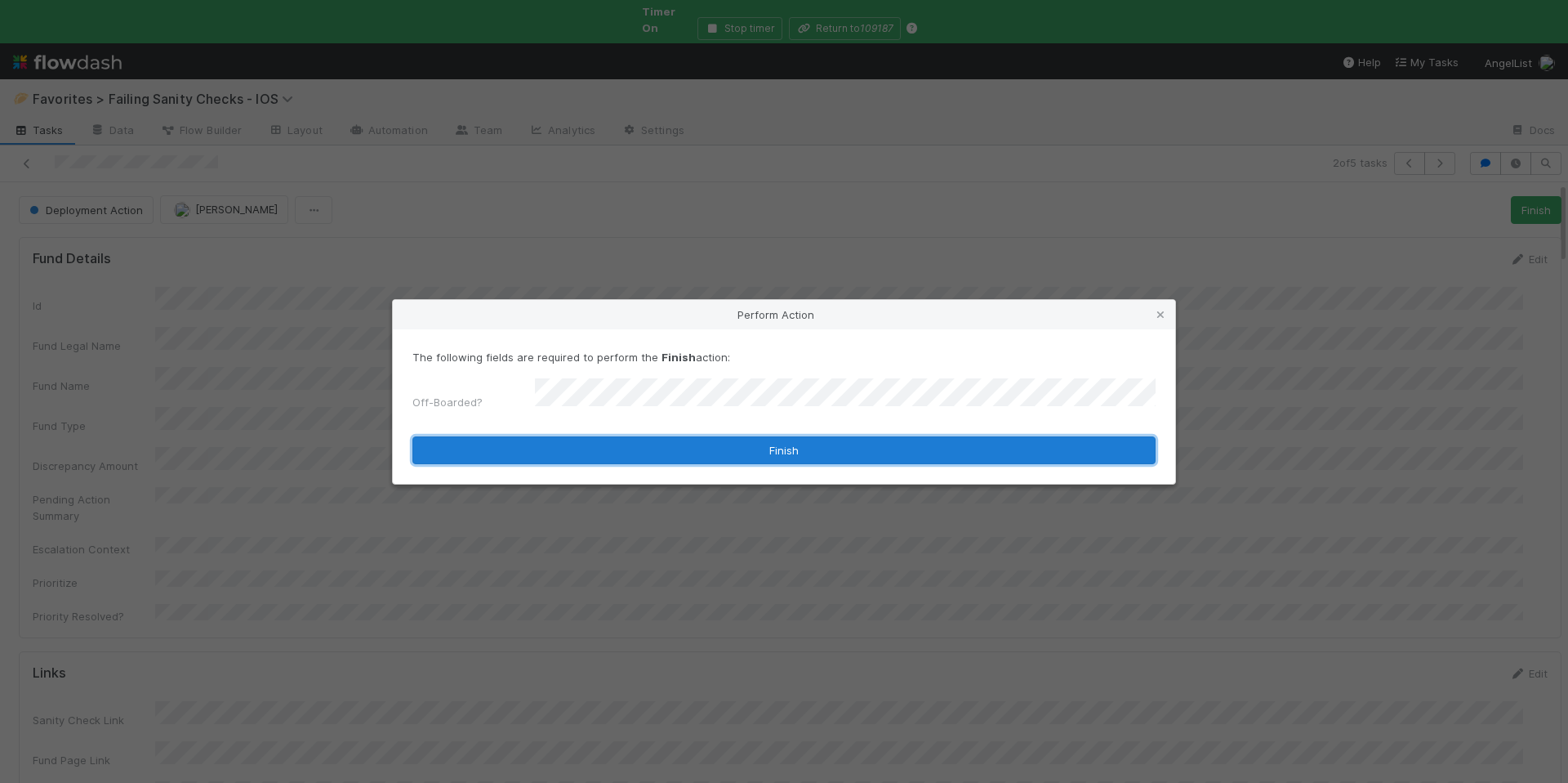
click at [777, 437] on button "Finish" at bounding box center [784, 450] width 744 height 28
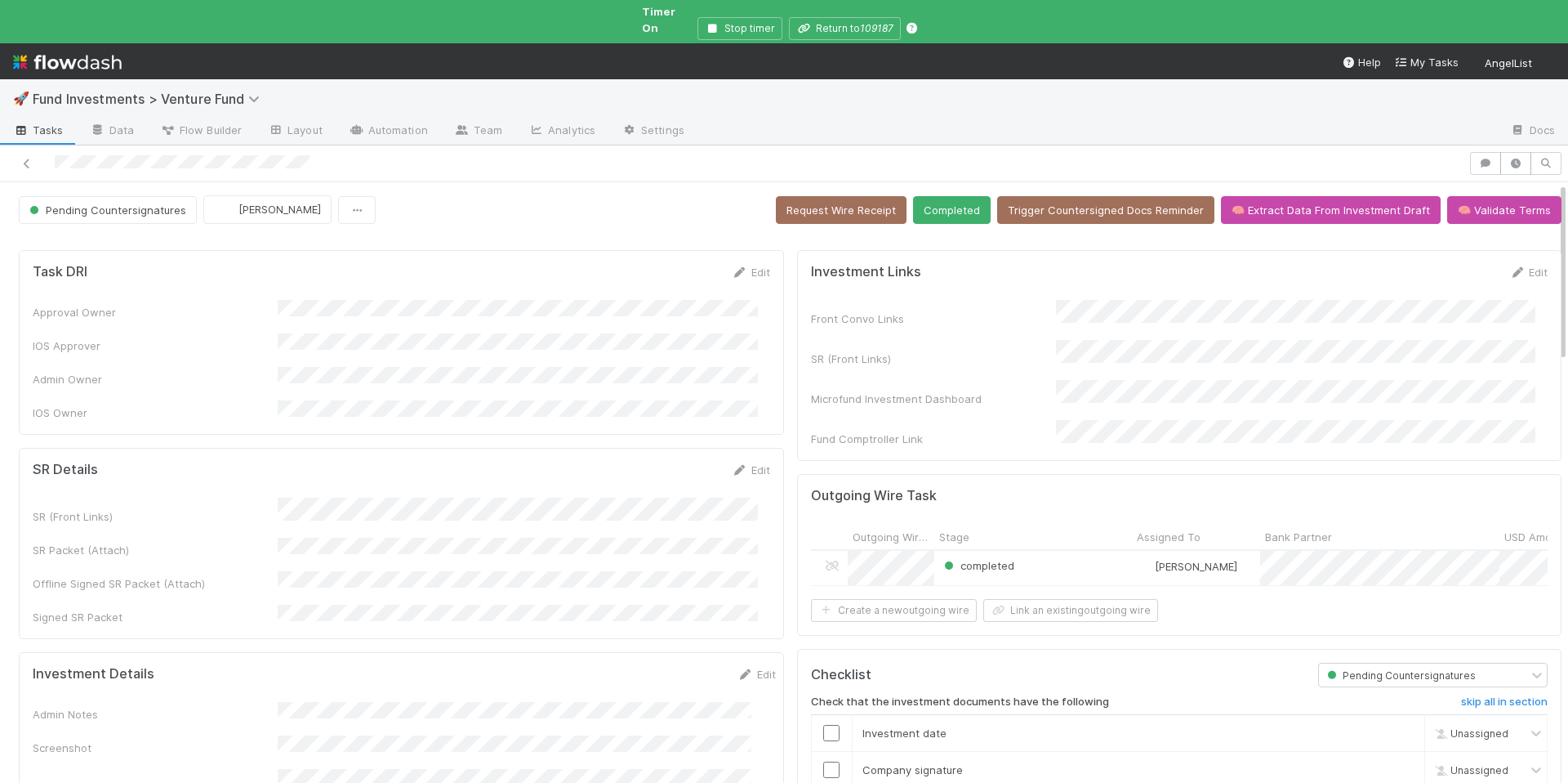
click at [0, 0] on div "🚀 Fund Investments > Venture Fund Tasks Data Flow Builder Layout Automation Tea…" at bounding box center [784, 392] width 1568 height 783
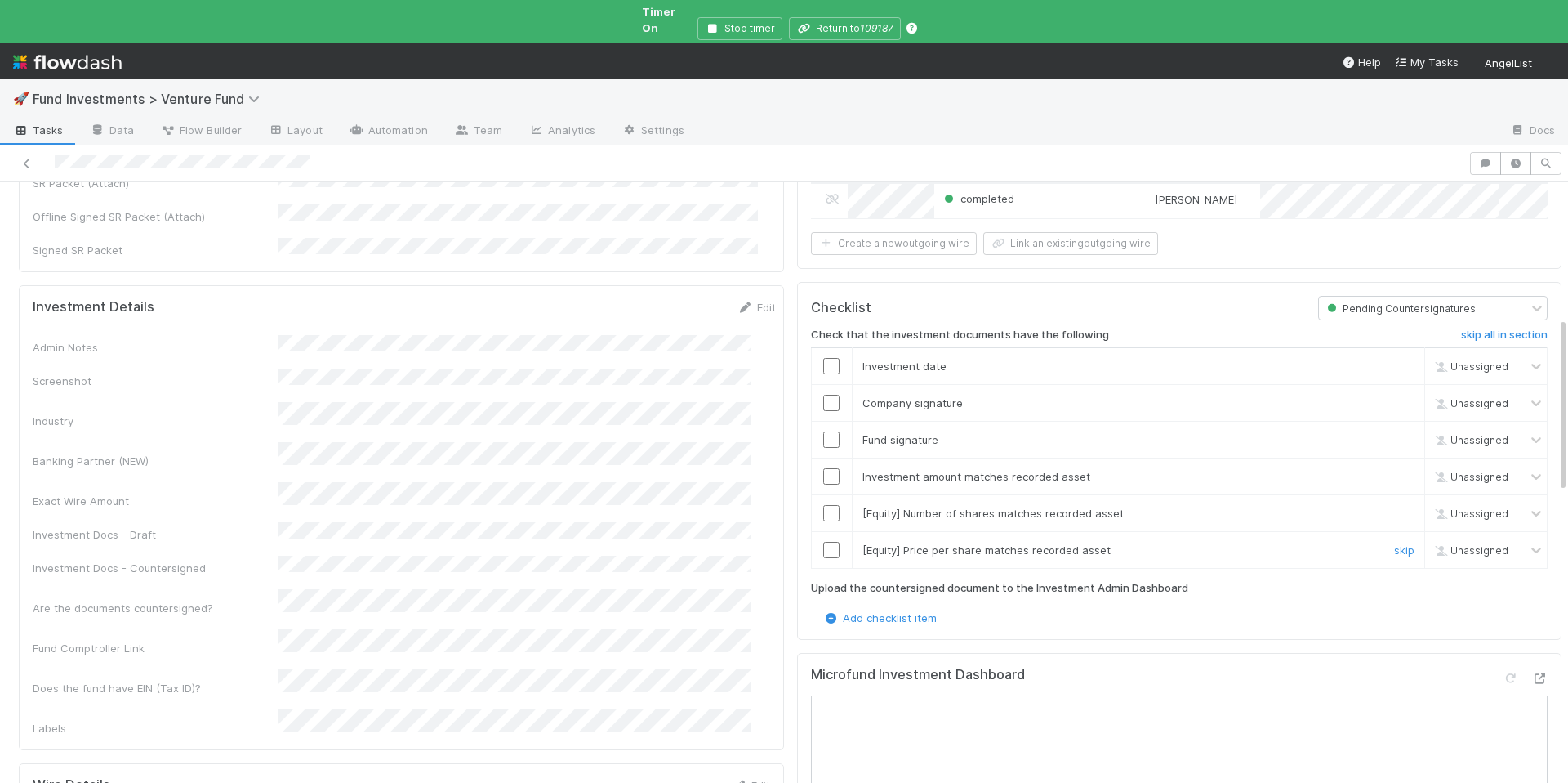
scroll to position [471, 0]
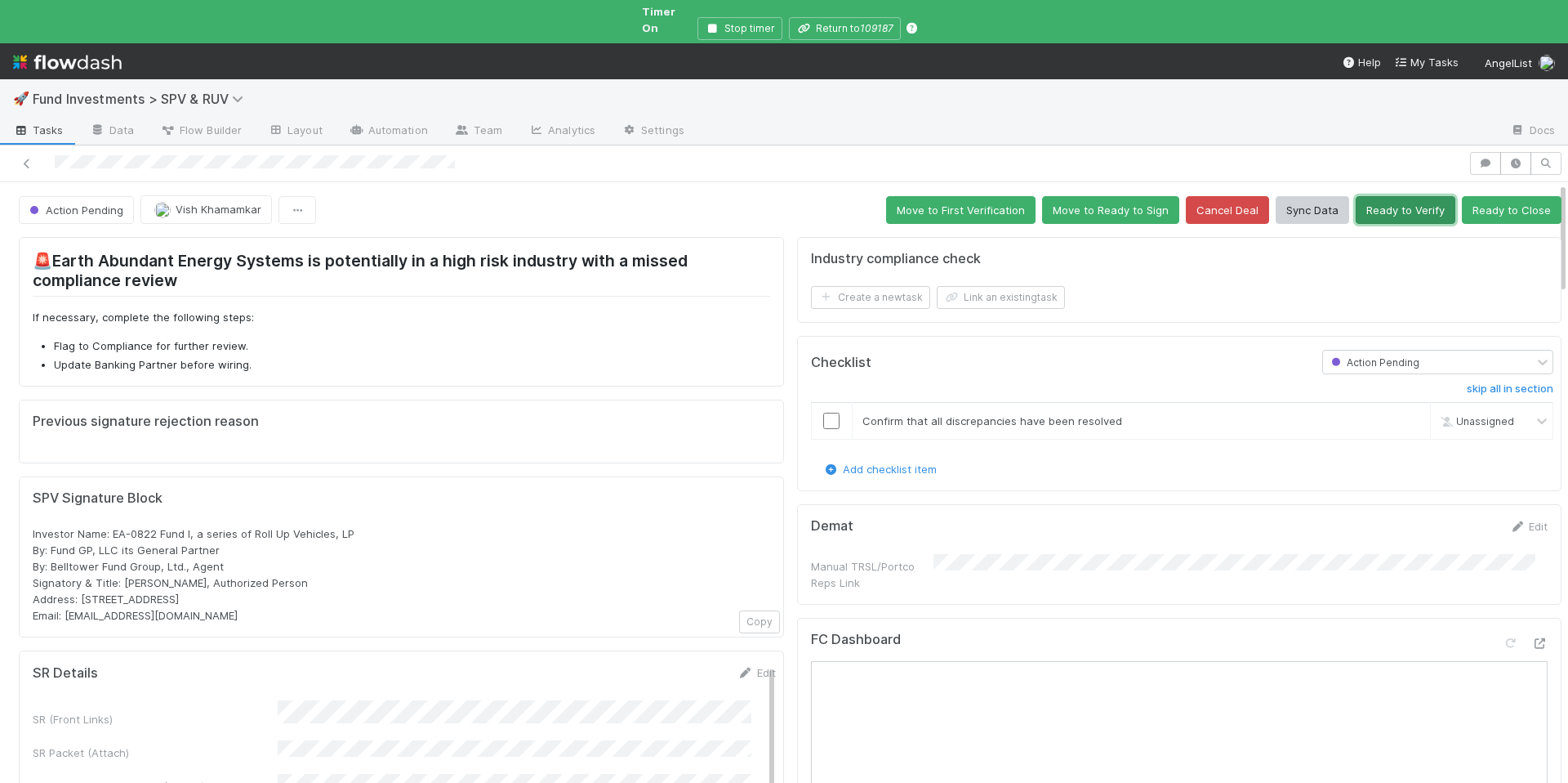
click at [1376, 196] on button "Ready to Verify" at bounding box center [1405, 210] width 99 height 28
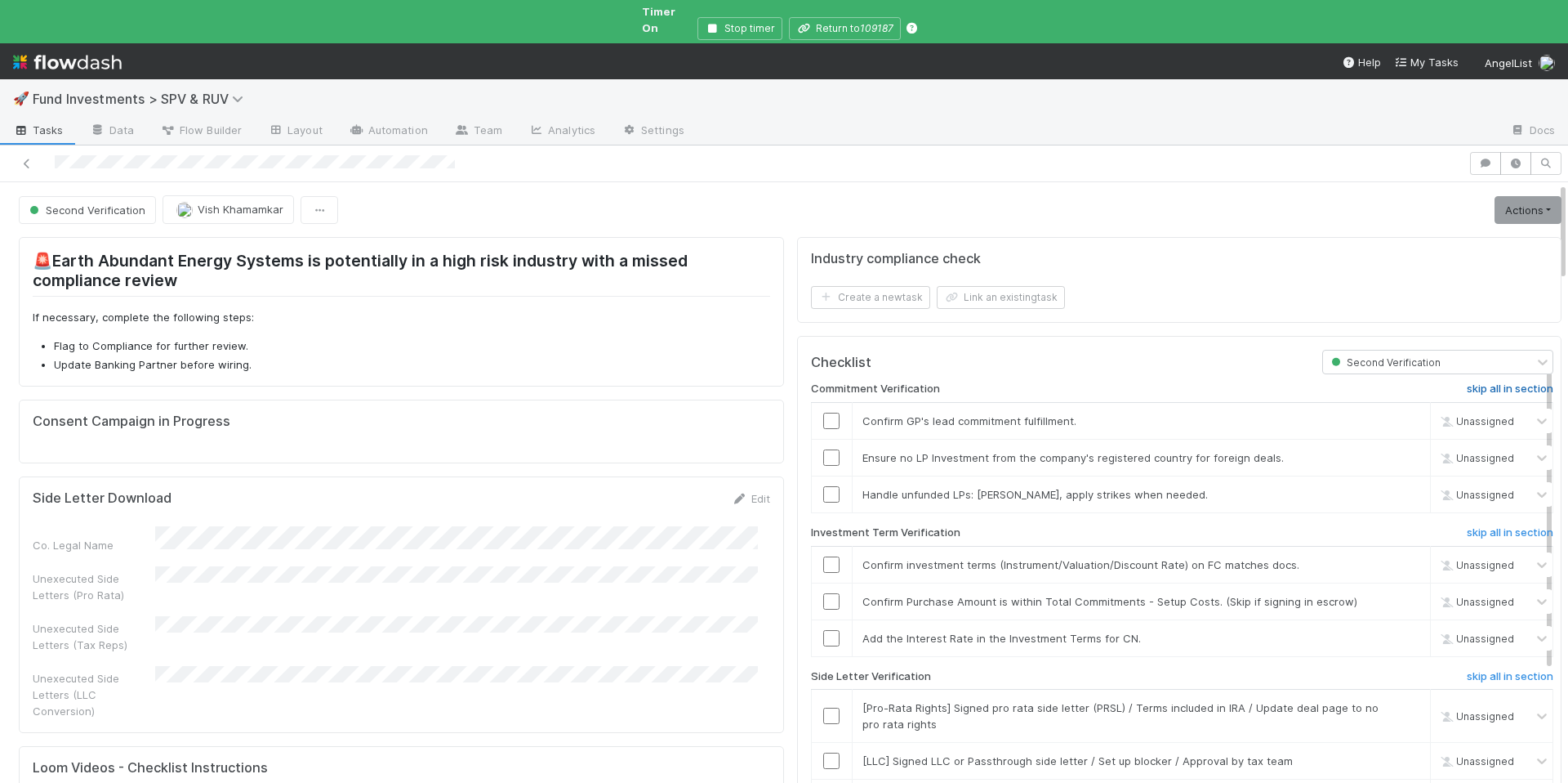
click at [1467, 382] on h6 "skip all in section" at bounding box center [1510, 388] width 87 height 13
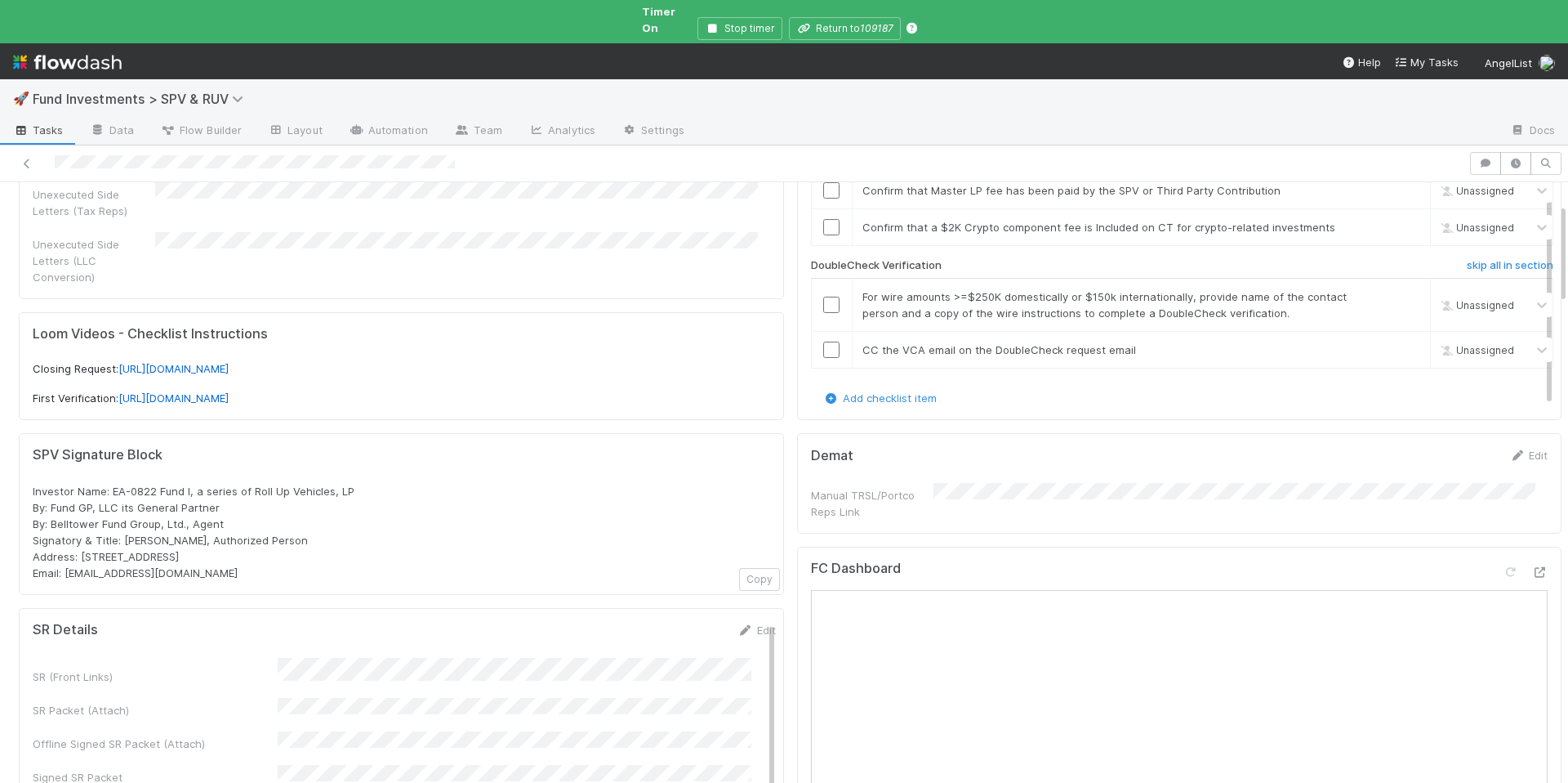
scroll to position [126, 0]
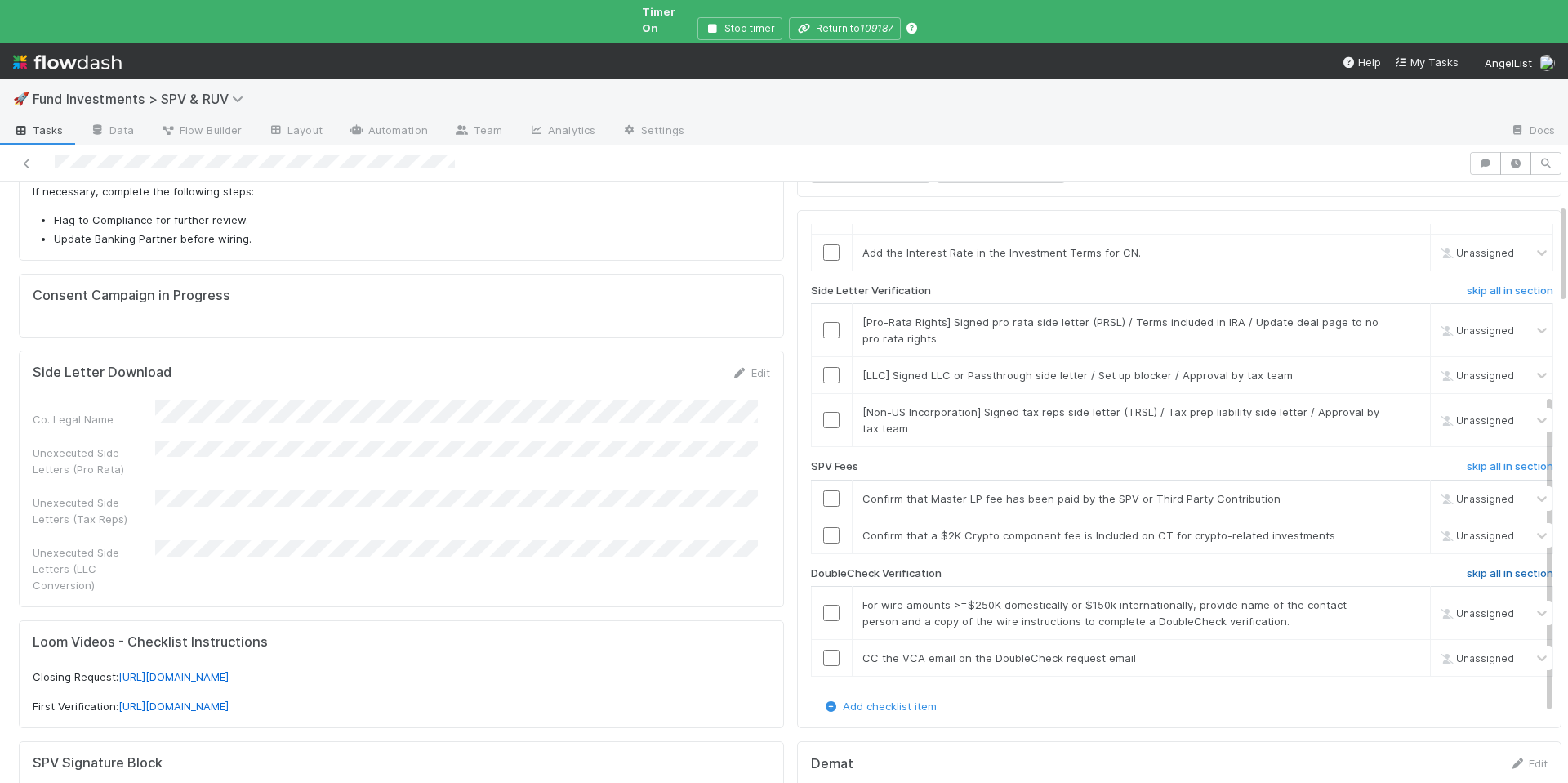
click at [1467, 567] on h6 "skip all in section" at bounding box center [1510, 573] width 87 height 13
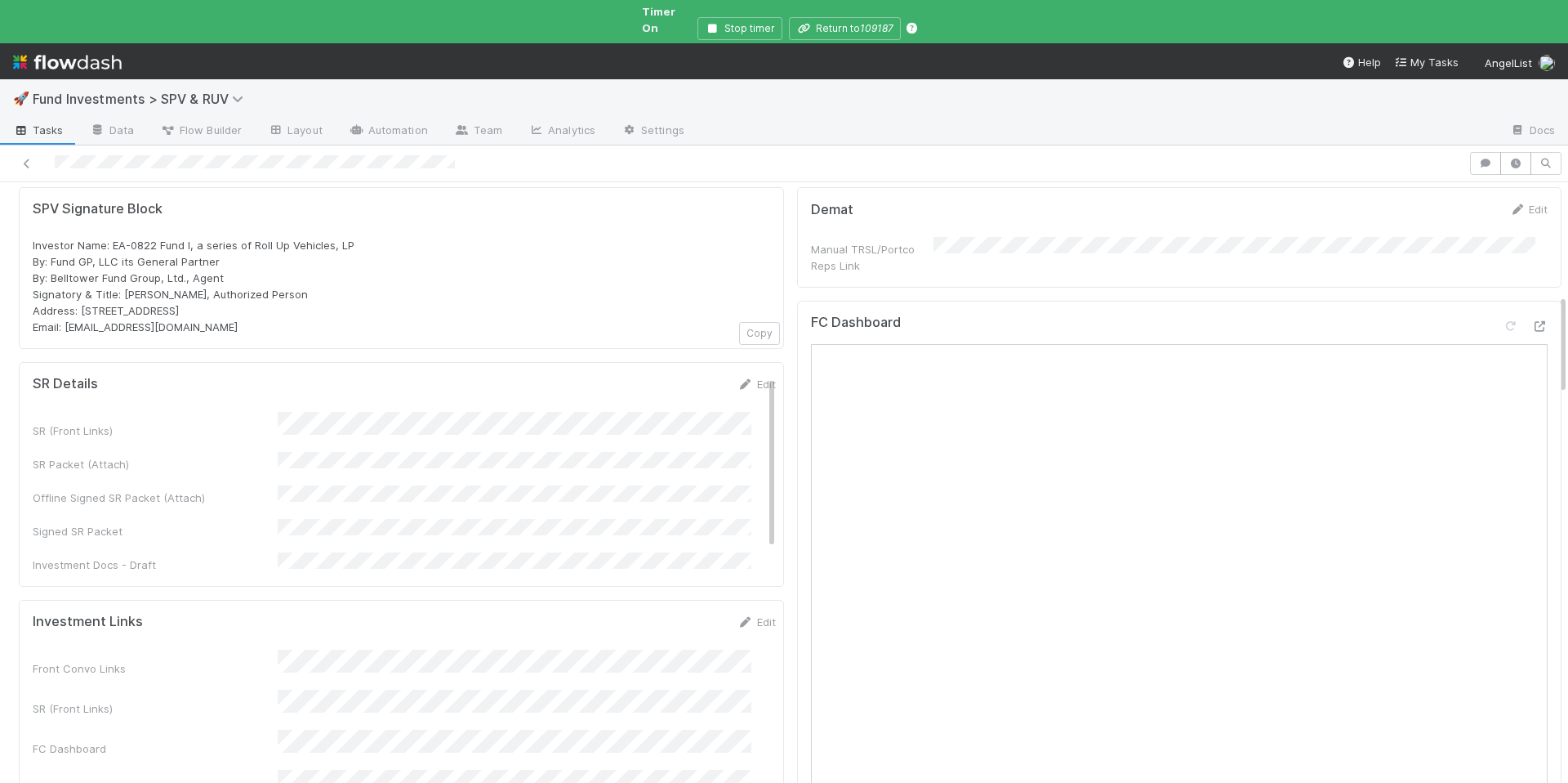
scroll to position [116, 0]
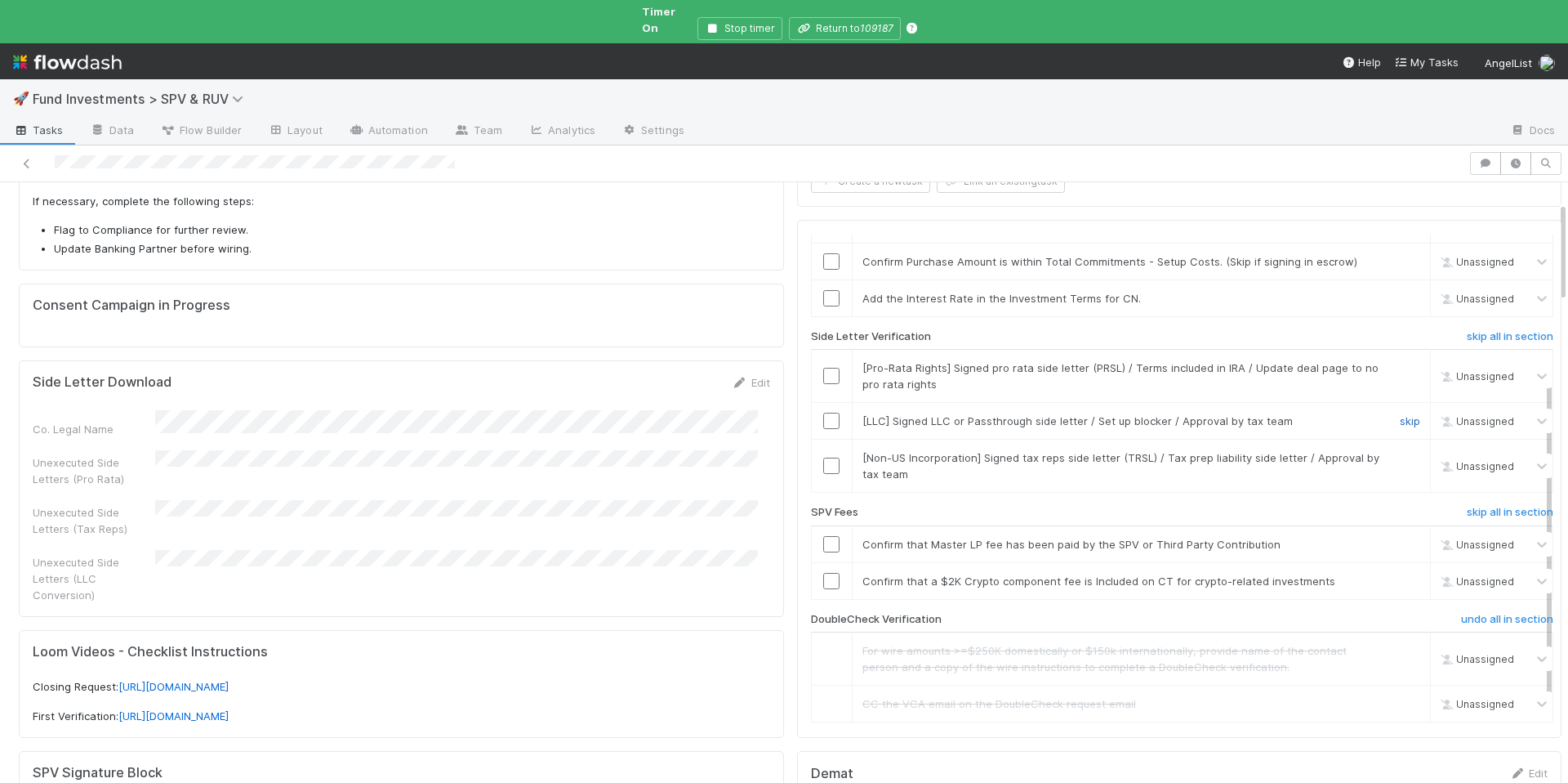
click at [1400, 414] on link "skip" at bounding box center [1410, 420] width 20 height 13
click at [1400, 451] on link "skip" at bounding box center [1410, 457] width 20 height 13
click at [1400, 361] on link "skip" at bounding box center [1410, 367] width 20 height 13
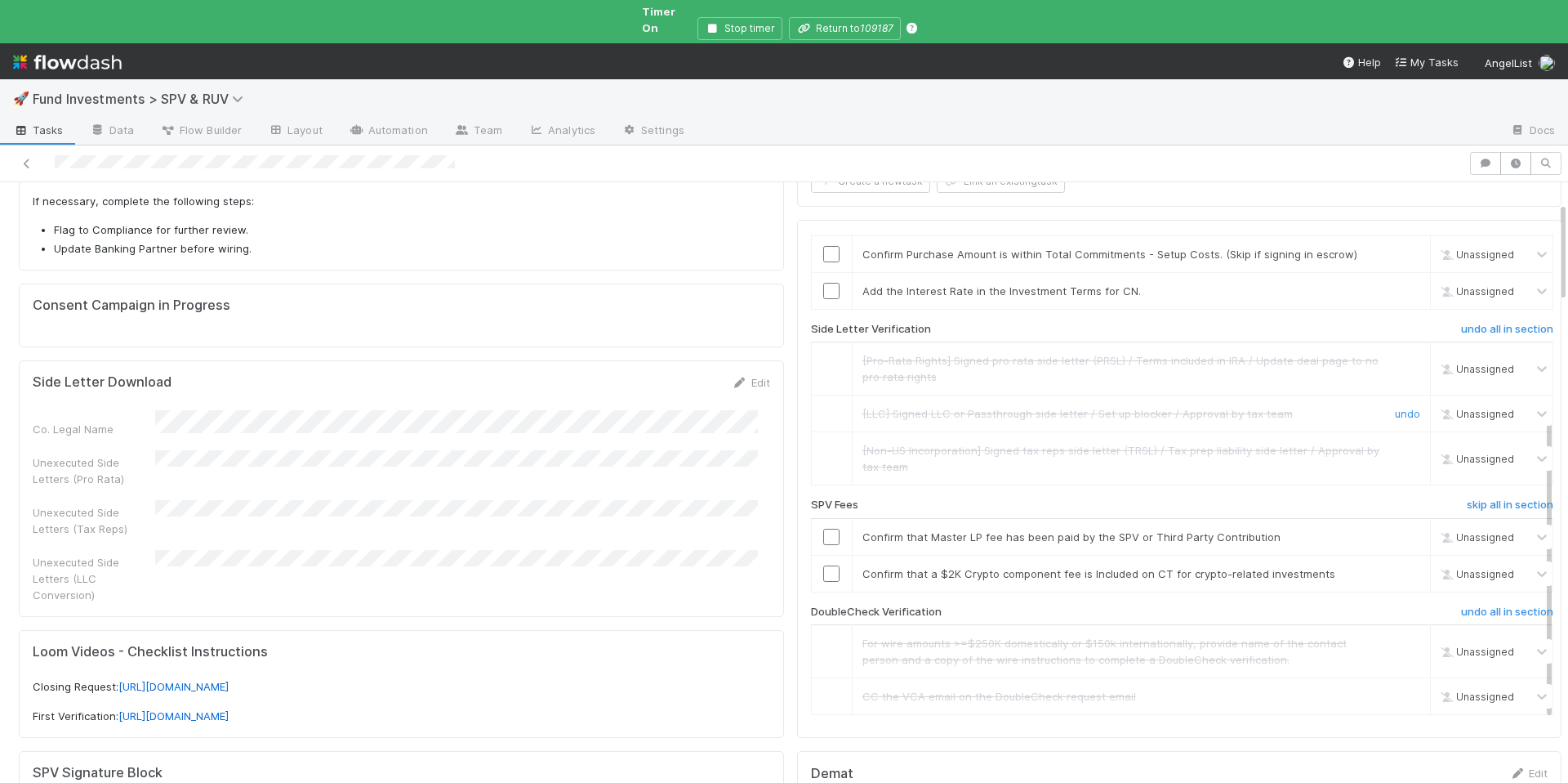
scroll to position [260, 0]
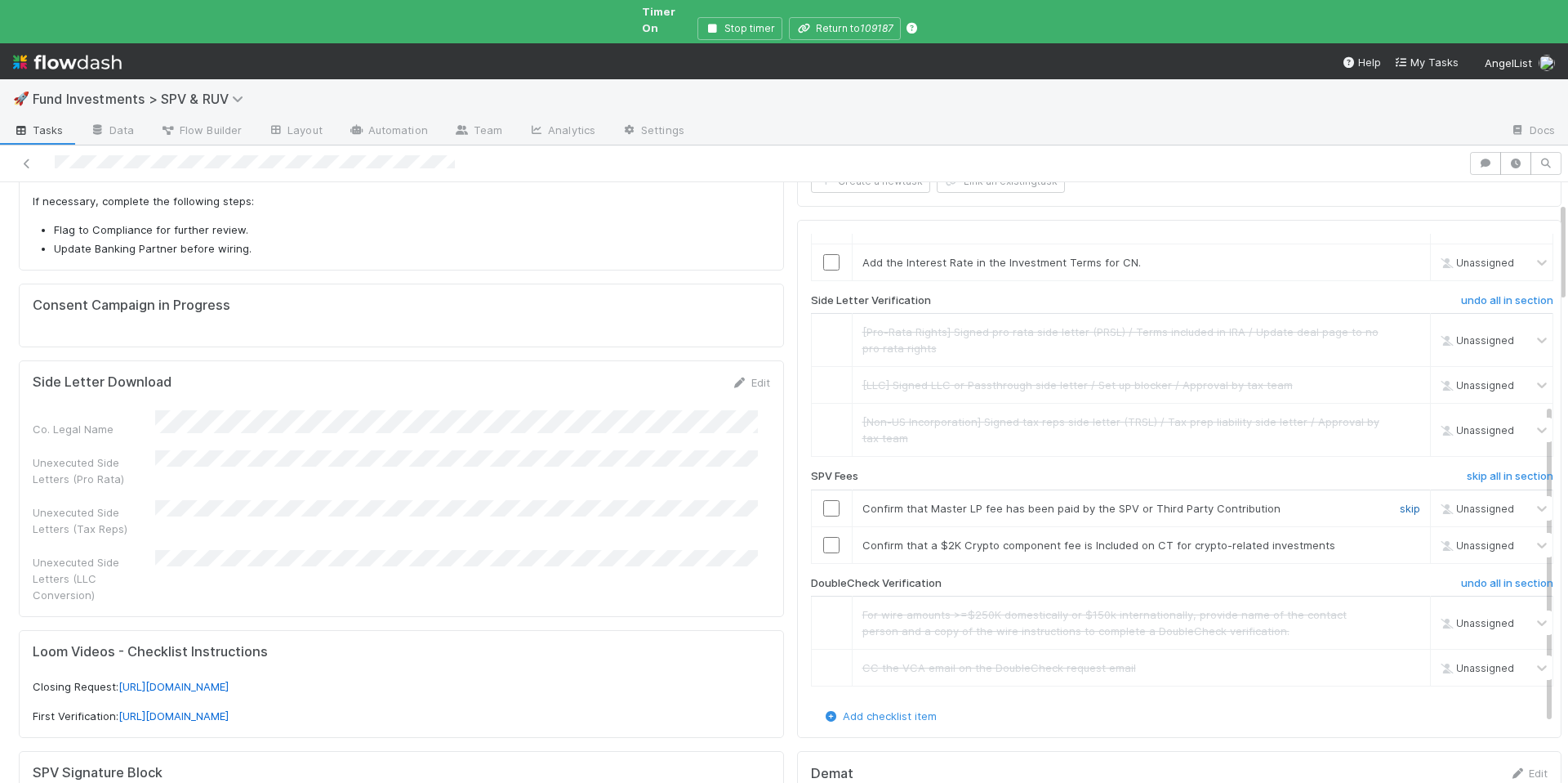
click at [1400, 502] on link "skip" at bounding box center [1410, 508] width 20 height 13
click at [1384, 537] on div "skip" at bounding box center [1408, 544] width 49 height 16
click at [1400, 538] on link "skip" at bounding box center [1410, 544] width 20 height 13
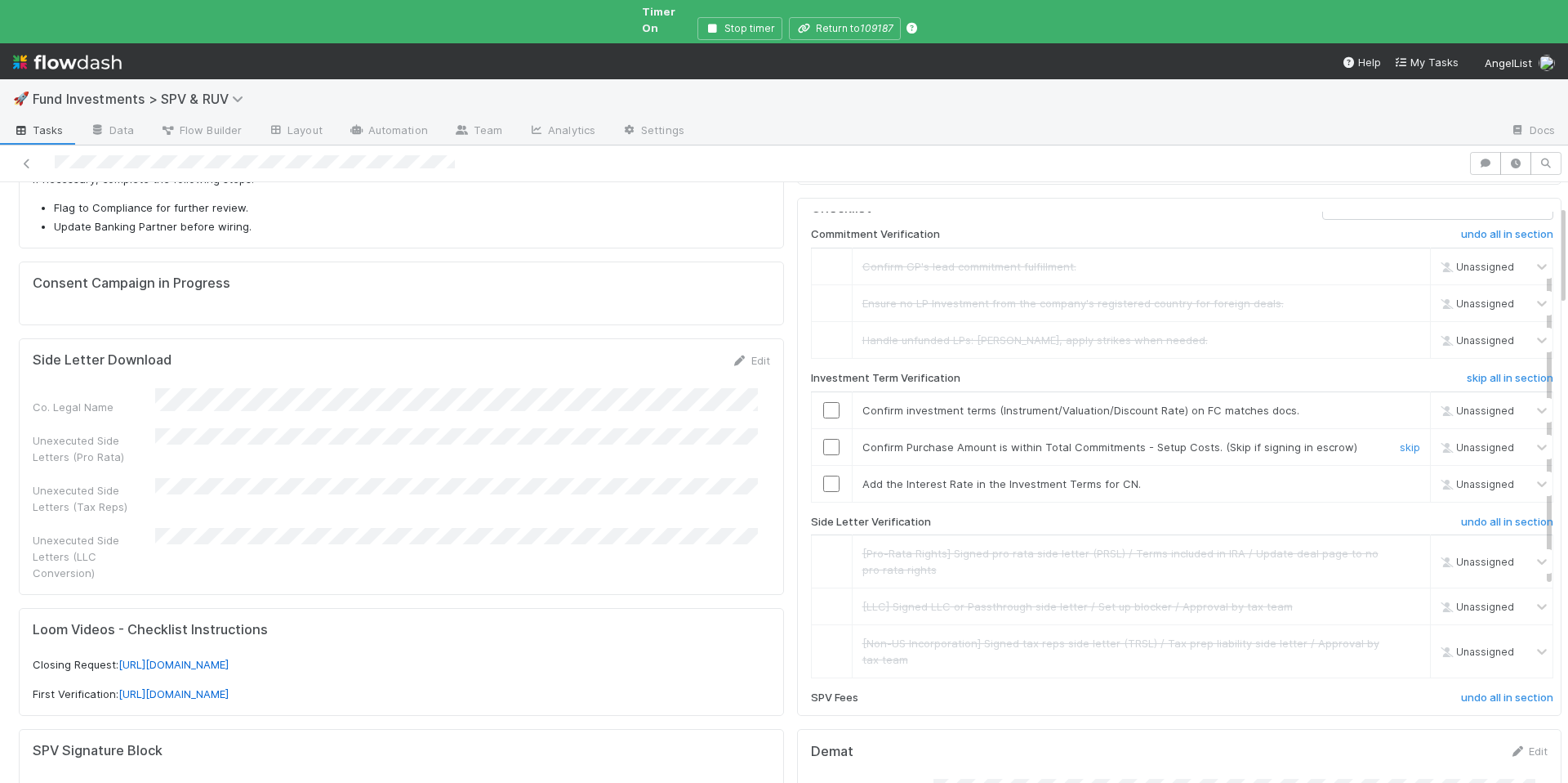
scroll to position [0, 0]
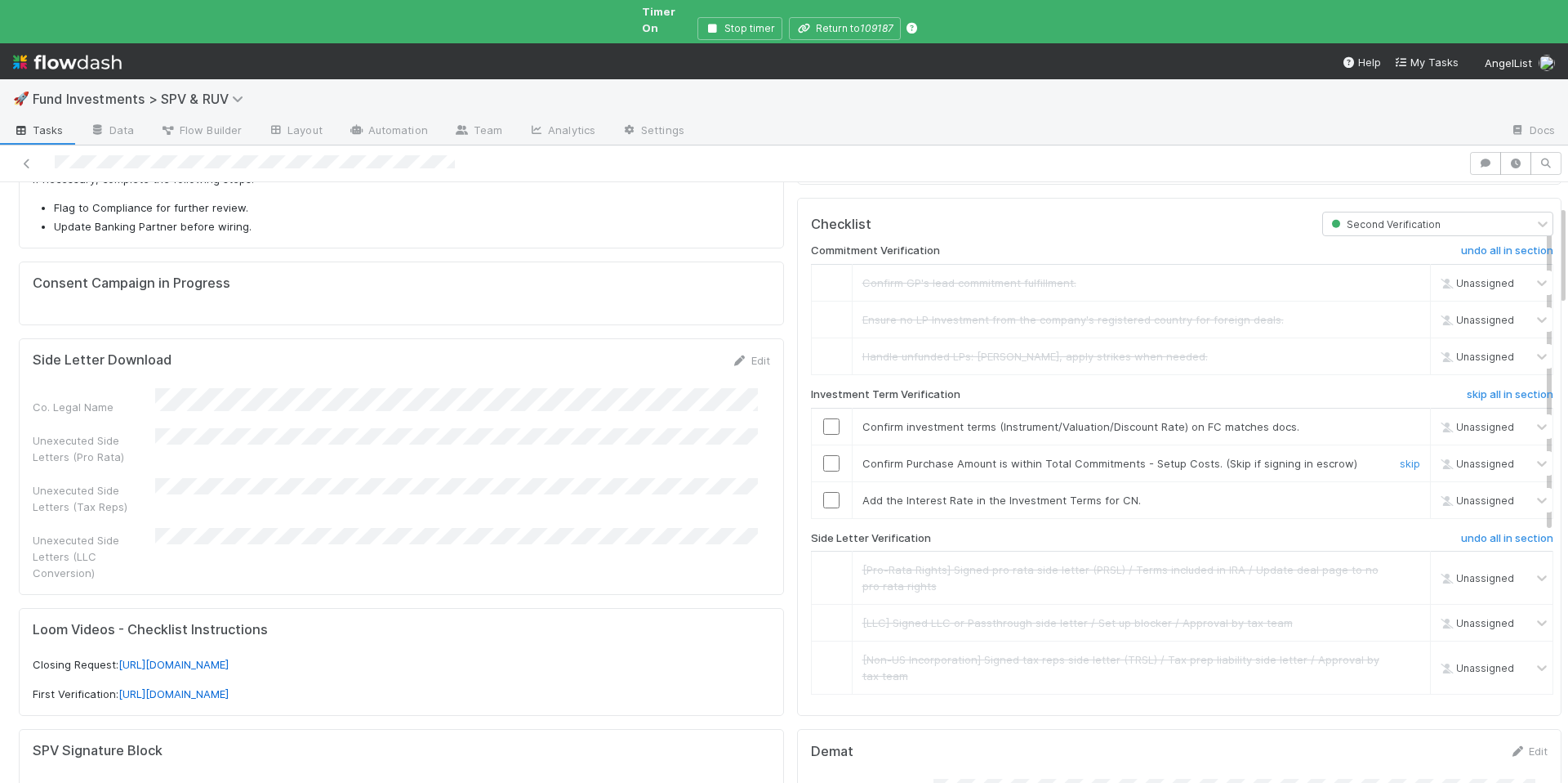
click at [823, 455] on input "checkbox" at bounding box center [831, 463] width 16 height 16
click at [1400, 493] on link "skip" at bounding box center [1410, 499] width 20 height 13
click at [823, 419] on input "checkbox" at bounding box center [831, 426] width 16 height 16
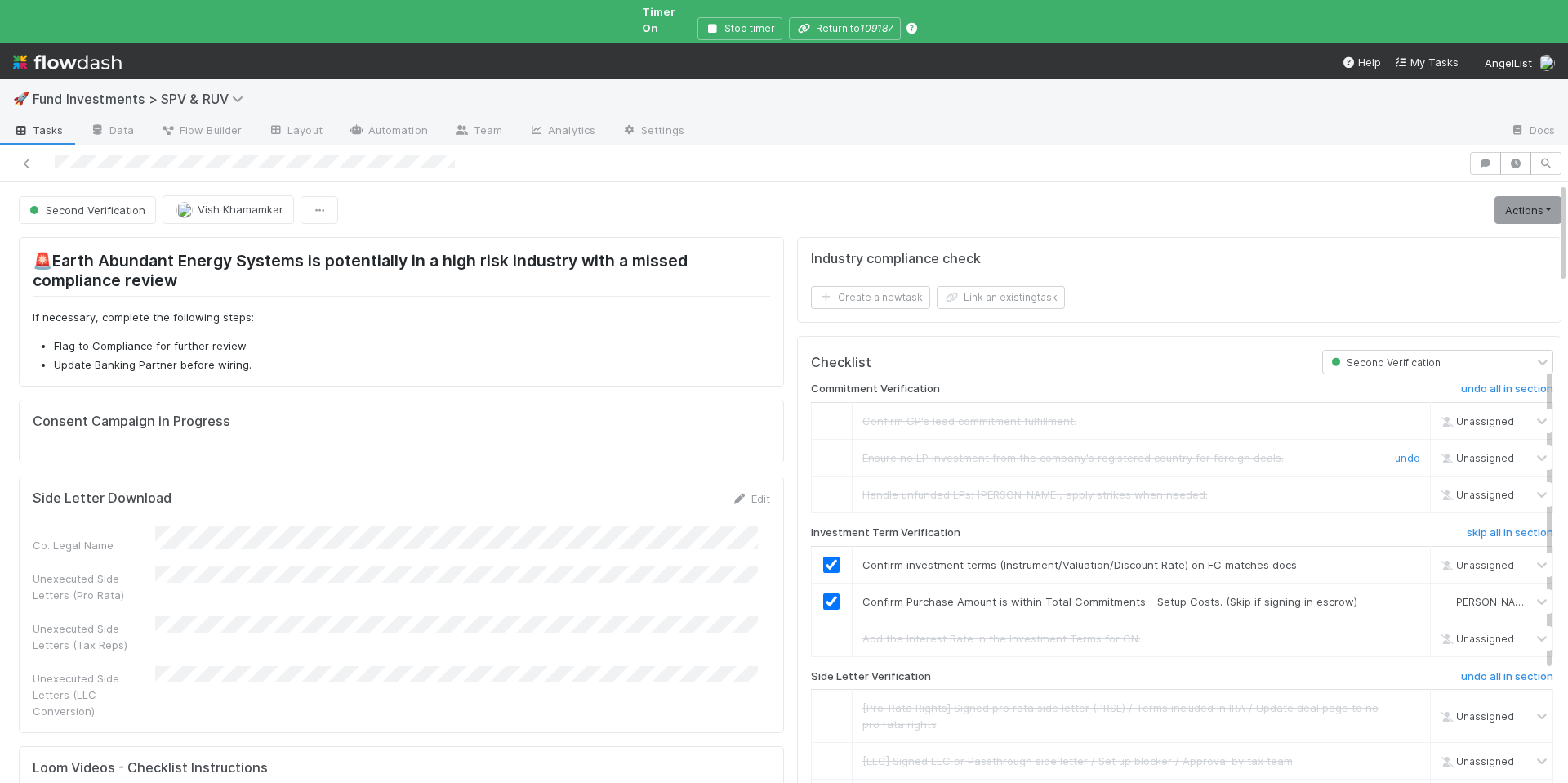
checkbox input "true"
drag, startPoint x: 1481, startPoint y: 195, endPoint x: 1420, endPoint y: 212, distance: 63.3
click at [1495, 196] on link "Actions" at bounding box center [1528, 210] width 67 height 28
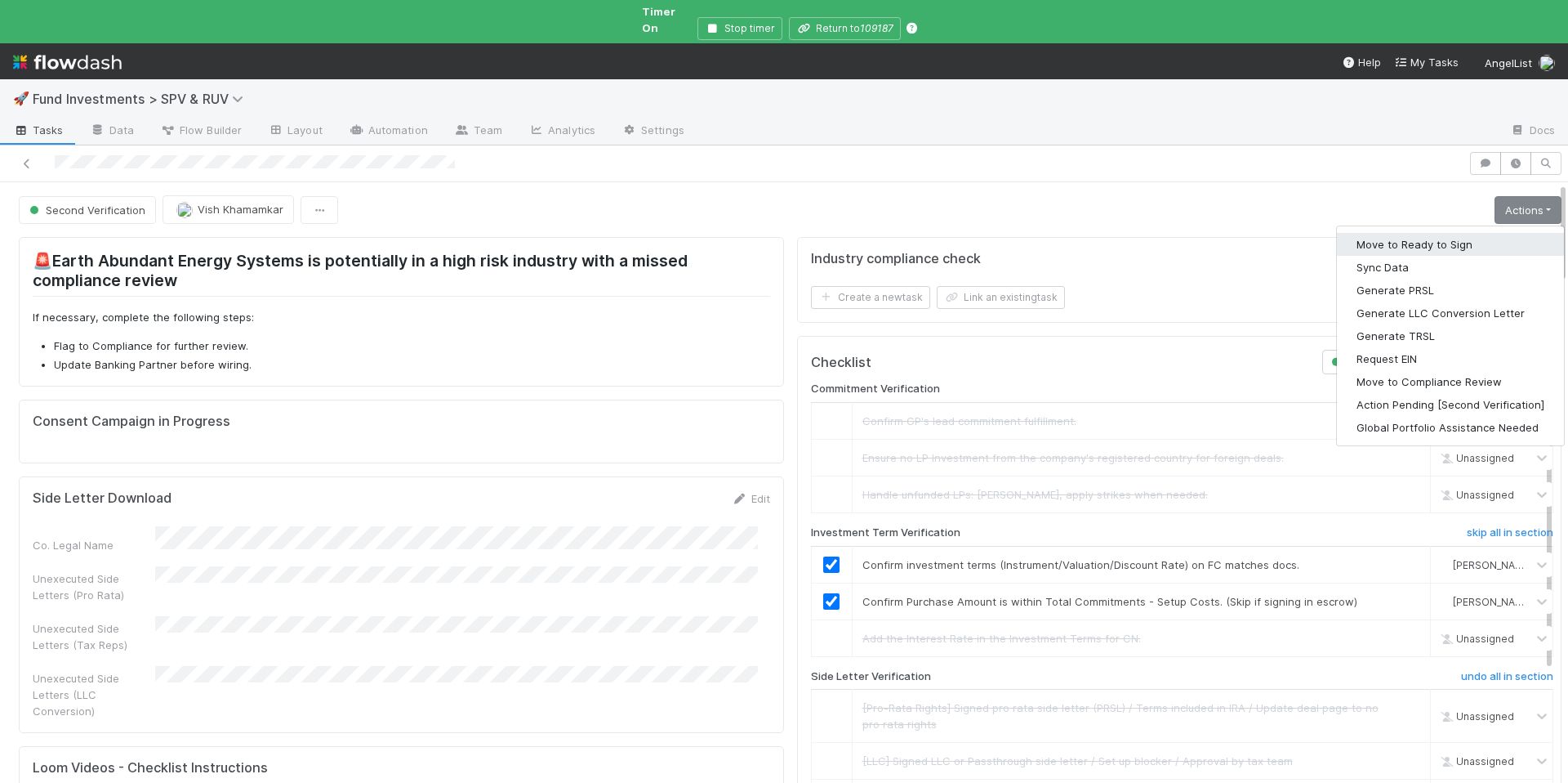
click at [1386, 233] on button "Move to Ready to Sign" at bounding box center [1450, 244] width 227 height 23
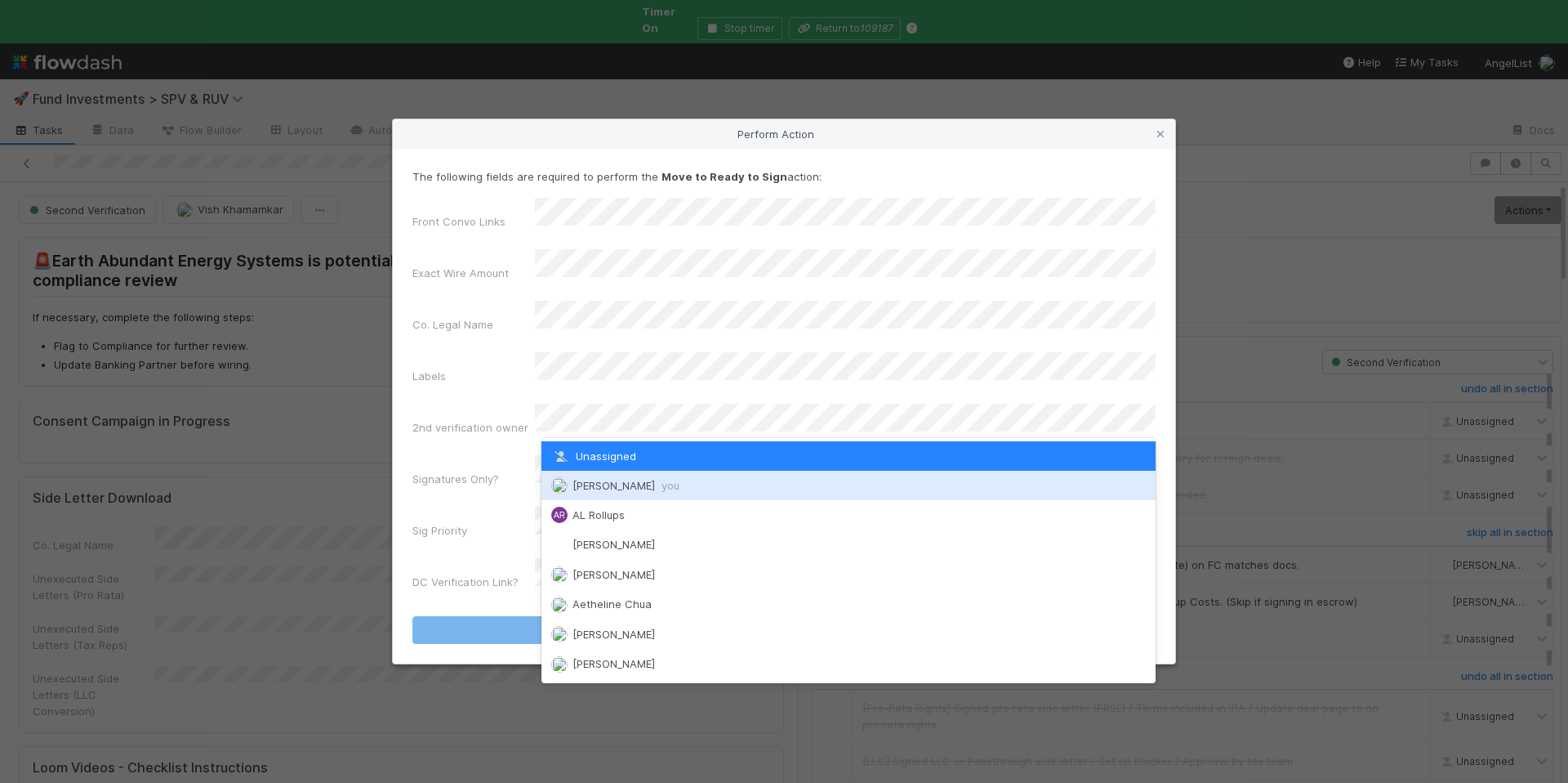
click at [632, 476] on div "Chloe Hammett you" at bounding box center [849, 485] width 615 height 30
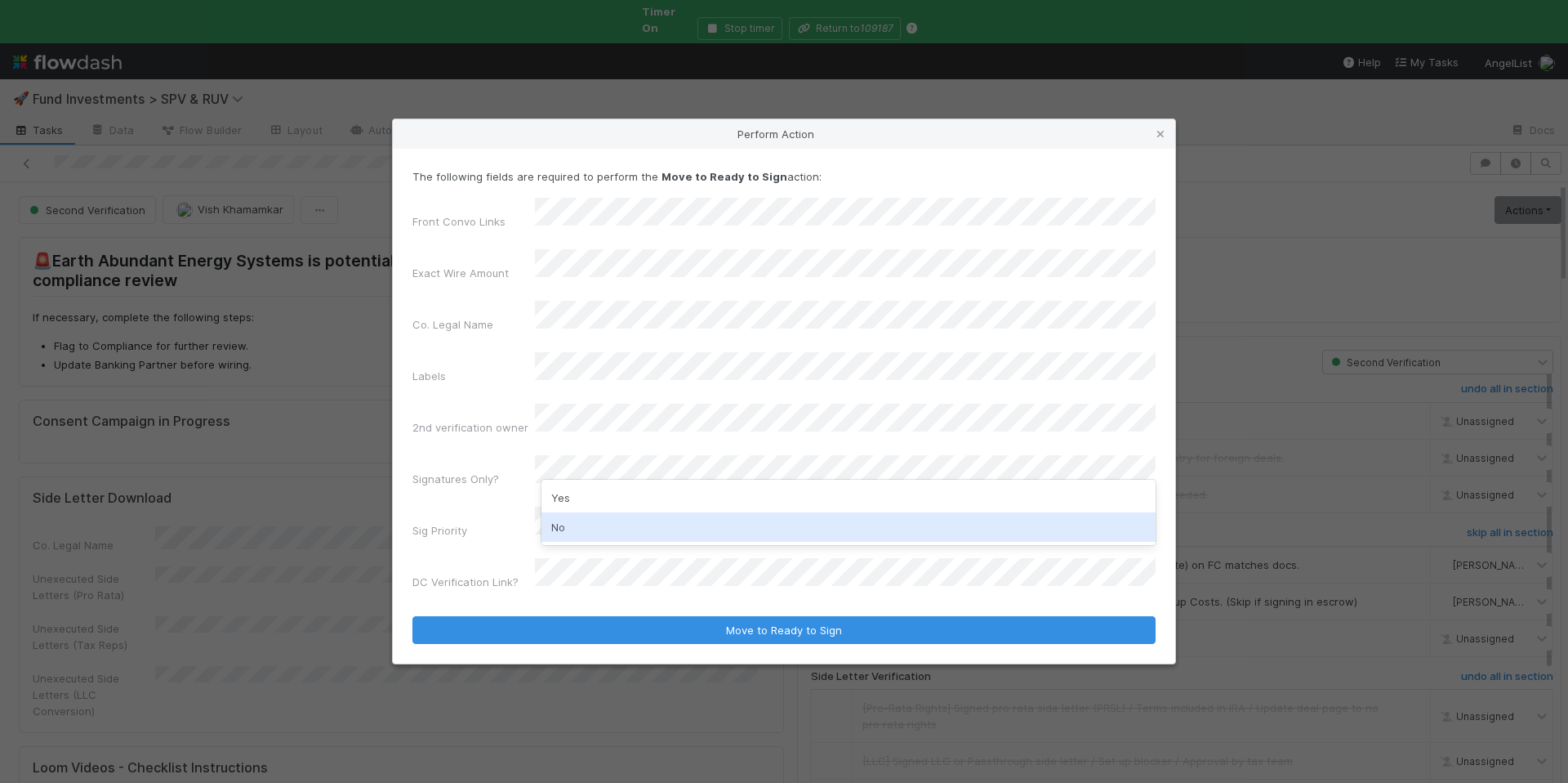
click at [596, 537] on div "No" at bounding box center [849, 527] width 615 height 30
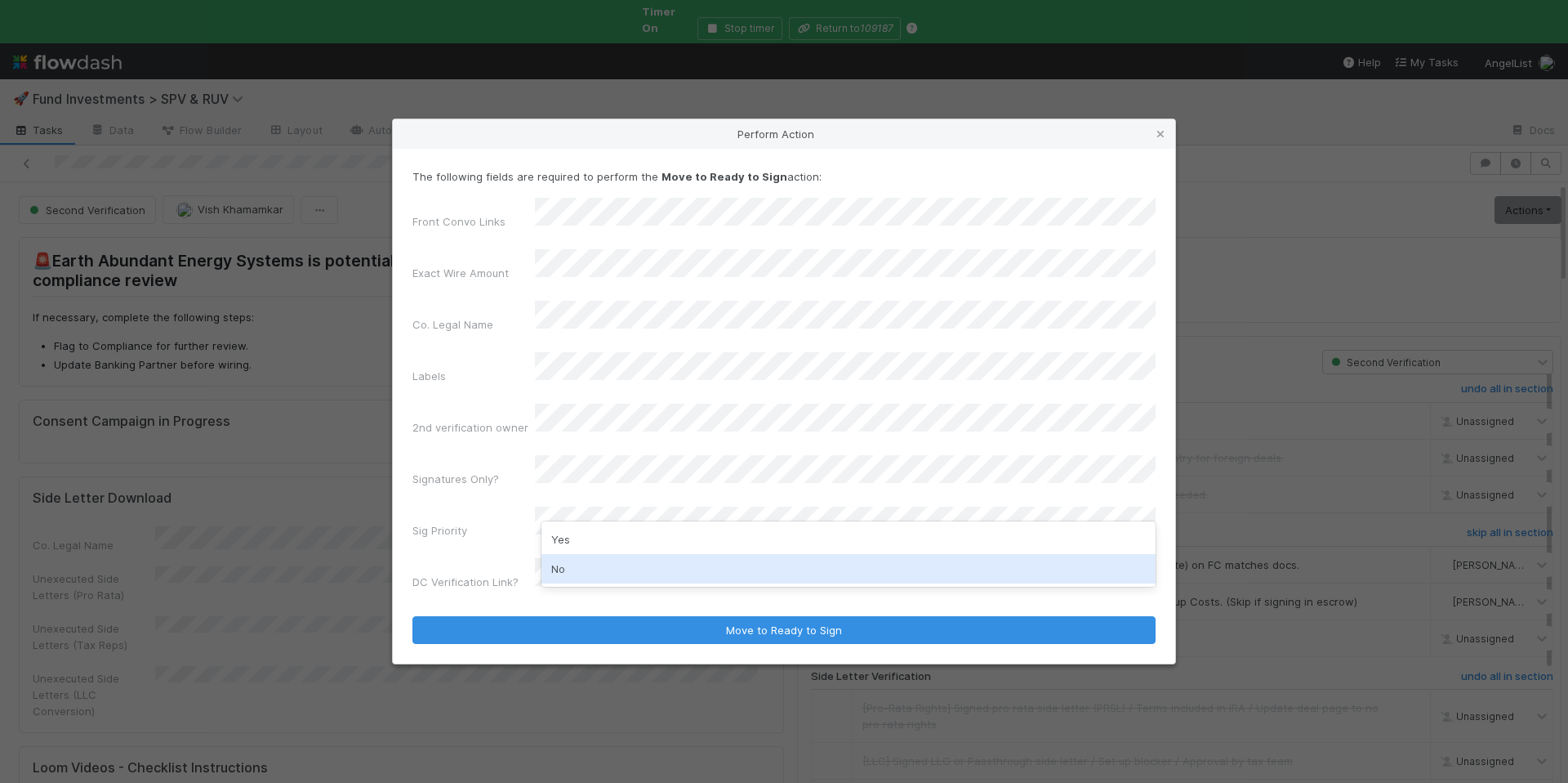
click at [584, 579] on div "No" at bounding box center [849, 568] width 615 height 30
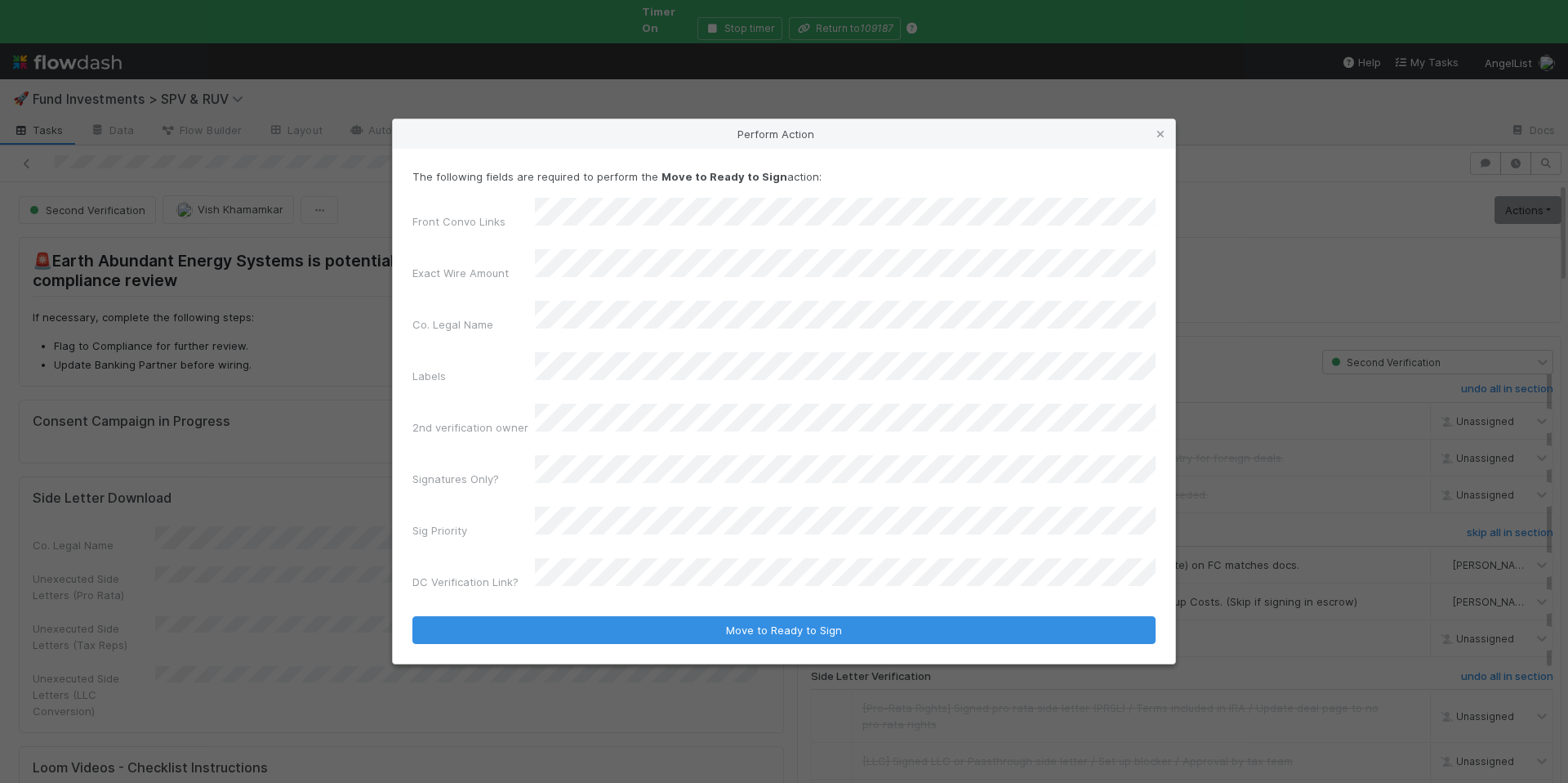
click at [616, 558] on form "The following fields are required to perform the Move to Ready to Sign action: …" at bounding box center [784, 406] width 744 height 476
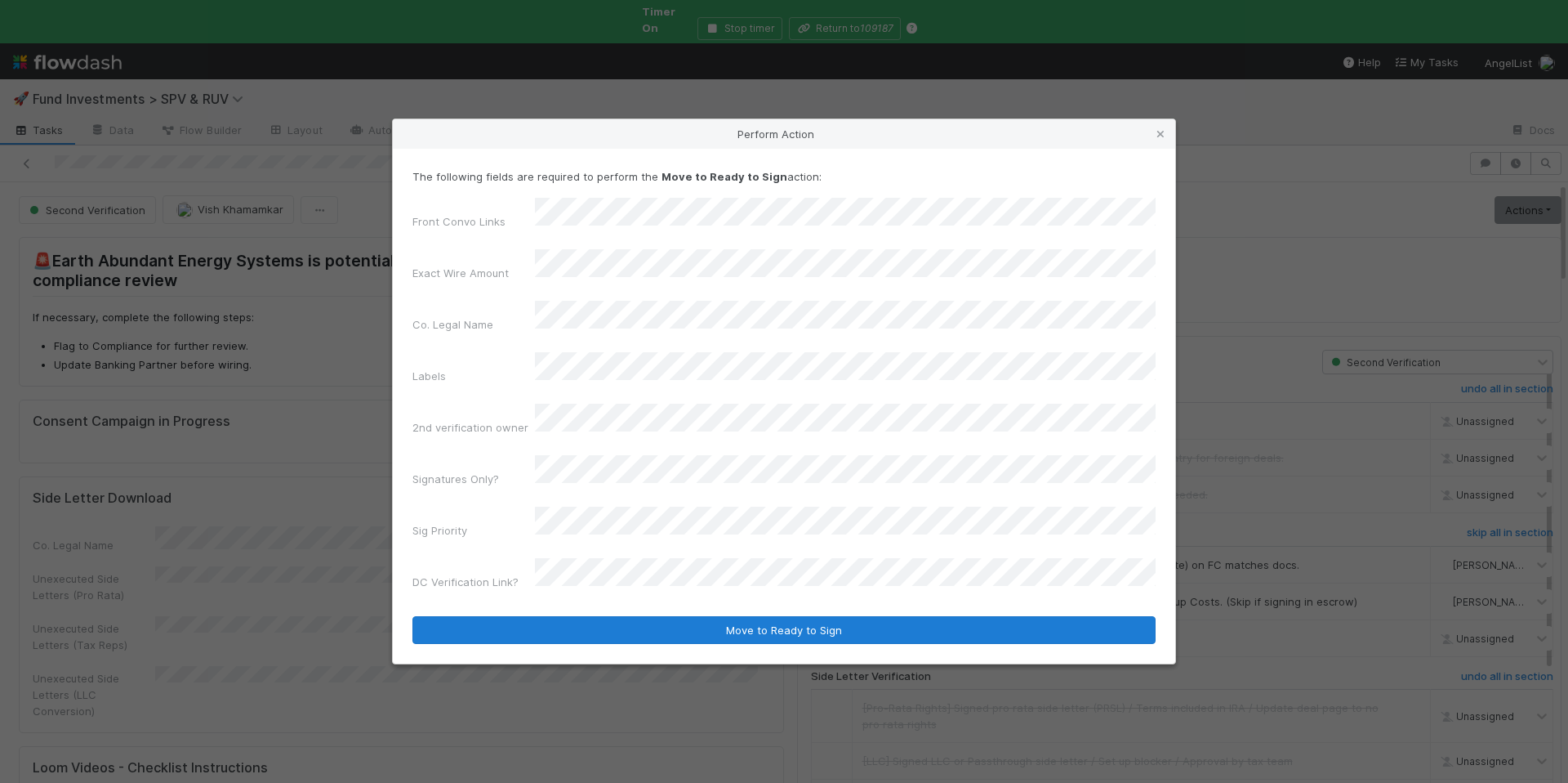
click at [628, 576] on form "The following fields are required to perform the Move to Ready to Sign action: …" at bounding box center [784, 406] width 744 height 476
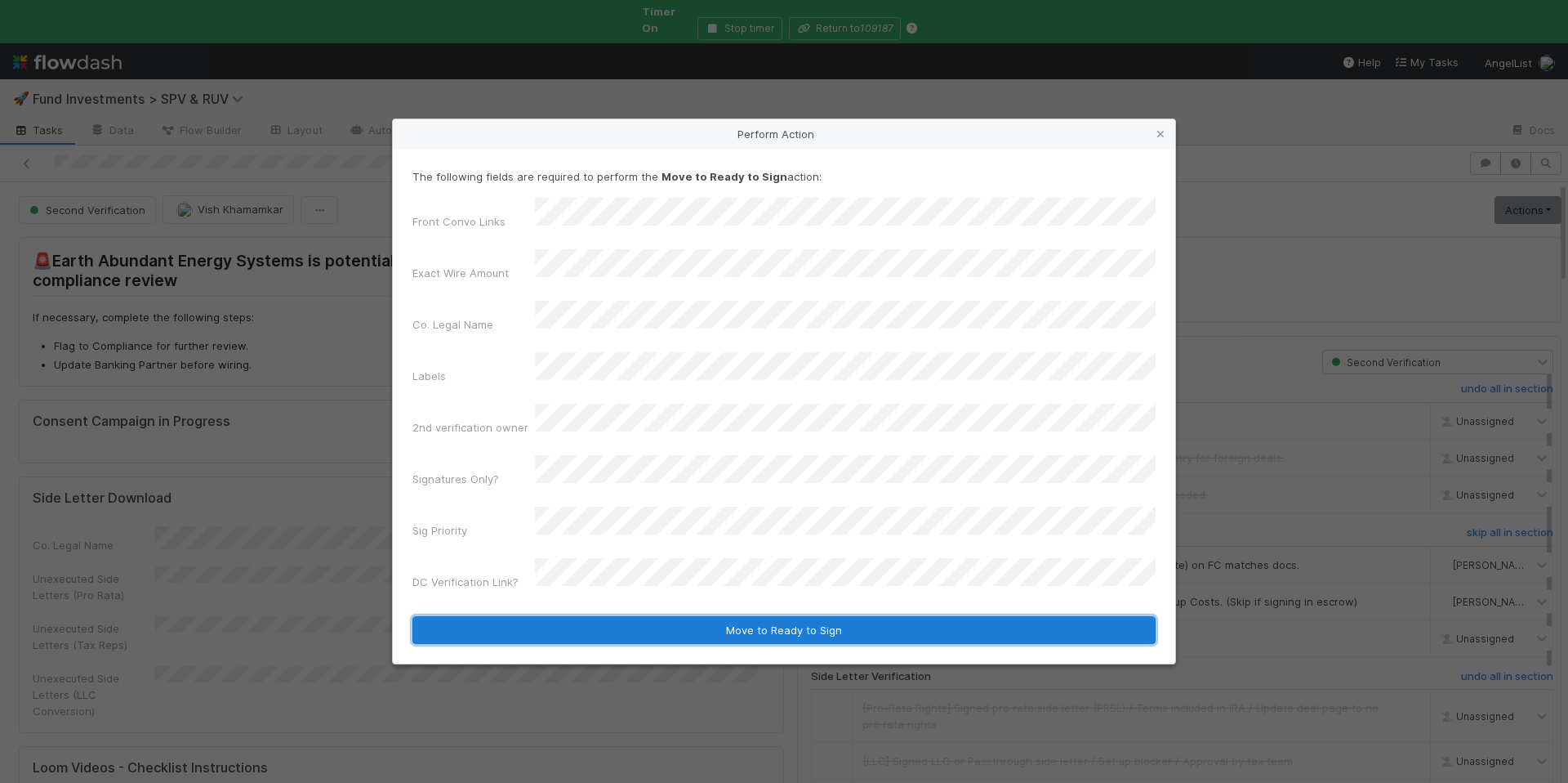
click at [820, 617] on button "Move to Ready to Sign" at bounding box center [784, 630] width 744 height 28
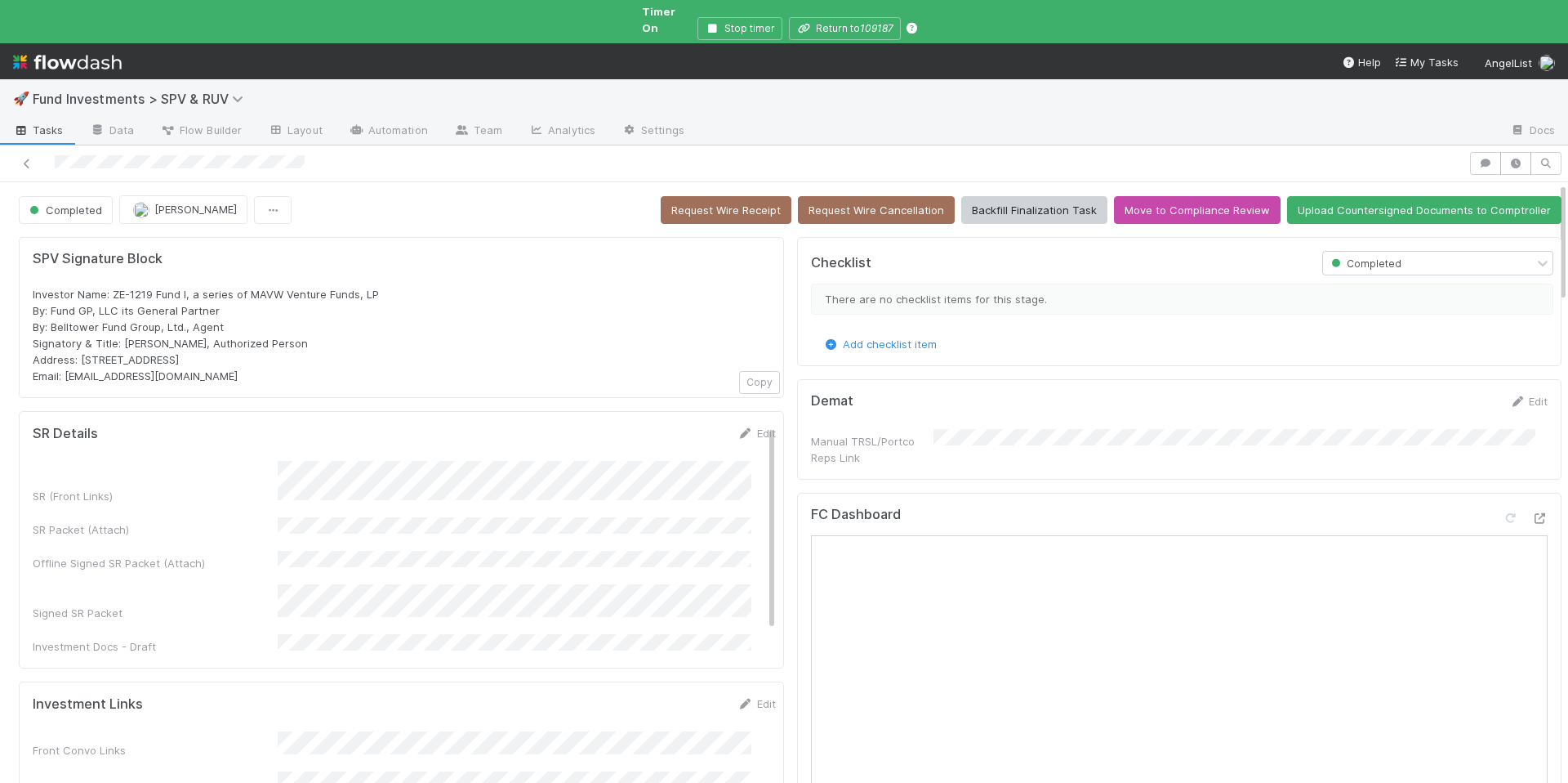
click at [196, 79] on div "🚀 Fund Investments > SPV & RUV" at bounding box center [784, 99] width 1568 height 39
click at [195, 91] on span "Fund Investments > SPV & RUV" at bounding box center [142, 99] width 219 height 16
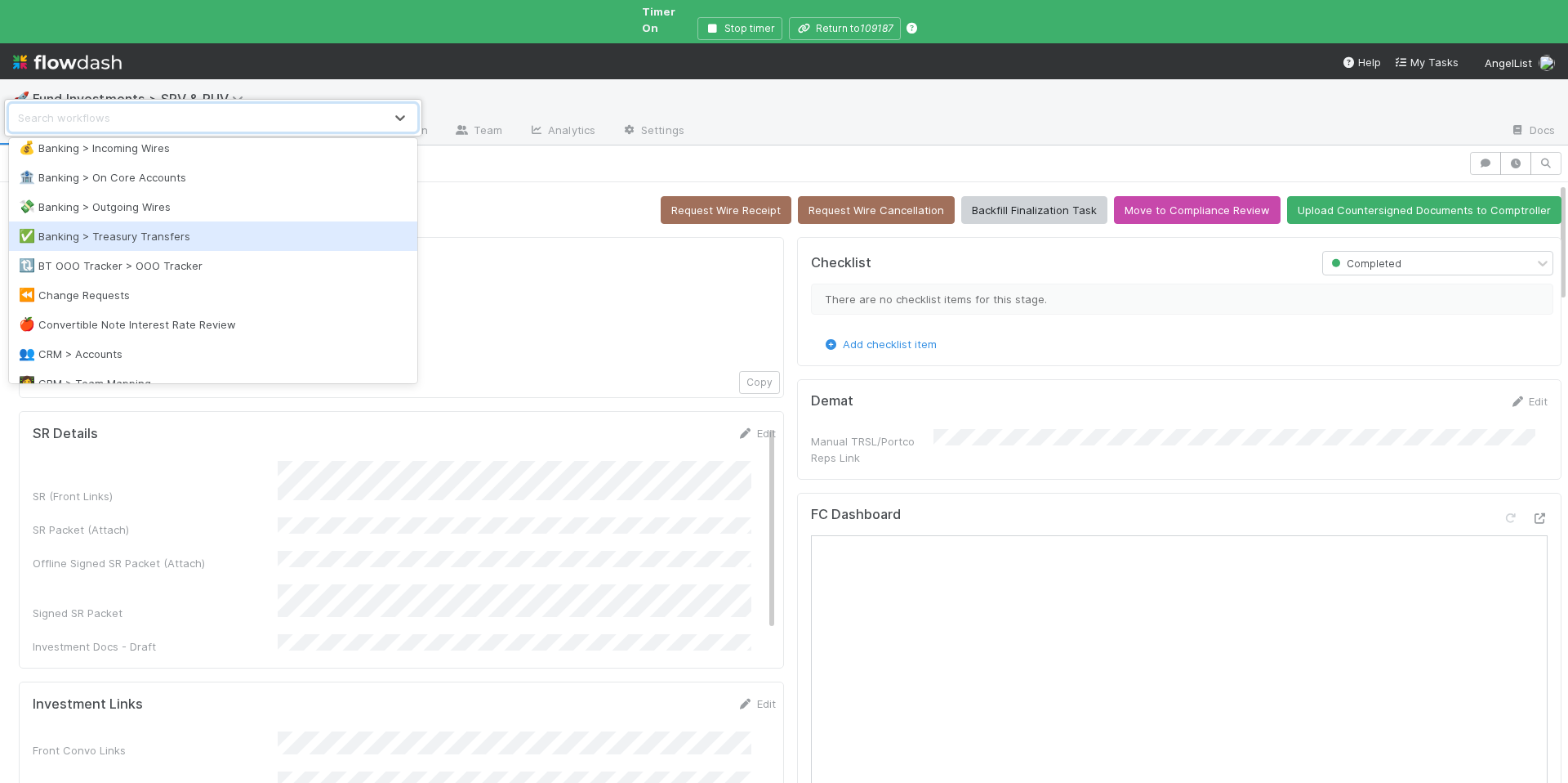
scroll to position [658, 0]
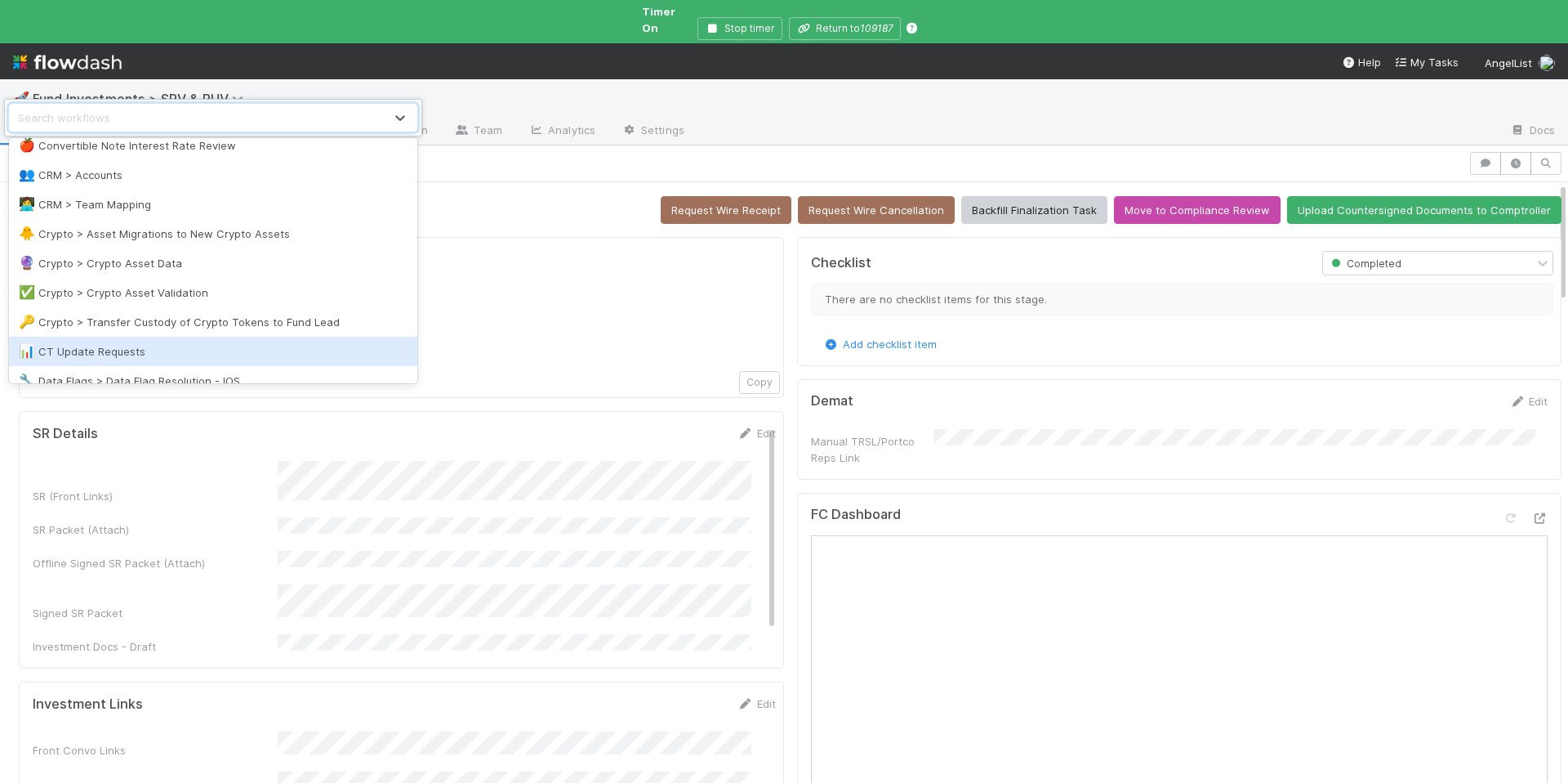
click at [204, 355] on div "📊 CT Update Requests" at bounding box center [213, 351] width 389 height 16
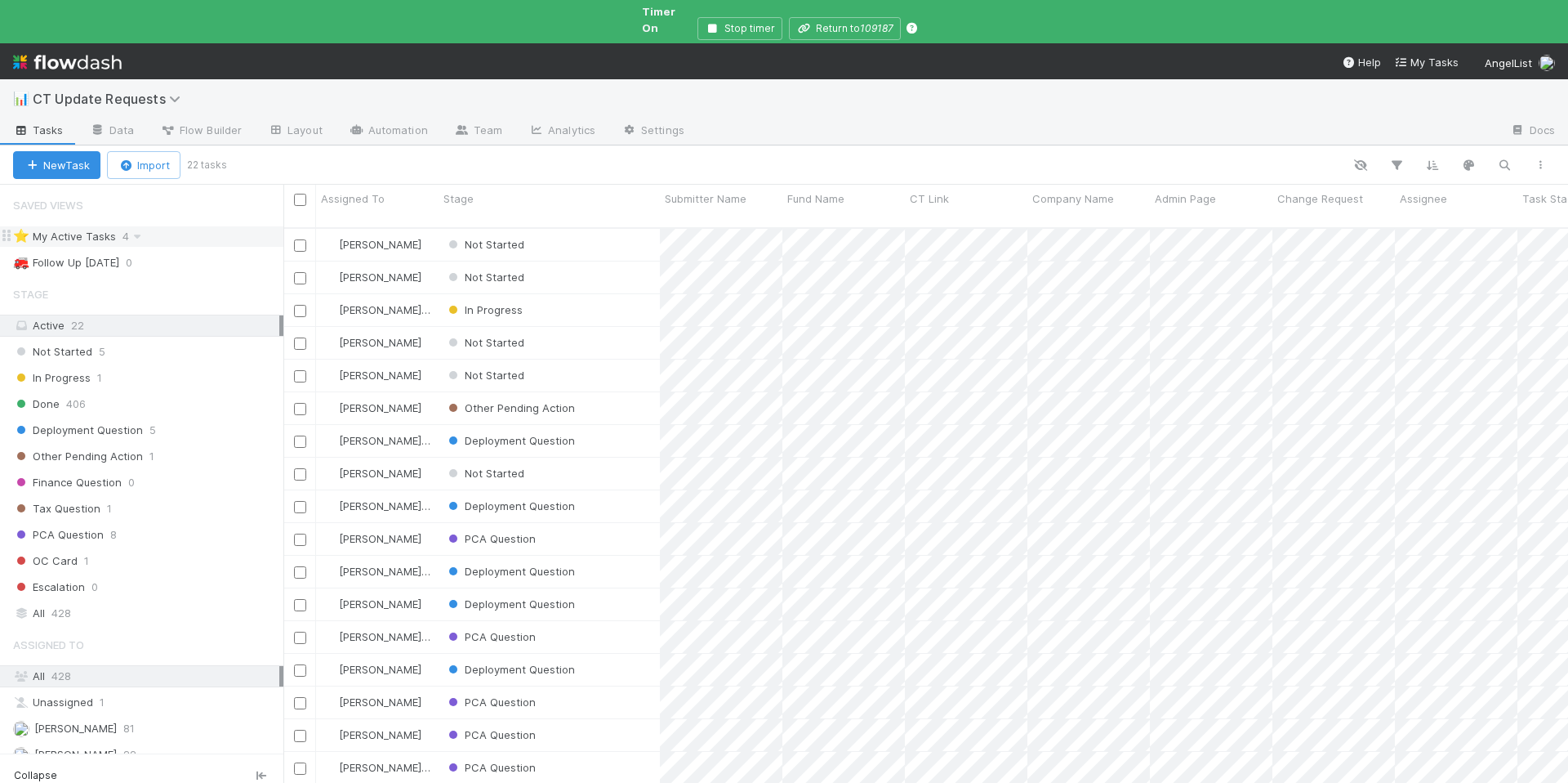
click at [175, 227] on div "⭐ My Active Tasks 4" at bounding box center [148, 237] width 270 height 20
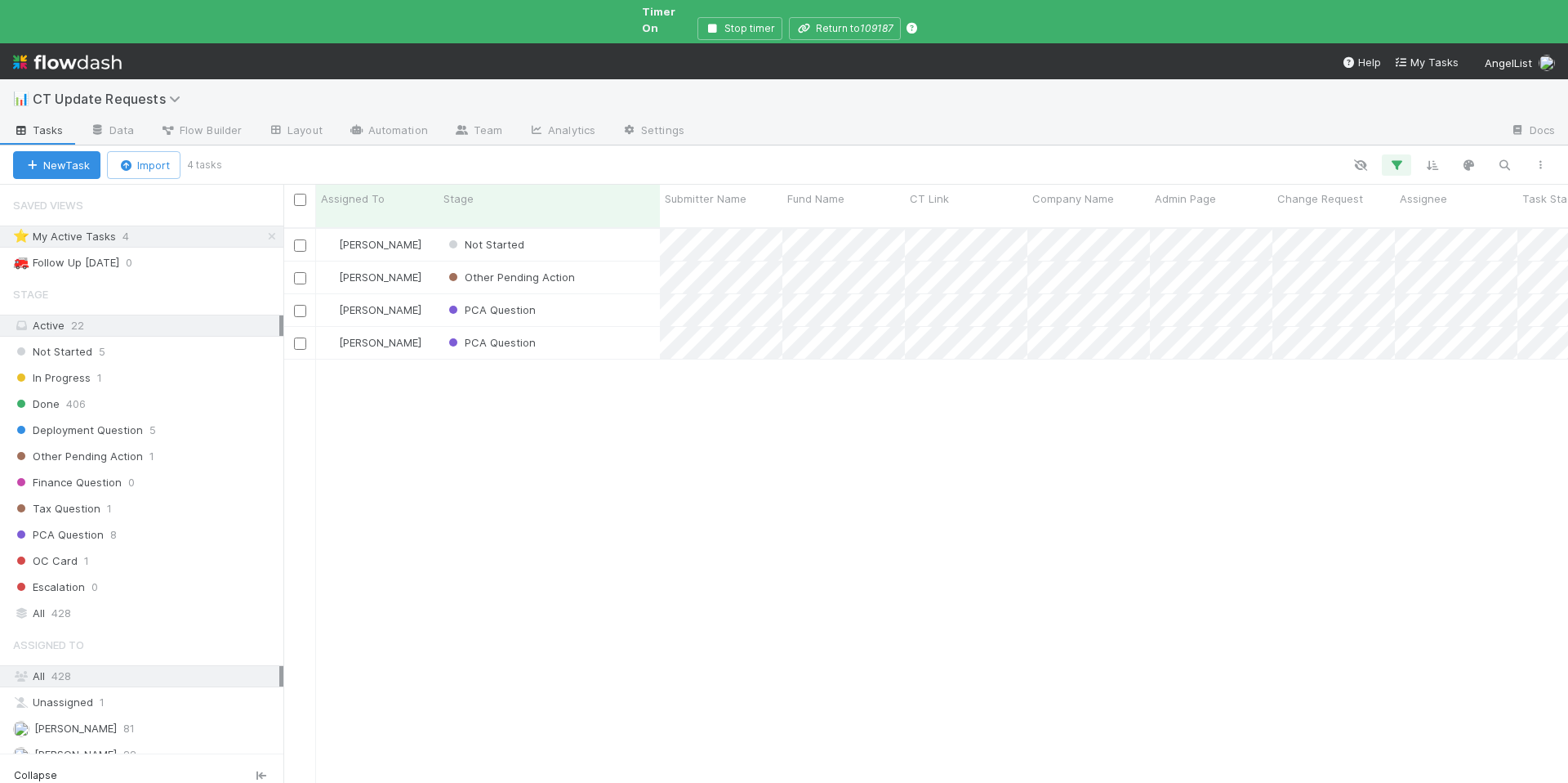
scroll to position [572, 1273]
click at [627, 228] on div "Not Started" at bounding box center [549, 245] width 222 height 32
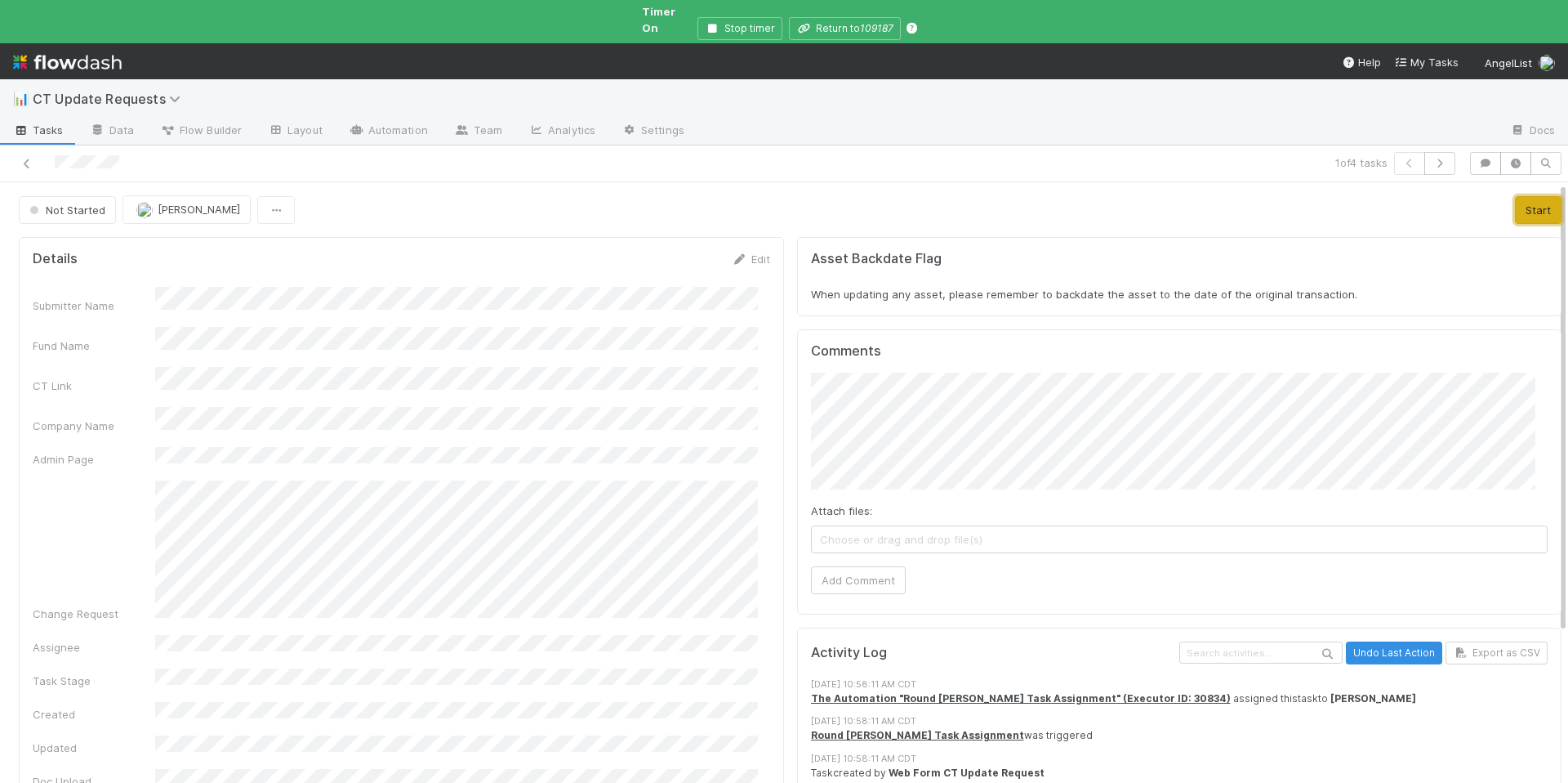
click at [1520, 200] on button "Start" at bounding box center [1538, 210] width 47 height 28
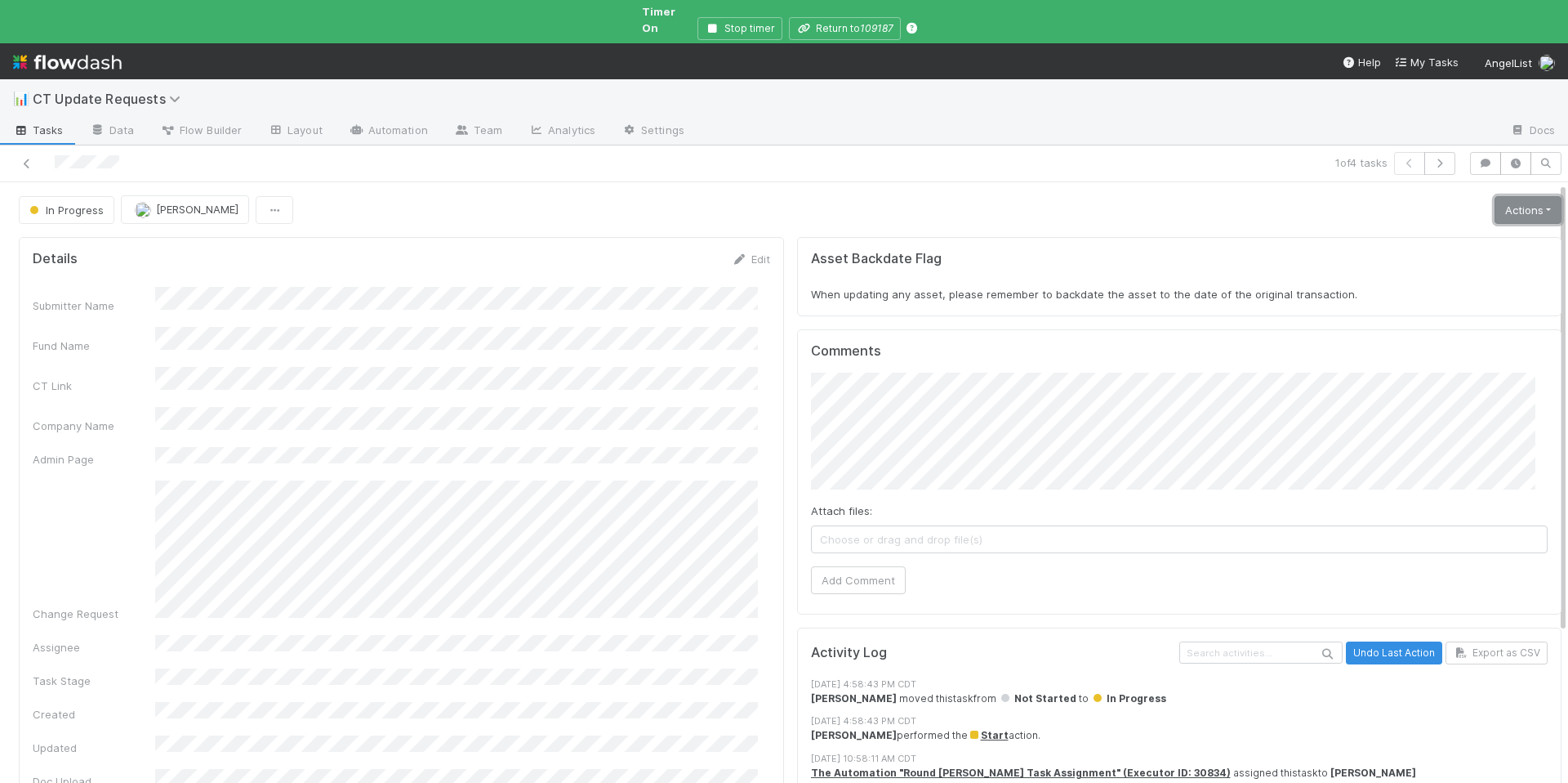
click at [1509, 200] on link "Actions" at bounding box center [1528, 210] width 67 height 28
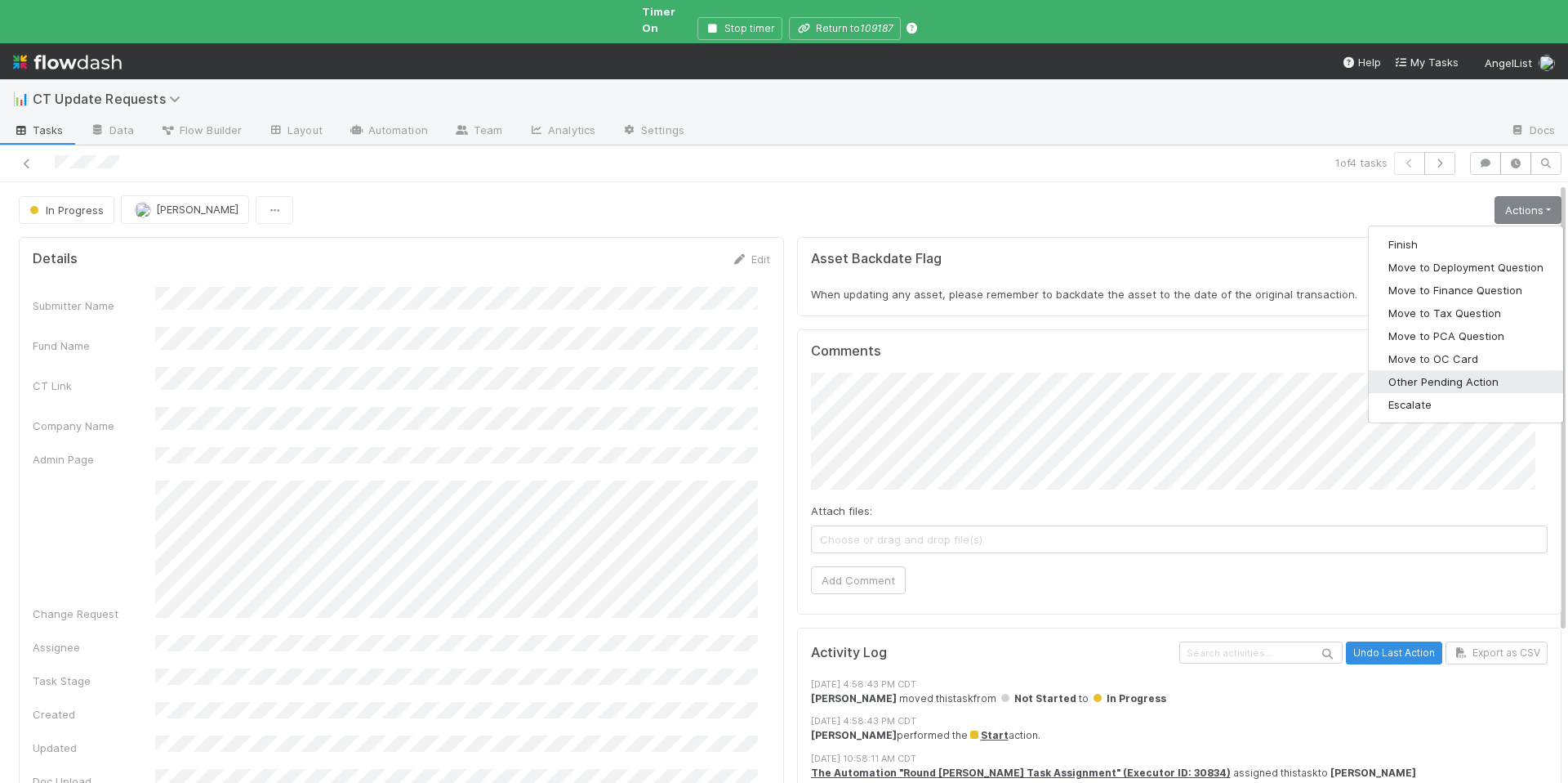
click at [1484, 370] on button "Other Pending Action" at bounding box center [1466, 381] width 194 height 23
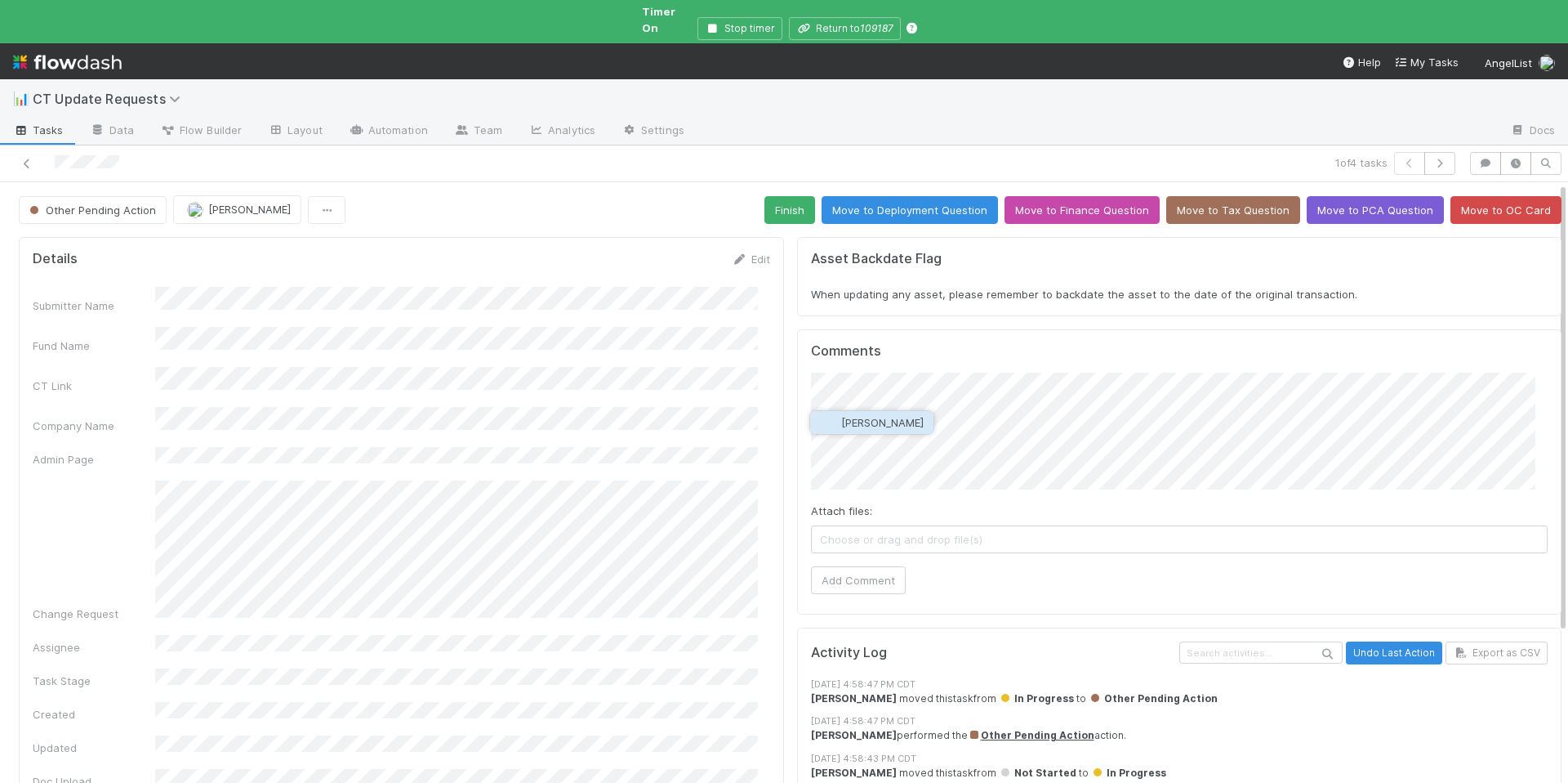
click at [899, 420] on span "Ethan Braren" at bounding box center [882, 422] width 82 height 13
click at [828, 566] on button "Add Comment" at bounding box center [858, 580] width 95 height 28
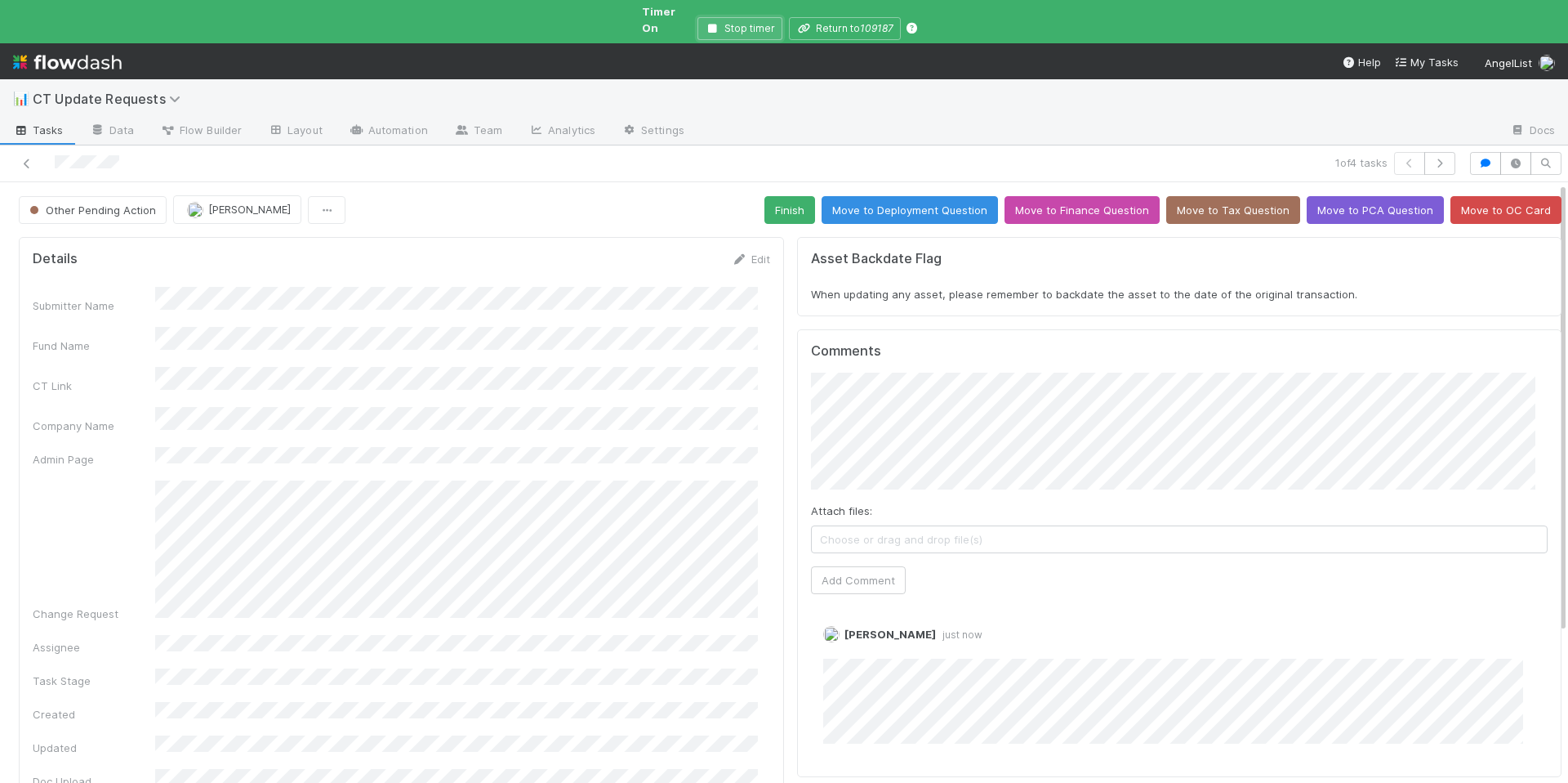
click at [727, 17] on button "Stop timer" at bounding box center [740, 28] width 85 height 23
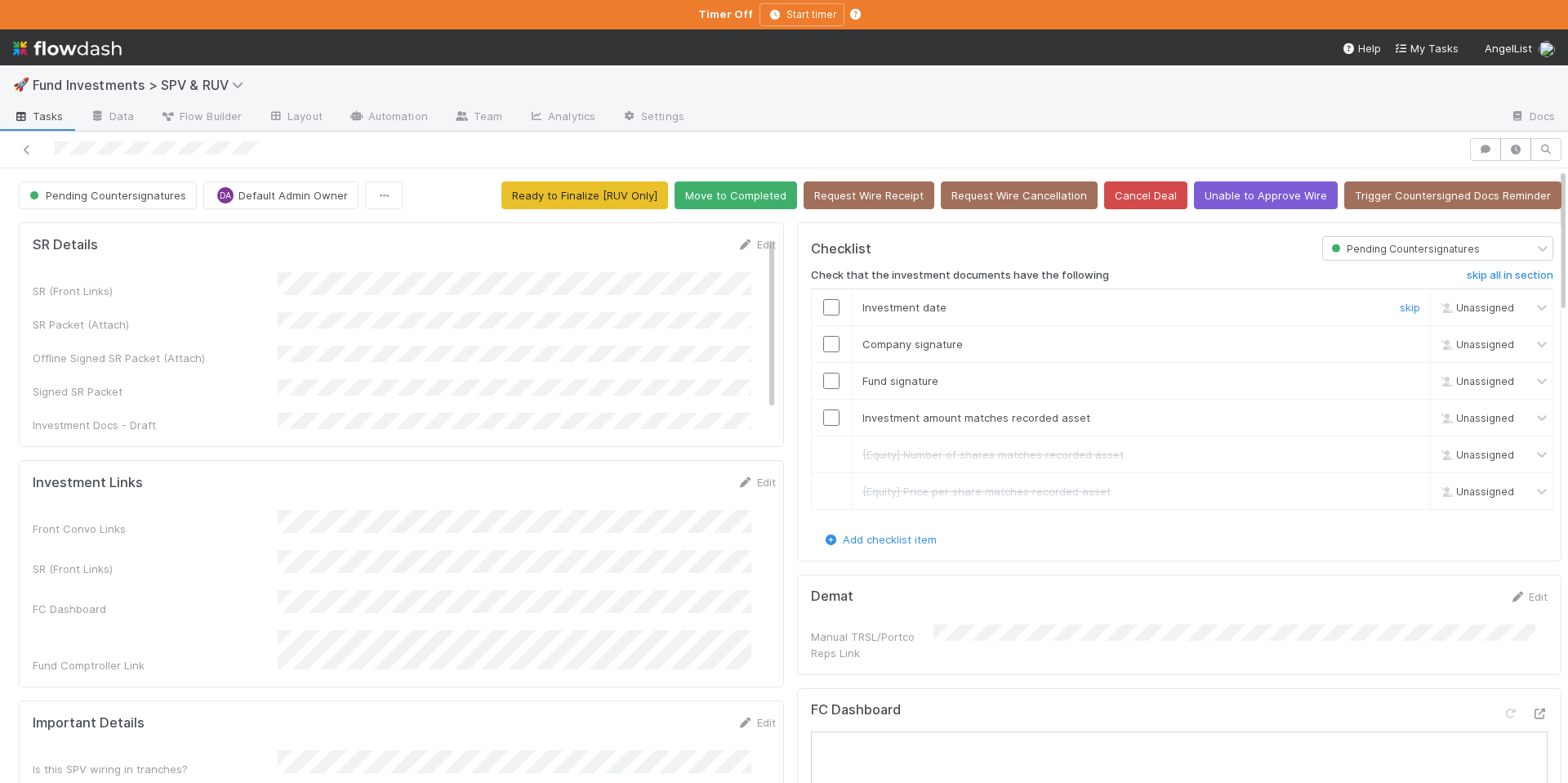
click at [823, 302] on input "checkbox" at bounding box center [831, 307] width 16 height 16
click at [823, 351] on input "checkbox" at bounding box center [831, 343] width 16 height 16
click at [823, 373] on input "checkbox" at bounding box center [831, 380] width 16 height 16
click at [823, 417] on input "checkbox" at bounding box center [831, 417] width 16 height 16
click at [707, 193] on button "Move to Completed" at bounding box center [736, 195] width 122 height 28
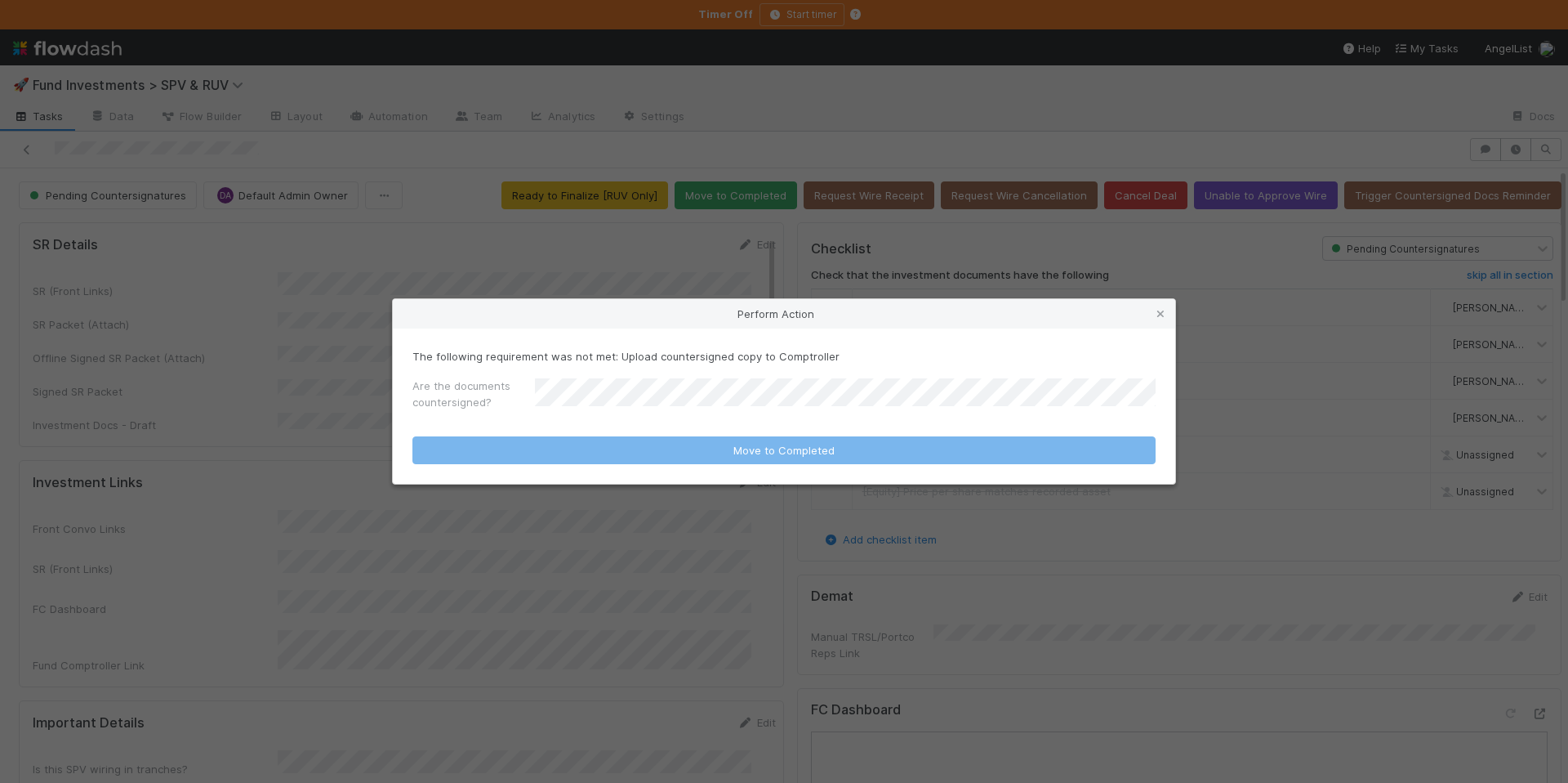
click at [659, 421] on form "The following requirement was not met: Upload countersigned copy to Comptroller…" at bounding box center [784, 406] width 744 height 116
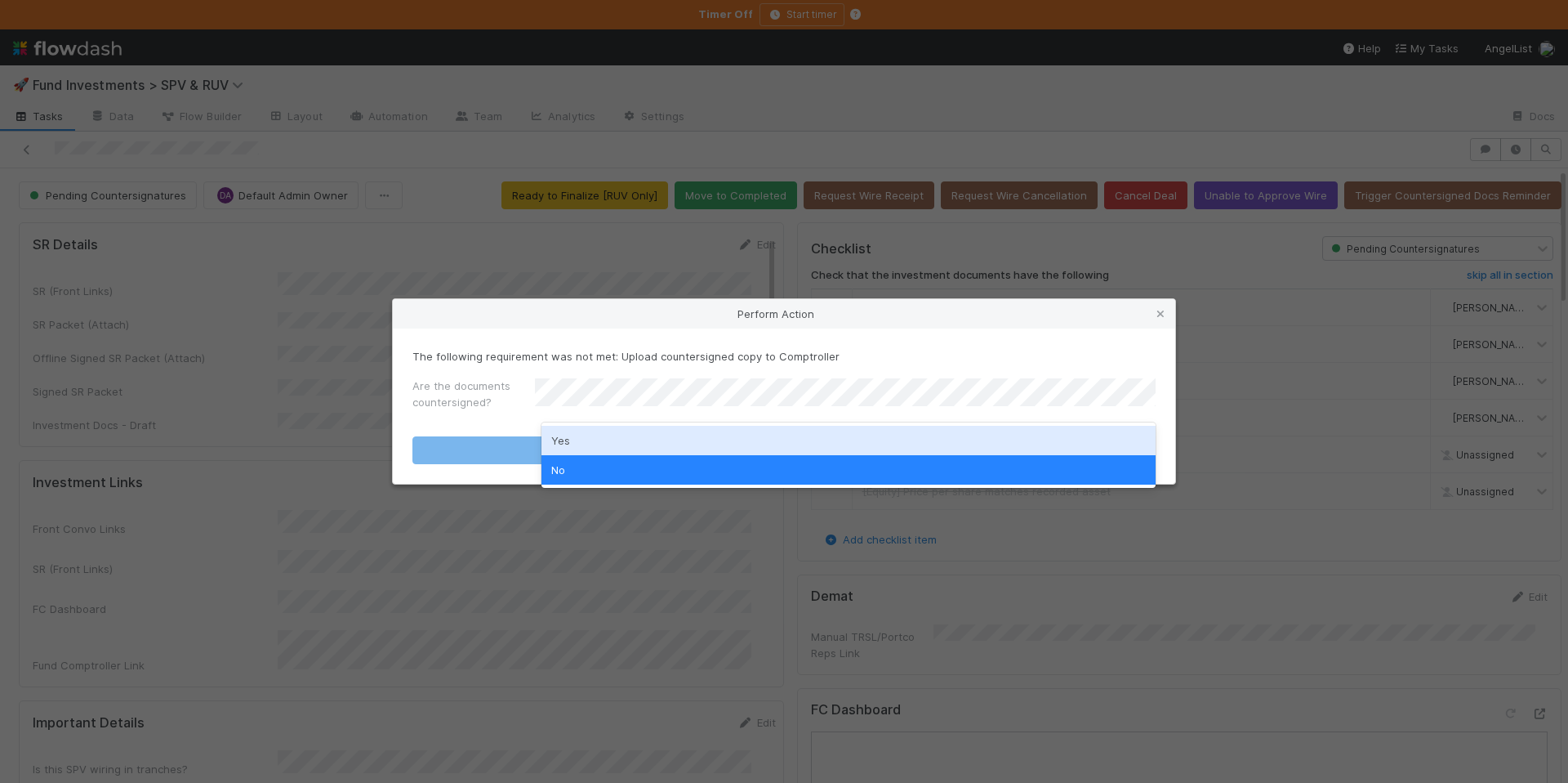
click at [610, 436] on div "Yes" at bounding box center [849, 440] width 615 height 30
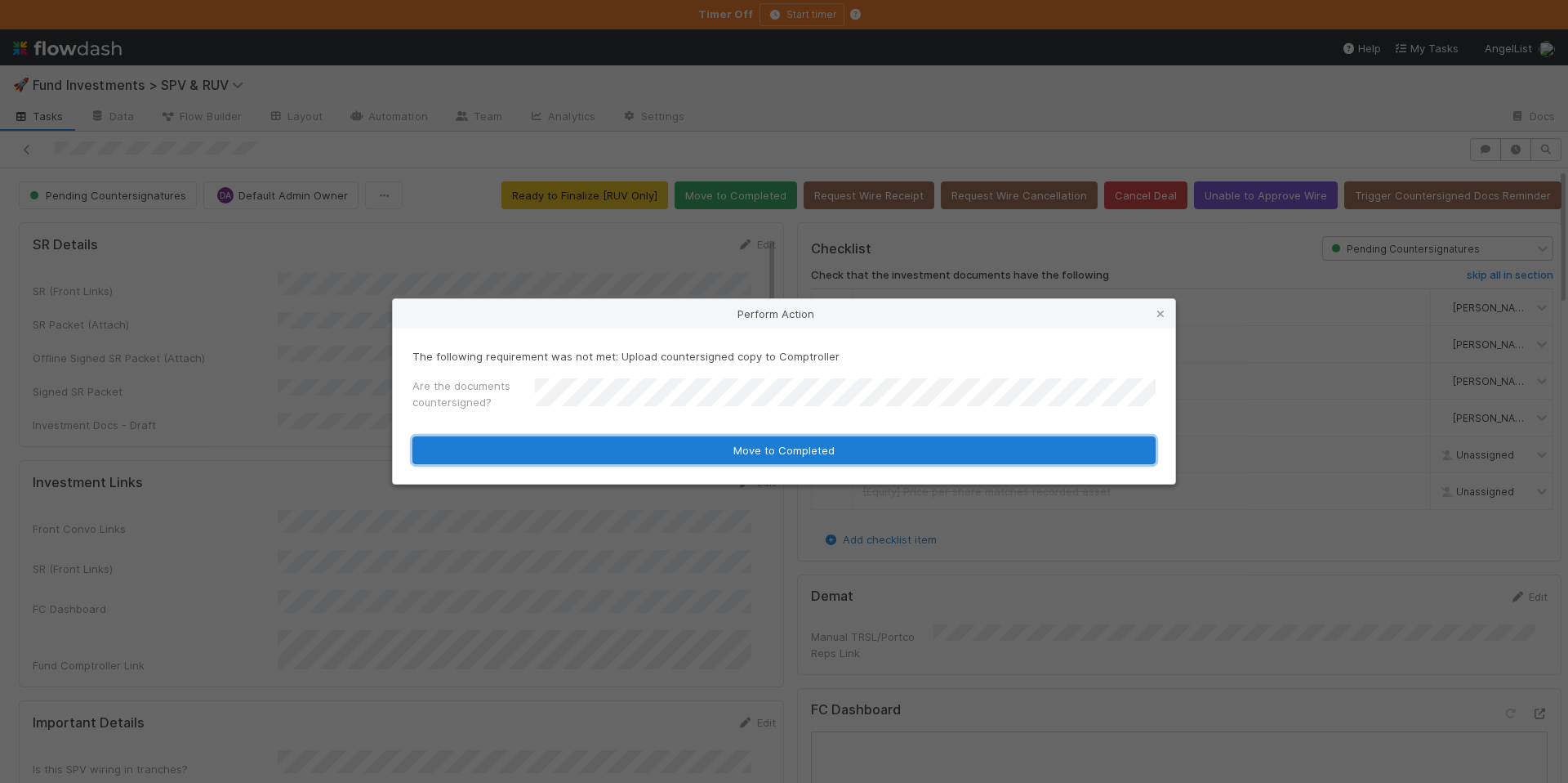
click at [681, 437] on button "Move to Completed" at bounding box center [784, 450] width 744 height 28
